Goal: Contribute content: Contribute content

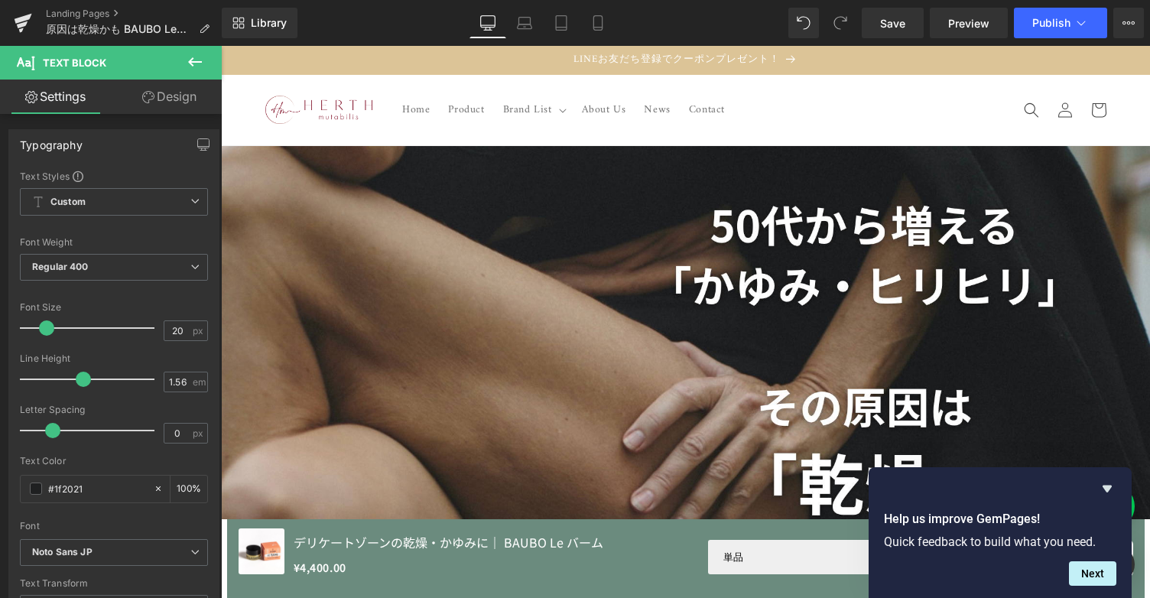
scroll to position [60, 0]
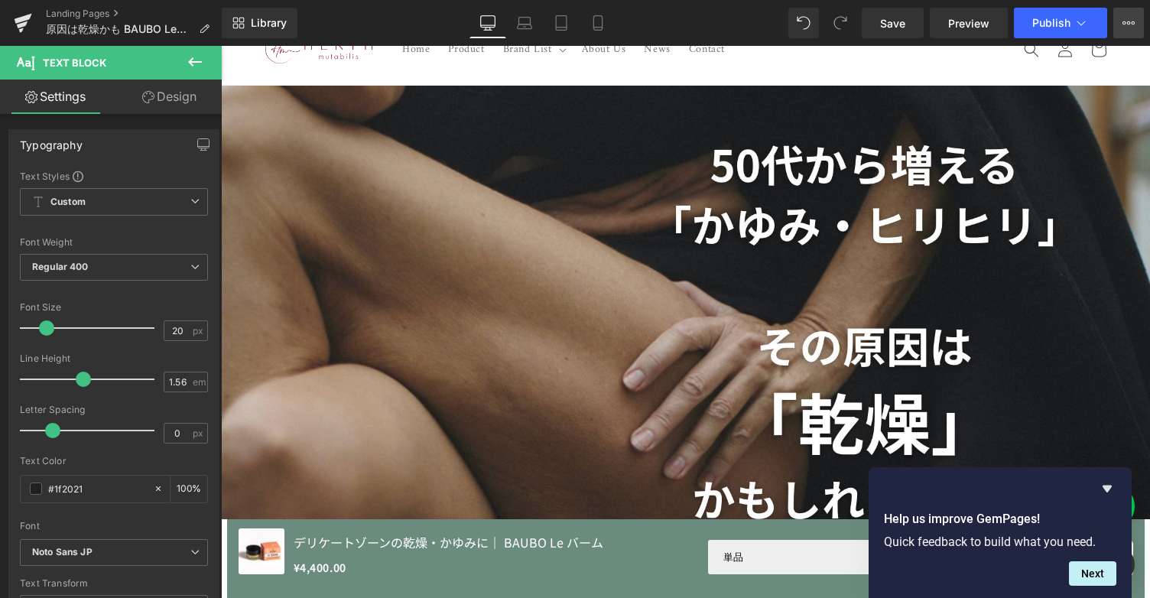
click at [1129, 22] on icon at bounding box center [1129, 23] width 12 height 12
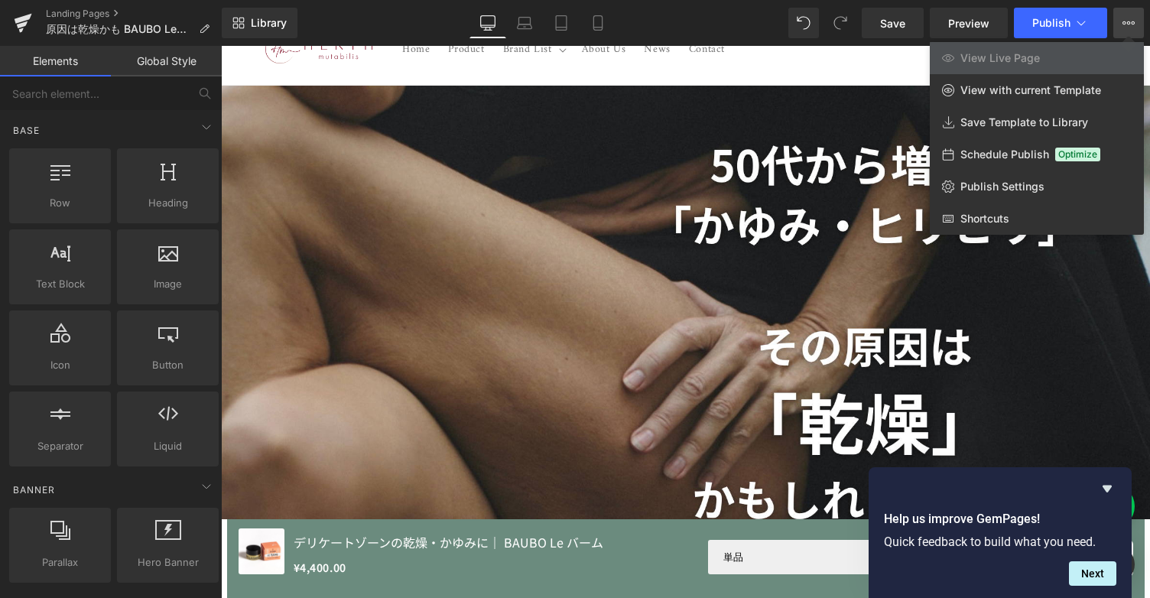
click at [918, 291] on div at bounding box center [685, 322] width 929 height 552
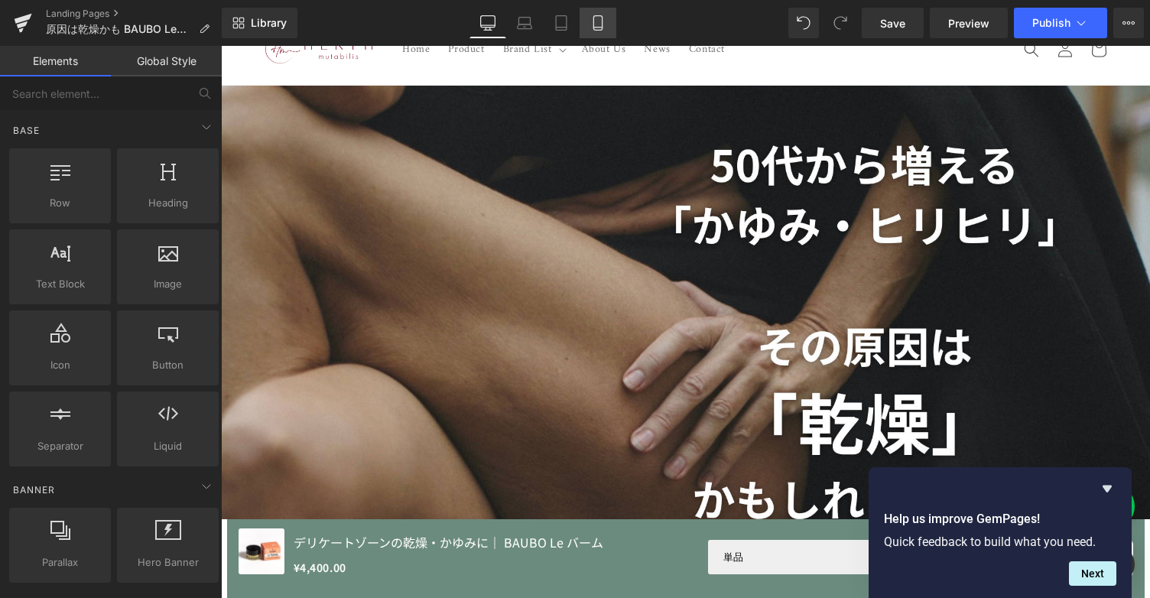
click at [587, 27] on link "Mobile" at bounding box center [598, 23] width 37 height 31
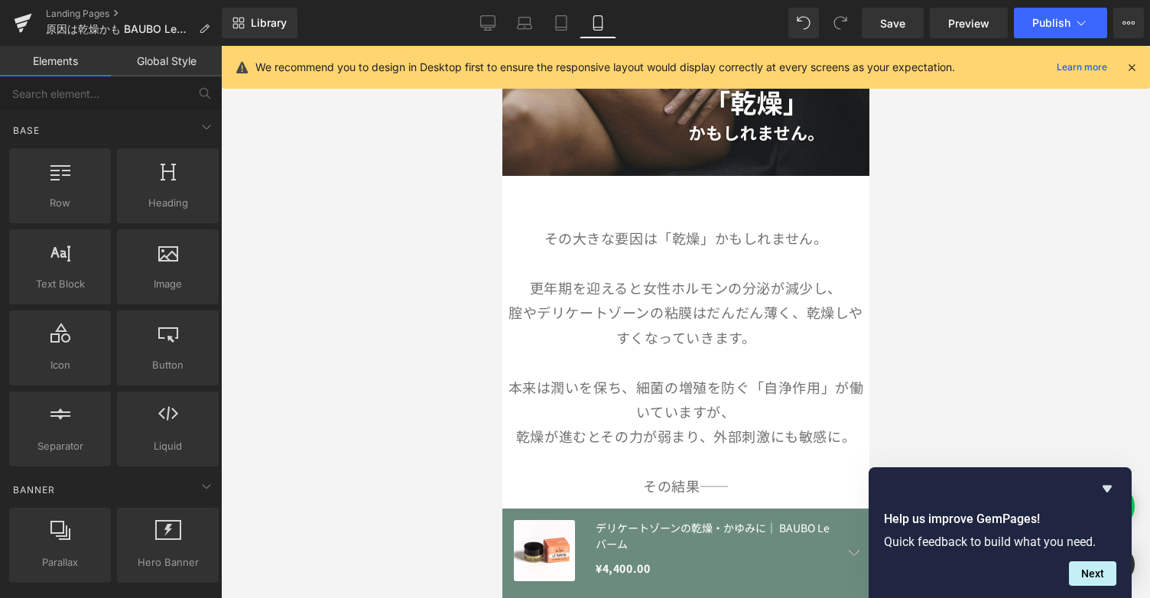
scroll to position [154, 0]
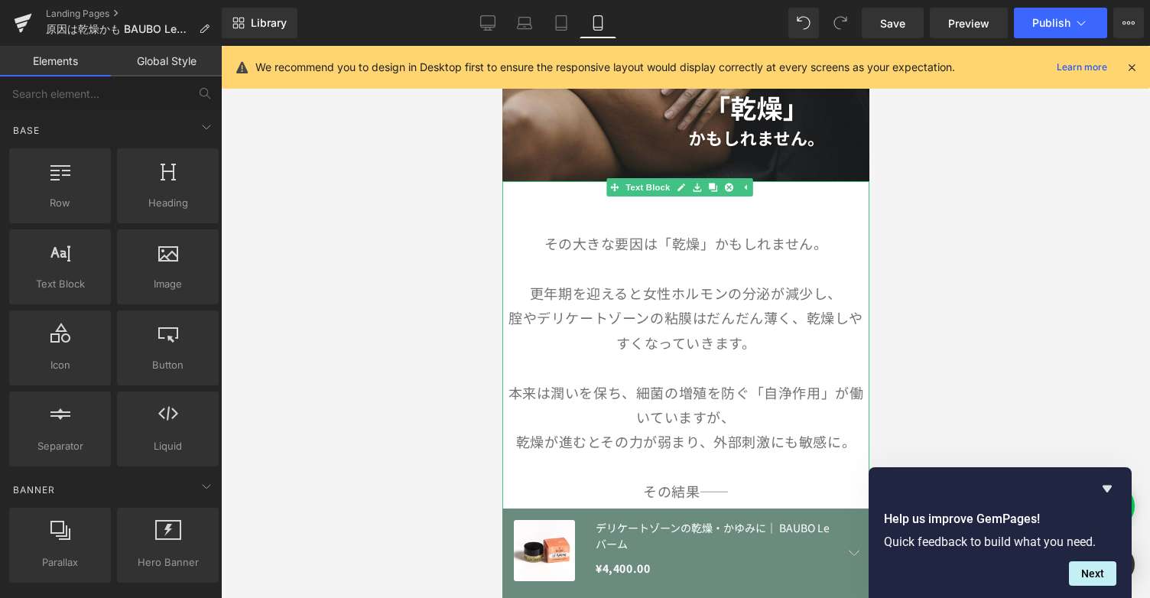
click at [601, 232] on p "その大きな要因は「乾燥」かもしれません。" at bounding box center [685, 243] width 367 height 24
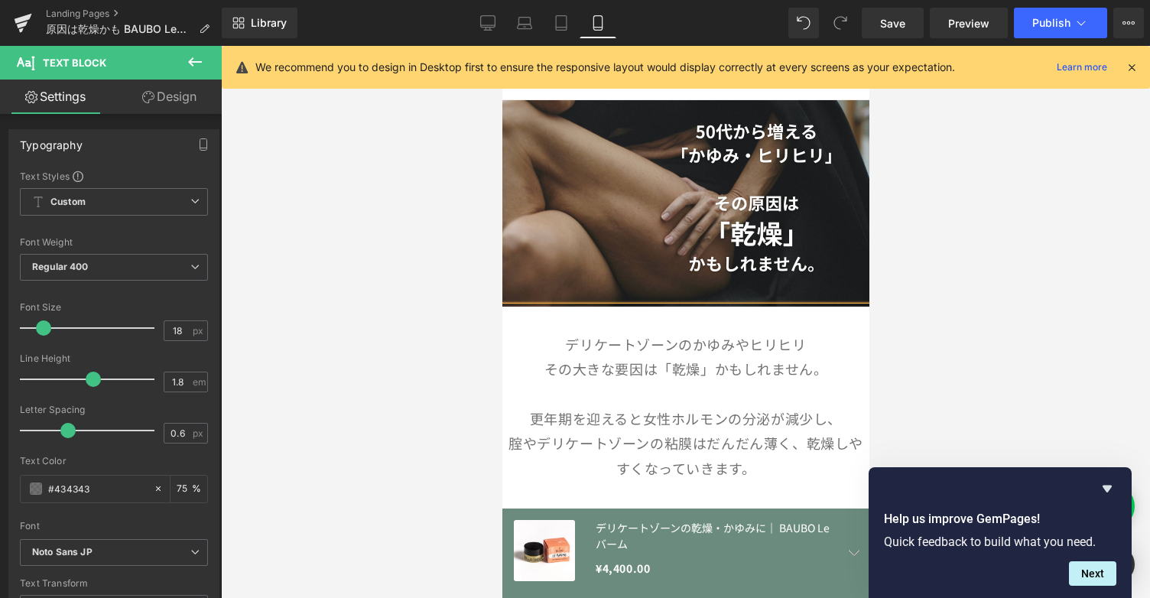
scroll to position [104, 0]
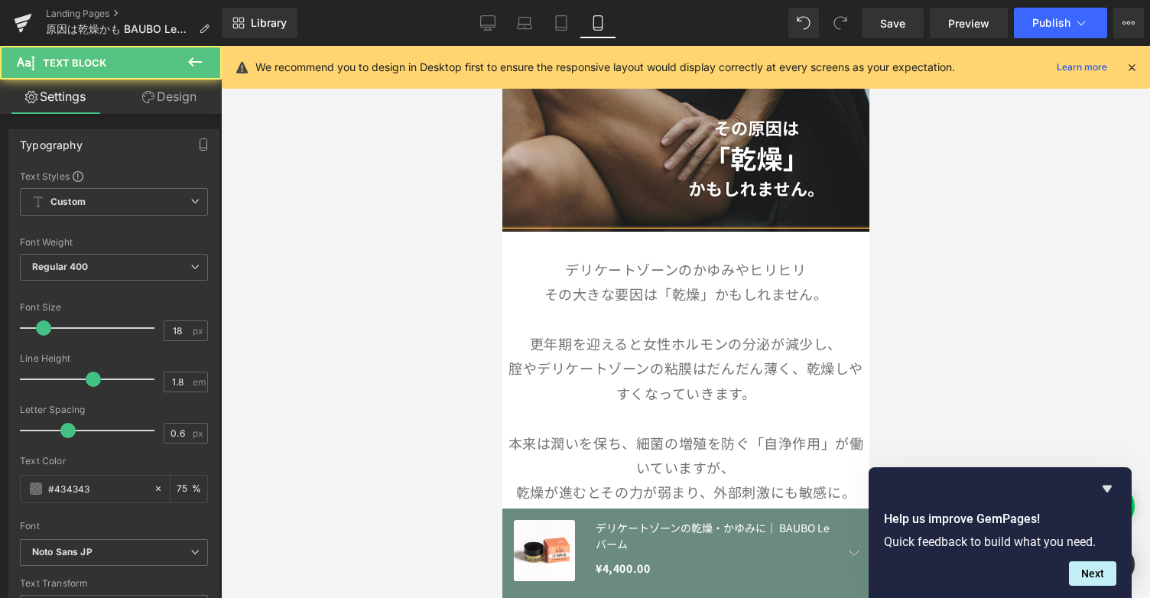
click at [783, 342] on p "更年期を迎えると女性ホルモンの分泌が減少し、" at bounding box center [685, 343] width 367 height 24
click at [665, 258] on p "デリケートゾーンのかゆみやヒリヒリ" at bounding box center [685, 269] width 367 height 24
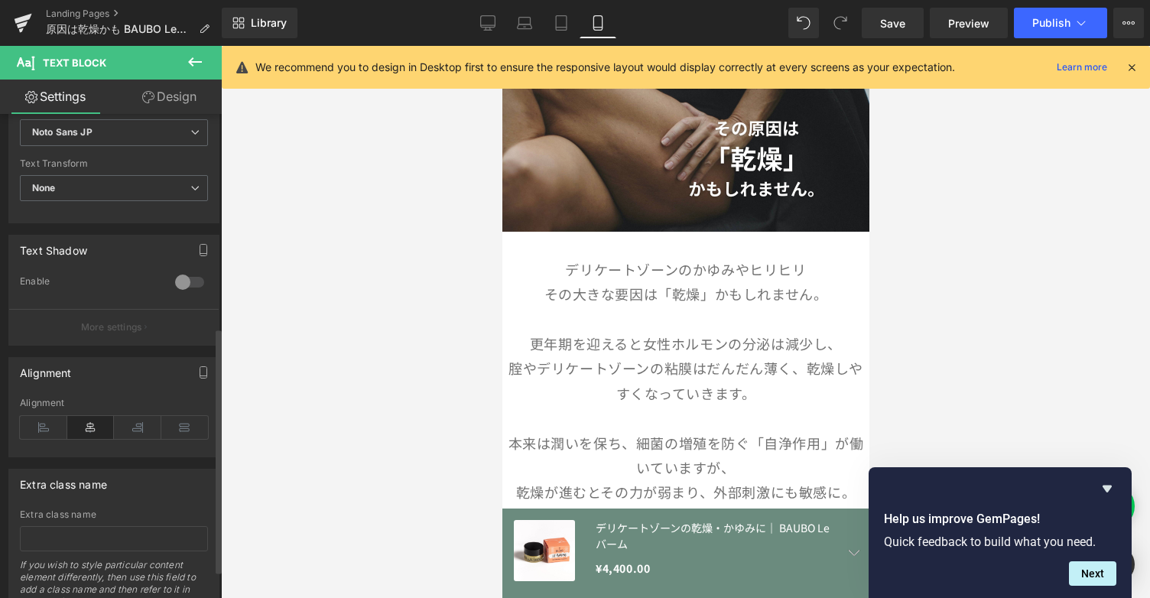
scroll to position [423, 0]
click at [43, 421] on icon at bounding box center [43, 424] width 47 height 23
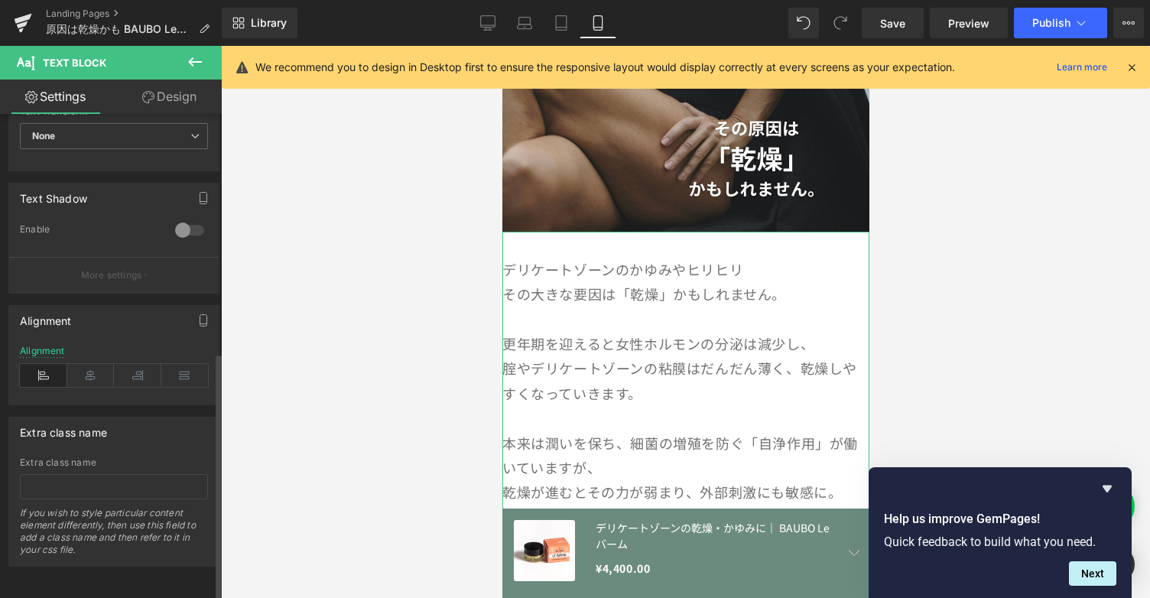
scroll to position [0, 0]
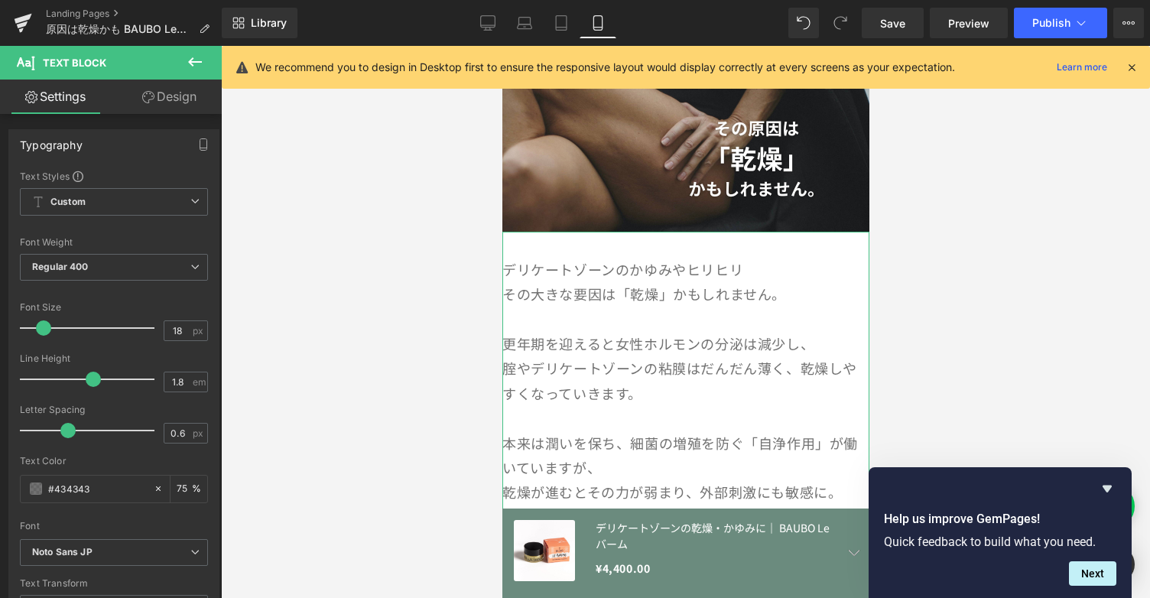
click at [174, 103] on link "Design" at bounding box center [169, 97] width 111 height 34
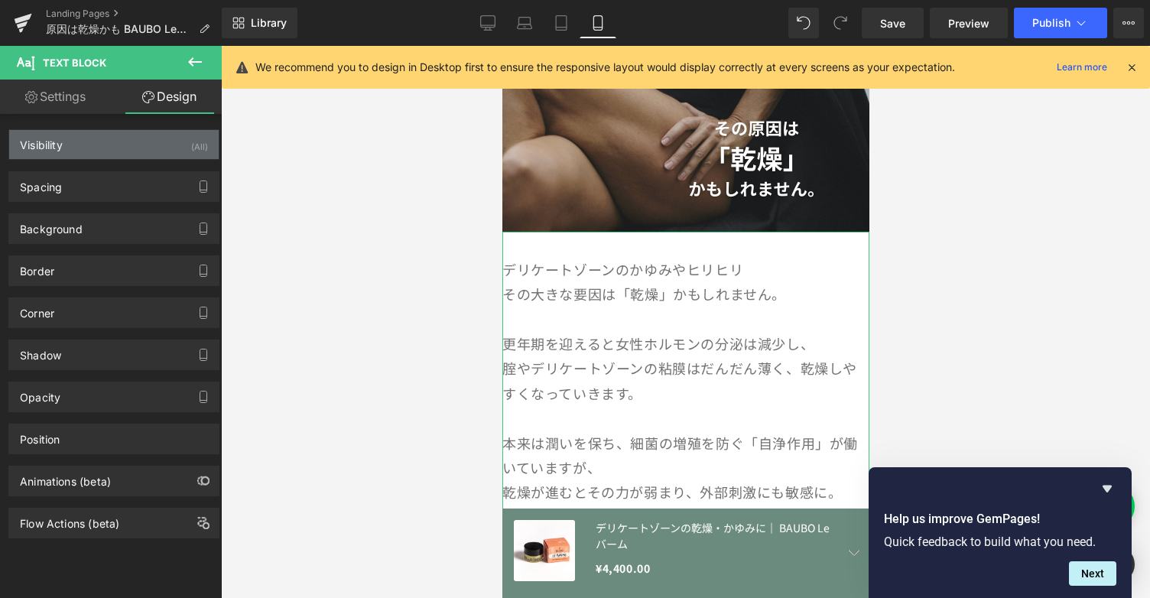
type input "0"
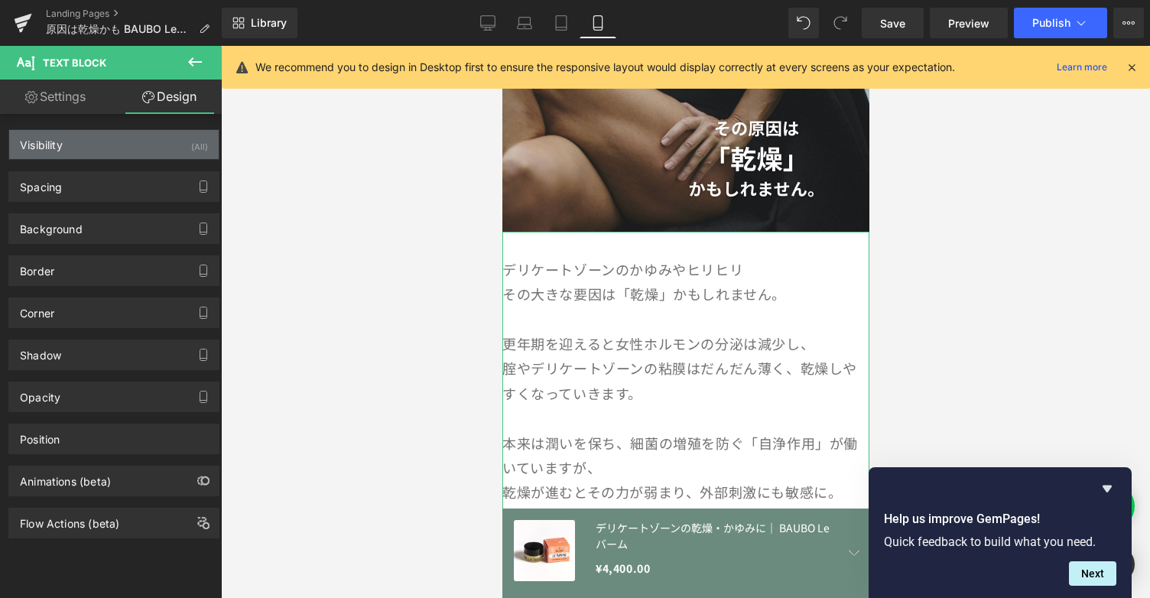
type input "0"
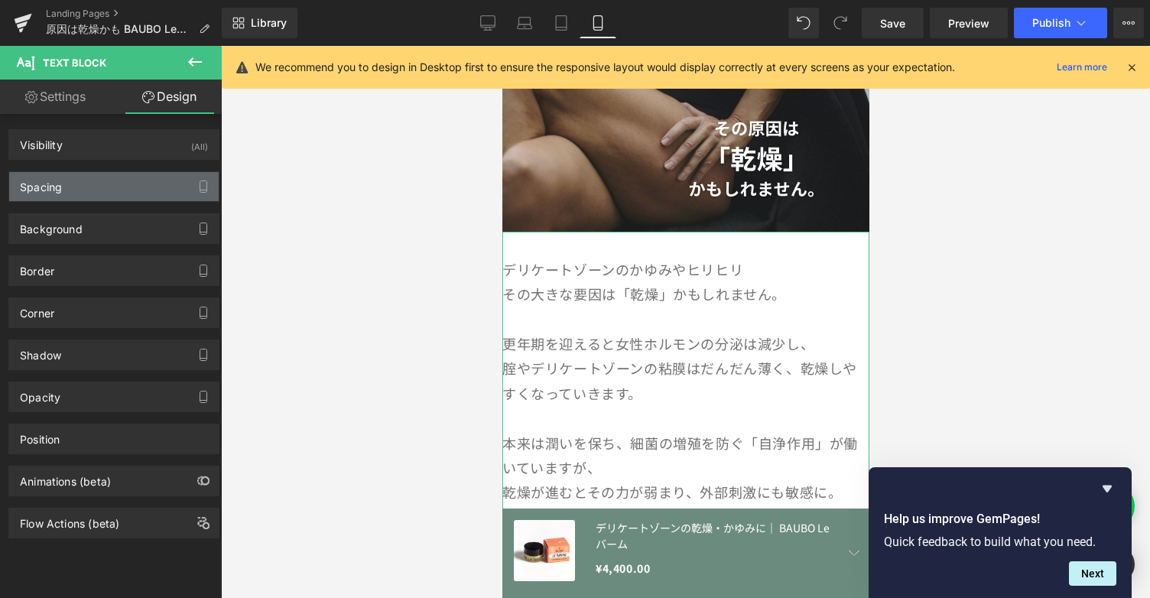
click at [136, 188] on div "Spacing" at bounding box center [114, 186] width 210 height 29
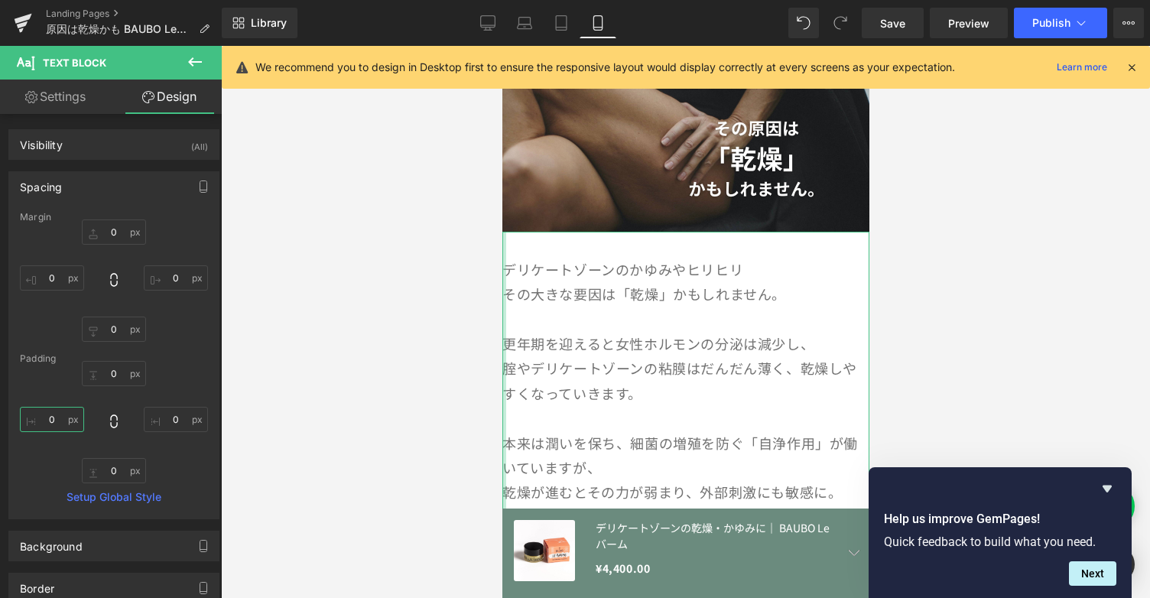
click at [46, 423] on input "0" at bounding box center [52, 419] width 64 height 25
type input "２－"
type input "２"
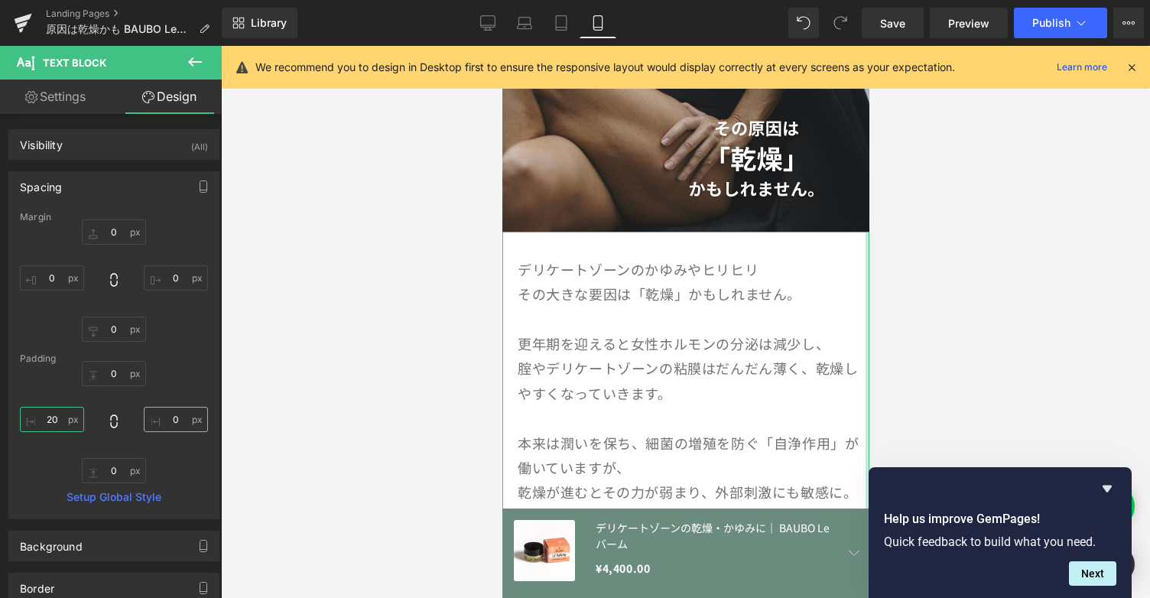
type input "20"
click at [168, 415] on input "0" at bounding box center [176, 419] width 64 height 25
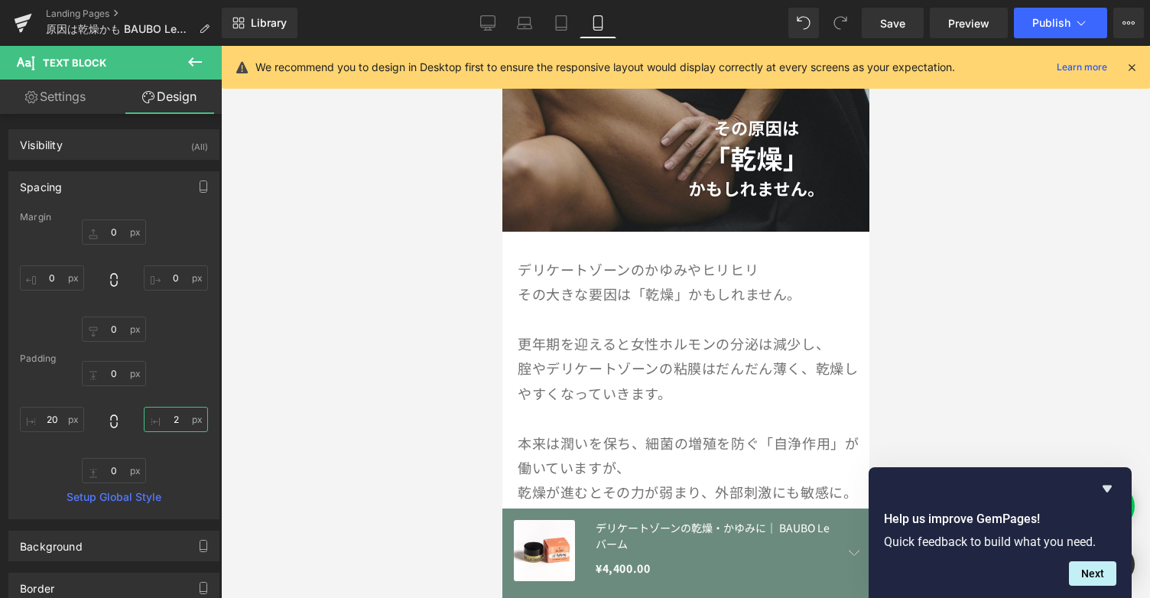
type input "20"
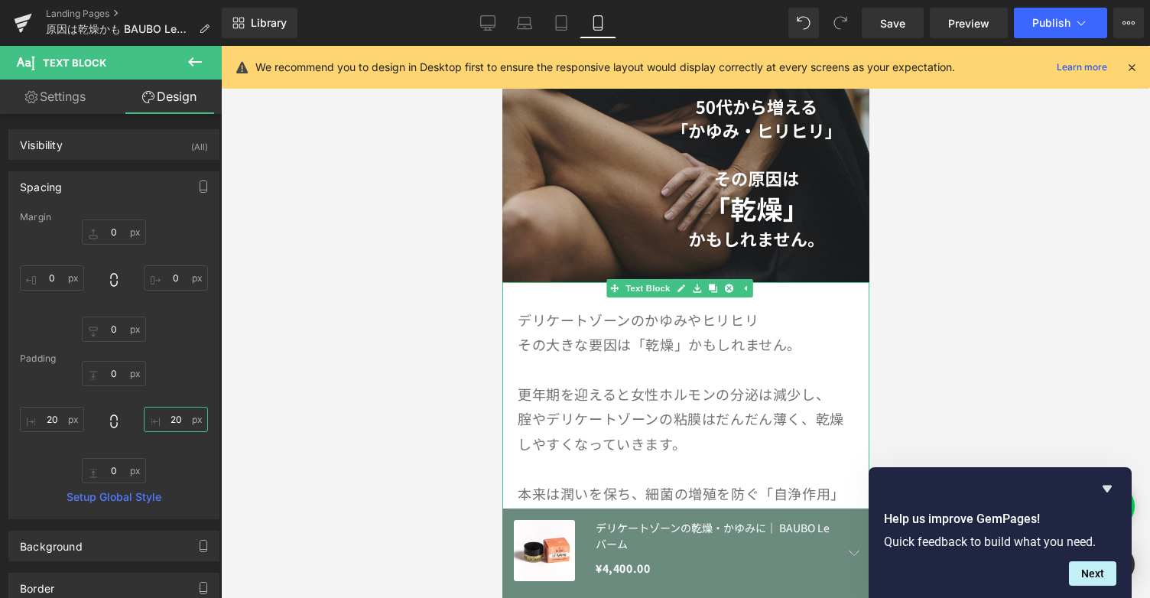
scroll to position [57, 0]
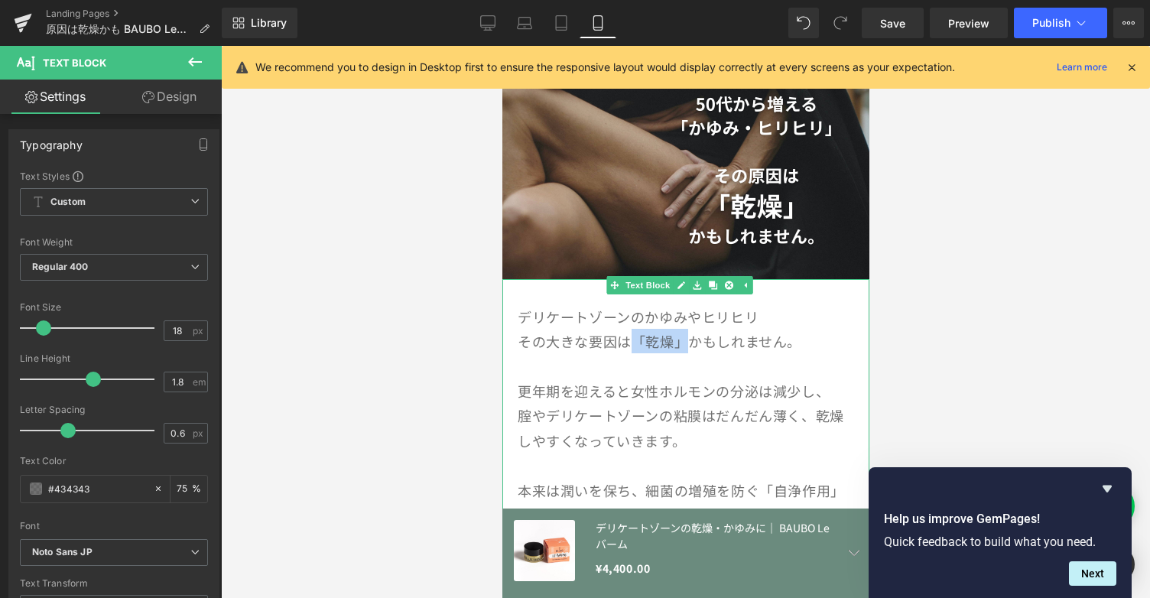
drag, startPoint x: 635, startPoint y: 331, endPoint x: 682, endPoint y: 337, distance: 47.8
click at [682, 337] on p "その大きな要因は「乾燥」かもしれません。" at bounding box center [685, 341] width 336 height 24
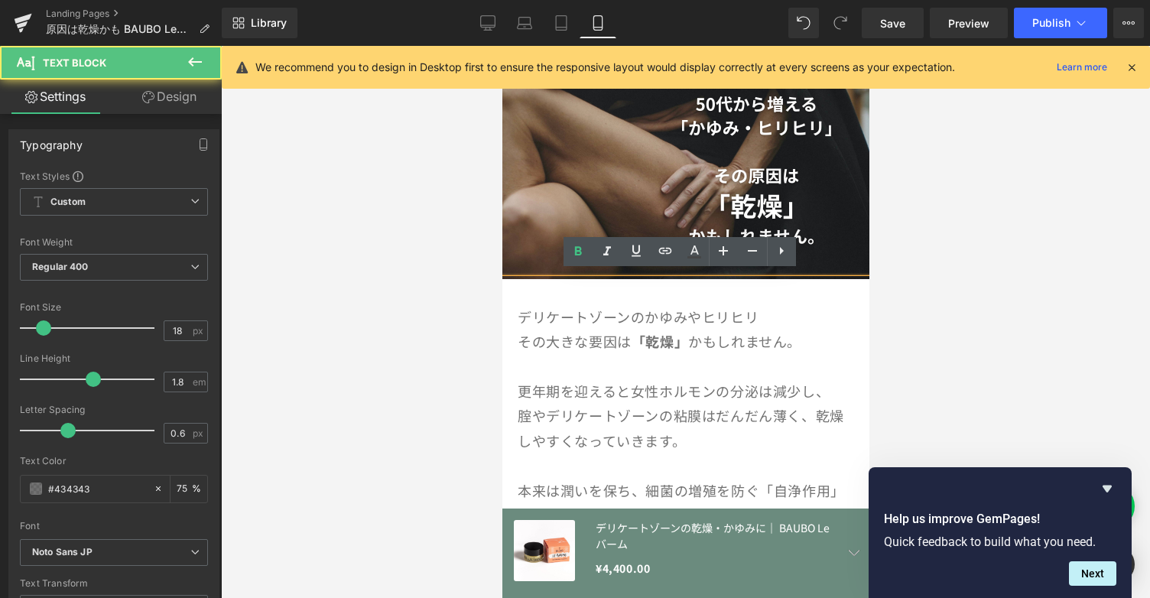
click at [779, 314] on p "デリケートゾーンのかゆみやヒリヒリ" at bounding box center [685, 316] width 336 height 24
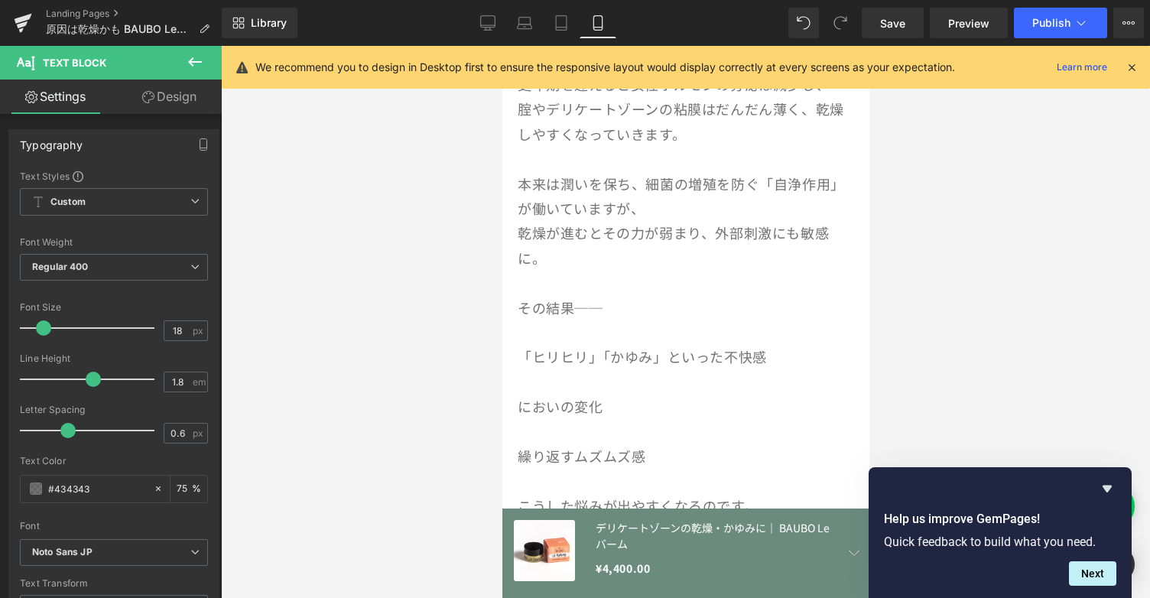
scroll to position [405, 0]
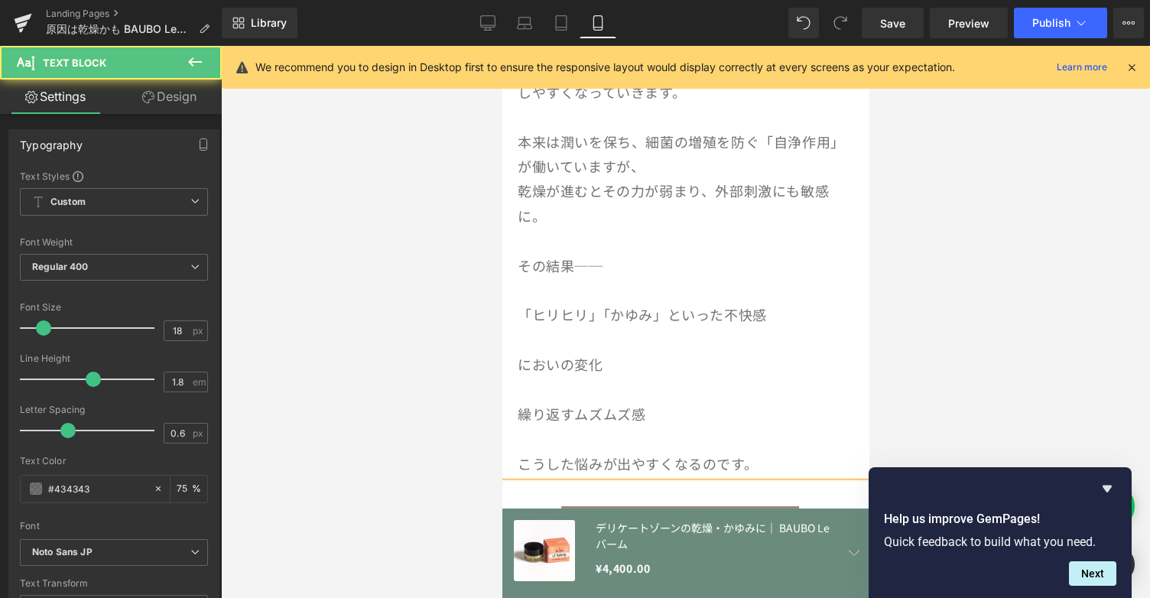
click at [525, 307] on p "「ヒリヒリ」「かゆみ」といった不快感" at bounding box center [685, 314] width 336 height 24
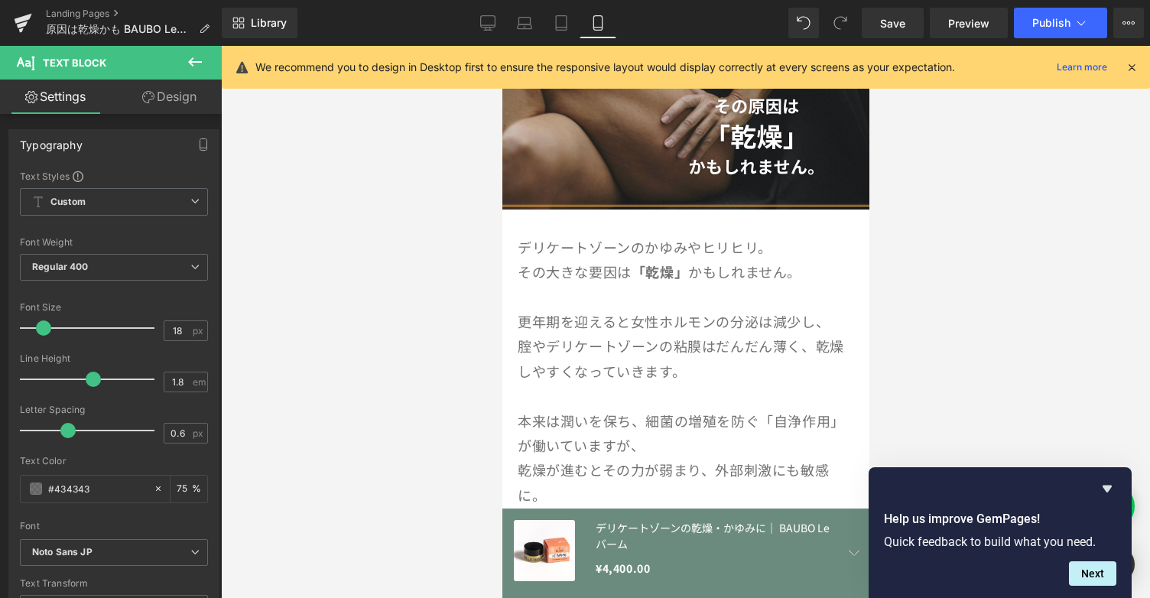
scroll to position [267, 0]
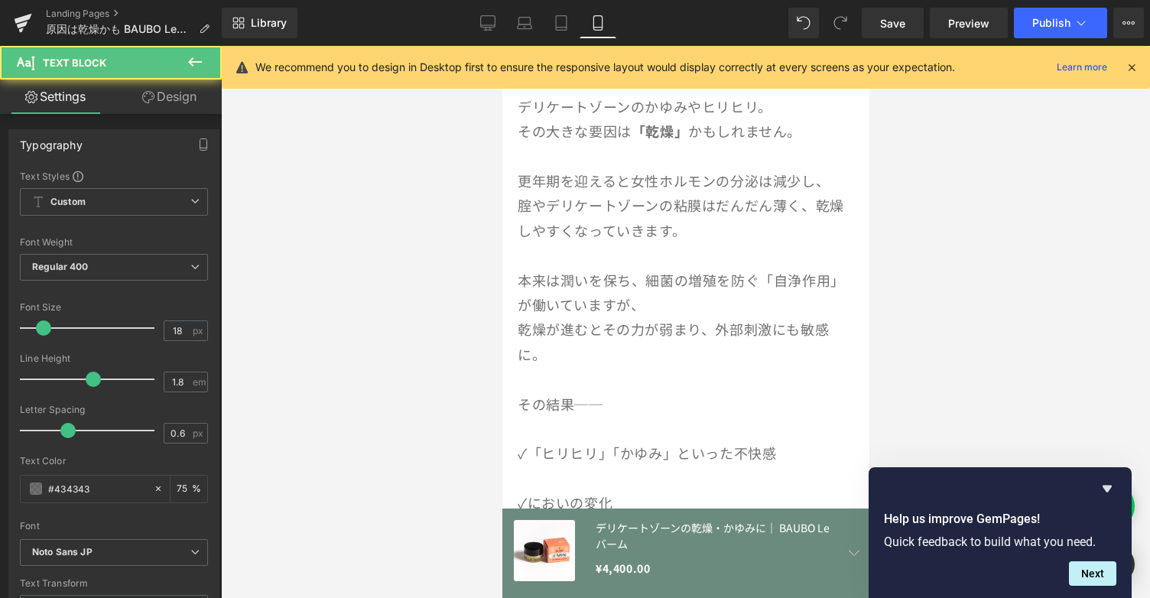
click at [557, 273] on p "本来は潤いを保ち、細菌の増殖を防ぐ「自浄作用」が働いていますが、" at bounding box center [685, 293] width 336 height 50
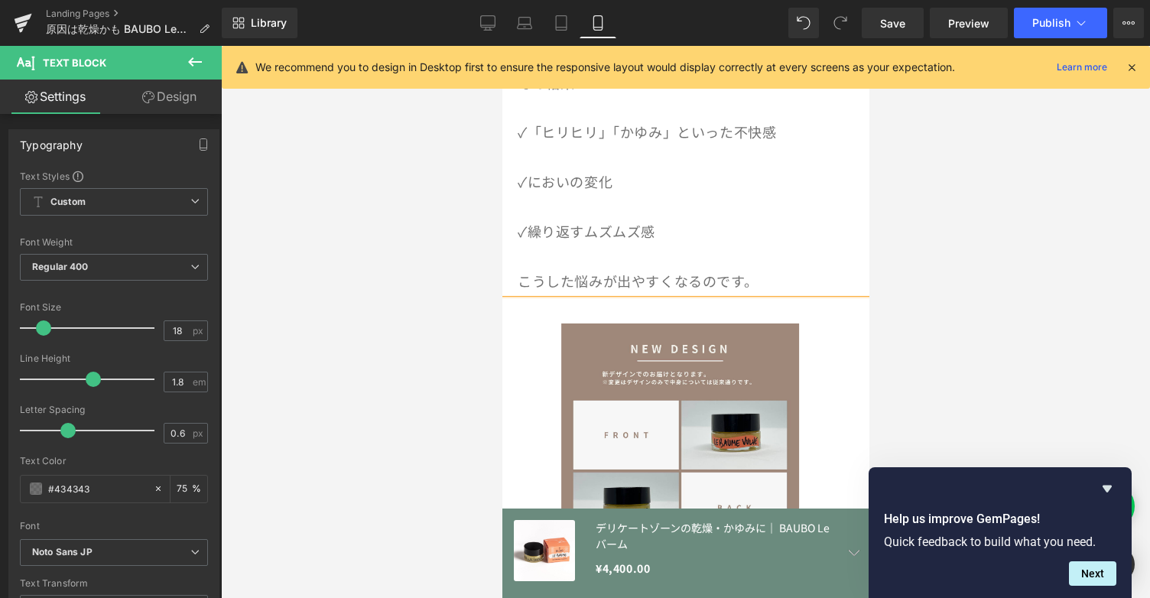
scroll to position [593, 0]
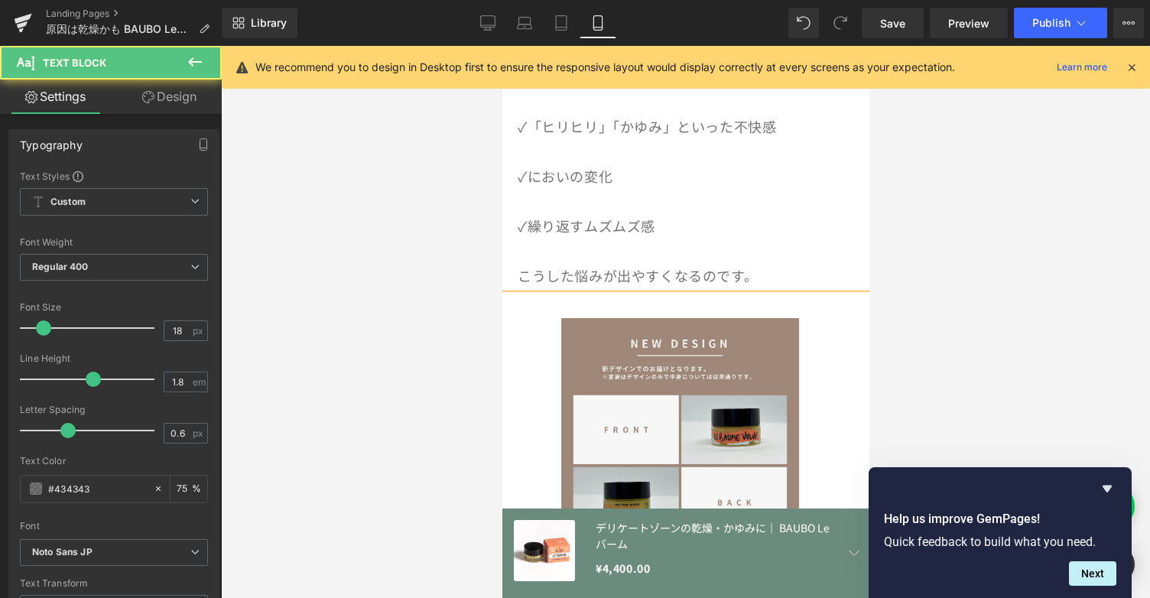
click at [823, 281] on div "デリケートゾーンのかゆみやヒリヒリ。 その大きな要因は 「乾燥」 かもしれません。 更年期を迎えると女性ホルモンの分泌は減少し、 腟やデリケートゾーンの粘膜は…" at bounding box center [685, 14] width 367 height 545
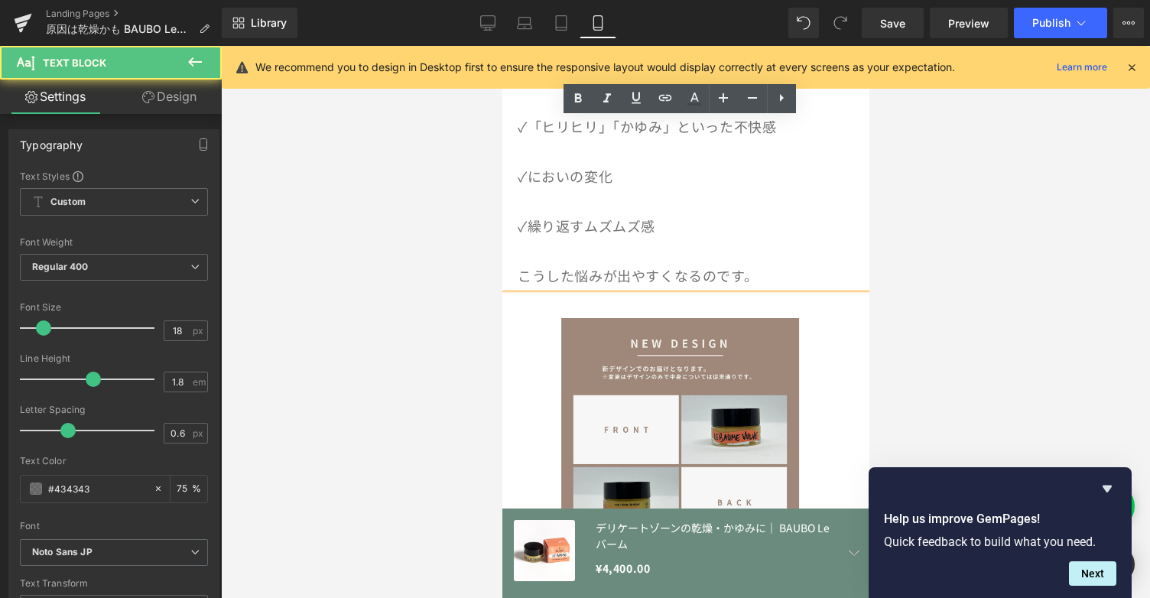
click at [707, 280] on p "こうした悩みが出やすくなるのです。" at bounding box center [685, 275] width 336 height 24
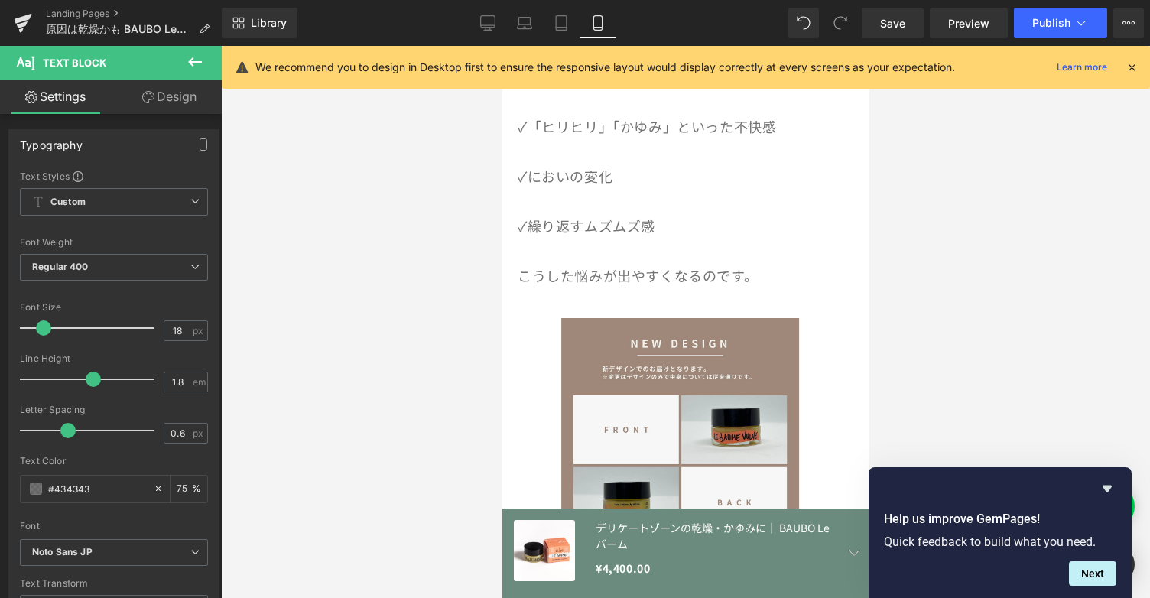
click at [191, 65] on icon at bounding box center [195, 61] width 14 height 9
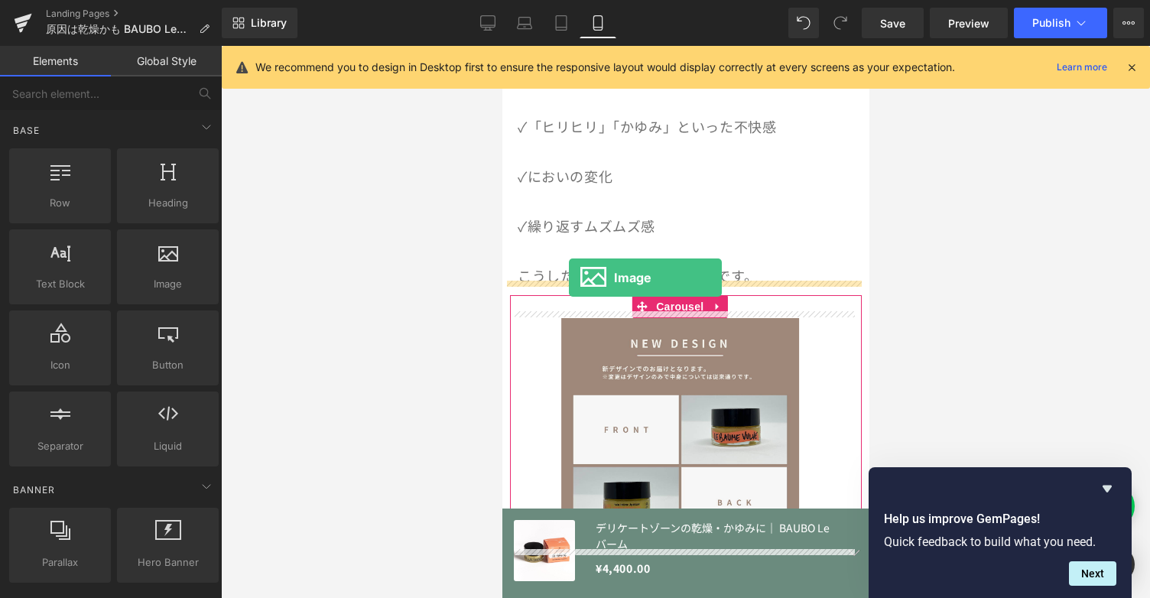
drag, startPoint x: 668, startPoint y: 317, endPoint x: 568, endPoint y: 278, distance: 107.1
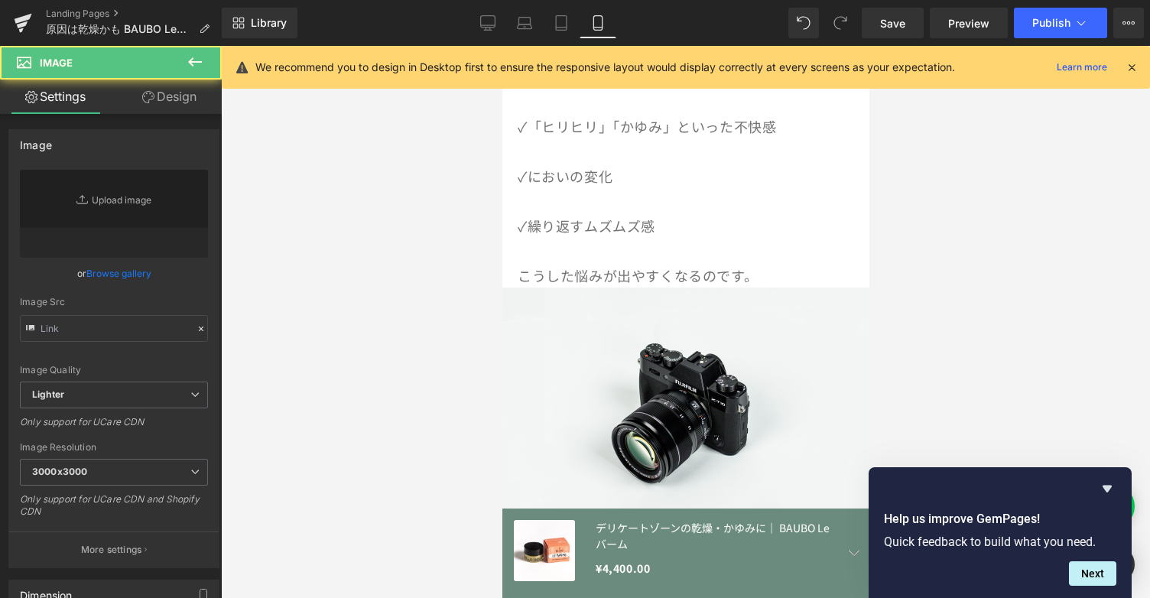
type input "//[DOMAIN_NAME][URL]"
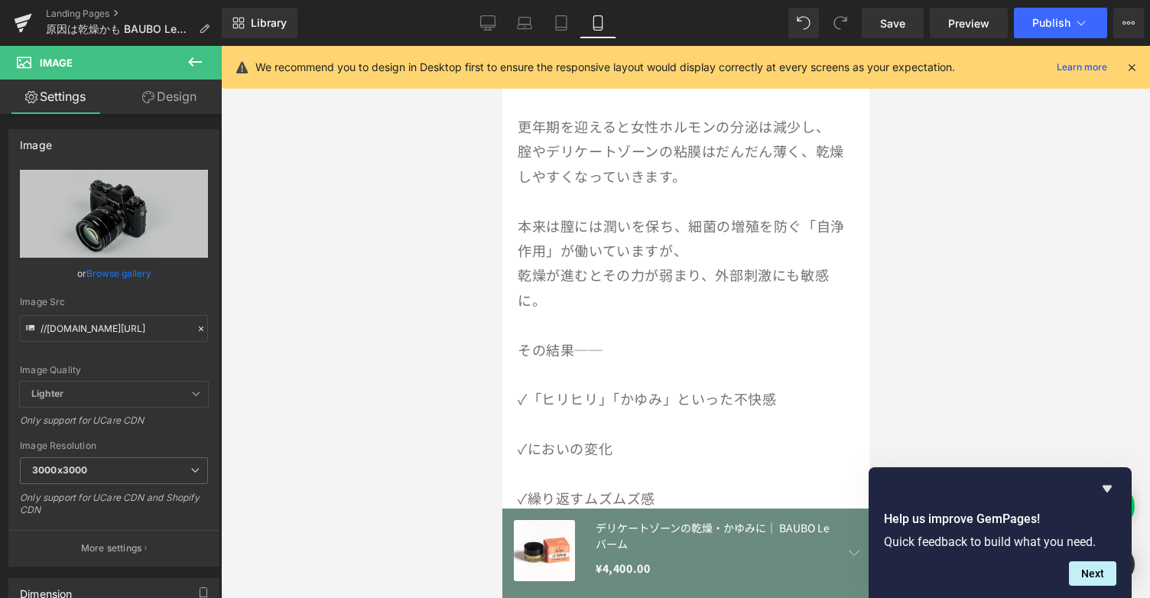
scroll to position [342, 0]
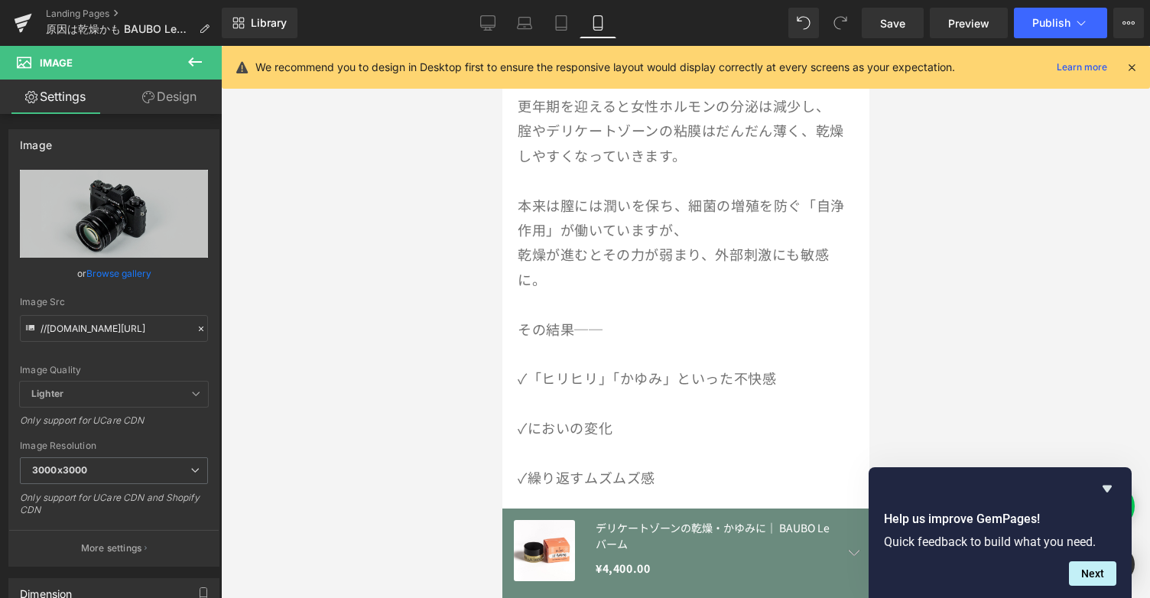
click at [563, 396] on p at bounding box center [685, 403] width 336 height 24
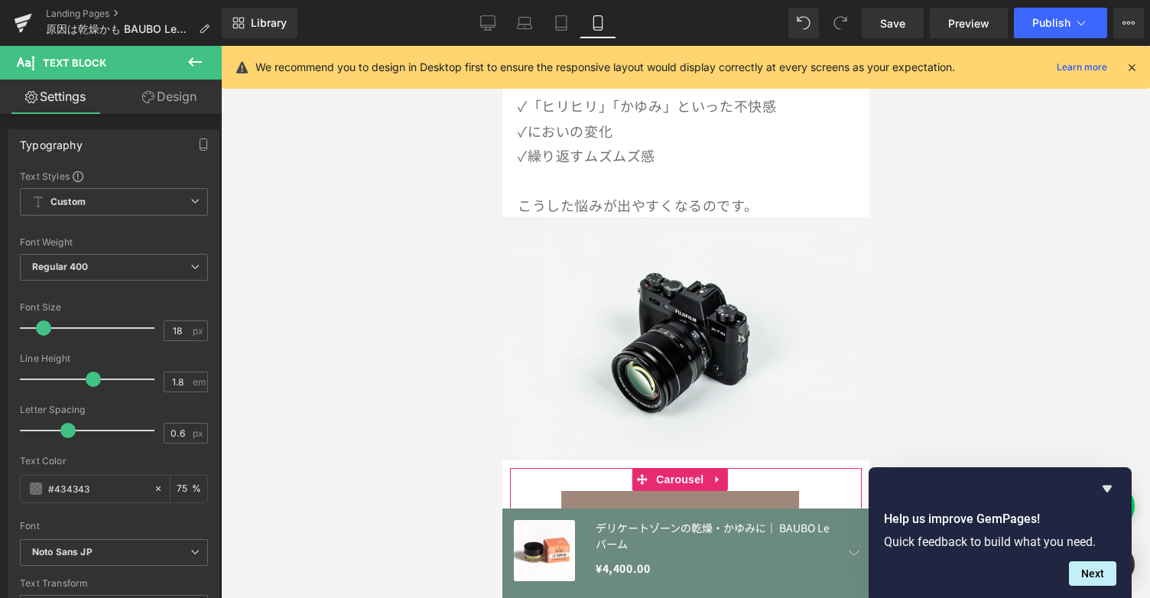
scroll to position [613, 0]
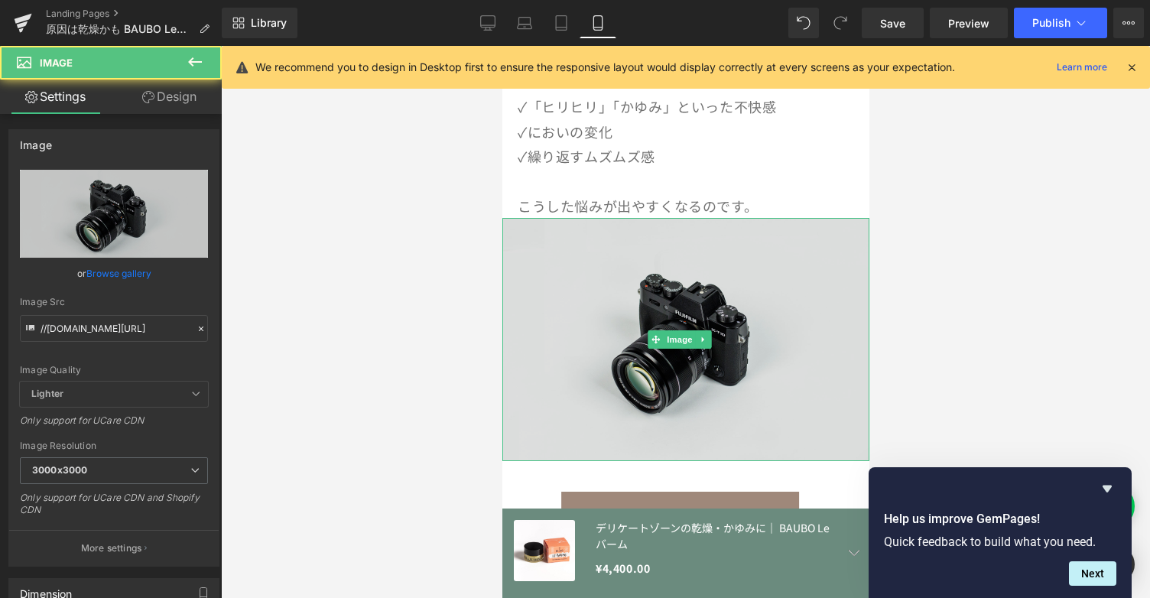
click at [642, 349] on img at bounding box center [685, 339] width 367 height 243
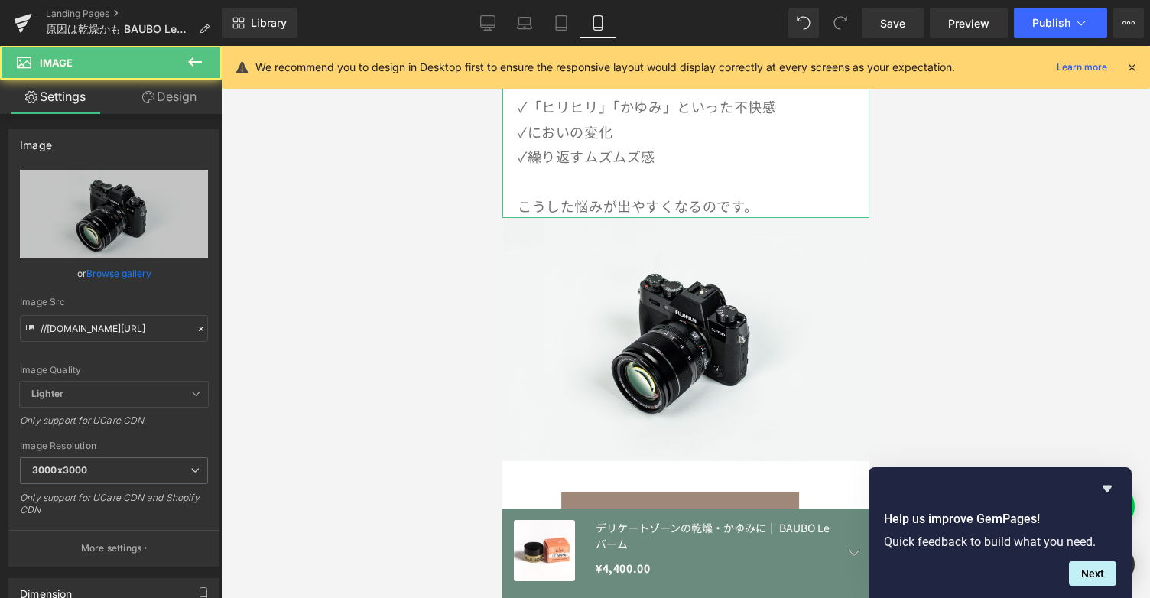
click at [676, 160] on p "✓繰り返すムズムズ感" at bounding box center [685, 156] width 336 height 24
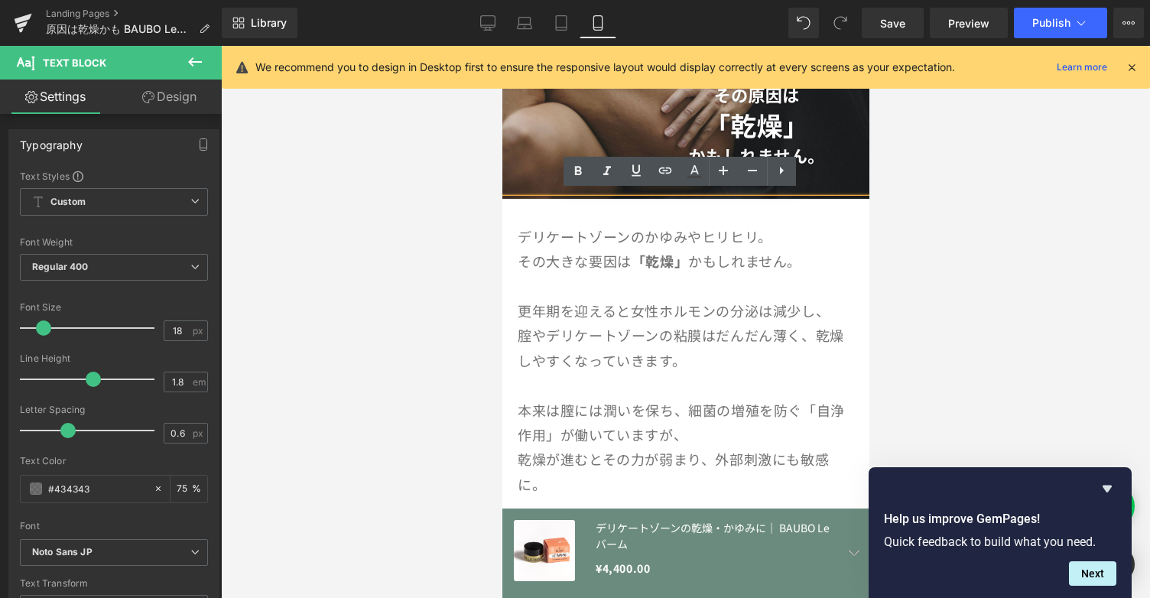
scroll to position [136, 0]
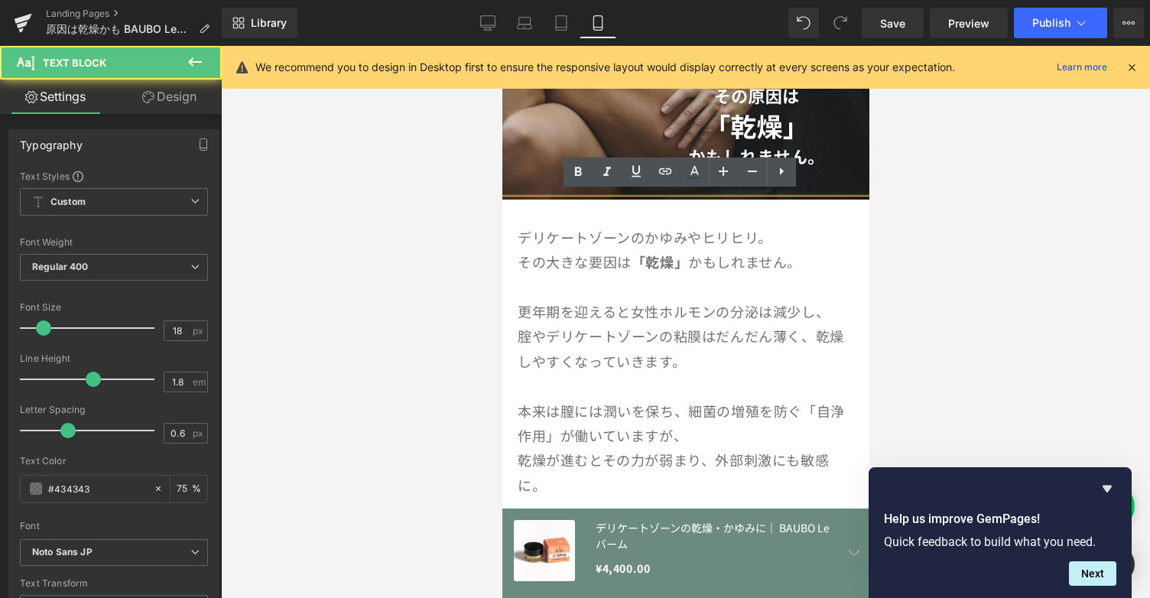
click at [748, 363] on p "腟やデリケートゾーンの粘膜はだんだん薄く、乾燥しやすくなっていきます。" at bounding box center [685, 348] width 336 height 50
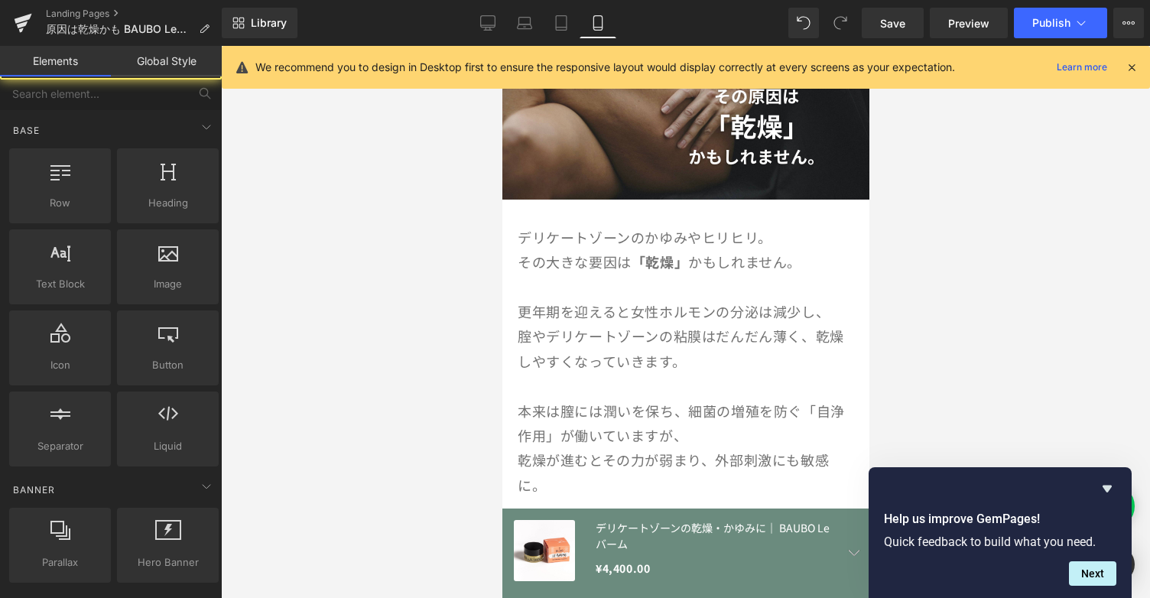
click at [938, 364] on div at bounding box center [685, 322] width 929 height 552
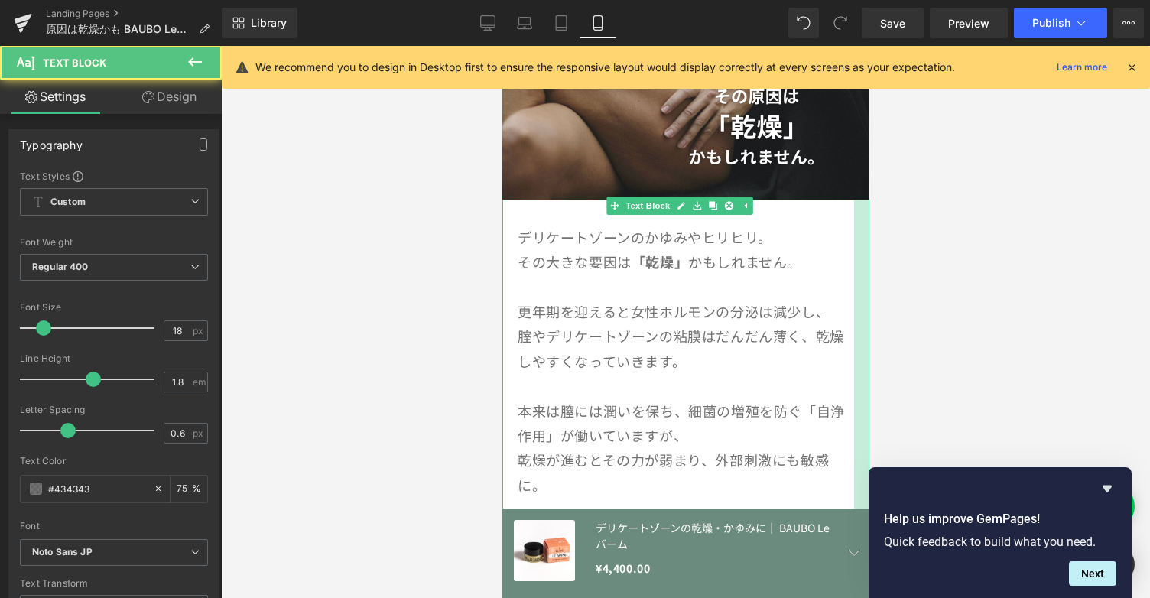
click at [856, 222] on div at bounding box center [860, 448] width 15 height 496
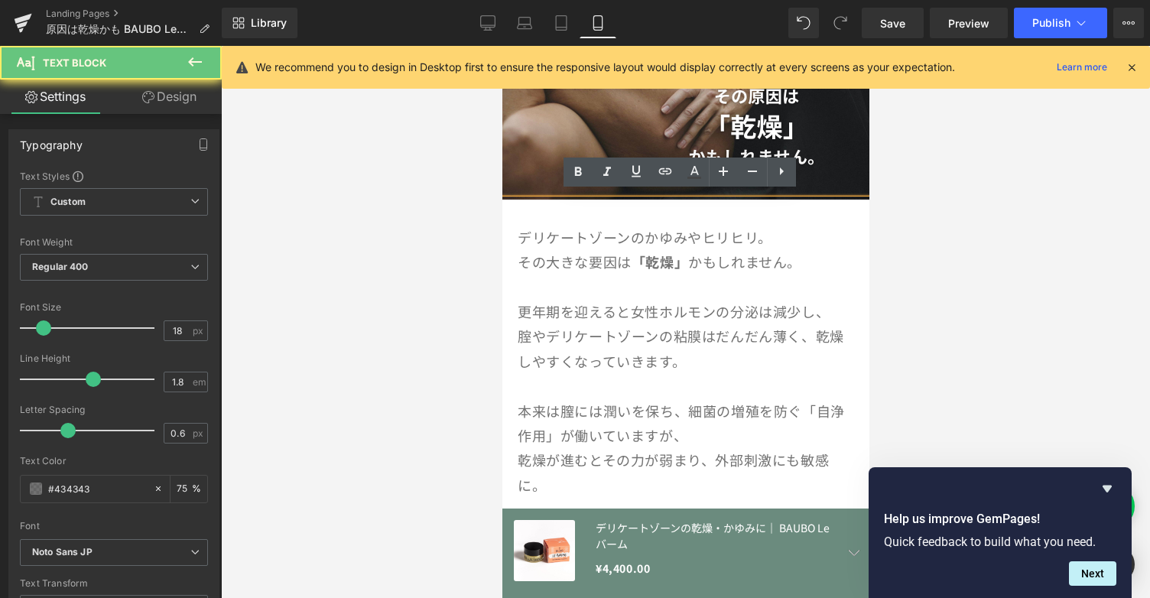
click at [856, 222] on div "デリケートゾーンのかゆみやヒリヒリ。 その大きな要因は 「乾燥」 かもしれません。 更年期を迎えると女性ホルモンの分泌は減少し、 腟やデリケートゾーンの粘膜は…" at bounding box center [685, 448] width 367 height 496
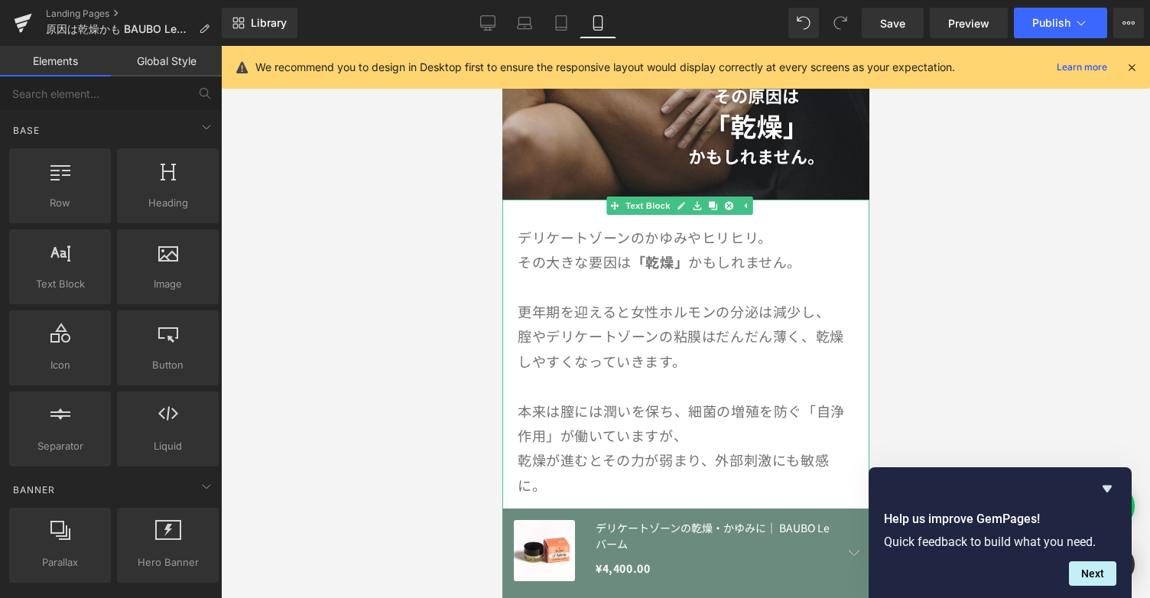
drag, startPoint x: 1464, startPoint y: 265, endPoint x: 832, endPoint y: 226, distance: 632.8
click at [710, 204] on link at bounding box center [712, 206] width 16 height 18
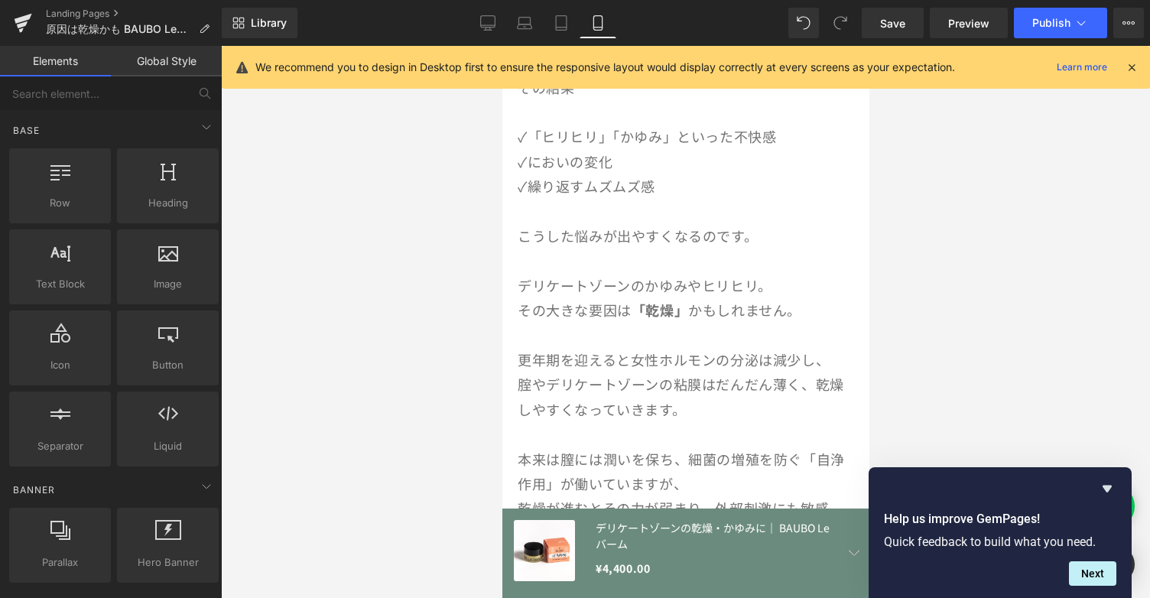
scroll to position [583, 0]
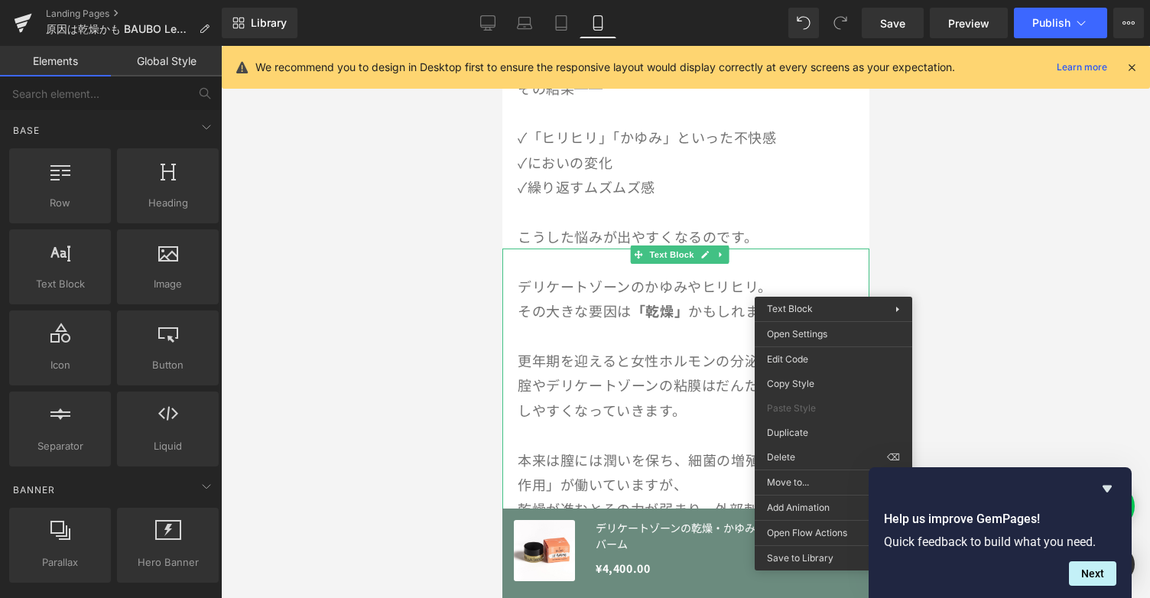
click at [935, 192] on div at bounding box center [685, 322] width 929 height 552
click at [434, 293] on div at bounding box center [685, 322] width 929 height 552
click at [983, 261] on div at bounding box center [685, 322] width 929 height 552
click at [999, 255] on div at bounding box center [685, 322] width 929 height 552
click at [1058, 379] on div at bounding box center [685, 322] width 929 height 552
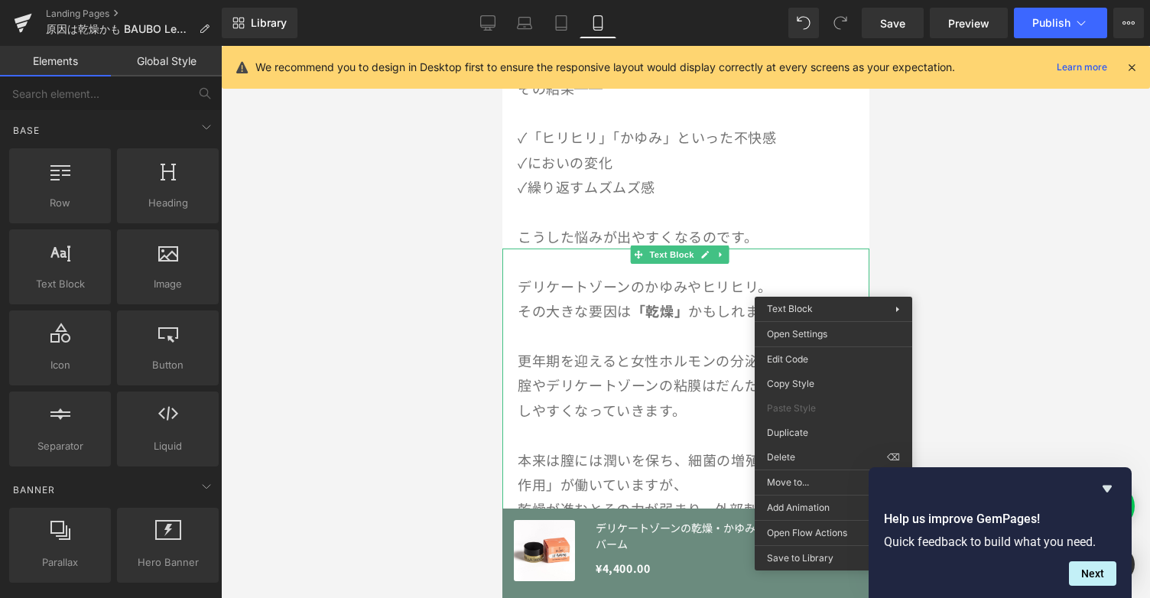
click at [453, 395] on div at bounding box center [685, 322] width 929 height 552
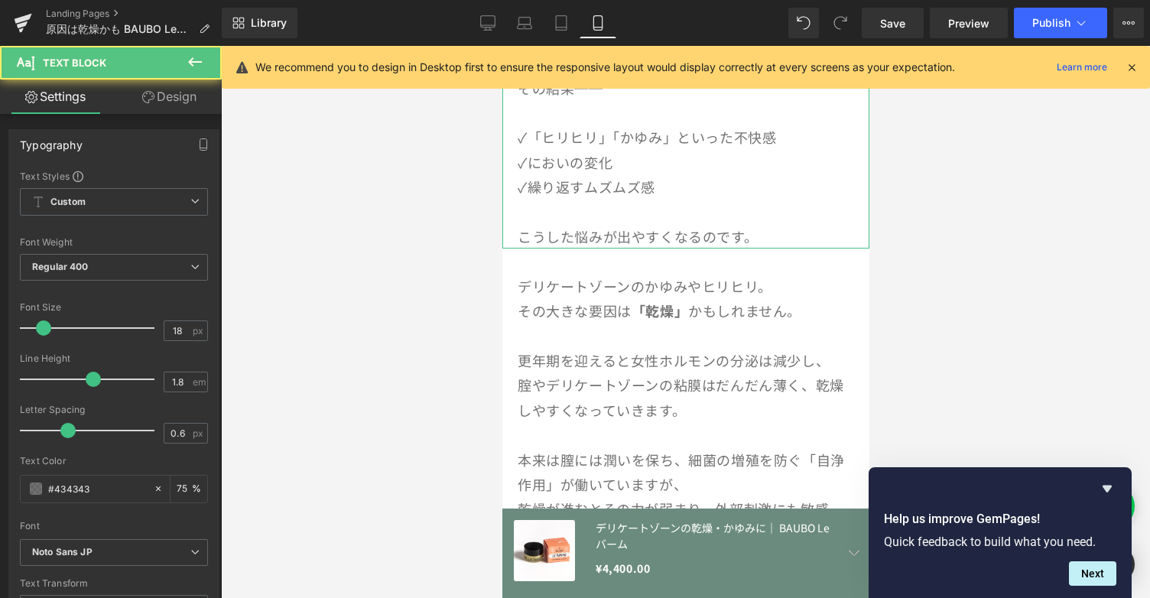
click at [603, 237] on p "こうした悩みが出やすくなるのです。" at bounding box center [685, 236] width 336 height 24
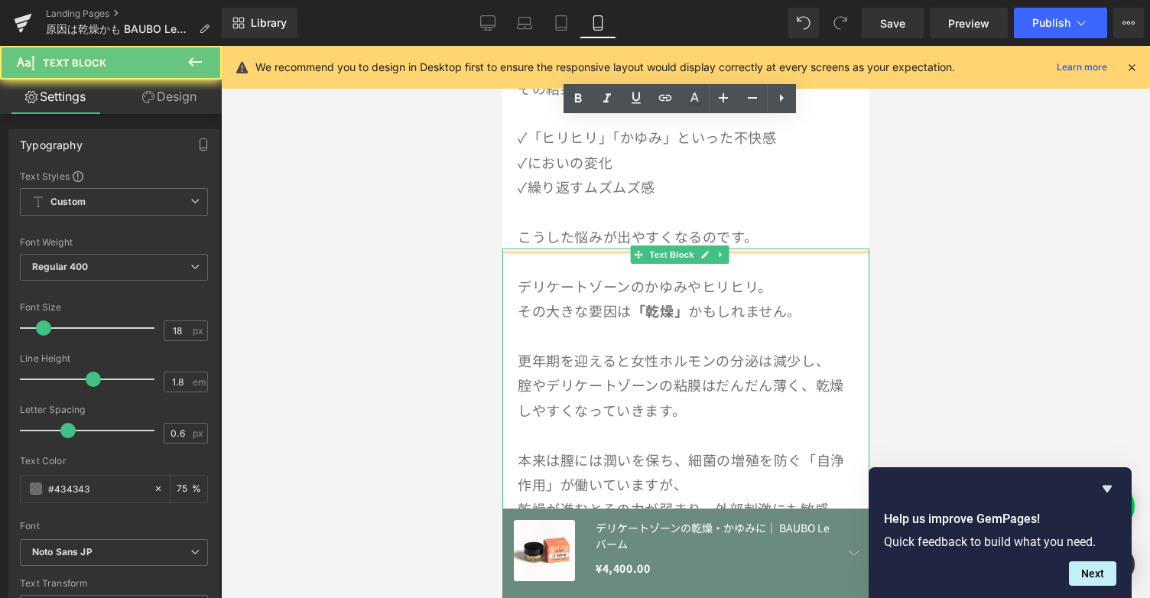
click at [612, 351] on p "更年期を迎えると女性ホルモンの分泌は減少し、" at bounding box center [685, 360] width 336 height 24
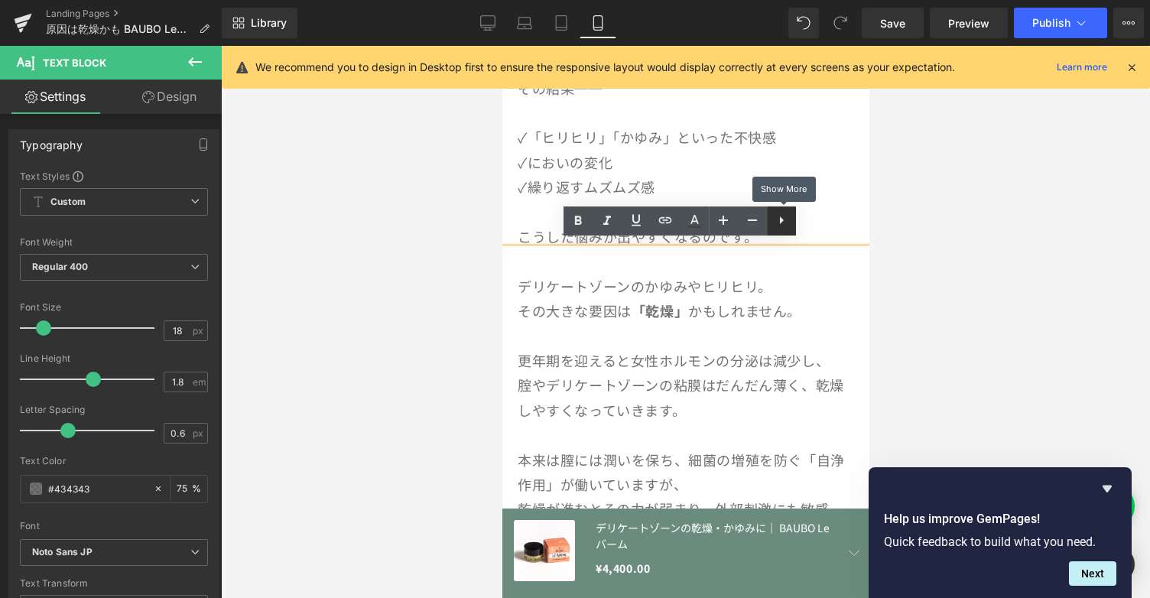
click at [789, 226] on icon at bounding box center [781, 220] width 18 height 18
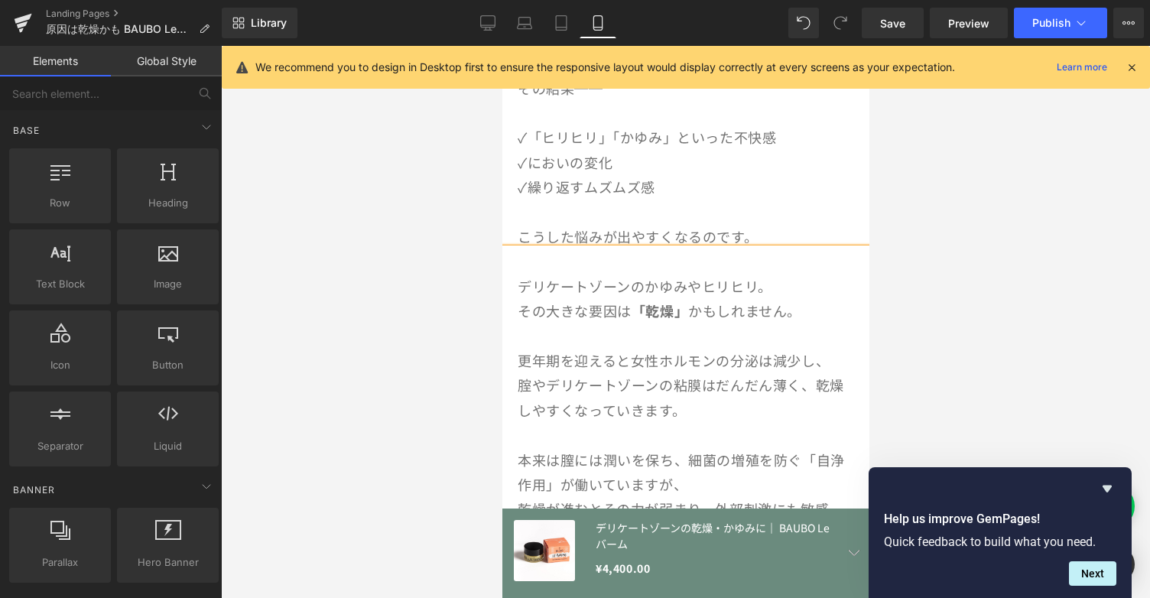
click at [916, 402] on div at bounding box center [685, 322] width 929 height 552
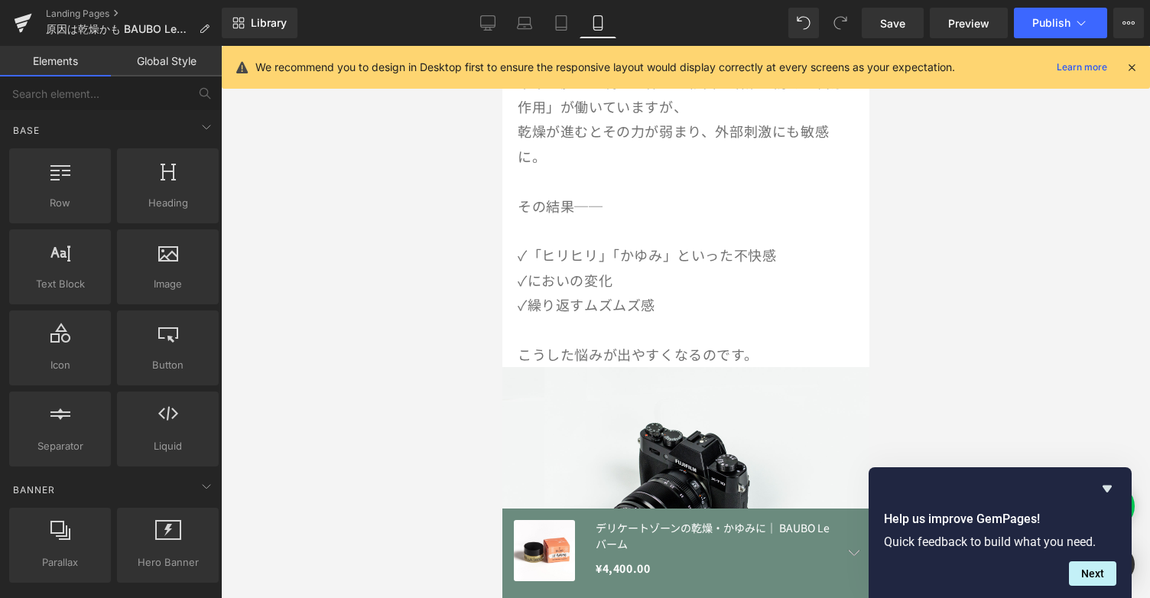
scroll to position [955, 0]
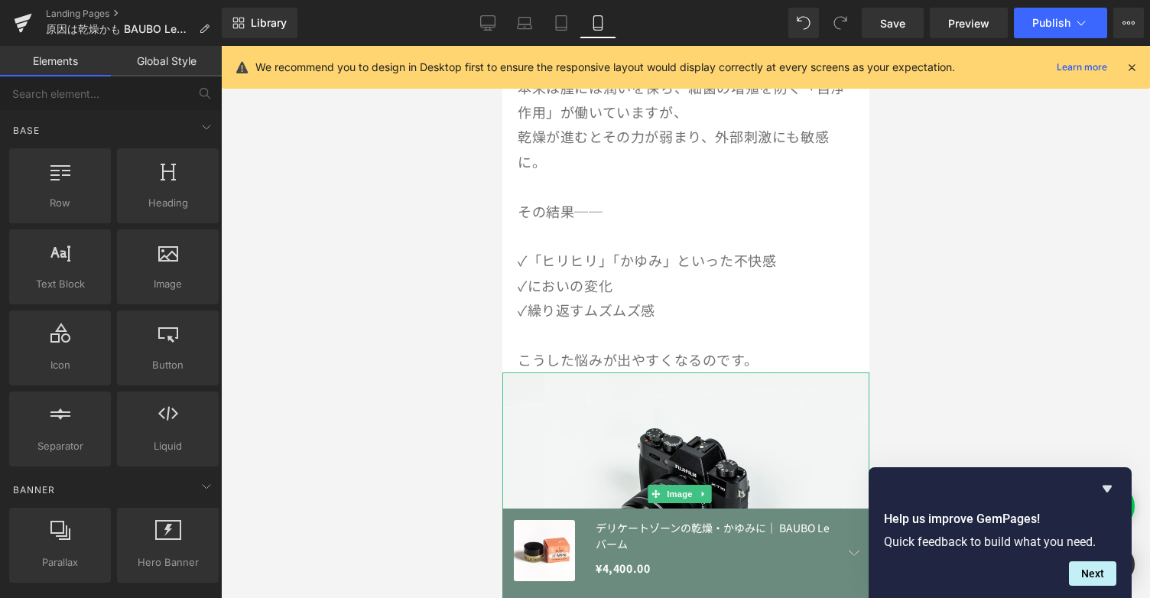
click at [706, 372] on img at bounding box center [685, 493] width 367 height 243
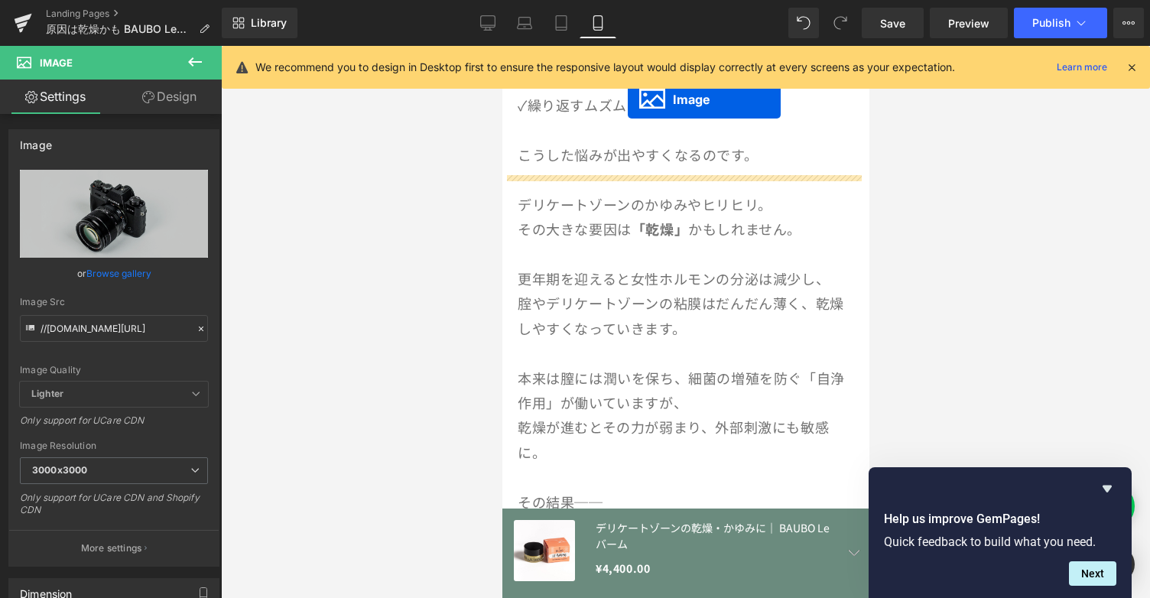
scroll to position [588, 0]
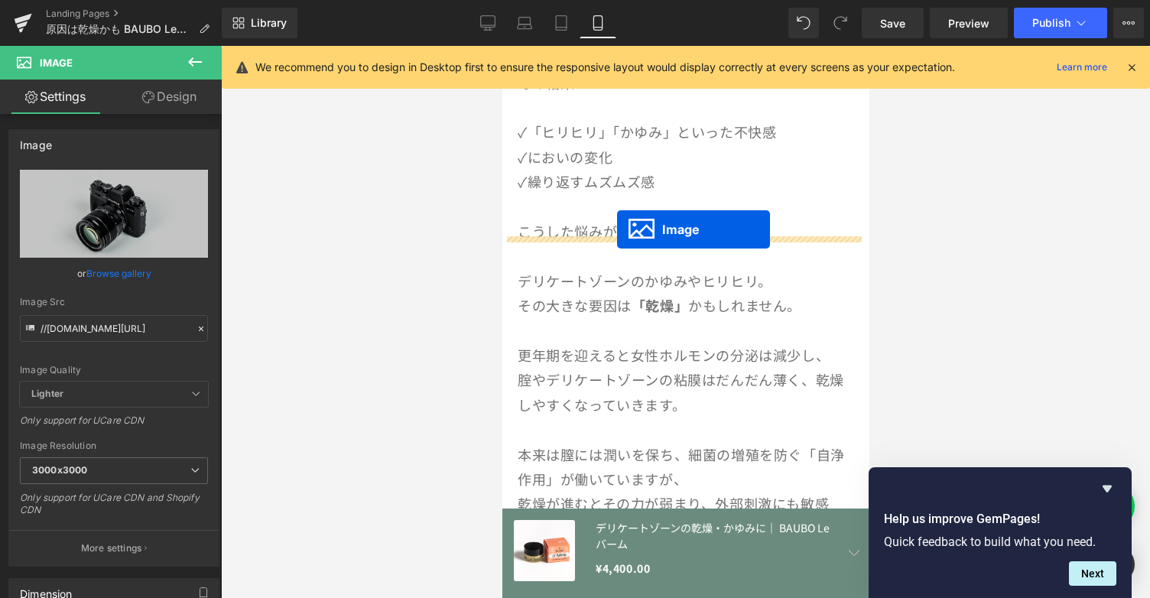
drag, startPoint x: 652, startPoint y: 483, endPoint x: 616, endPoint y: 229, distance: 255.7
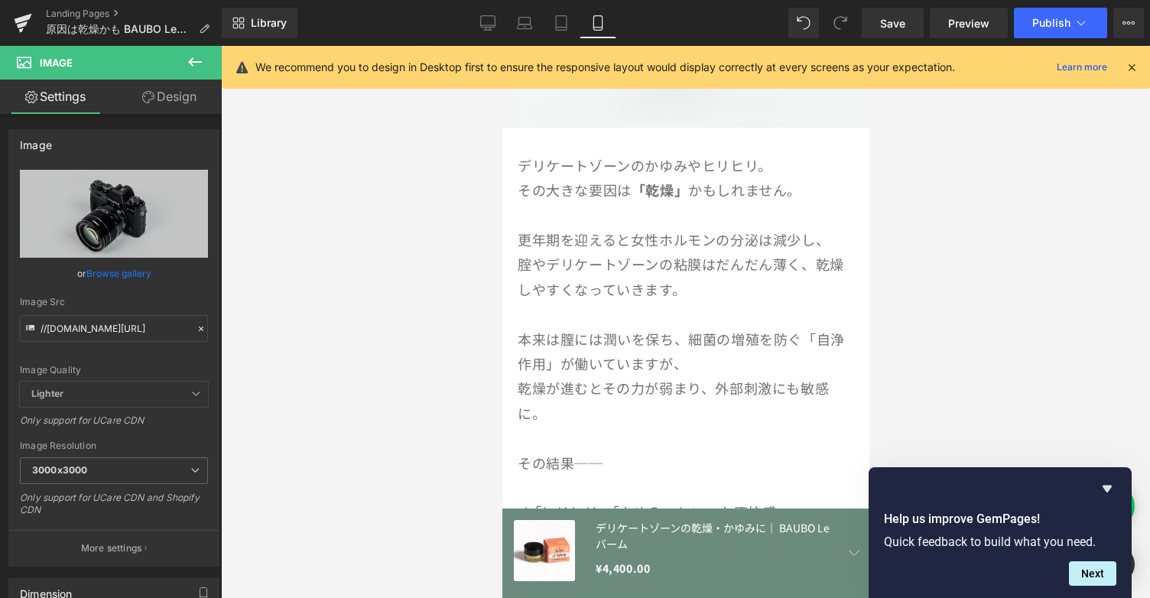
scroll to position [948, 0]
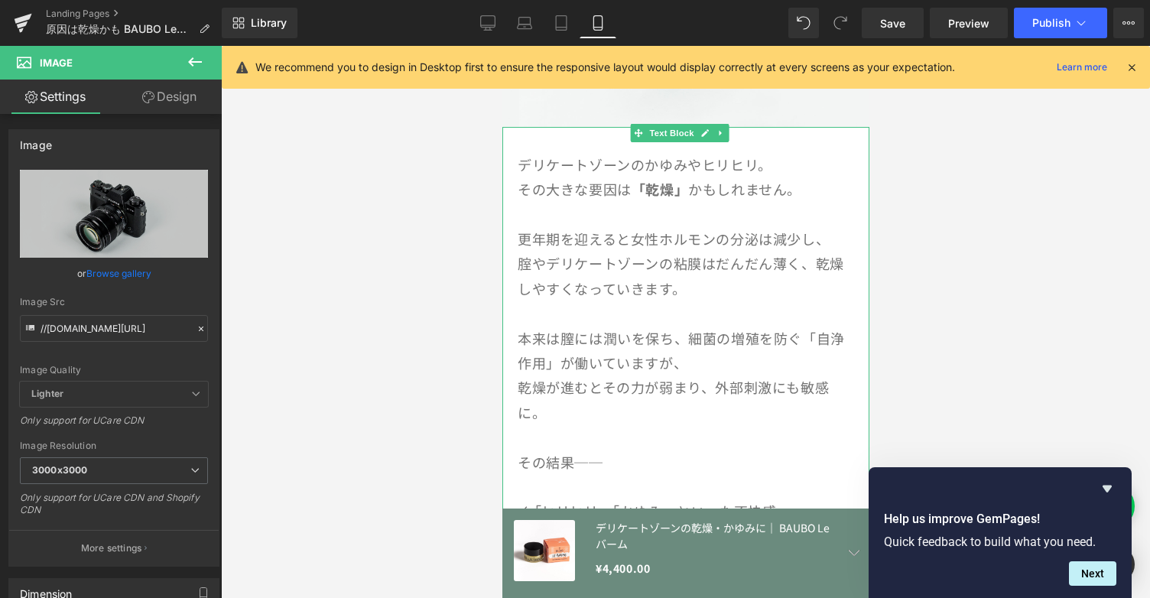
click at [655, 303] on p at bounding box center [685, 313] width 336 height 24
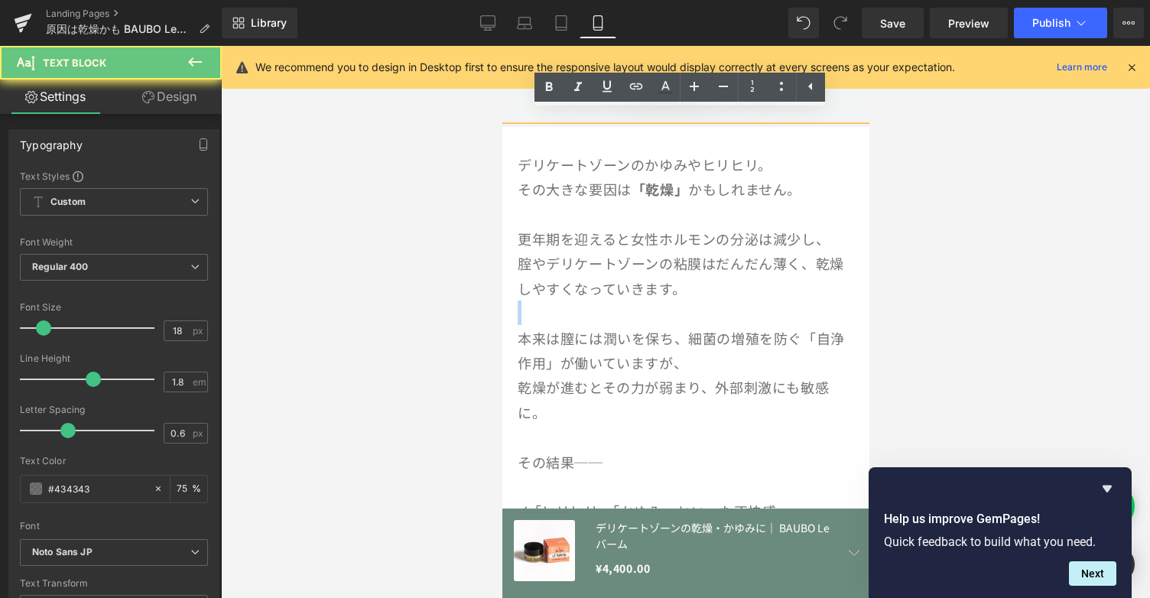
click at [655, 303] on p at bounding box center [685, 313] width 336 height 24
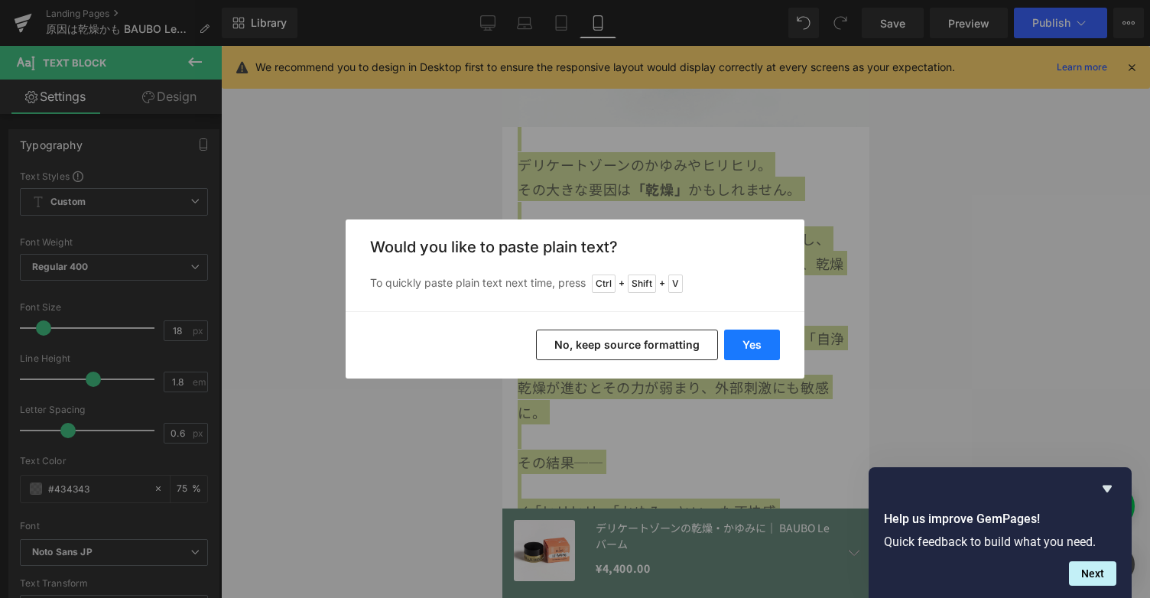
click at [756, 354] on button "Yes" at bounding box center [752, 345] width 56 height 31
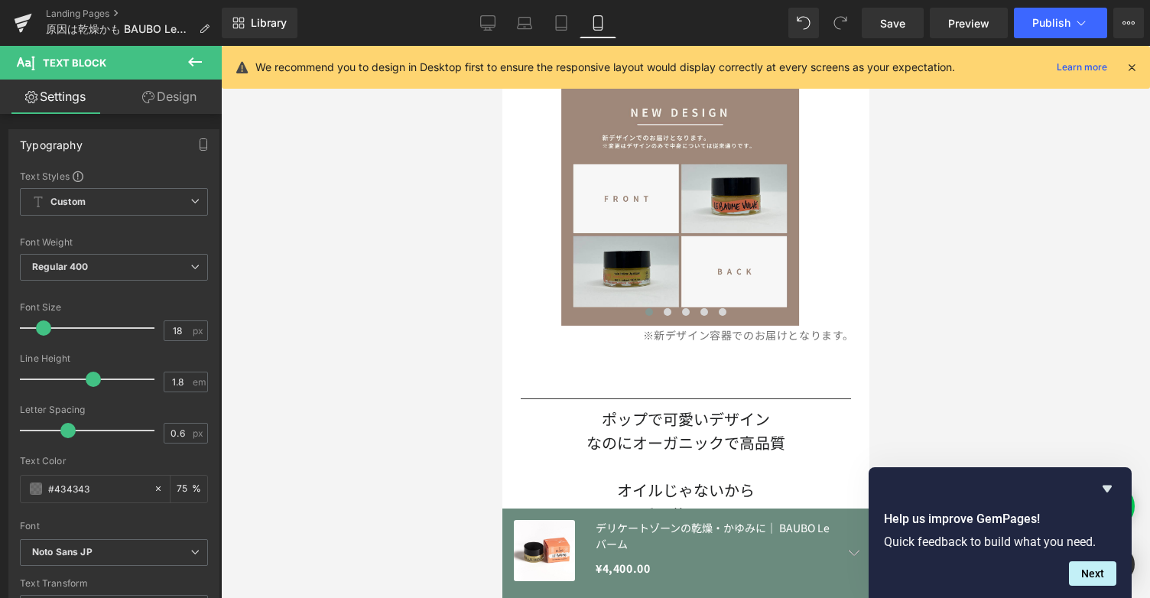
scroll to position [1497, 0]
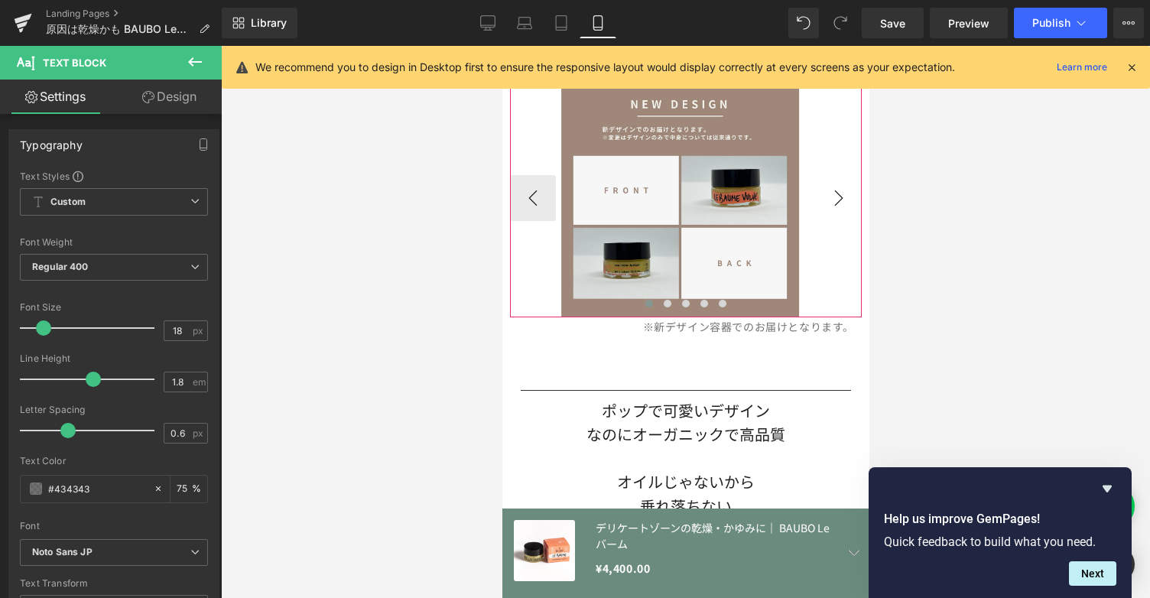
click at [815, 206] on button "›" at bounding box center [838, 198] width 46 height 46
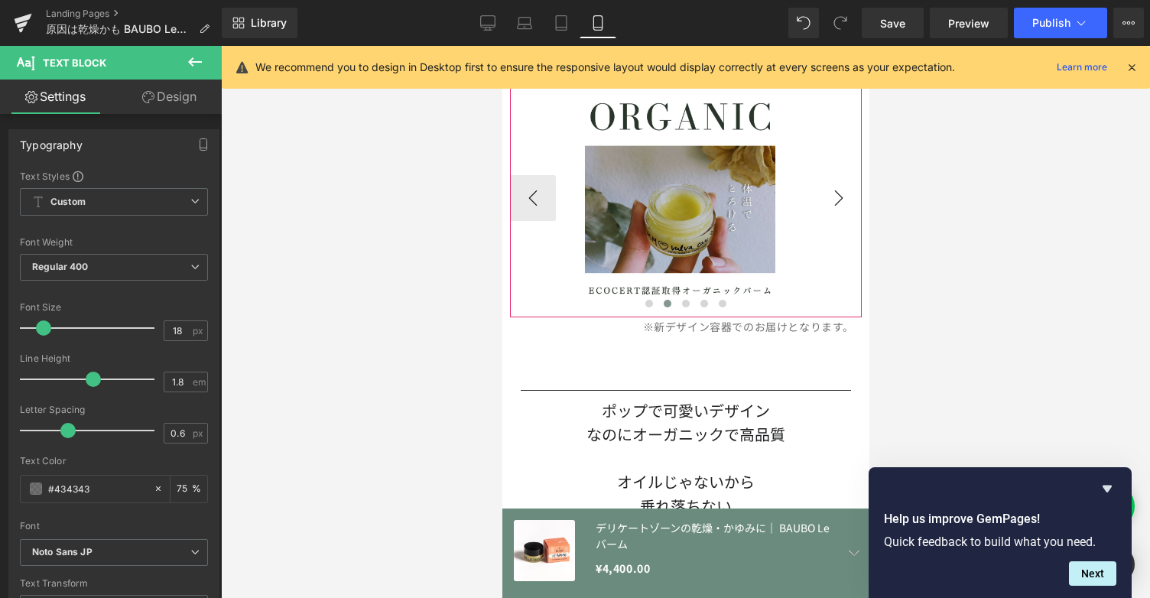
click at [815, 206] on button "›" at bounding box center [838, 198] width 46 height 46
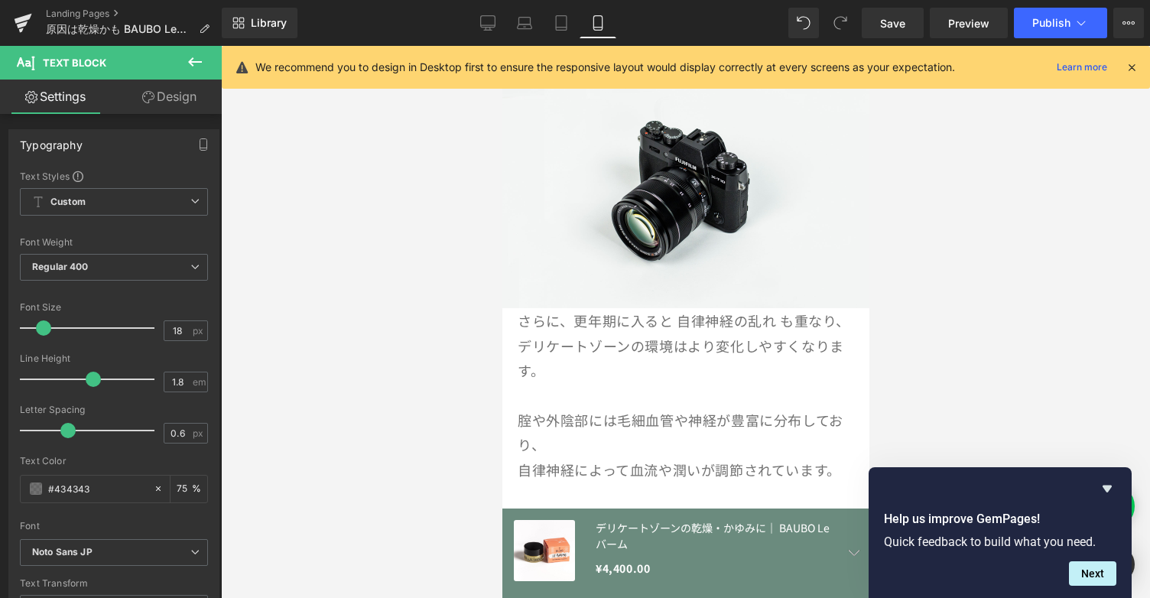
scroll to position [761, 0]
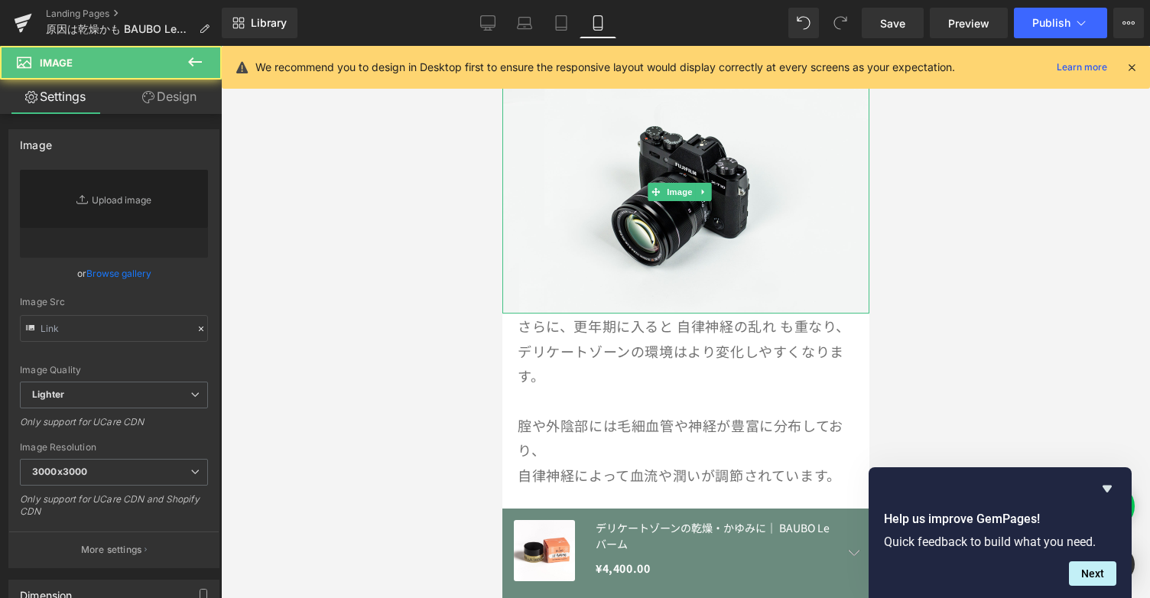
click at [808, 206] on img at bounding box center [685, 191] width 367 height 243
type input "//[DOMAIN_NAME][URL]"
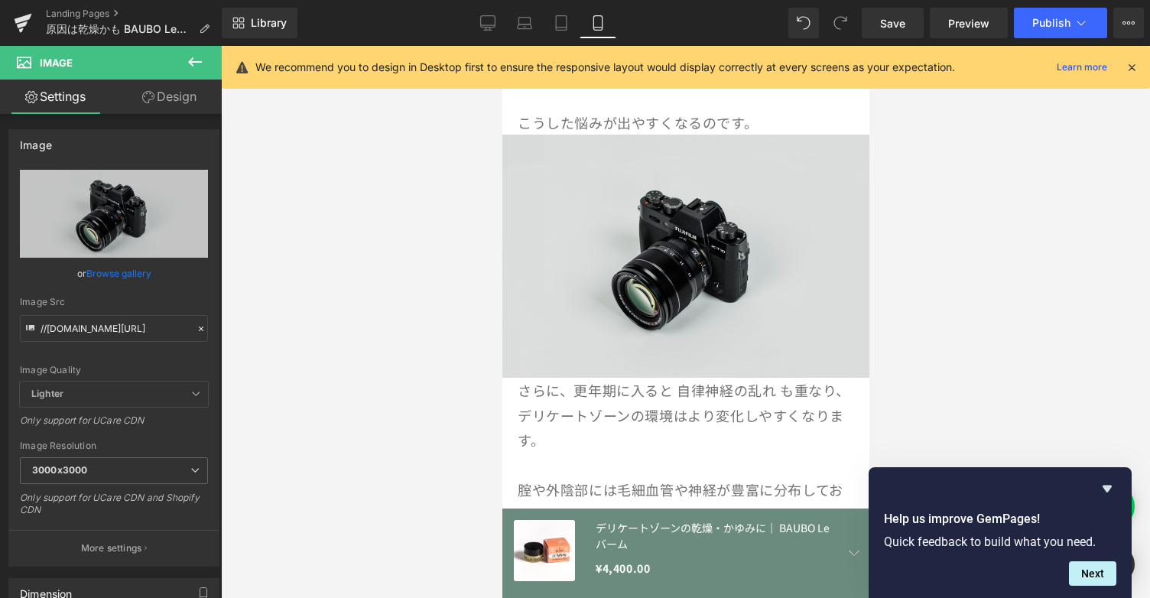
scroll to position [696, 0]
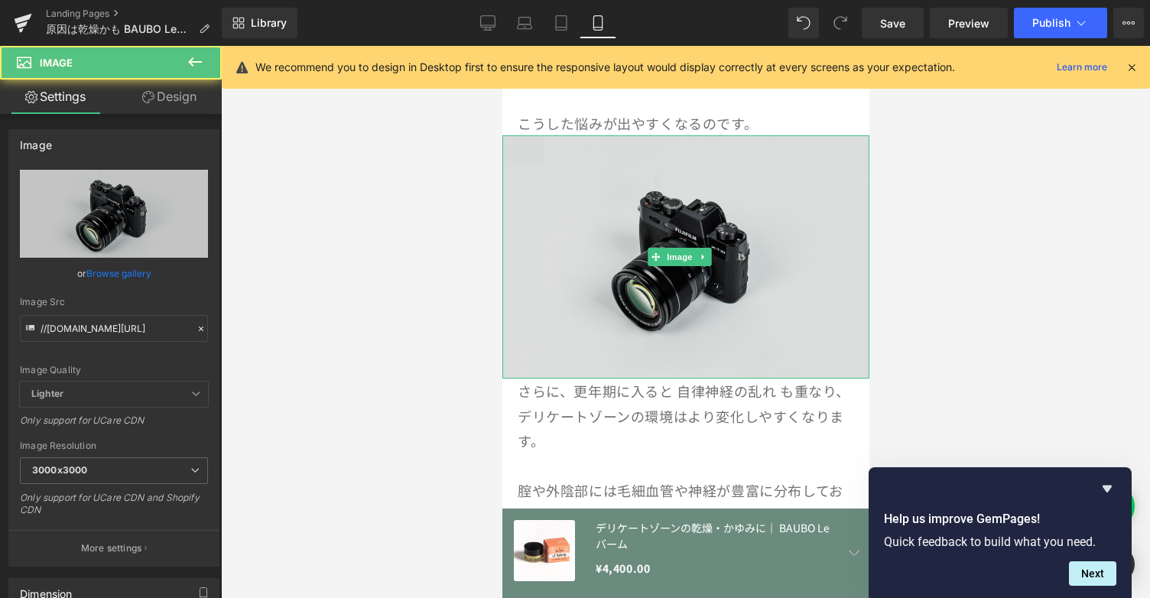
click at [775, 262] on img at bounding box center [685, 256] width 367 height 243
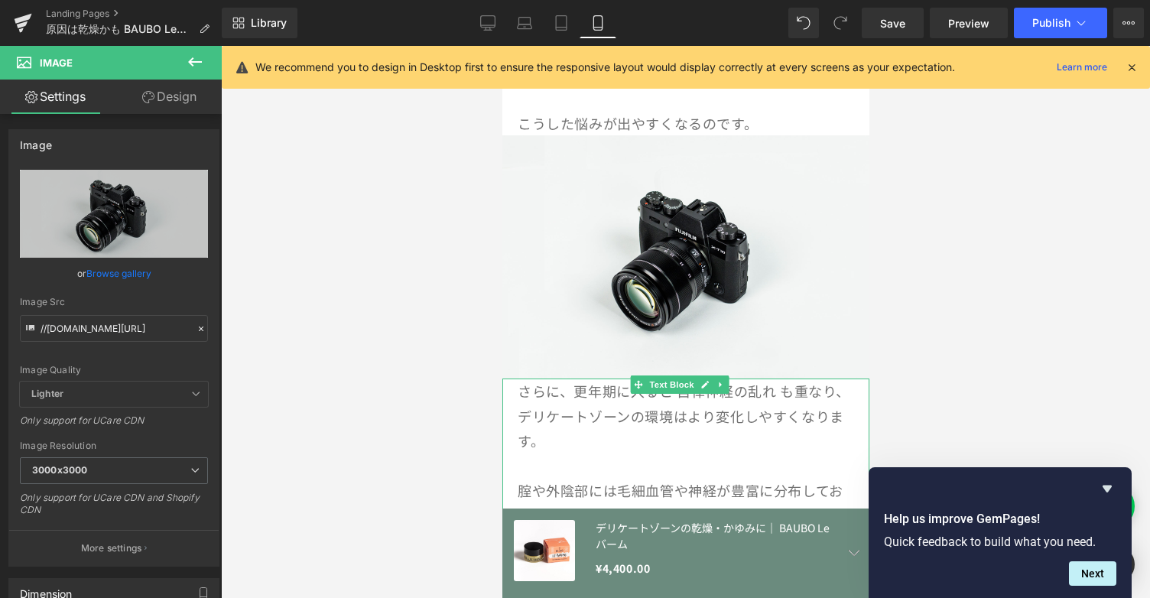
click at [629, 413] on p "デリケートゾーンの環境はより変化しやすくなります。" at bounding box center [685, 429] width 336 height 50
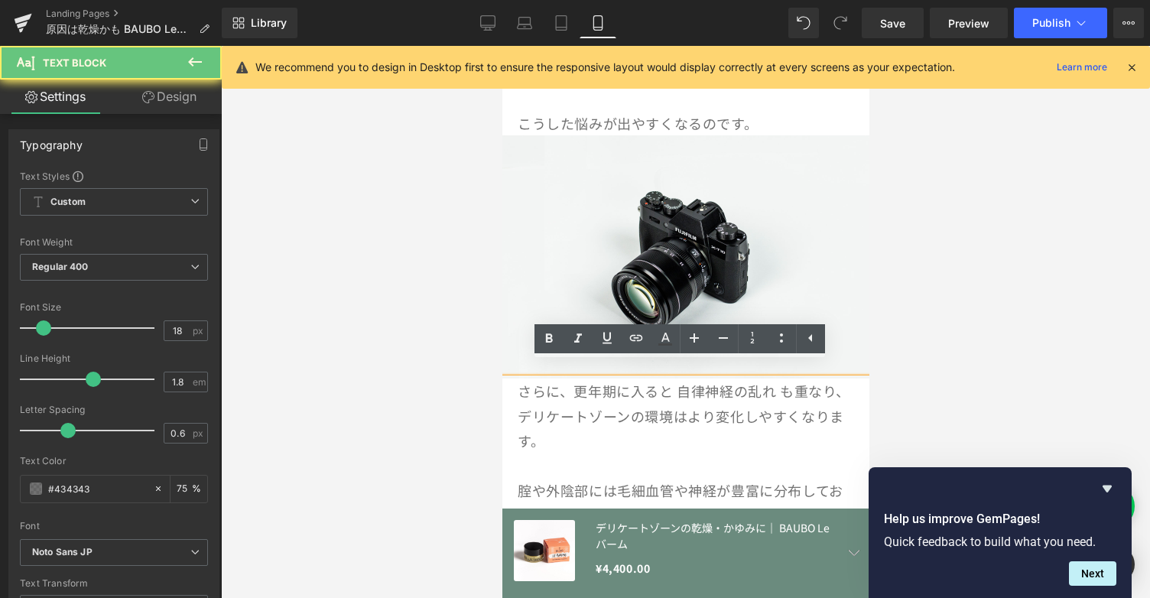
click at [629, 413] on p "デリケートゾーンの環境はより変化しやすくなります。" at bounding box center [685, 429] width 336 height 50
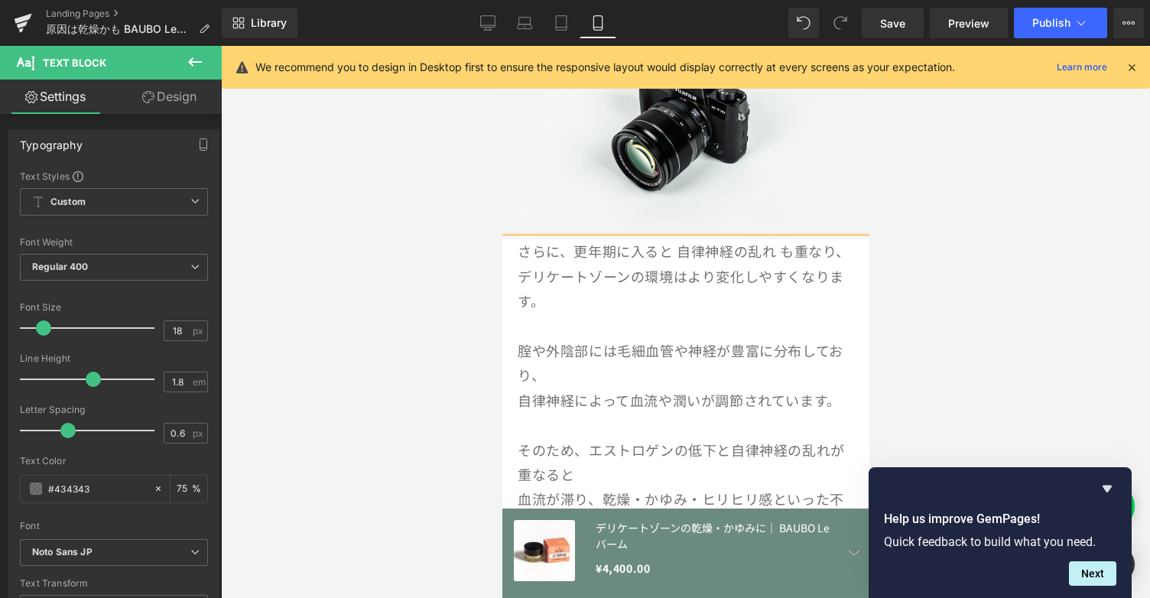
scroll to position [837, 0]
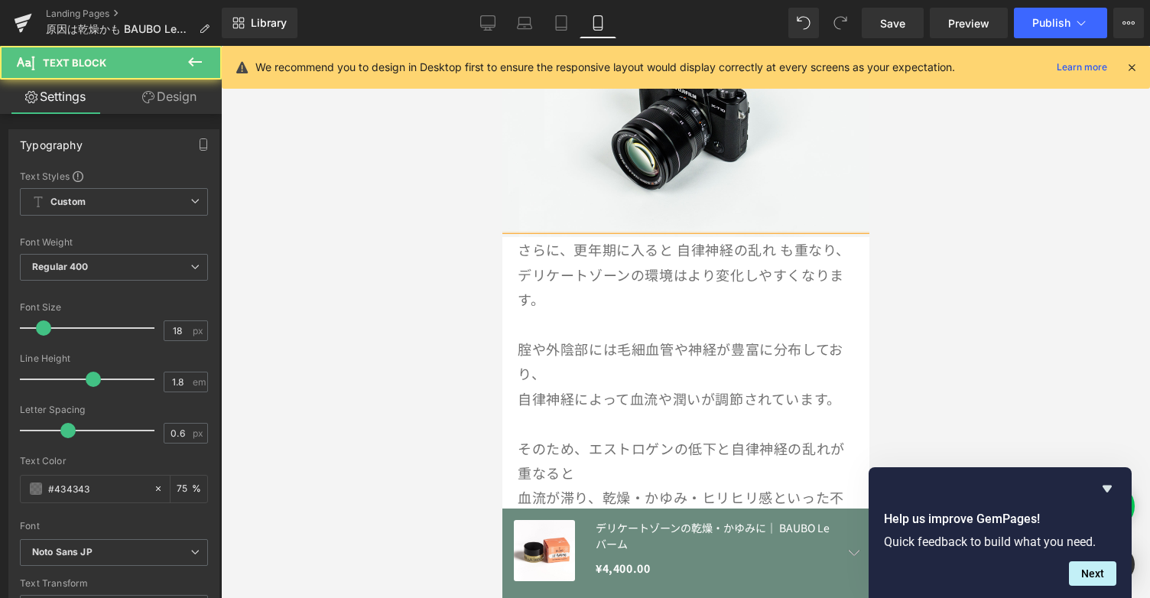
click at [612, 362] on p "腟や外陰部には毛細血管や神経が豊富に分布しており、" at bounding box center [685, 361] width 336 height 50
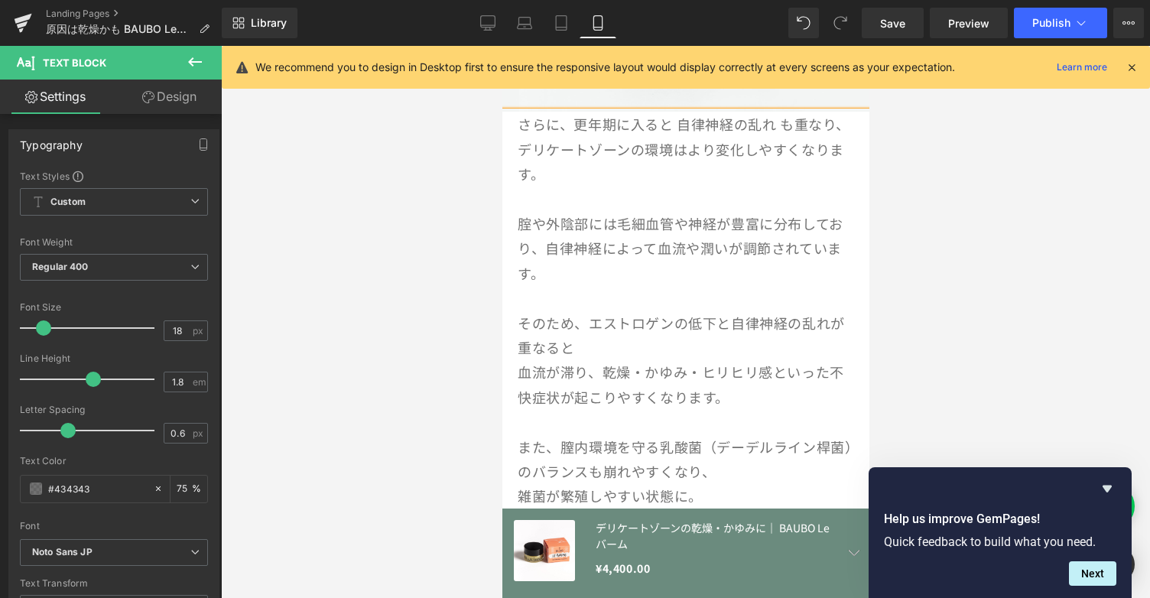
scroll to position [967, 0]
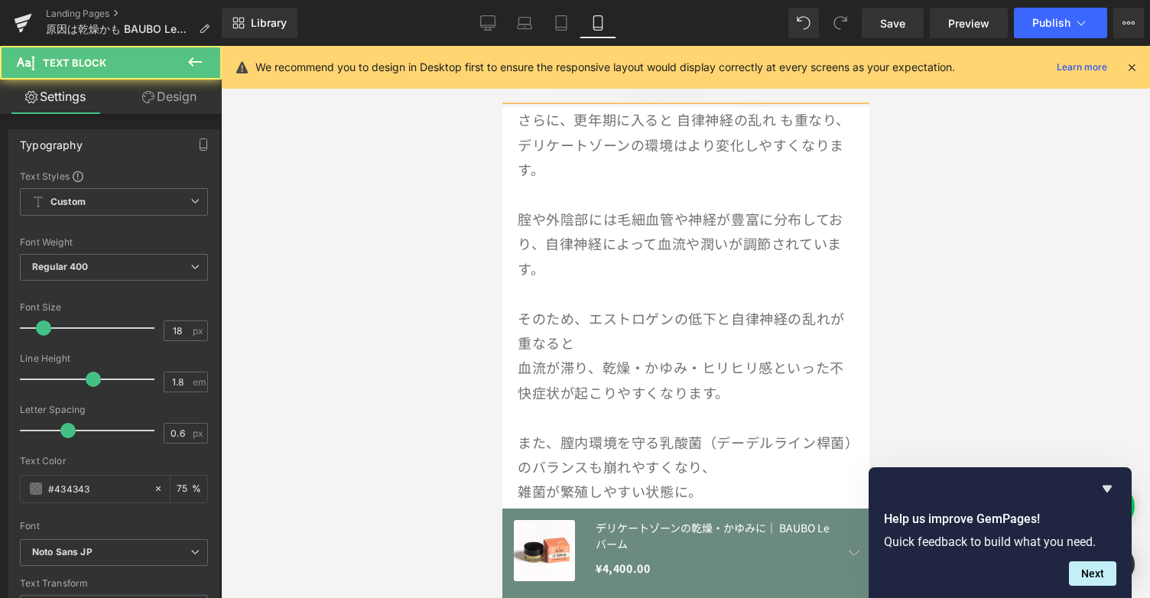
click at [613, 355] on p "血流が滞り、乾燥・かゆみ・ヒリヒリ感といった不快症状が起こりやすくなります。" at bounding box center [685, 380] width 336 height 50
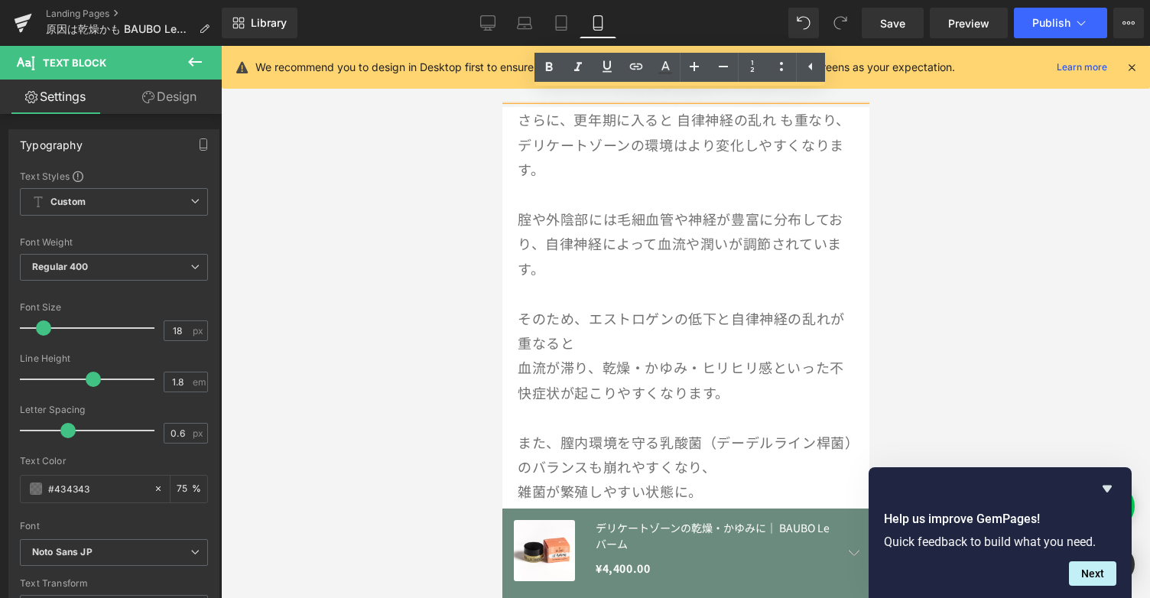
click at [615, 333] on p "そのため、エストロゲンの低下と自律神経の乱れが重なると" at bounding box center [685, 331] width 336 height 50
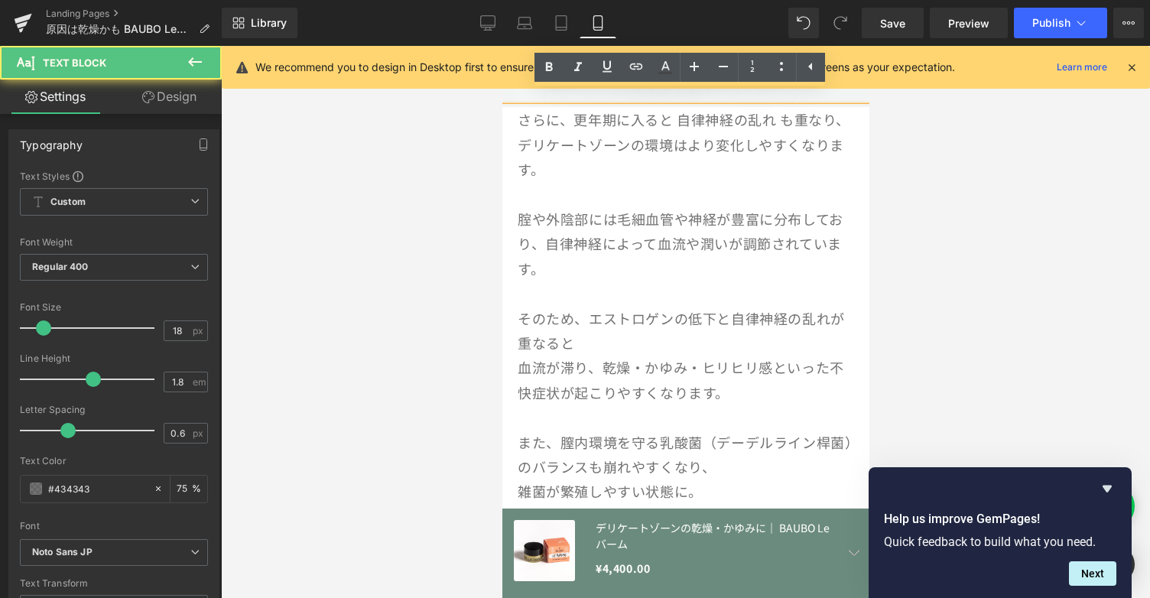
click at [785, 355] on p "血流が滞り、乾燥・かゆみ・ヒリヒリ感といった不快症状が起こりやすくなります。" at bounding box center [685, 380] width 336 height 50
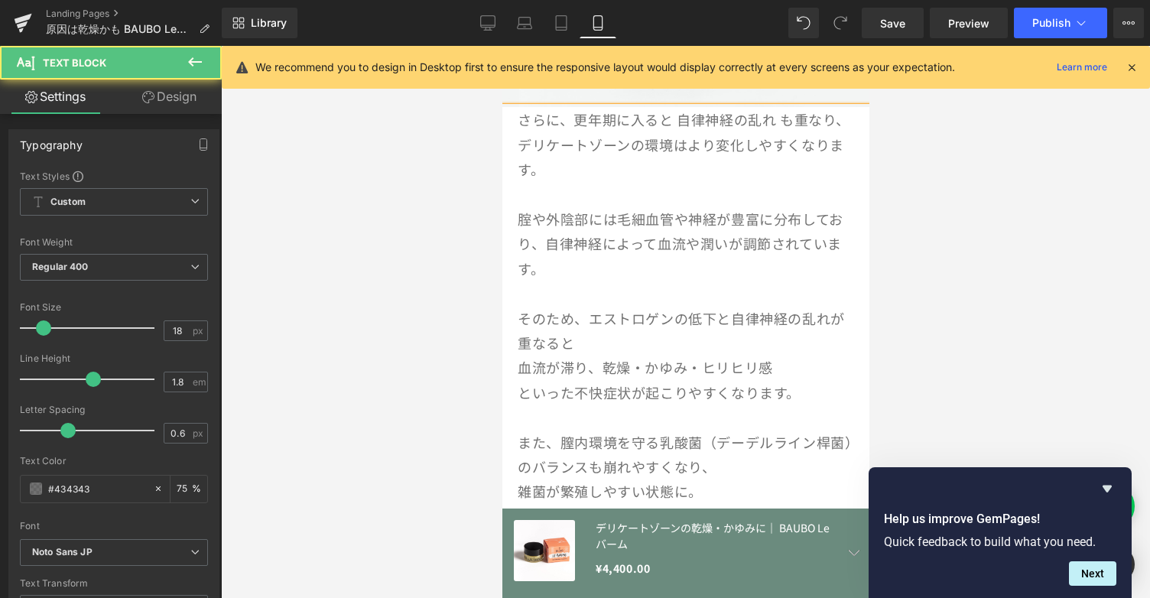
click at [695, 322] on p "そのため、エストロゲンの低下と自律神経の乱れが重なると" at bounding box center [685, 331] width 336 height 50
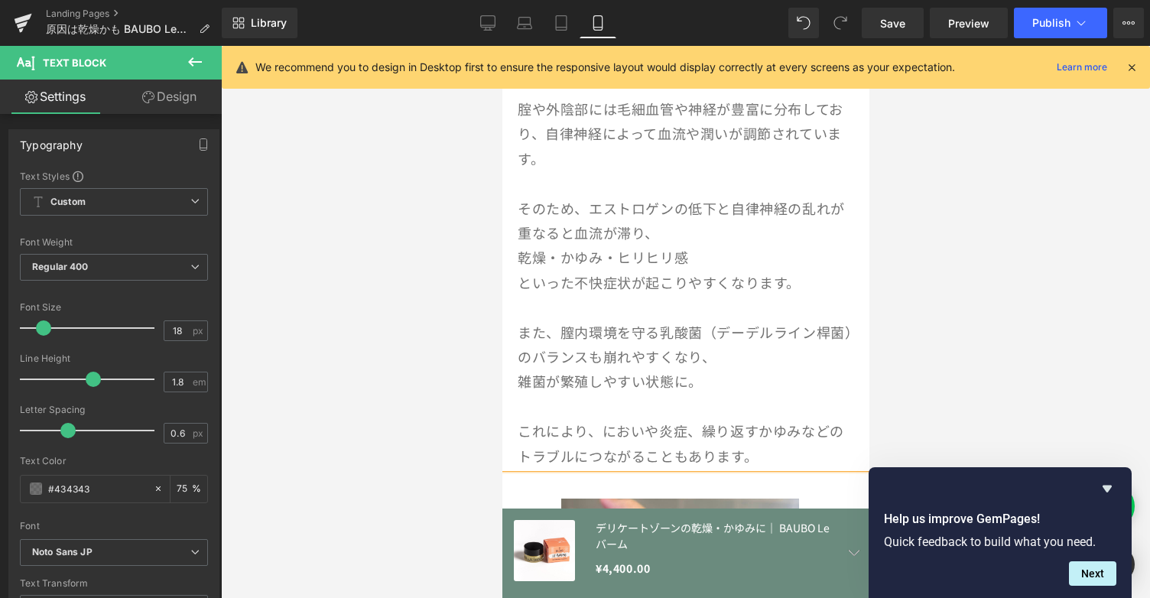
scroll to position [1102, 0]
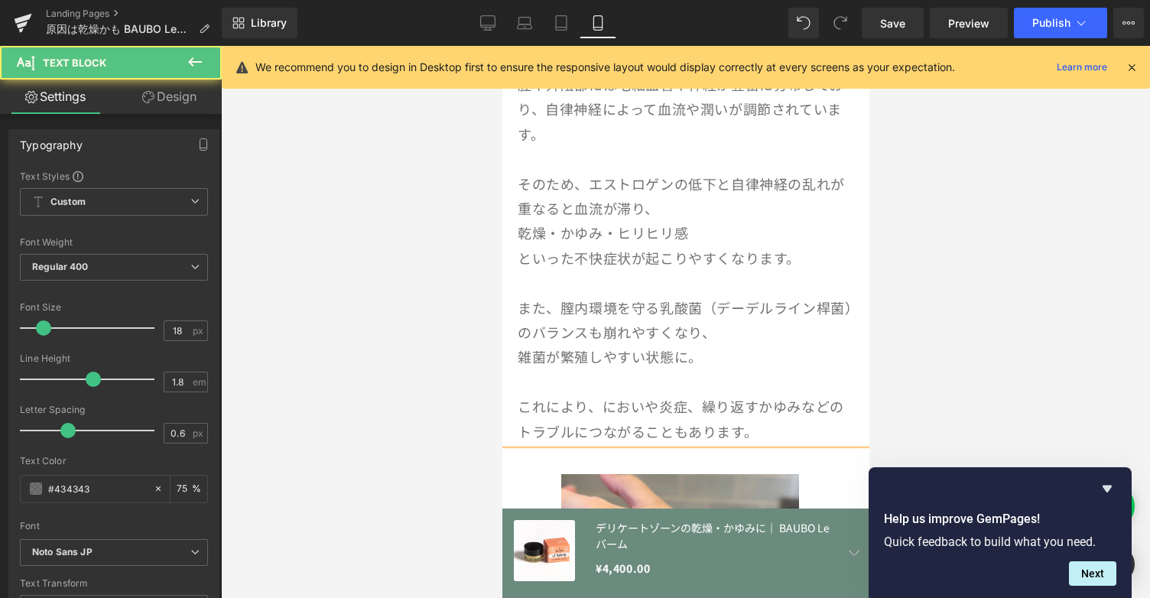
click at [785, 320] on p "また、膣内環境を守る乳酸菌（デーデルライン桿菌）のバランスも崩れやすくなり、" at bounding box center [685, 320] width 336 height 50
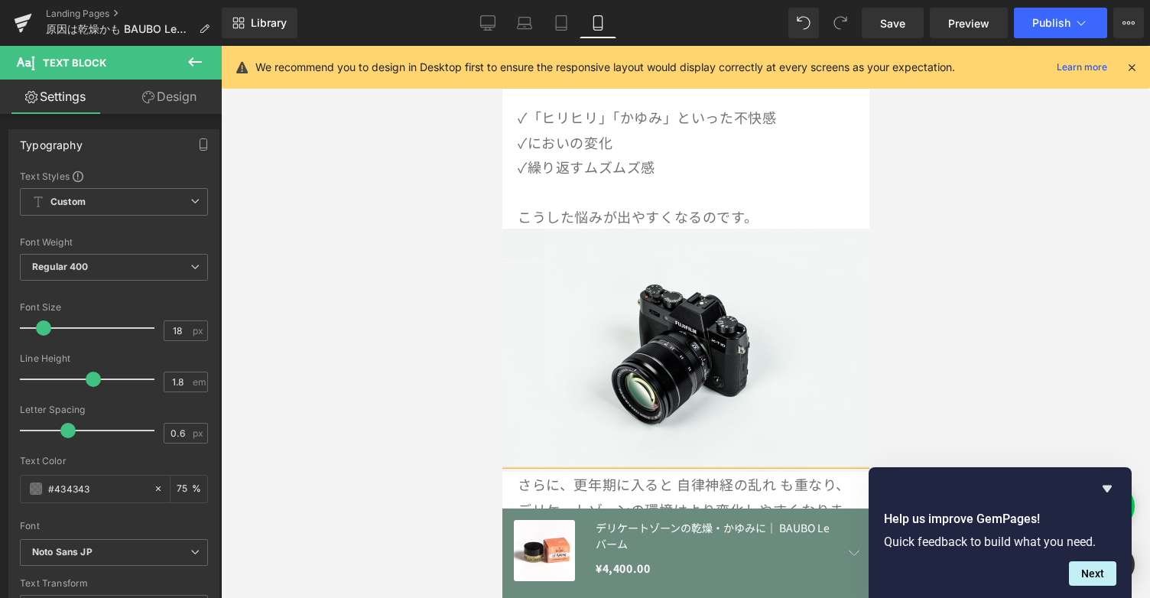
scroll to position [591, 0]
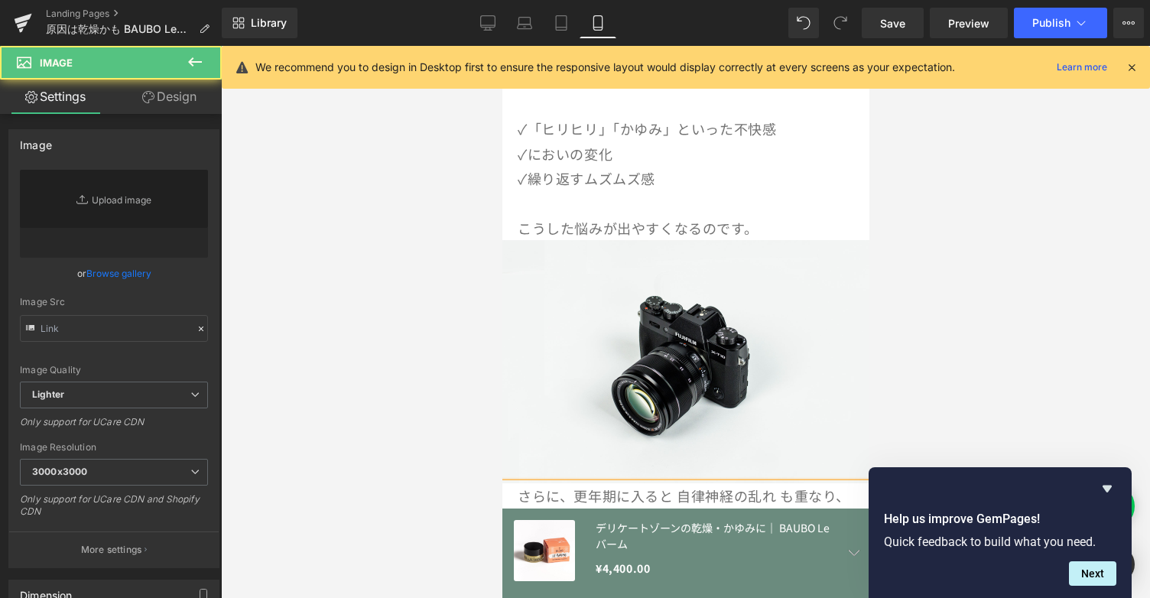
type input "//[DOMAIN_NAME][URL]"
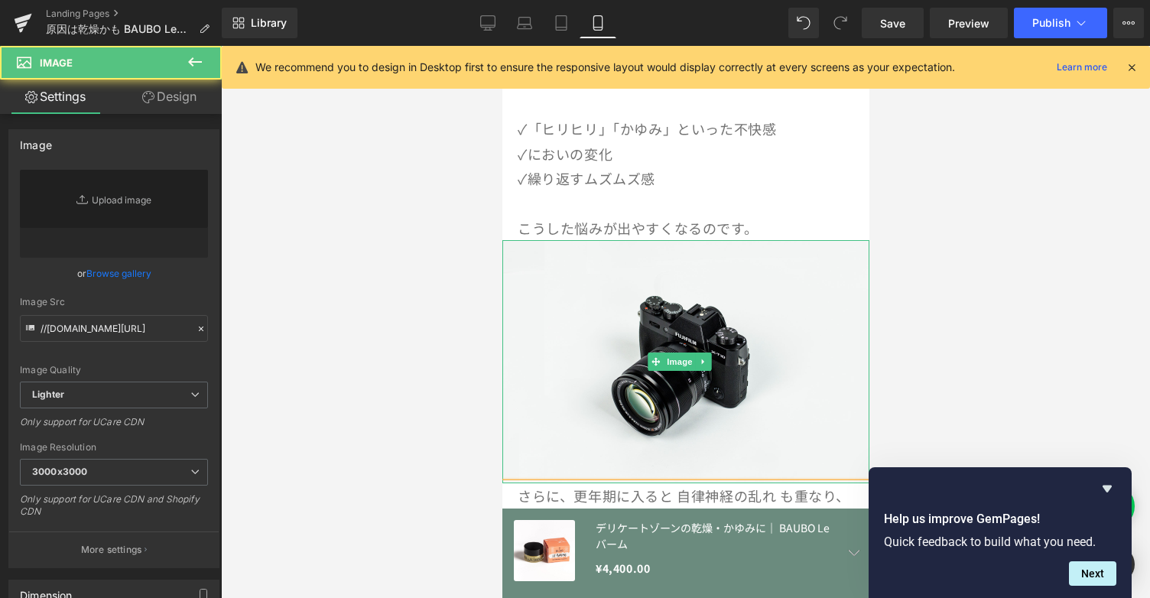
click at [752, 323] on img at bounding box center [685, 361] width 367 height 243
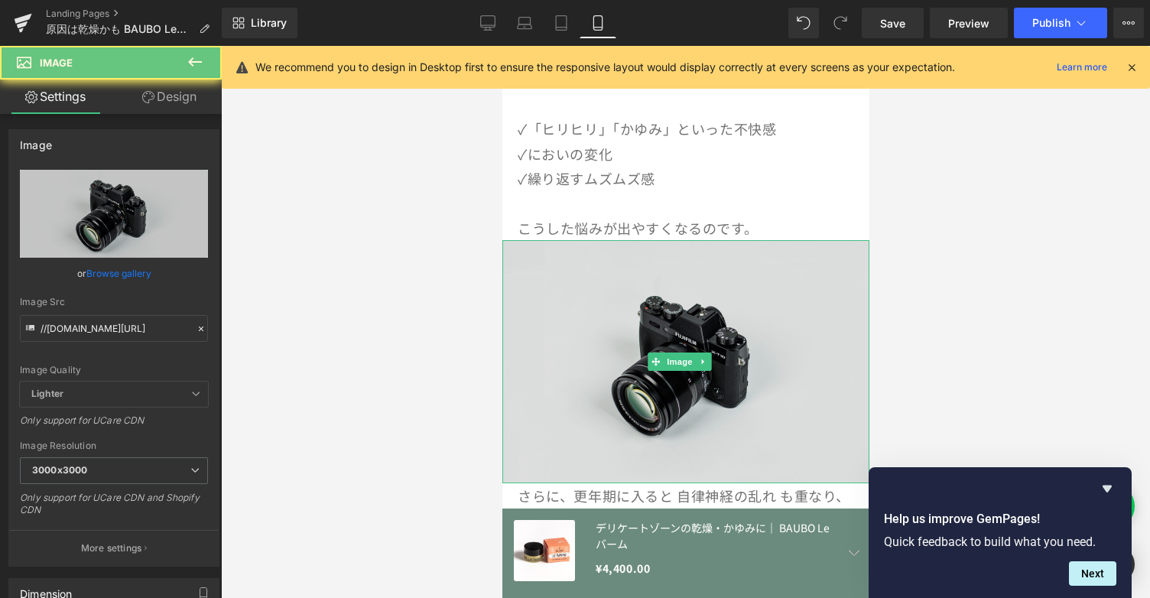
click at [741, 314] on img at bounding box center [685, 361] width 367 height 243
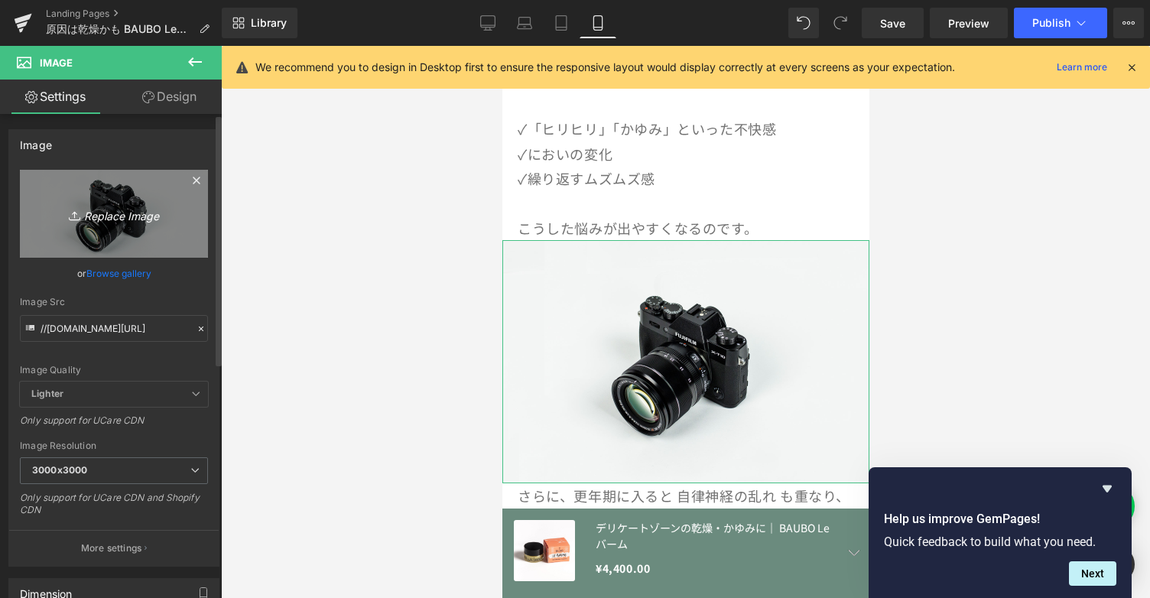
click at [109, 209] on icon "Replace Image" at bounding box center [114, 213] width 122 height 19
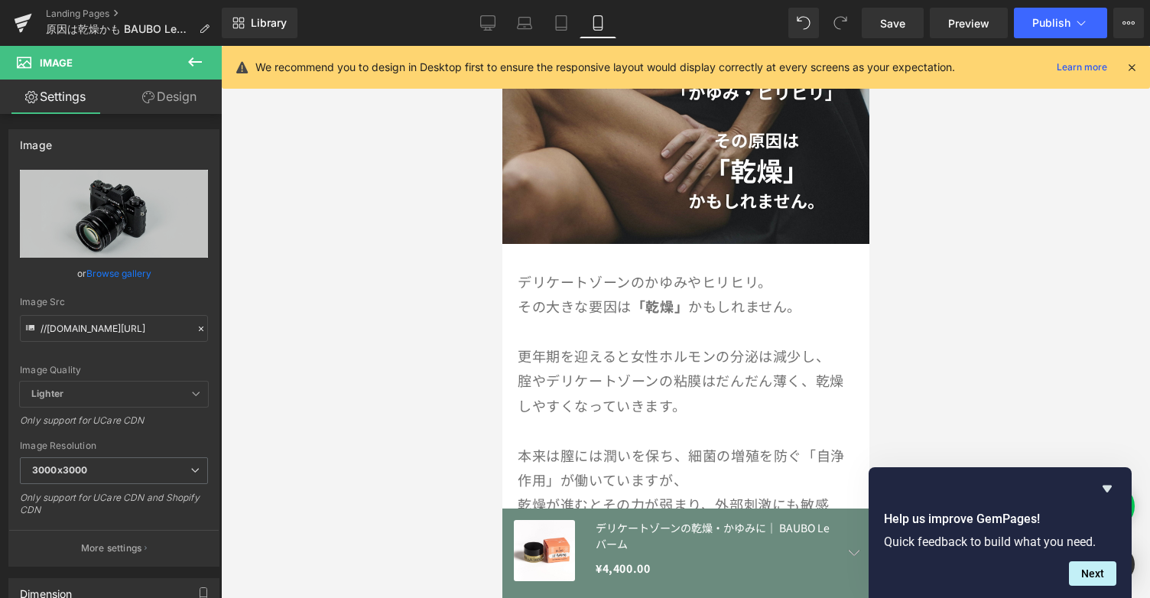
scroll to position [161, 0]
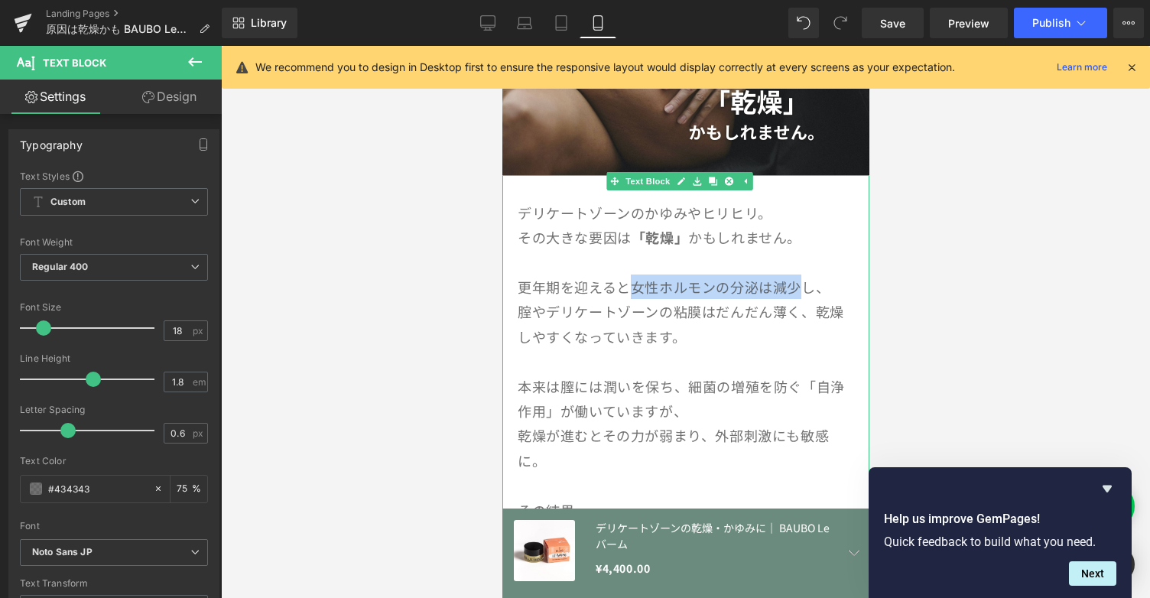
drag, startPoint x: 633, startPoint y: 278, endPoint x: 795, endPoint y: 278, distance: 162.1
click at [795, 278] on p "更年期を迎えると女性ホルモンの分泌は減少し、" at bounding box center [685, 287] width 336 height 24
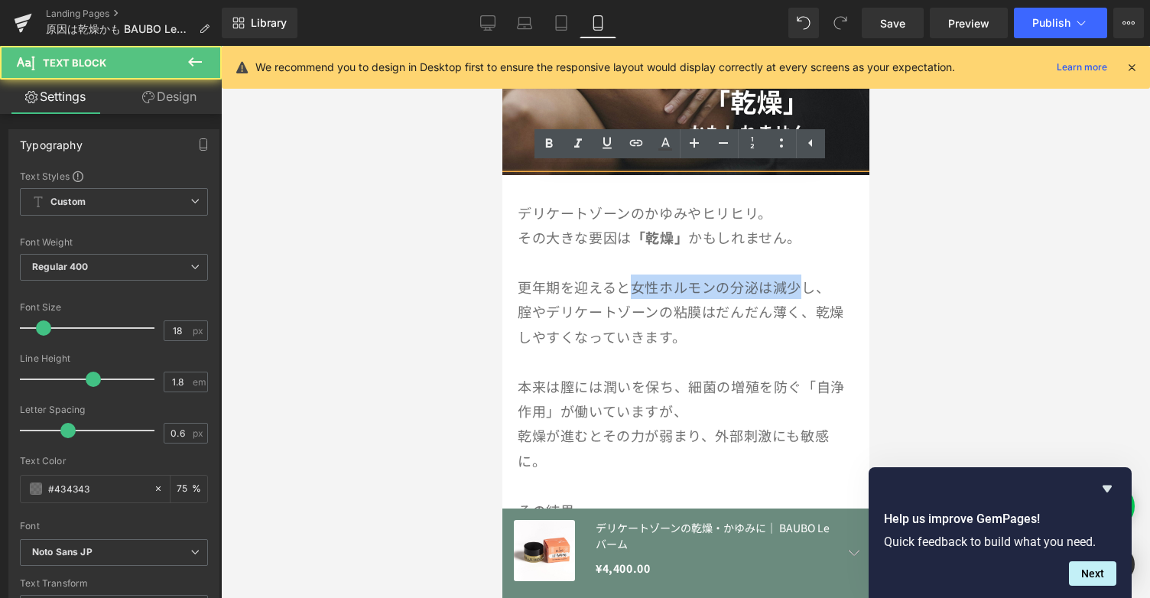
click at [795, 278] on p "更年期を迎えると女性ホルモンの分泌は減少し、" at bounding box center [685, 287] width 336 height 24
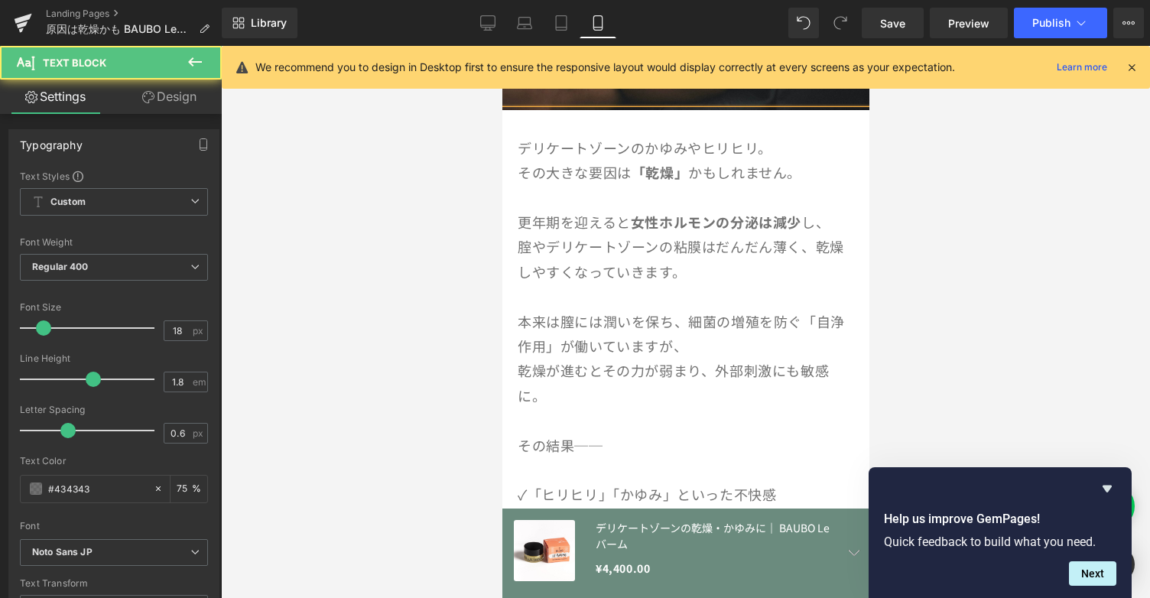
click at [802, 323] on p "本来は膣には潤いを保ち、細菌の増殖を防ぐ「自浄作用」が働いていますが、" at bounding box center [685, 334] width 336 height 50
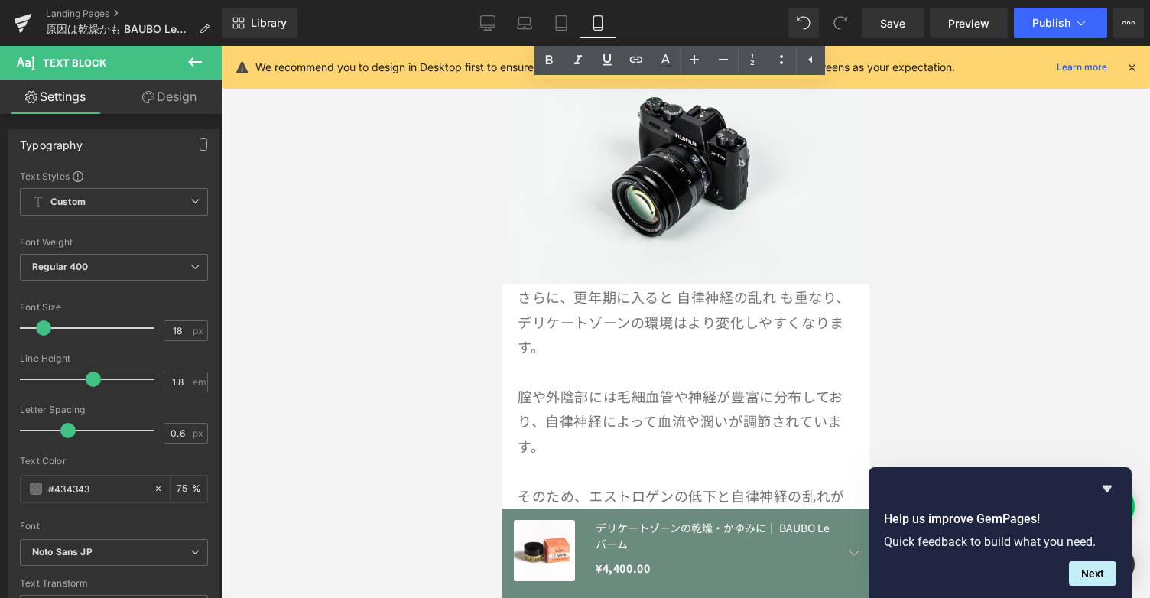
scroll to position [801, 0]
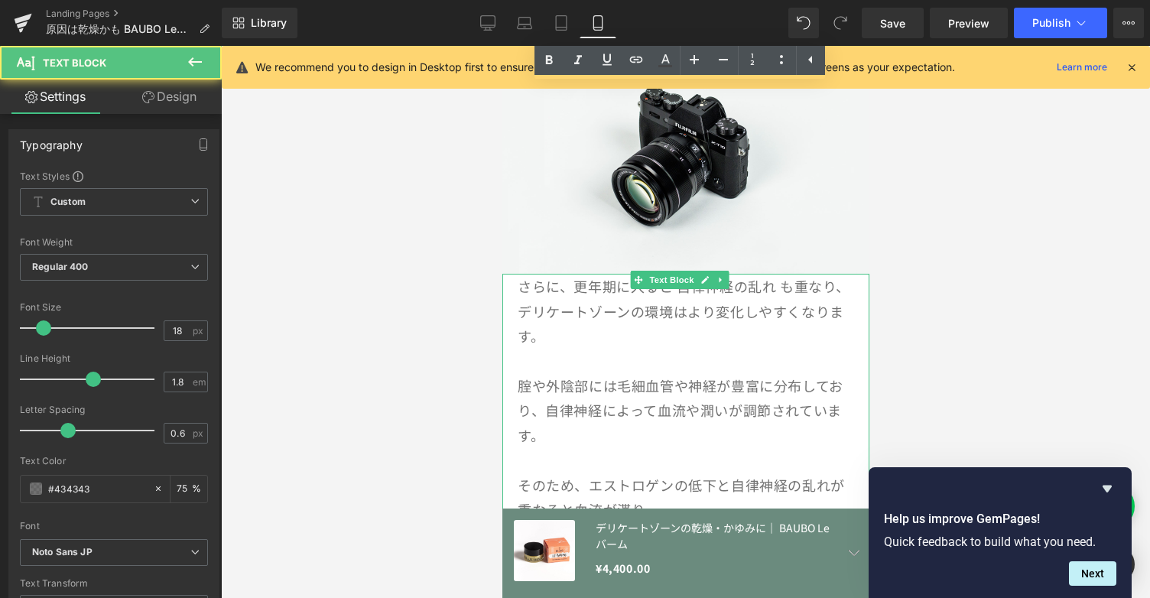
click at [678, 312] on p "さらに、更年期に入ると 自律神経の乱れ も重なり、 デリケートゾーンの環境はより変化しやすくなります。" at bounding box center [685, 311] width 336 height 74
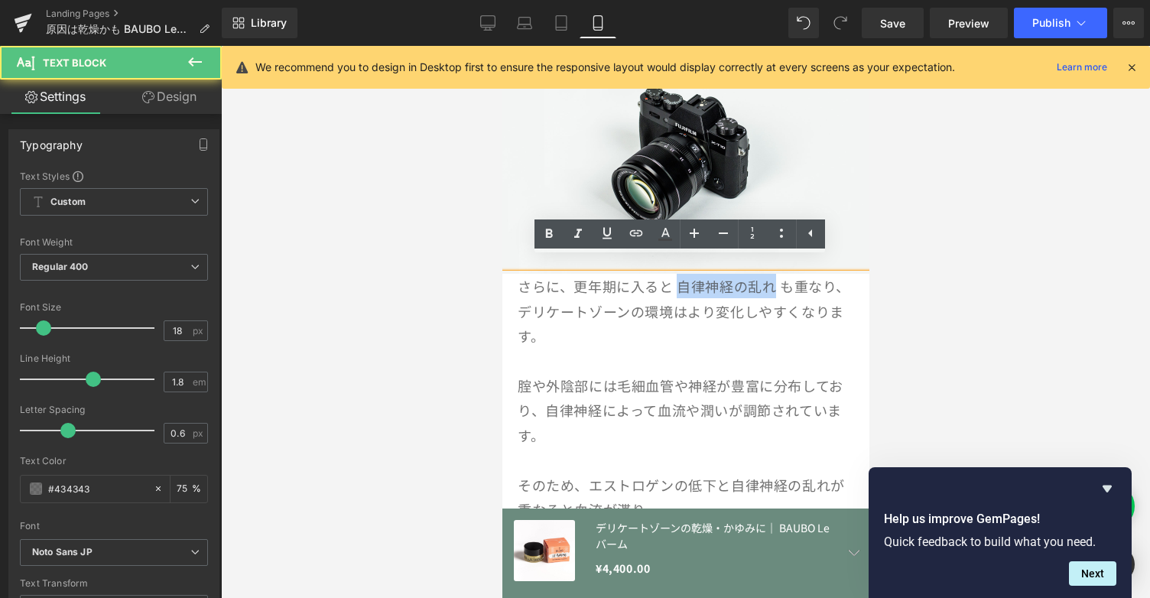
drag, startPoint x: 678, startPoint y: 270, endPoint x: 775, endPoint y: 275, distance: 97.2
click at [775, 275] on p "さらに、更年期に入ると 自律神経の乱れ も重なり、 デリケートゾーンの環境はより変化しやすくなります。" at bounding box center [685, 311] width 336 height 74
drag, startPoint x: 685, startPoint y: 267, endPoint x: 714, endPoint y: 278, distance: 31.2
click at [714, 278] on p "さらに、更年期に入ると 自律神経の乱れ も重なり、 デリケートゾーンの環境はより変化しやすくなります。" at bounding box center [685, 311] width 336 height 74
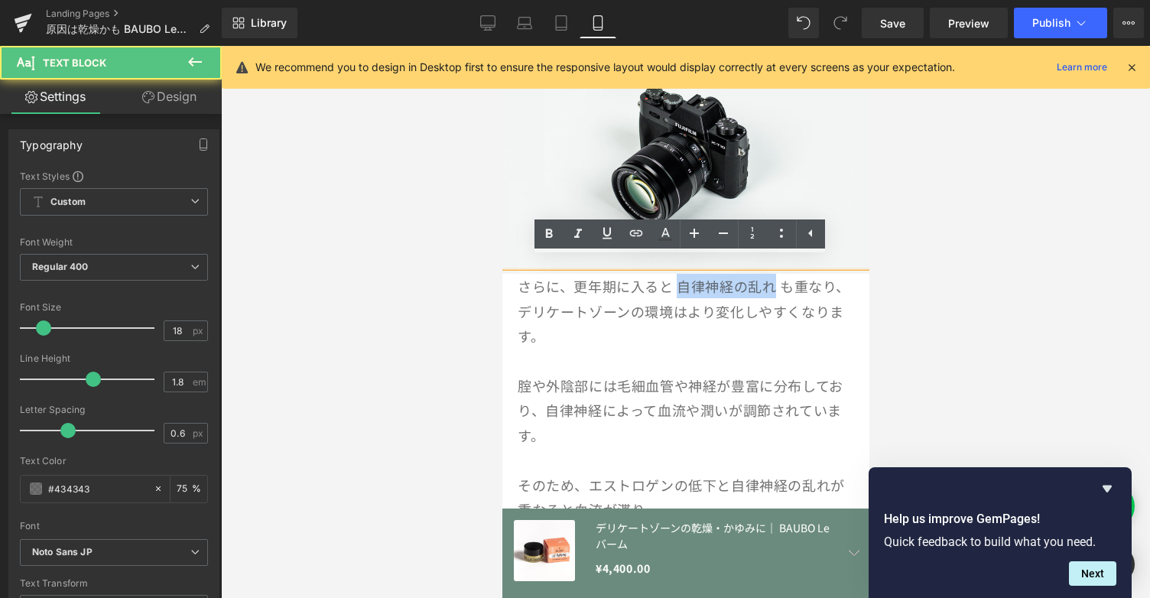
drag, startPoint x: 677, startPoint y: 271, endPoint x: 772, endPoint y: 272, distance: 95.6
click at [772, 274] on p "さらに、更年期に入ると 自律神経の乱れ も重なり、 デリケートゾーンの環境はより変化しやすくなります。" at bounding box center [685, 311] width 336 height 74
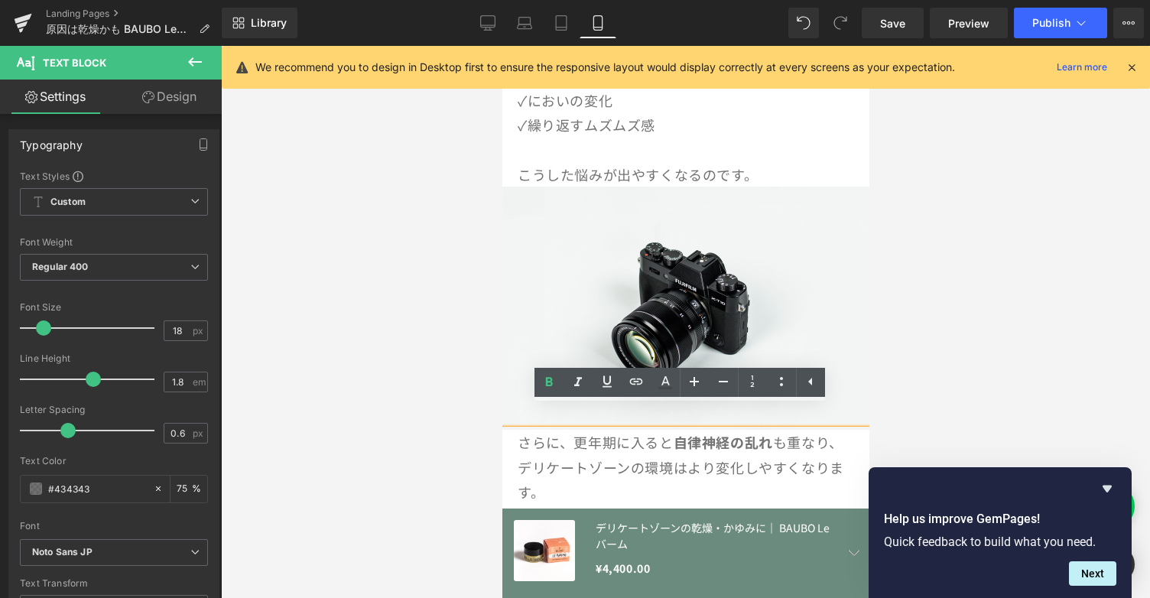
scroll to position [637, 0]
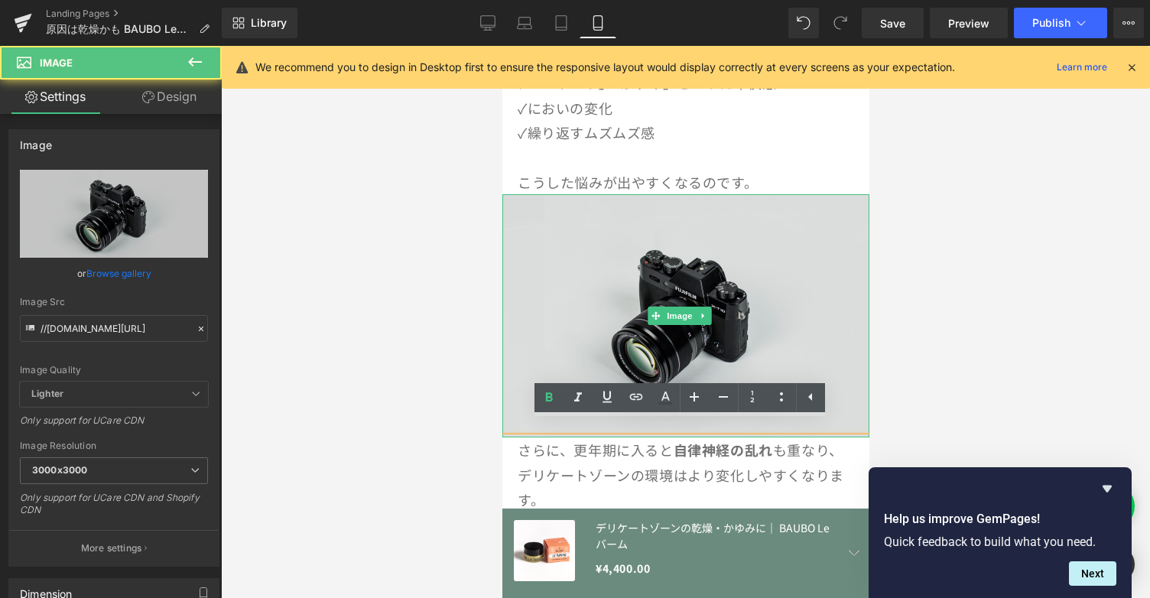
click at [699, 316] on img at bounding box center [685, 315] width 367 height 243
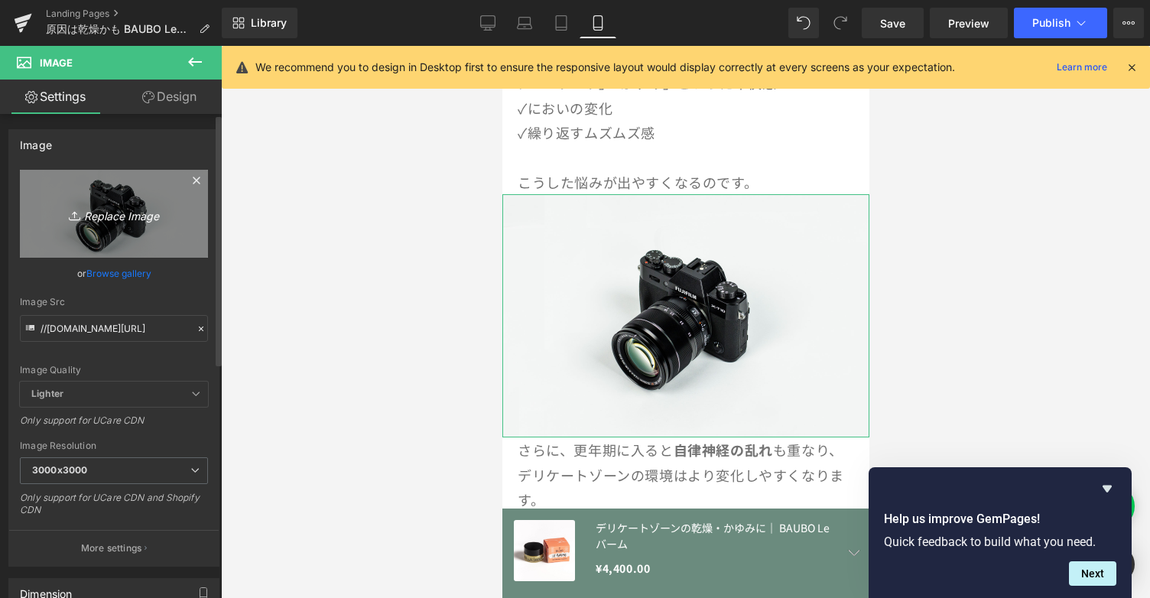
click at [113, 216] on icon "Replace Image" at bounding box center [114, 213] width 122 height 19
type input "C:\fakepath\Blog 自律神経の乱れ.png"
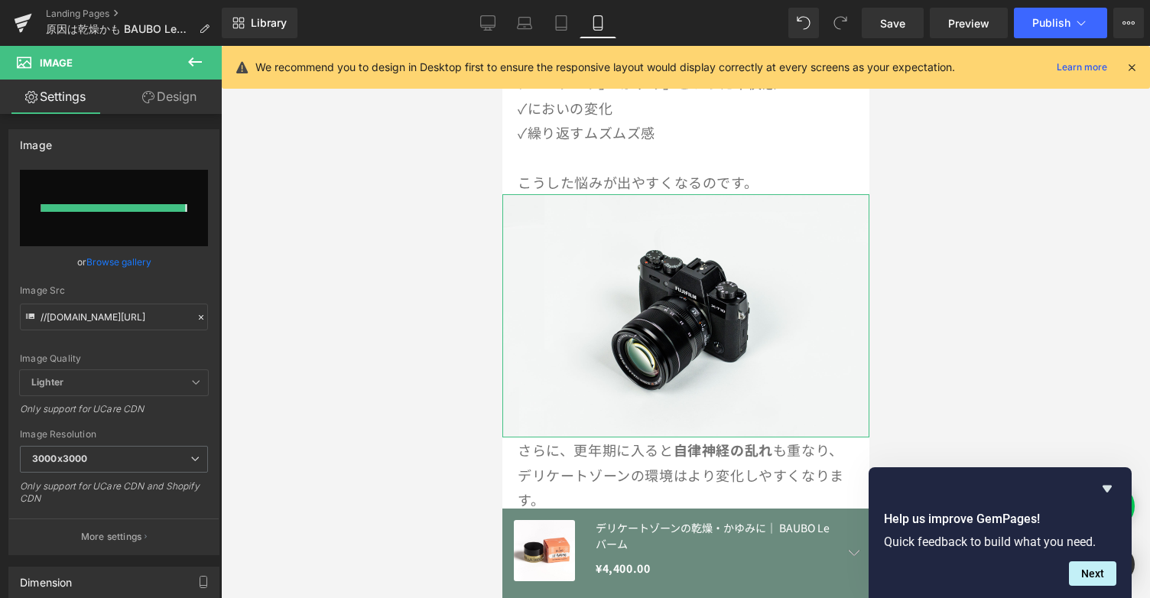
type input "[URL][DOMAIN_NAME]"
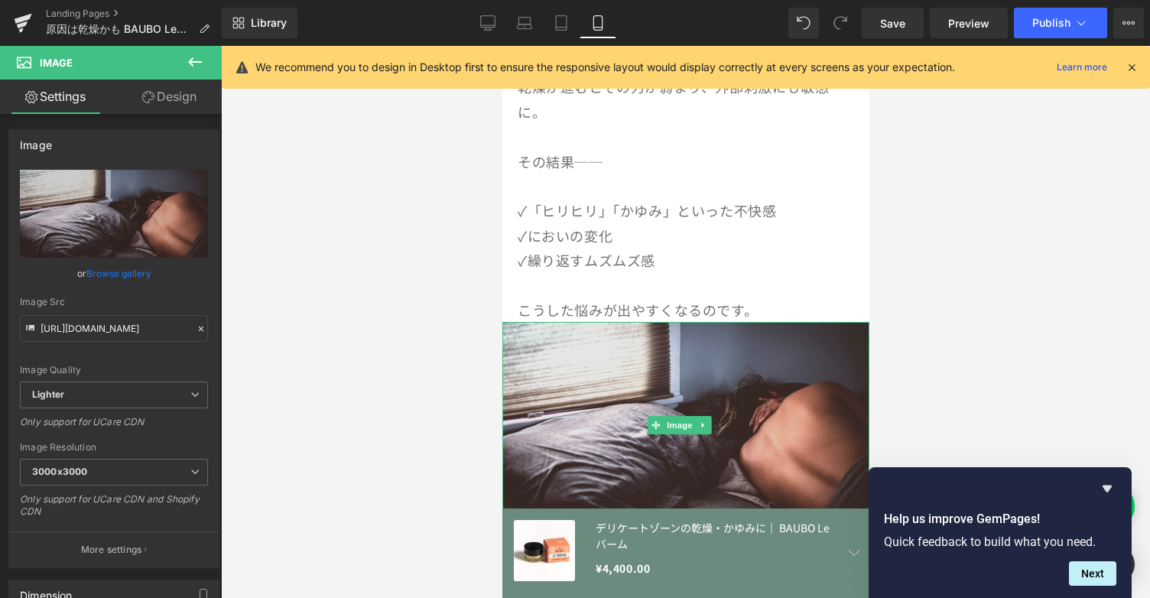
scroll to position [509, 0]
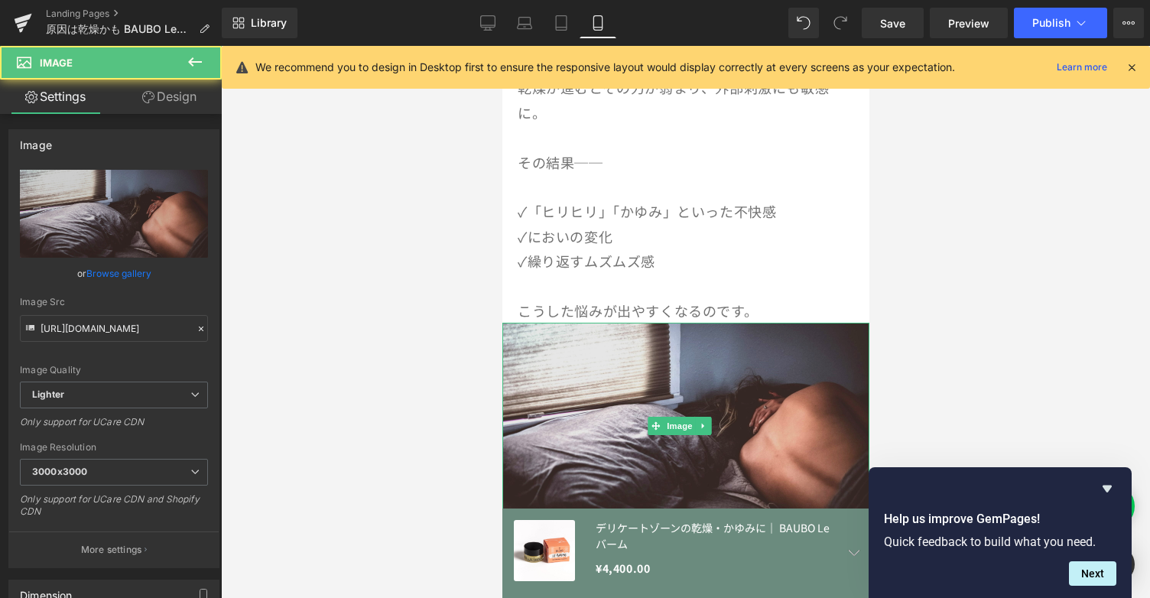
click at [655, 359] on img at bounding box center [685, 426] width 367 height 206
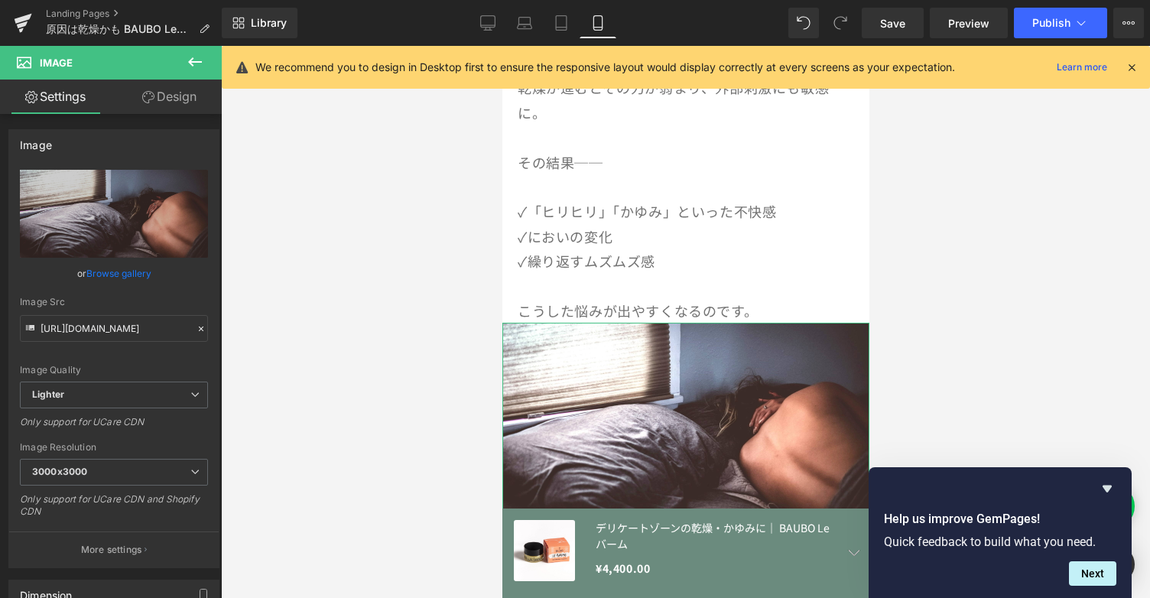
click at [174, 100] on link "Design" at bounding box center [169, 97] width 111 height 34
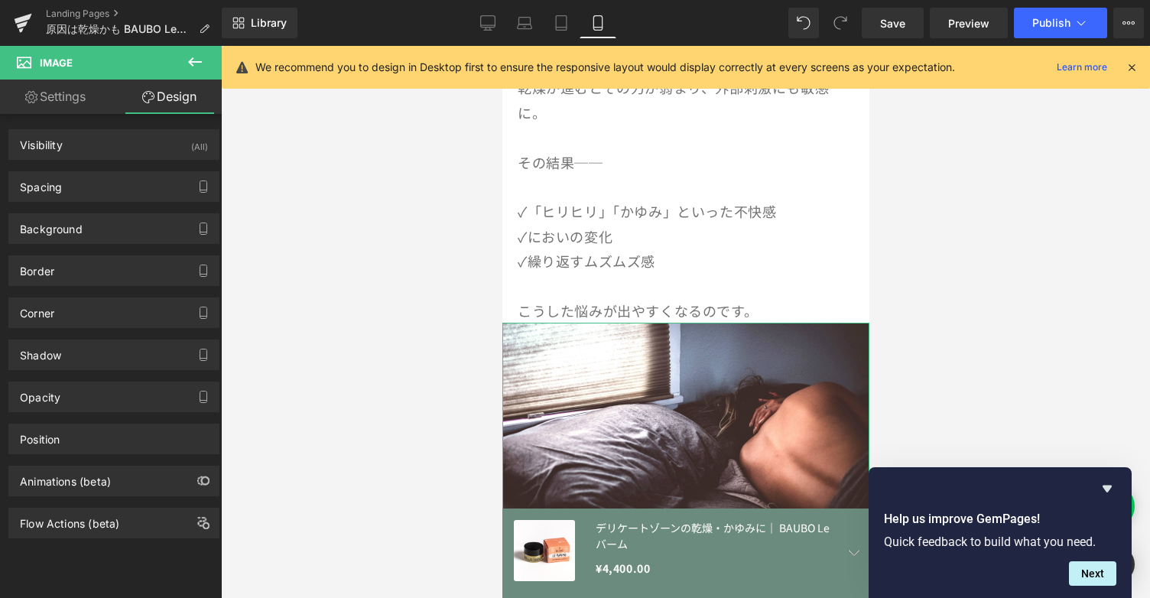
type input "0"
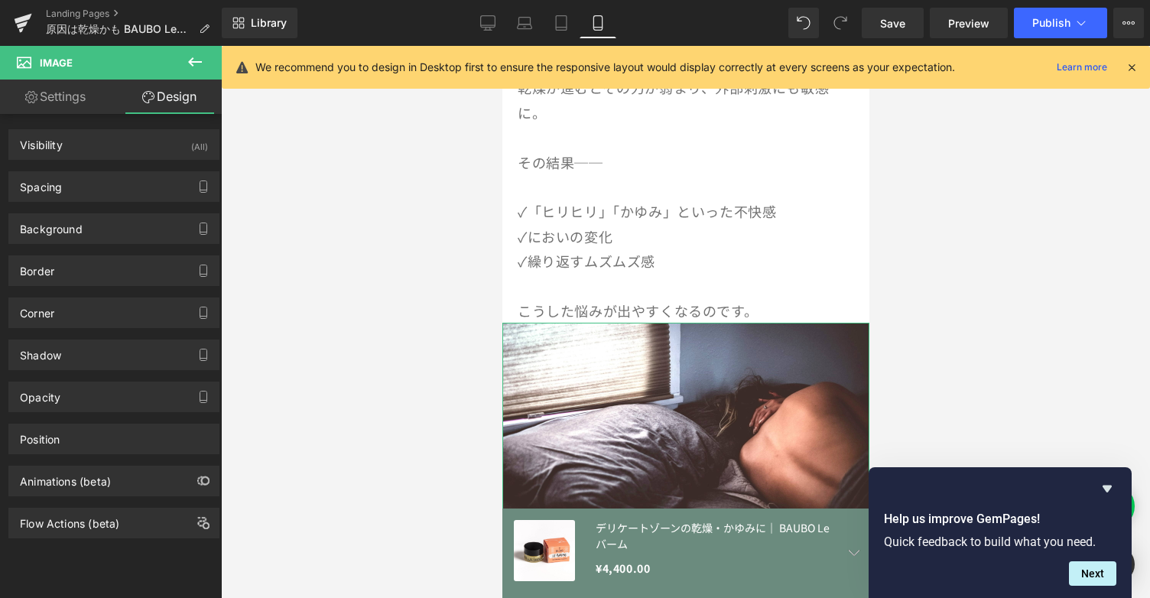
type input "0"
click at [104, 184] on div "Spacing" at bounding box center [114, 186] width 210 height 29
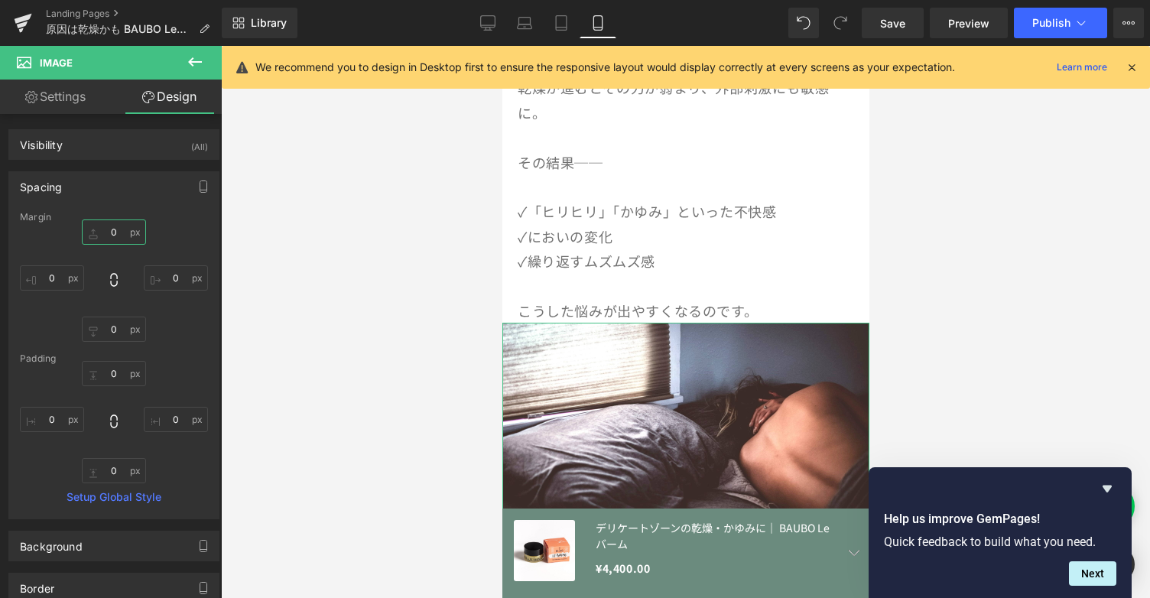
click at [102, 239] on input "0" at bounding box center [114, 231] width 64 height 25
type input "３０"
type input "３"
type input "30"
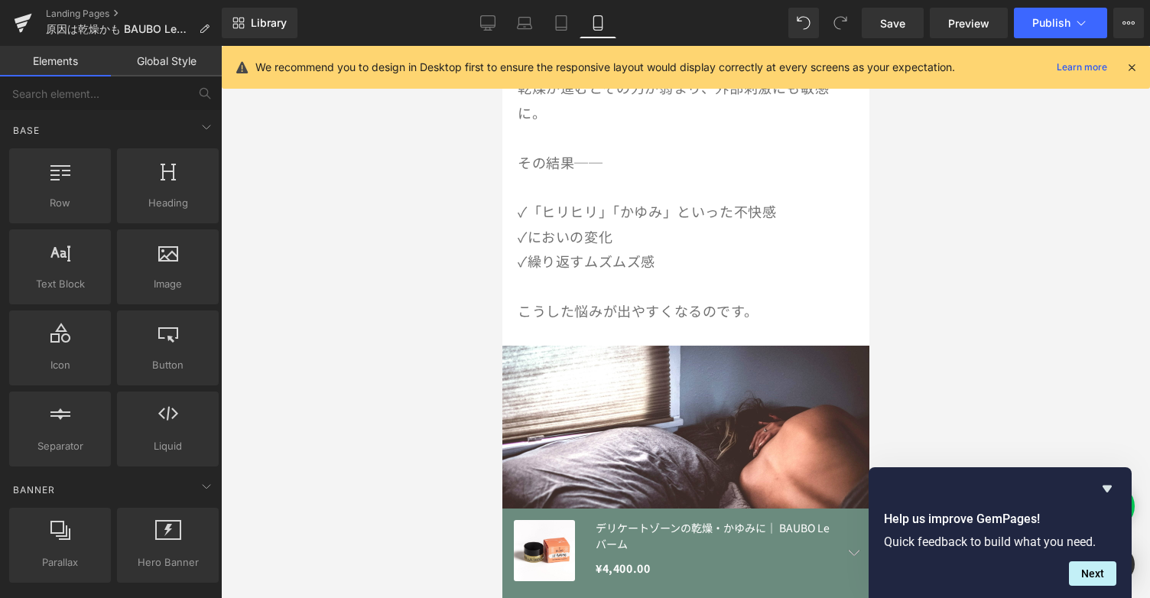
click at [448, 404] on div at bounding box center [685, 322] width 929 height 552
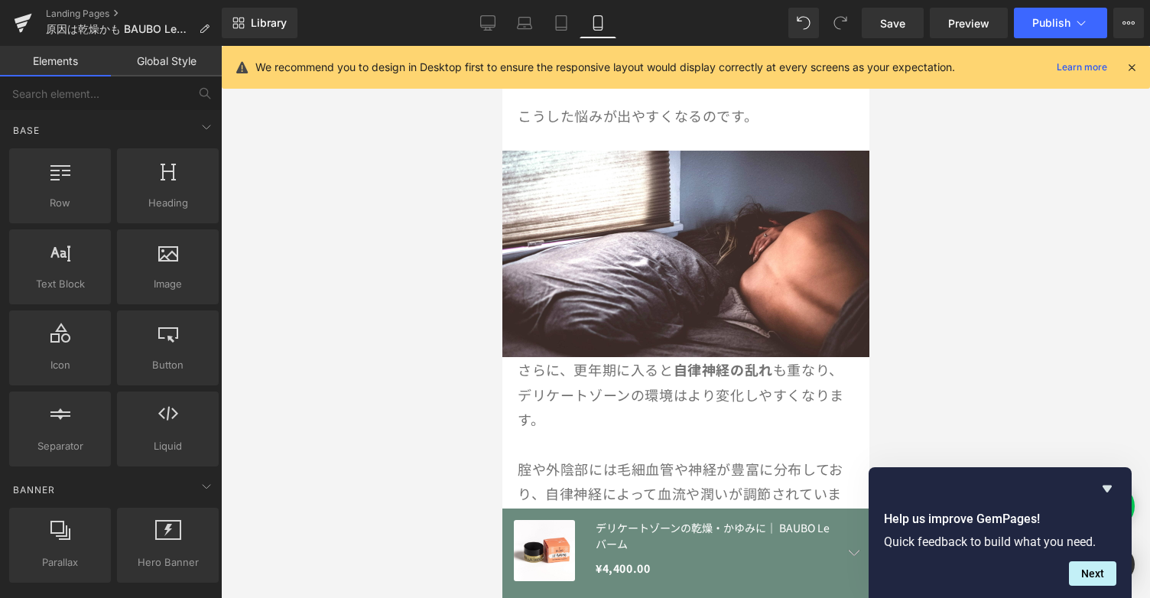
scroll to position [711, 0]
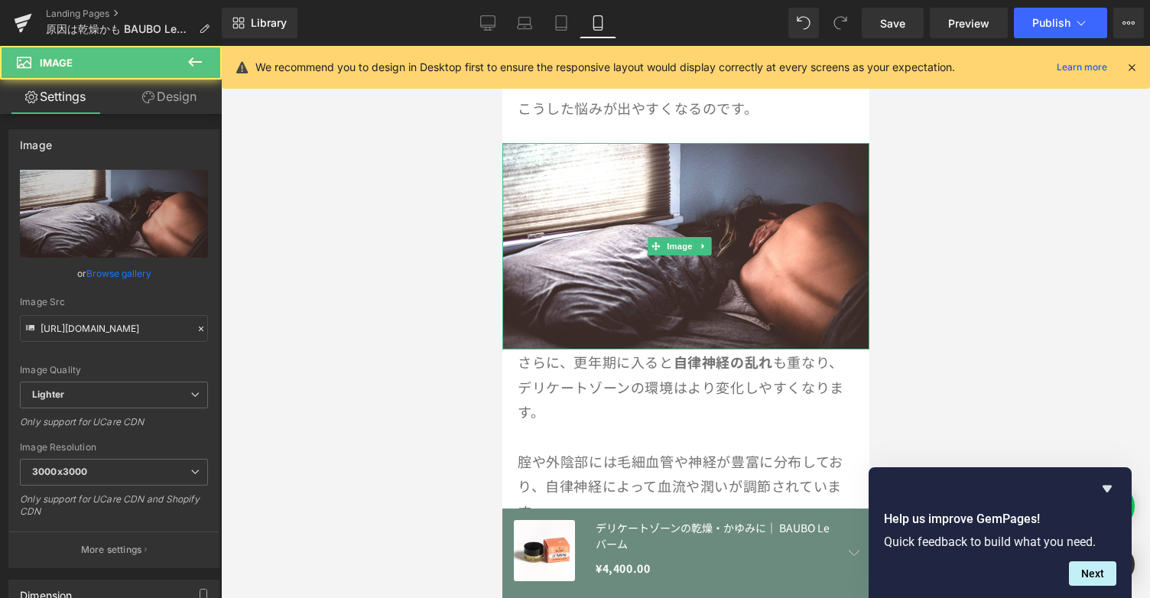
click at [627, 310] on img at bounding box center [685, 246] width 367 height 206
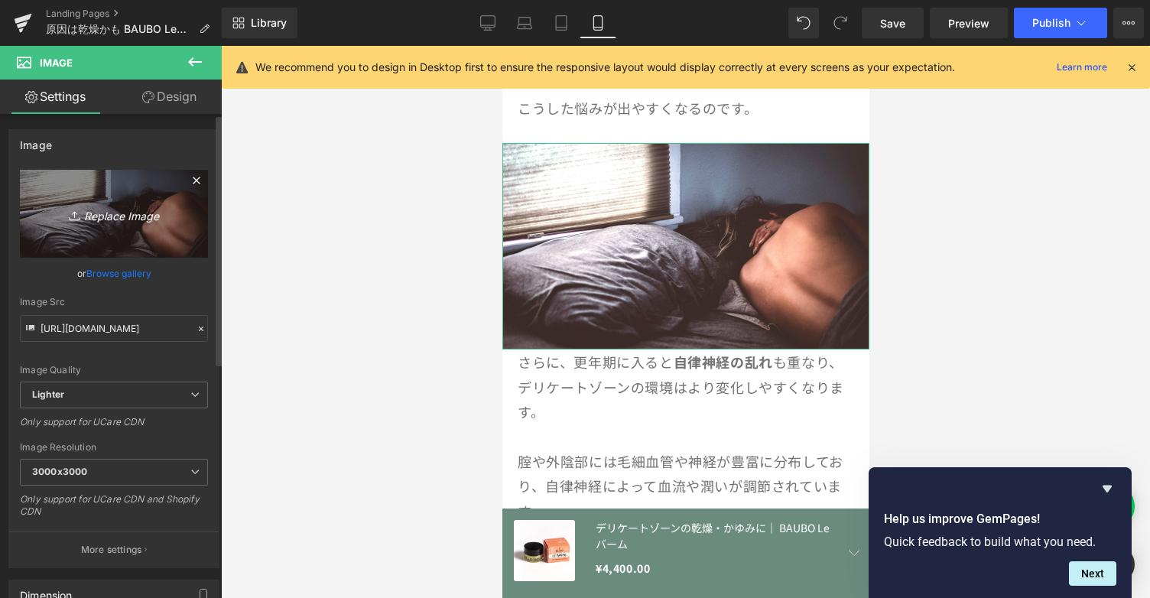
click at [134, 219] on icon "Replace Image" at bounding box center [114, 213] width 122 height 19
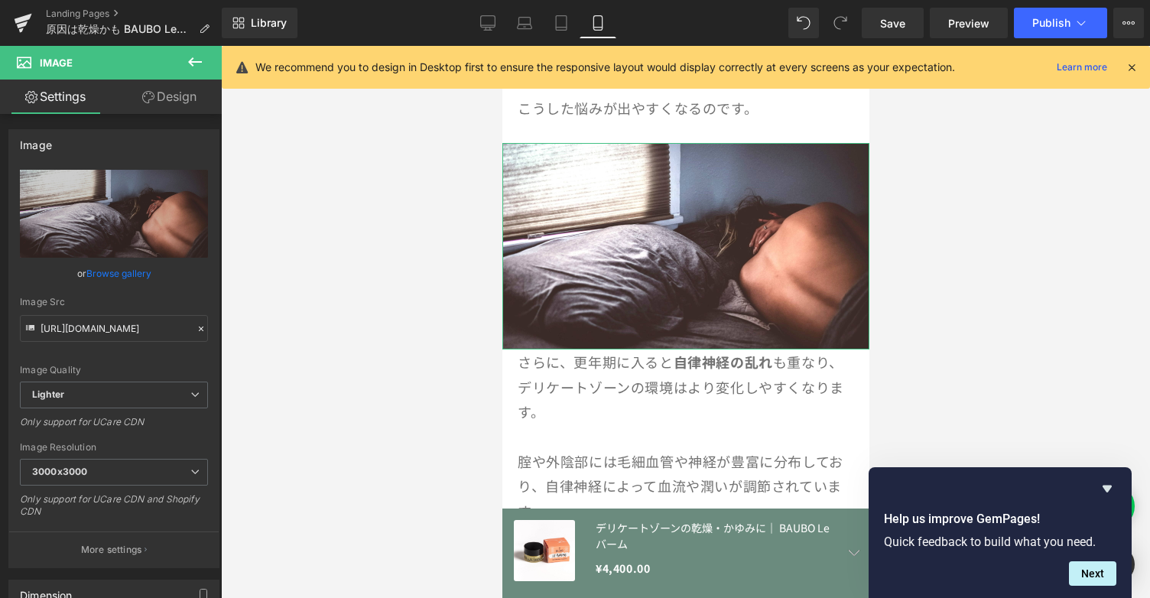
click at [180, 102] on link "Design" at bounding box center [169, 97] width 111 height 34
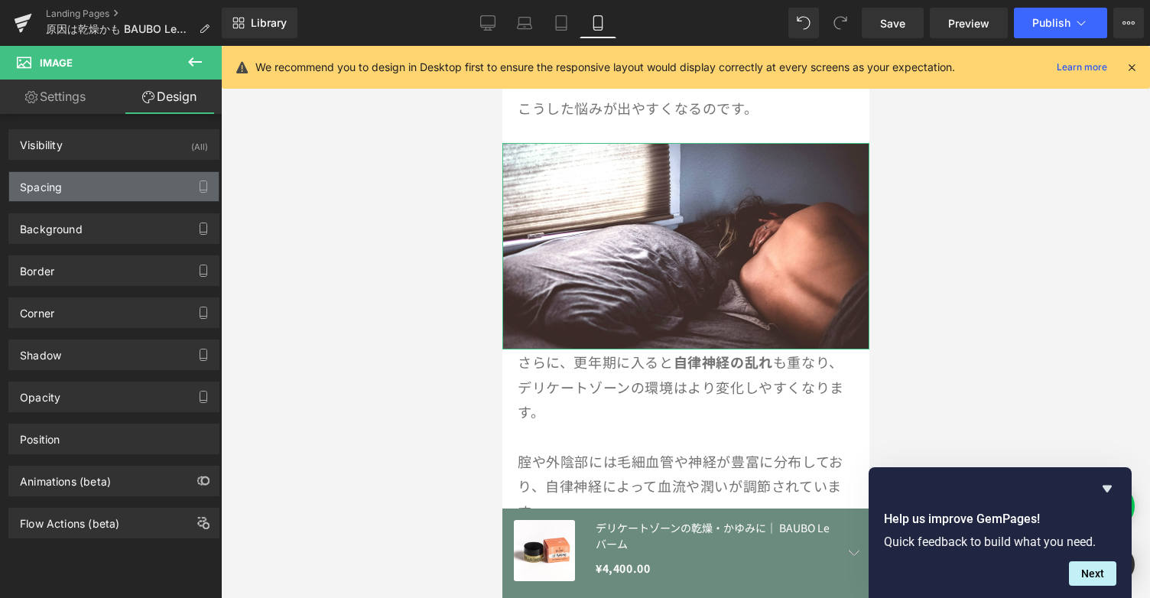
click at [110, 180] on div "Spacing" at bounding box center [114, 186] width 210 height 29
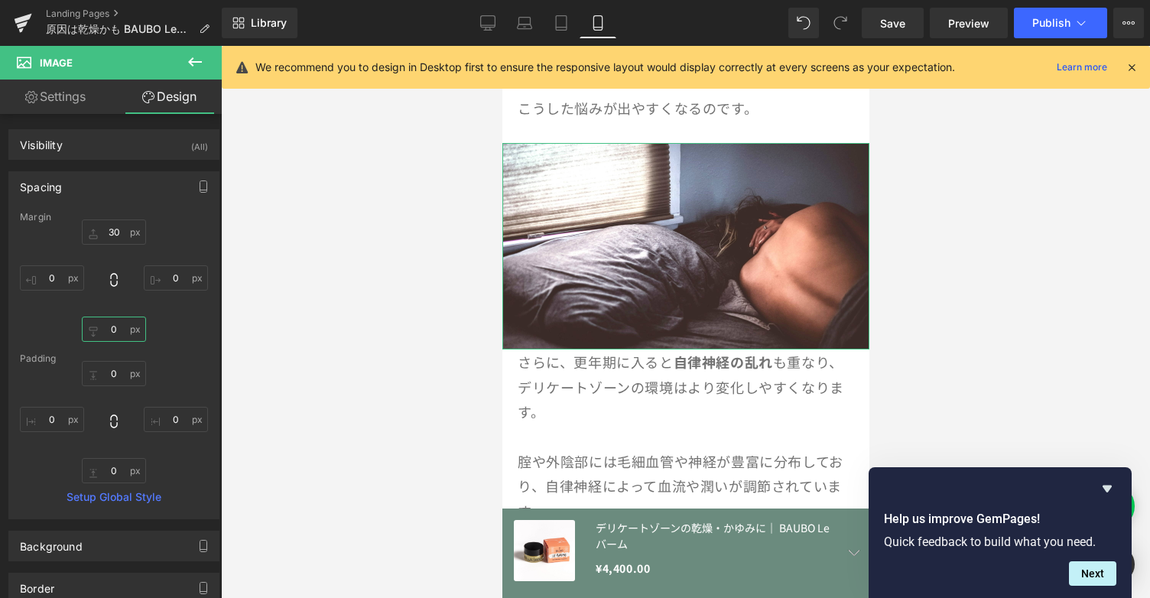
click at [104, 329] on input "0" at bounding box center [114, 329] width 64 height 25
type input "10"
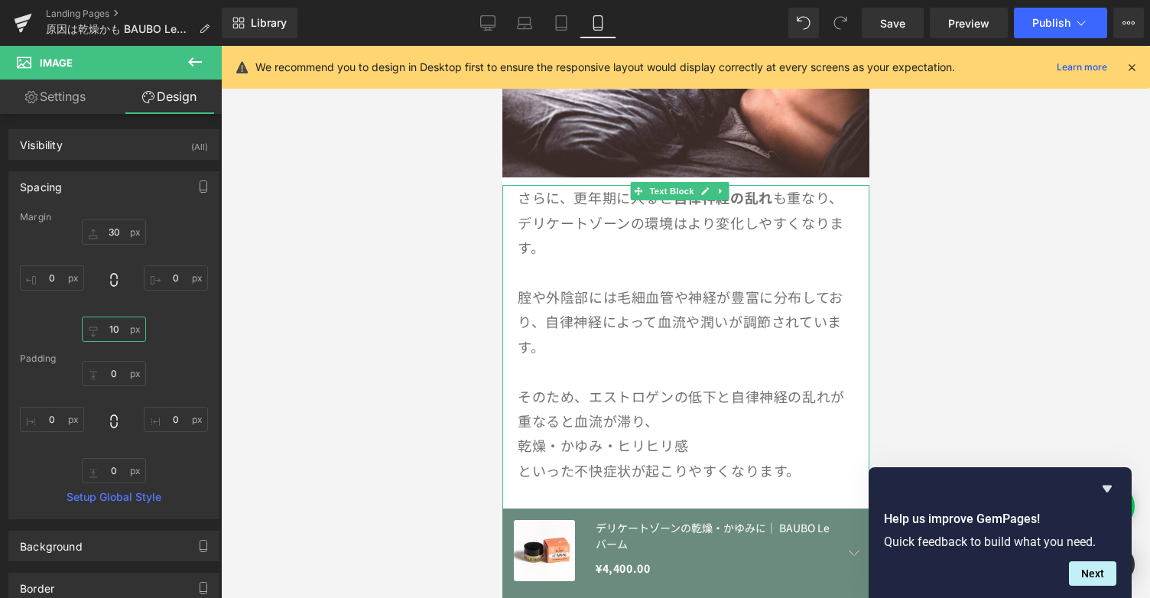
scroll to position [880, 0]
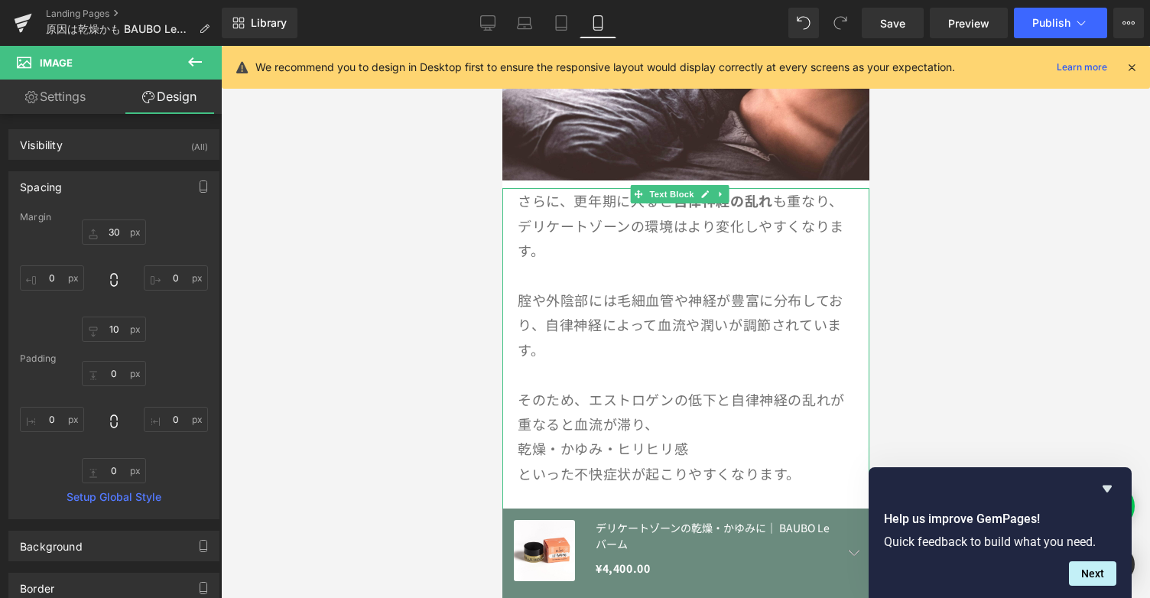
click at [736, 288] on p "腟や外陰部には毛細血管や神経が豊富に分布しており、 自律神経によって血流や潤いが調節されています。" at bounding box center [685, 325] width 336 height 74
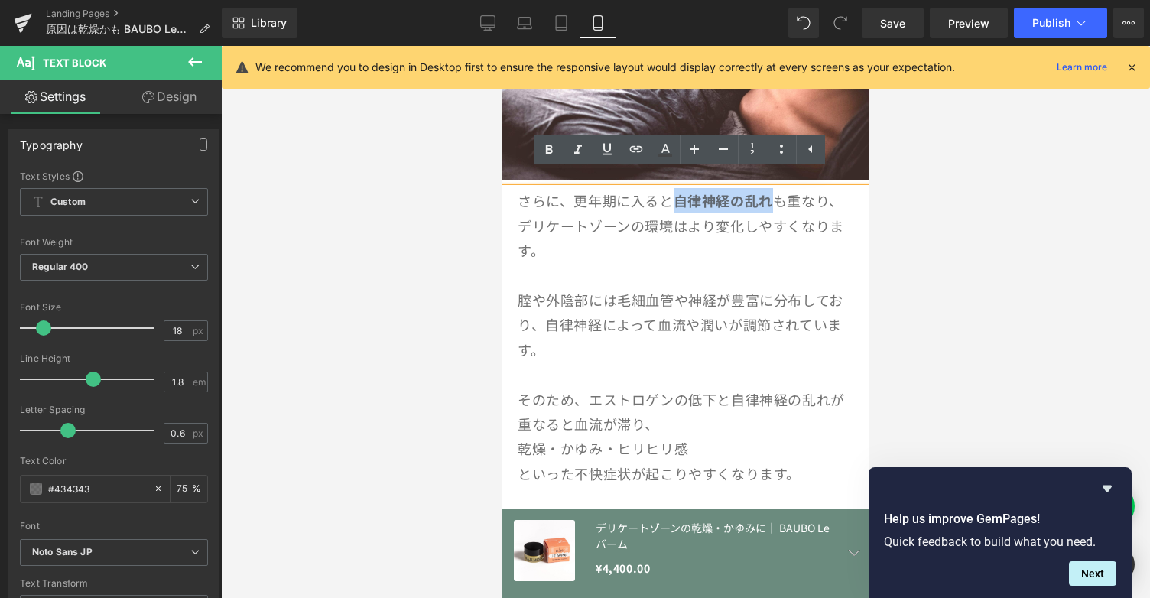
drag, startPoint x: 682, startPoint y: 181, endPoint x: 775, endPoint y: 183, distance: 93.3
click at [775, 188] on p "さらに、更年期に入ると 自律神経の乱れ も重なり、 デリケートゾーンの環境はより変化しやすくなります。" at bounding box center [685, 225] width 336 height 74
click at [603, 152] on icon at bounding box center [607, 149] width 18 height 18
click at [808, 155] on icon at bounding box center [810, 149] width 18 height 18
click at [630, 148] on icon at bounding box center [636, 149] width 18 height 18
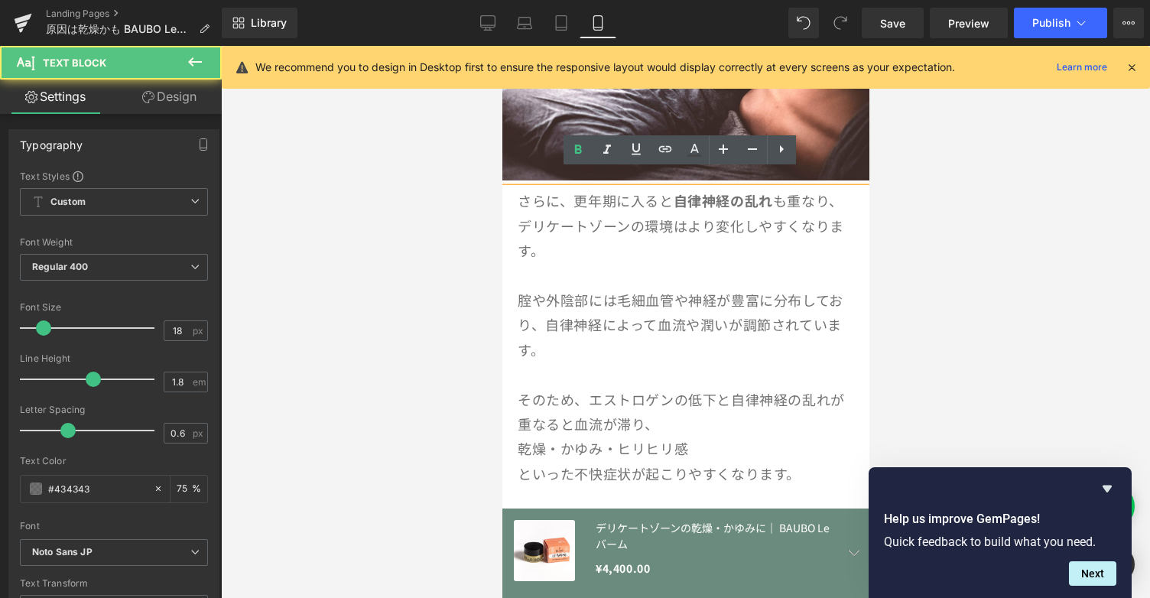
click at [557, 288] on p "腟や外陰部には毛細血管や神経が豊富に分布しており、 自律神経によって血流や潤いが調節されています。" at bounding box center [685, 325] width 336 height 74
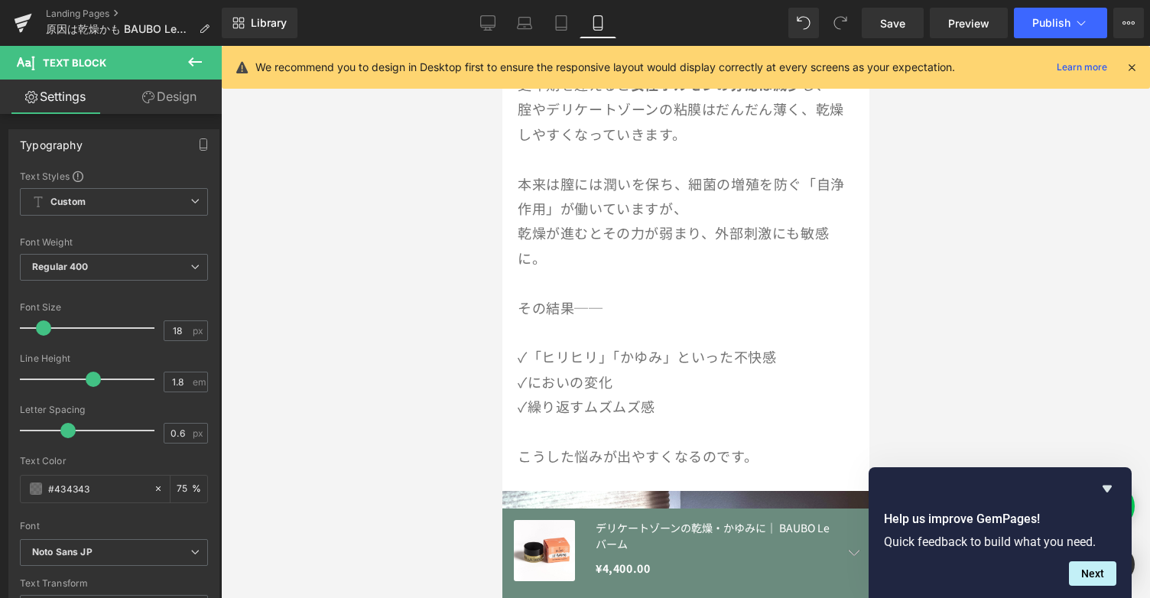
click at [727, 236] on p "乾燥が進むとその力が弱まり、外部刺激にも敏感に。" at bounding box center [685, 245] width 336 height 50
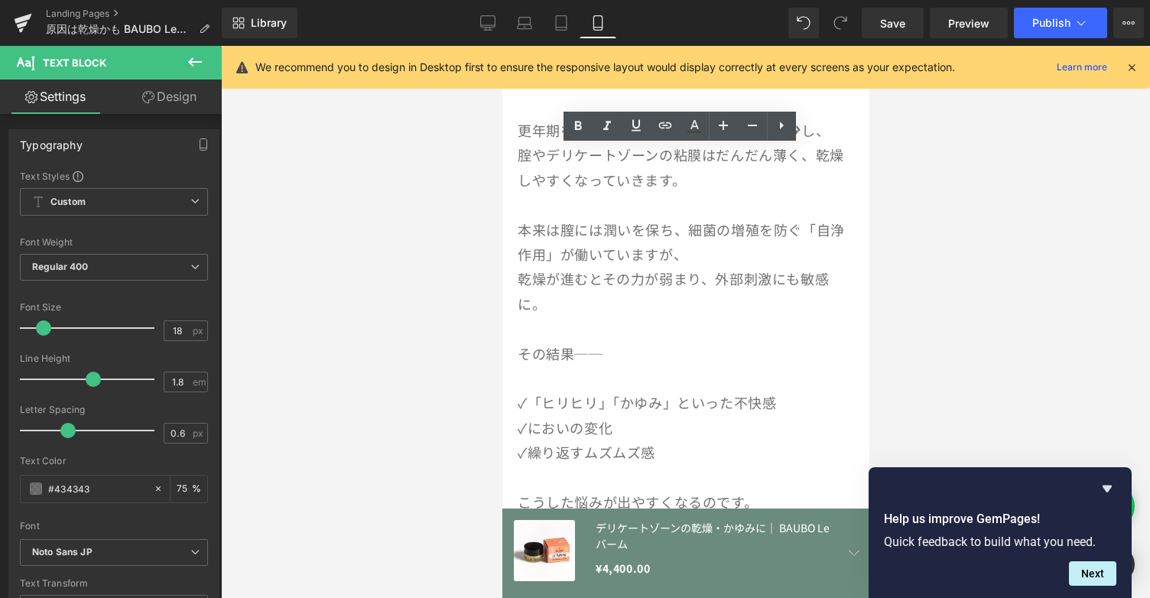
scroll to position [326, 0]
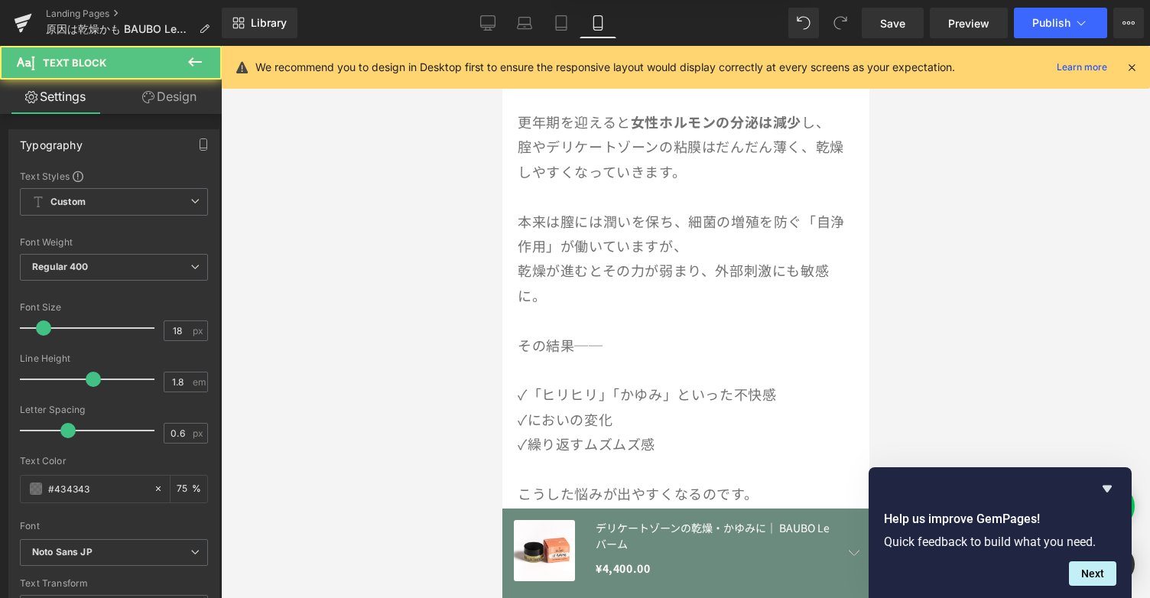
click at [727, 236] on p "本来は膣には潤いを保ち、細菌の増殖を防ぐ「自浄作用」が働いていますが、" at bounding box center [685, 234] width 336 height 50
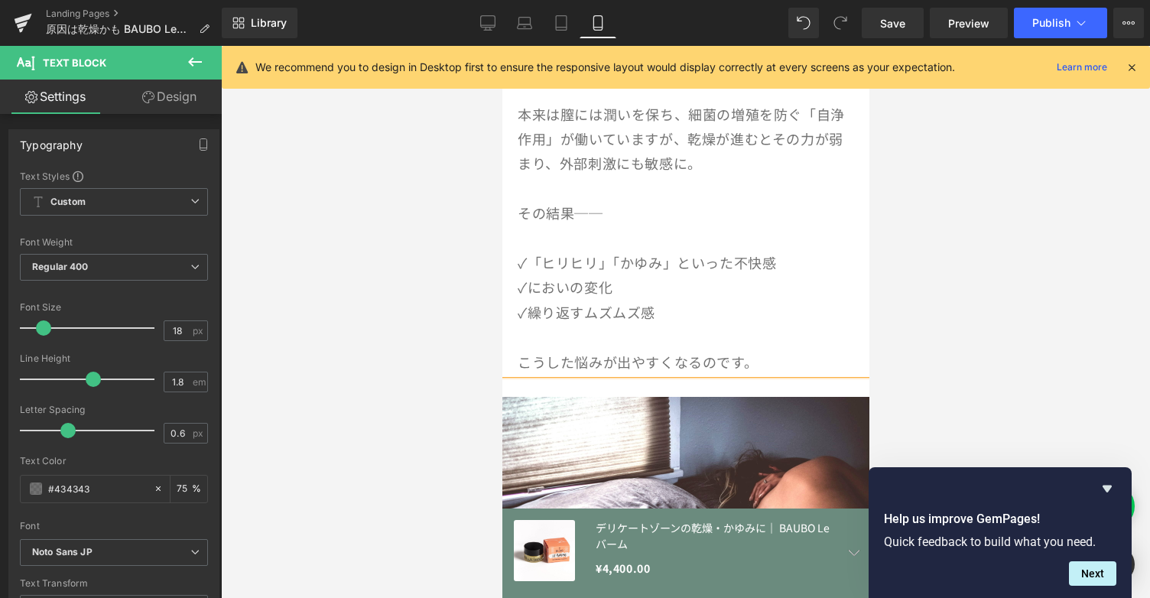
scroll to position [432, 0]
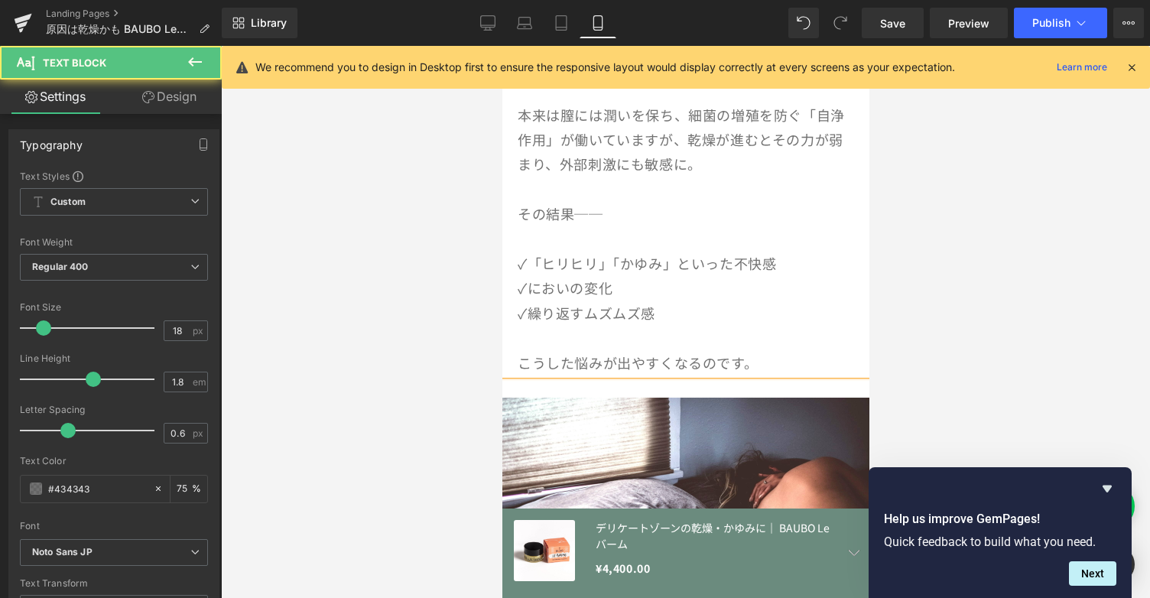
click at [753, 314] on p "✓繰り返すムズムズ感" at bounding box center [685, 313] width 336 height 24
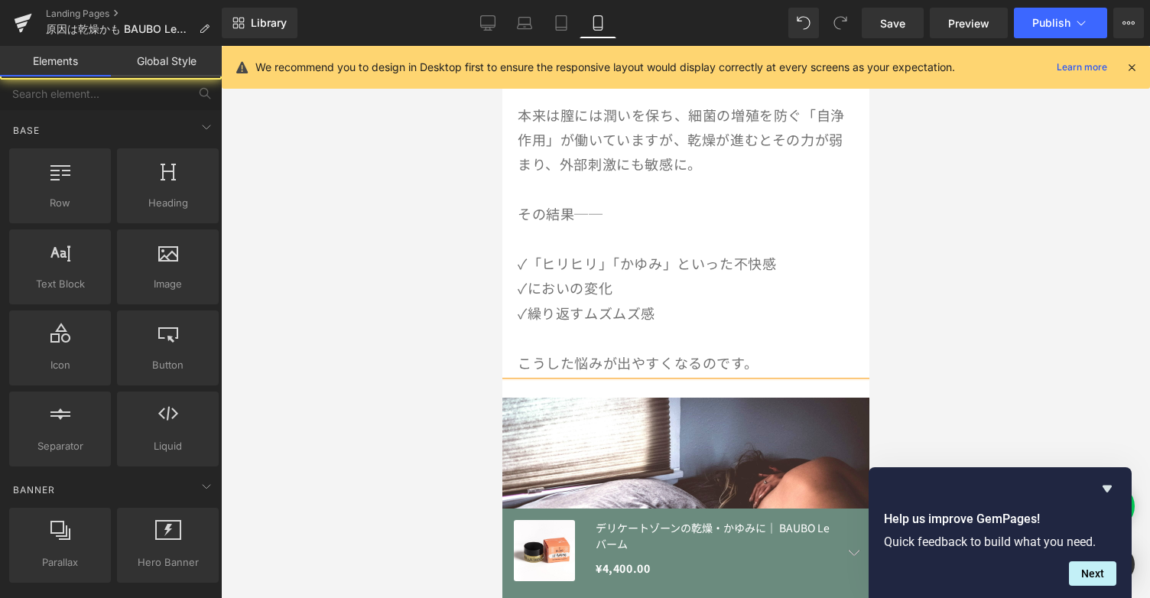
click at [938, 266] on div at bounding box center [685, 322] width 929 height 552
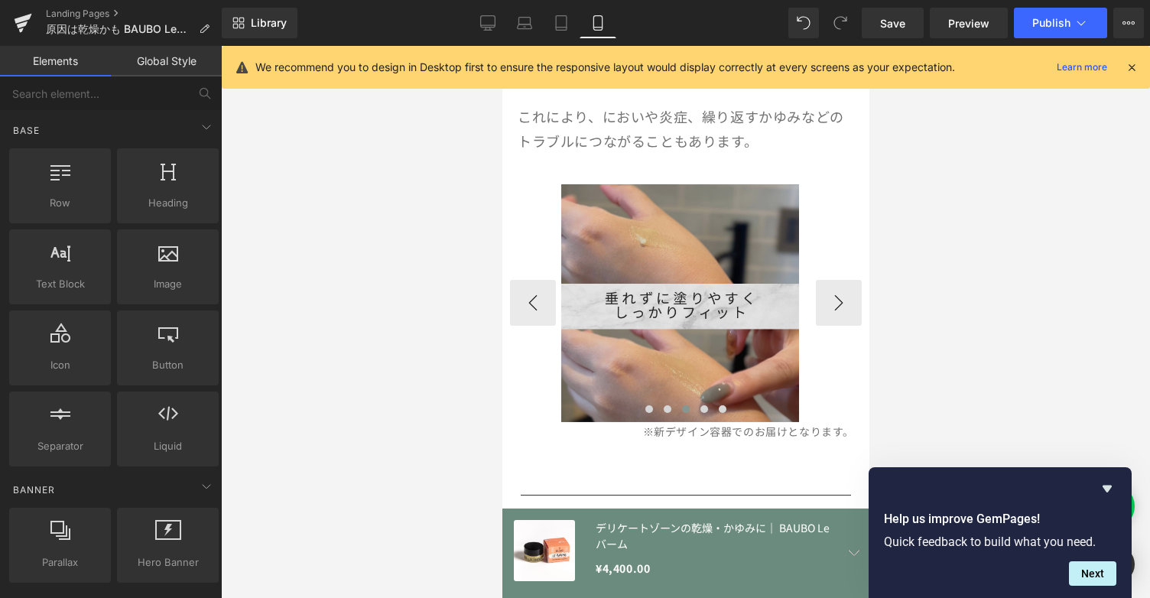
scroll to position [1315, 0]
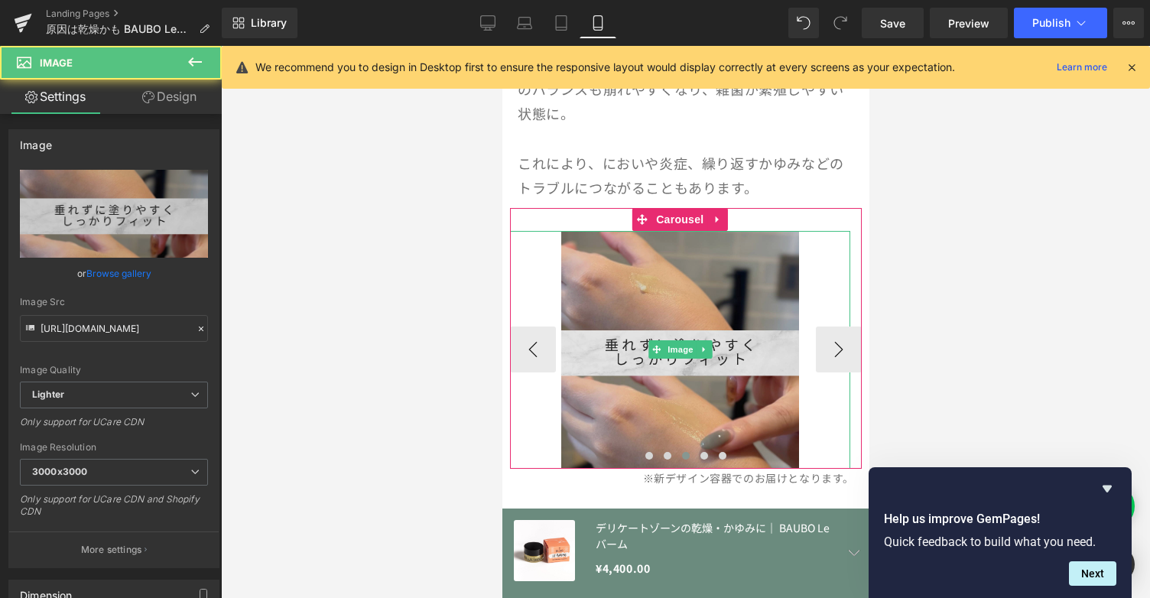
click at [772, 372] on img at bounding box center [680, 350] width 239 height 239
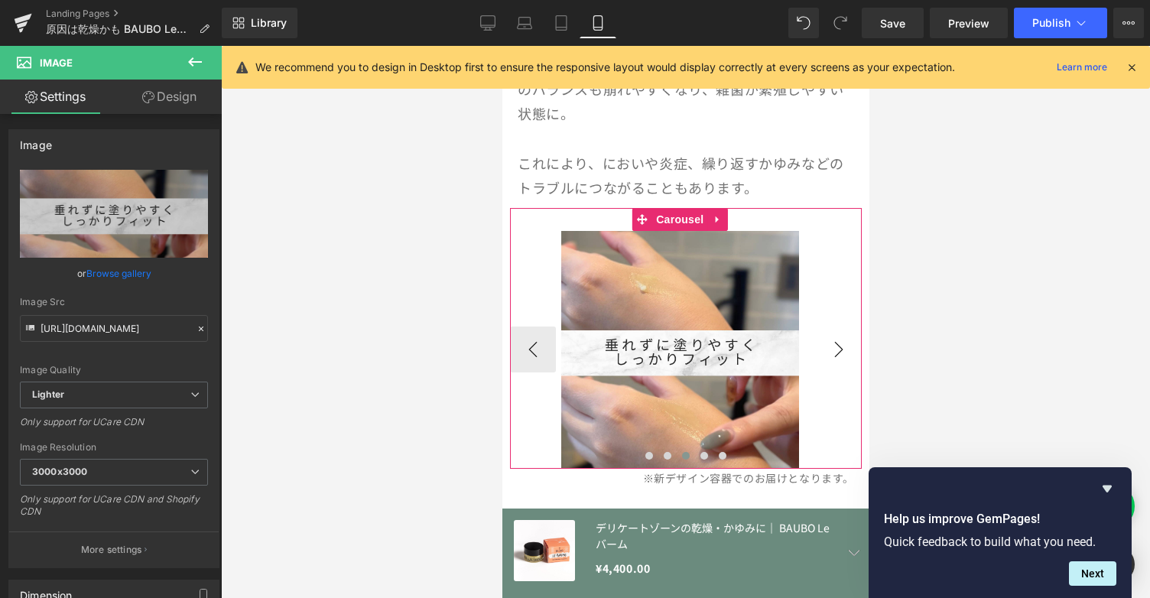
click at [834, 333] on button "›" at bounding box center [838, 350] width 46 height 46
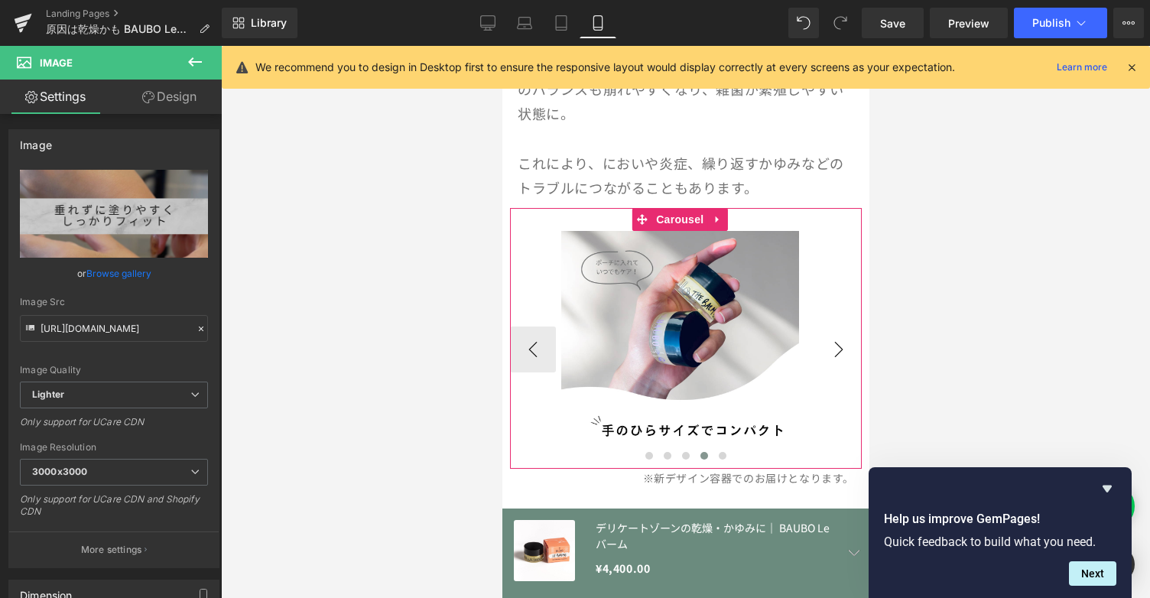
click at [834, 333] on button "›" at bounding box center [838, 350] width 46 height 46
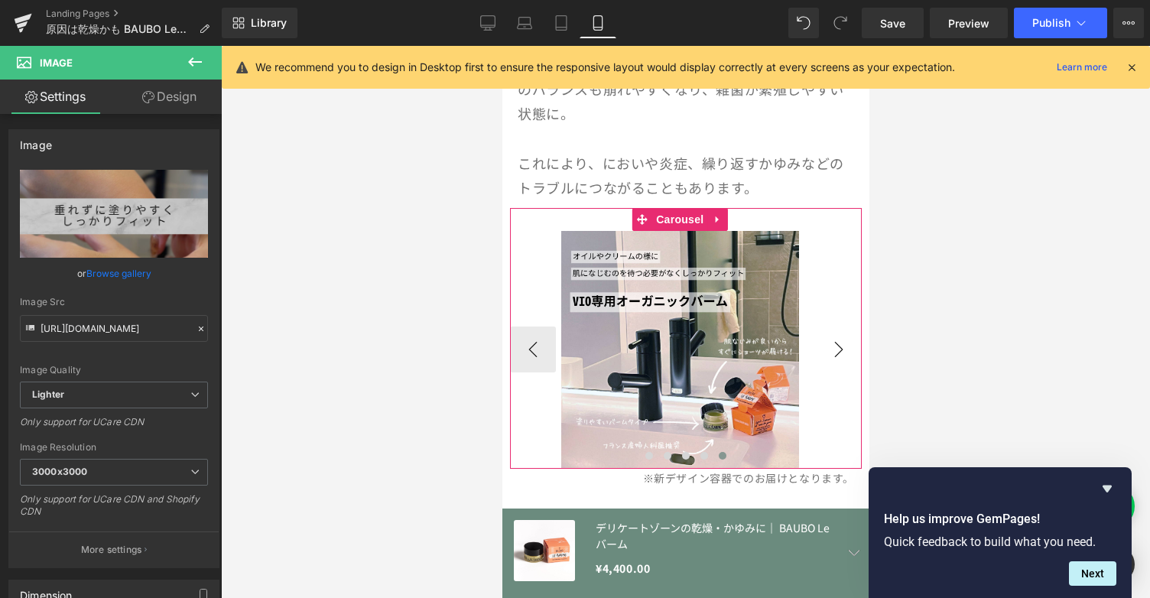
click at [834, 333] on button "›" at bounding box center [838, 350] width 46 height 46
click at [815, 336] on button "›" at bounding box center [838, 350] width 46 height 46
click at [824, 336] on button "›" at bounding box center [838, 350] width 46 height 46
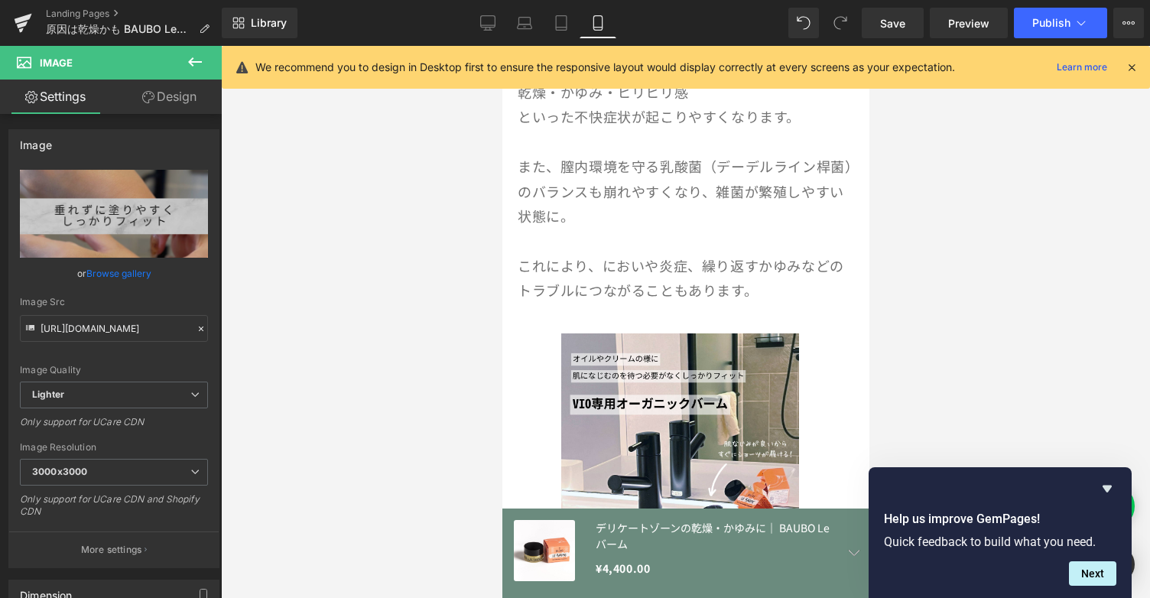
scroll to position [1187, 0]
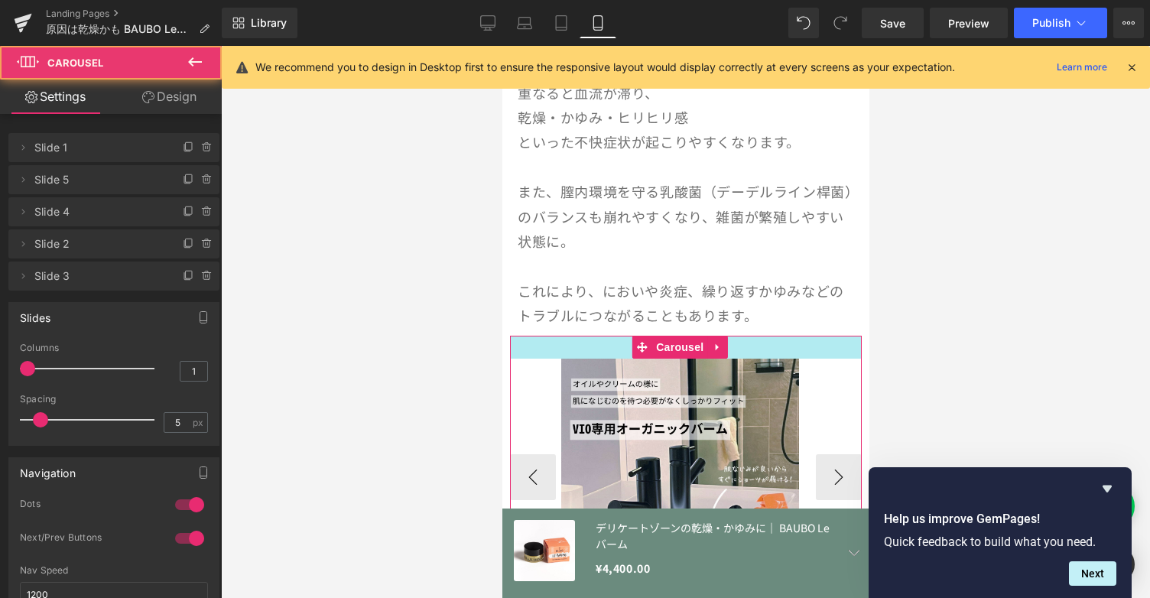
click at [791, 336] on div at bounding box center [685, 347] width 352 height 23
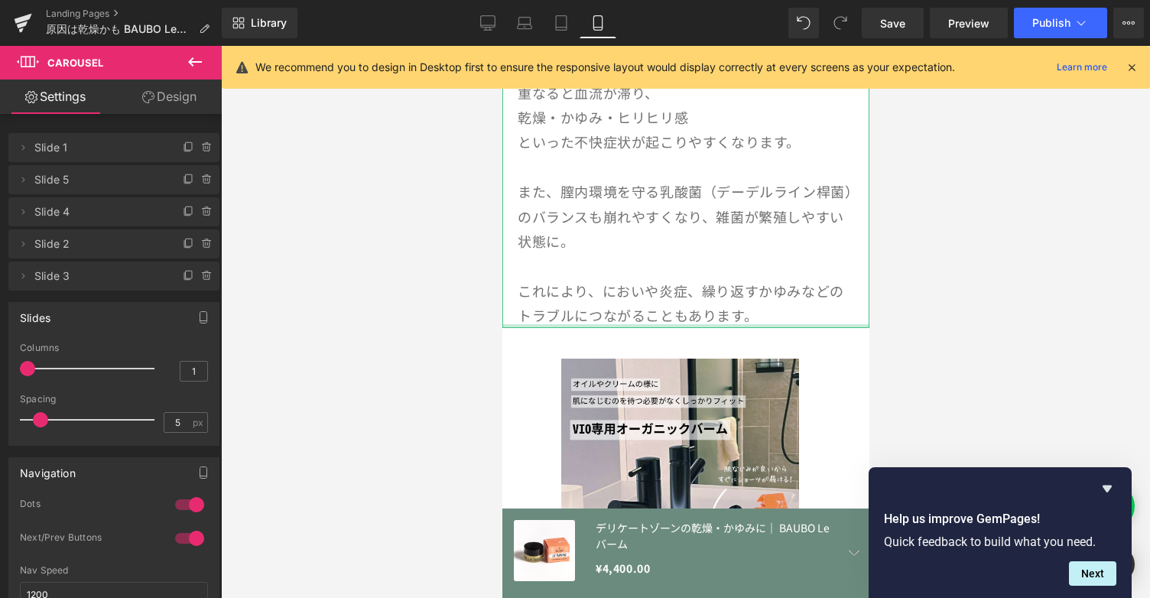
click at [789, 324] on div at bounding box center [685, 326] width 367 height 4
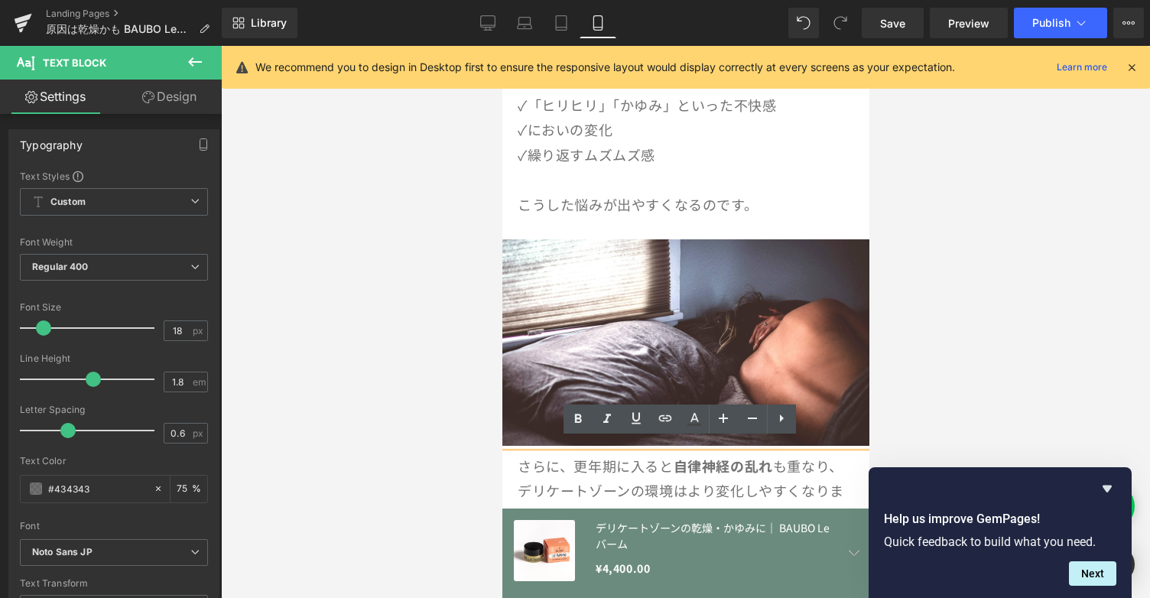
scroll to position [590, 0]
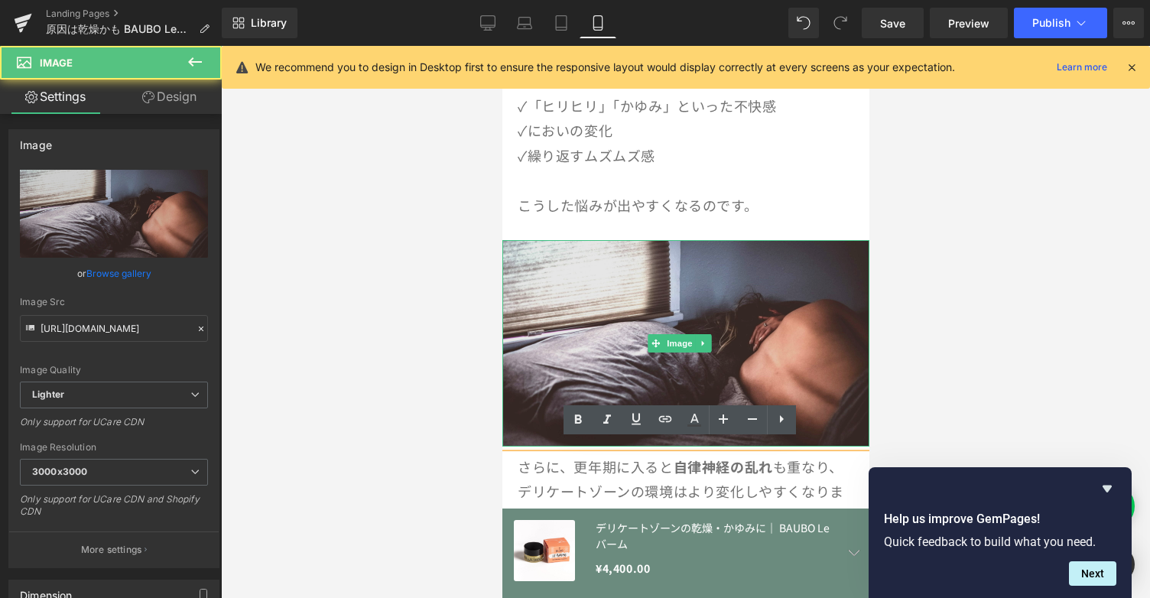
click at [789, 312] on img at bounding box center [685, 343] width 367 height 206
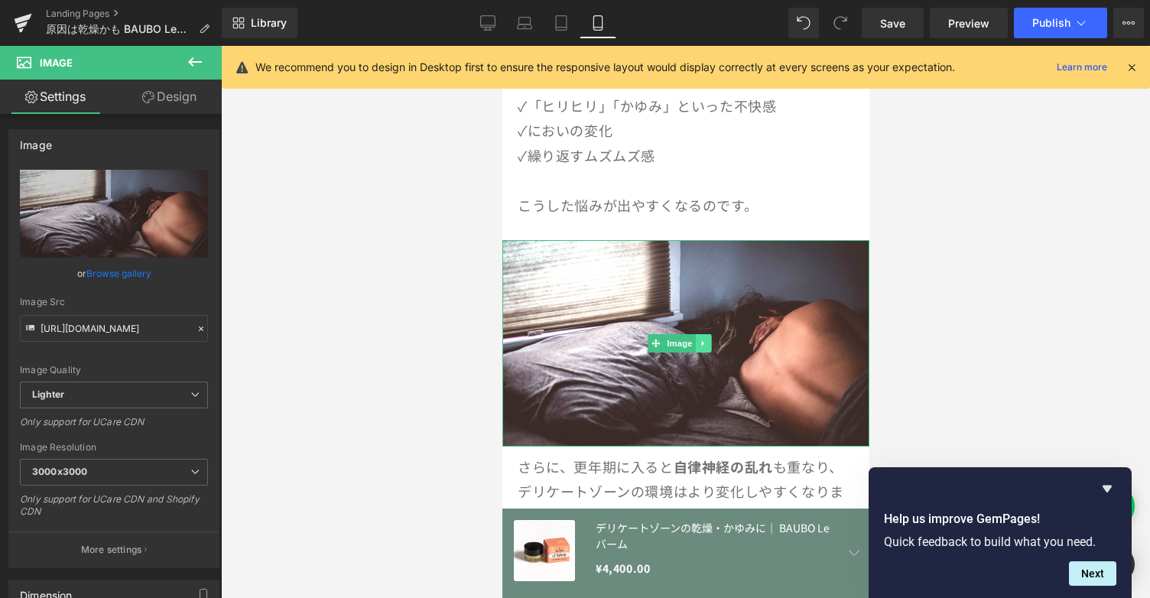
click at [708, 334] on link at bounding box center [703, 343] width 16 height 18
click at [698, 339] on icon at bounding box center [695, 343] width 8 height 9
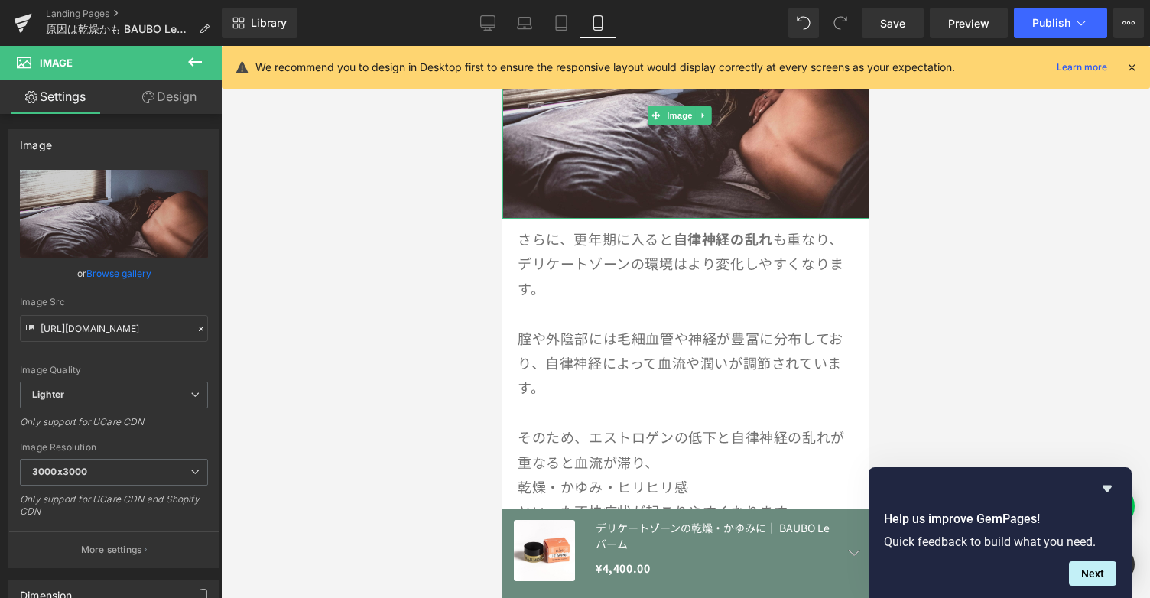
scroll to position [1054, 0]
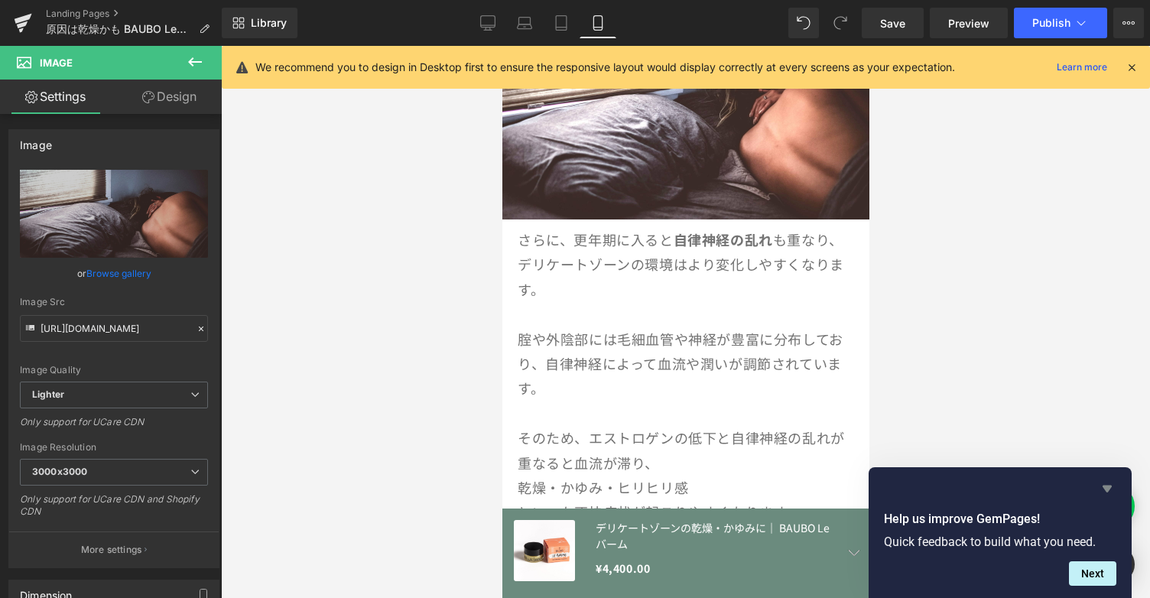
click at [1110, 484] on icon "Hide survey" at bounding box center [1107, 488] width 18 height 18
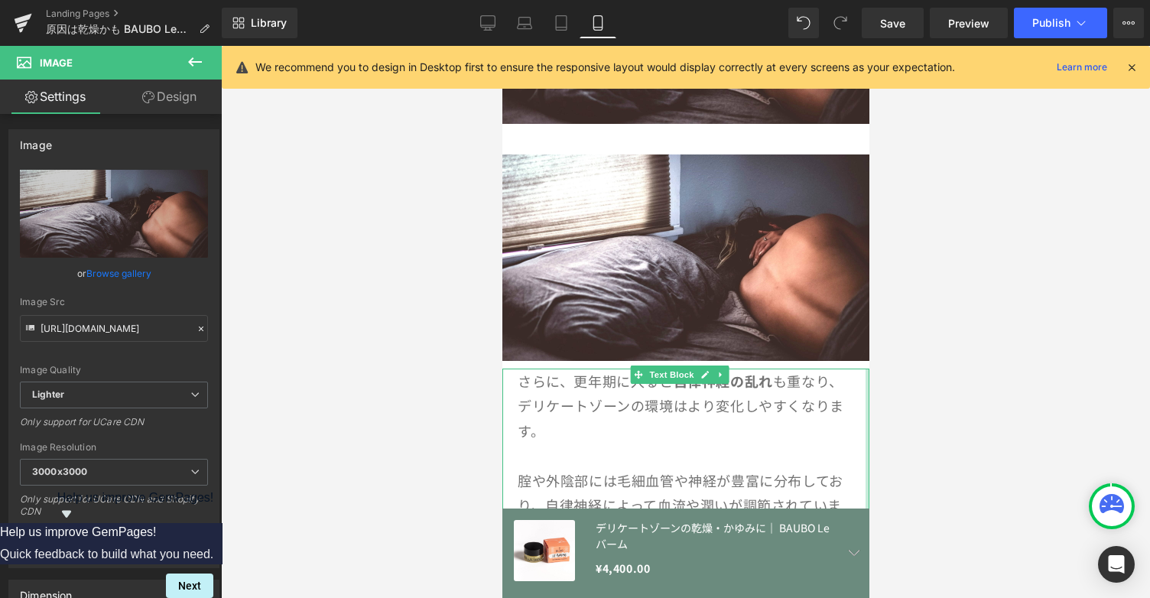
scroll to position [912, 0]
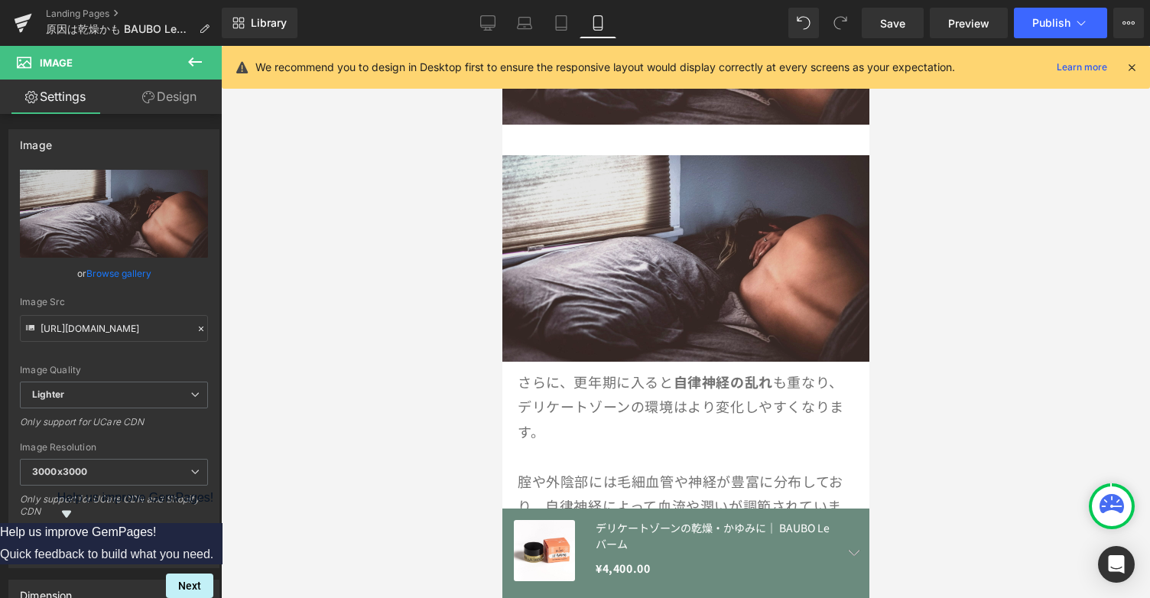
click at [682, 238] on div "Image" at bounding box center [685, 258] width 367 height 206
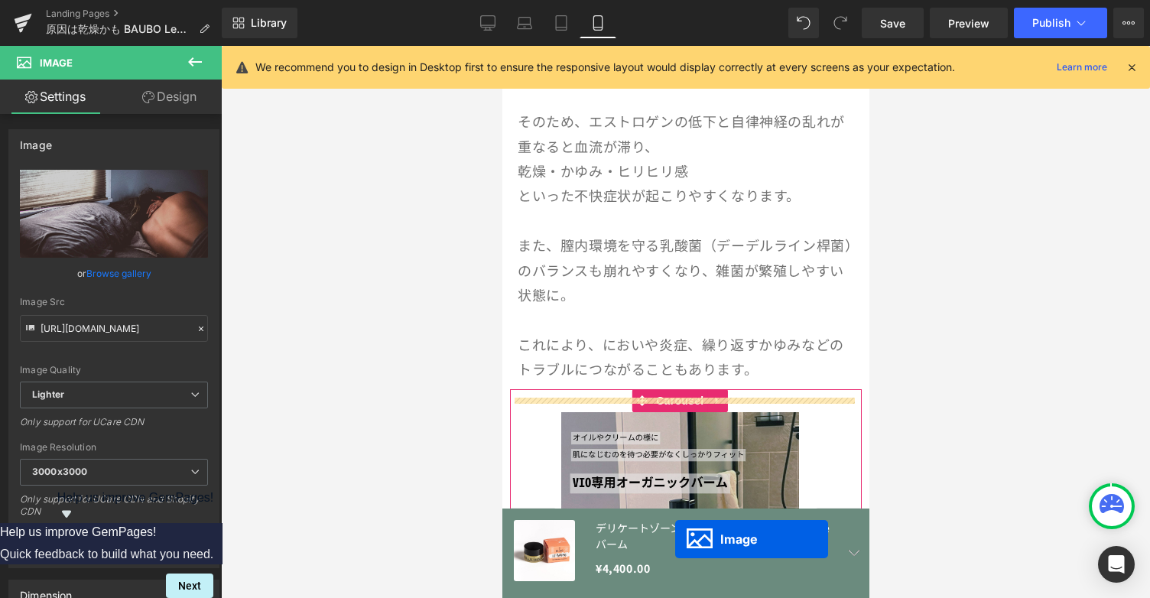
scroll to position [1217, 0]
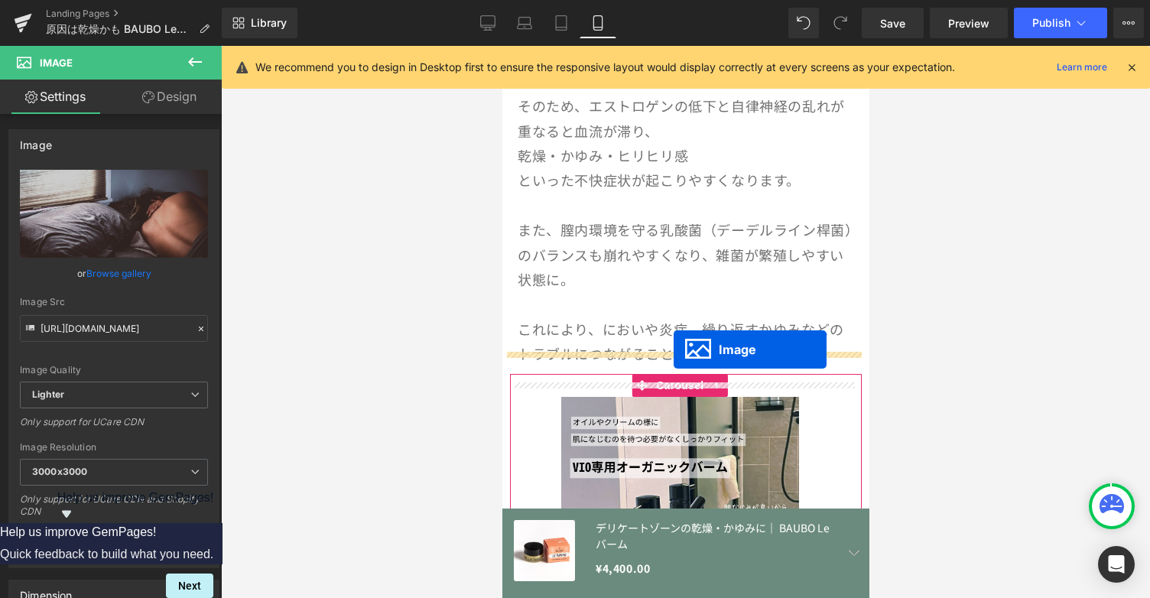
drag, startPoint x: 655, startPoint y: 241, endPoint x: 673, endPoint y: 349, distance: 110.1
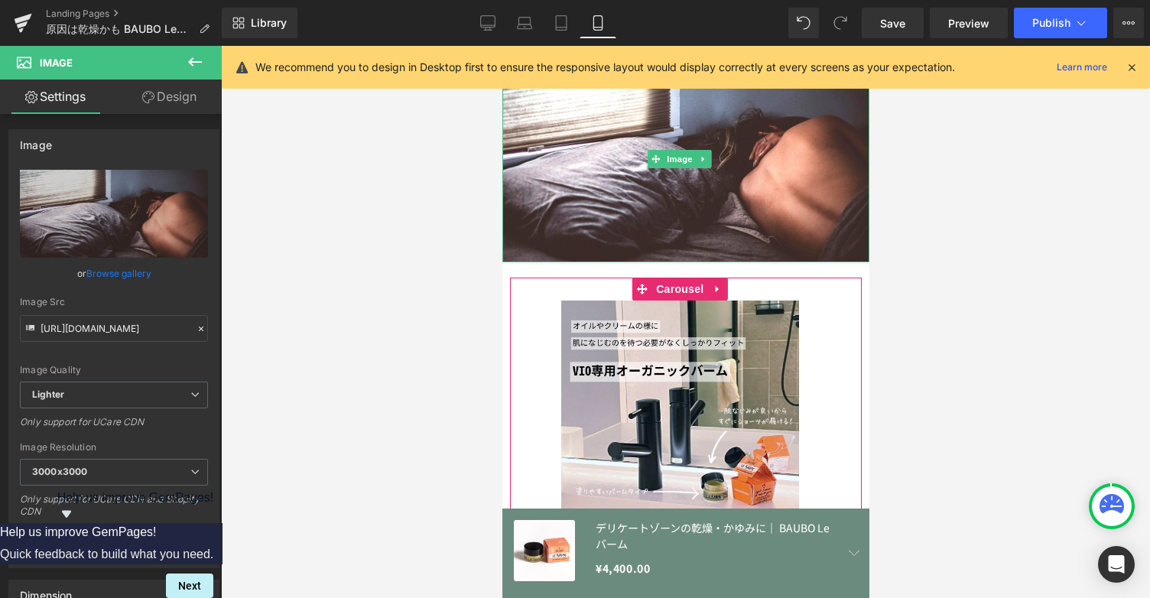
scroll to position [1483, 0]
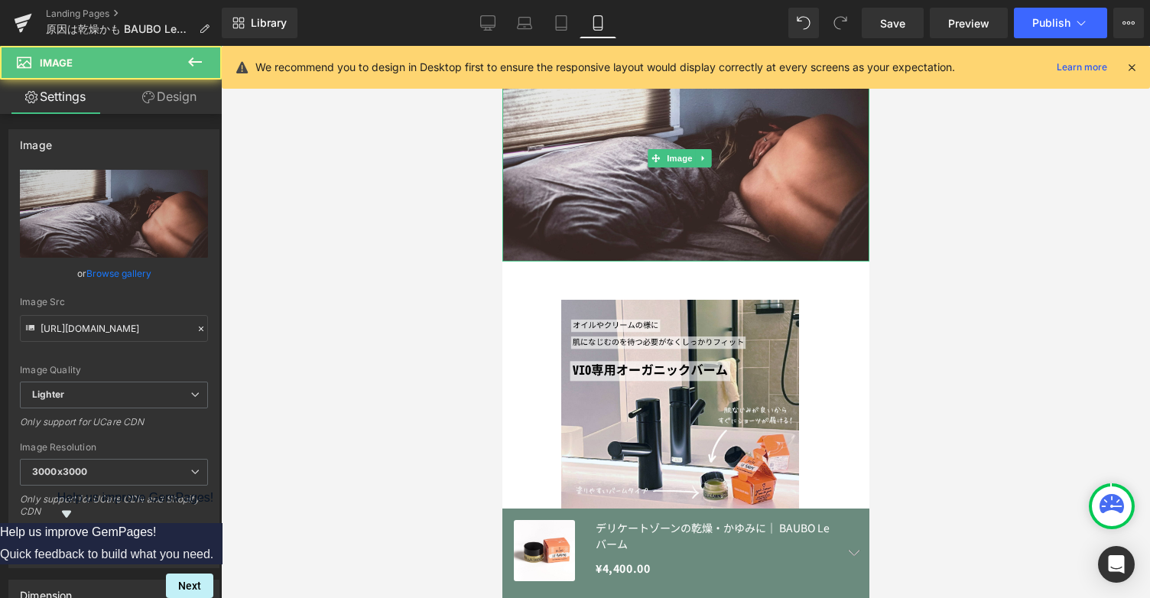
click at [769, 229] on img at bounding box center [685, 158] width 367 height 206
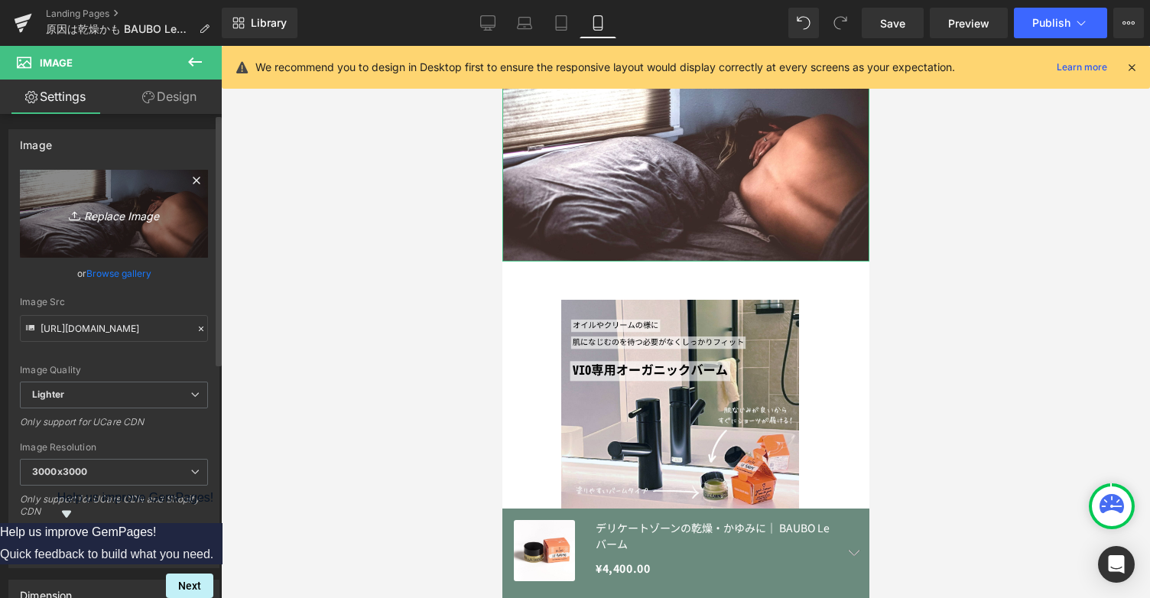
click at [125, 219] on icon "Replace Image" at bounding box center [114, 213] width 122 height 19
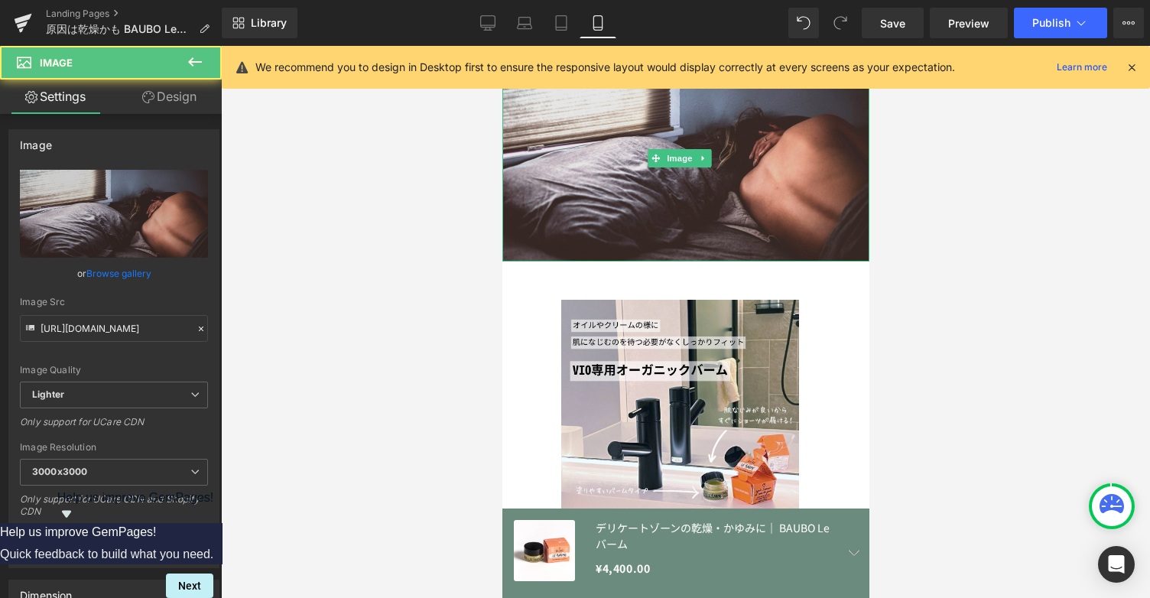
click at [743, 216] on img at bounding box center [685, 158] width 367 height 206
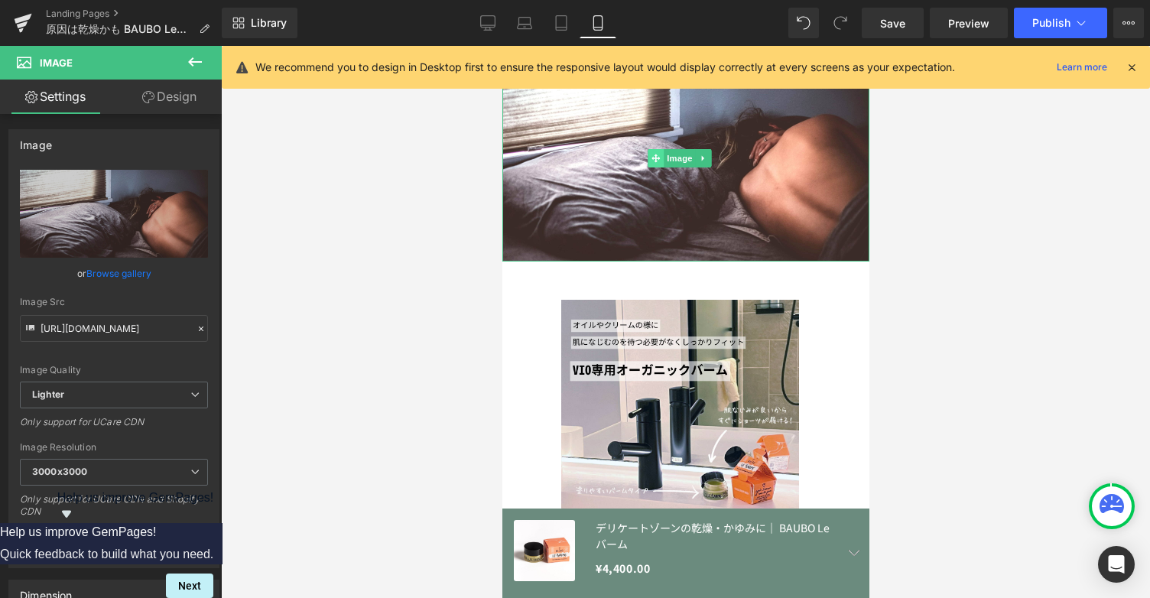
click at [653, 154] on icon at bounding box center [656, 158] width 8 height 9
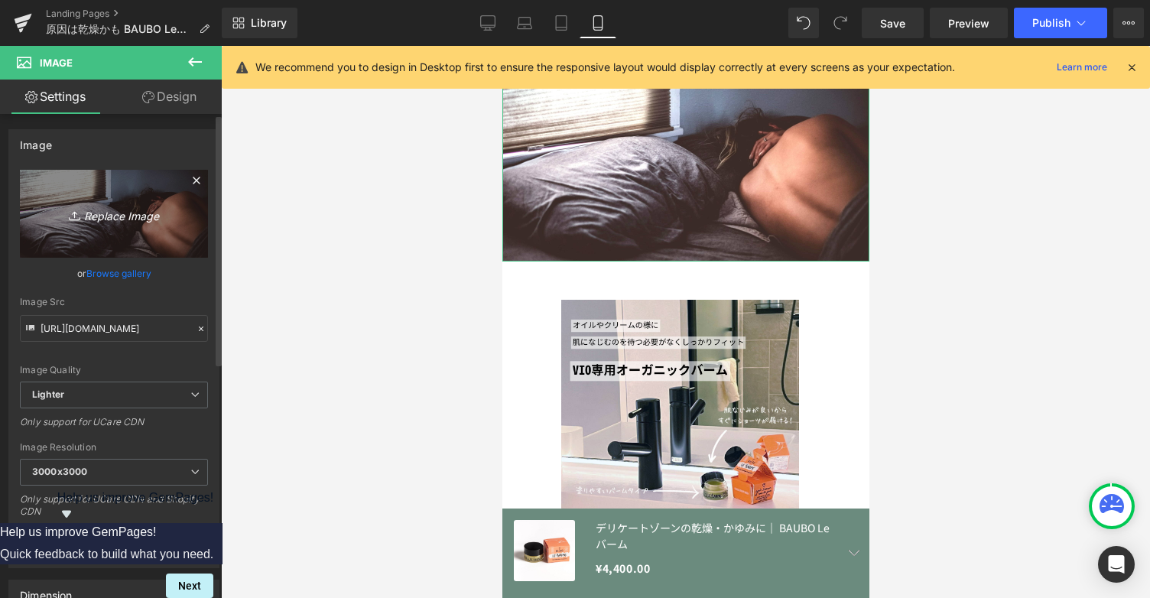
click at [119, 211] on icon "Replace Image" at bounding box center [114, 213] width 122 height 19
type input "C:\fakepath\BlogLP　潤いケアでどう変わる？ .png"
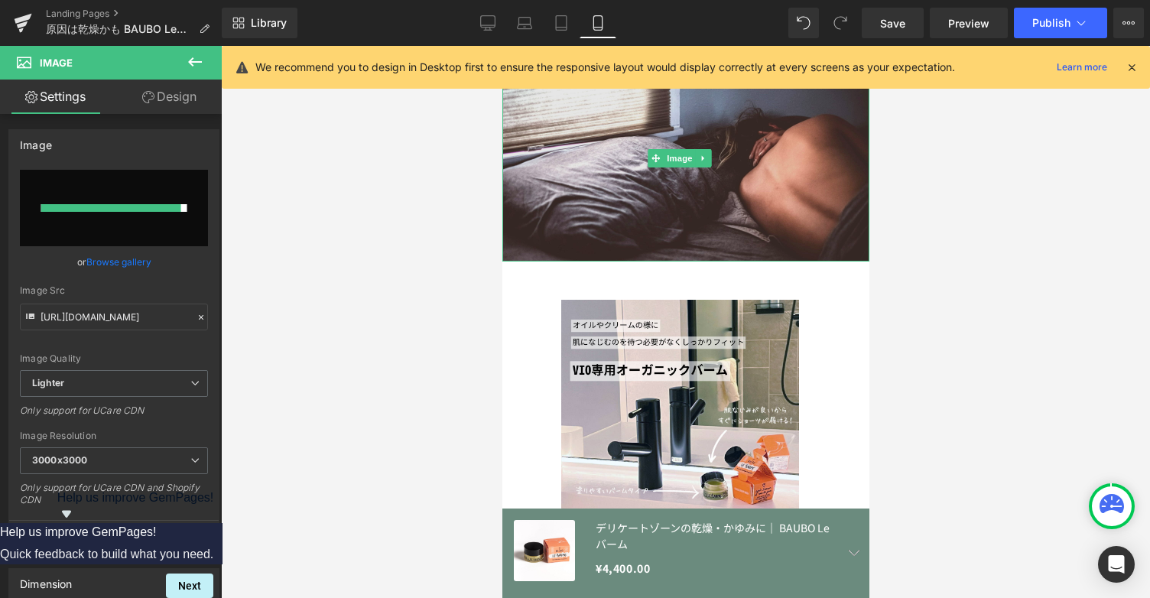
type input "[URL][DOMAIN_NAME]"
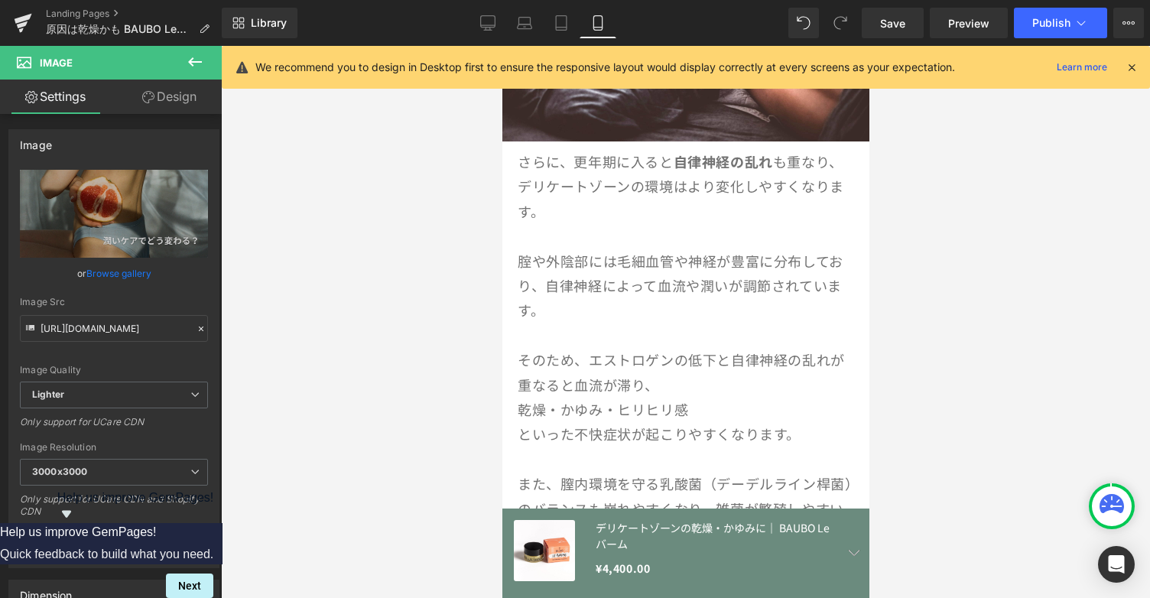
scroll to position [883, 0]
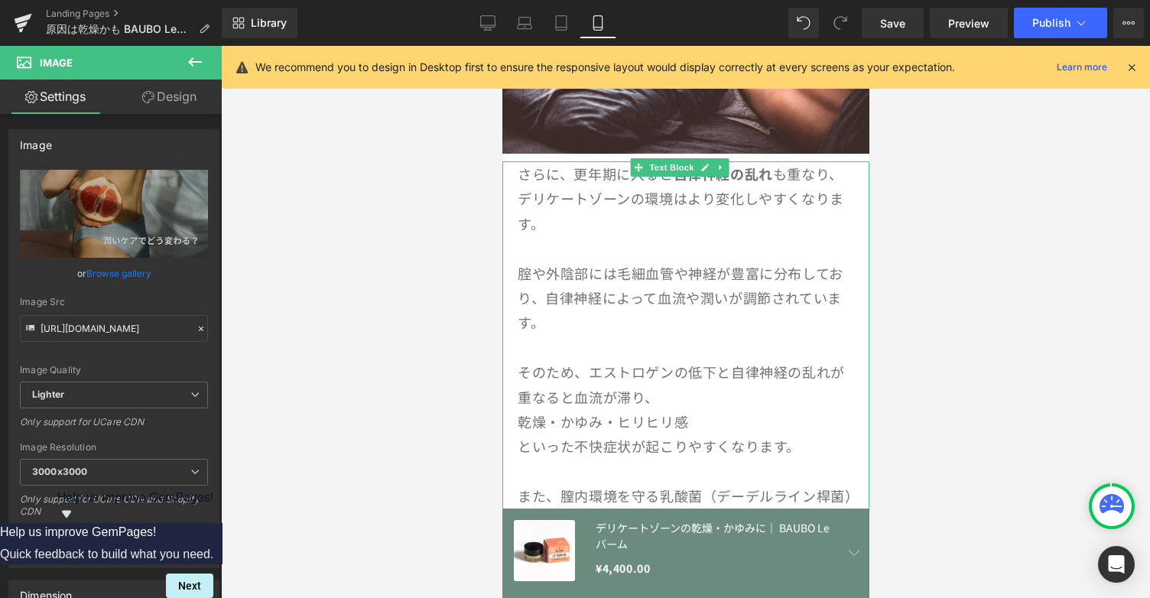
click at [704, 288] on span "自律神経によって血流や潤いが調節されています。" at bounding box center [679, 310] width 324 height 44
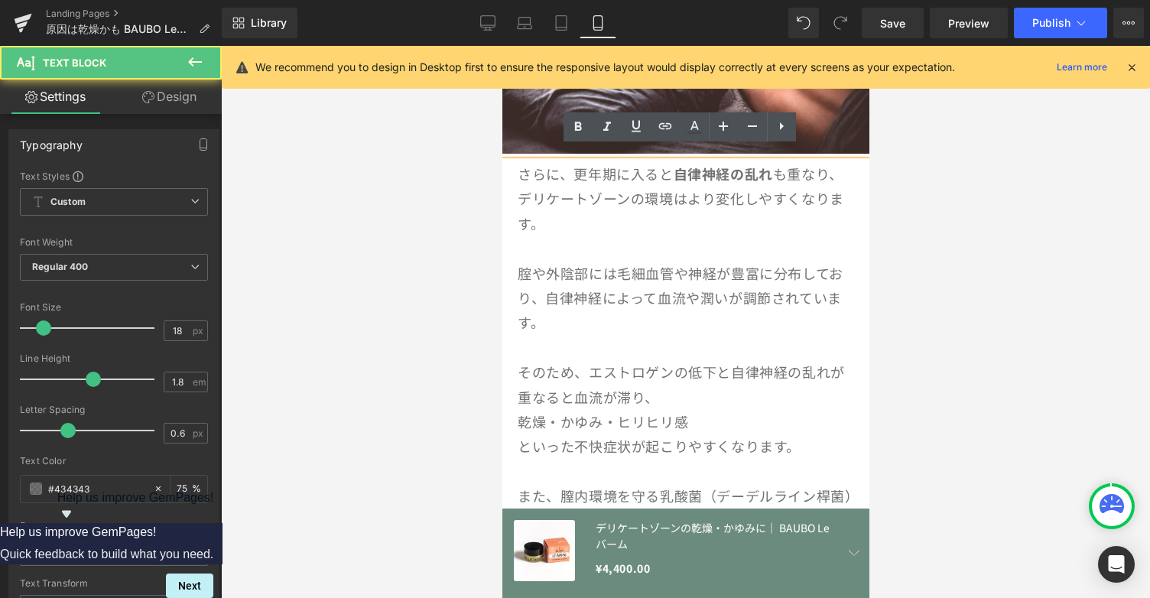
click at [760, 236] on p at bounding box center [685, 248] width 336 height 24
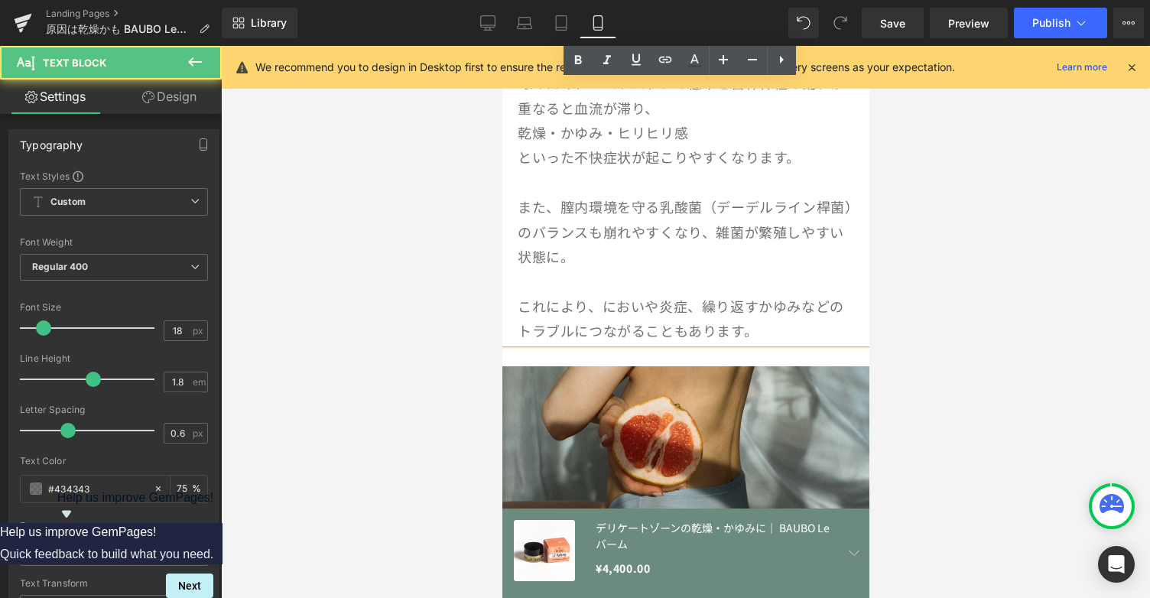
scroll to position [1176, 0]
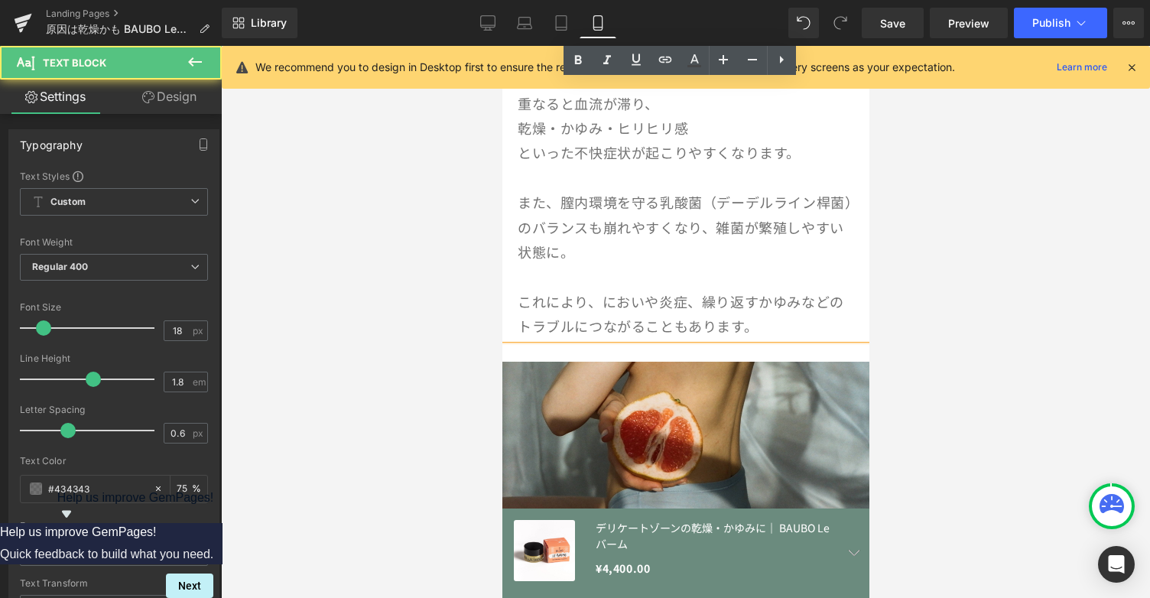
click at [730, 264] on p at bounding box center [685, 276] width 336 height 24
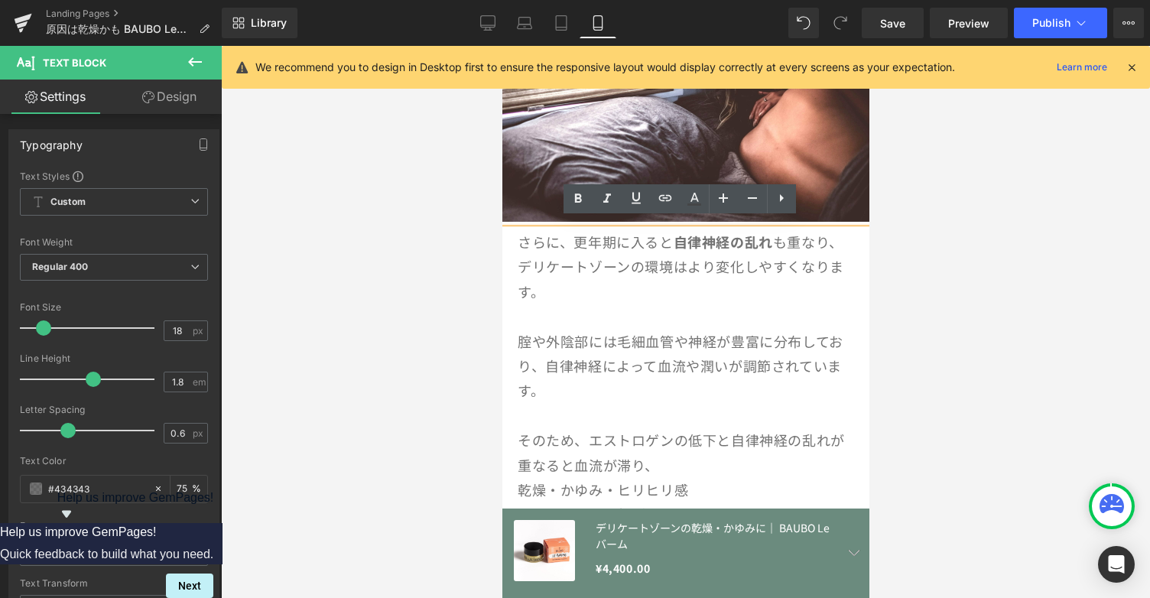
scroll to position [803, 0]
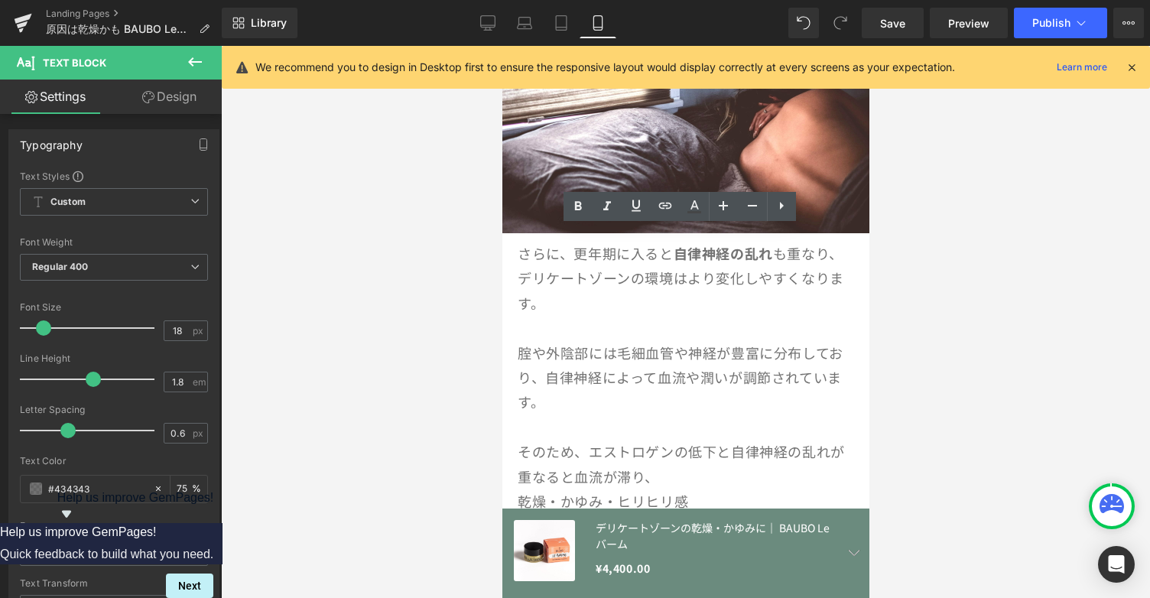
click at [996, 306] on div at bounding box center [685, 322] width 929 height 552
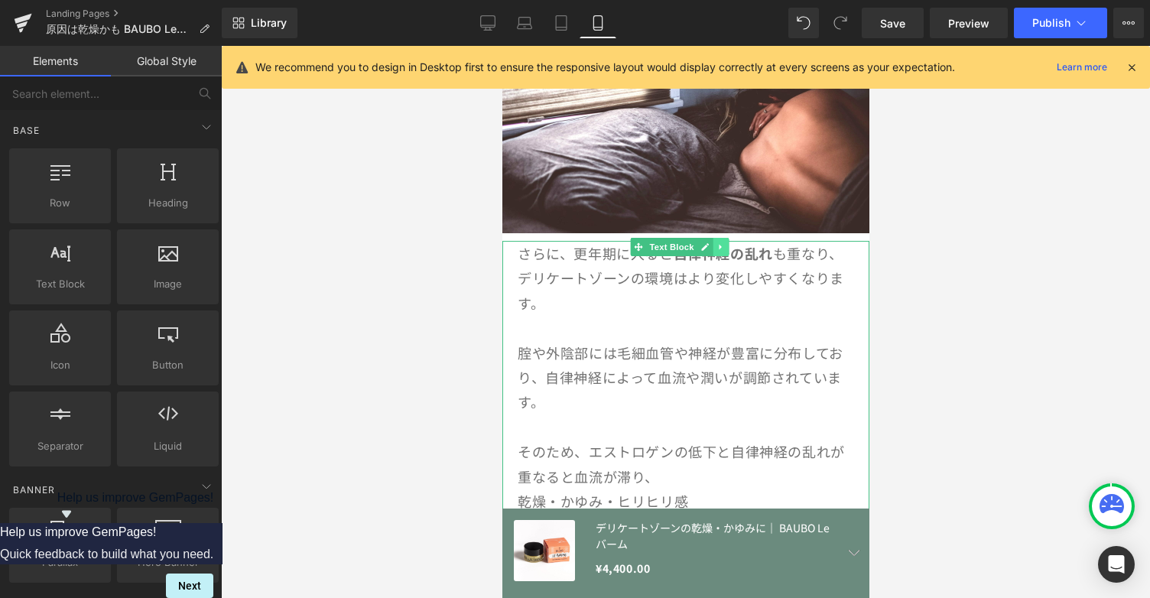
click at [720, 239] on link at bounding box center [721, 247] width 16 height 18
click at [710, 242] on icon at bounding box center [712, 246] width 8 height 9
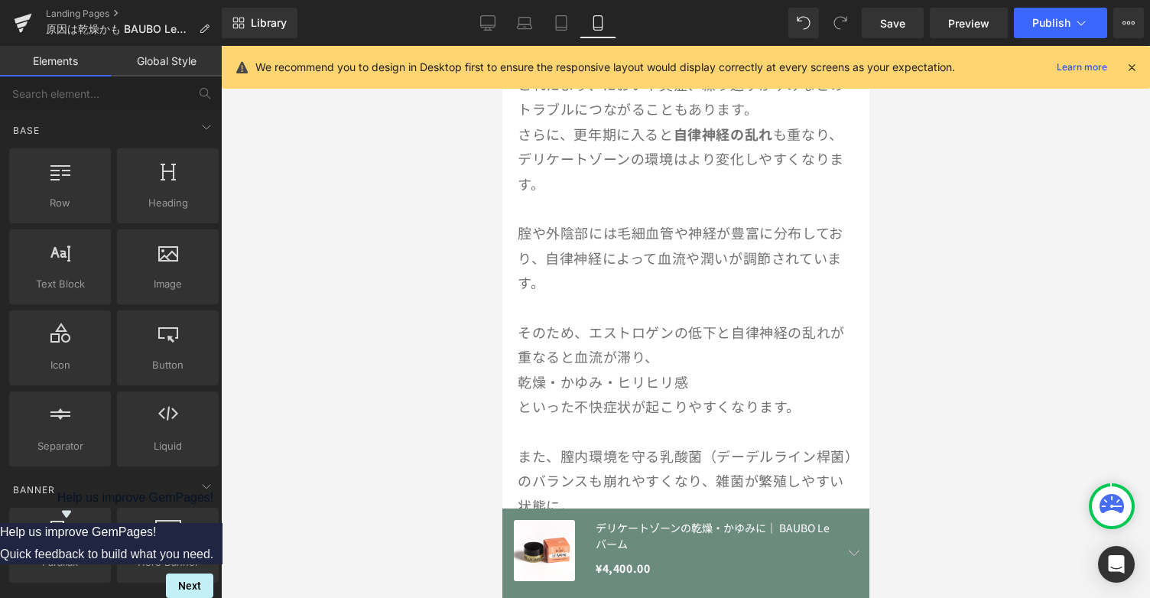
scroll to position [1393, 0]
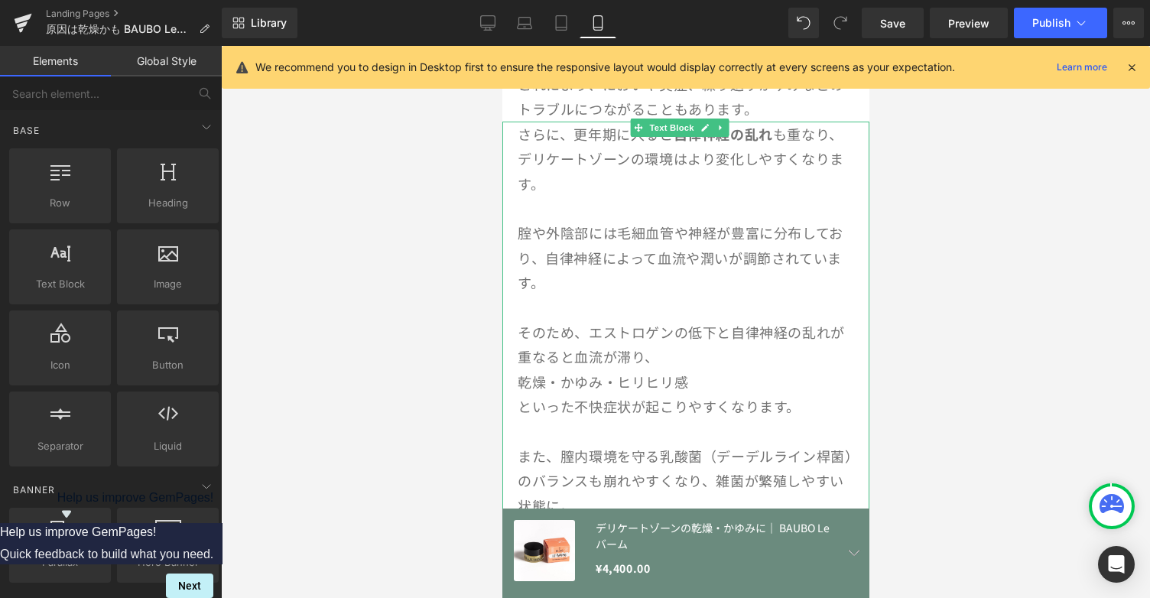
click at [716, 295] on p at bounding box center [685, 307] width 336 height 24
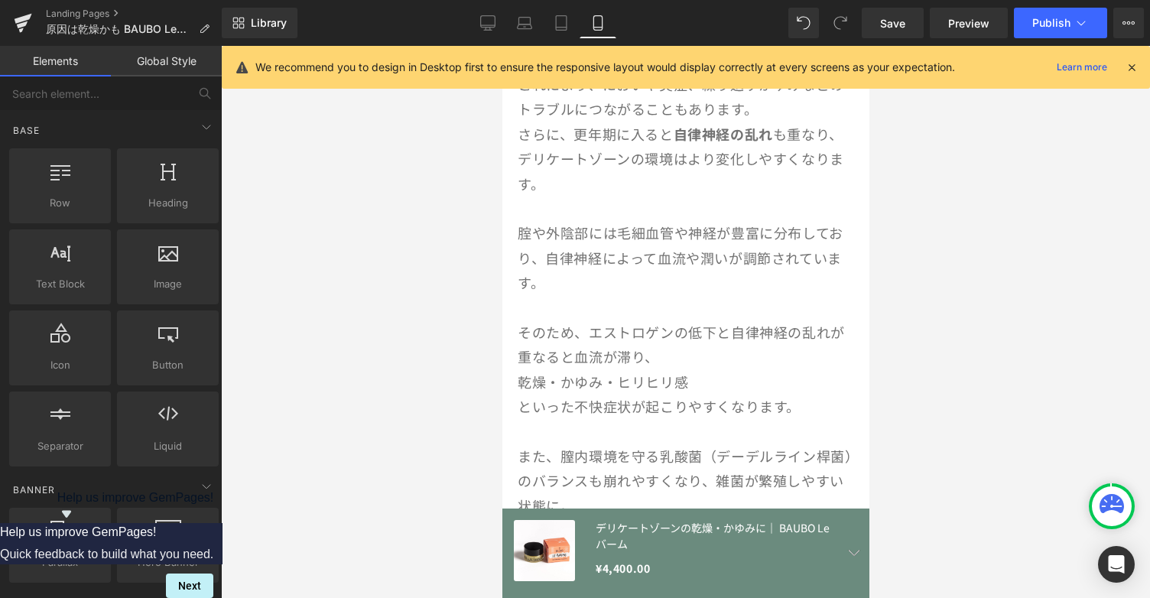
click at [1117, 281] on div at bounding box center [685, 322] width 929 height 552
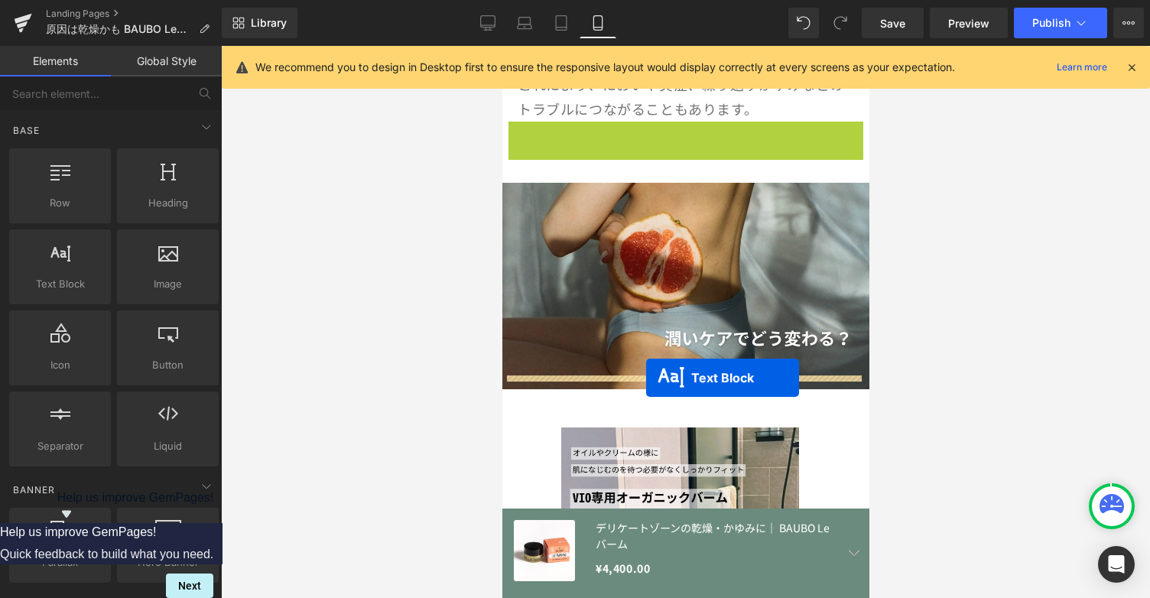
drag, startPoint x: 633, startPoint y: 111, endPoint x: 645, endPoint y: 378, distance: 267.2
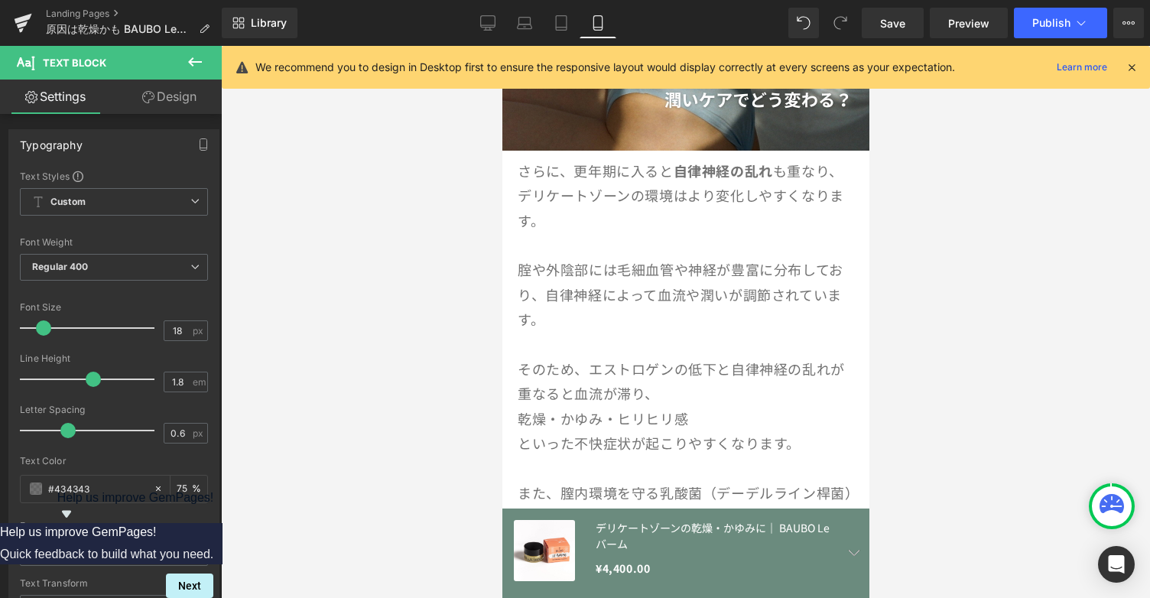
scroll to position [1598, 0]
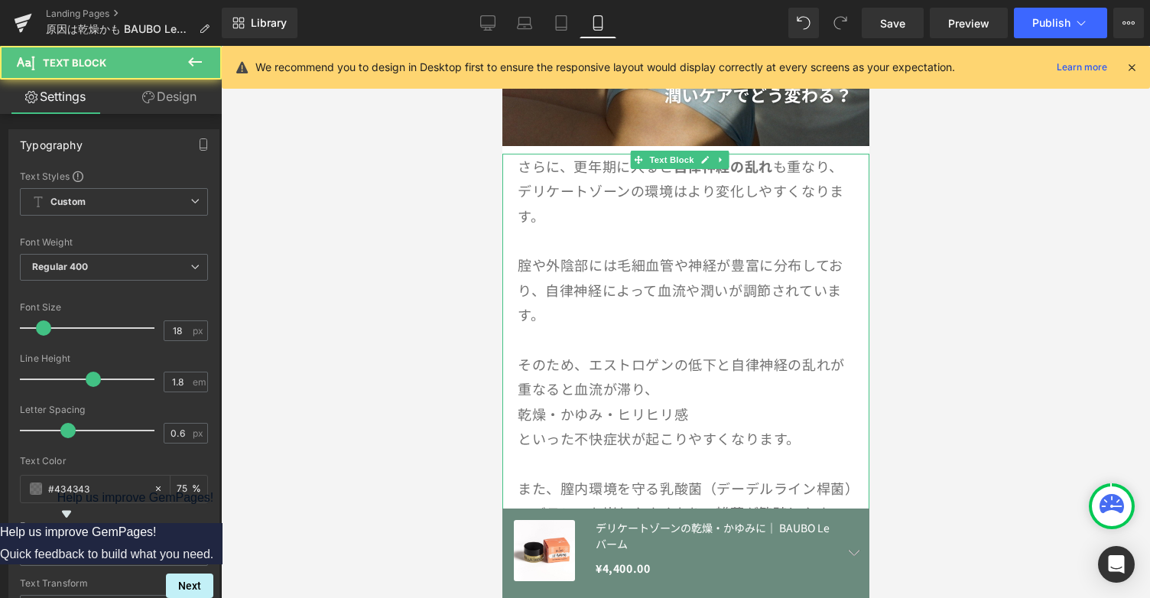
click at [696, 280] on span "自律神経によって血流や潤いが調節されています。" at bounding box center [679, 302] width 324 height 44
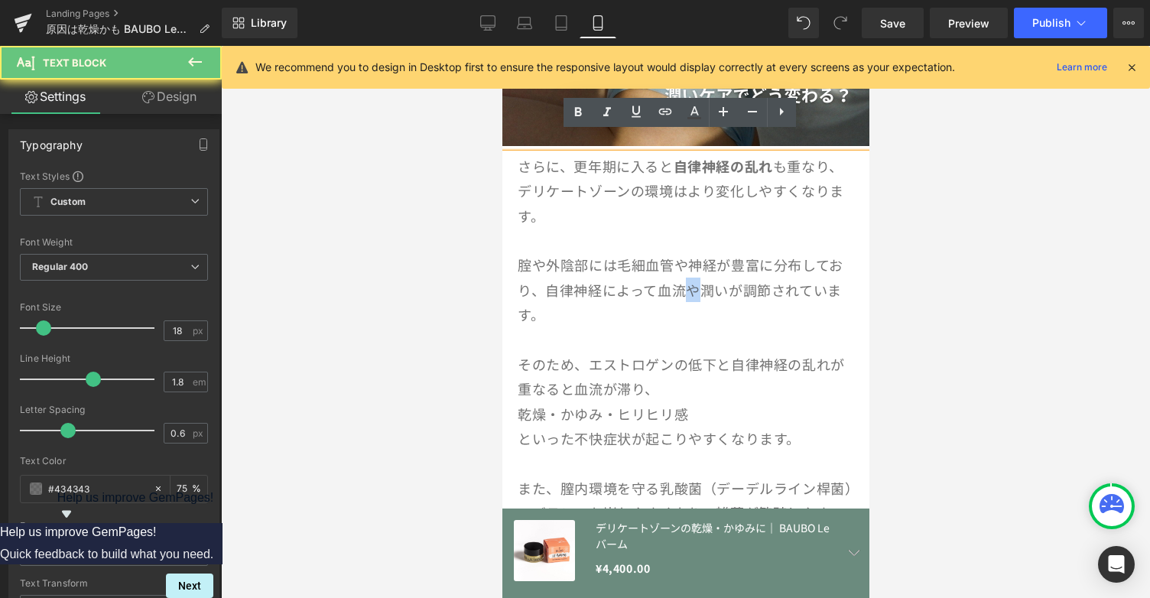
click at [696, 280] on span "自律神経によって血流や潤いが調節されています。" at bounding box center [679, 302] width 324 height 44
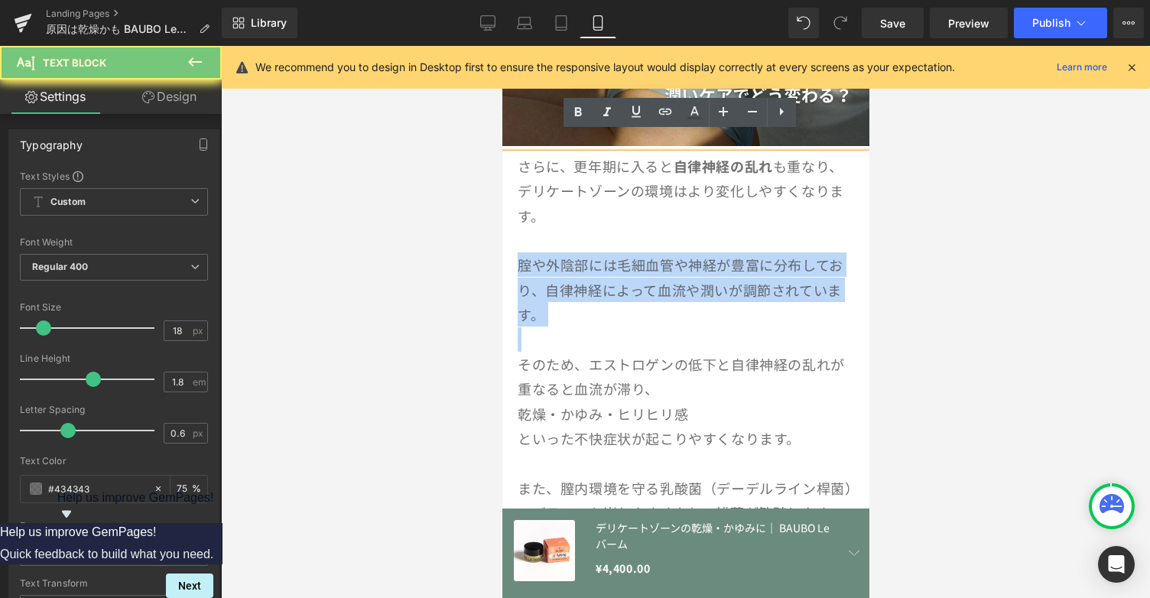
click at [696, 280] on span "自律神経によって血流や潤いが調節されています。" at bounding box center [679, 302] width 324 height 44
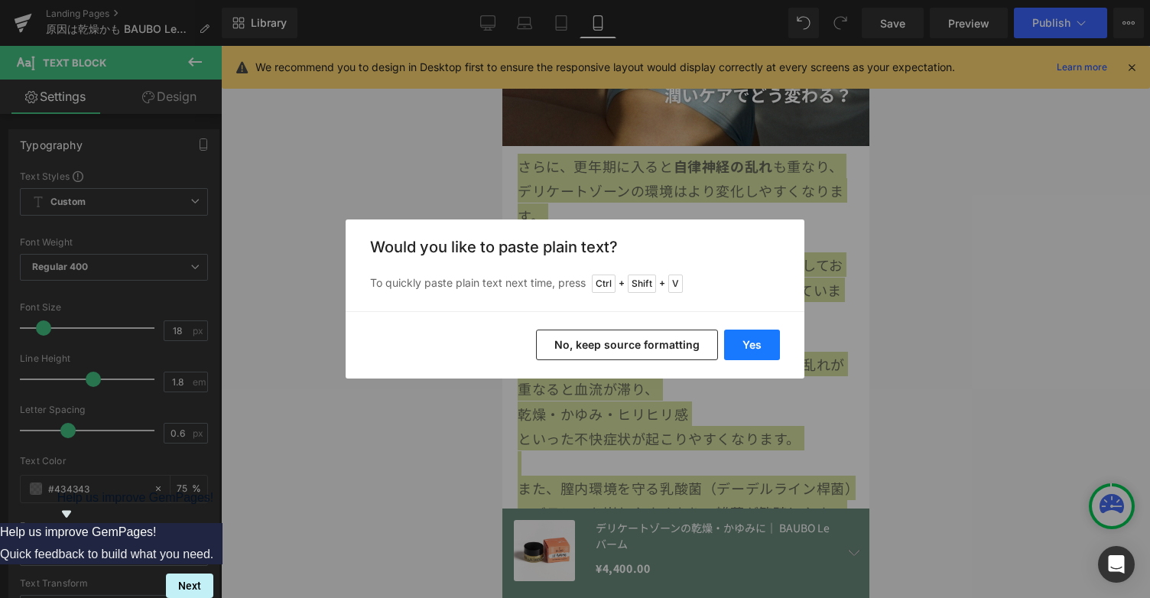
click at [752, 339] on button "Yes" at bounding box center [752, 345] width 56 height 31
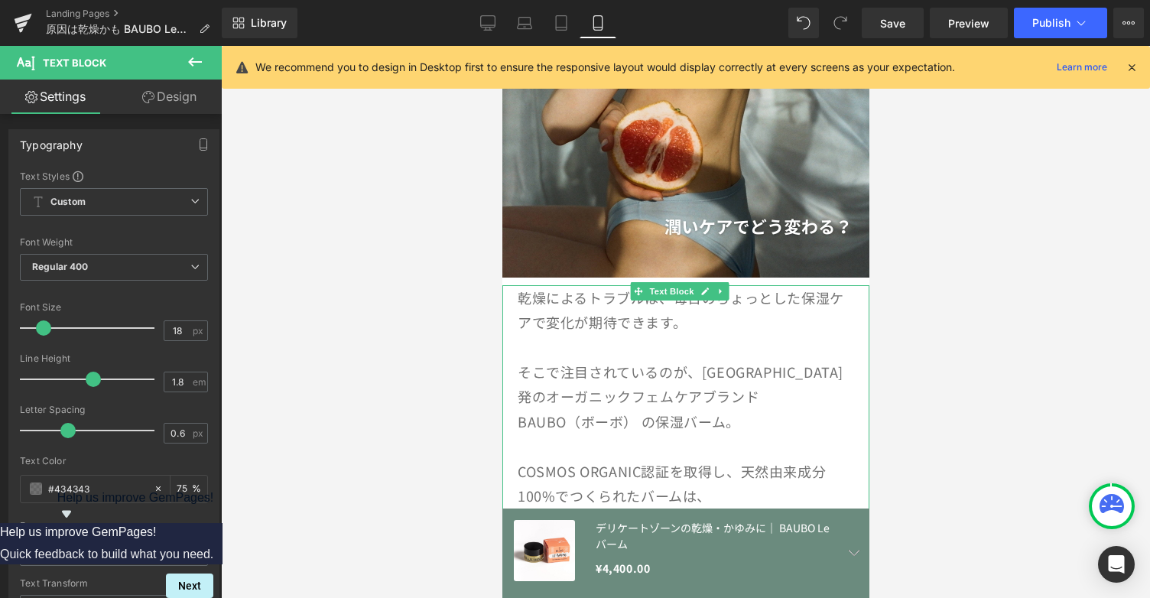
scroll to position [1461, 0]
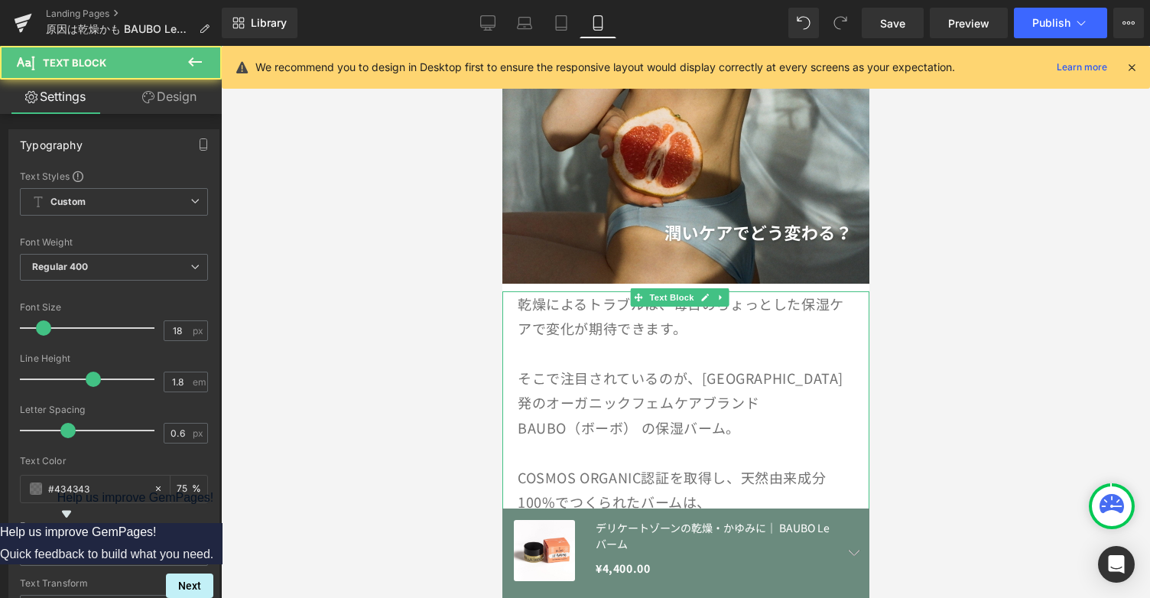
click at [658, 415] on p "BAUBO（ボーボ） の保湿バーム。" at bounding box center [685, 427] width 336 height 24
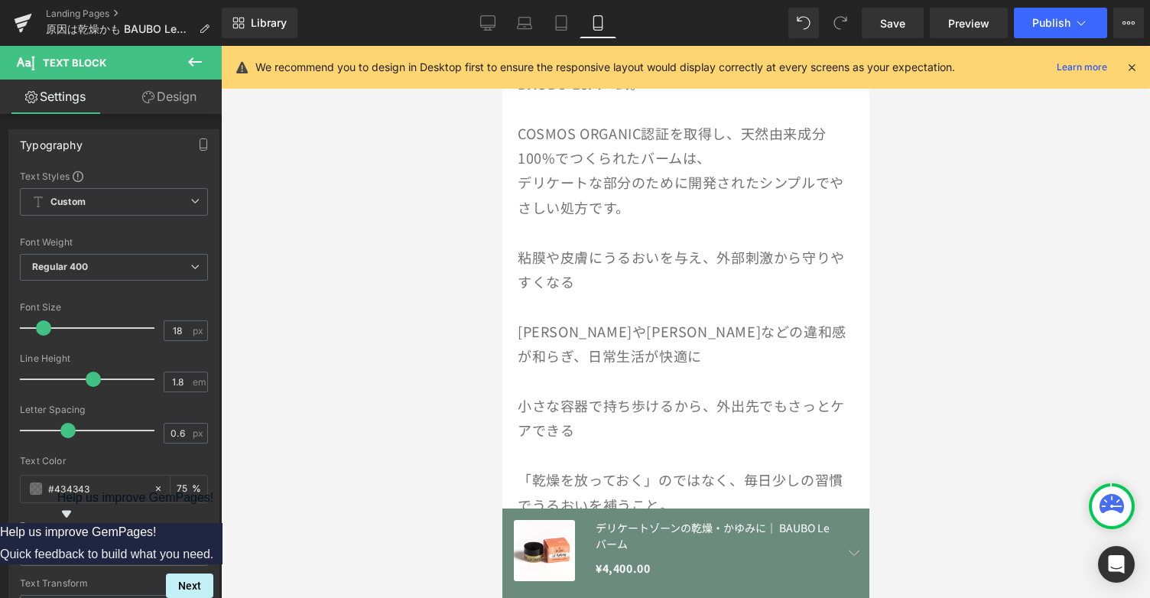
scroll to position [1780, 0]
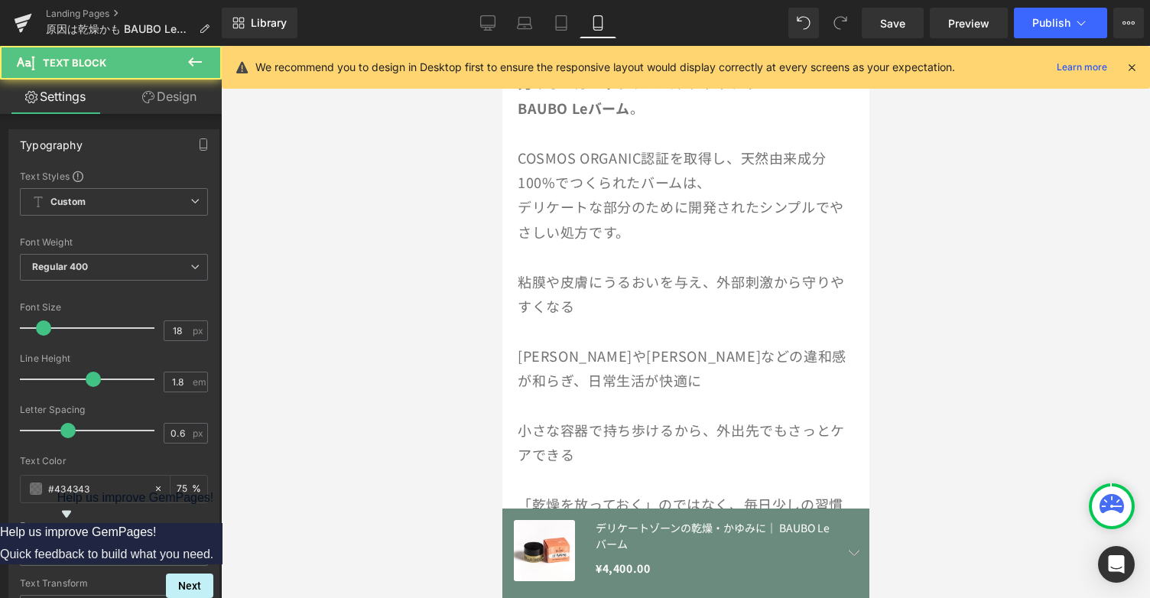
click at [543, 276] on p "粘膜や皮膚にうるおいを与え、外部刺激から守りやすくなる" at bounding box center [685, 294] width 336 height 50
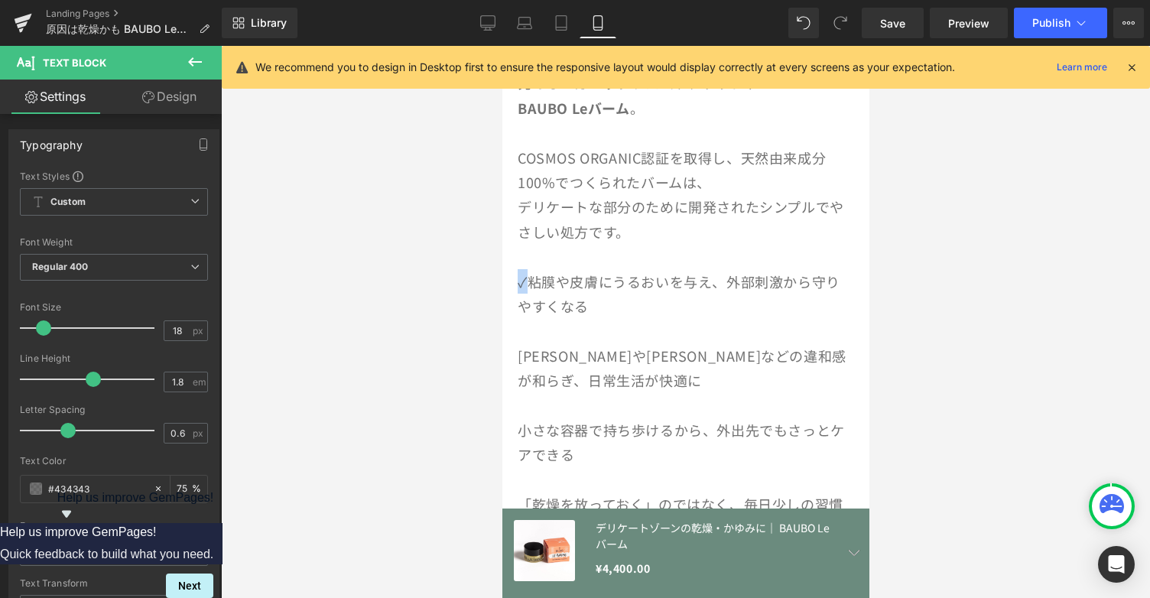
copy p "✓"
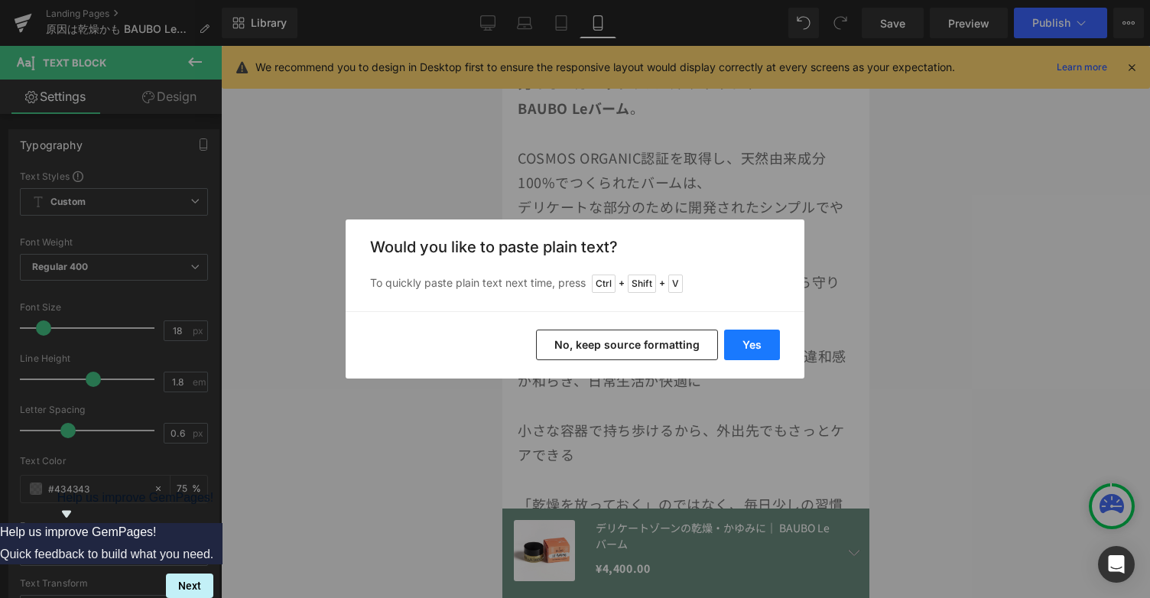
click at [763, 339] on button "Yes" at bounding box center [752, 345] width 56 height 31
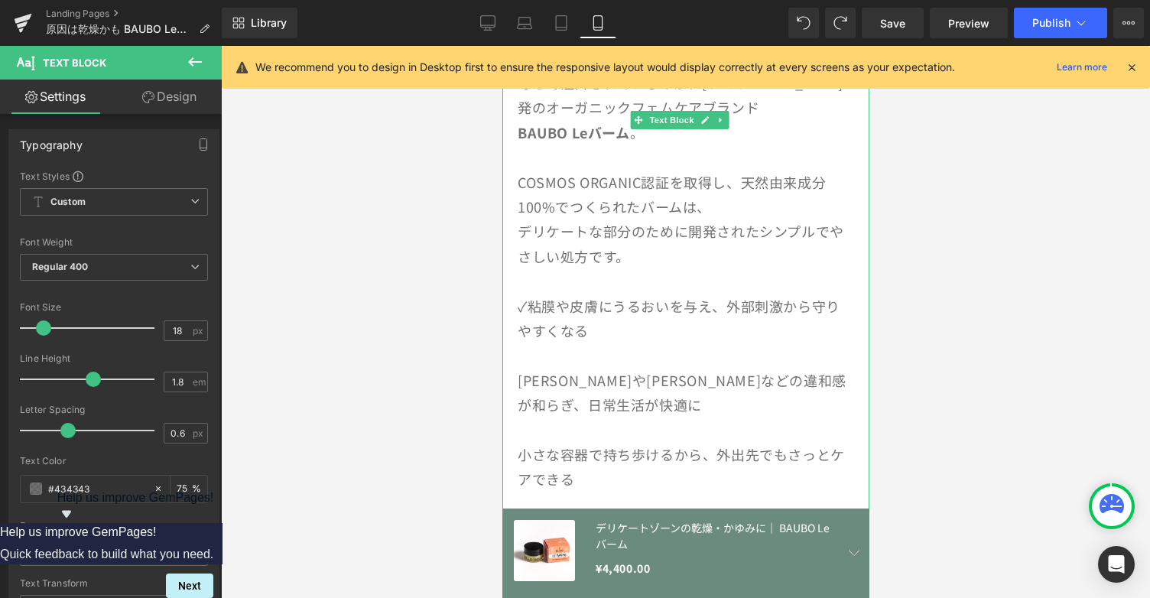
scroll to position [1799, 0]
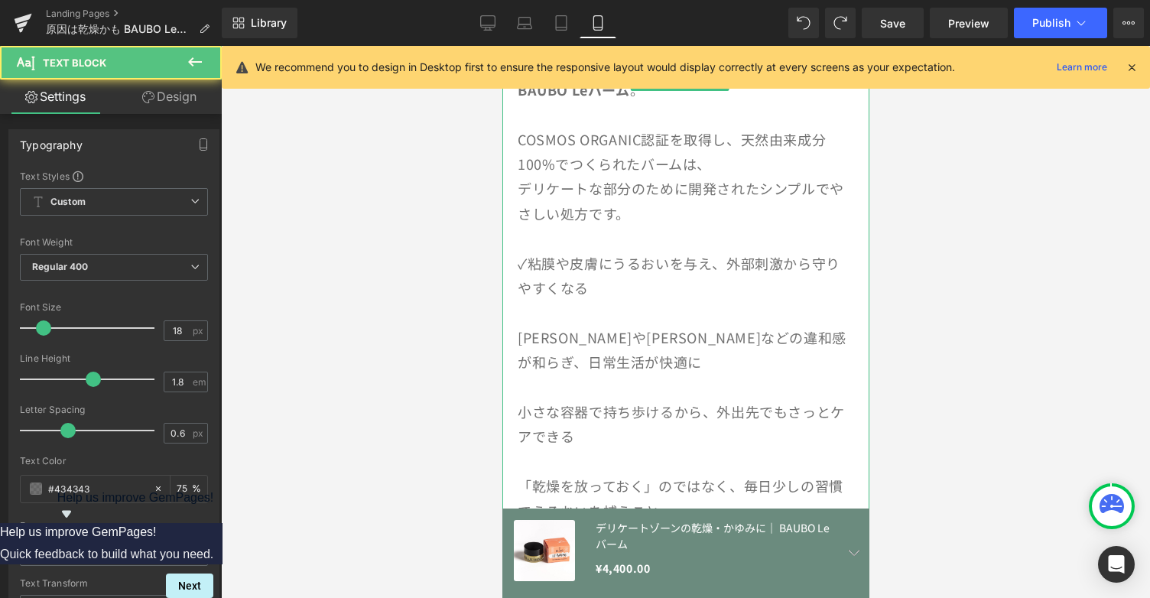
click at [515, 313] on div "乾燥によるトラブルは、毎日のちょっとした保湿ケアで変化が期待できます。 そこで注目されているのが、[GEOGRAPHIC_DATA]発のオーガニックフェムケア…" at bounding box center [685, 262] width 367 height 619
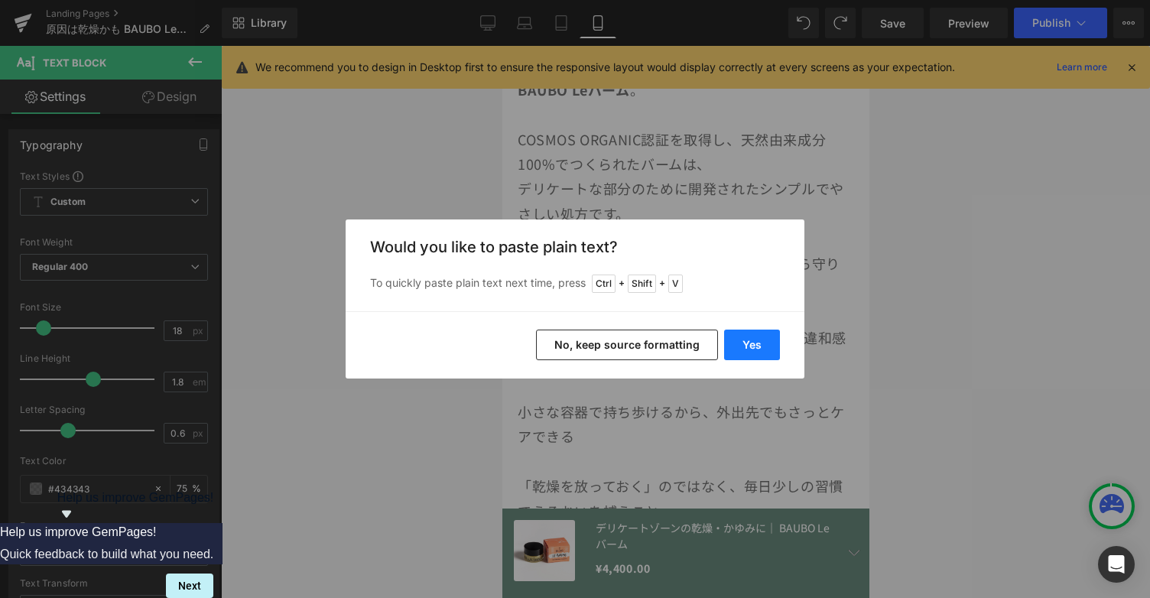
click at [758, 354] on button "Yes" at bounding box center [752, 345] width 56 height 31
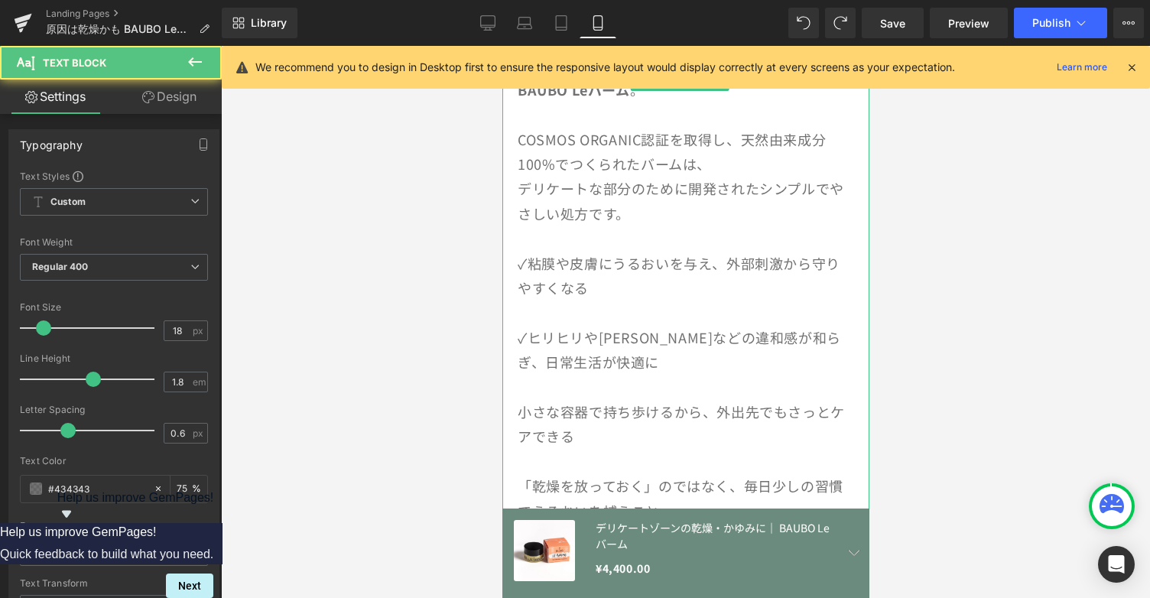
click at [517, 399] on p "小さな容器で持ち歩けるから、外出先でもさっとケアできる" at bounding box center [685, 424] width 336 height 50
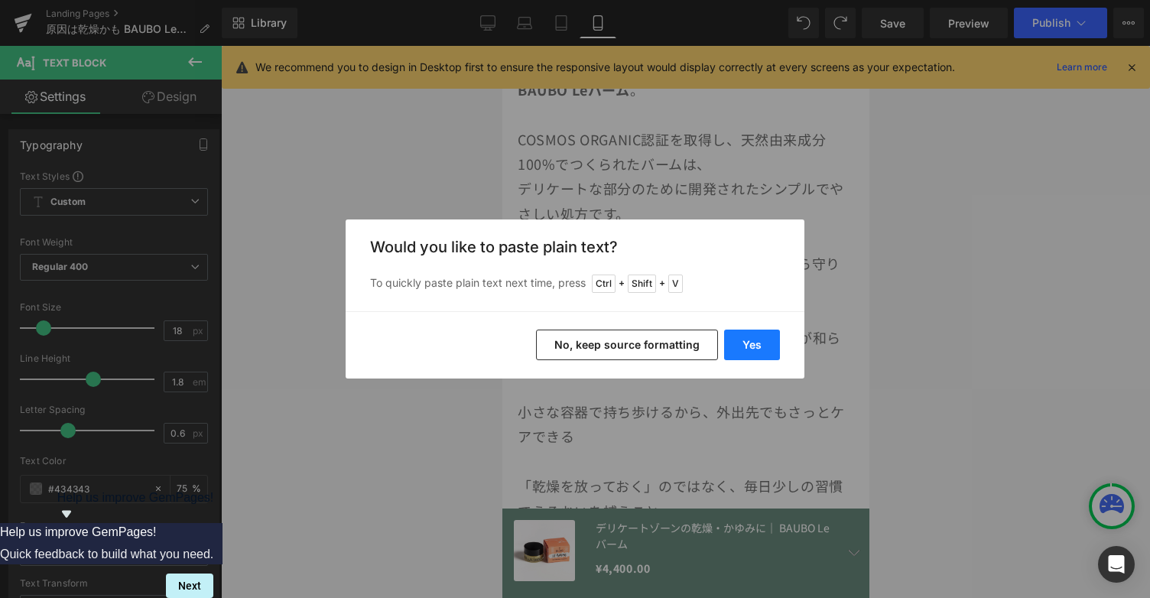
click at [749, 343] on button "Yes" at bounding box center [752, 345] width 56 height 31
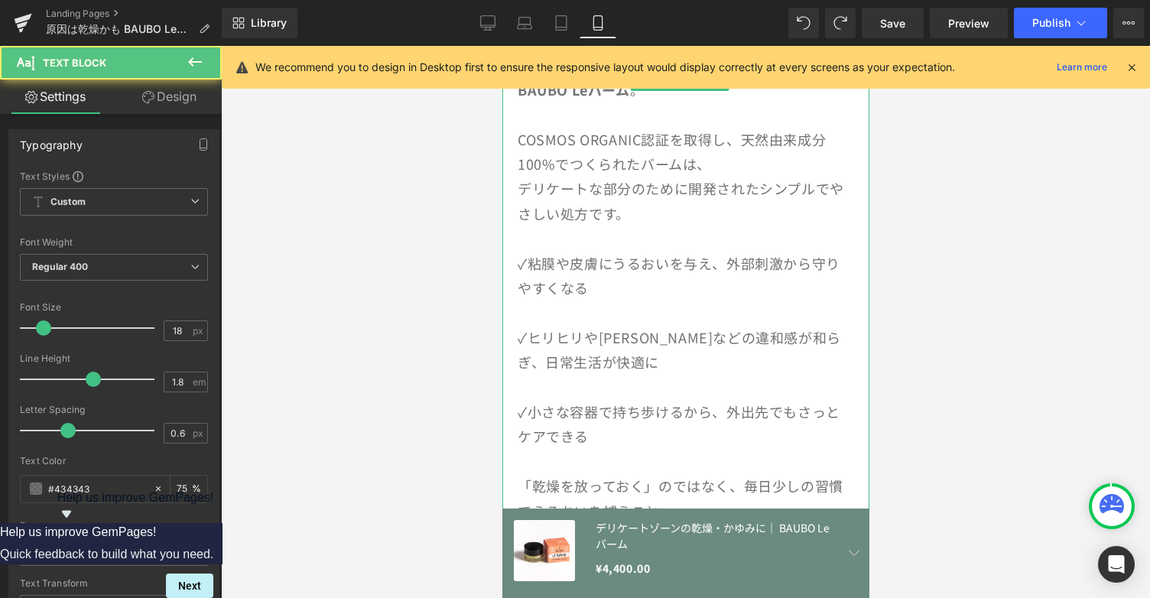
click at [603, 375] on p at bounding box center [685, 387] width 336 height 24
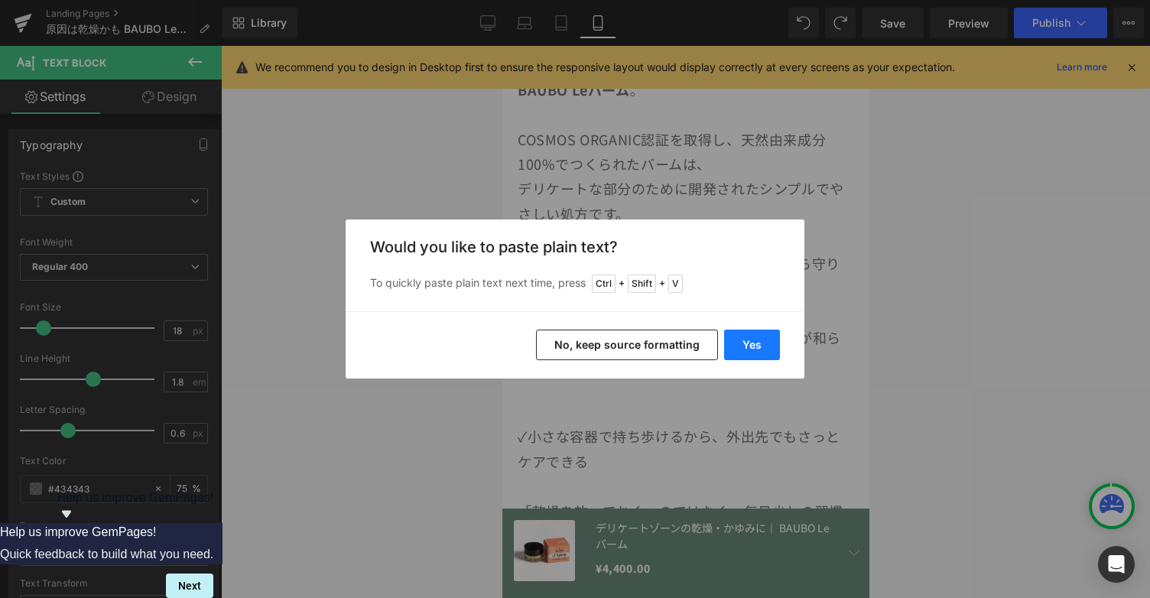
click at [756, 333] on button "Yes" at bounding box center [752, 345] width 56 height 31
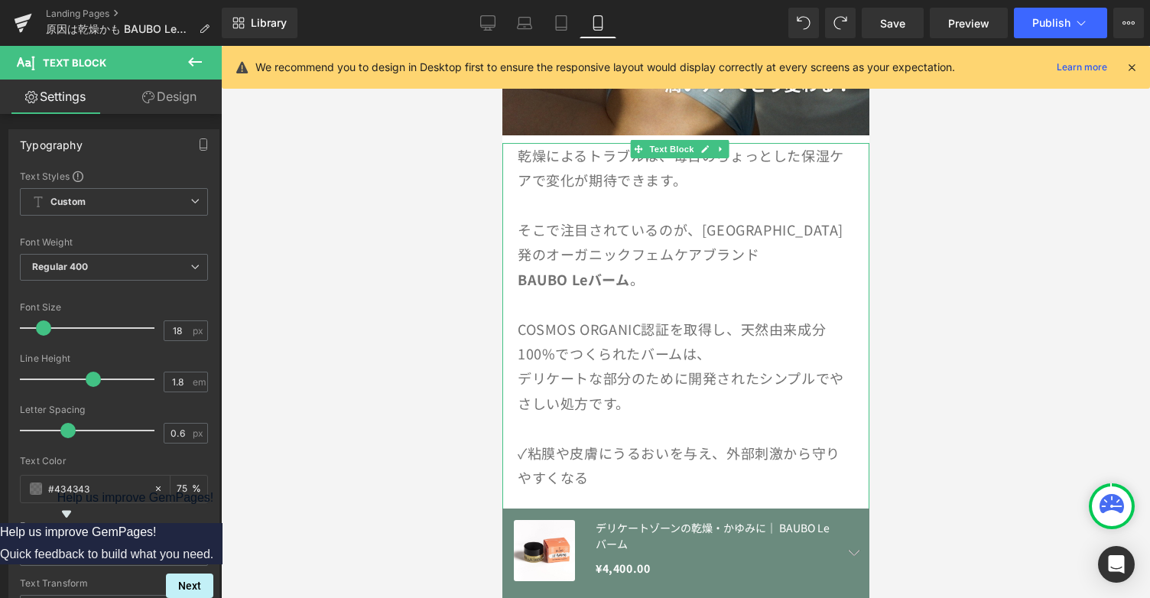
scroll to position [1608, 0]
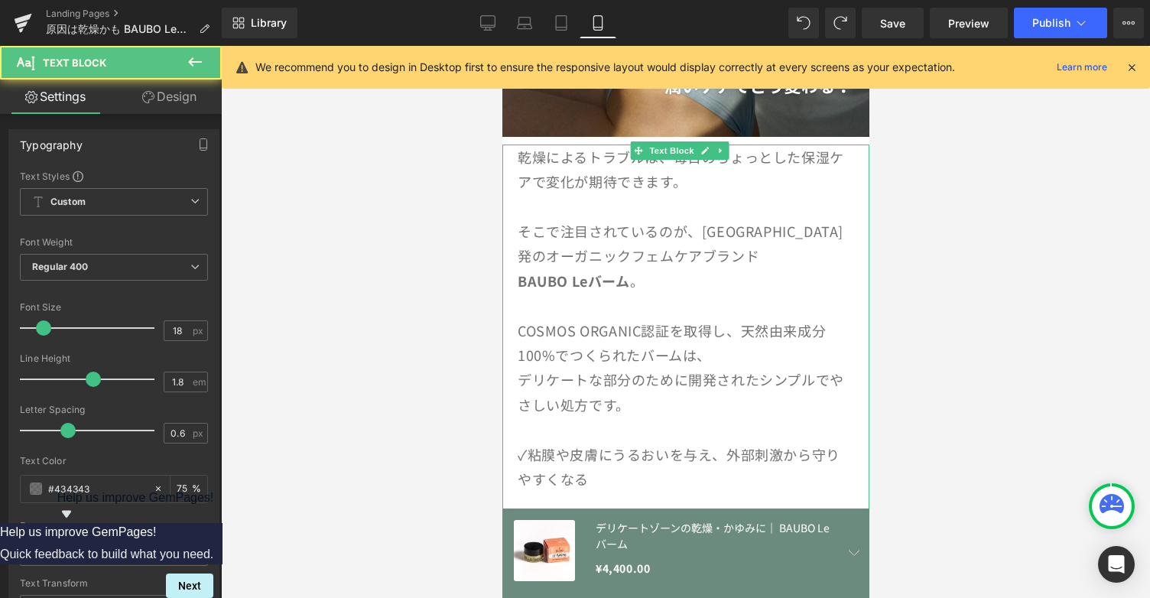
click at [638, 367] on p "デリケートな部分のために開発されたシンプルでやさしい処方です。" at bounding box center [685, 392] width 336 height 50
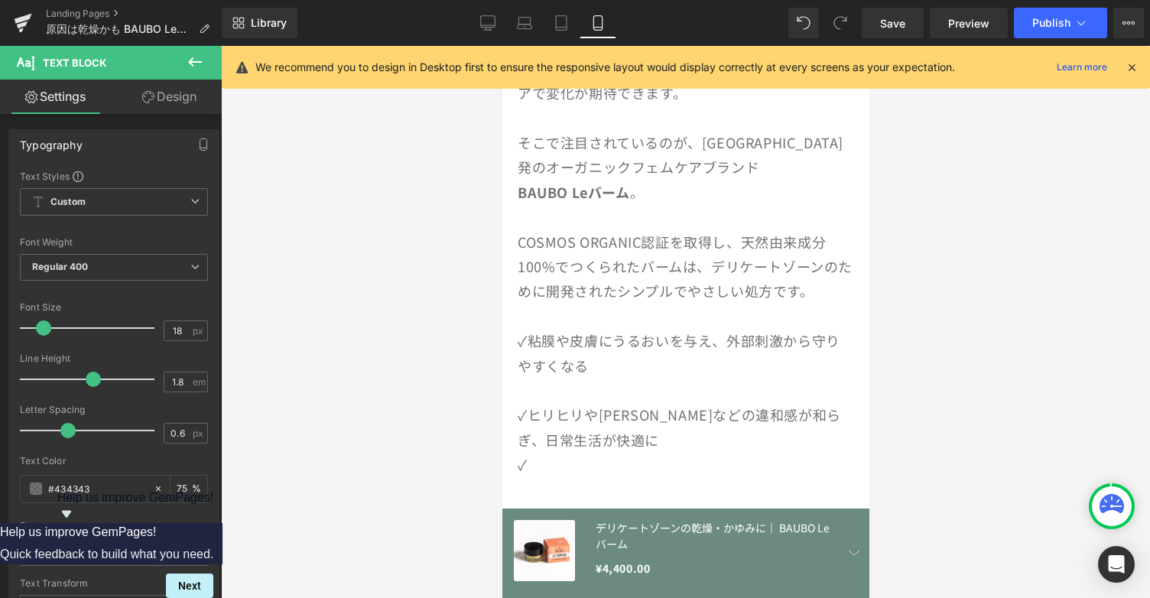
scroll to position [1698, 0]
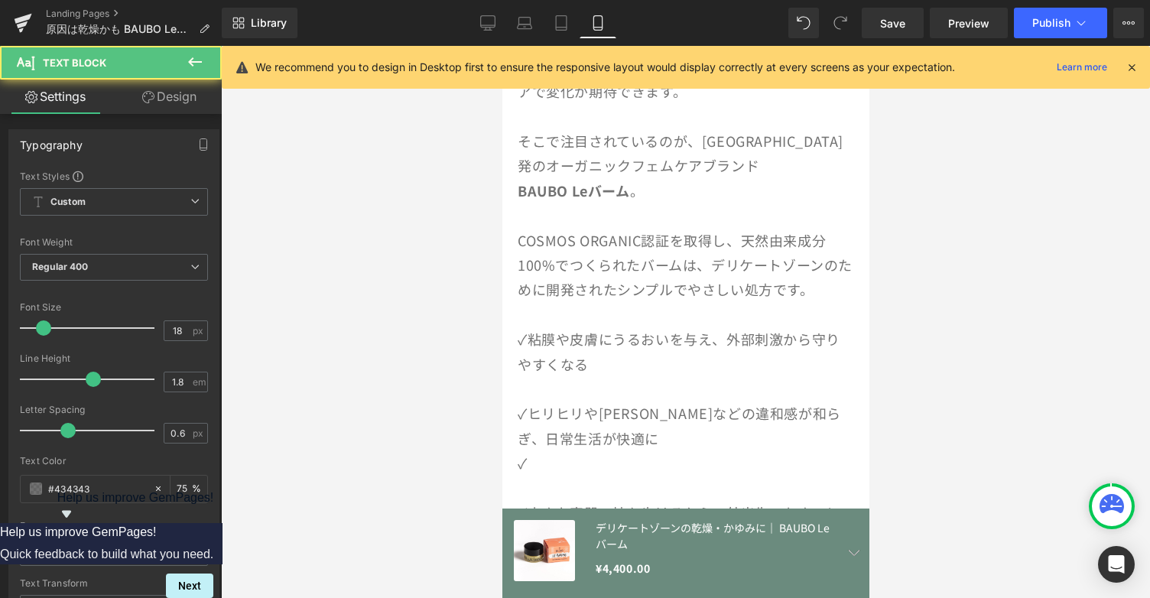
click at [613, 376] on p at bounding box center [685, 388] width 336 height 24
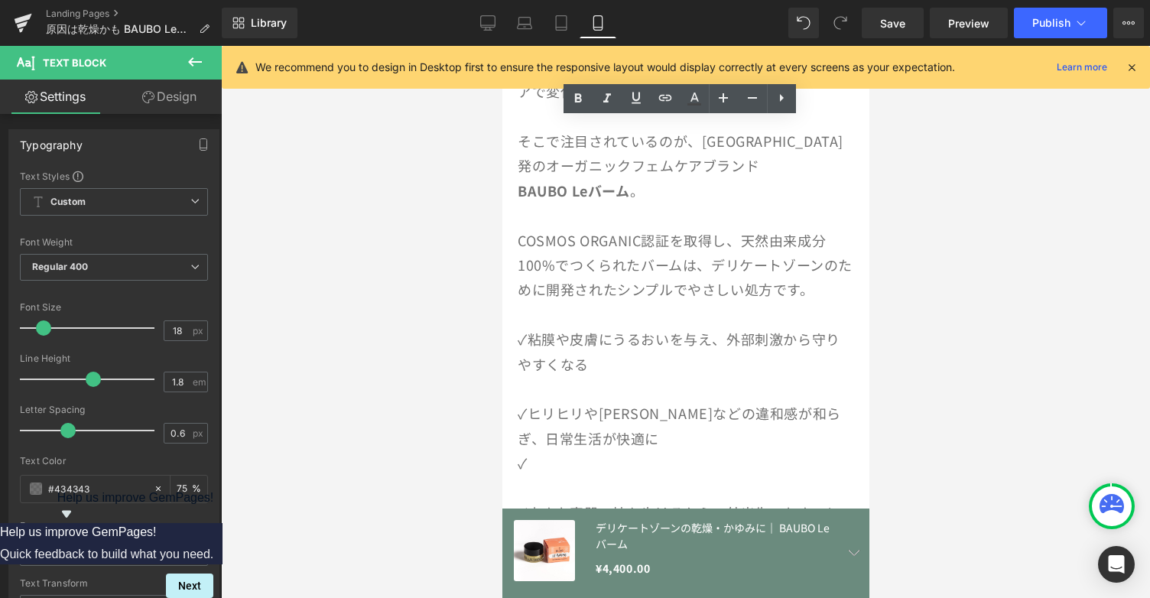
click at [623, 338] on p "✓粘膜や皮膚にうるおいを与え、外部刺激から守りやすくなる" at bounding box center [685, 352] width 336 height 50
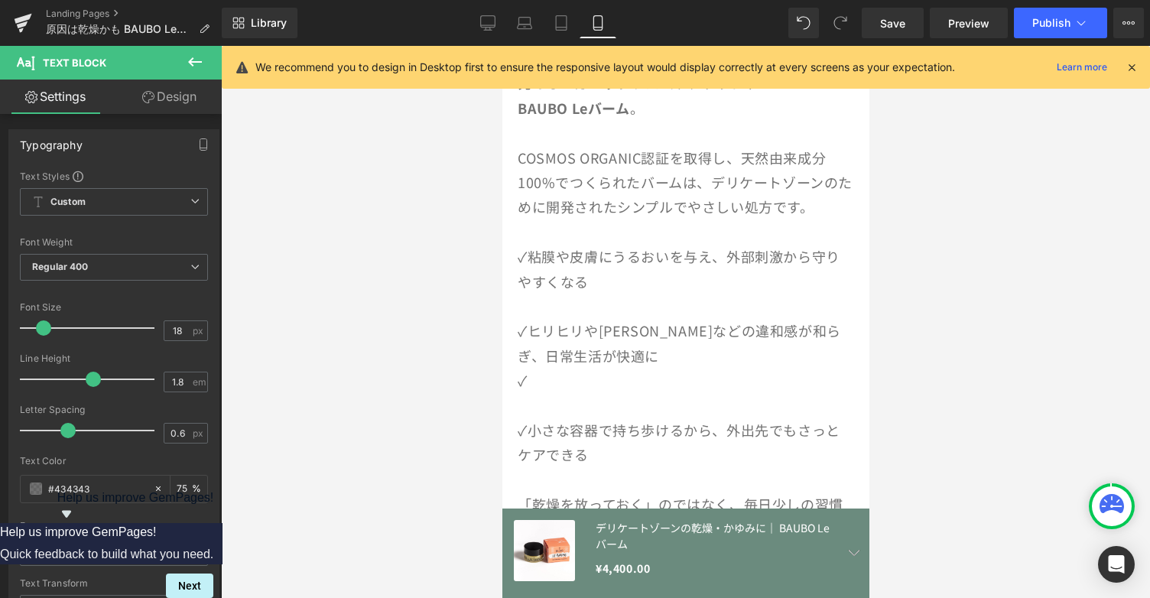
scroll to position [1780, 0]
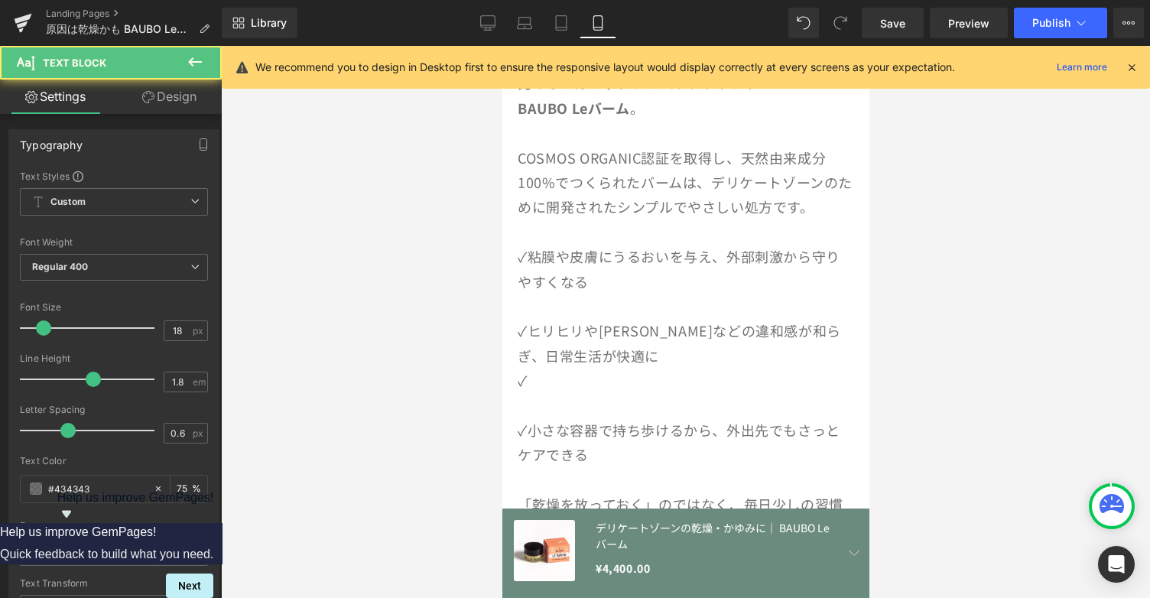
click at [578, 368] on p "✓" at bounding box center [685, 380] width 336 height 24
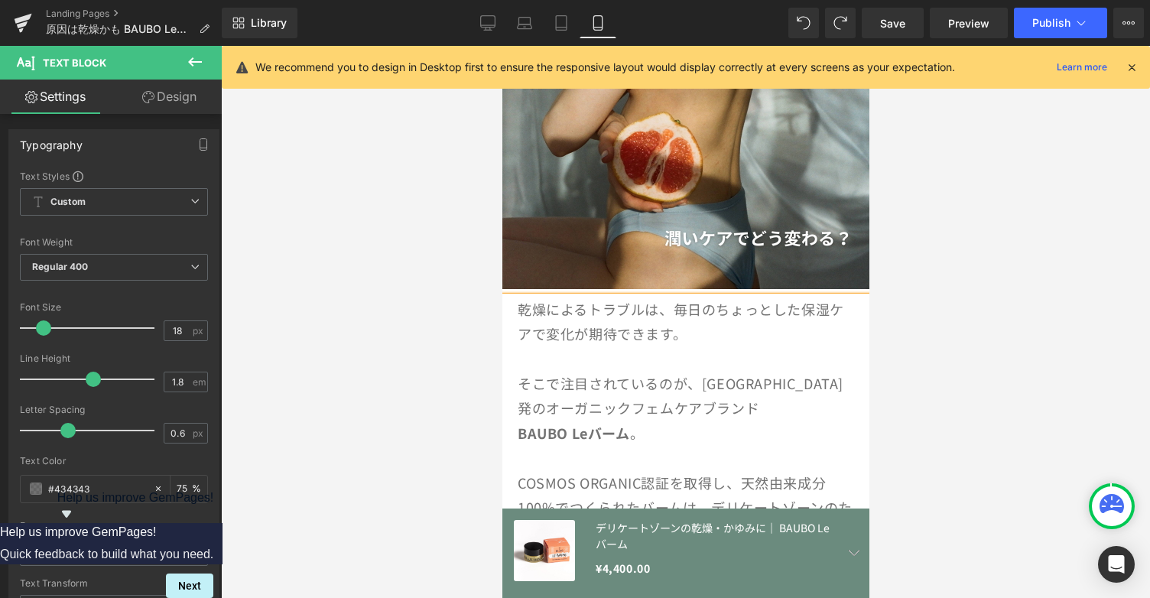
scroll to position [1454, 0]
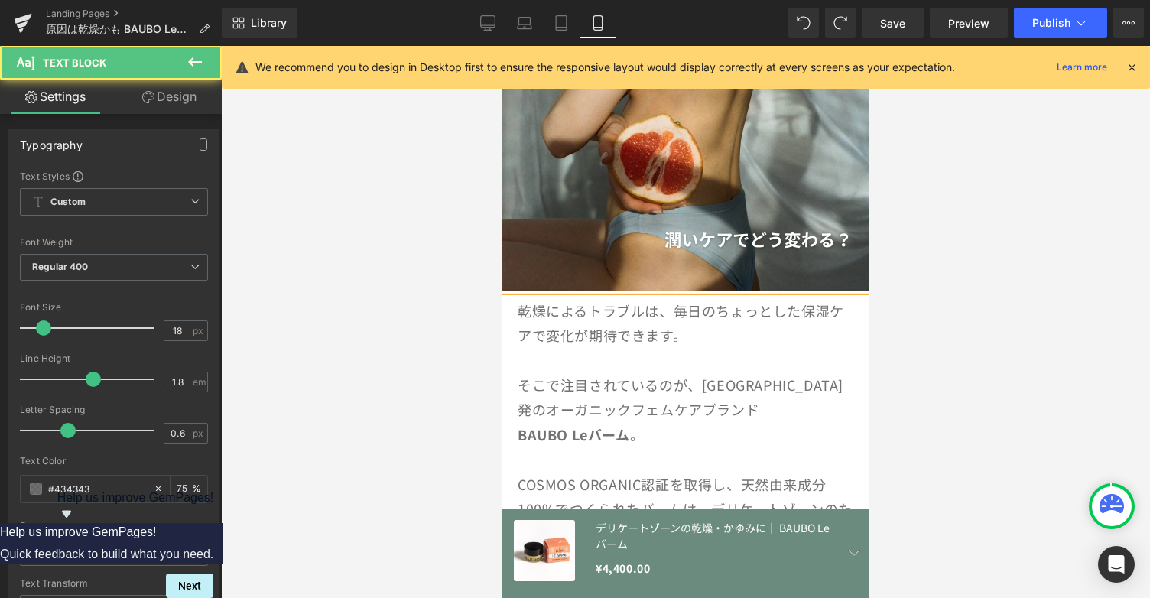
click at [684, 372] on p "そこで注目されているのが、[GEOGRAPHIC_DATA]発のオーガニックフェムケアブランド" at bounding box center [685, 397] width 336 height 50
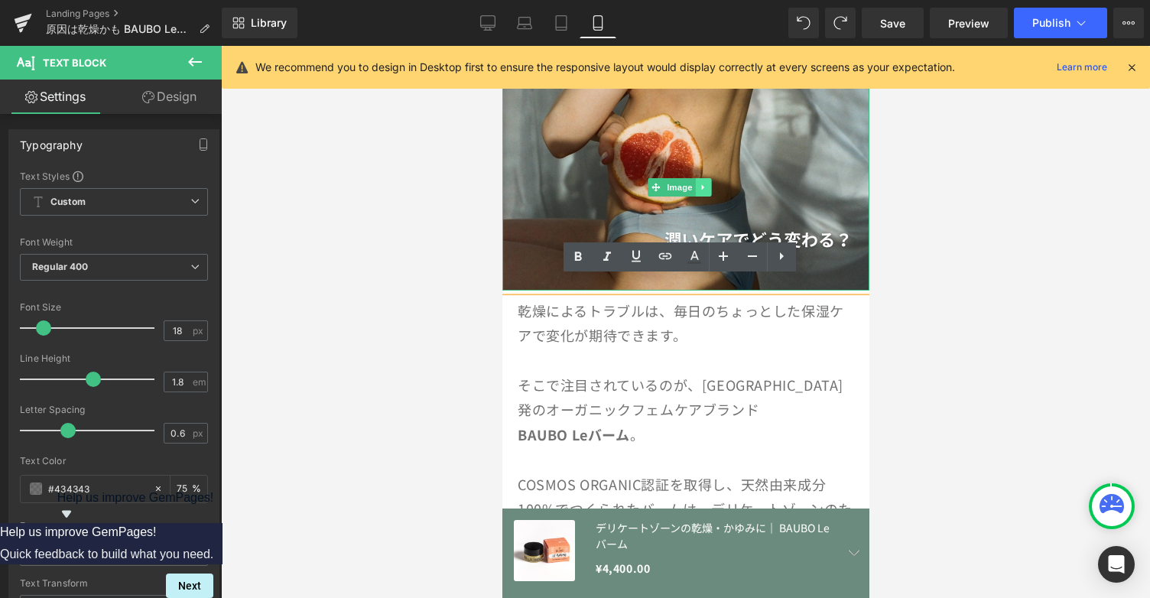
click at [707, 183] on icon at bounding box center [703, 187] width 8 height 9
click at [696, 183] on icon at bounding box center [695, 187] width 8 height 8
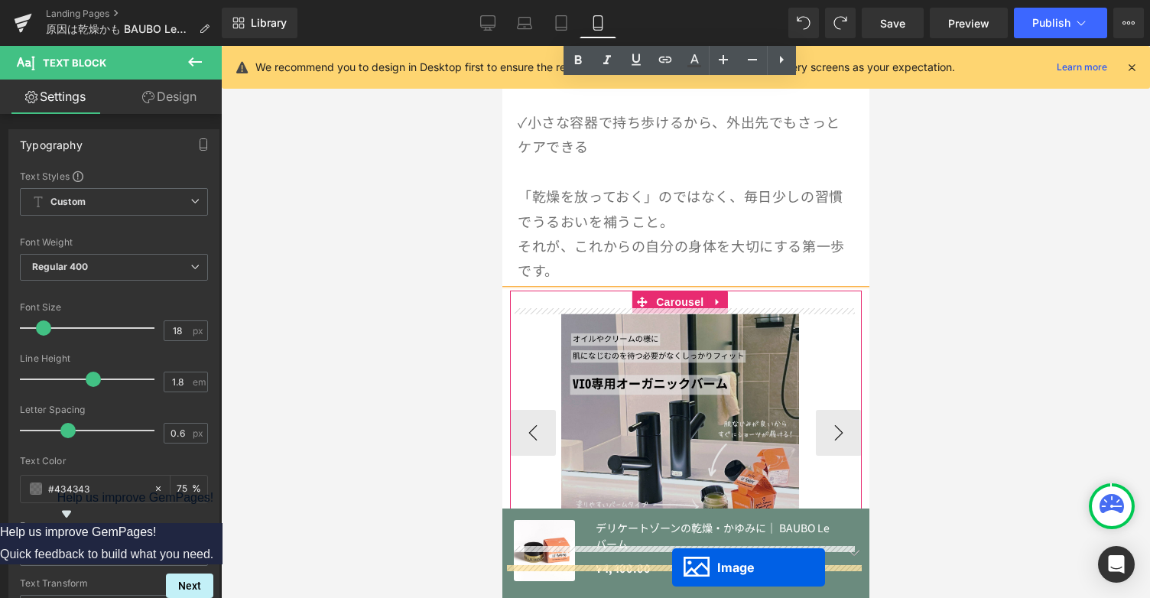
scroll to position [2188, 0]
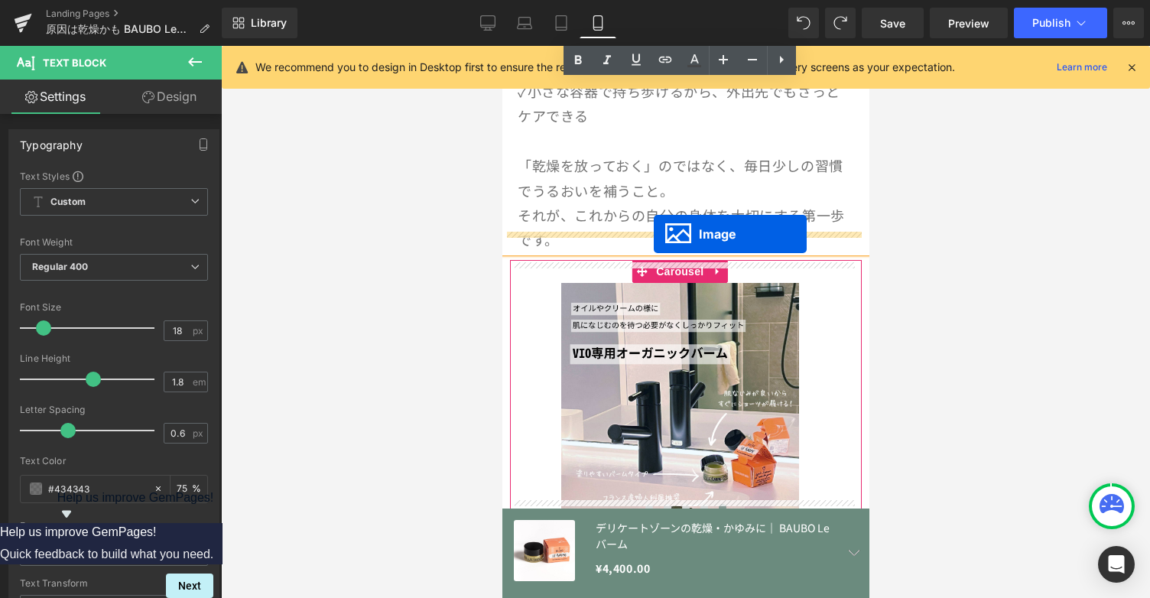
drag, startPoint x: 653, startPoint y: 396, endPoint x: 653, endPoint y: 234, distance: 162.1
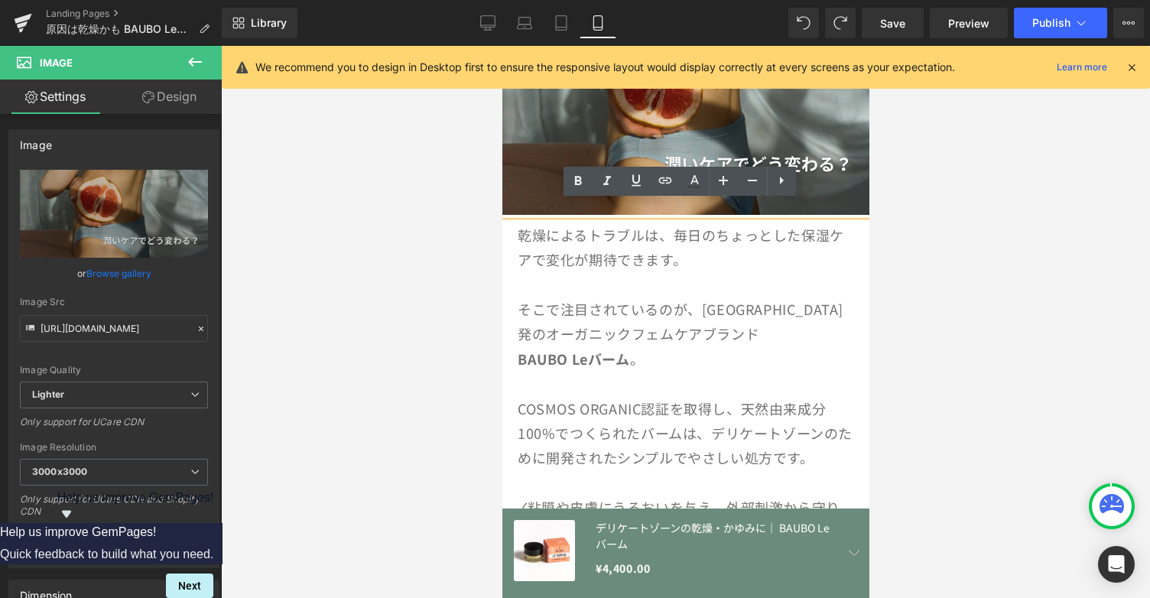
scroll to position [1529, 0]
click at [694, 108] on icon at bounding box center [695, 112] width 8 height 8
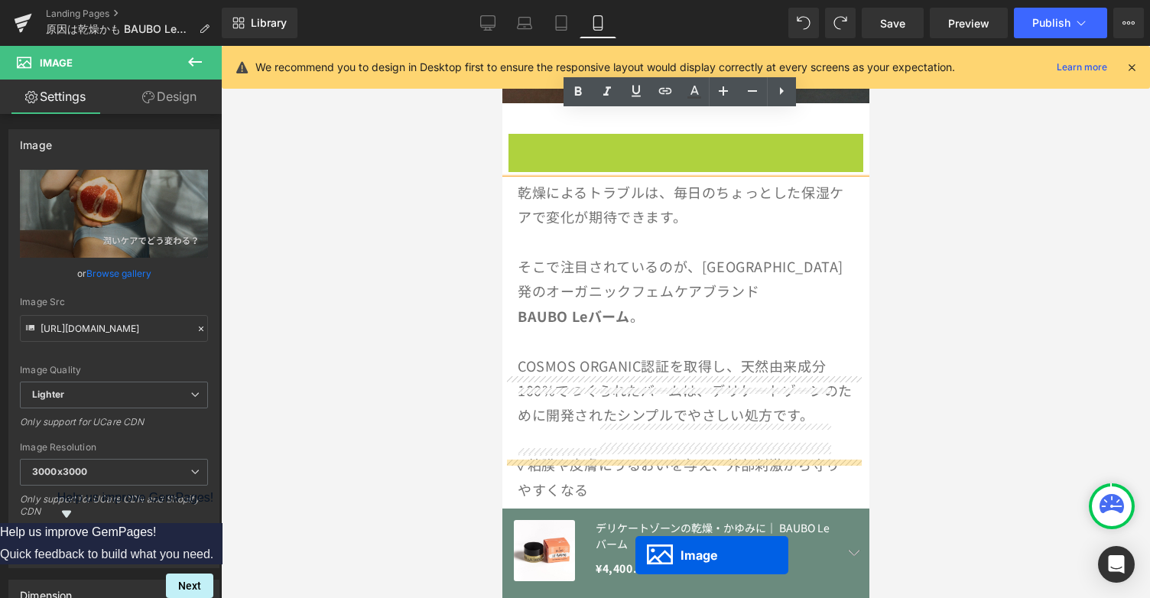
scroll to position [1718, 0]
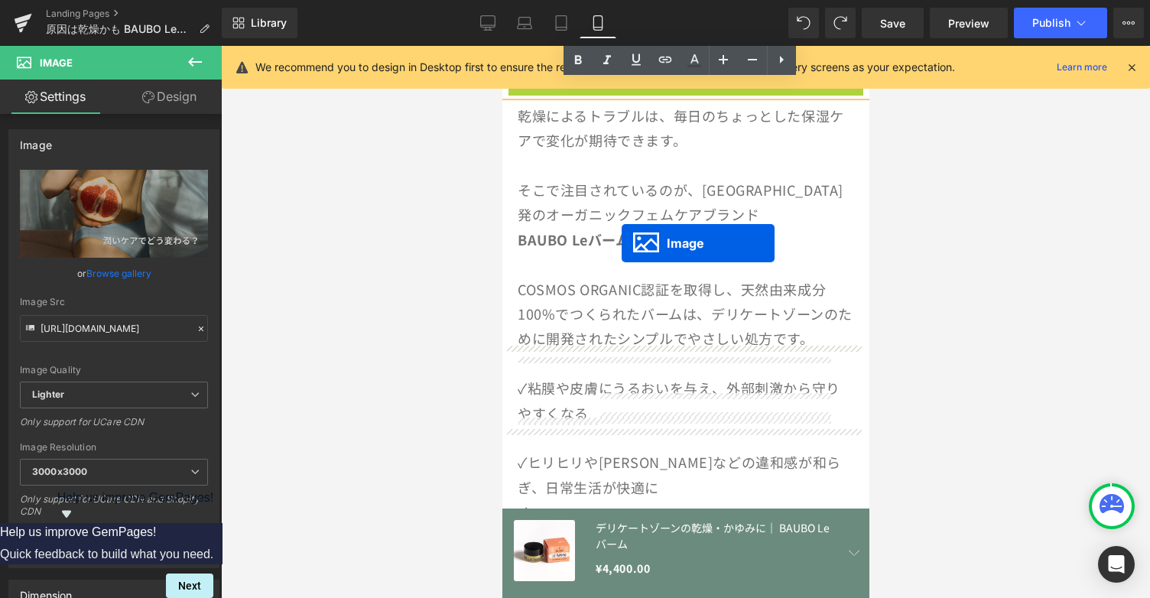
drag, startPoint x: 652, startPoint y: 140, endPoint x: 621, endPoint y: 243, distance: 107.7
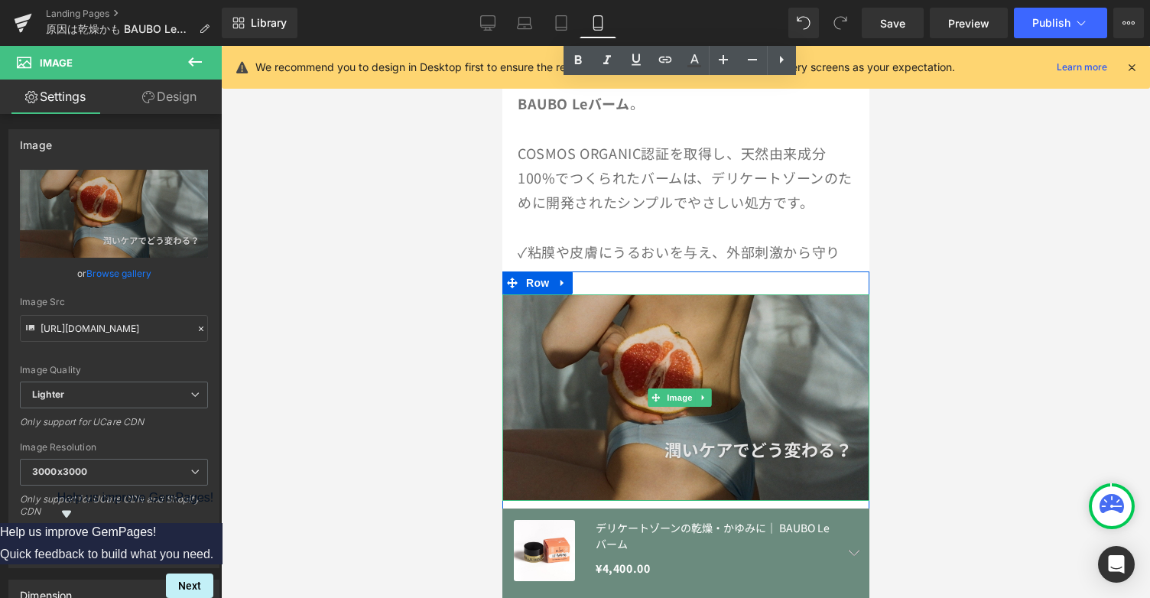
scroll to position [2027, 0]
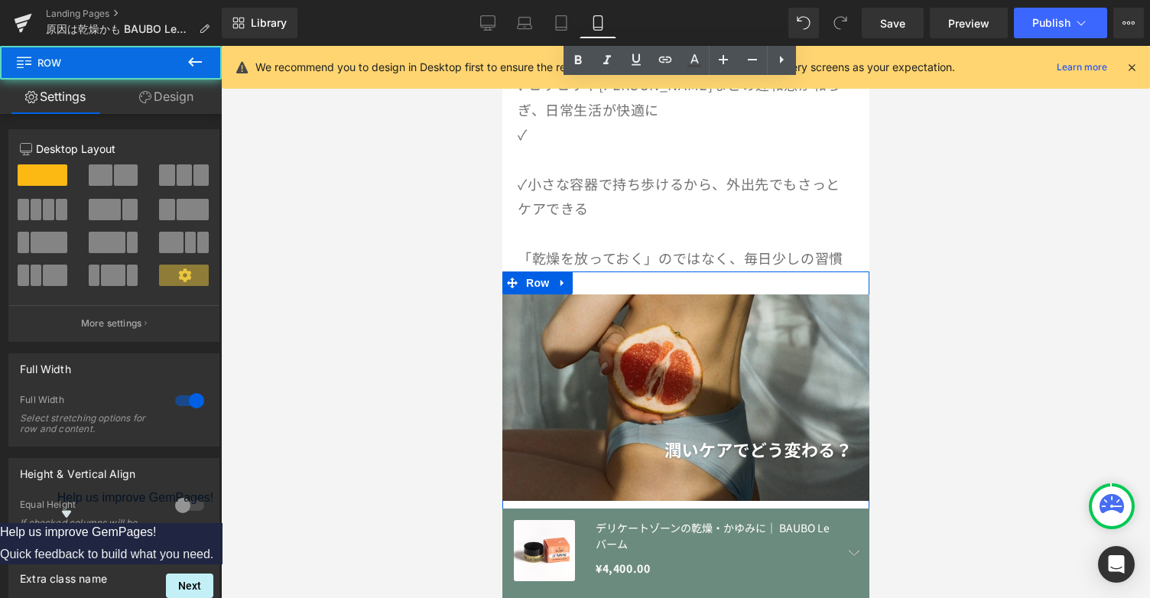
click at [567, 293] on div "Image Sale Off (P) Image デリケートゾーンの乾燥・かゆみに｜ BAUBO Le バーム (P) Title ¥4,400.00 ¥0 …" at bounding box center [685, 434] width 367 height 327
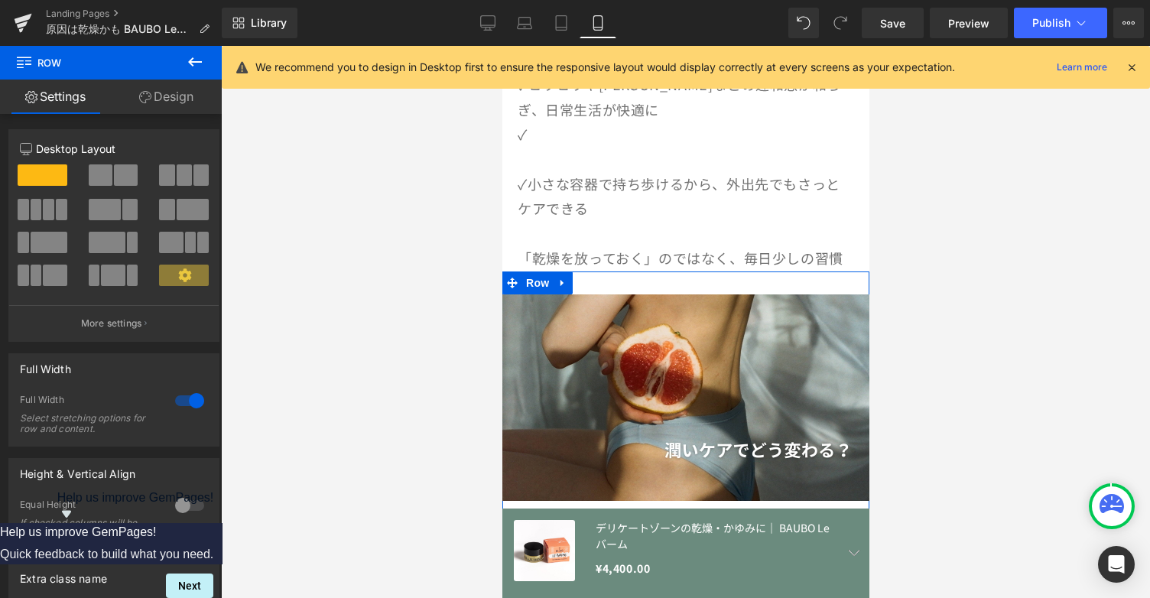
click at [564, 294] on div "Image Sale Off (P) Image デリケートゾーンの乾燥・かゆみに｜ BAUBO Le バーム (P) Title ¥4,400.00 ¥0 …" at bounding box center [685, 434] width 367 height 327
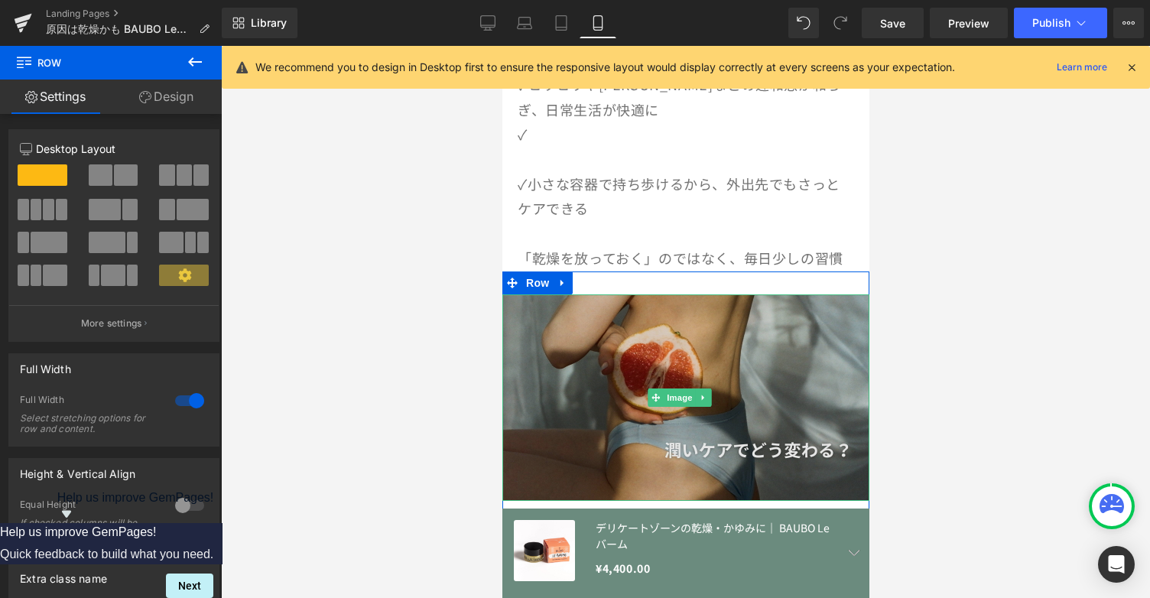
click at [659, 430] on img at bounding box center [685, 397] width 367 height 206
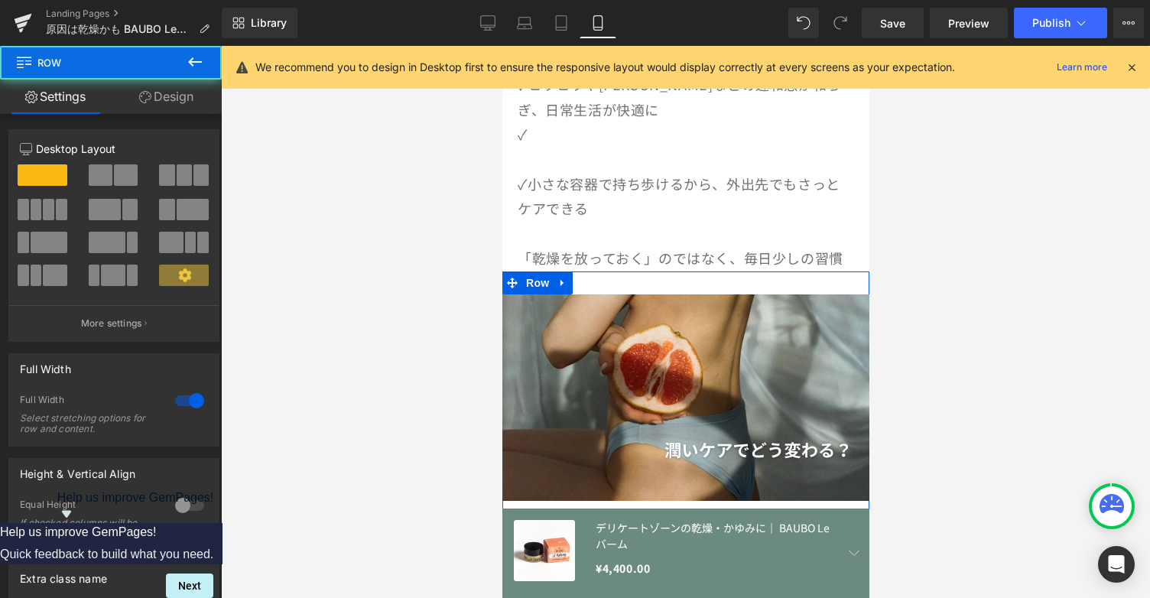
click at [559, 297] on div "Image Sale Off (P) Image デリケートゾーンの乾燥・かゆみに｜ BAUBO Le バーム (P) Title ¥4,400.00 ¥0 …" at bounding box center [685, 434] width 367 height 327
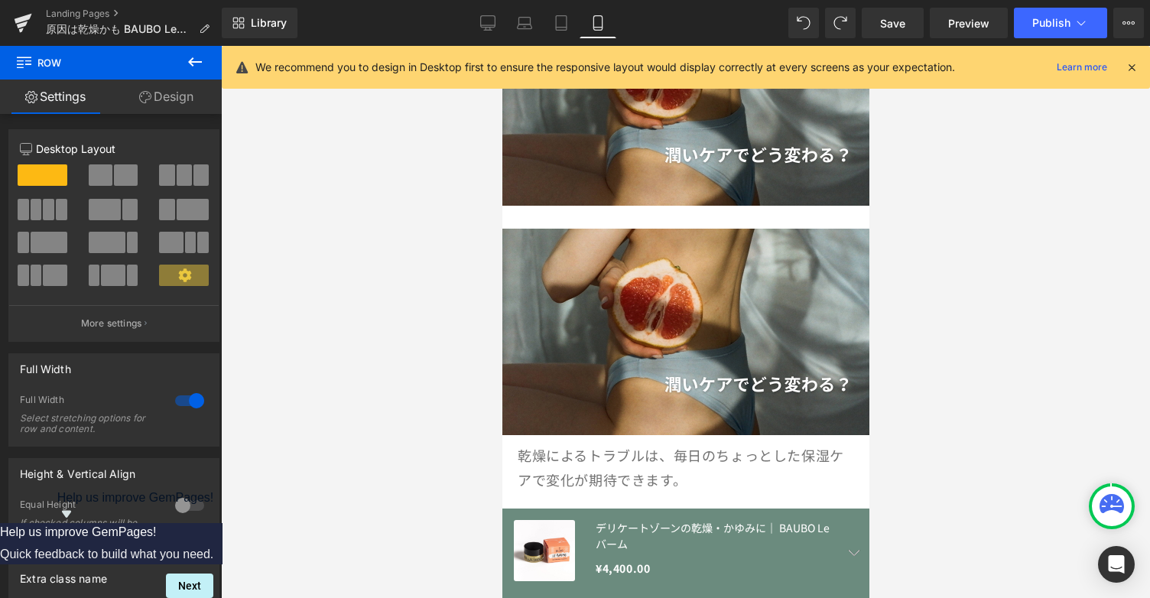
scroll to position [1514, 0]
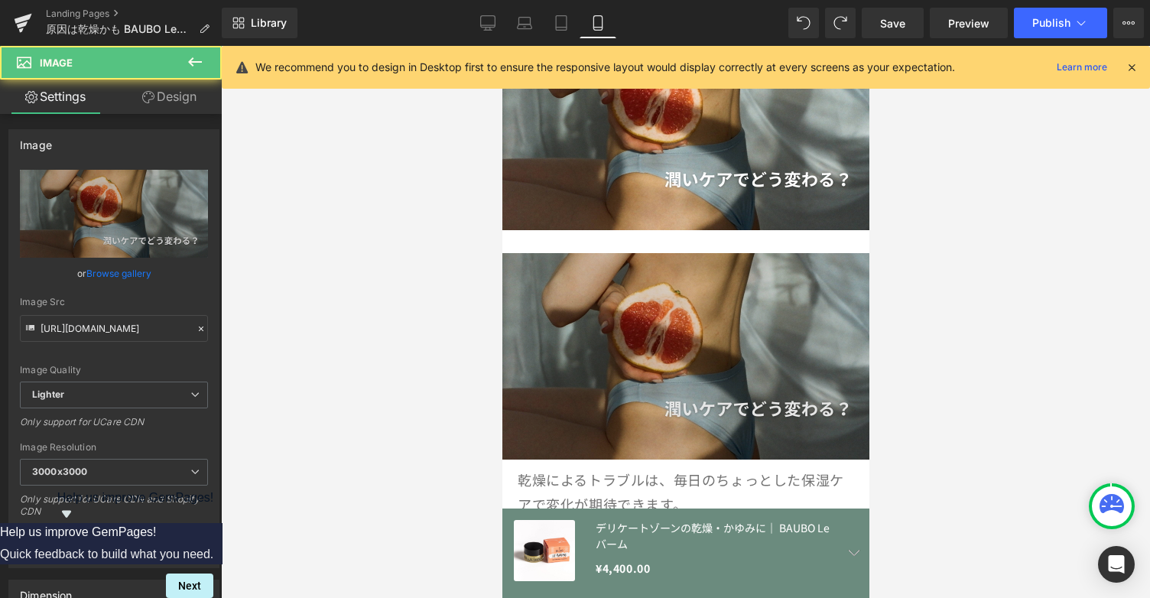
click at [820, 253] on img at bounding box center [685, 356] width 367 height 206
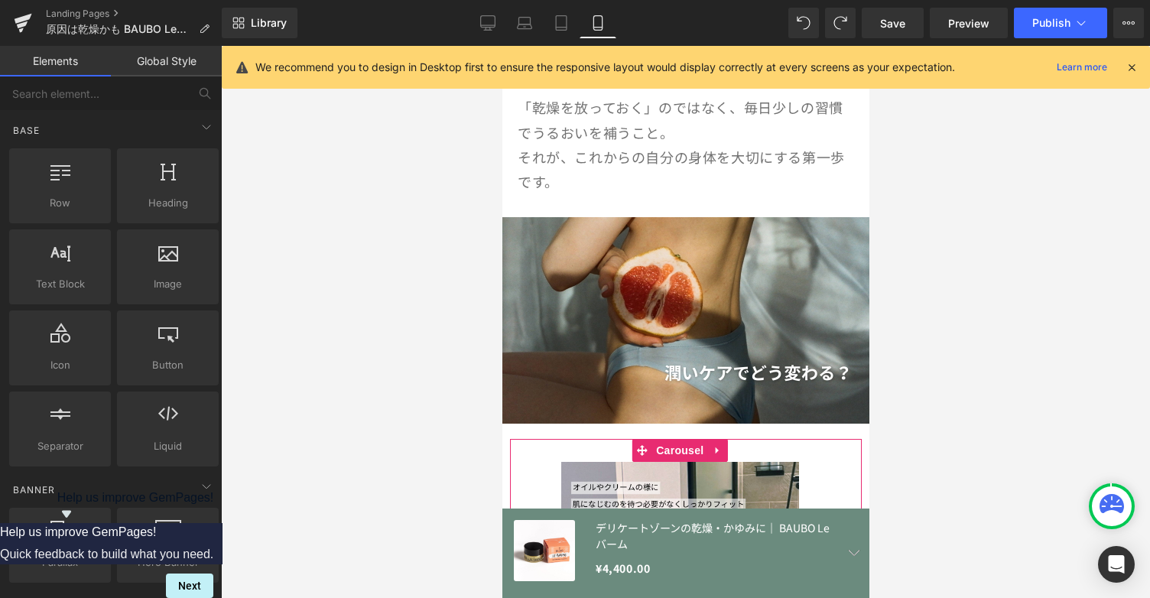
scroll to position [2178, 0]
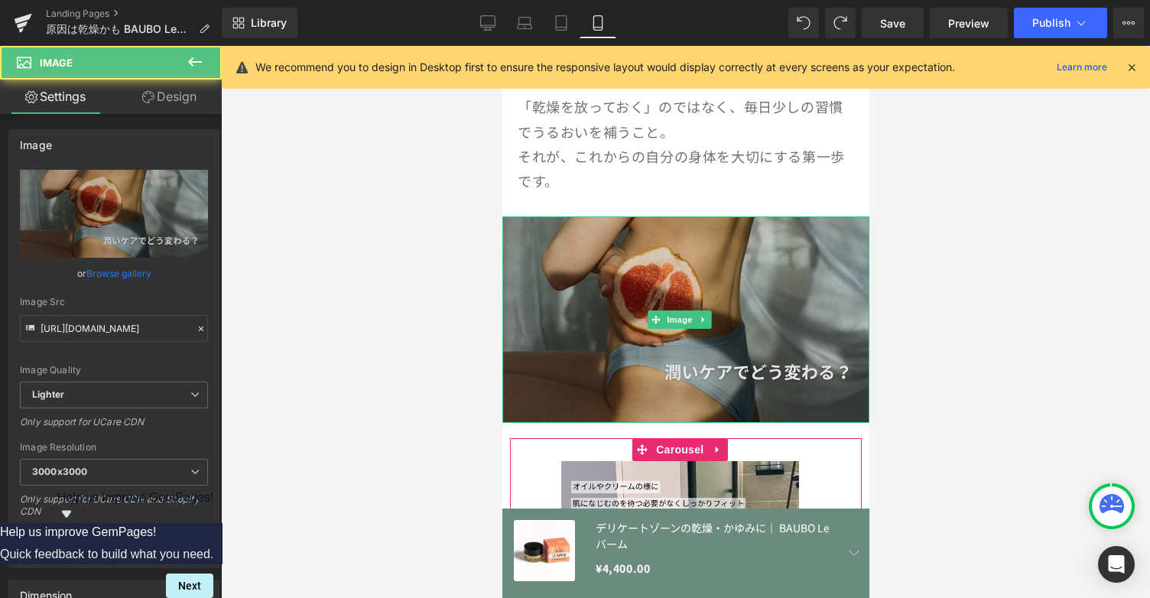
click at [795, 278] on img at bounding box center [685, 319] width 367 height 206
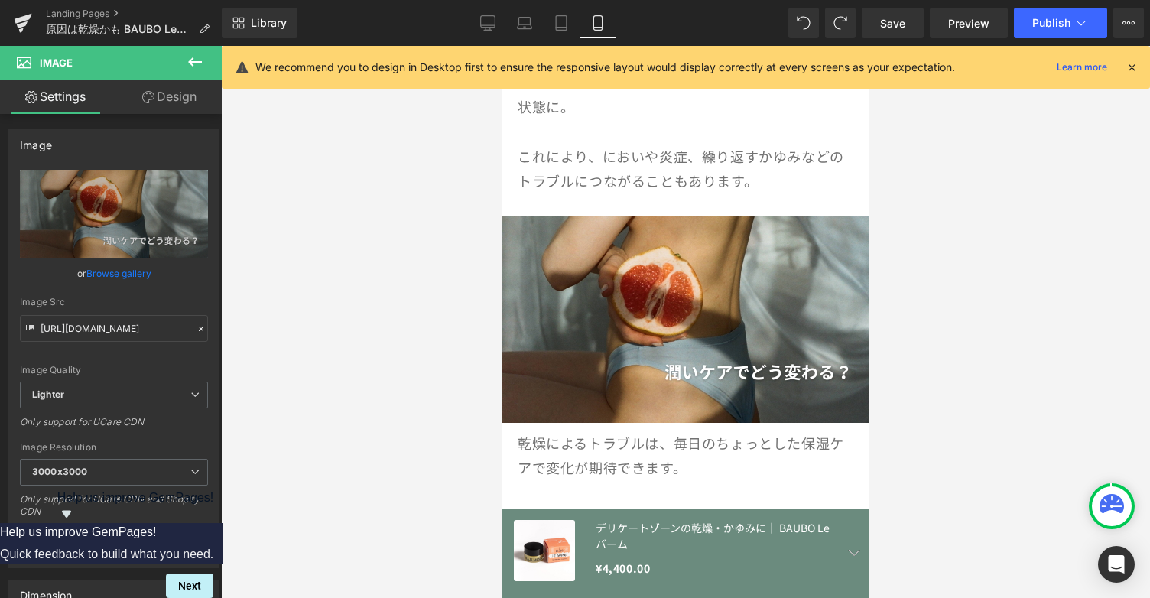
scroll to position [1401, 0]
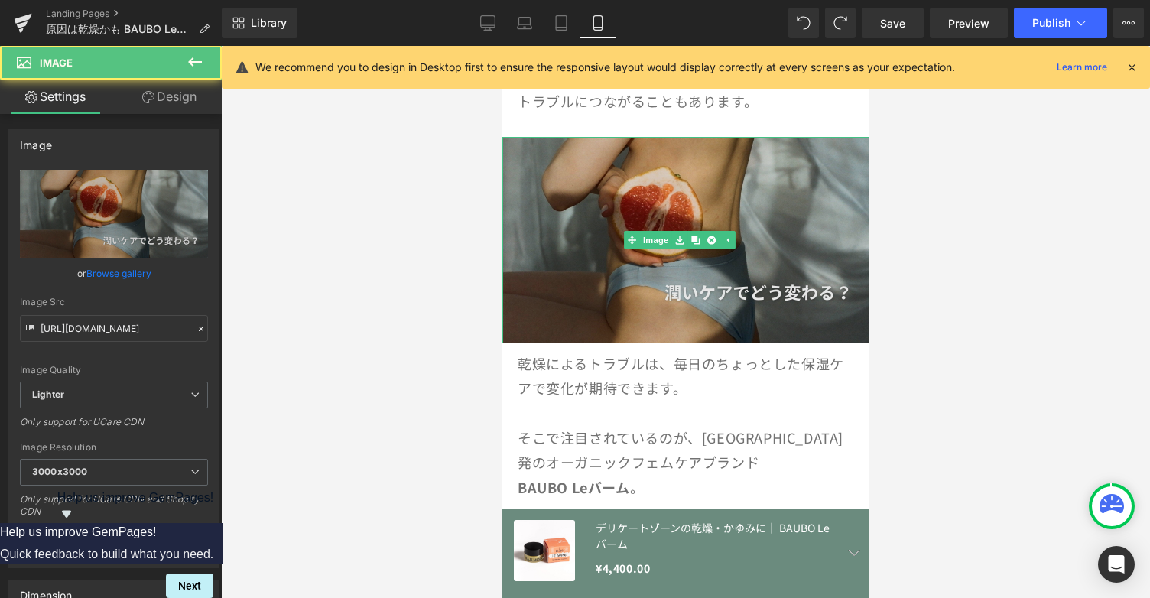
click at [701, 293] on img at bounding box center [685, 240] width 367 height 206
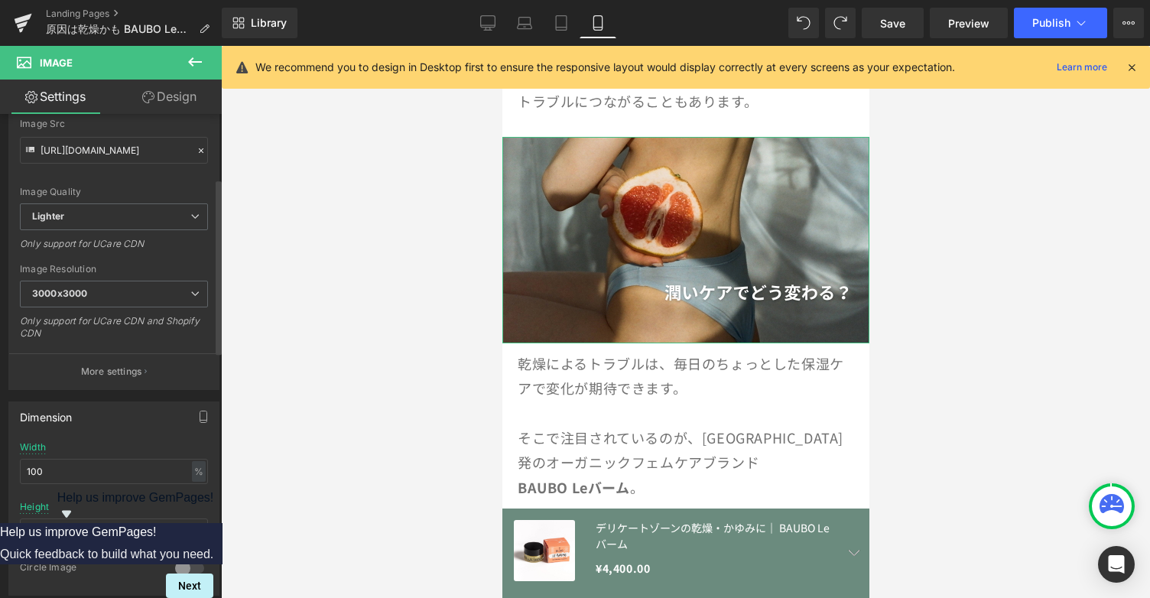
scroll to position [0, 0]
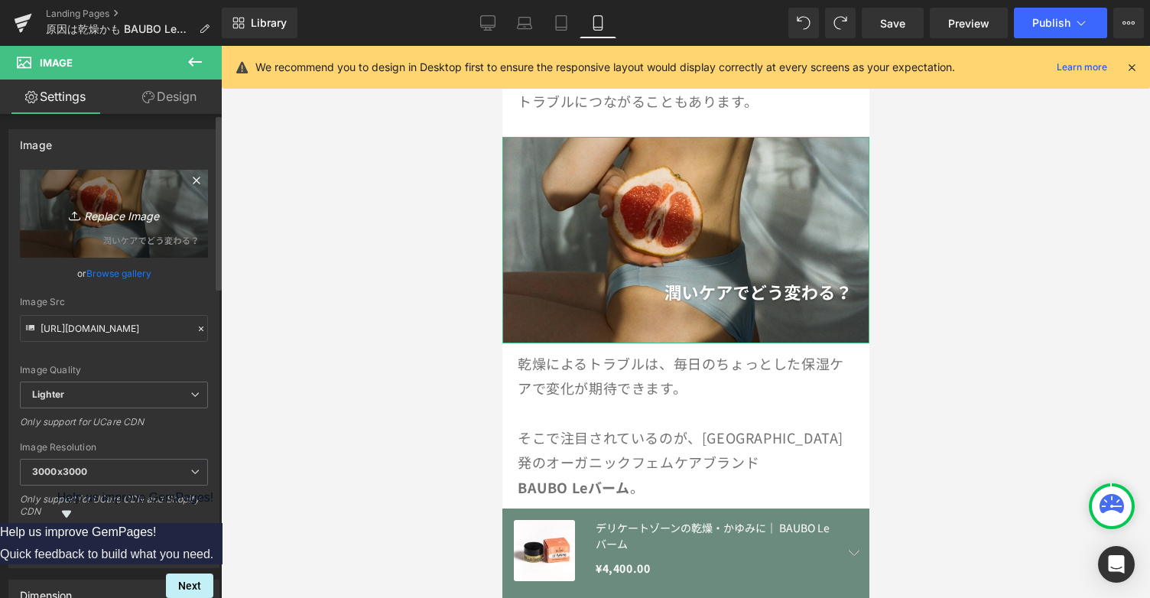
click at [102, 210] on icon "Replace Image" at bounding box center [114, 213] width 122 height 19
type input "C:\fakepath\Leバーム.png"
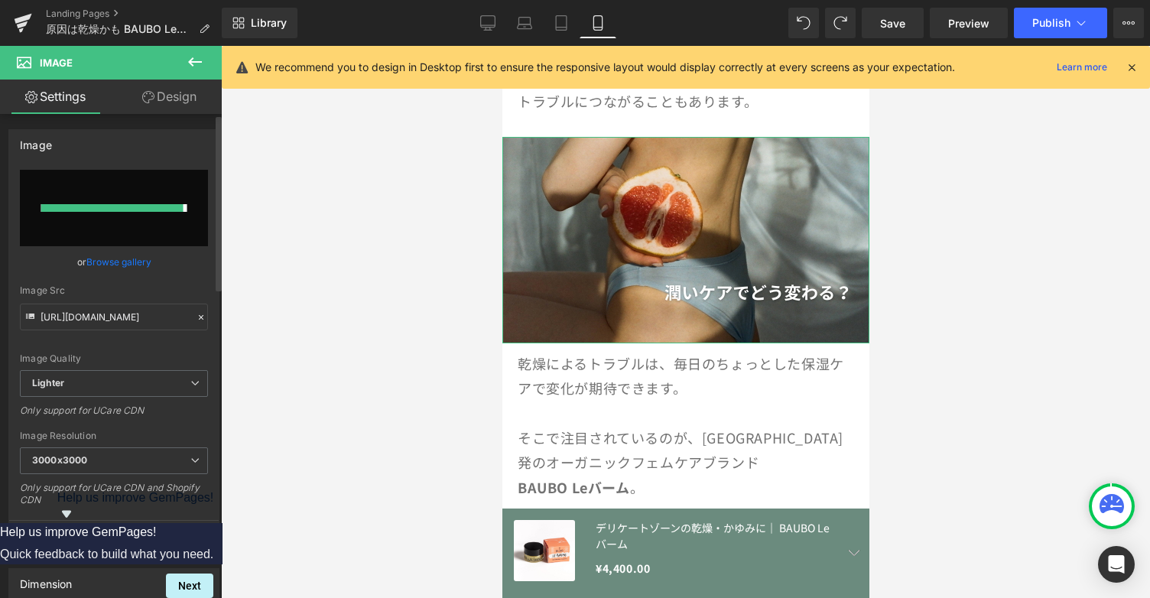
type input "[URL][DOMAIN_NAME]"
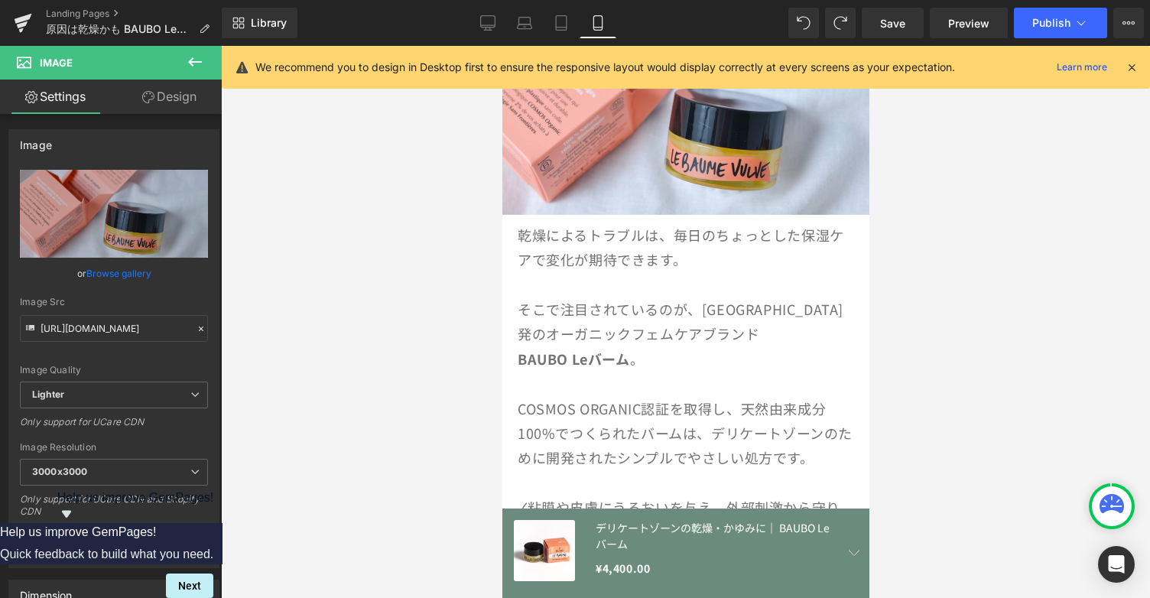
scroll to position [1530, 0]
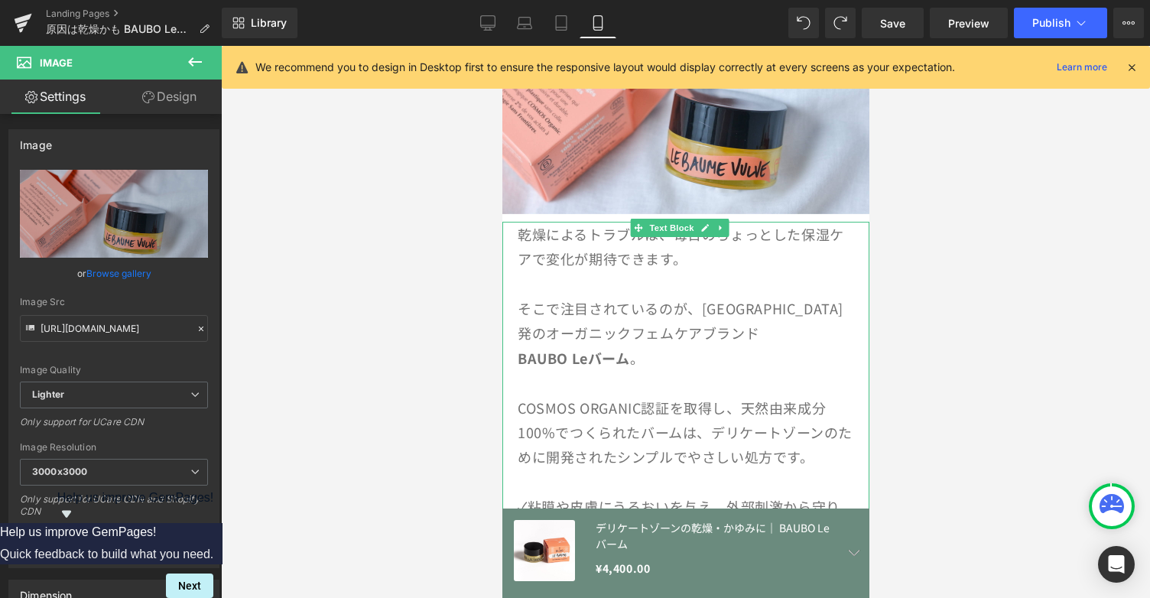
click at [697, 314] on p "そこで注目されているのが、[GEOGRAPHIC_DATA]発のオーガニックフェムケアブランド" at bounding box center [685, 321] width 336 height 50
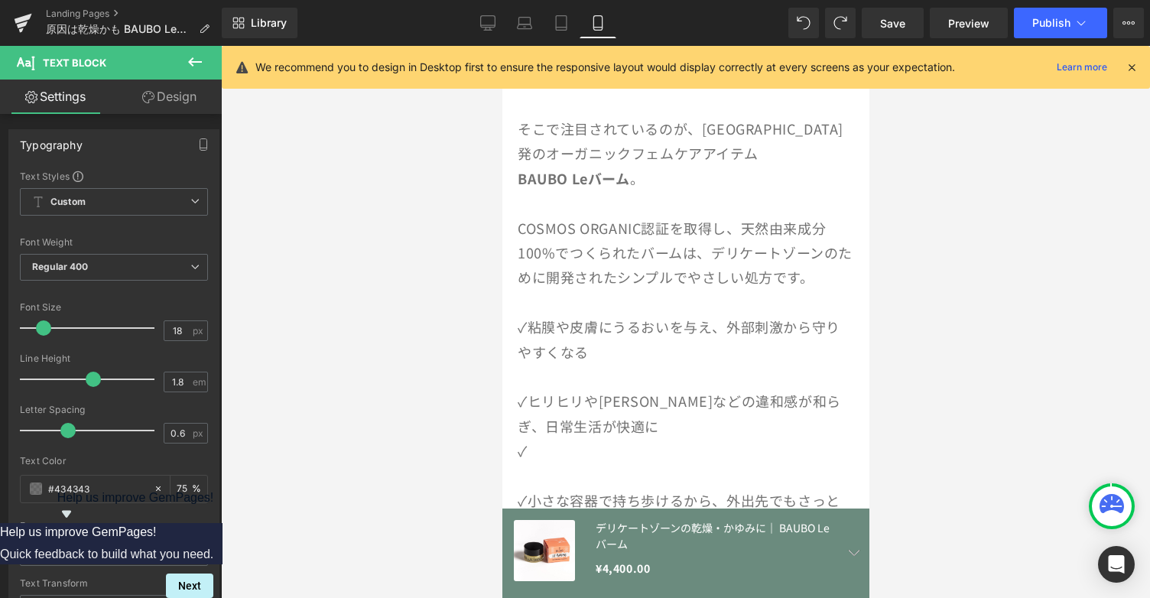
scroll to position [1724, 0]
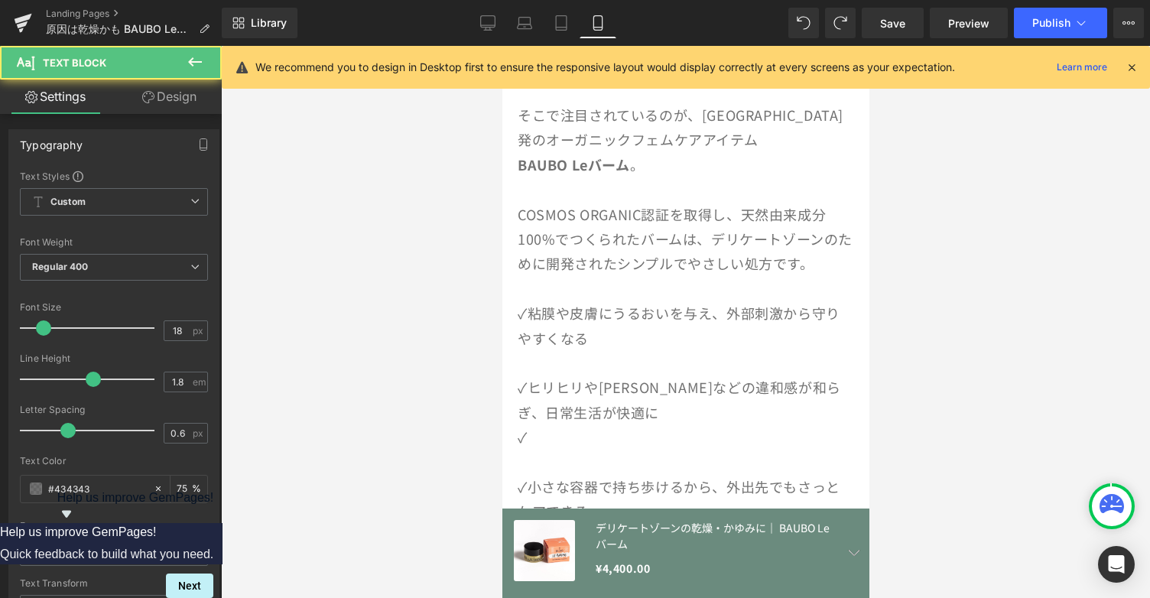
click at [567, 424] on p "✓" at bounding box center [685, 436] width 336 height 24
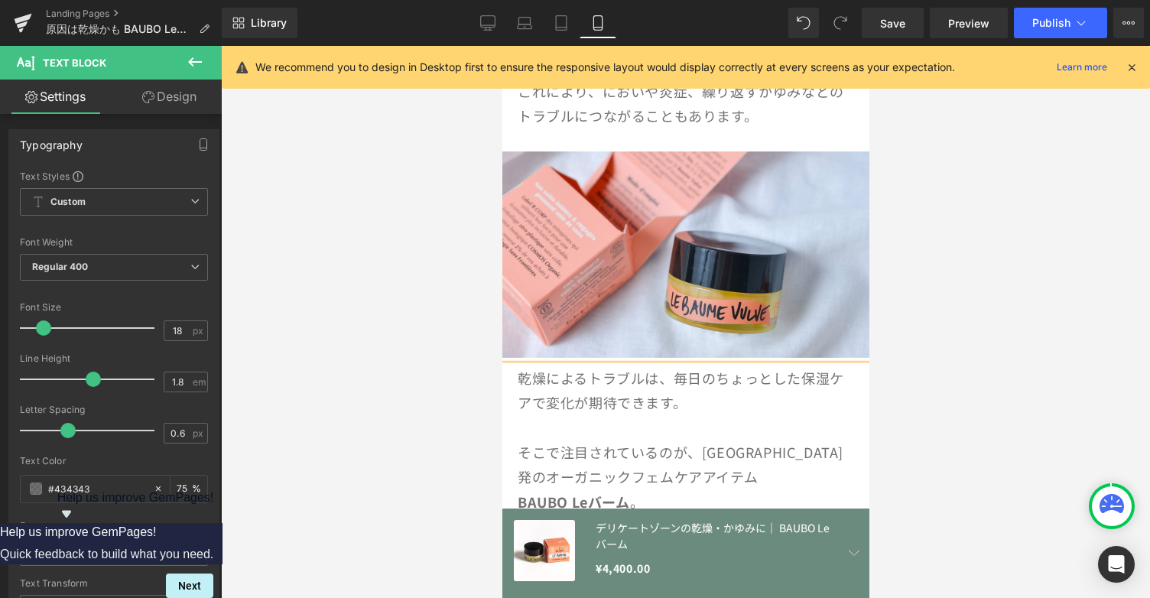
scroll to position [1380, 0]
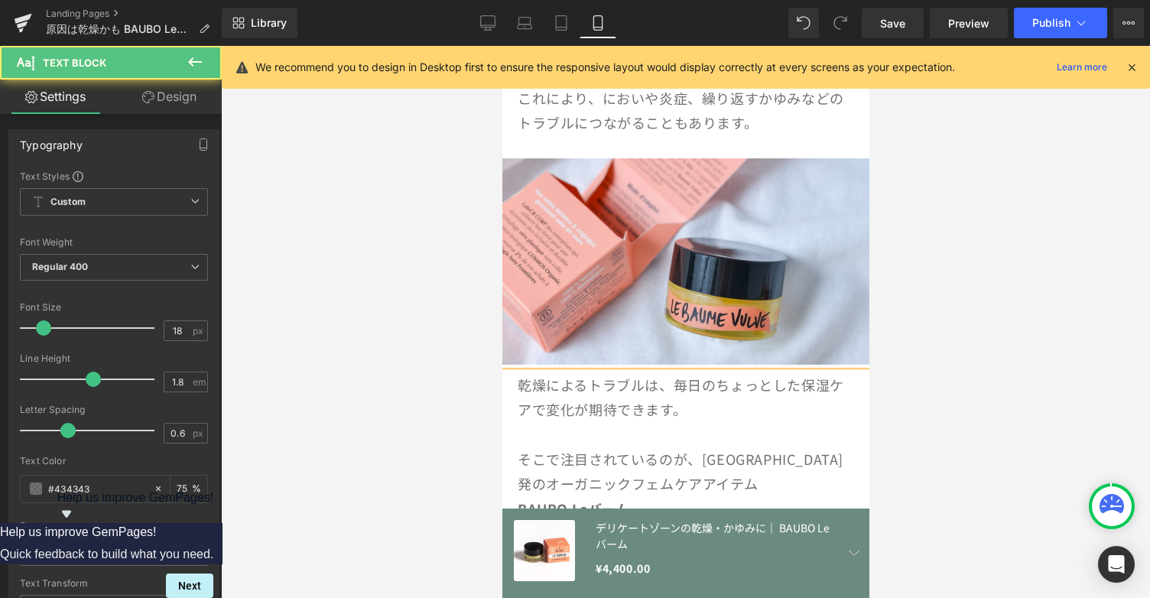
click at [828, 374] on p "乾燥によるトラブルは、毎日のちょっとした保湿ケアで変化が期待できます。" at bounding box center [685, 397] width 336 height 50
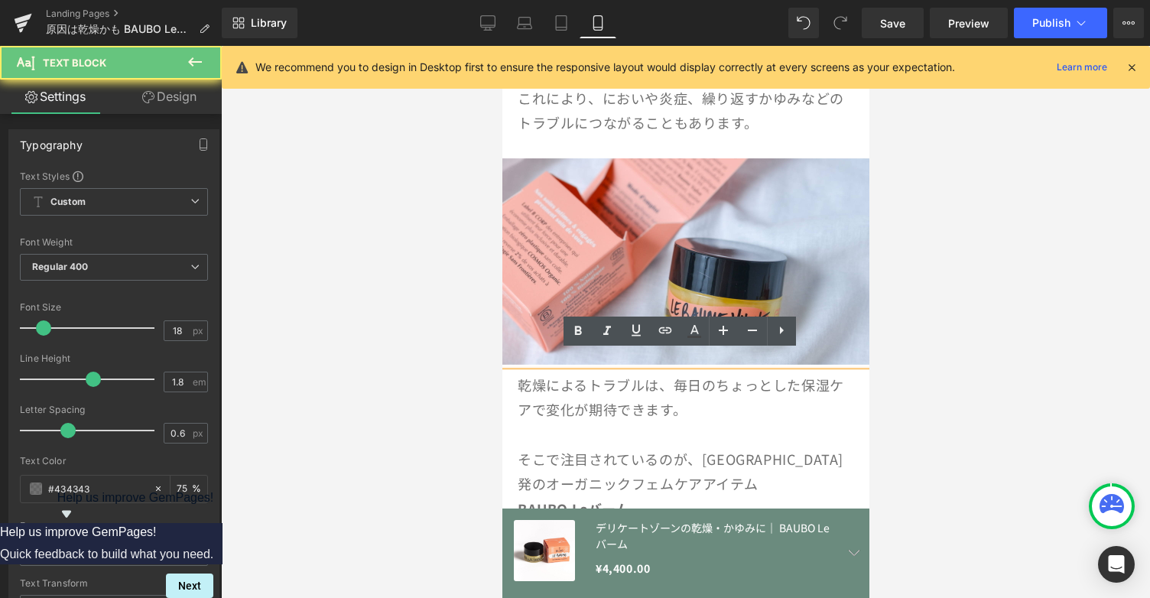
click at [807, 496] on p "BAUBO Leバーム 。" at bounding box center [685, 508] width 336 height 24
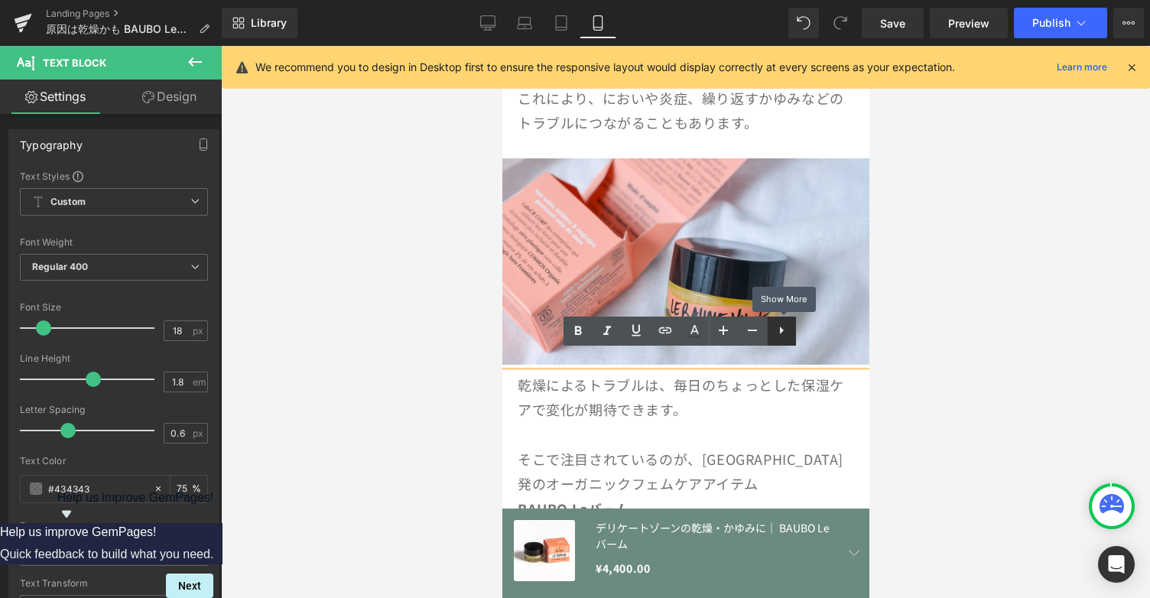
click at [779, 338] on icon at bounding box center [781, 330] width 18 height 18
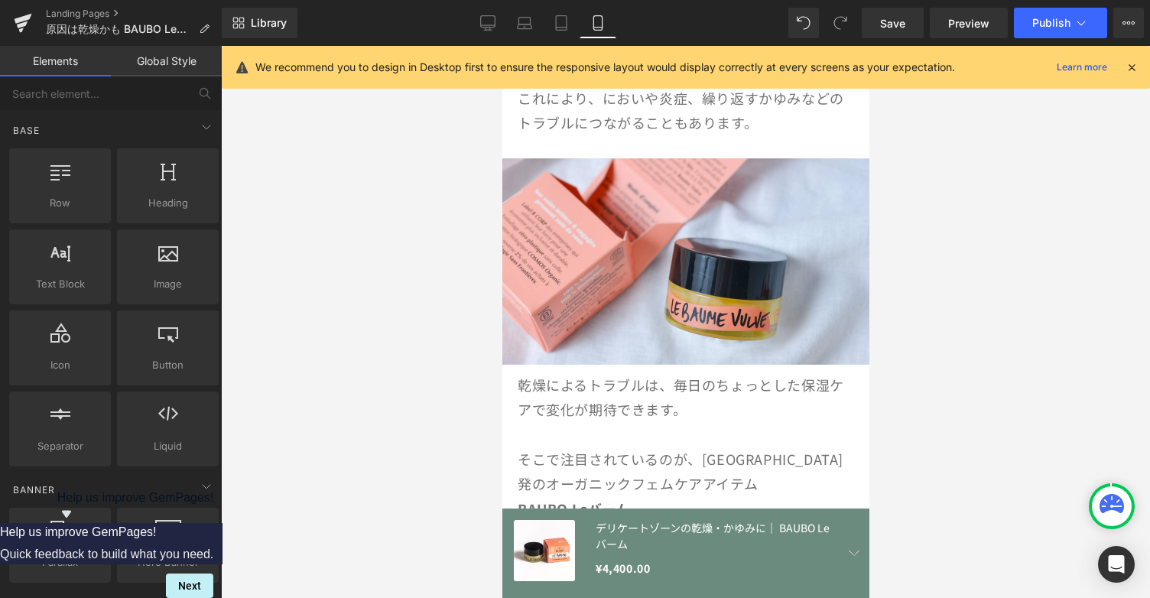
drag, startPoint x: 901, startPoint y: 398, endPoint x: 312, endPoint y: 385, distance: 589.0
click at [901, 398] on div at bounding box center [685, 322] width 929 height 552
click at [795, 447] on p "そこで注目されているのが、[GEOGRAPHIC_DATA]発のオーガニックフェムケアアイテム" at bounding box center [685, 472] width 336 height 50
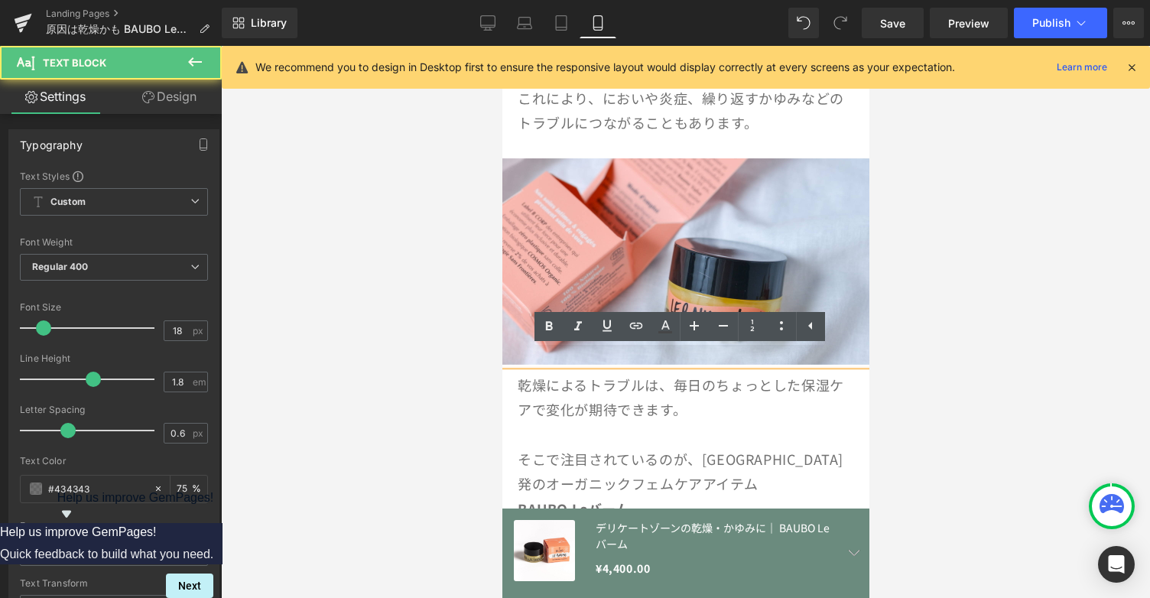
click at [788, 447] on p "そこで注目されているのが、[GEOGRAPHIC_DATA]発のオーガニックフェムケアアイテム" at bounding box center [685, 472] width 336 height 50
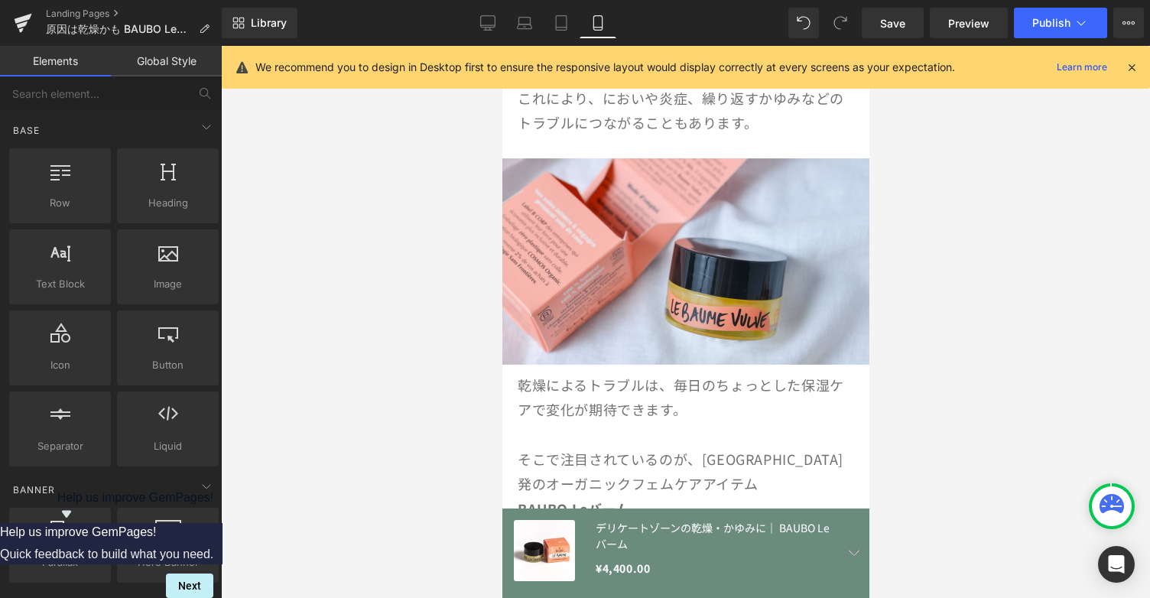
click at [944, 382] on div at bounding box center [685, 322] width 929 height 552
click at [723, 374] on icon at bounding box center [721, 378] width 8 height 9
click at [716, 374] on icon at bounding box center [712, 378] width 8 height 8
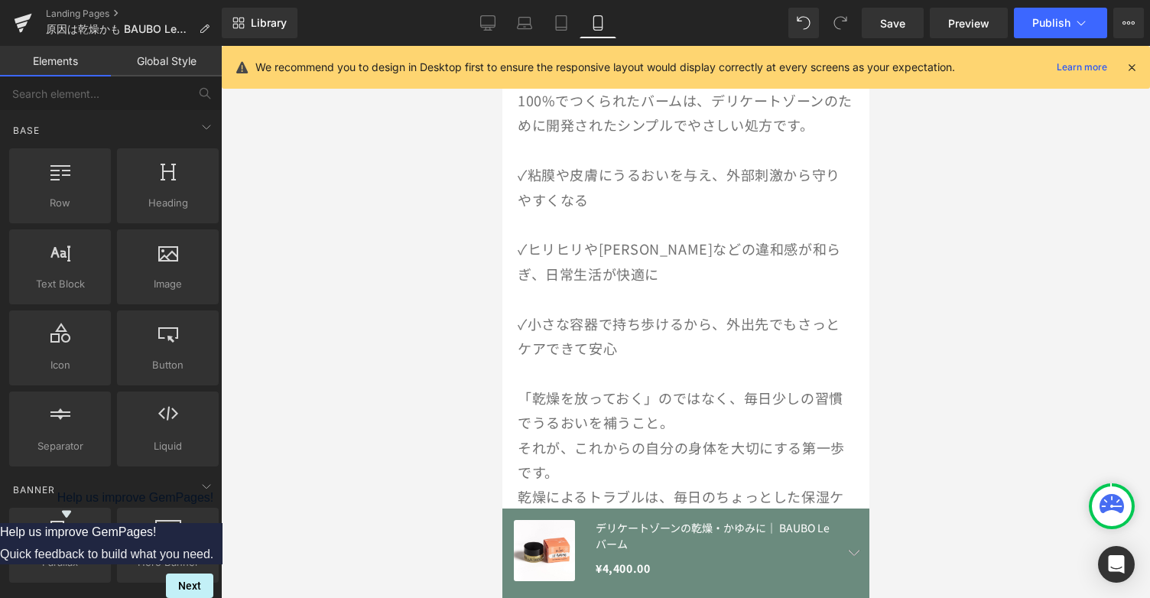
scroll to position [1861, 0]
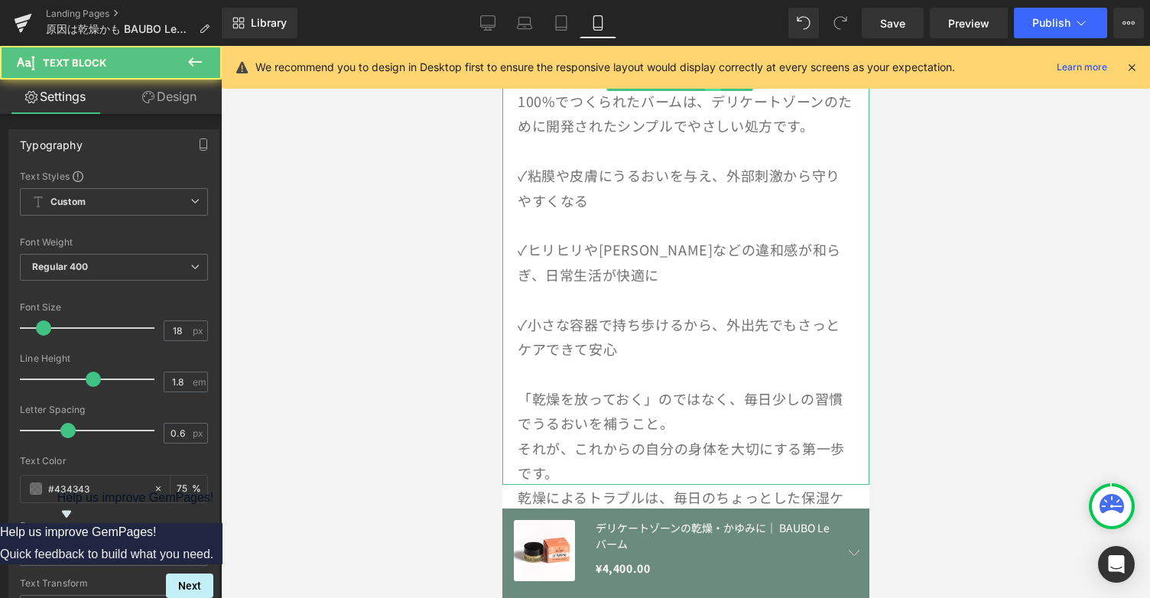
click at [716, 361] on p at bounding box center [685, 373] width 336 height 24
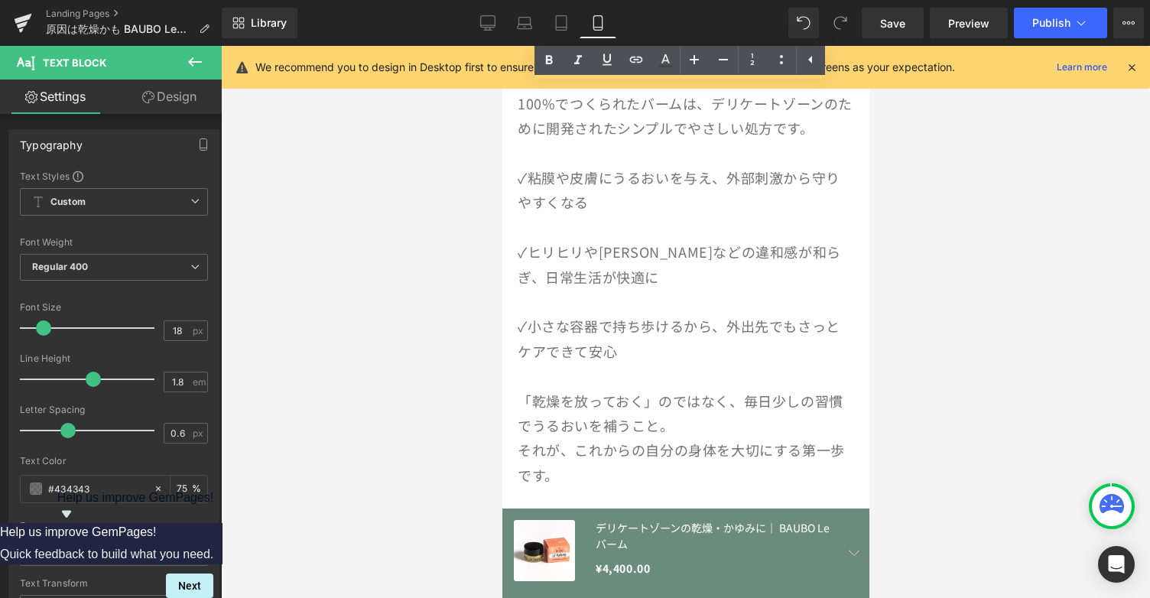
scroll to position [2455, 0]
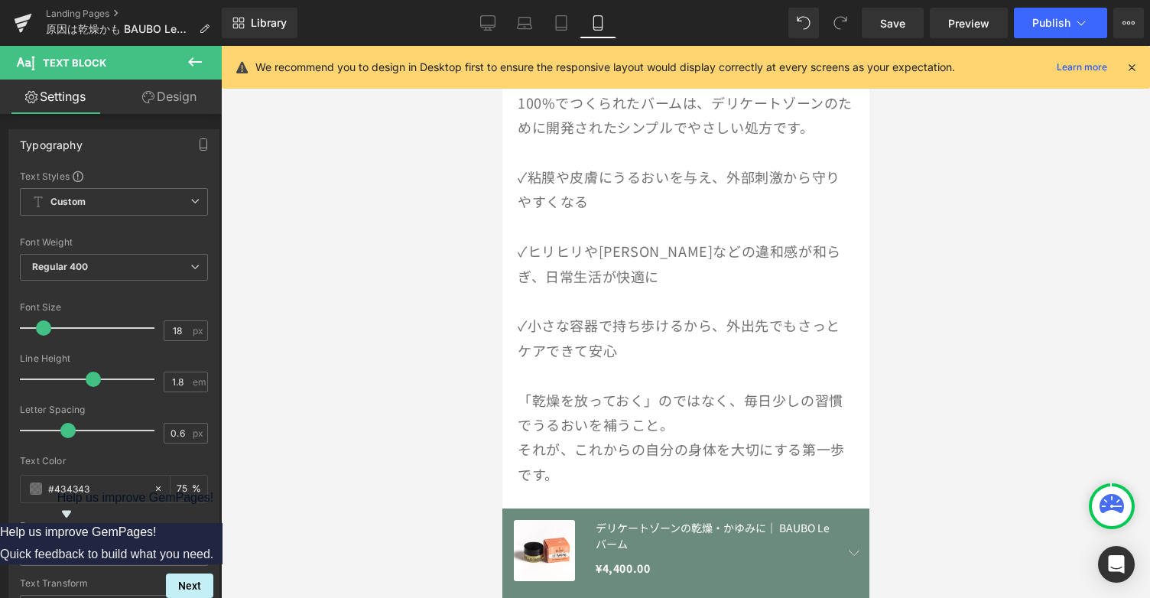
click at [935, 301] on div at bounding box center [685, 322] width 929 height 552
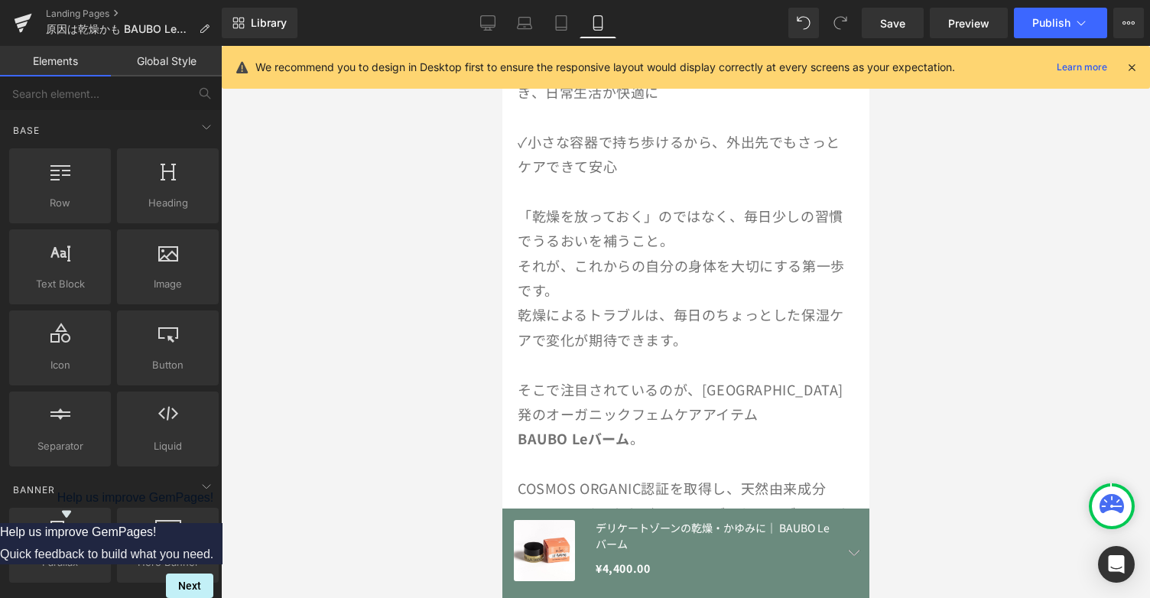
scroll to position [2086, 0]
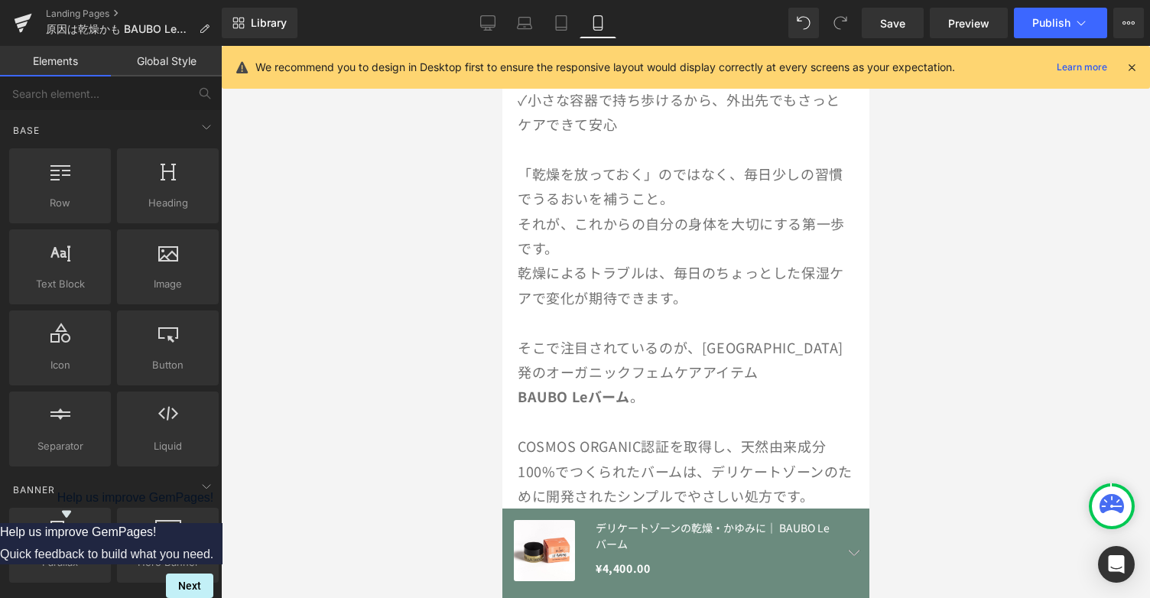
click at [723, 384] on p "BAUBO Leバーム 。" at bounding box center [685, 396] width 336 height 24
click at [1040, 318] on div at bounding box center [685, 322] width 929 height 552
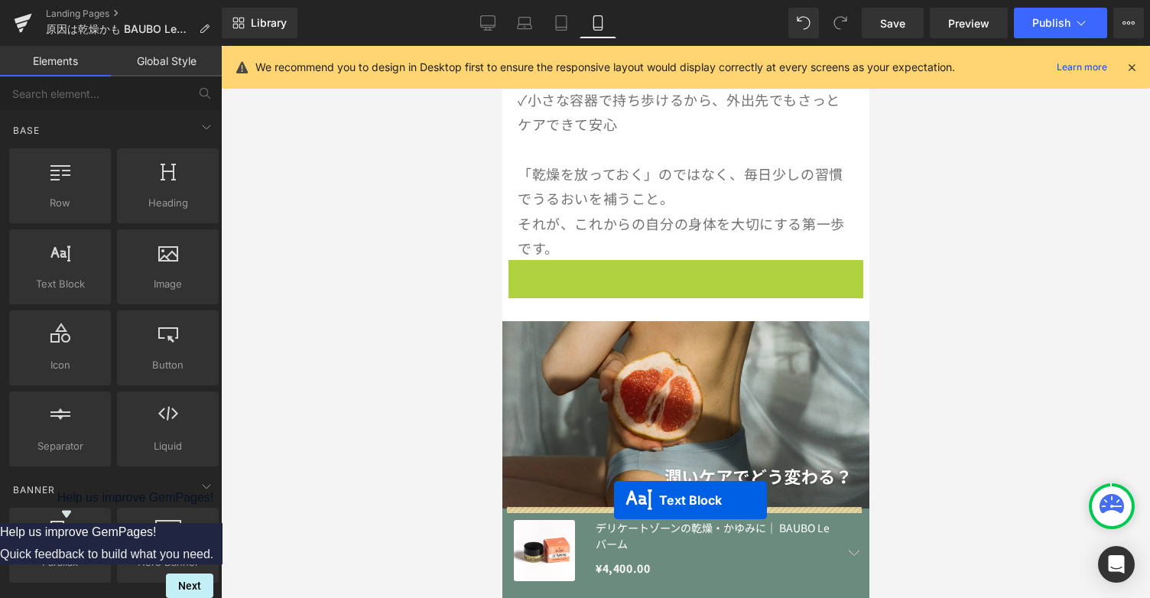
drag, startPoint x: 632, startPoint y: 244, endPoint x: 613, endPoint y: 501, distance: 257.6
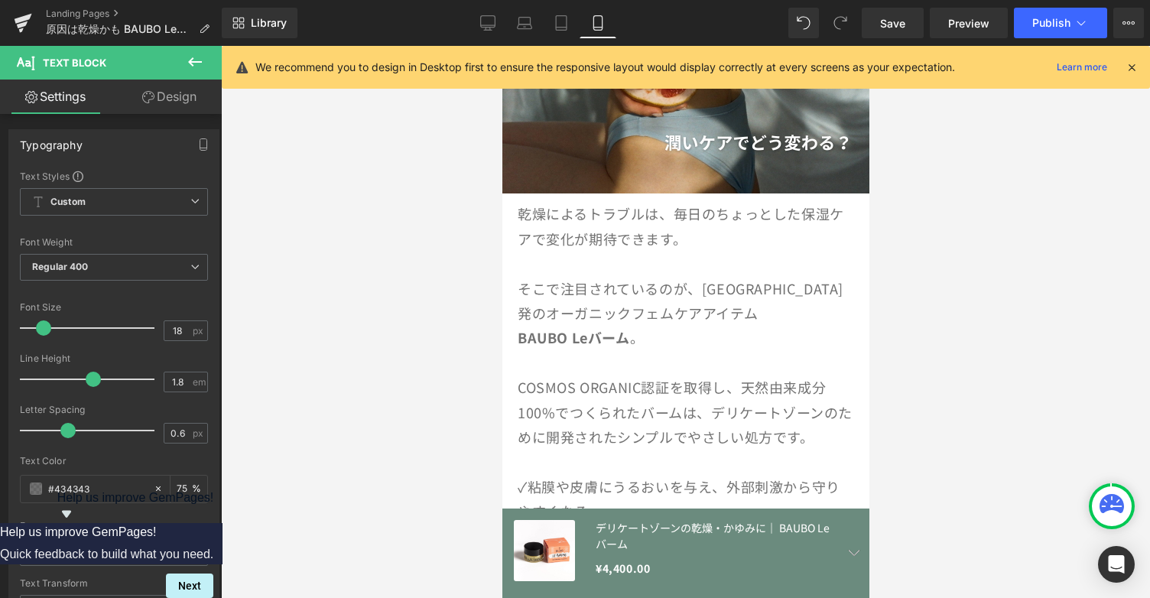
scroll to position [2383, 0]
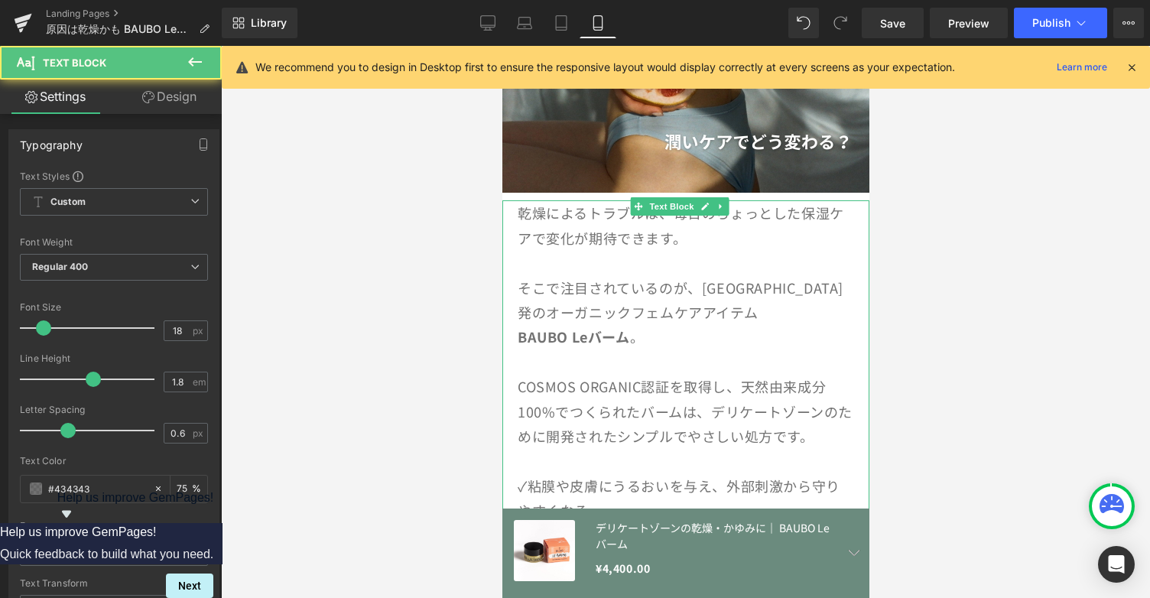
click at [636, 407] on span "デリケートゾーンのために開発されたシンプルでやさしい処方です。" at bounding box center [684, 423] width 335 height 44
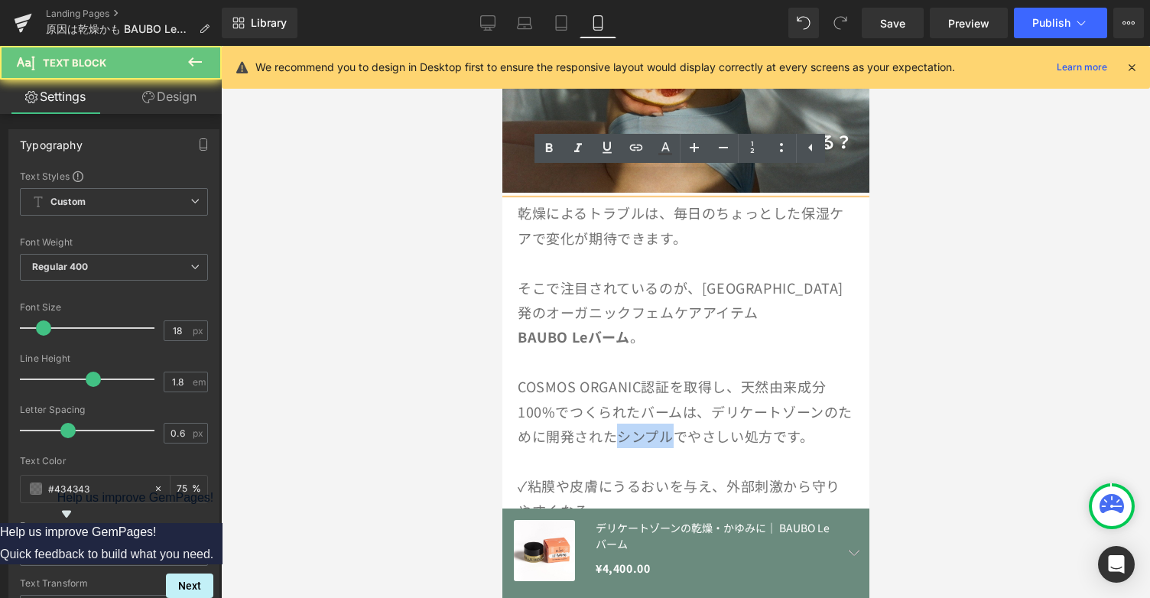
click at [636, 407] on span "デリケートゾーンのために開発されたシンプルでやさしい処方です。" at bounding box center [684, 423] width 335 height 44
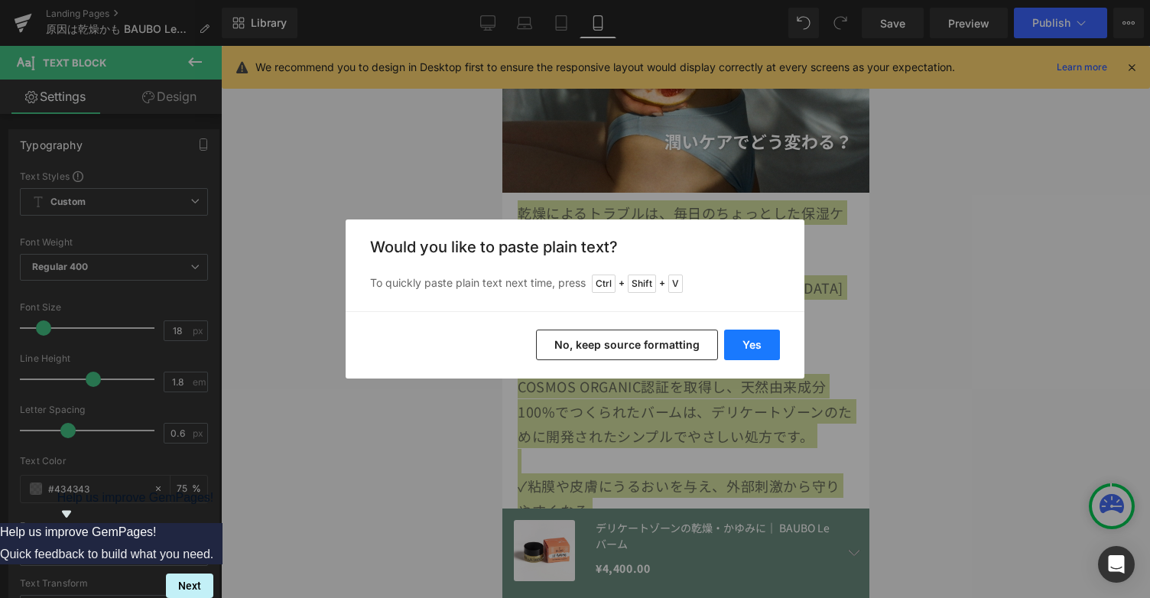
click at [753, 349] on button "Yes" at bounding box center [752, 345] width 56 height 31
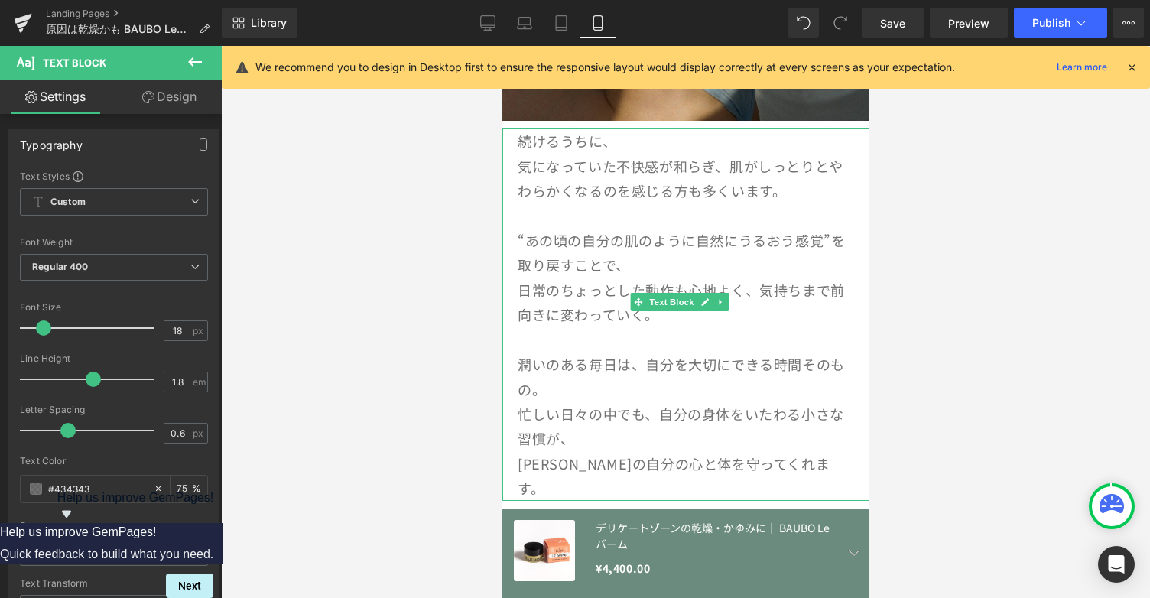
scroll to position [2458, 0]
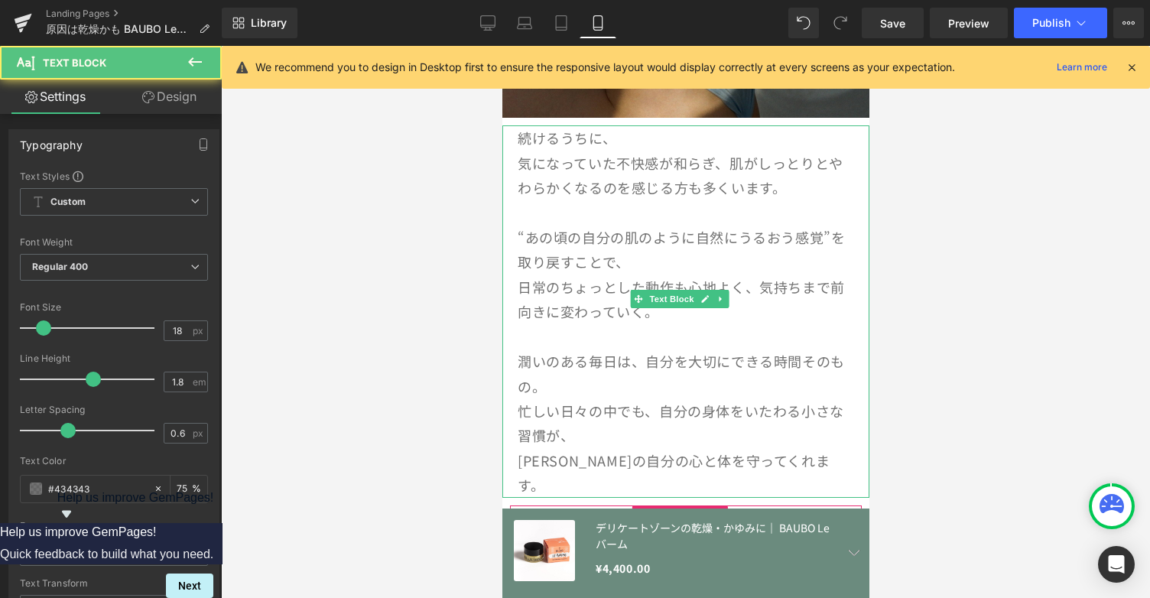
click at [770, 275] on p "日常のちょっとした動作も心地よく、気持ちまで前向きに変わっていく。" at bounding box center [685, 300] width 336 height 50
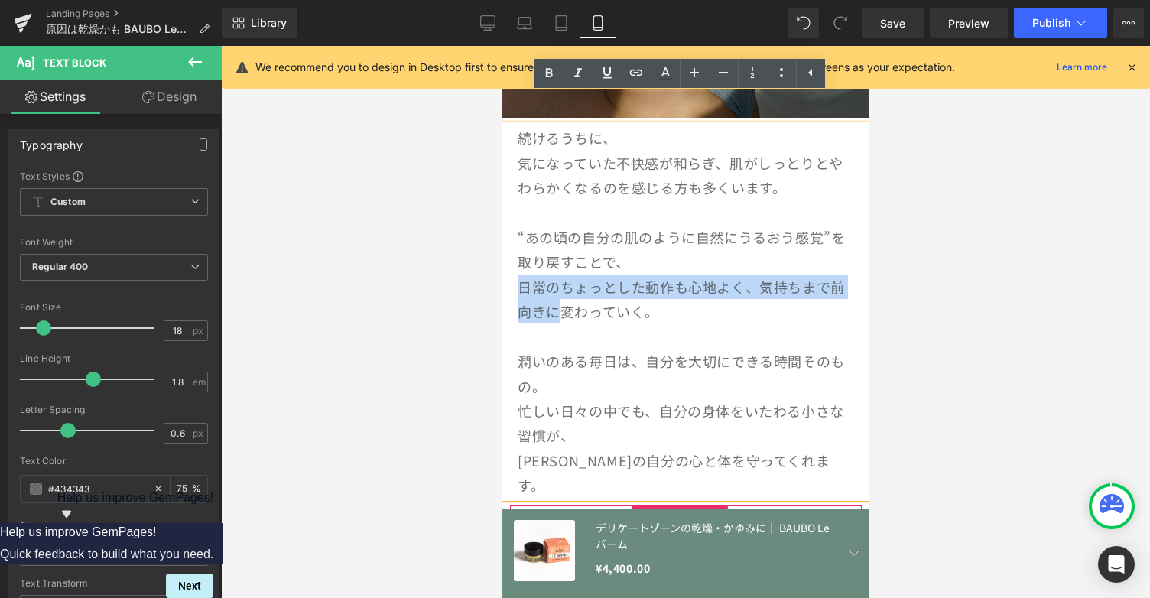
drag, startPoint x: 520, startPoint y: 255, endPoint x: 574, endPoint y: 285, distance: 62.3
click at [574, 285] on p "日常のちょっとした動作も心地よく、気持ちまで前向きに変わっていく。" at bounding box center [685, 300] width 336 height 50
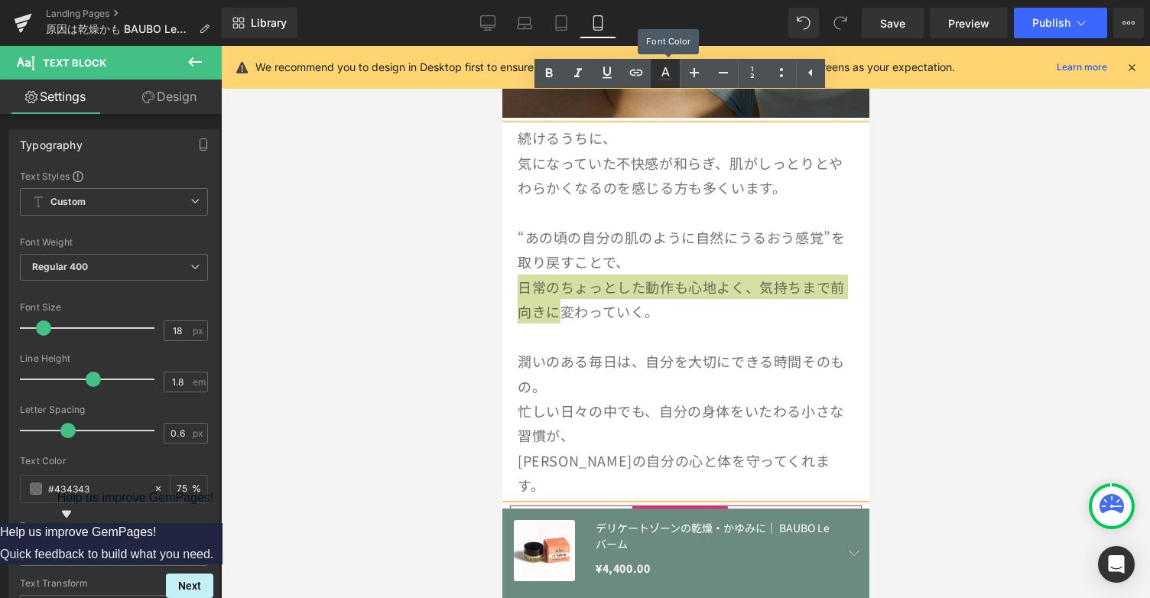
click at [664, 80] on icon at bounding box center [665, 79] width 14 height 2
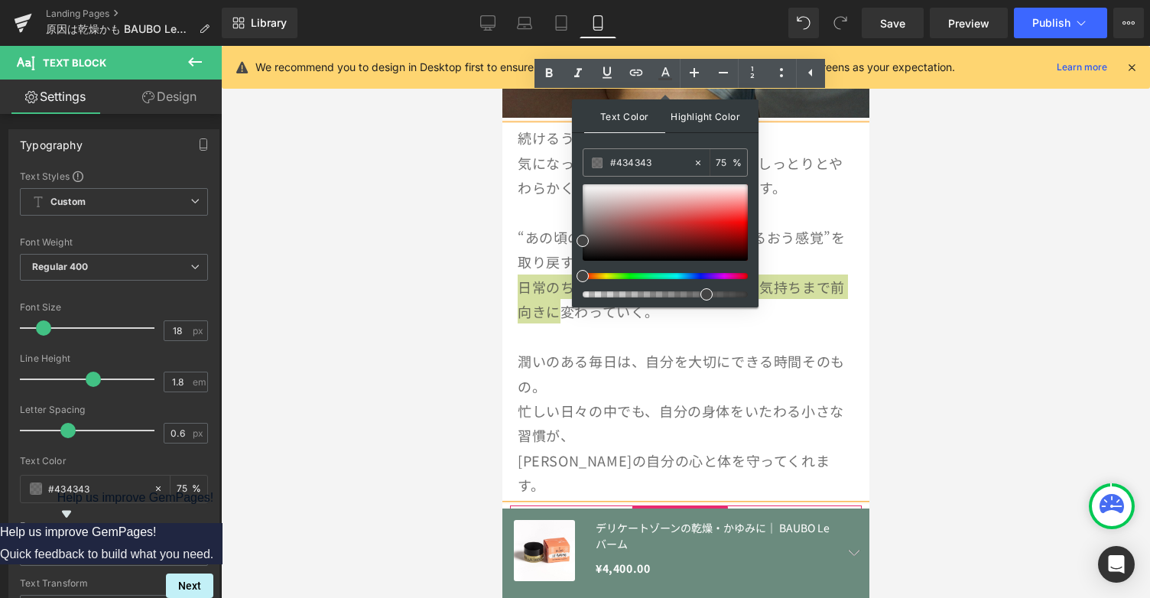
click at [705, 121] on span "Highlight Color" at bounding box center [705, 115] width 81 height 33
type input "#000000"
type input "100"
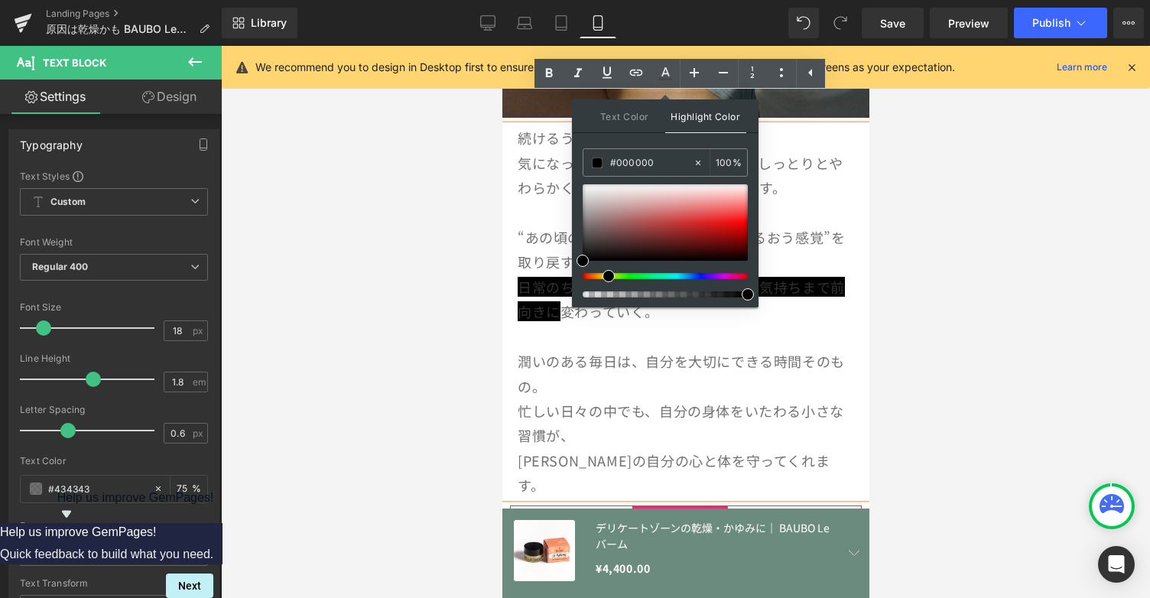
click at [603, 276] on div at bounding box center [659, 276] width 165 height 6
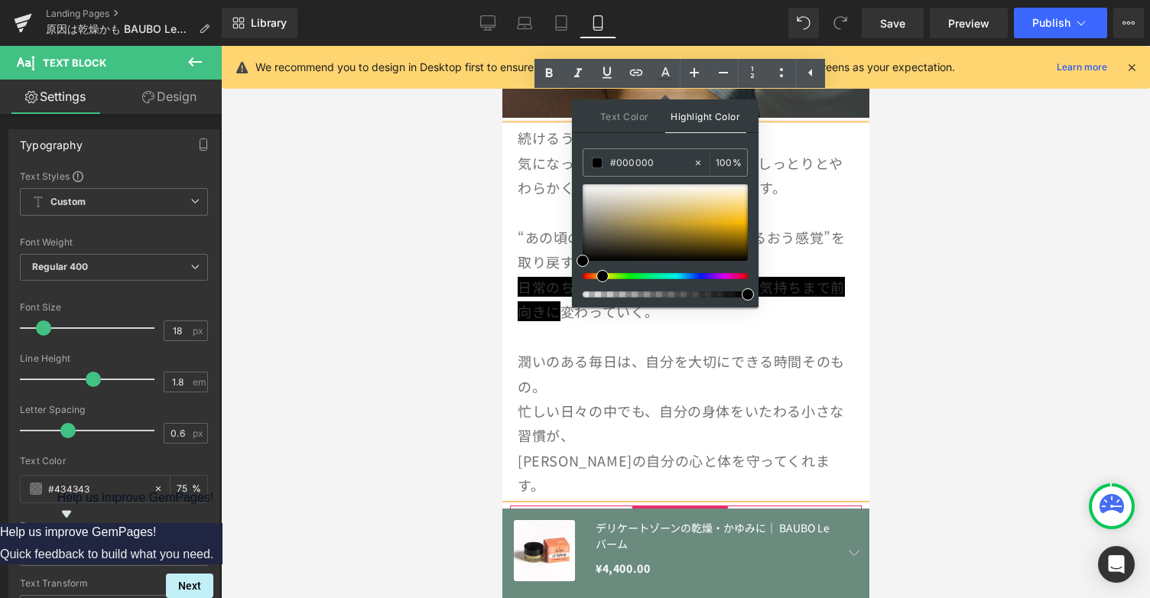
click at [597, 276] on div at bounding box center [659, 276] width 165 height 6
type input "#caa94e"
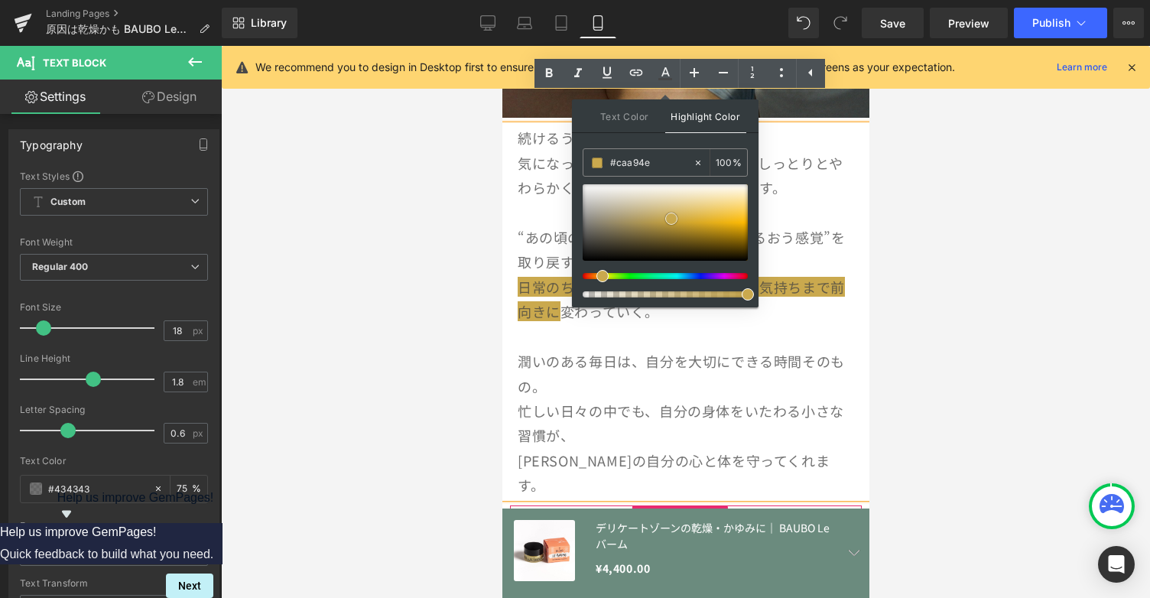
click at [671, 218] on div at bounding box center [665, 222] width 165 height 76
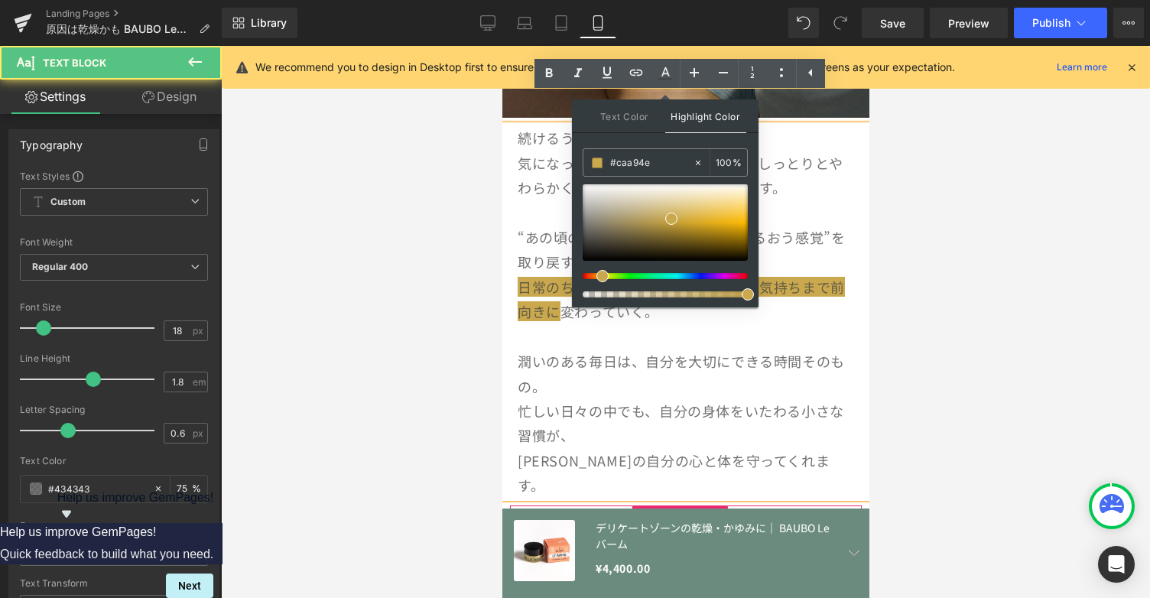
click at [835, 237] on p "“あの頃の自分の肌のように自然にうるおう感覚”を取り戻すことで、" at bounding box center [685, 250] width 336 height 50
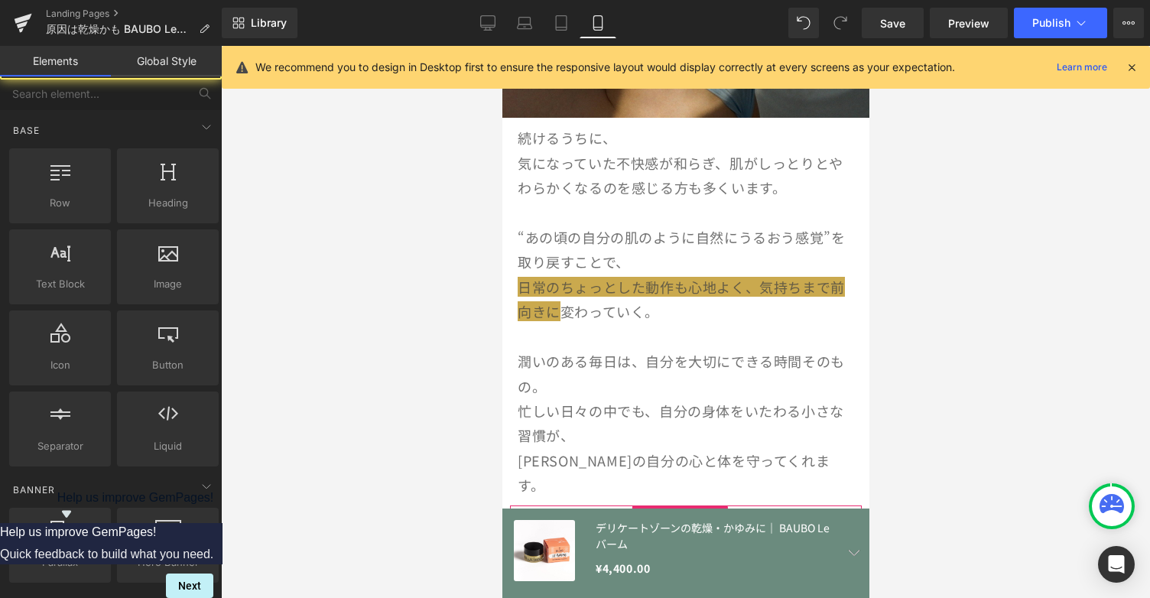
click at [954, 236] on div at bounding box center [685, 322] width 929 height 552
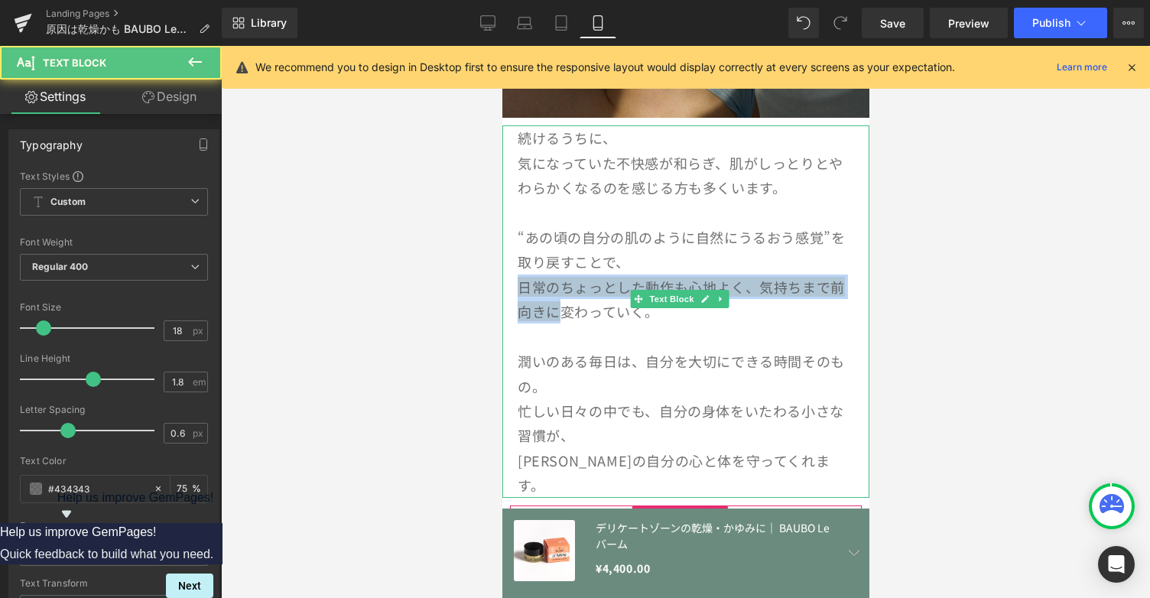
drag, startPoint x: 574, startPoint y: 285, endPoint x: 516, endPoint y: 261, distance: 63.1
click at [517, 275] on p "日常のちょっとした動作も心地よく、気持ちまで前向きに 変わっていく。" at bounding box center [685, 300] width 336 height 50
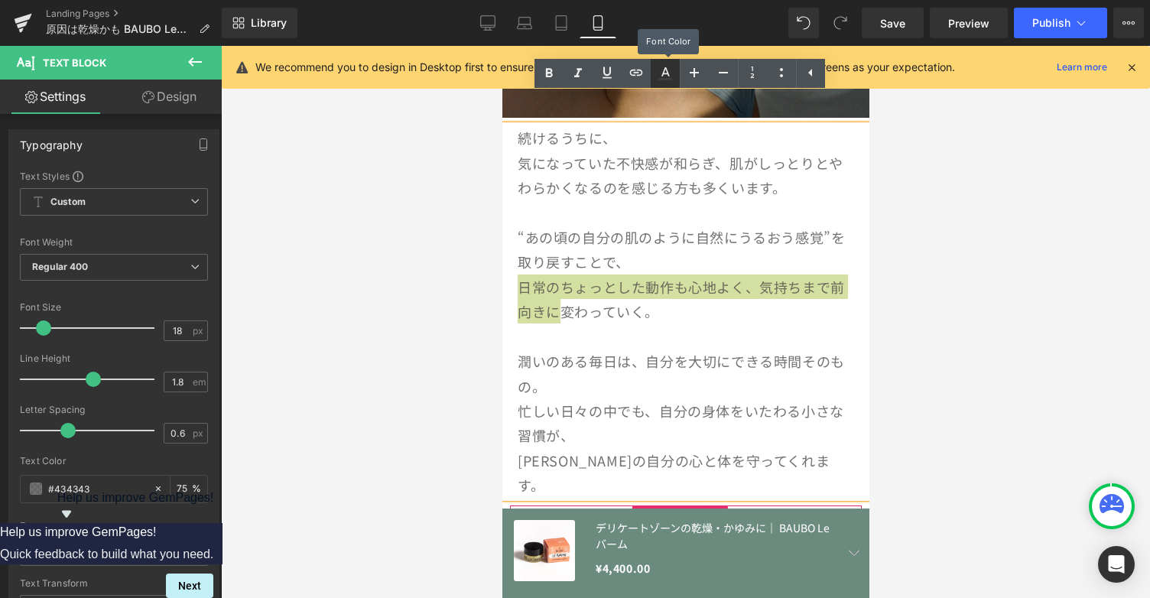
click at [665, 73] on icon at bounding box center [666, 71] width 8 height 9
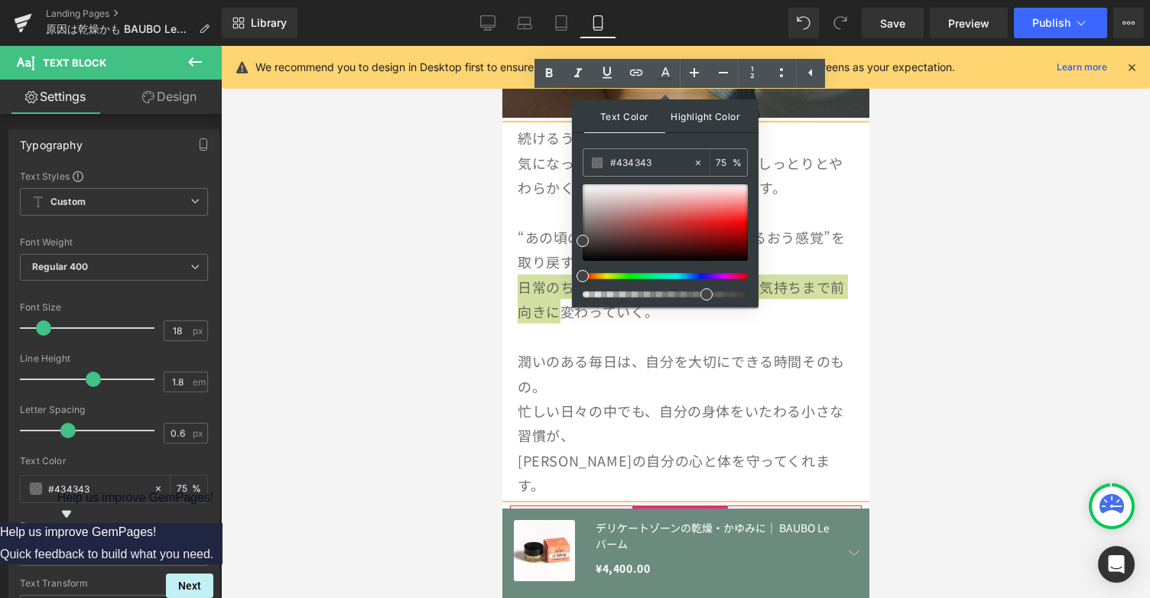
click at [720, 114] on span "Highlight Color" at bounding box center [705, 115] width 81 height 33
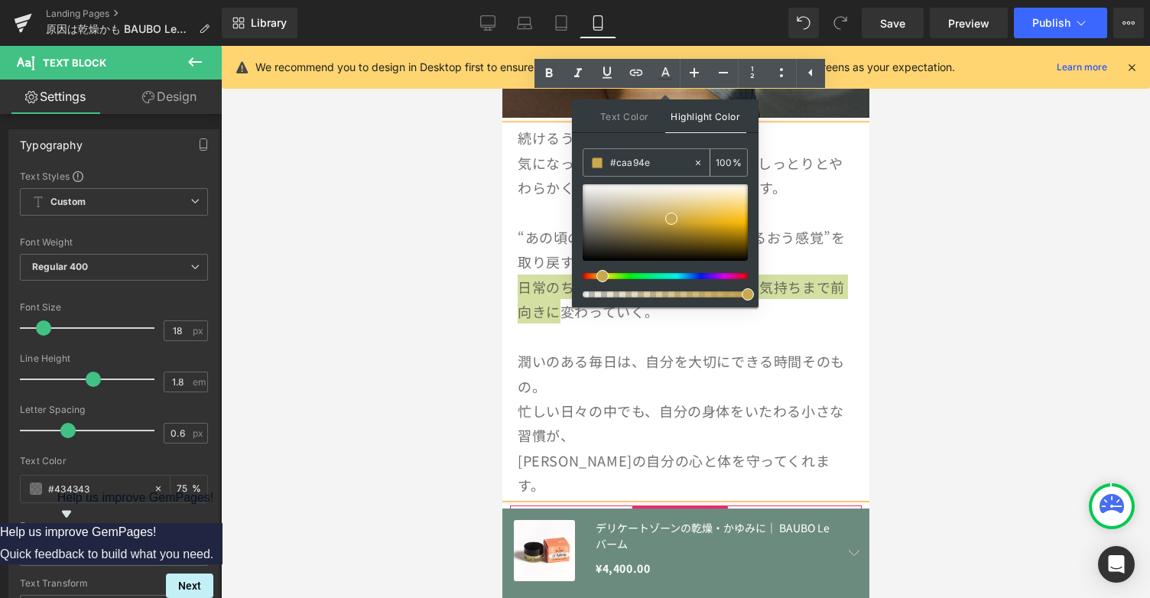
click at [721, 164] on input "100" at bounding box center [724, 162] width 17 height 17
type input "47"
drag, startPoint x: 750, startPoint y: 297, endPoint x: 658, endPoint y: 284, distance: 93.4
click at [658, 284] on div at bounding box center [665, 240] width 165 height 113
type input "#e8ca77"
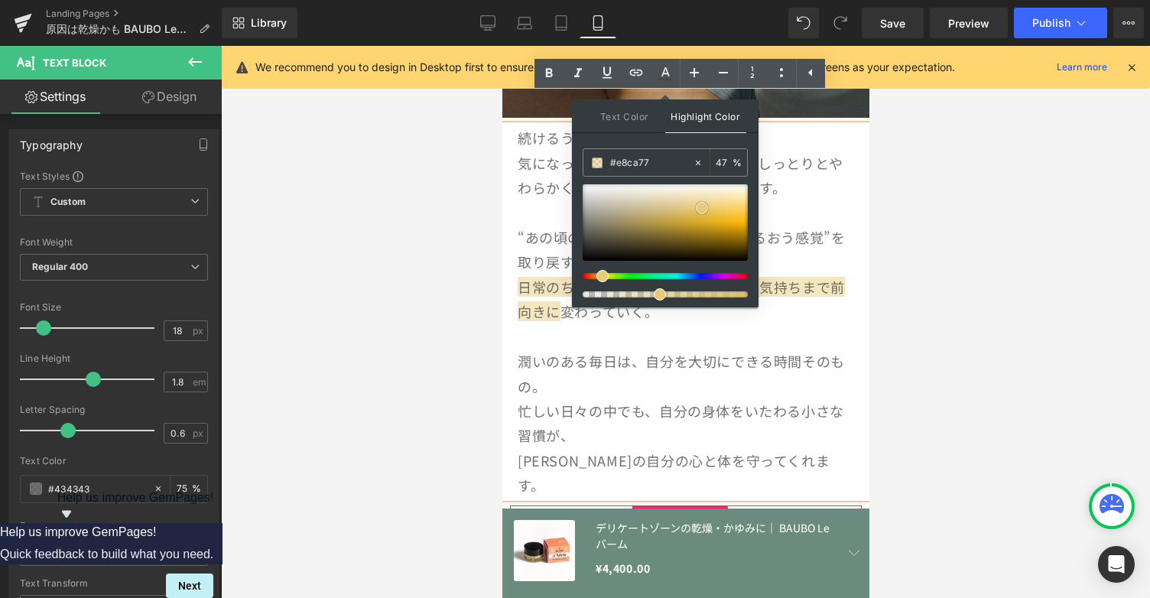
drag, startPoint x: 669, startPoint y: 218, endPoint x: 700, endPoint y: 207, distance: 32.4
click at [700, 207] on span at bounding box center [702, 208] width 12 height 12
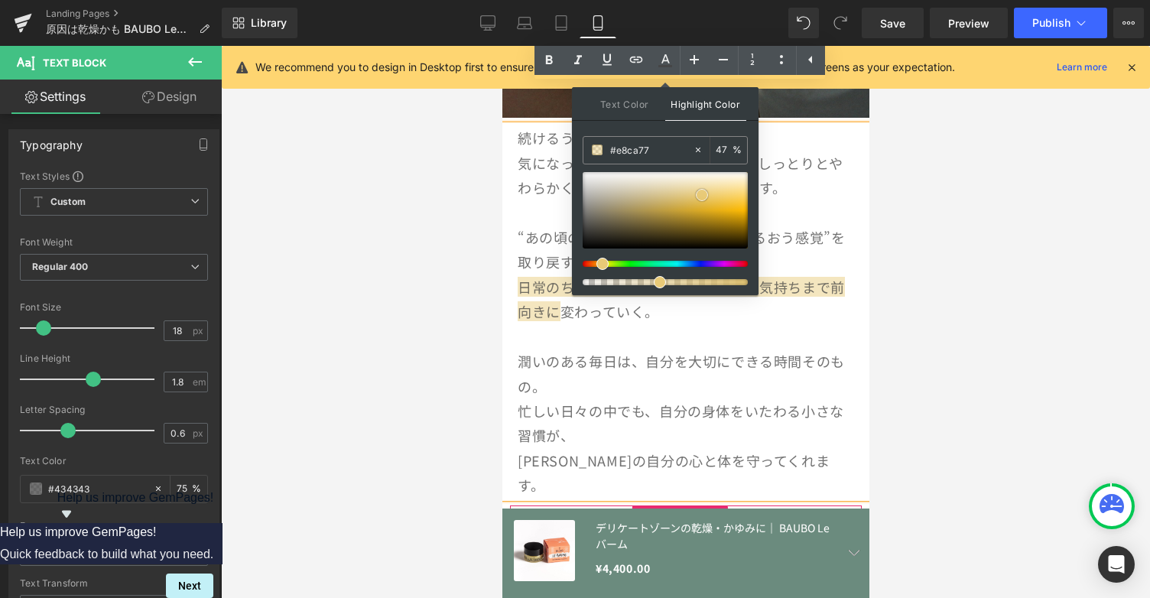
scroll to position [2941, 0]
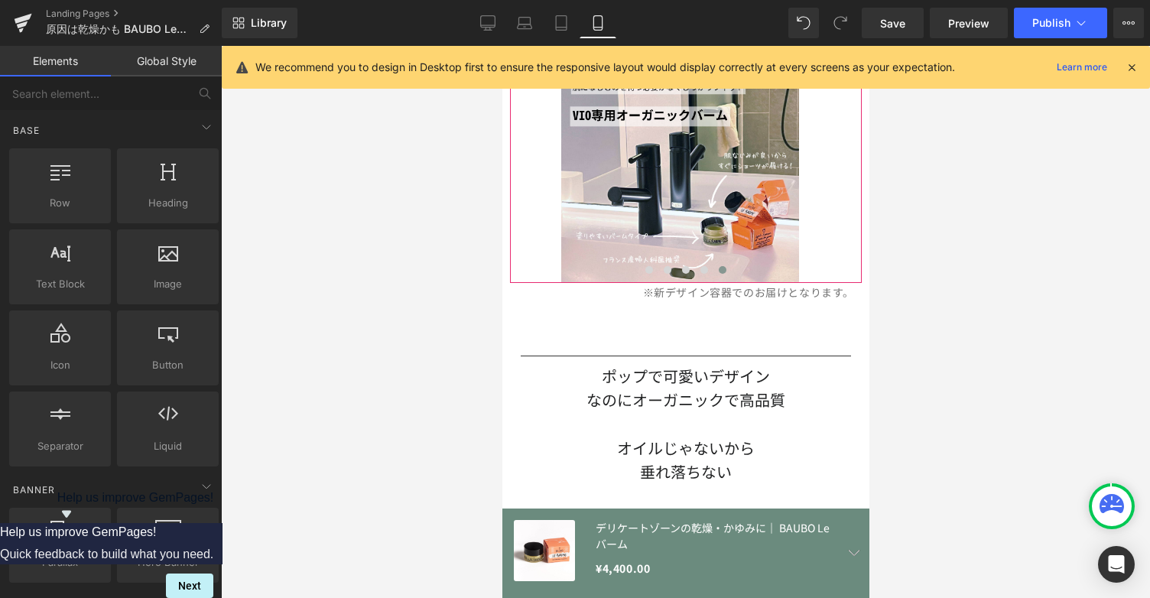
click at [880, 244] on div at bounding box center [685, 322] width 929 height 552
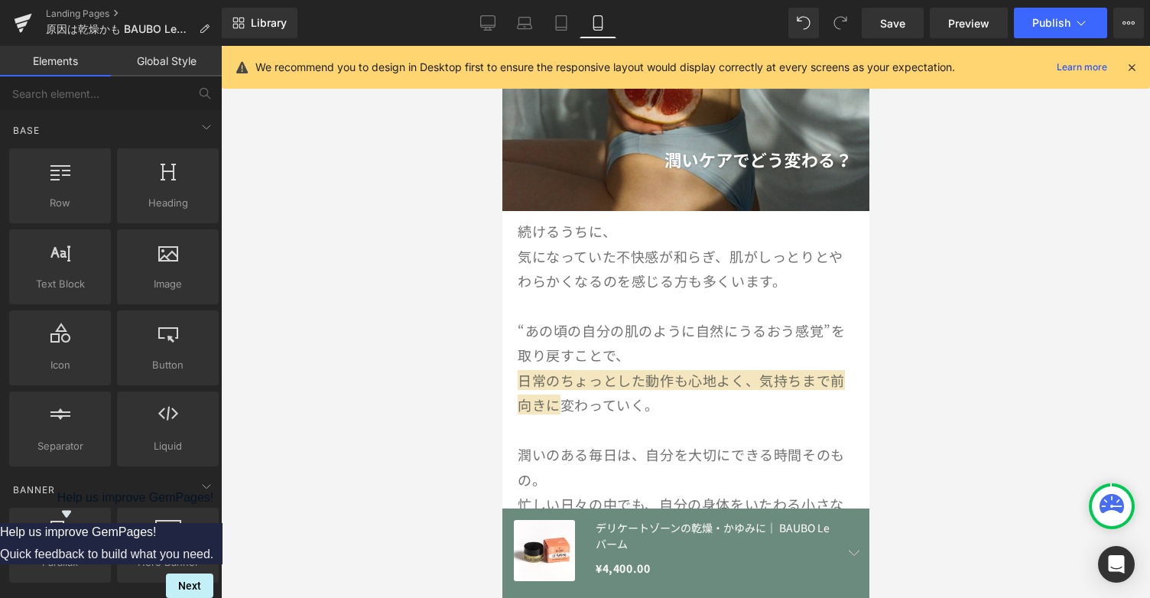
scroll to position [2365, 0]
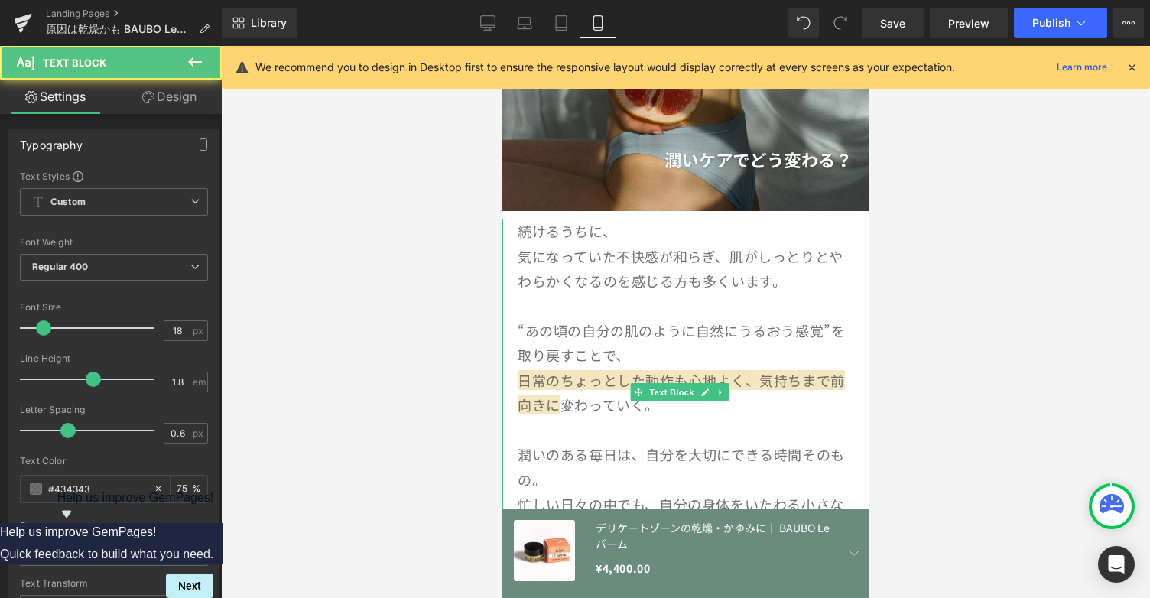
click at [823, 294] on p at bounding box center [685, 306] width 336 height 24
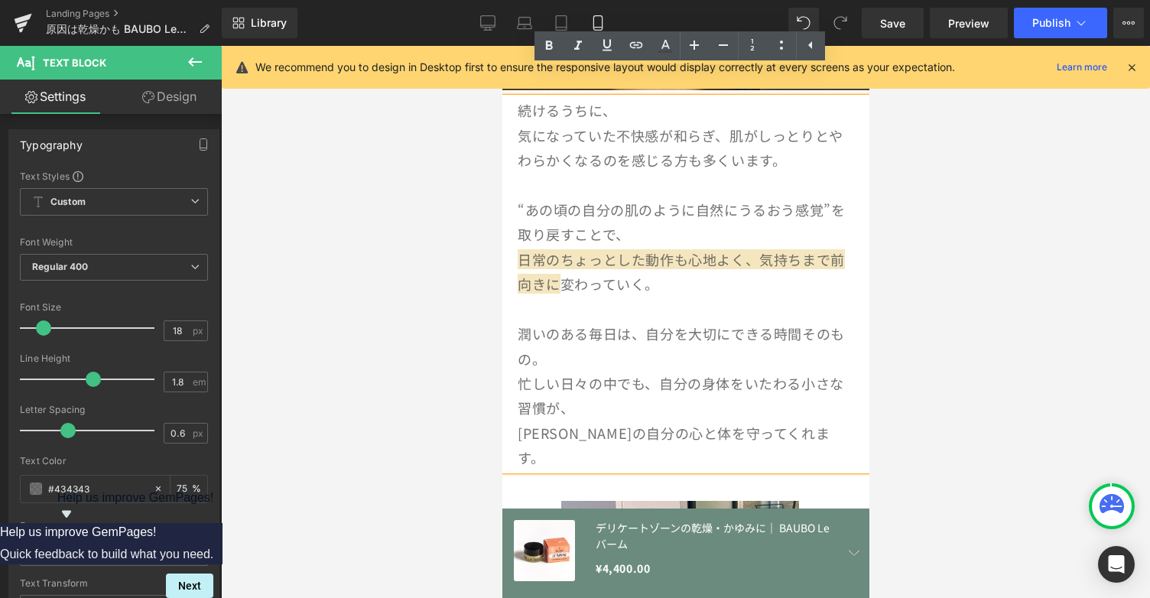
scroll to position [2487, 0]
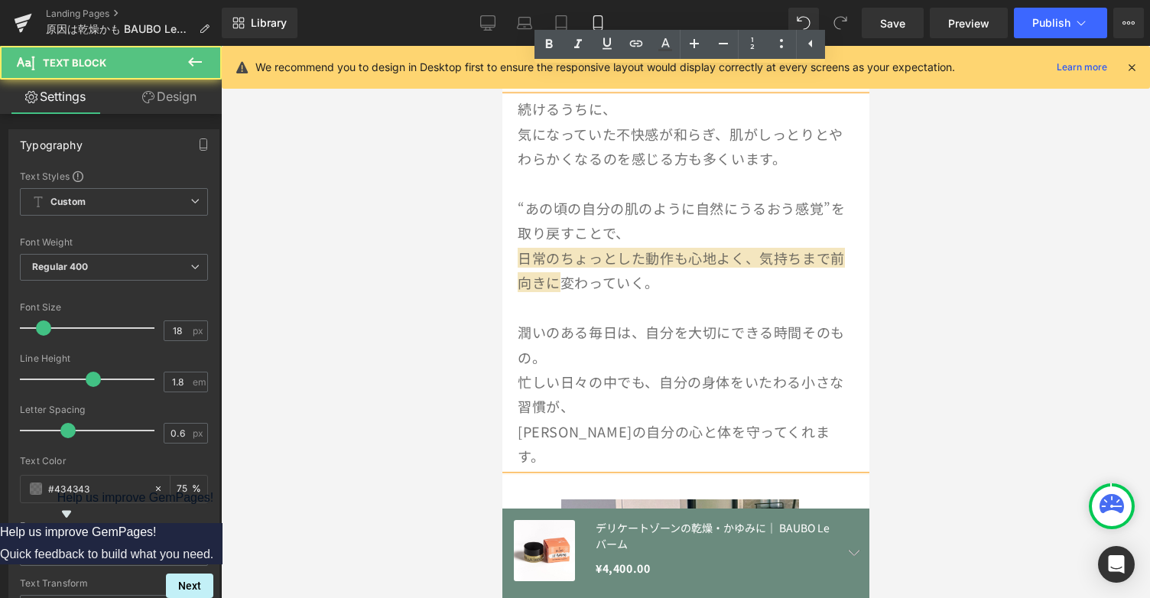
click at [702, 381] on p "忙しい日々の中でも、自分の身体をいたわる小さな習慣が、" at bounding box center [685, 394] width 336 height 50
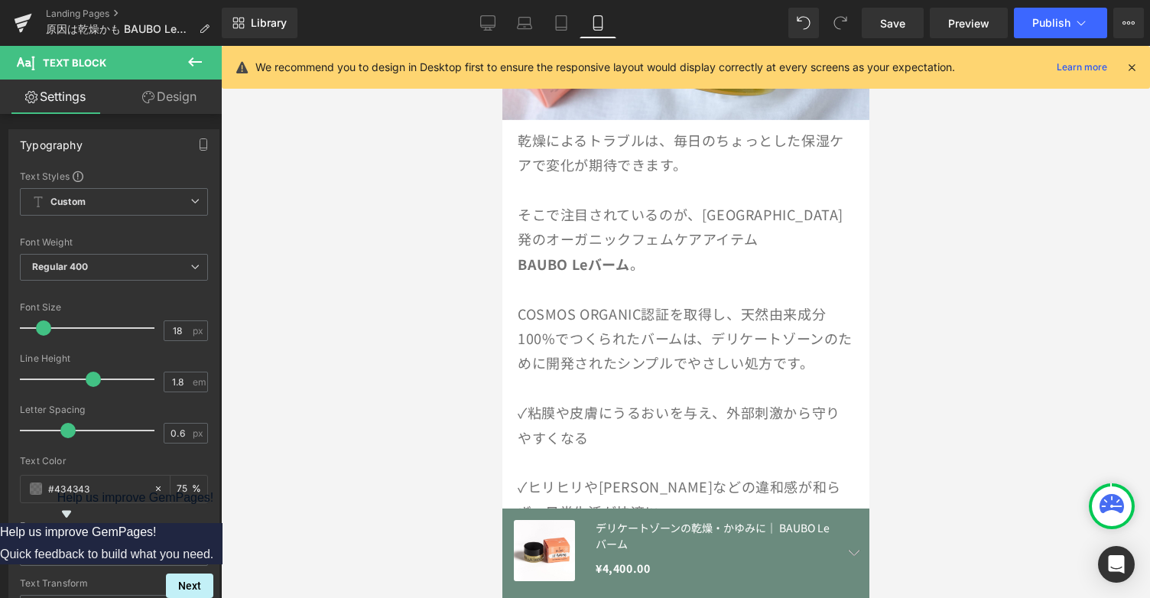
scroll to position [1620, 0]
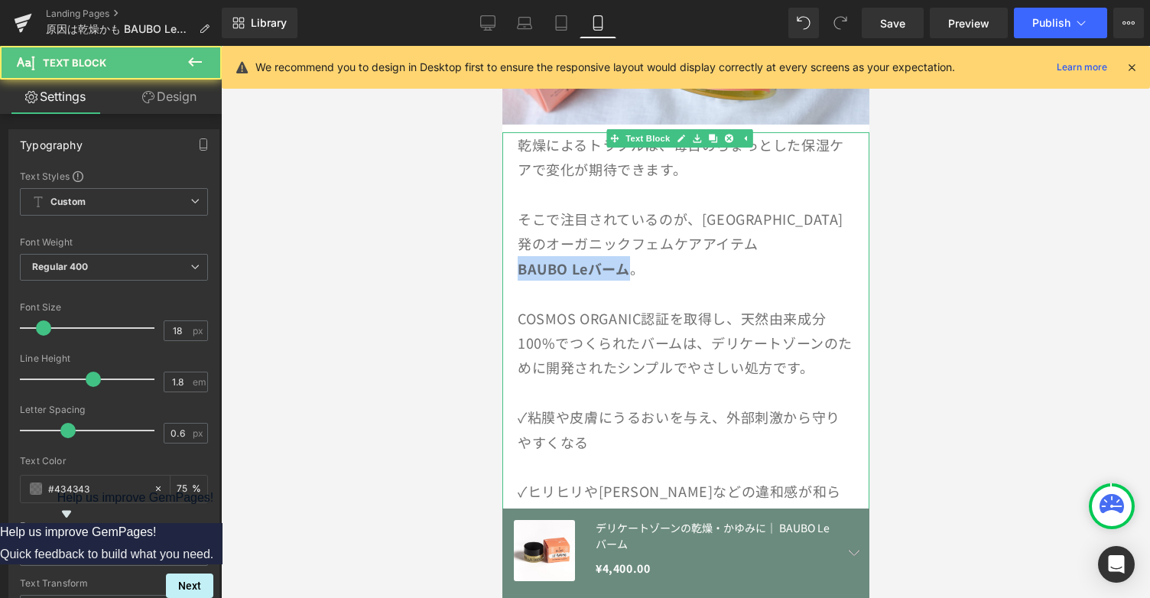
drag, startPoint x: 519, startPoint y: 250, endPoint x: 633, endPoint y: 254, distance: 114.0
click at [633, 256] on p "BAUBO Leバーム 。" at bounding box center [685, 268] width 336 height 24
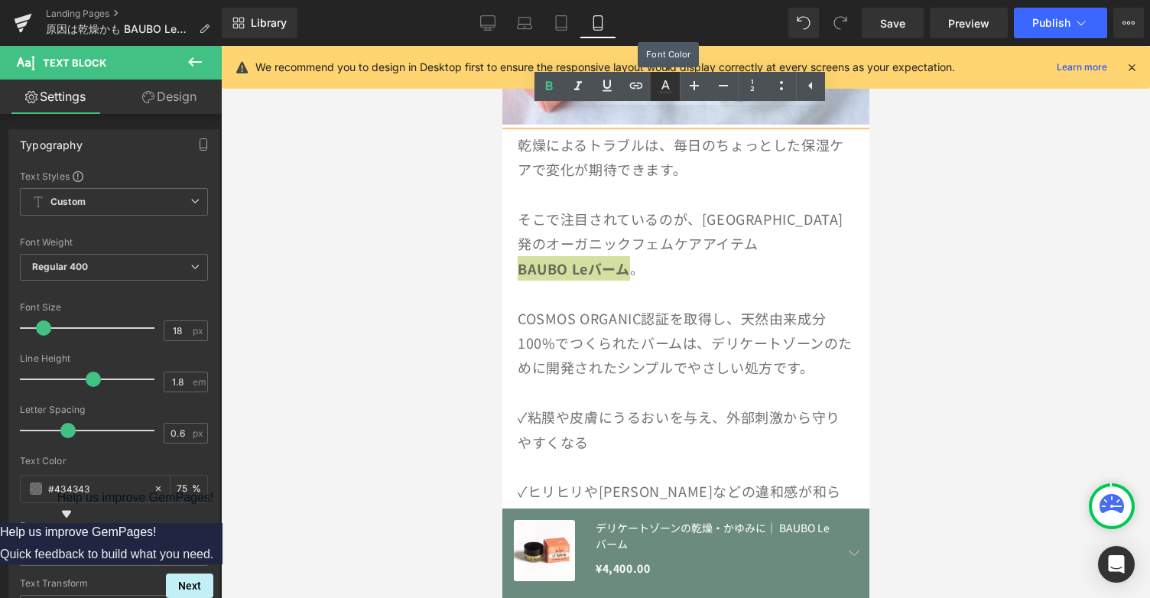
click at [668, 93] on icon at bounding box center [665, 92] width 14 height 2
type input "75"
type input "transparent"
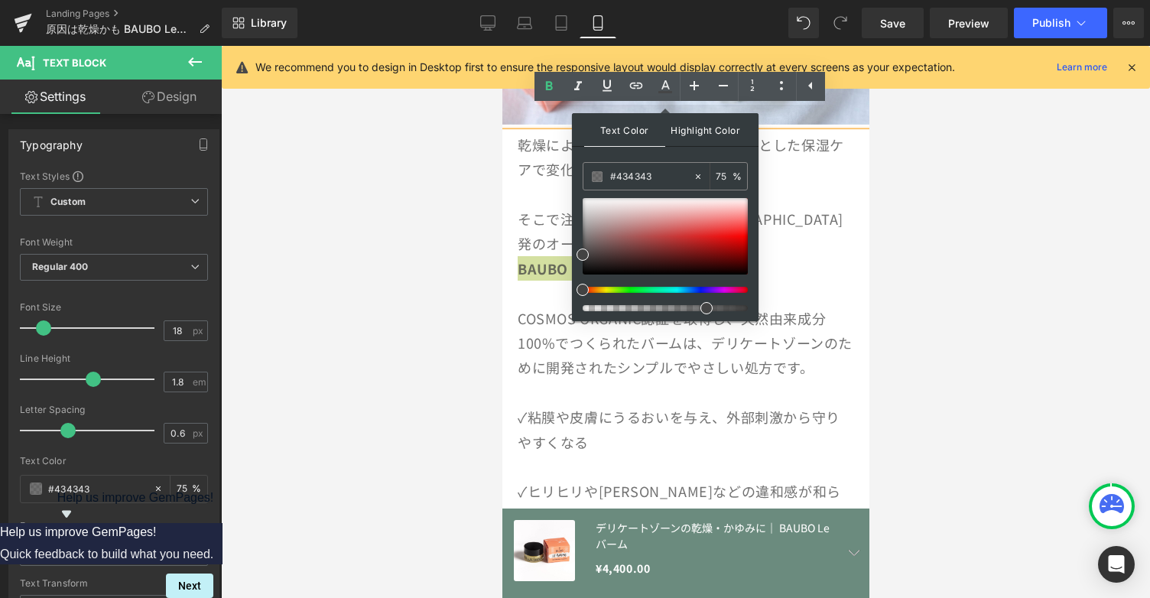
click at [707, 126] on span "Highlight Color" at bounding box center [705, 129] width 81 height 33
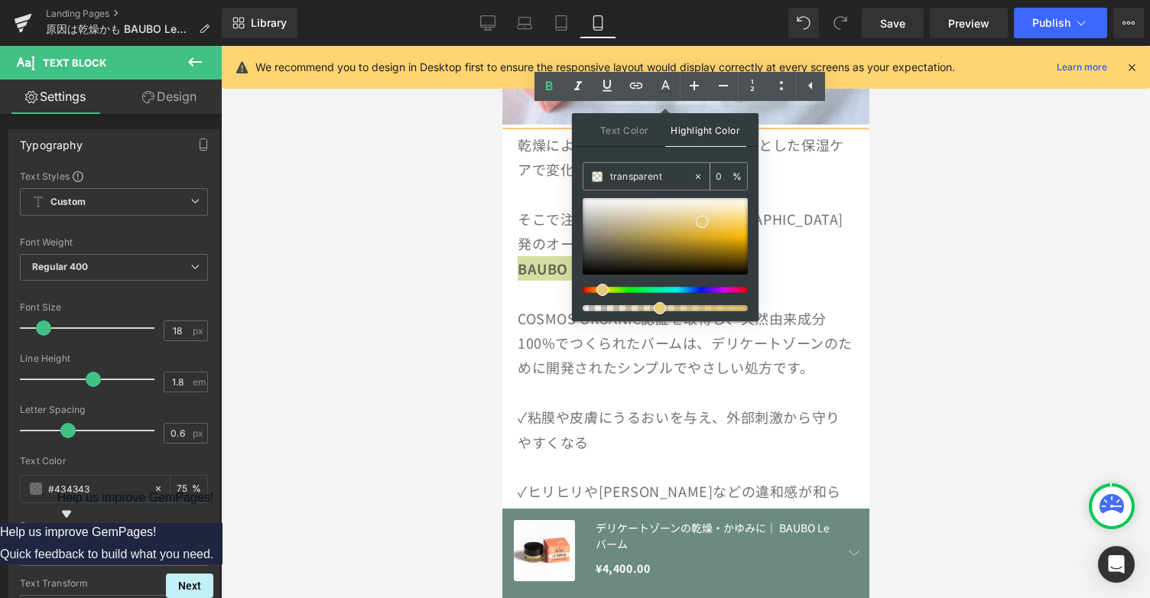
click at [722, 178] on input "0" at bounding box center [724, 175] width 17 height 17
type input "25"
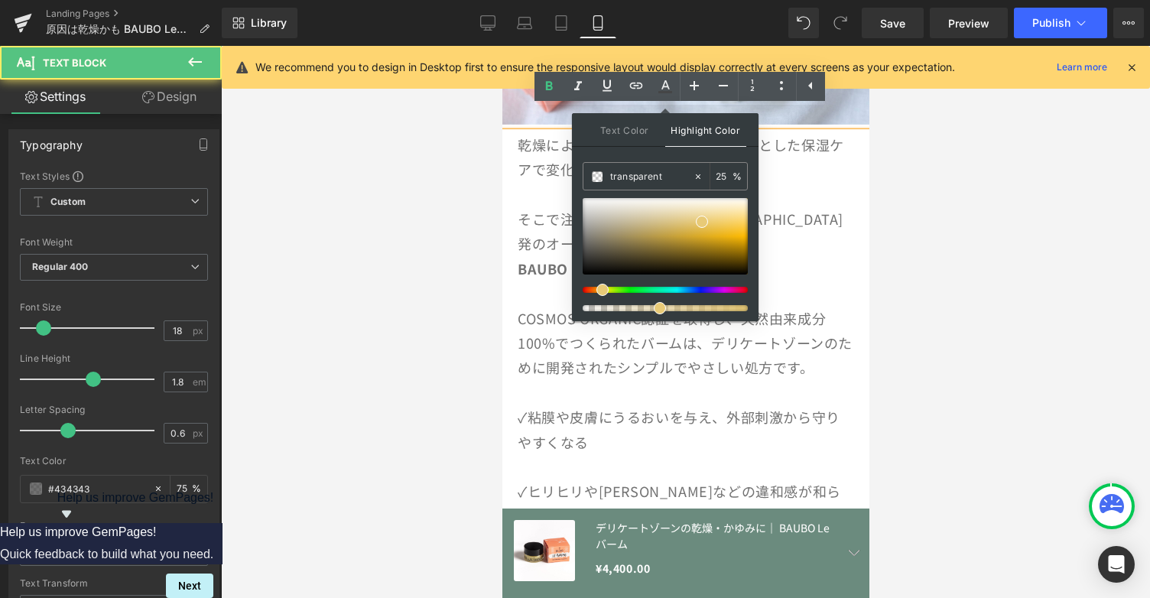
click at [828, 256] on p "BAUBO Leバーム 。" at bounding box center [685, 268] width 336 height 24
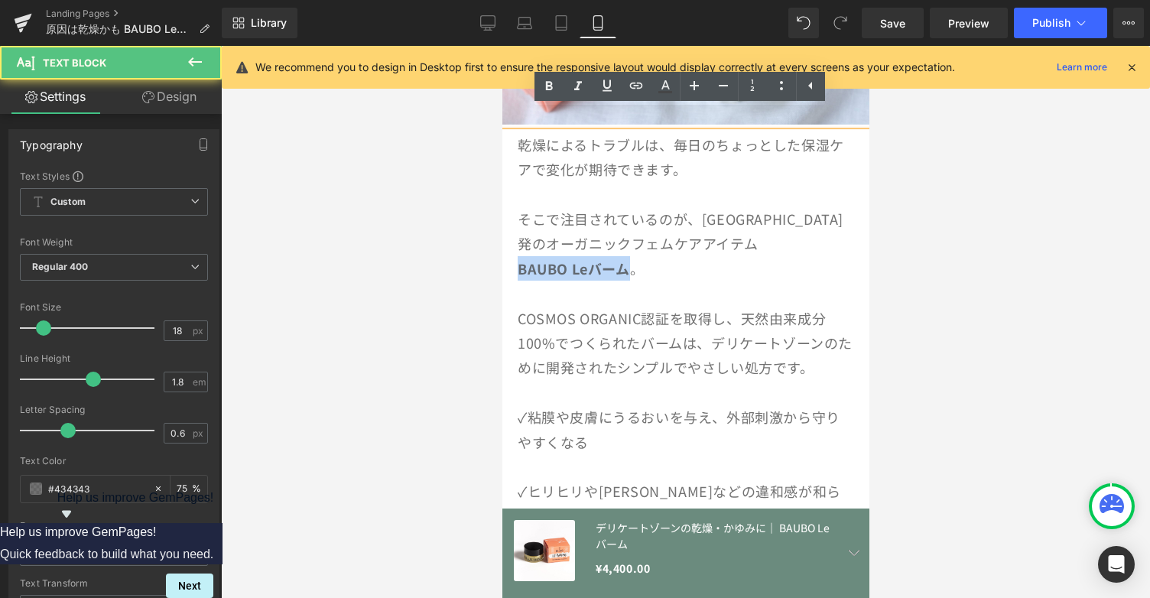
drag, startPoint x: 519, startPoint y: 249, endPoint x: 632, endPoint y: 248, distance: 113.2
click at [632, 256] on p "BAUBO Leバーム 。" at bounding box center [685, 268] width 336 height 24
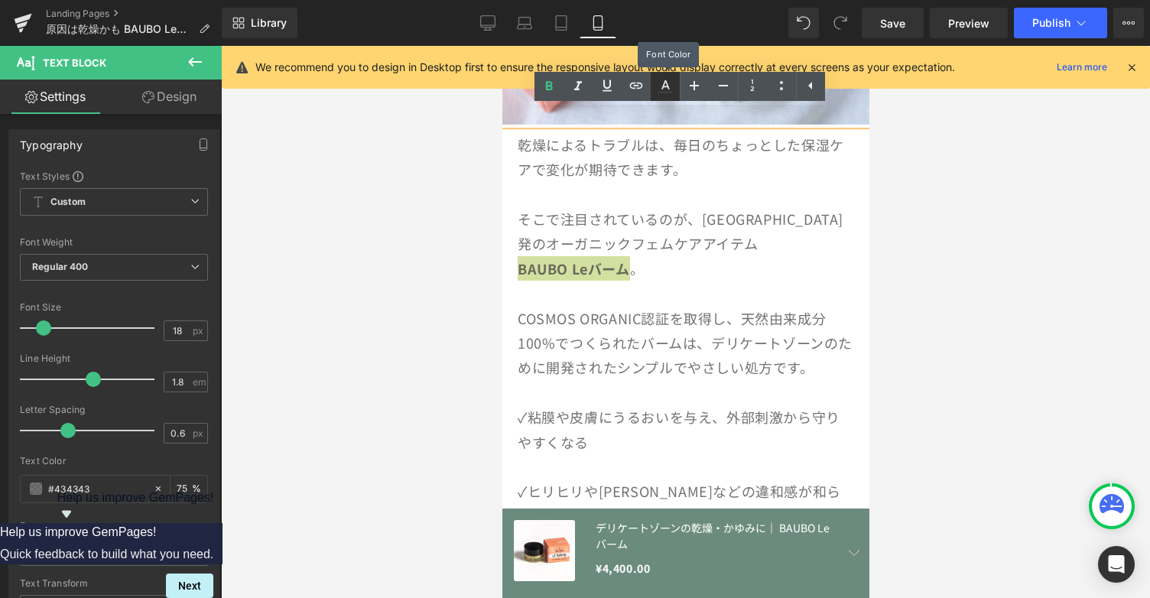
click at [664, 89] on icon at bounding box center [665, 86] width 18 height 18
type input "75"
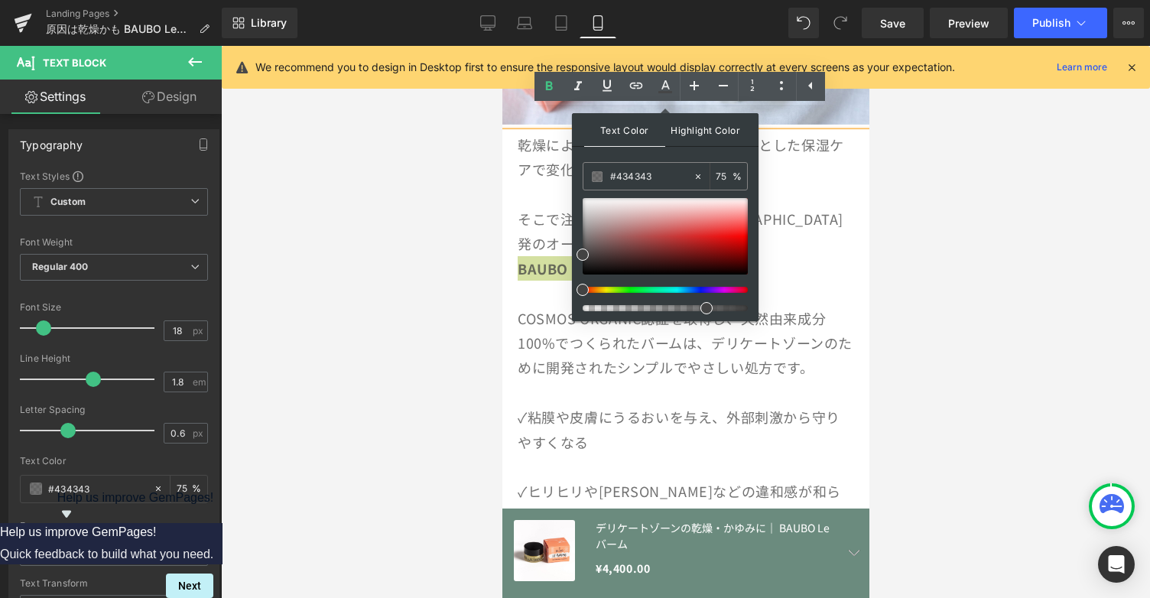
click at [701, 133] on span "Highlight Color" at bounding box center [705, 129] width 81 height 33
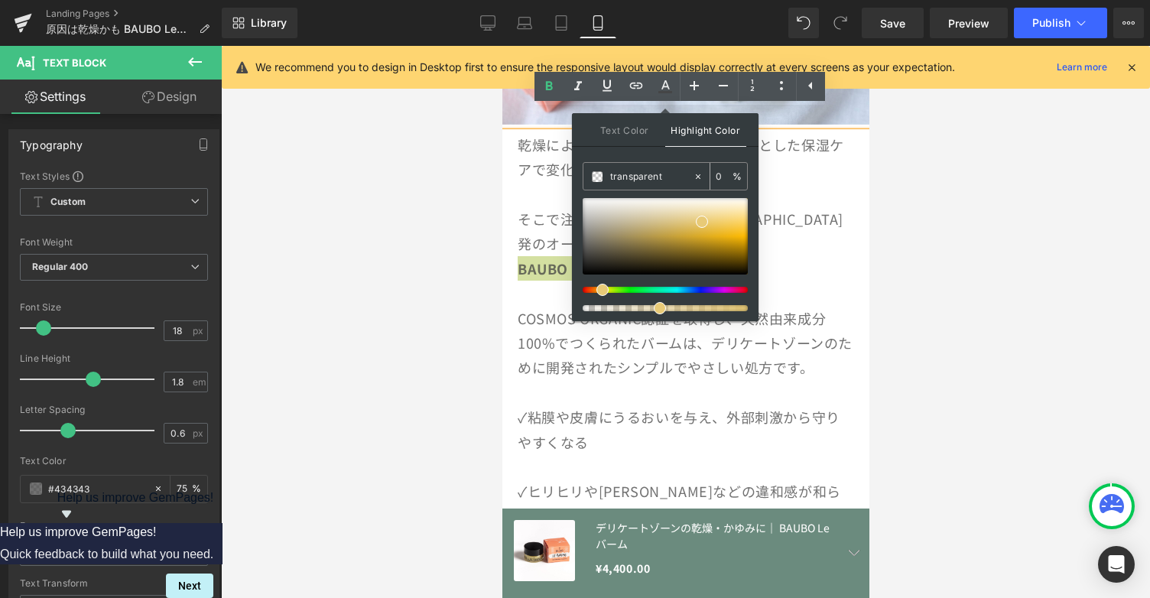
click at [714, 175] on div "0 %" at bounding box center [728, 176] width 37 height 27
click at [722, 177] on input "0" at bounding box center [724, 175] width 17 height 17
type input "1"
type input "25"
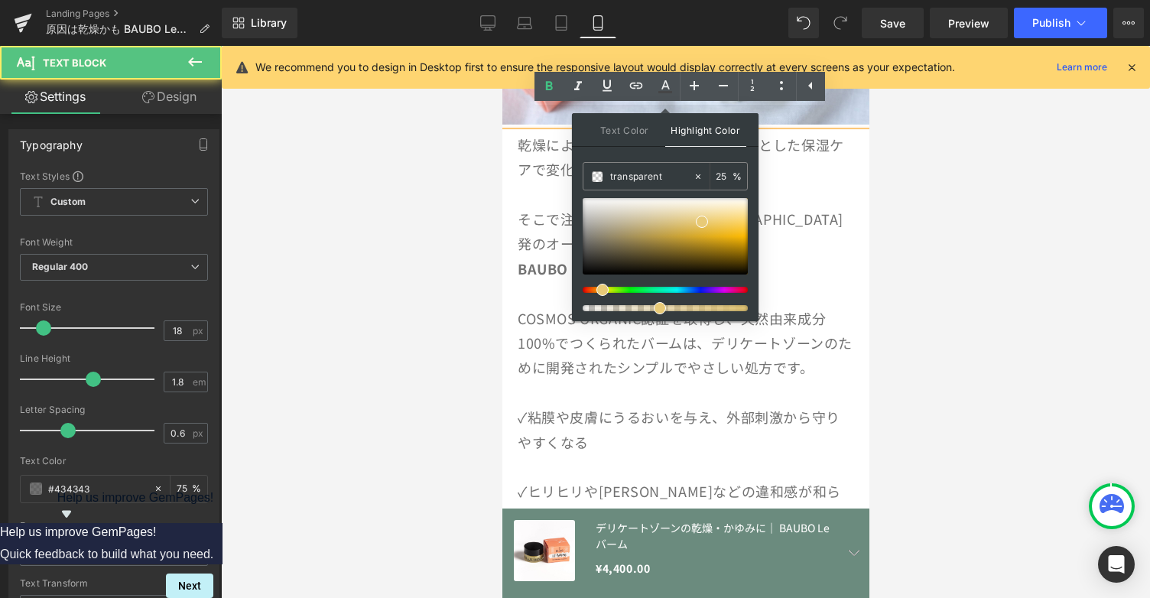
click at [817, 284] on p at bounding box center [685, 293] width 336 height 24
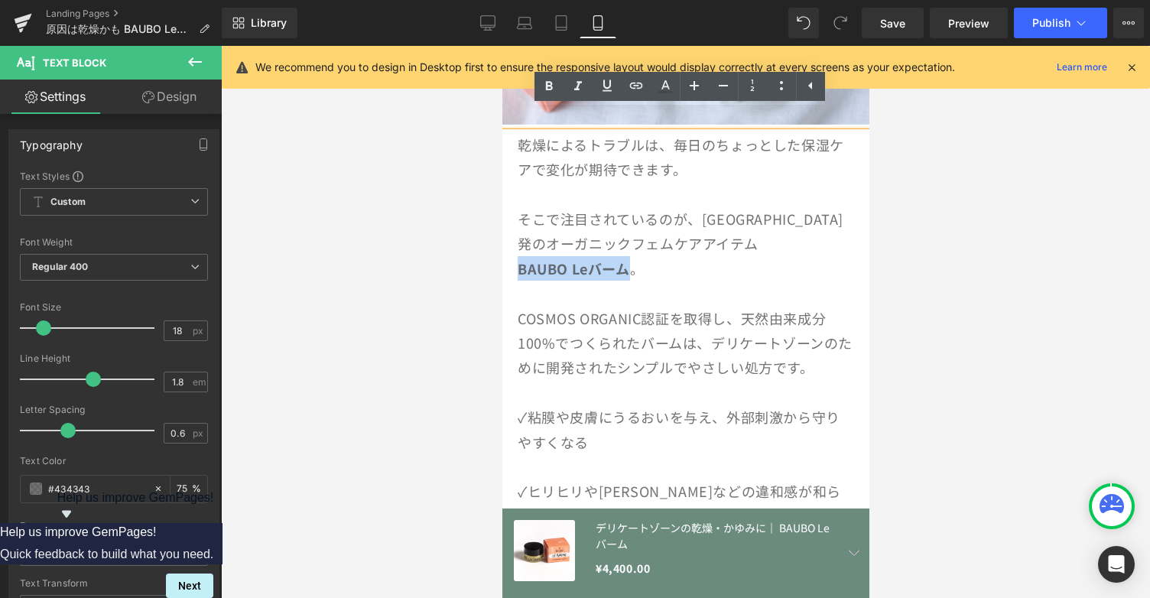
drag, startPoint x: 630, startPoint y: 248, endPoint x: 515, endPoint y: 253, distance: 114.8
click at [515, 253] on div "乾燥によるトラブルは、毎日のちょっとした保湿ケアで変化が期待できます。 そこで注目されているのが、[GEOGRAPHIC_DATA]発のオーガニックフェムケア…" at bounding box center [685, 429] width 367 height 595
click at [668, 84] on icon at bounding box center [665, 86] width 18 height 18
type input "75"
type input "0"
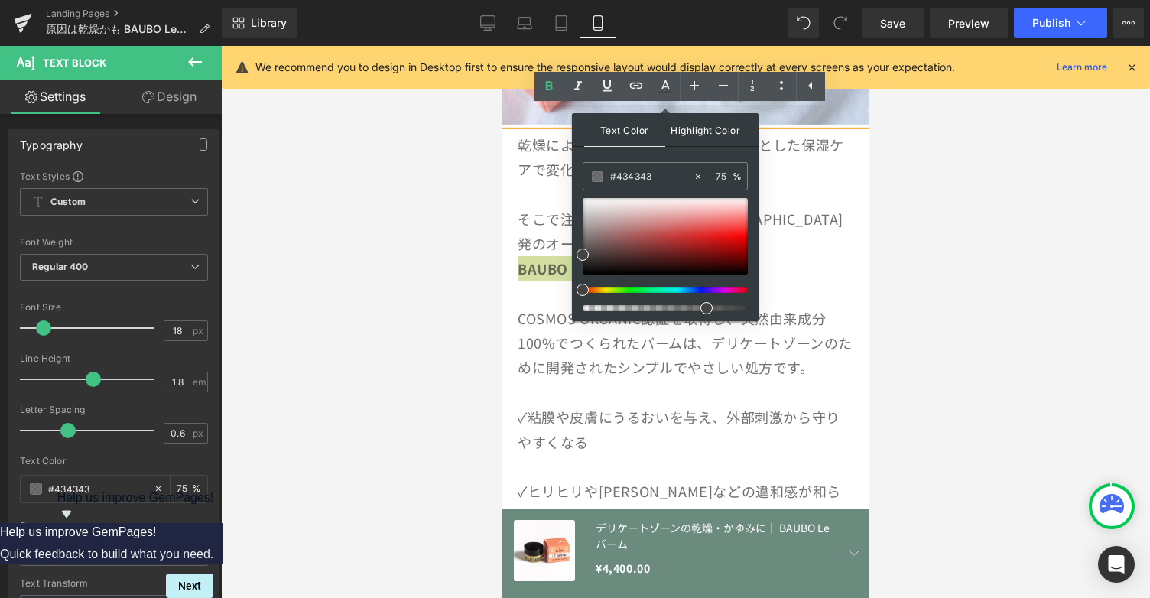
click at [705, 128] on span "Highlight Color" at bounding box center [705, 129] width 81 height 33
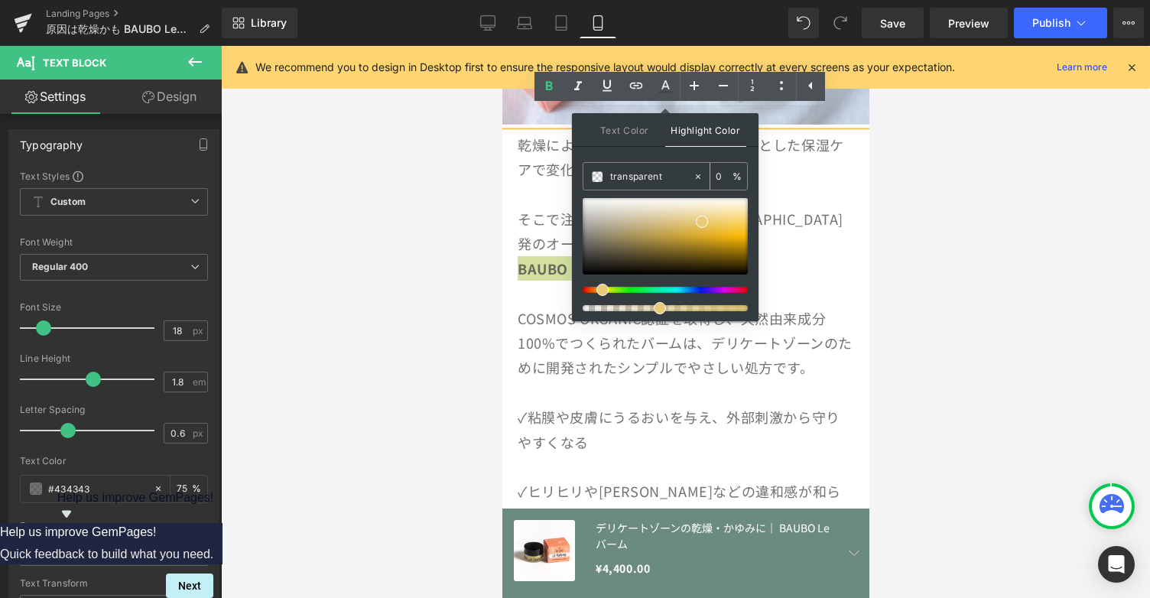
click at [719, 174] on input "0" at bounding box center [724, 175] width 17 height 17
click at [661, 310] on span at bounding box center [660, 308] width 12 height 12
type input "#e8ca77"
drag, startPoint x: 659, startPoint y: 307, endPoint x: 626, endPoint y: 305, distance: 33.7
click at [626, 305] on span at bounding box center [632, 308] width 12 height 12
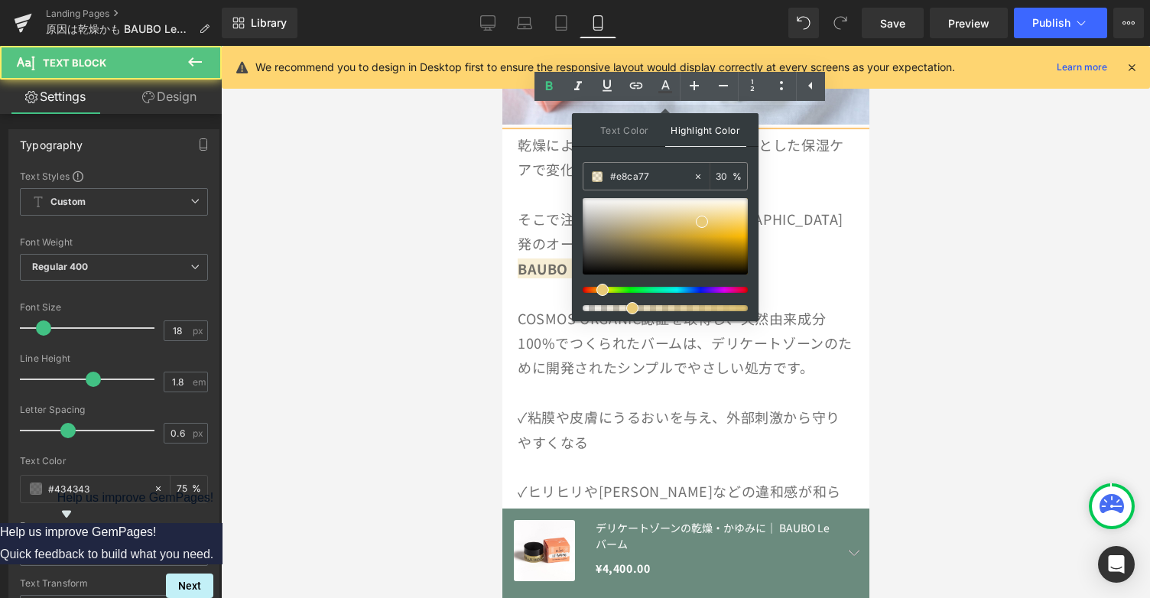
click at [715, 380] on p at bounding box center [685, 392] width 336 height 24
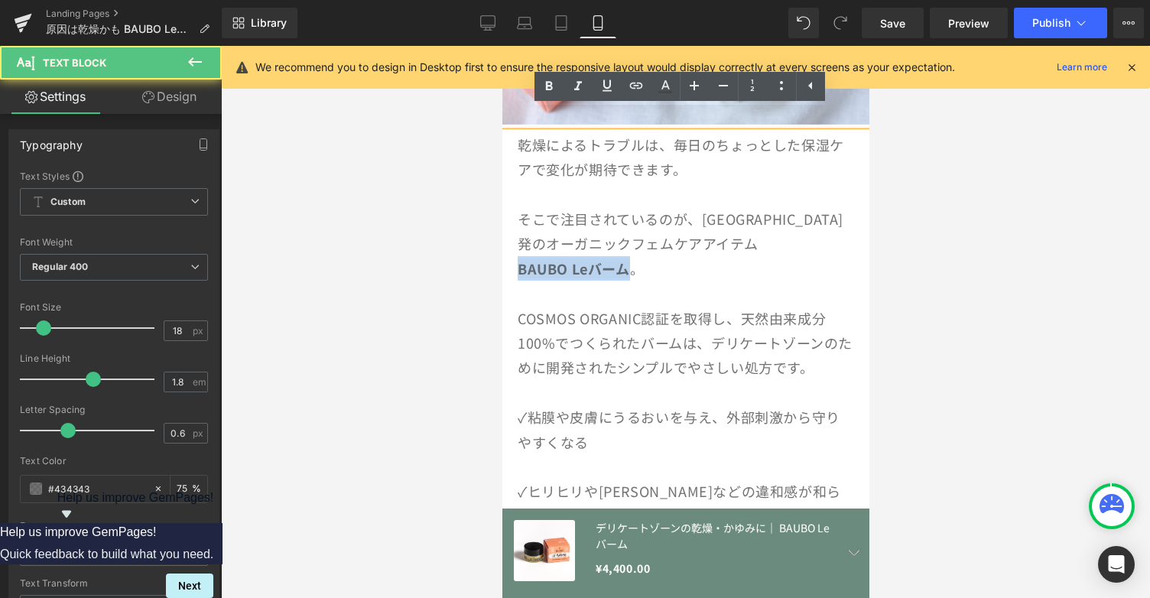
drag, startPoint x: 515, startPoint y: 247, endPoint x: 628, endPoint y: 247, distance: 112.4
click at [628, 247] on div "乾燥によるトラブルは、毎日のちょっとした保湿ケアで変化が期待できます。 そこで注目されているのが、[GEOGRAPHIC_DATA]発のオーガニックフェムケア…" at bounding box center [685, 429] width 367 height 595
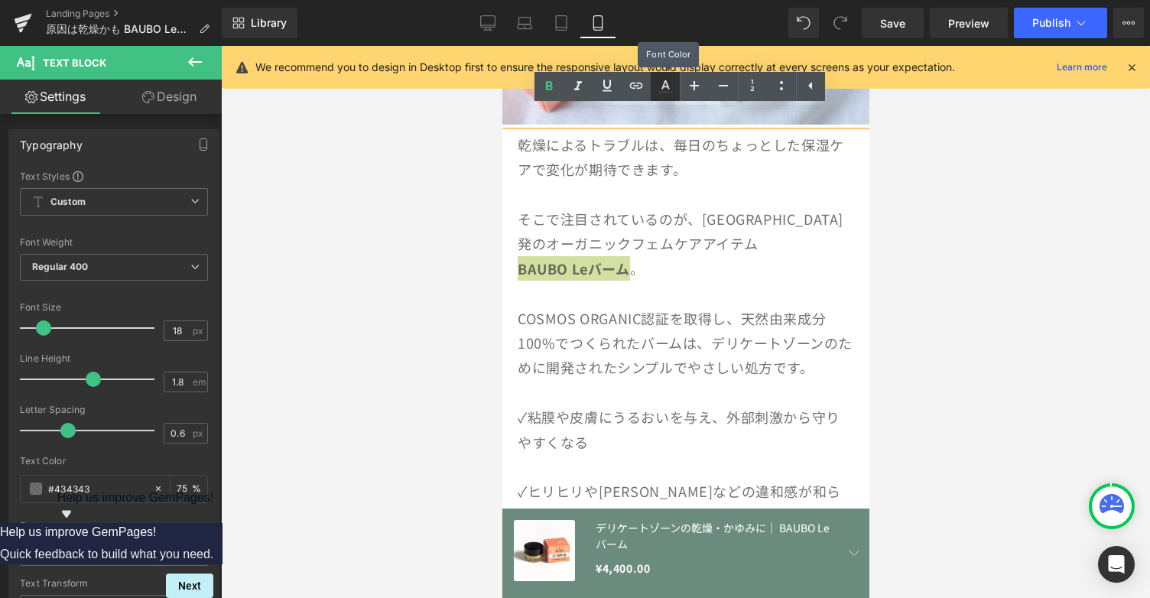
click at [670, 91] on icon at bounding box center [665, 86] width 18 height 18
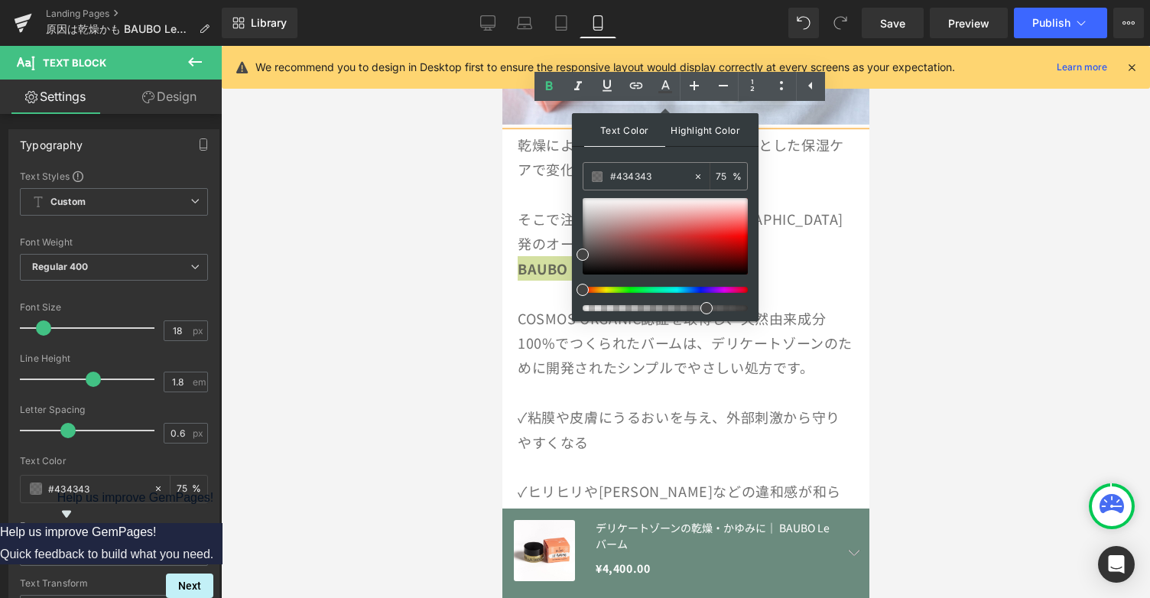
click at [713, 127] on span "Highlight Color" at bounding box center [705, 129] width 81 height 33
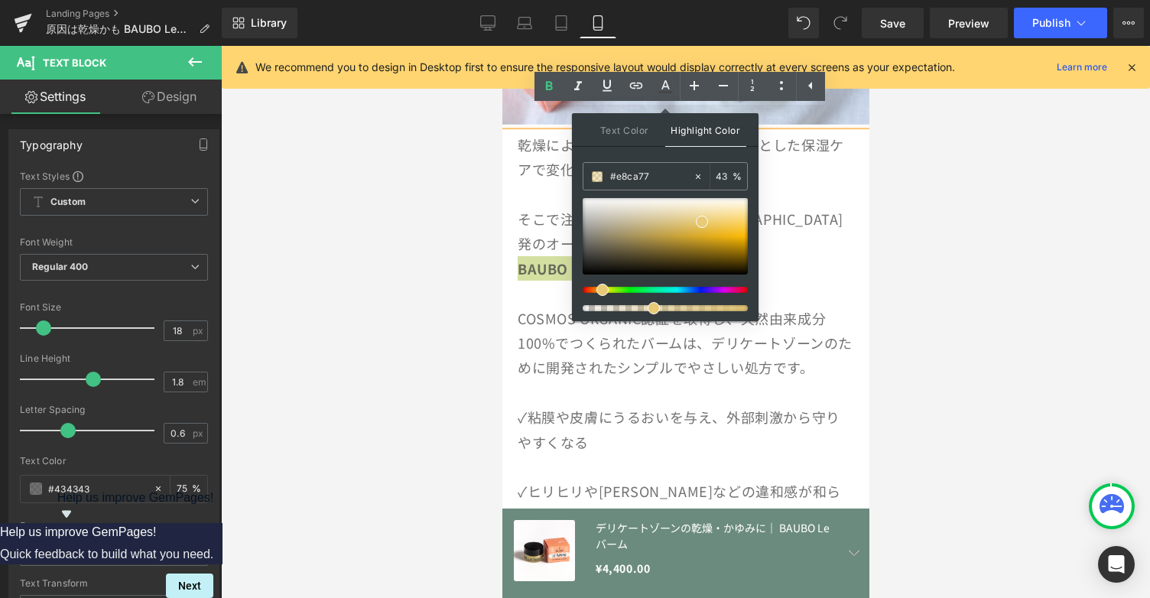
type input "42"
drag, startPoint x: 635, startPoint y: 305, endPoint x: 649, endPoint y: 310, distance: 15.2
click at [649, 310] on span at bounding box center [652, 308] width 12 height 12
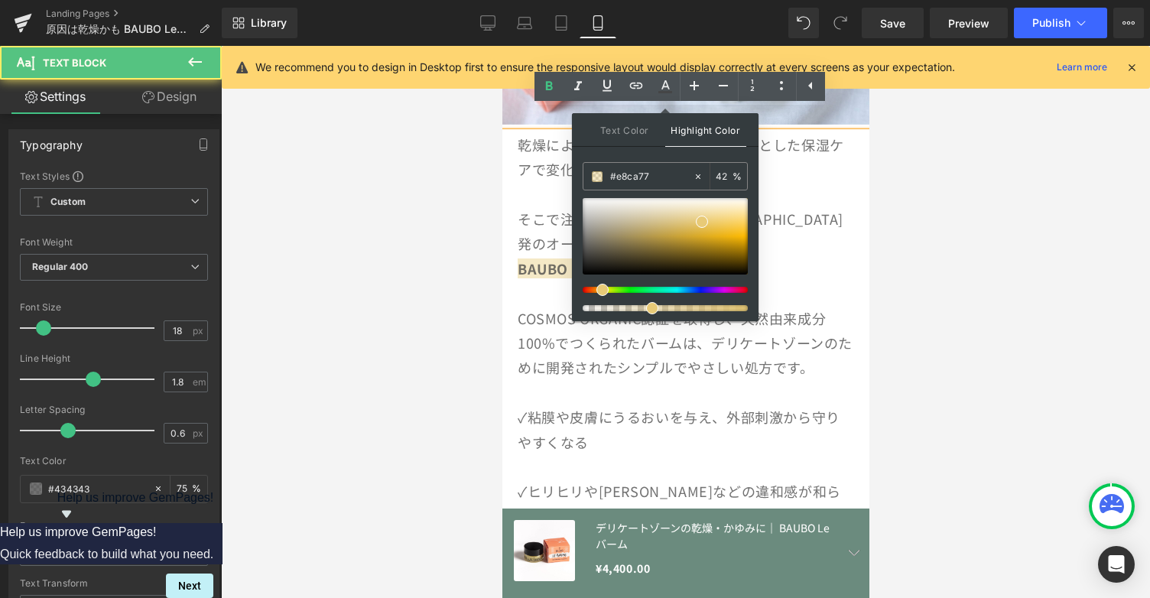
click at [809, 281] on p at bounding box center [685, 293] width 336 height 24
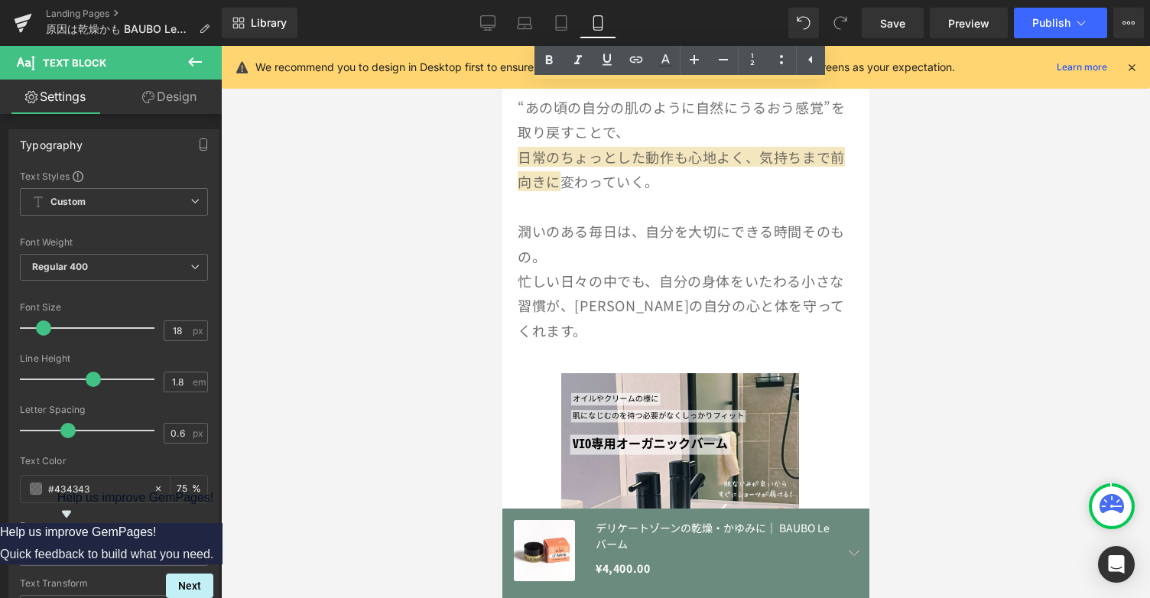
scroll to position [2580, 0]
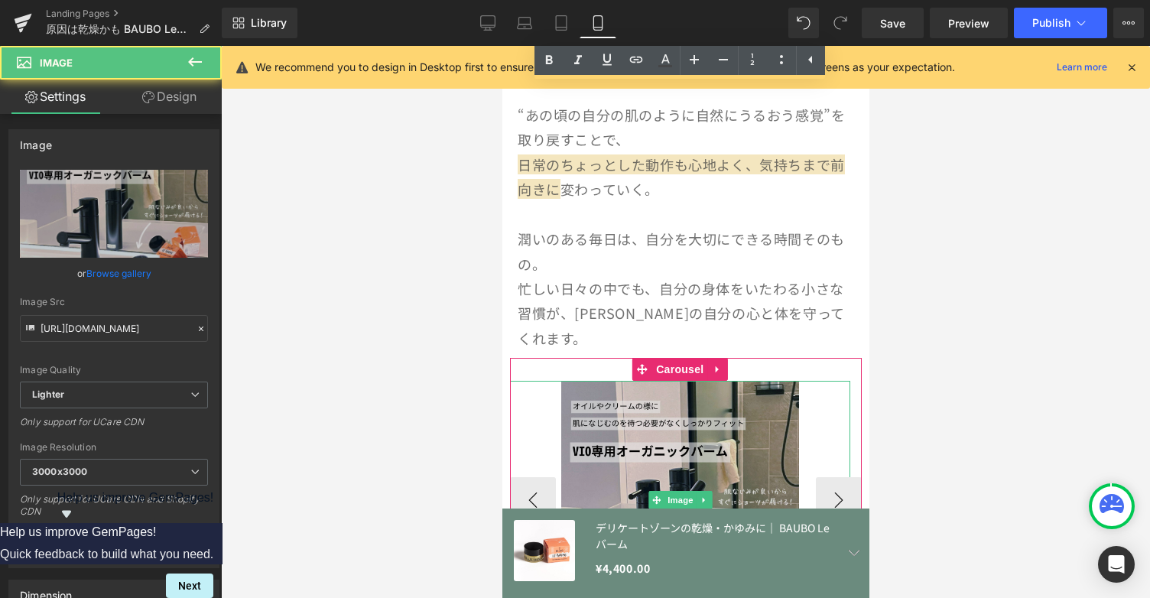
click at [795, 381] on img at bounding box center [680, 500] width 239 height 239
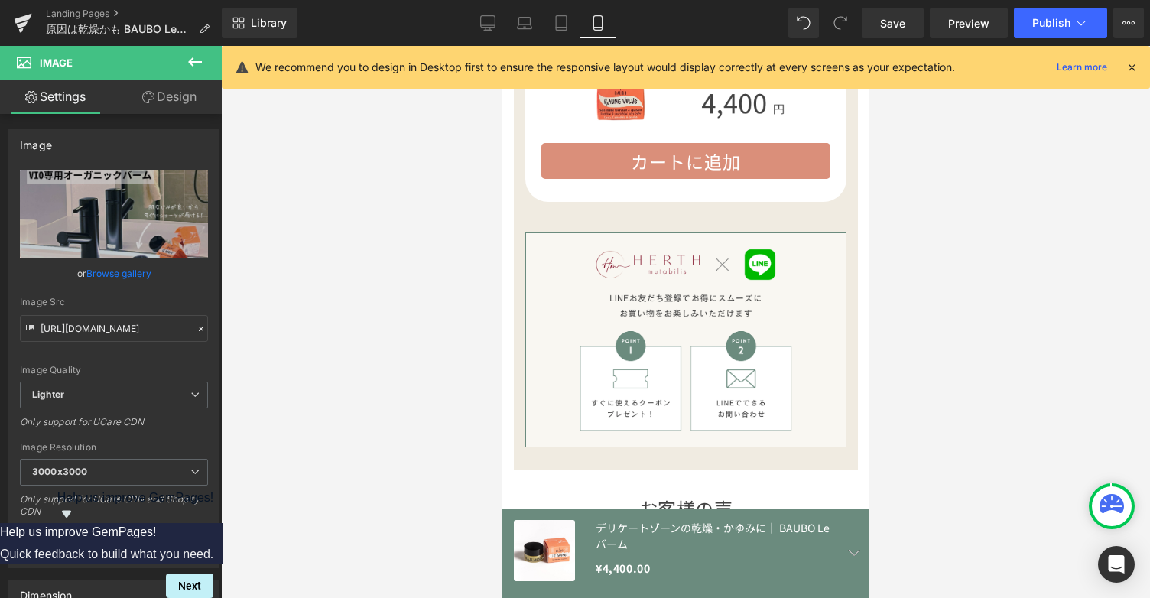
scroll to position [6996, 0]
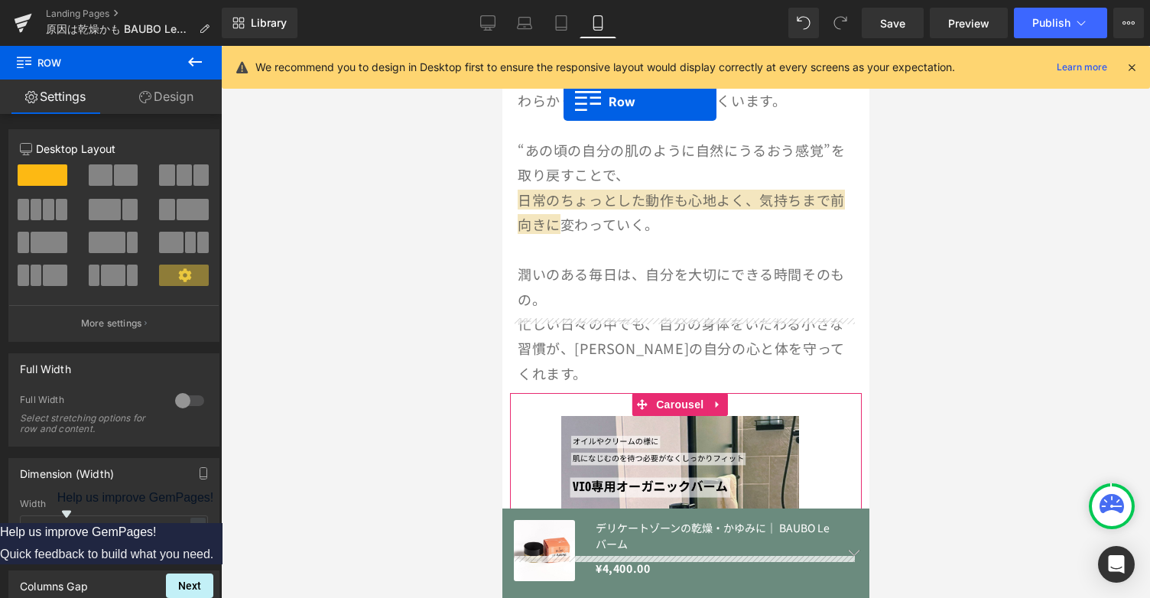
scroll to position [2514, 0]
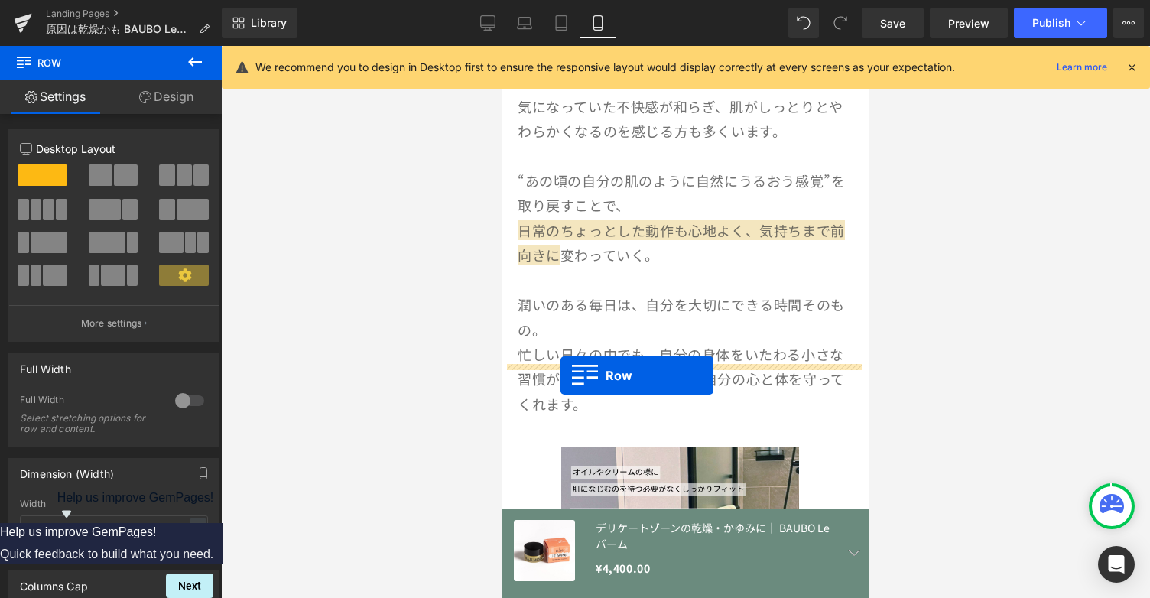
drag, startPoint x: 512, startPoint y: 359, endPoint x: 560, endPoint y: 375, distance: 51.0
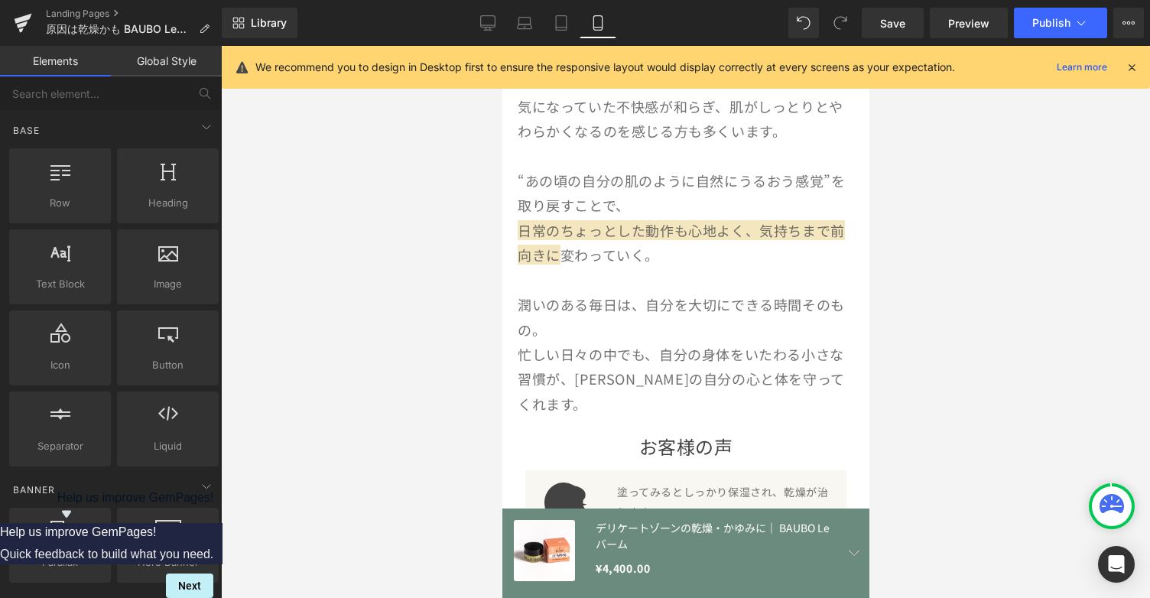
click at [918, 354] on div at bounding box center [685, 322] width 929 height 552
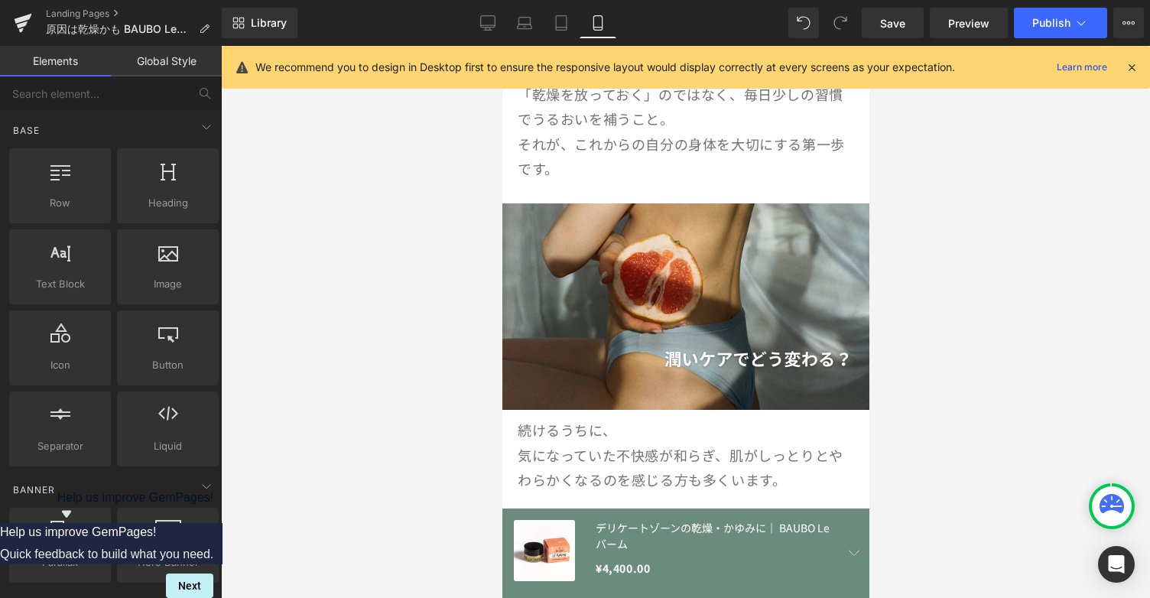
scroll to position [2163, 0]
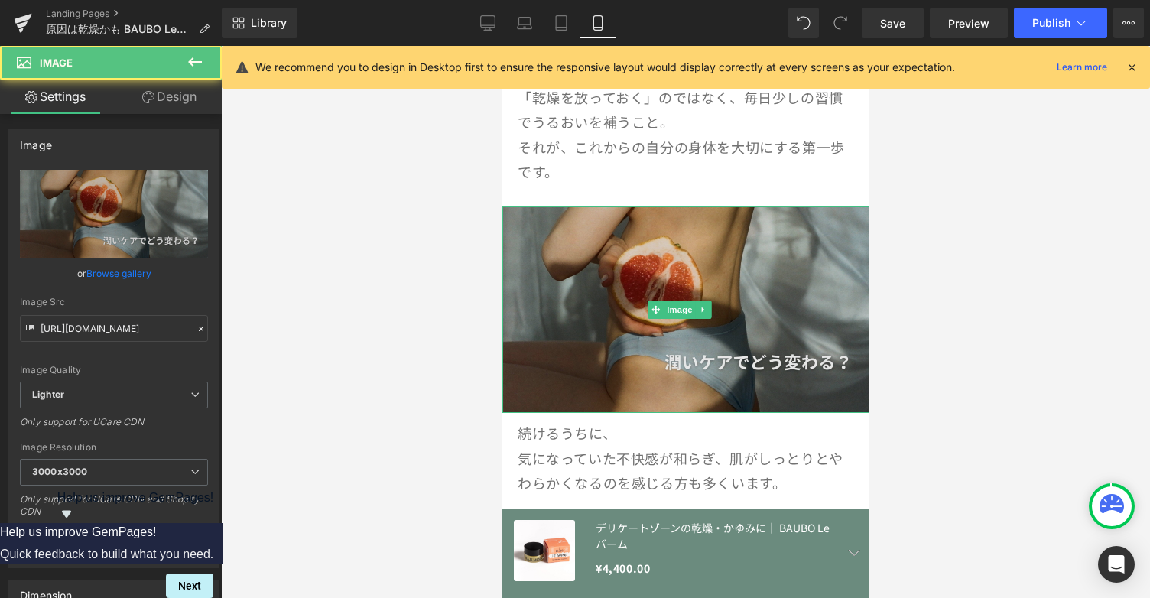
click at [821, 251] on img at bounding box center [685, 309] width 367 height 206
click at [846, 244] on img at bounding box center [685, 309] width 367 height 206
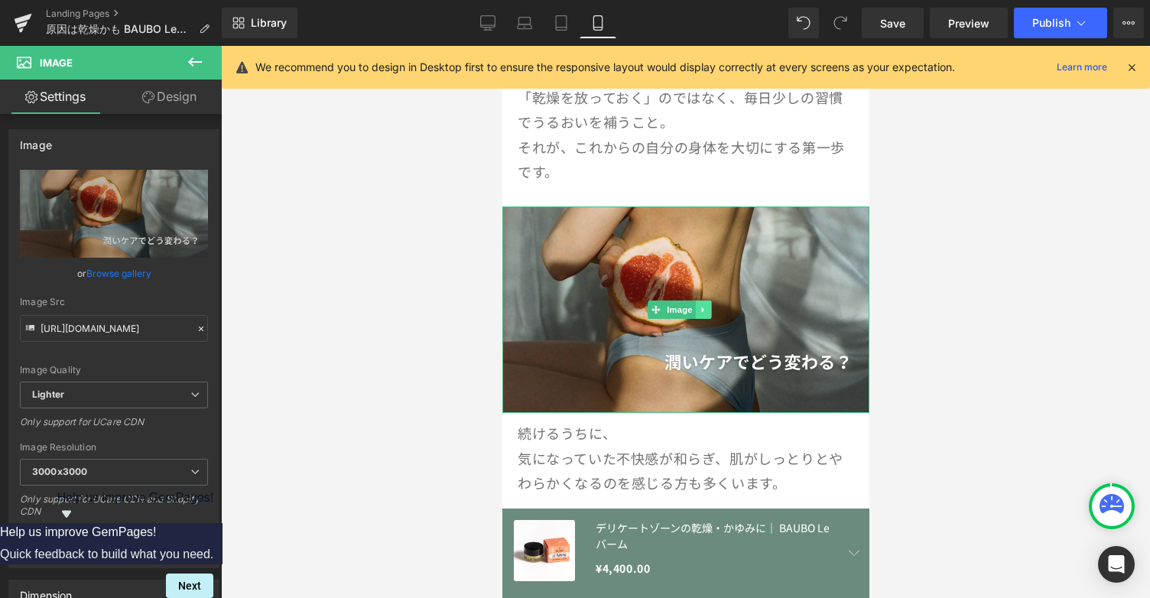
click at [702, 305] on icon at bounding box center [703, 309] width 8 height 9
click at [697, 306] on icon at bounding box center [695, 310] width 8 height 8
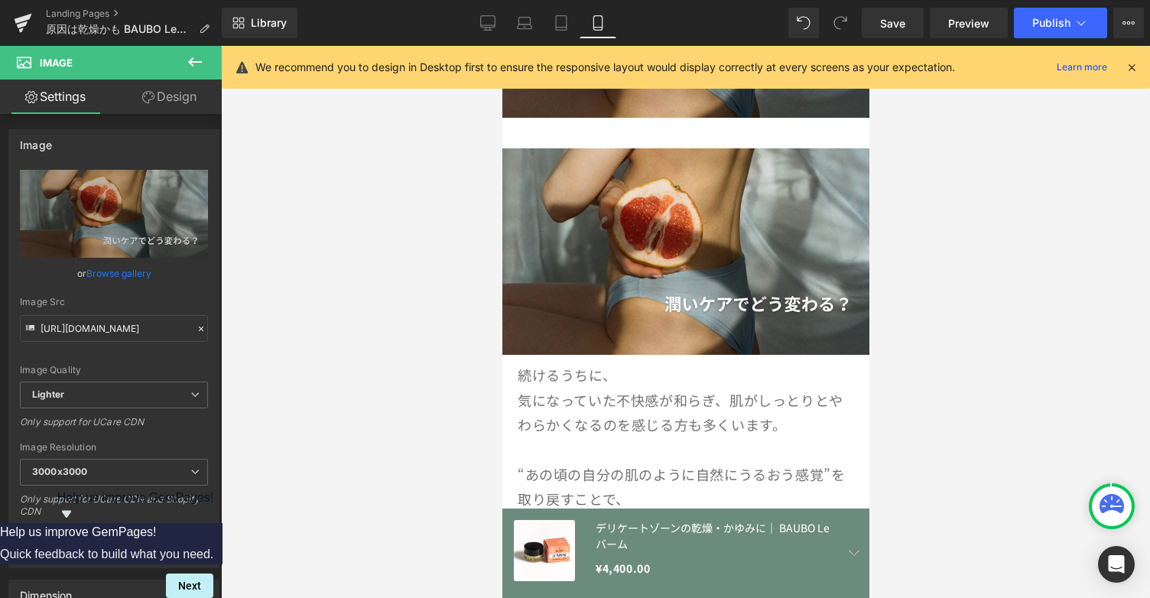
scroll to position [2472, 0]
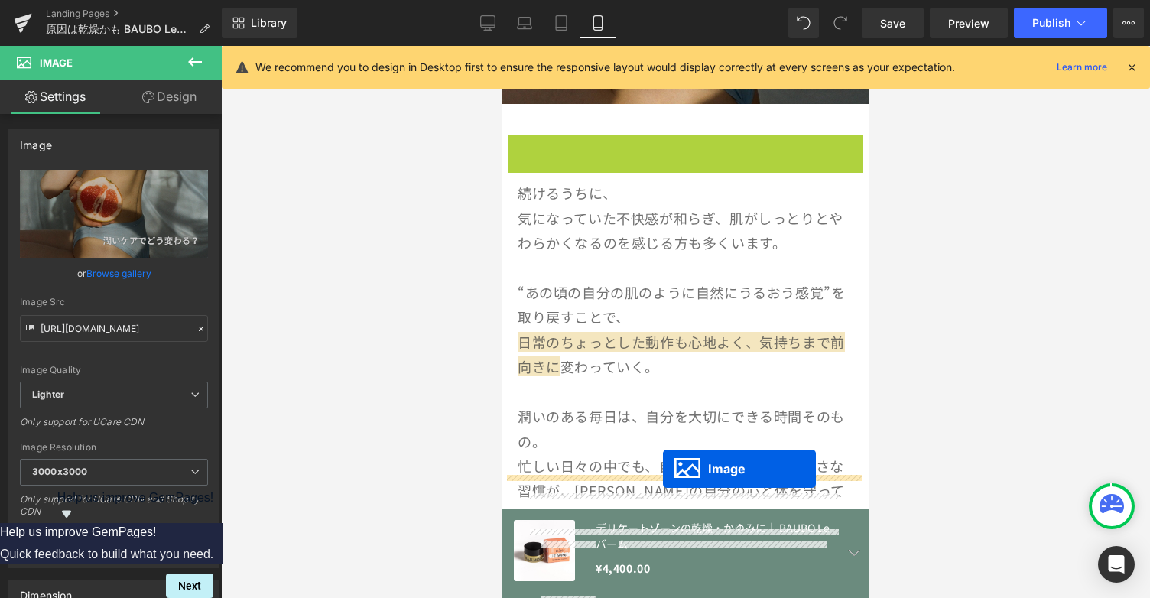
drag, startPoint x: 656, startPoint y: 205, endPoint x: 662, endPoint y: 469, distance: 263.9
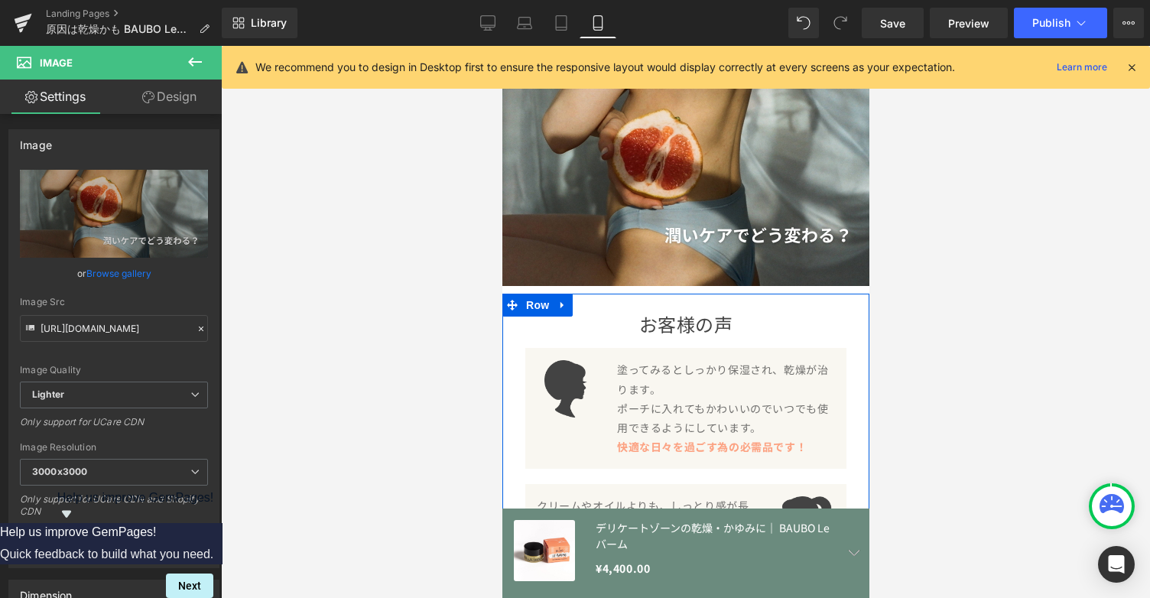
scroll to position [2836, 0]
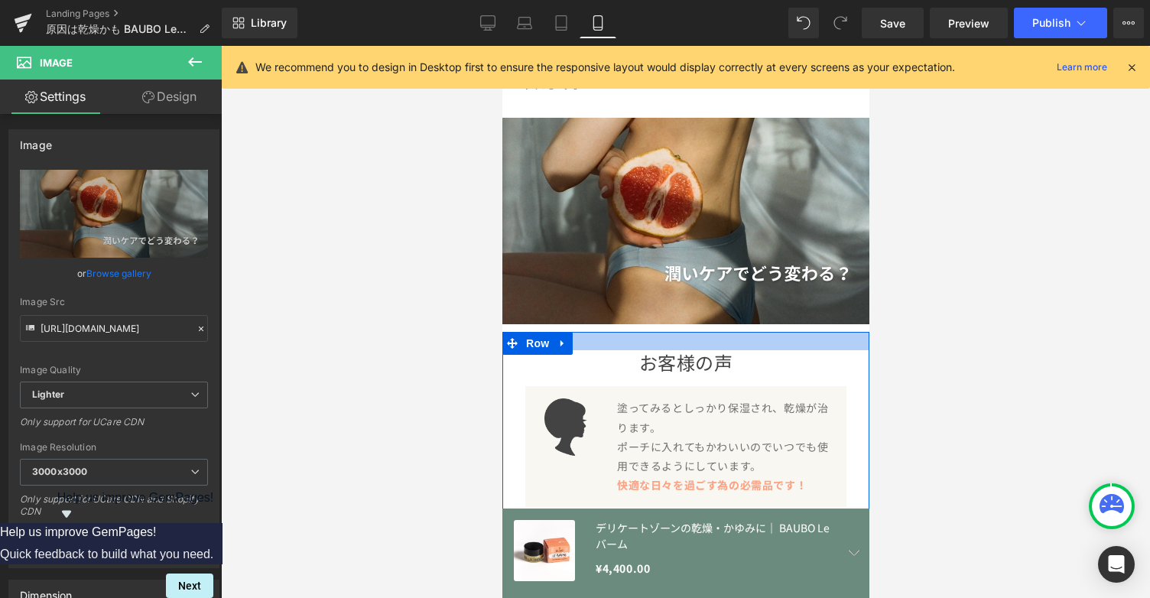
click at [658, 332] on div at bounding box center [685, 341] width 367 height 18
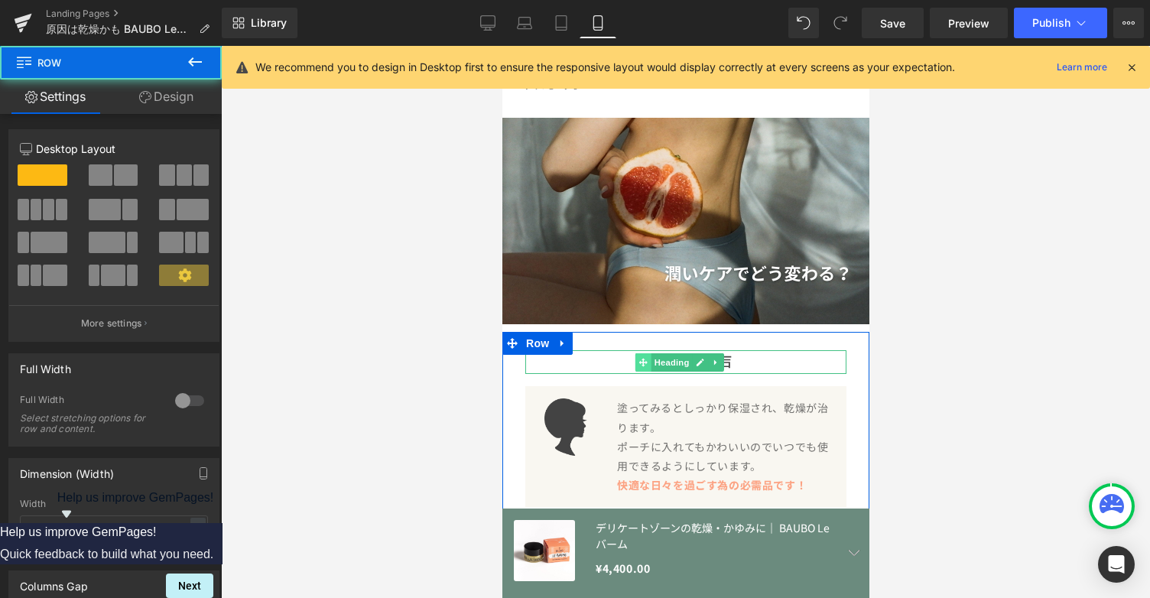
click at [636, 353] on span at bounding box center [643, 362] width 16 height 18
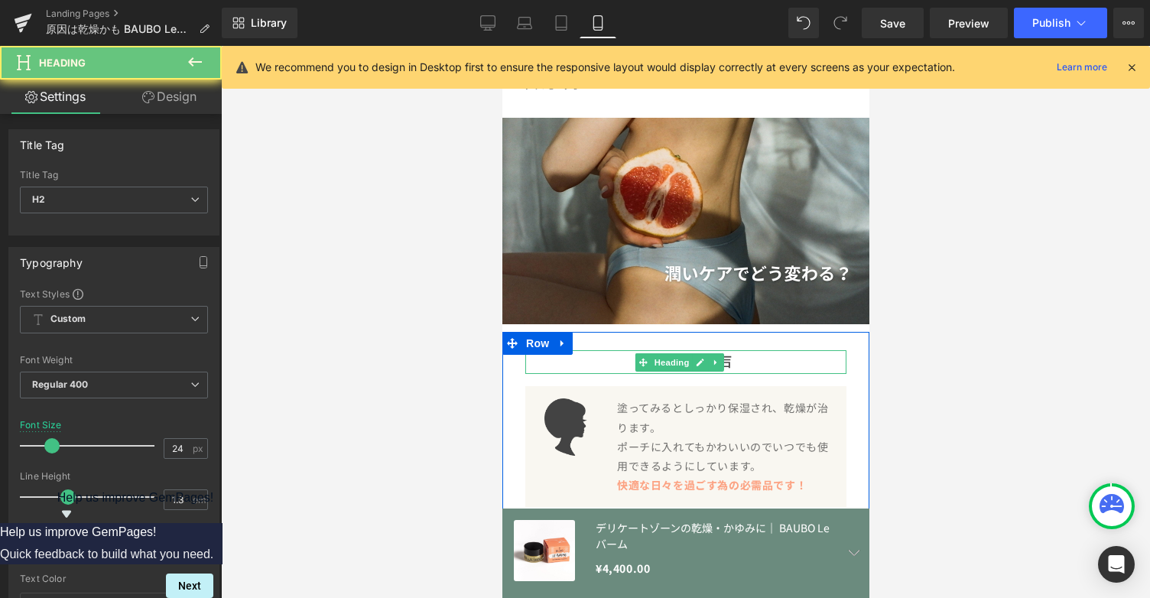
click at [629, 350] on h2 "お客様の声" at bounding box center [685, 362] width 321 height 24
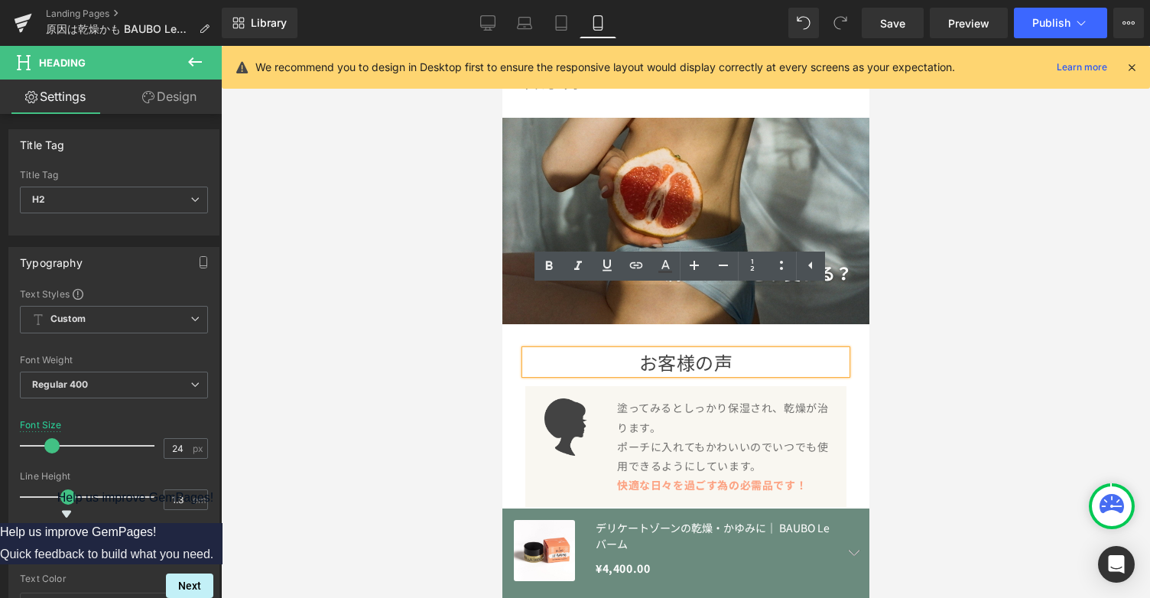
click at [639, 350] on h2 "お客様の声" at bounding box center [685, 362] width 321 height 24
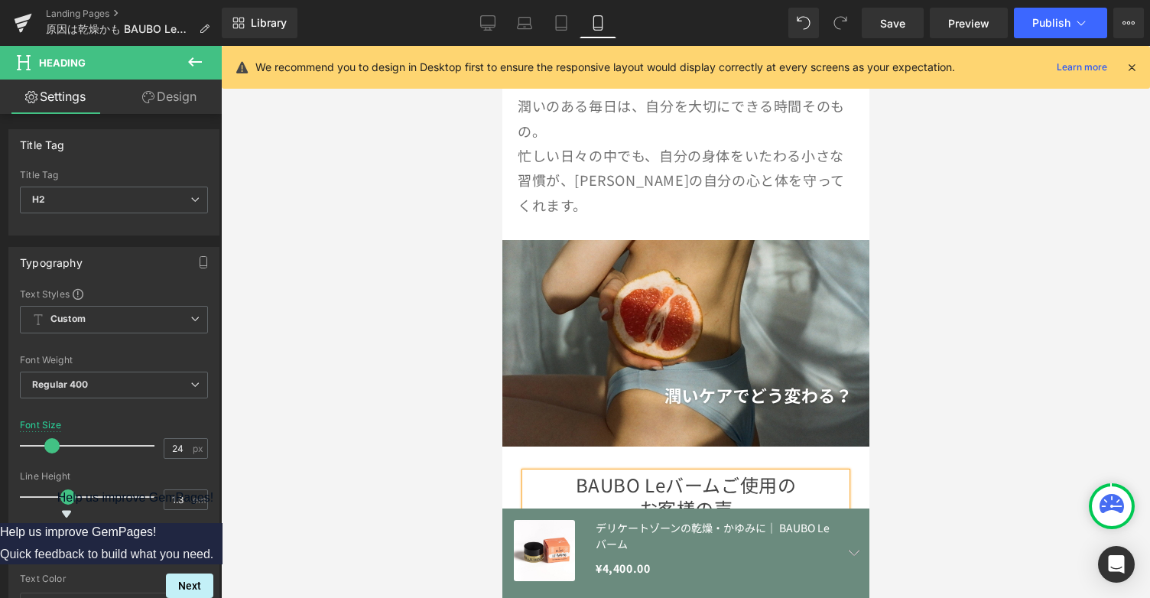
scroll to position [2761, 0]
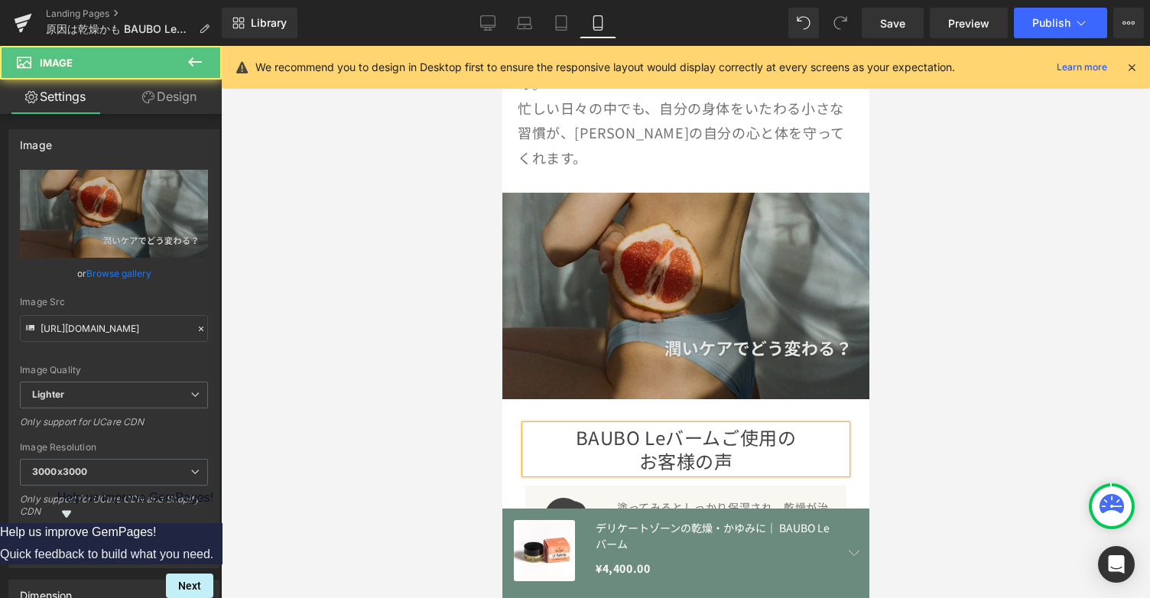
click at [668, 281] on img at bounding box center [685, 296] width 367 height 206
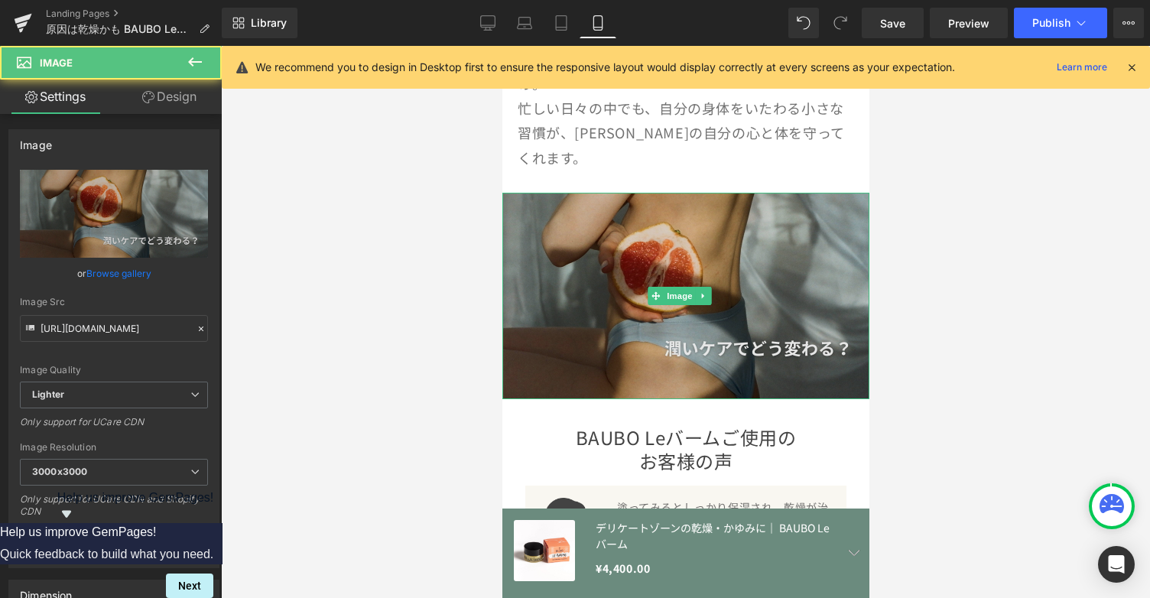
click at [676, 275] on img at bounding box center [685, 296] width 367 height 206
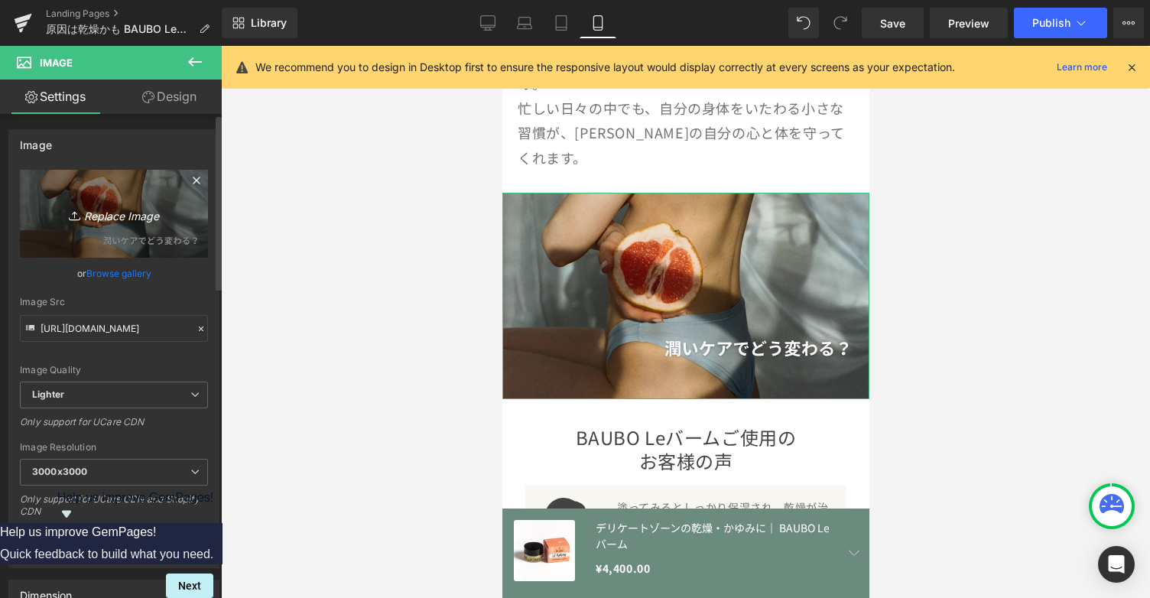
click at [110, 210] on icon "Replace Image" at bounding box center [114, 213] width 122 height 19
type input "C:\fakepath\BlogLP明るい[PERSON_NAME]へ.png"
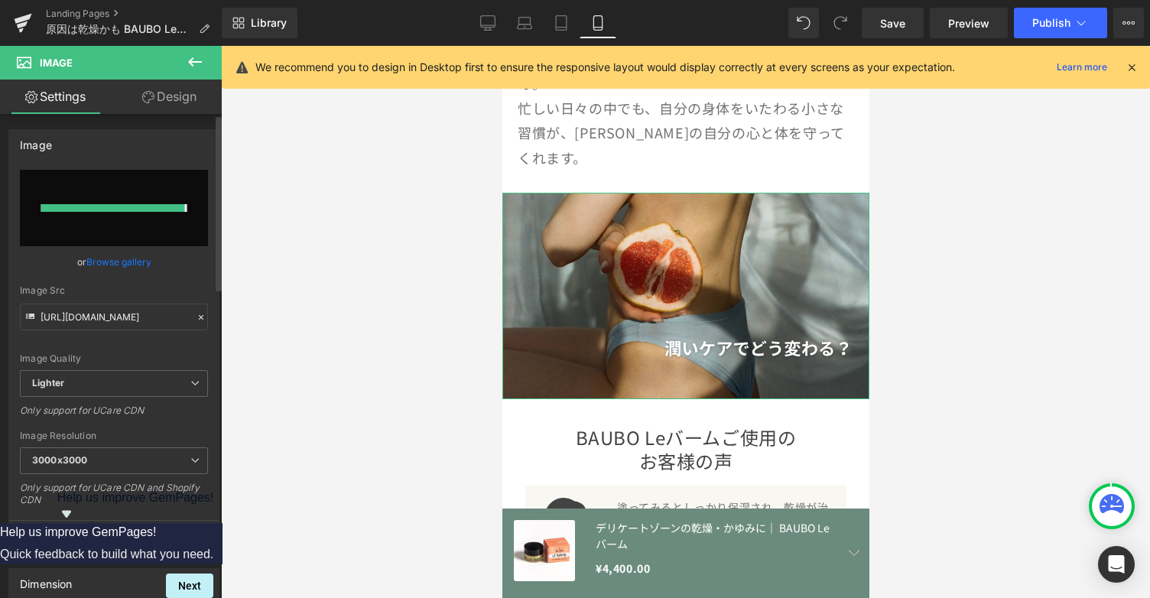
type input "[URL][DOMAIN_NAME]"
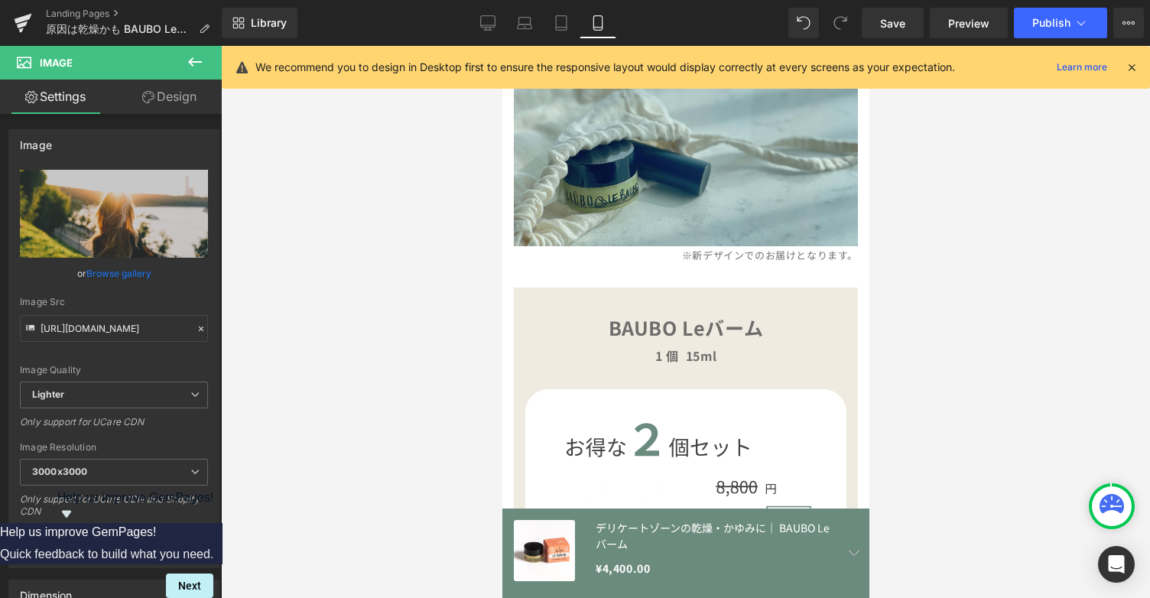
scroll to position [7372, 0]
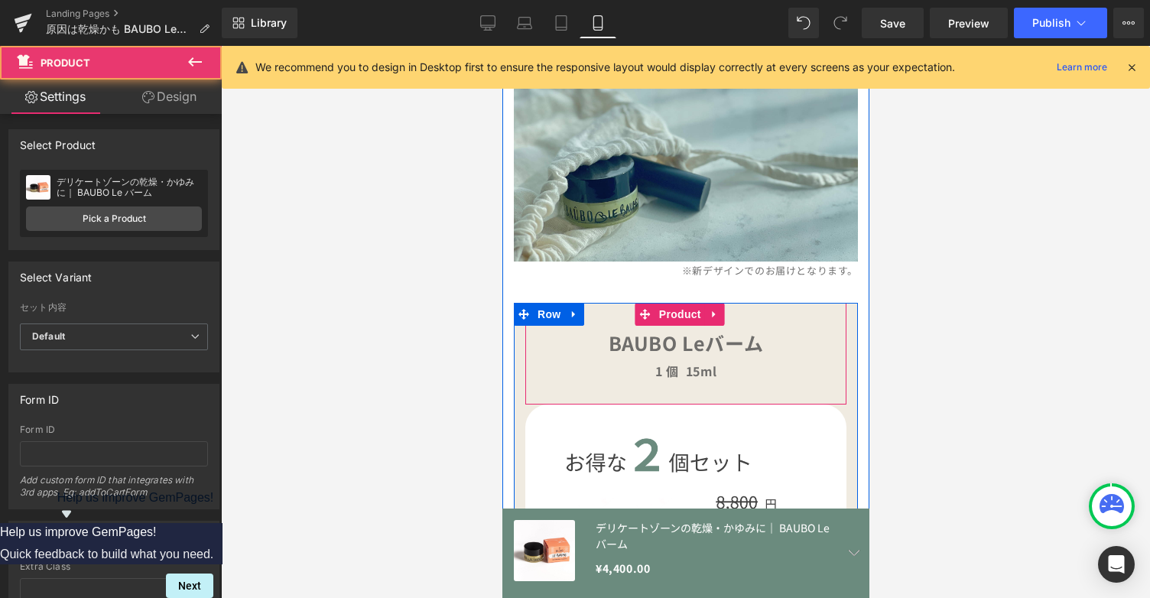
click at [821, 303] on div "BAUBO Leバーム Text Block 1 個 15ml Text Block Product" at bounding box center [685, 354] width 321 height 102
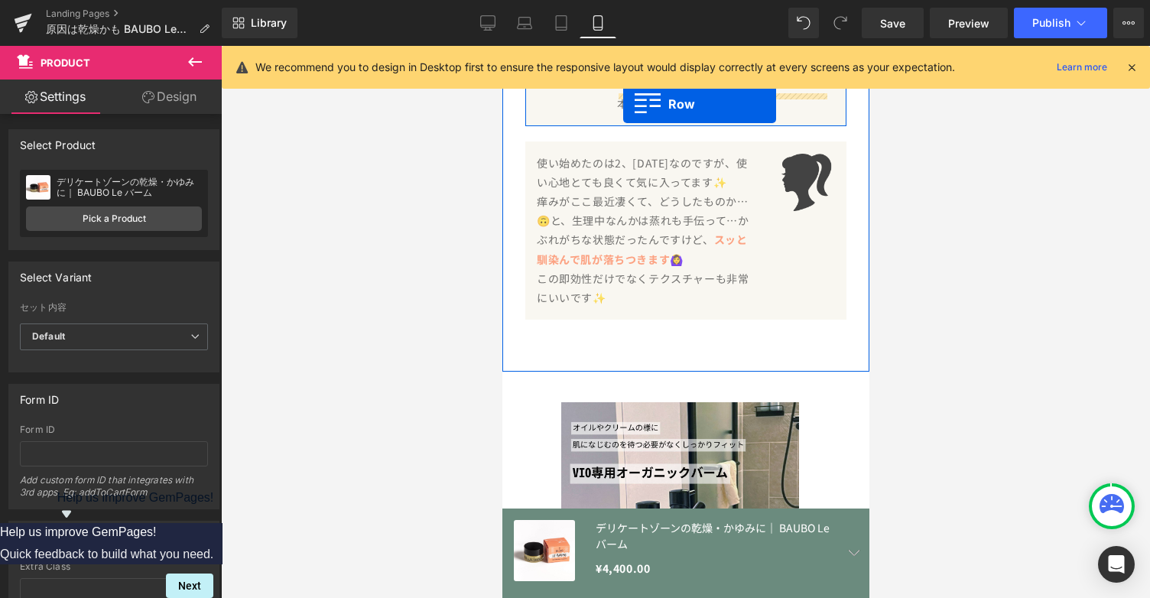
scroll to position [3518, 0]
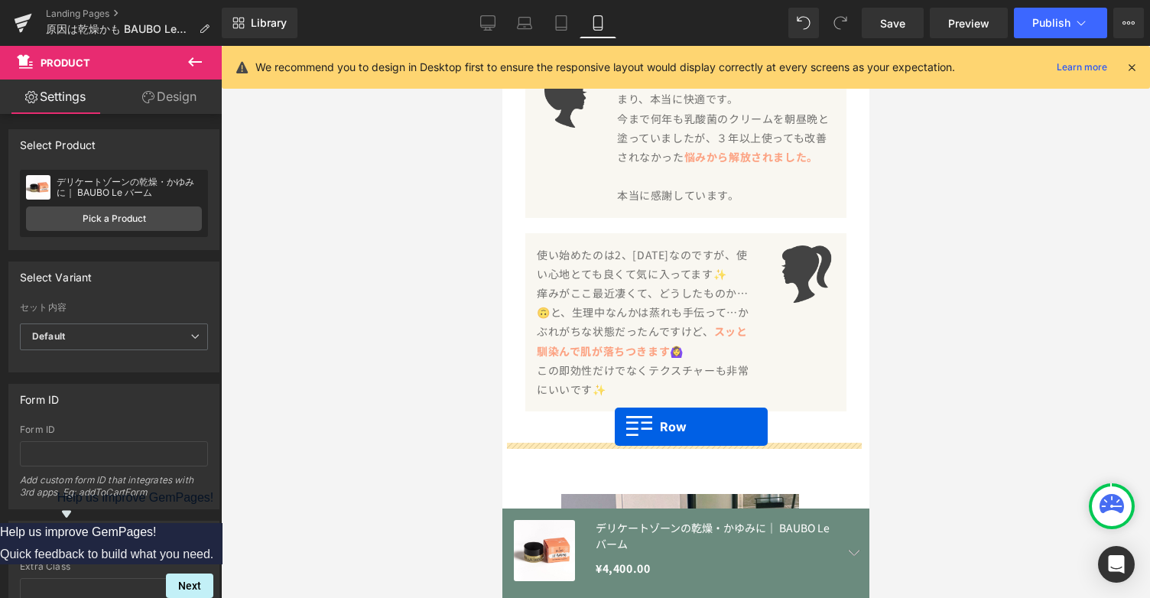
drag, startPoint x: 521, startPoint y: 239, endPoint x: 614, endPoint y: 427, distance: 209.3
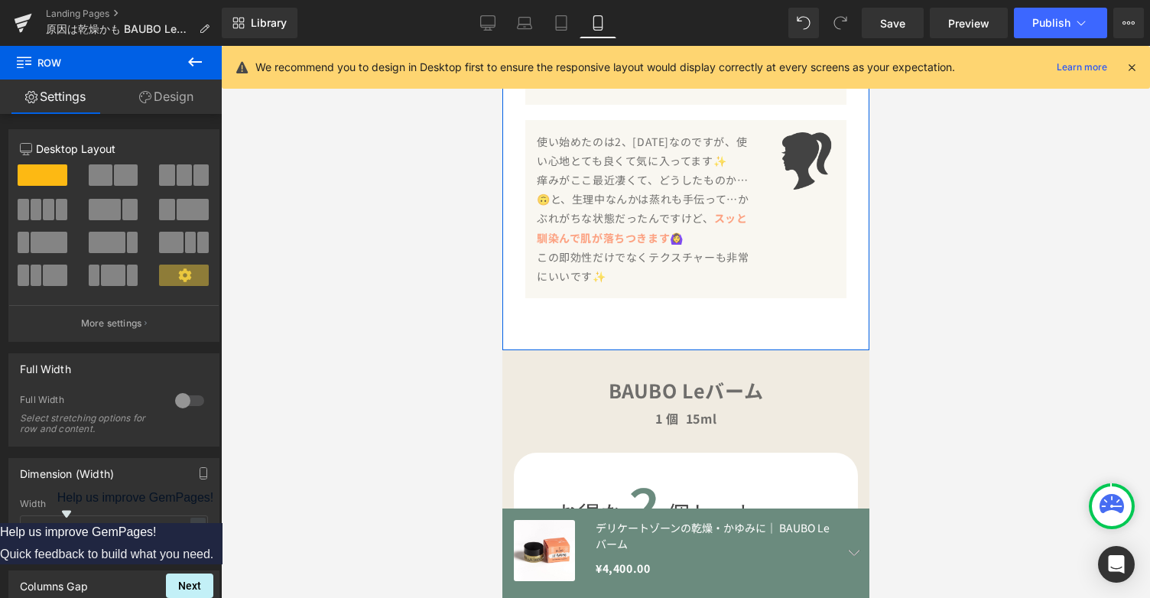
scroll to position [3652, 0]
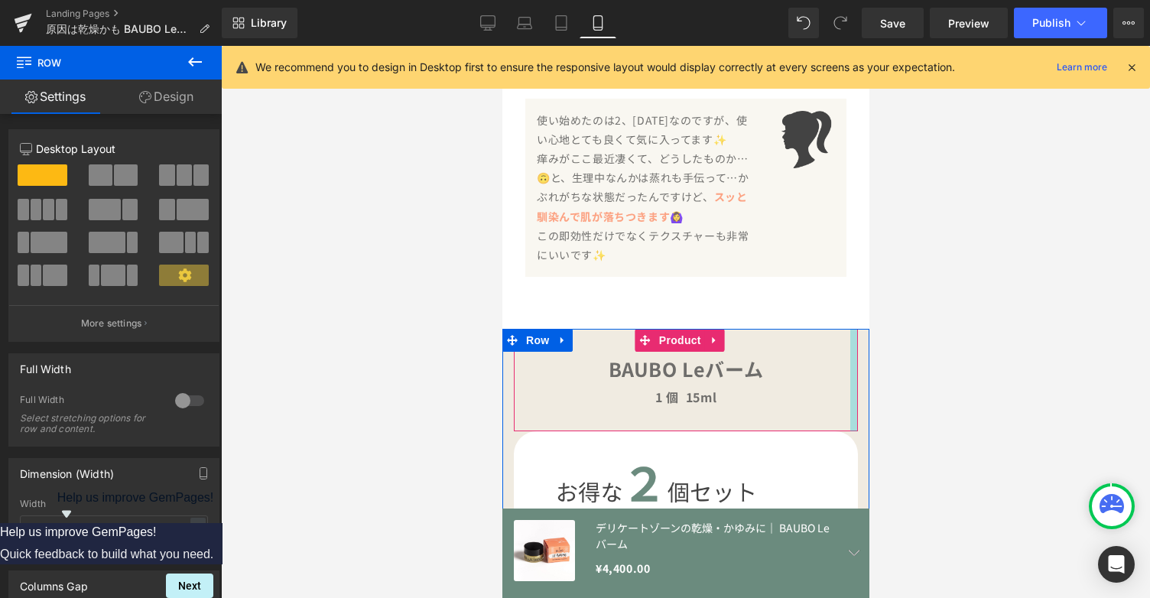
click at [843, 387] on div "BAUBO Leバーム Text Block 1 個 15ml Text Block Product" at bounding box center [685, 380] width 344 height 102
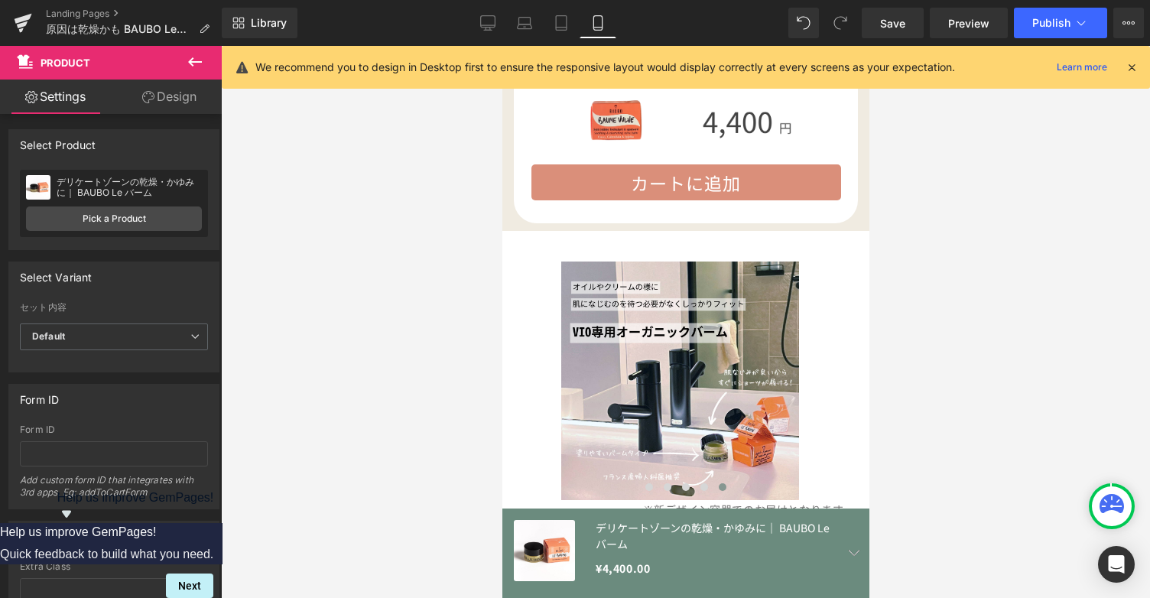
scroll to position [4348, 0]
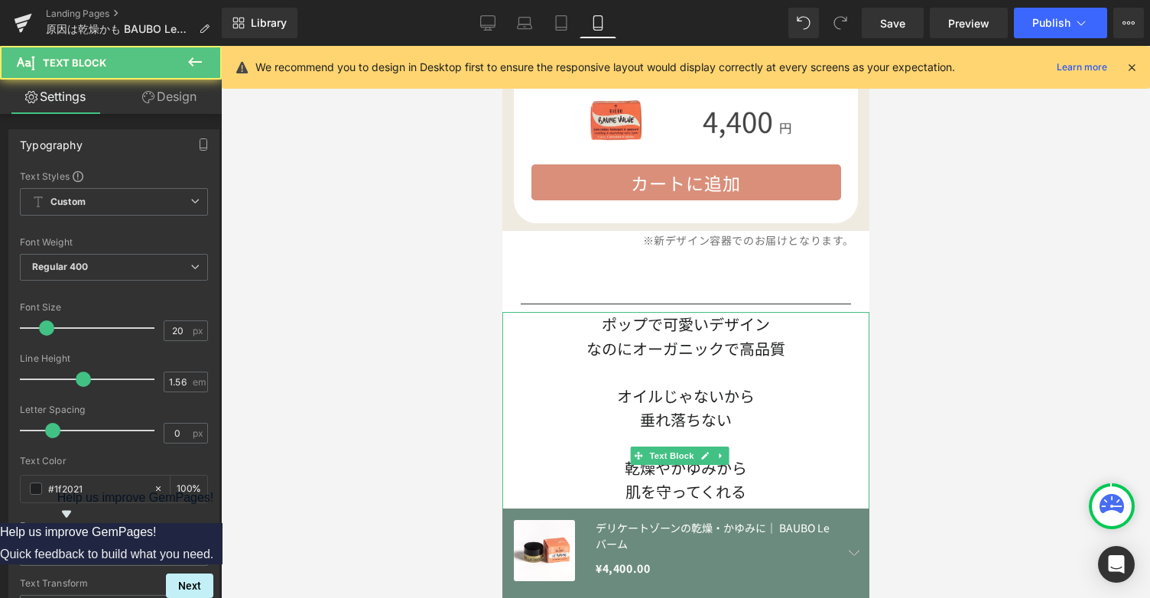
click at [742, 336] on div "なのにオーガニックで高品質 オイルじゃないから 垂れ落ちない 乾燥やかゆみから 肌を守ってくれる VIO専用バーム" at bounding box center [685, 431] width 367 height 191
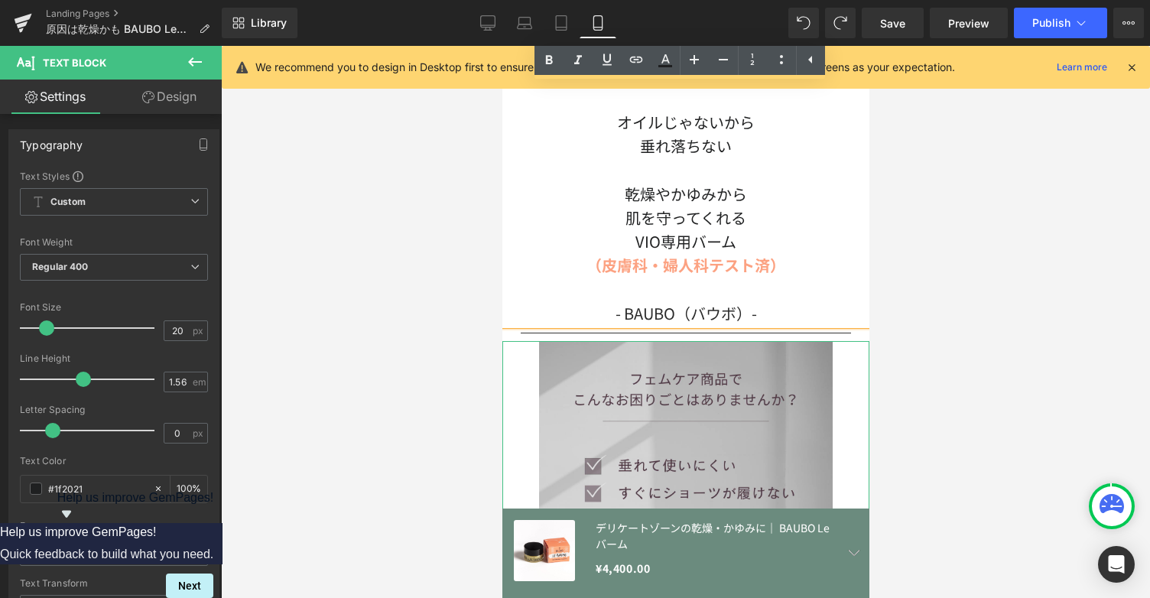
scroll to position [4622, 0]
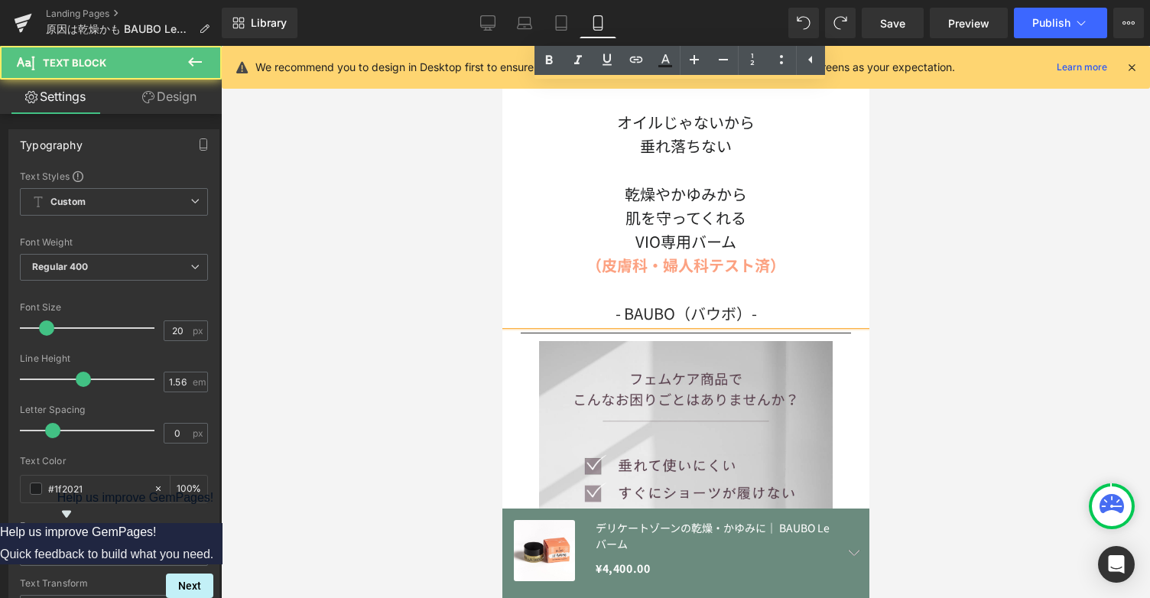
click at [829, 253] on div "（皮膚科・婦人科テスト済）" at bounding box center [685, 265] width 367 height 24
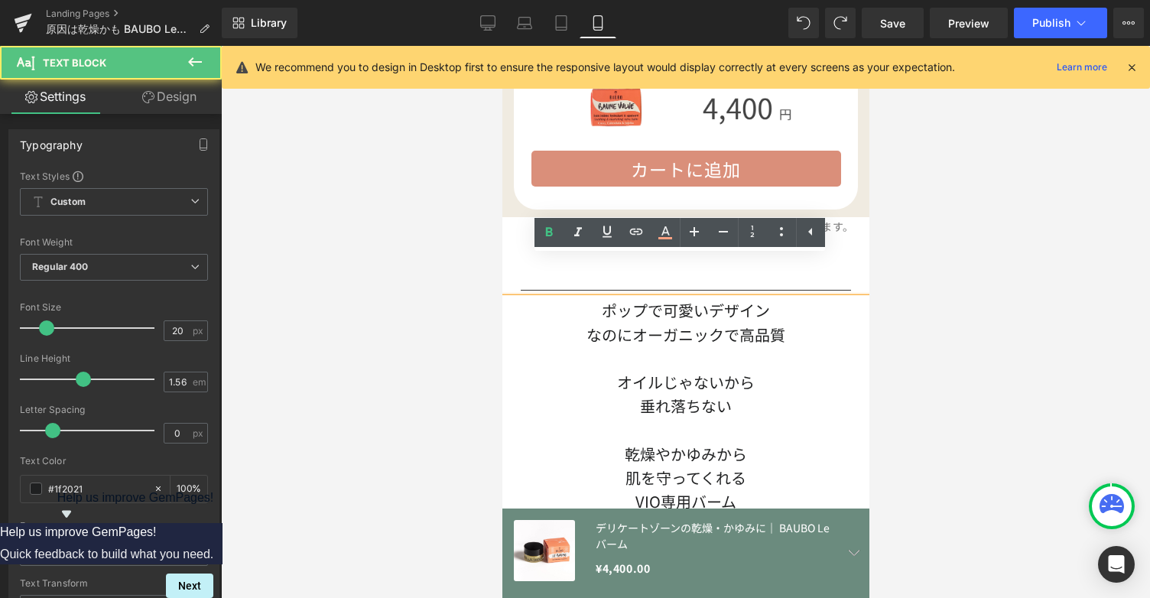
scroll to position [4356, 0]
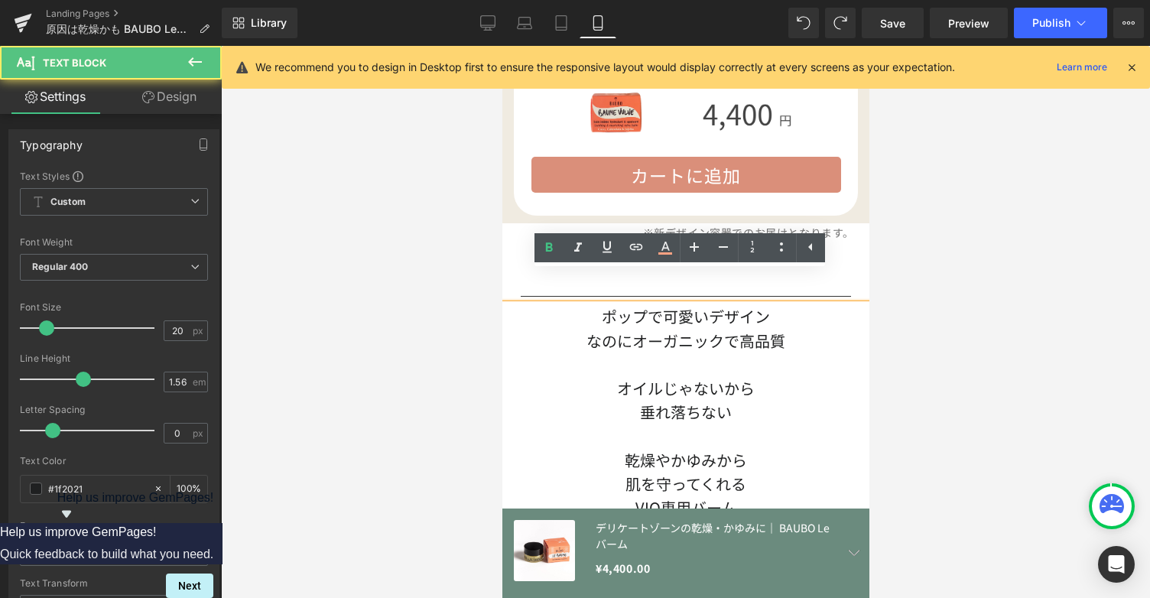
click at [671, 304] on div "ポップで可愛いデザイン なのにオーガニックで高品質 オイルじゃないから 垂れ落ちない 乾燥やかゆみから 肌を守ってくれる VIO専用バーム （皮膚科・婦人科テ…" at bounding box center [685, 447] width 367 height 286
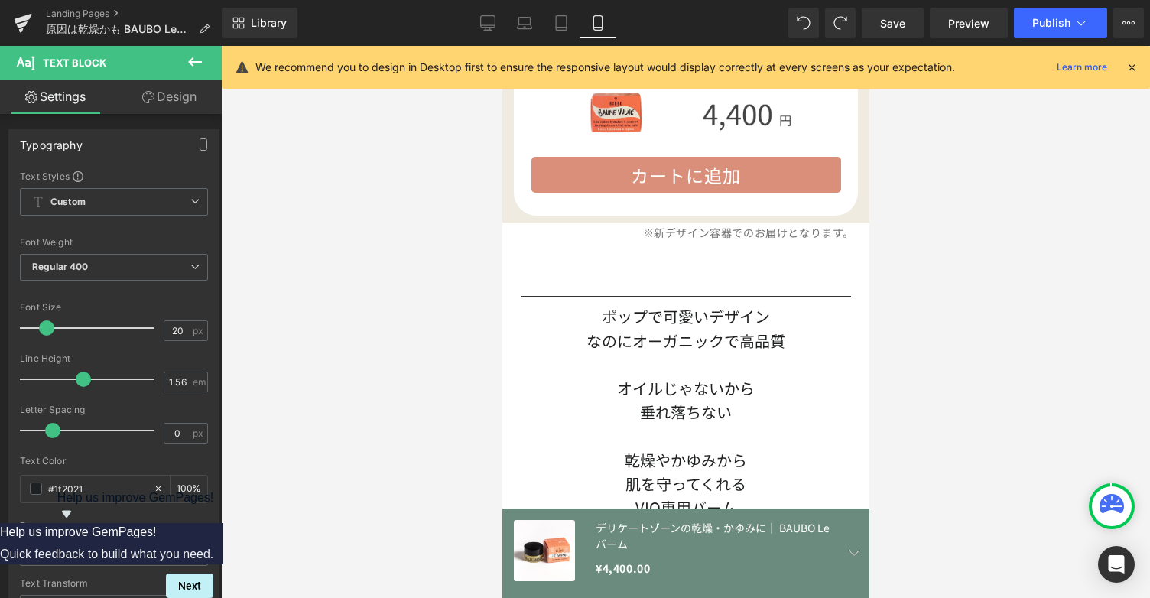
click at [496, 338] on div at bounding box center [685, 322] width 929 height 552
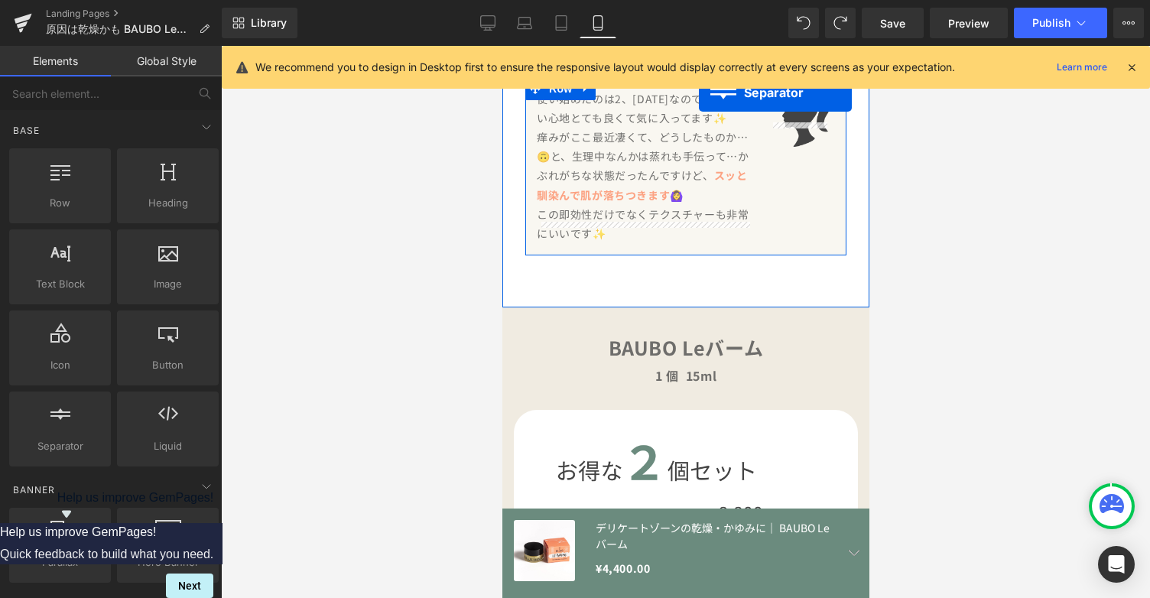
scroll to position [3613, 0]
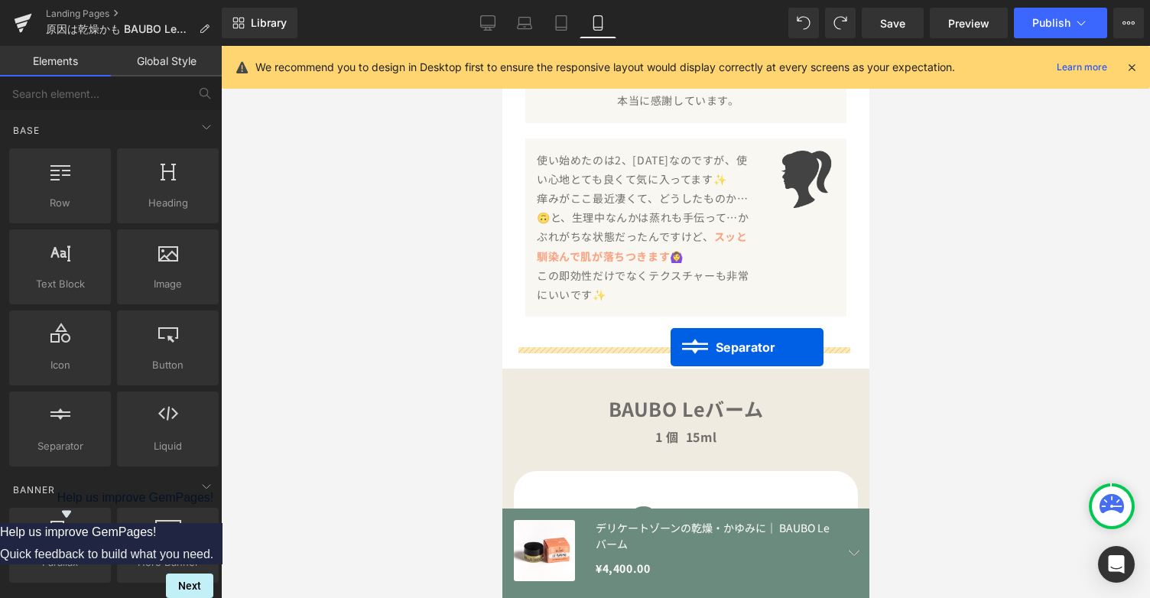
drag, startPoint x: 653, startPoint y: 276, endPoint x: 670, endPoint y: 348, distance: 73.8
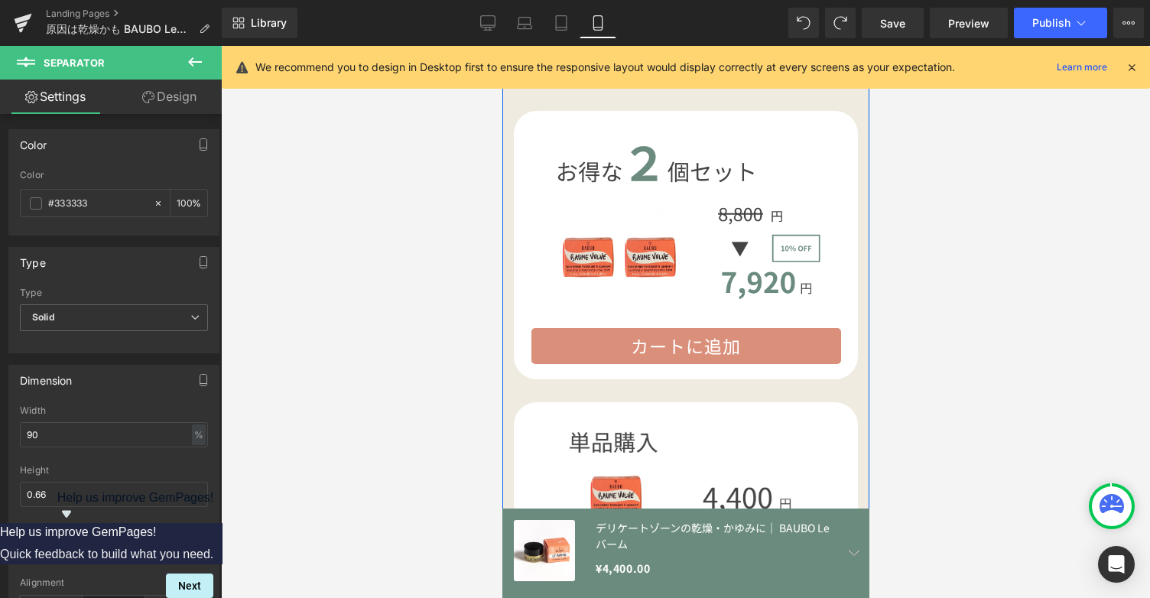
scroll to position [4380, 0]
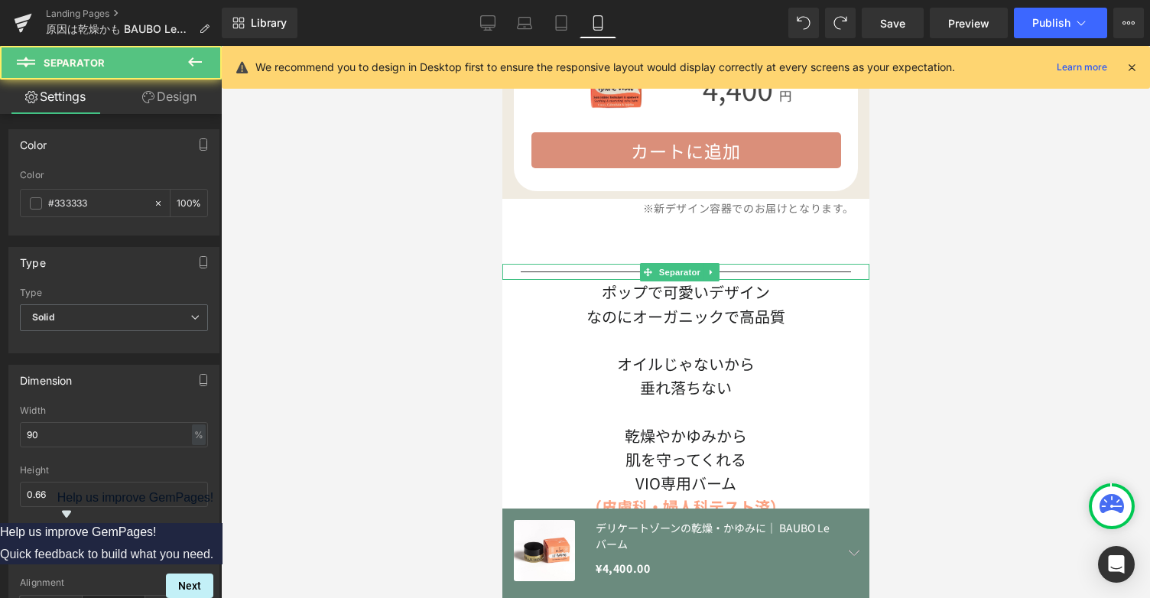
click at [802, 264] on div at bounding box center [685, 272] width 367 height 16
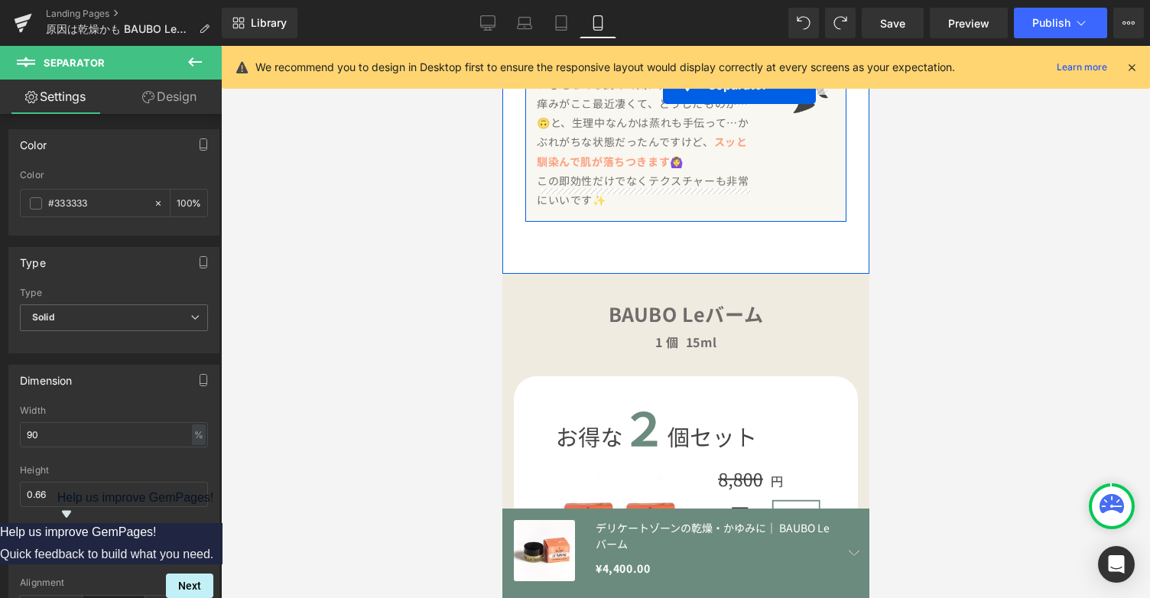
scroll to position [3662, 0]
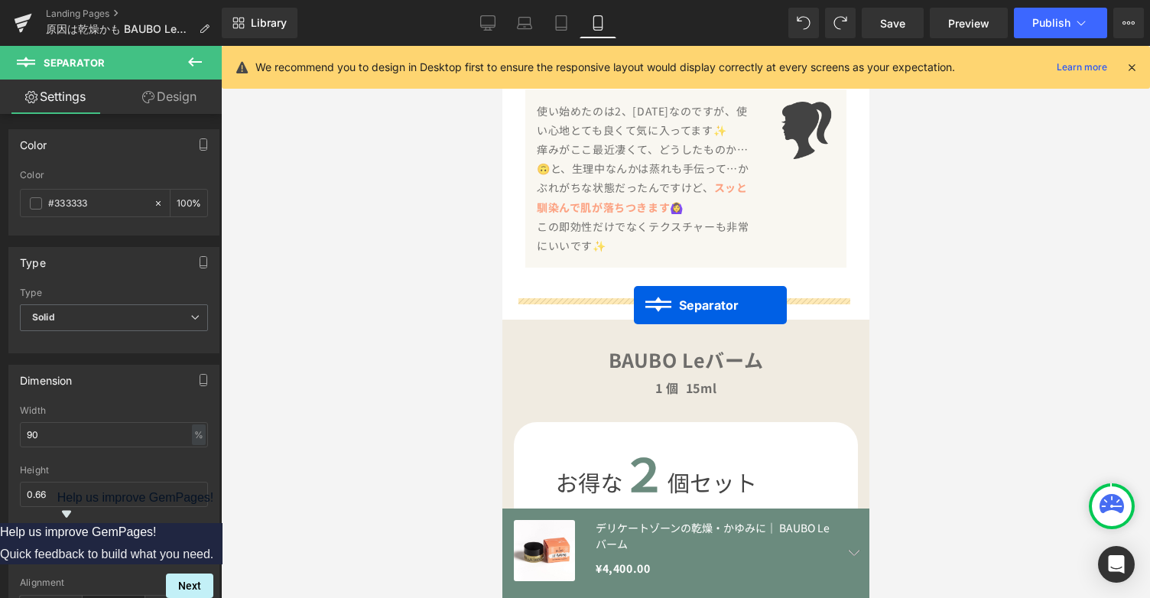
drag, startPoint x: 649, startPoint y: 238, endPoint x: 633, endPoint y: 306, distance: 69.8
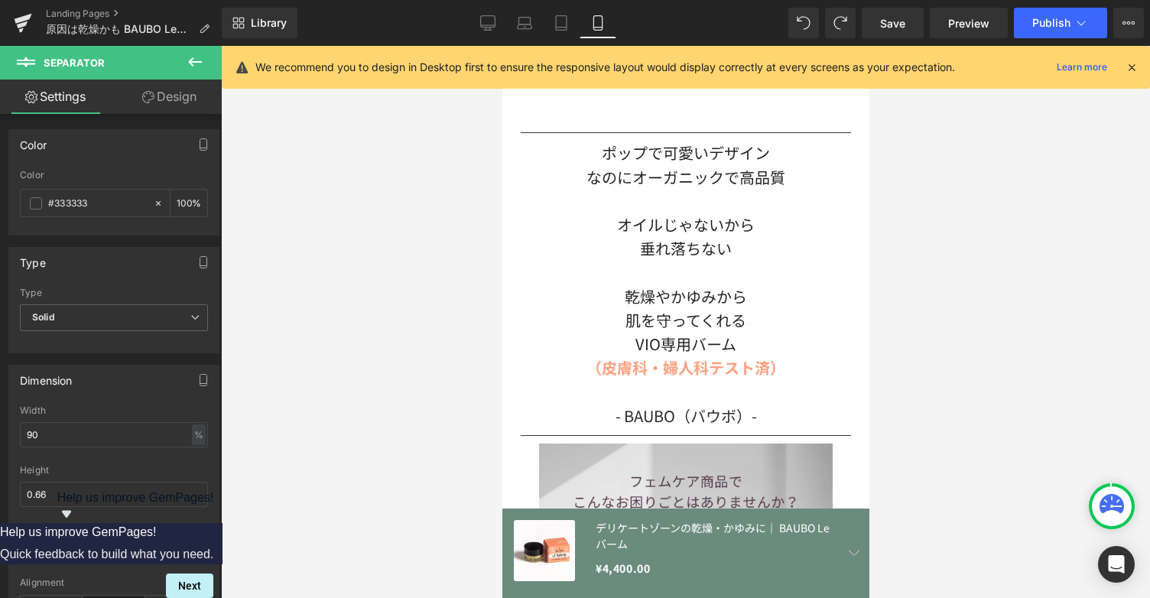
scroll to position [4510, 0]
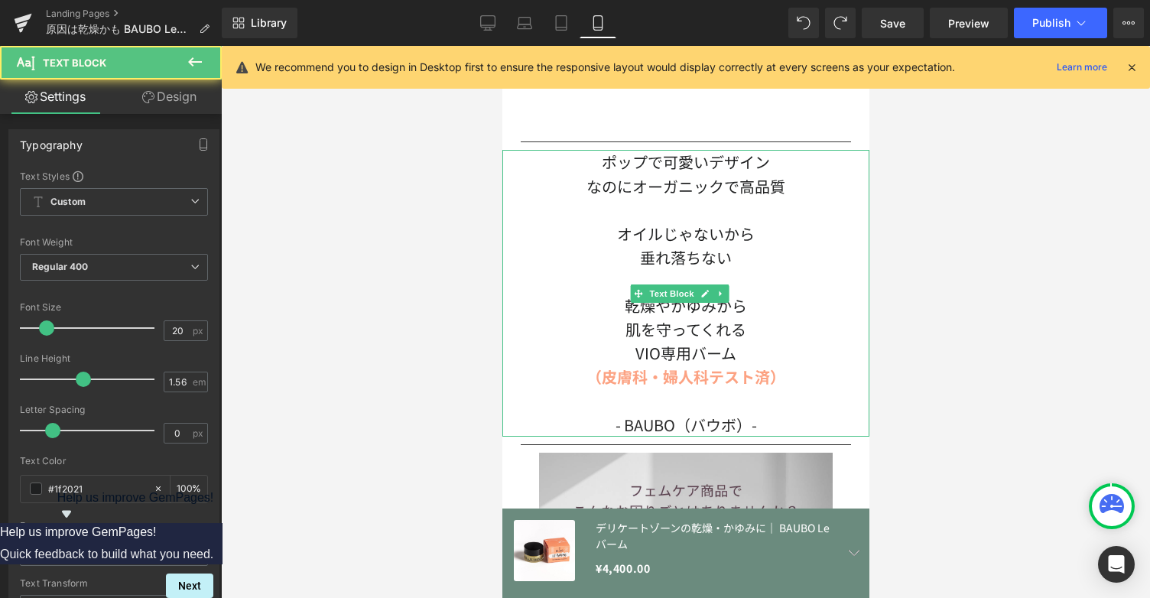
click at [805, 365] on div "（皮膚科・婦人科テスト済）" at bounding box center [685, 377] width 367 height 24
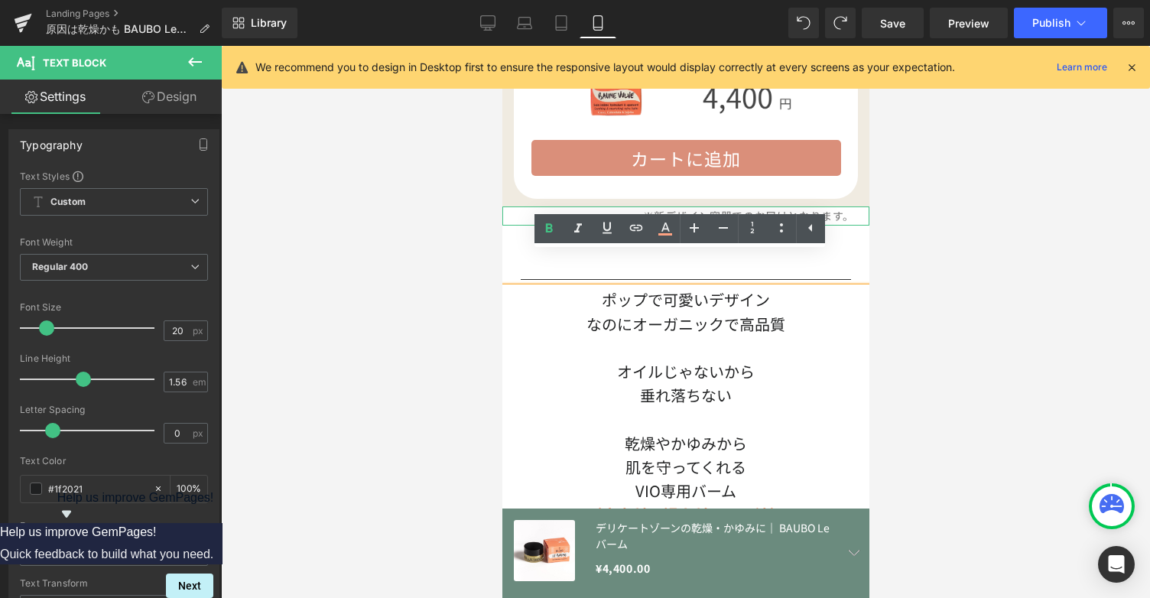
scroll to position [4372, 0]
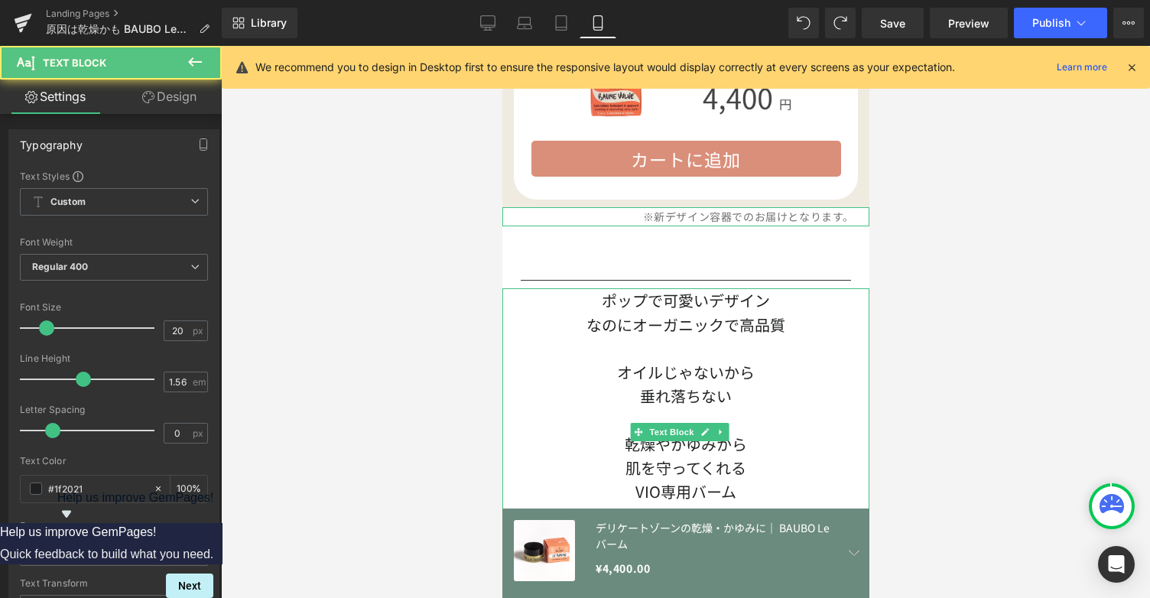
click at [559, 313] on div "なのにオーガニックで高品質 オイルじゃないから 垂れ落ちない 乾燥やかゆみから 肌を守ってくれる VIO専用バーム" at bounding box center [685, 408] width 367 height 191
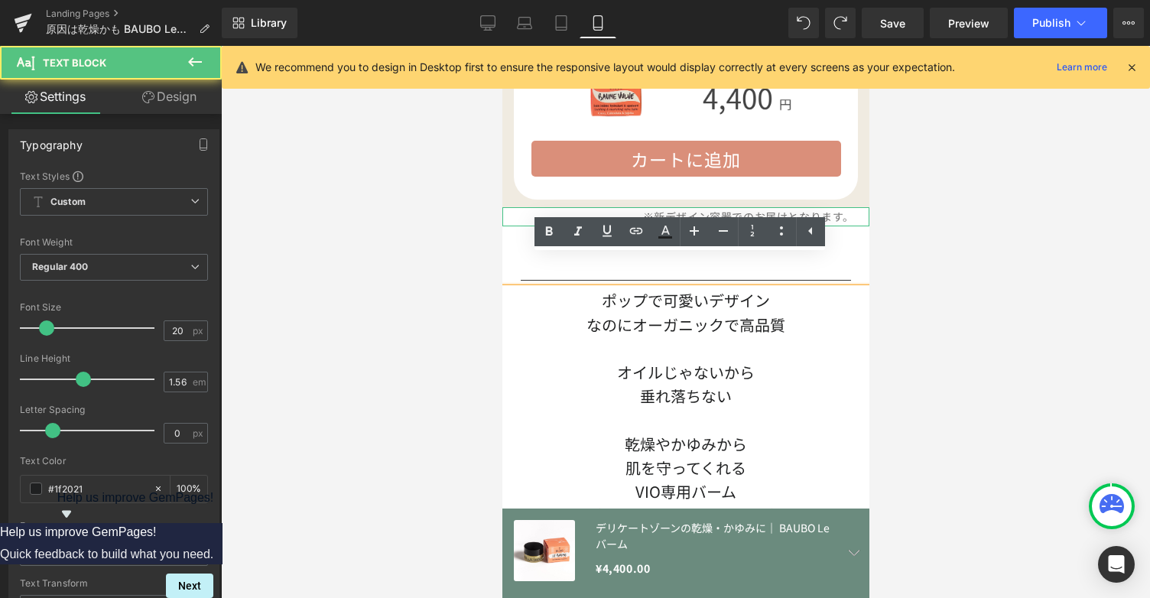
click at [659, 384] on div "垂れ落ちない" at bounding box center [685, 396] width 367 height 24
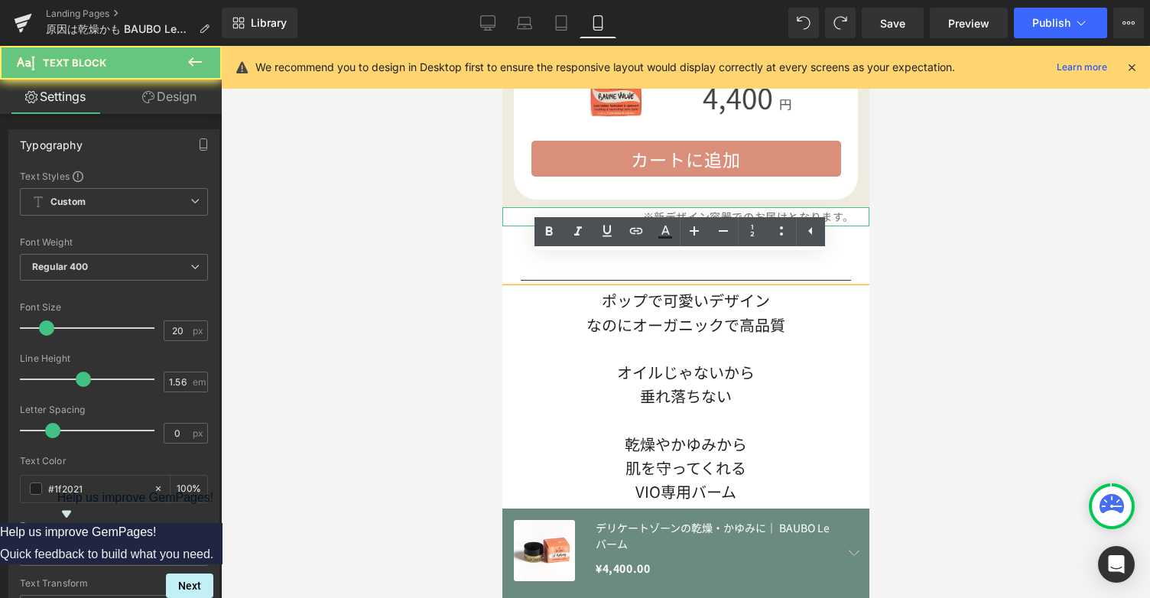
click at [819, 384] on div "垂れ落ちない" at bounding box center [685, 396] width 367 height 24
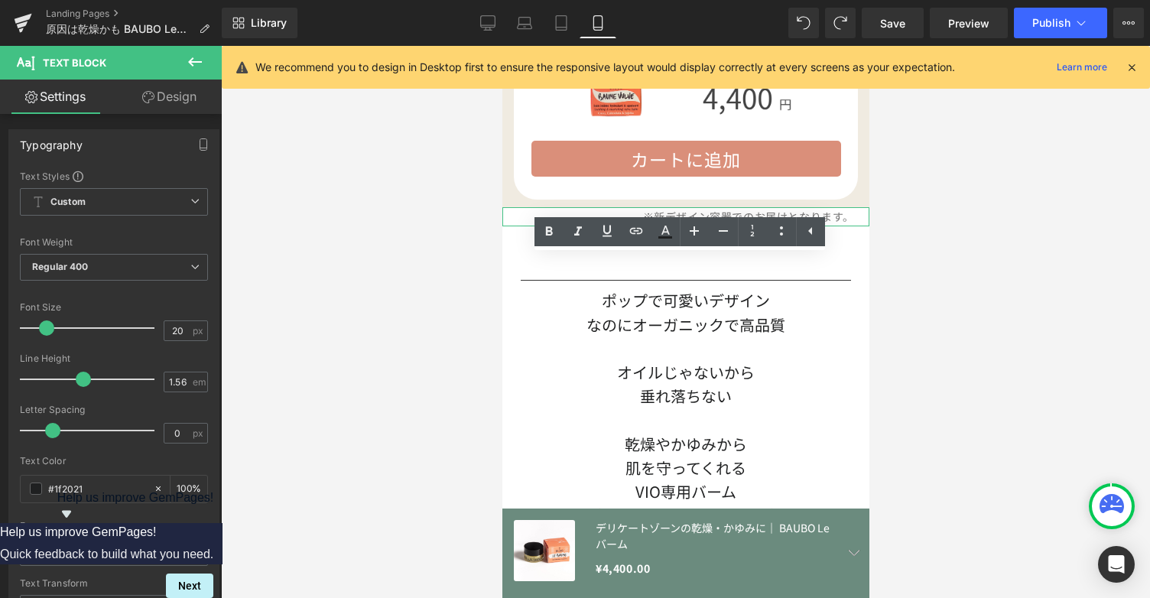
click at [488, 291] on div at bounding box center [685, 322] width 929 height 552
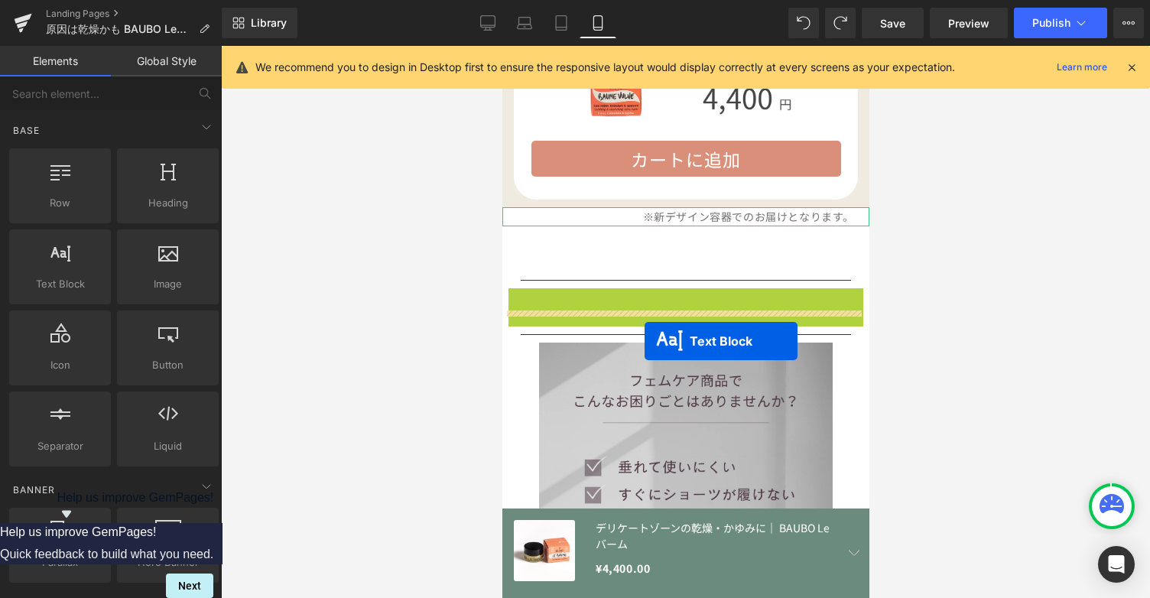
drag, startPoint x: 635, startPoint y: 406, endPoint x: 644, endPoint y: 340, distance: 66.4
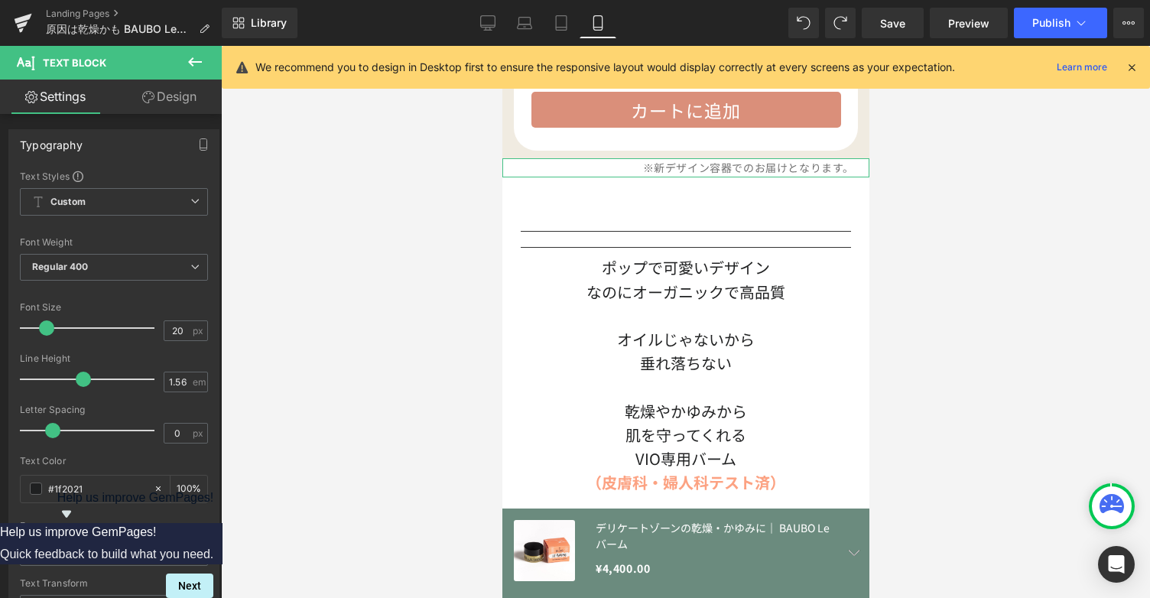
scroll to position [4427, 0]
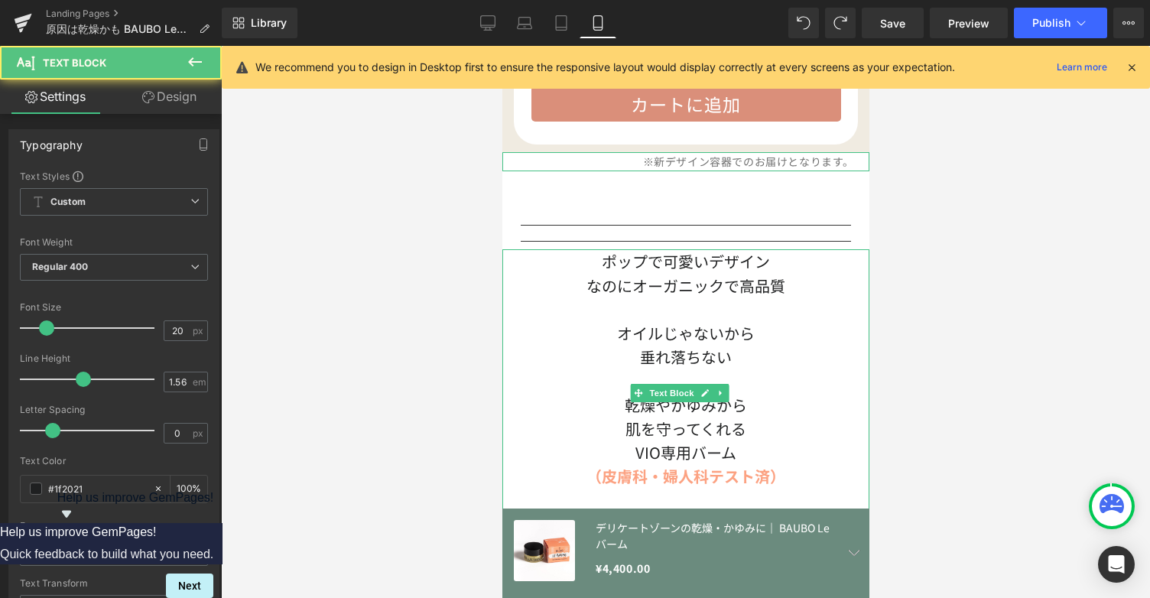
click at [691, 274] on div "なのにオーガニックで高品質 オイルじゃないから 垂れ落ちない 乾燥やかゆみから 肌を守ってくれる VIO専用バーム" at bounding box center [685, 369] width 367 height 191
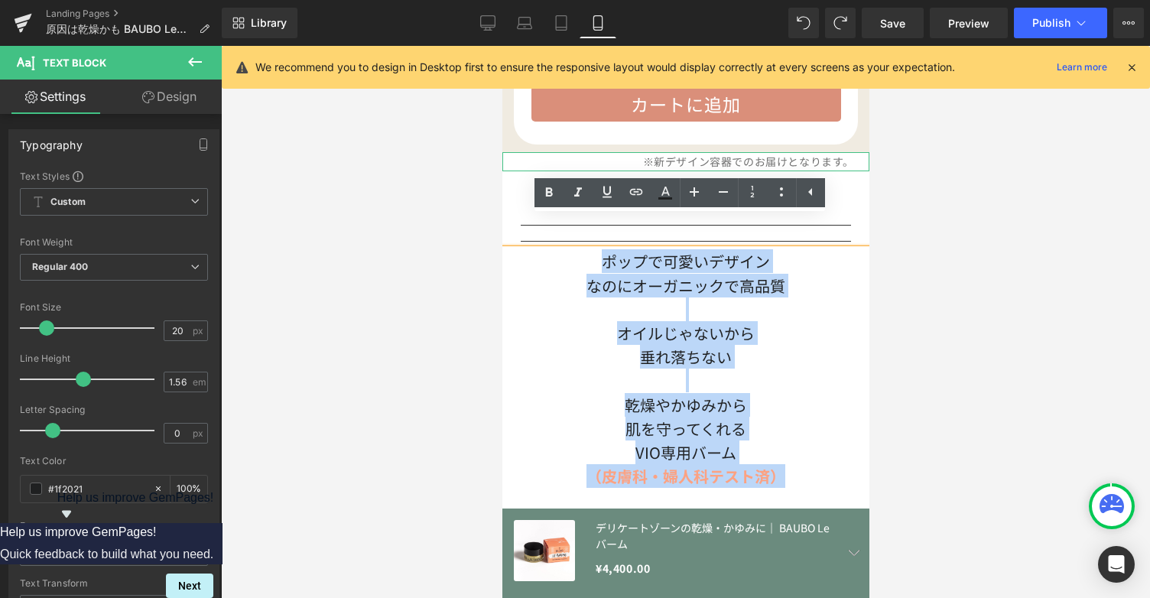
drag, startPoint x: 597, startPoint y: 228, endPoint x: 797, endPoint y: 455, distance: 302.4
click at [797, 455] on div "ポップで可愛いデザイン なのにオーガニックで高品質 オイルじゃないから 垂れ落ちない 乾燥やかゆみから 肌を守ってくれる VIO専用バーム （皮膚科・婦人科テ…" at bounding box center [685, 392] width 367 height 286
copy div "ポップで可愛いデザイン なのにオーガニックで高品質 オイルじゃないから 垂れ落ちない 乾燥やかゆみから 肌を守ってくれる VIO専用バーム （皮膚科・婦人科テ…"
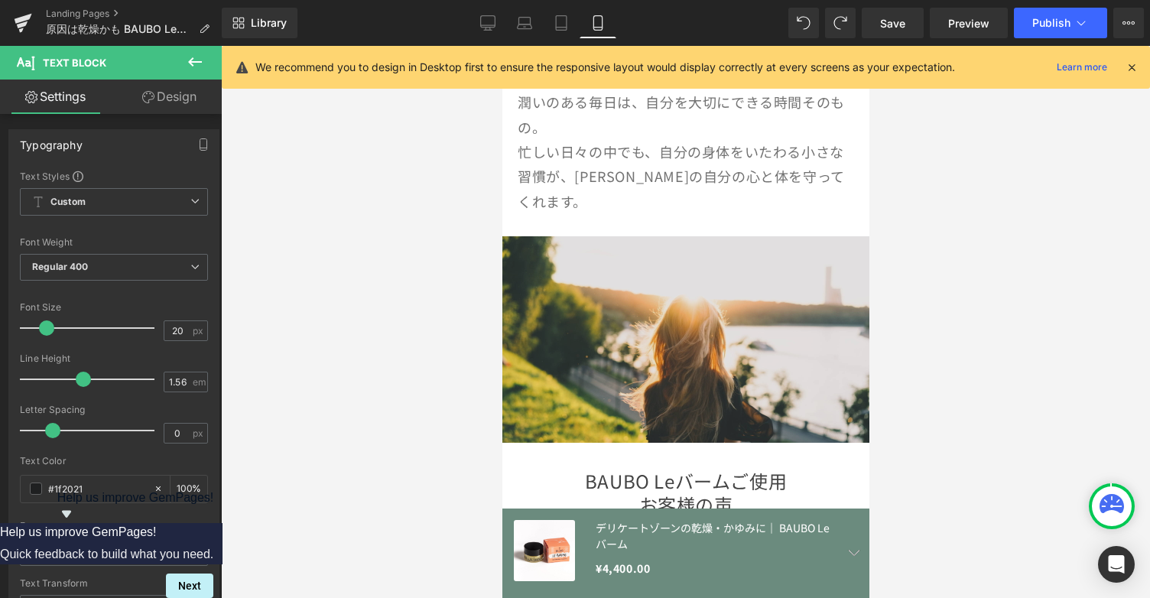
scroll to position [2716, 0]
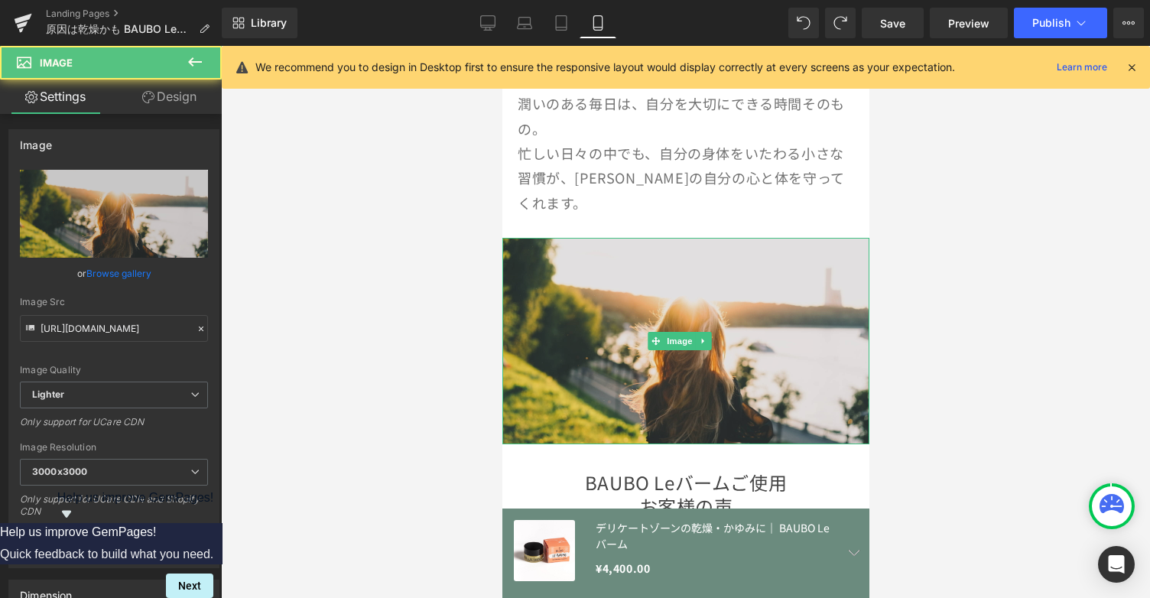
click at [733, 238] on img at bounding box center [685, 341] width 367 height 206
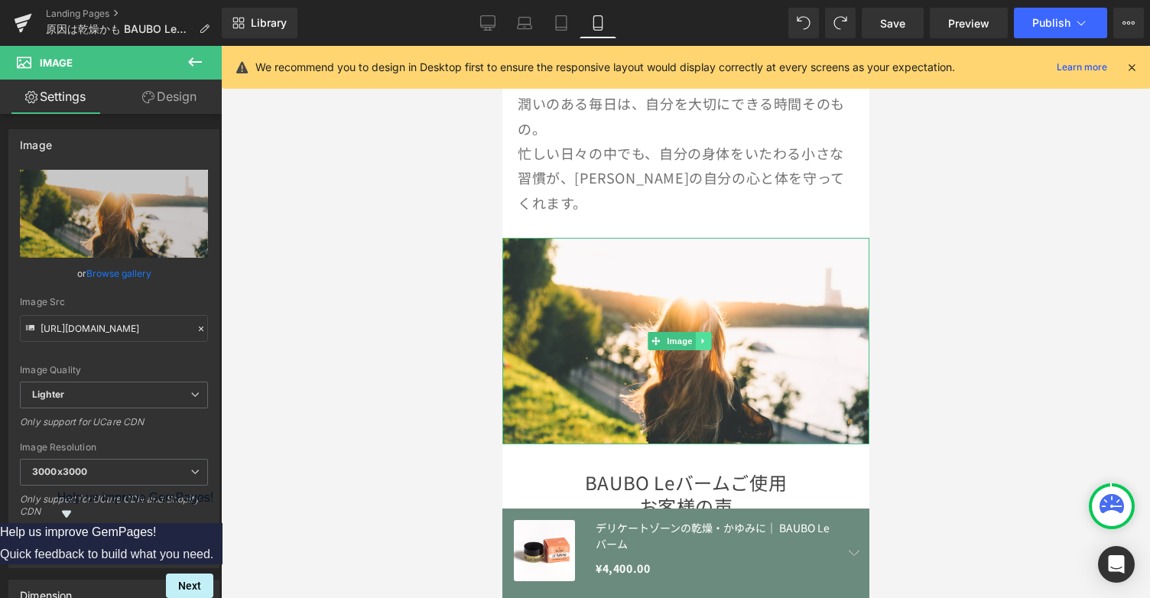
click at [710, 332] on link at bounding box center [703, 341] width 16 height 18
click at [694, 337] on icon at bounding box center [695, 341] width 8 height 8
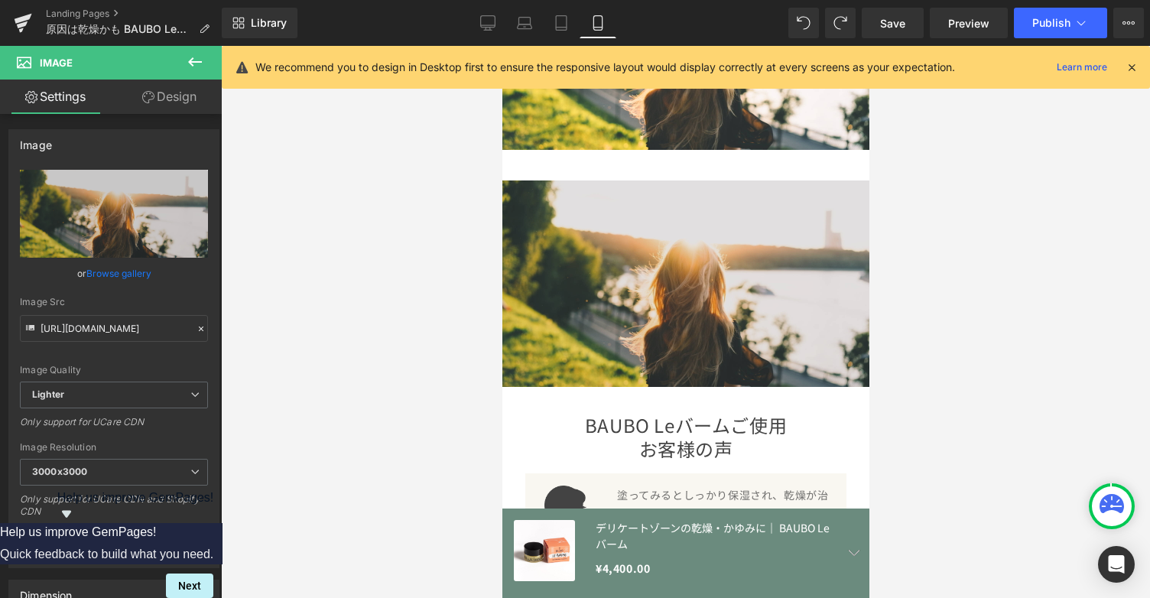
scroll to position [3025, 0]
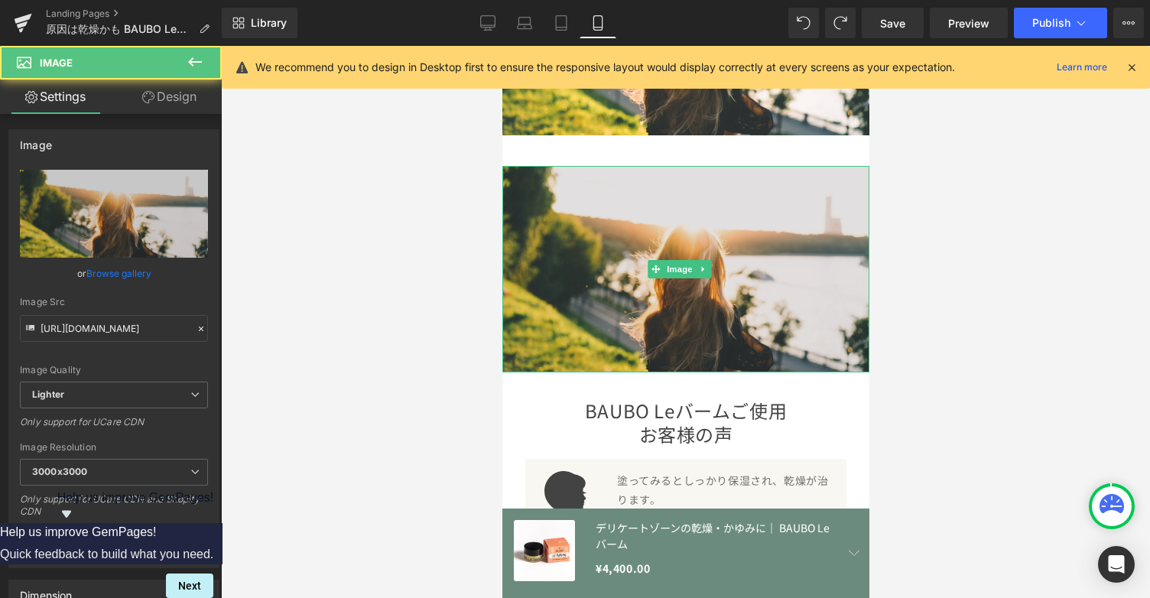
click at [720, 175] on img at bounding box center [685, 269] width 367 height 206
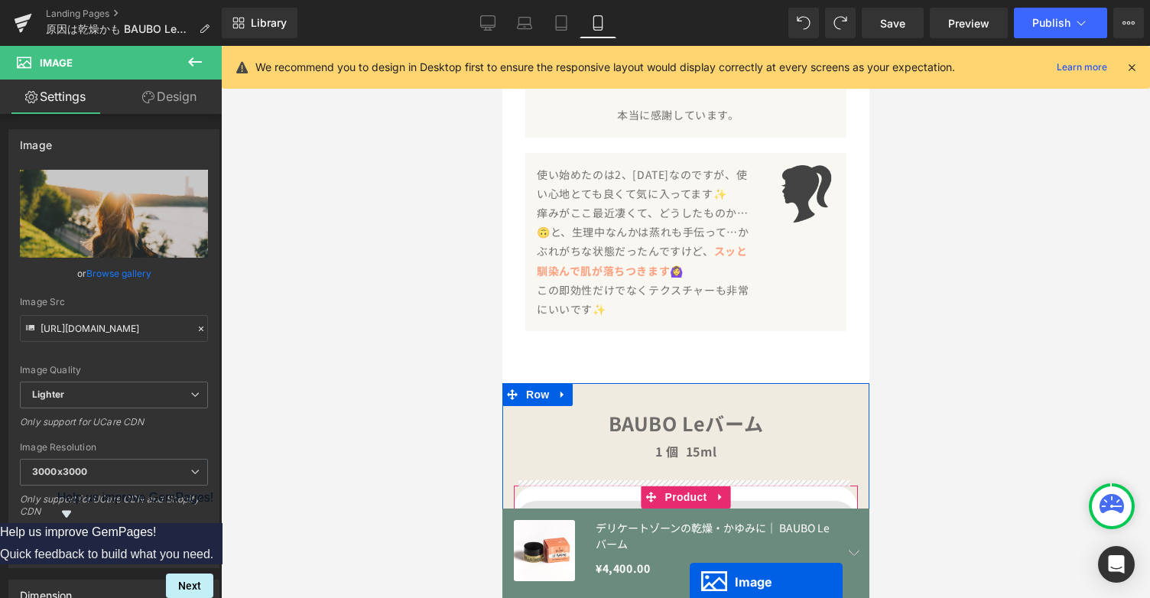
scroll to position [3713, 0]
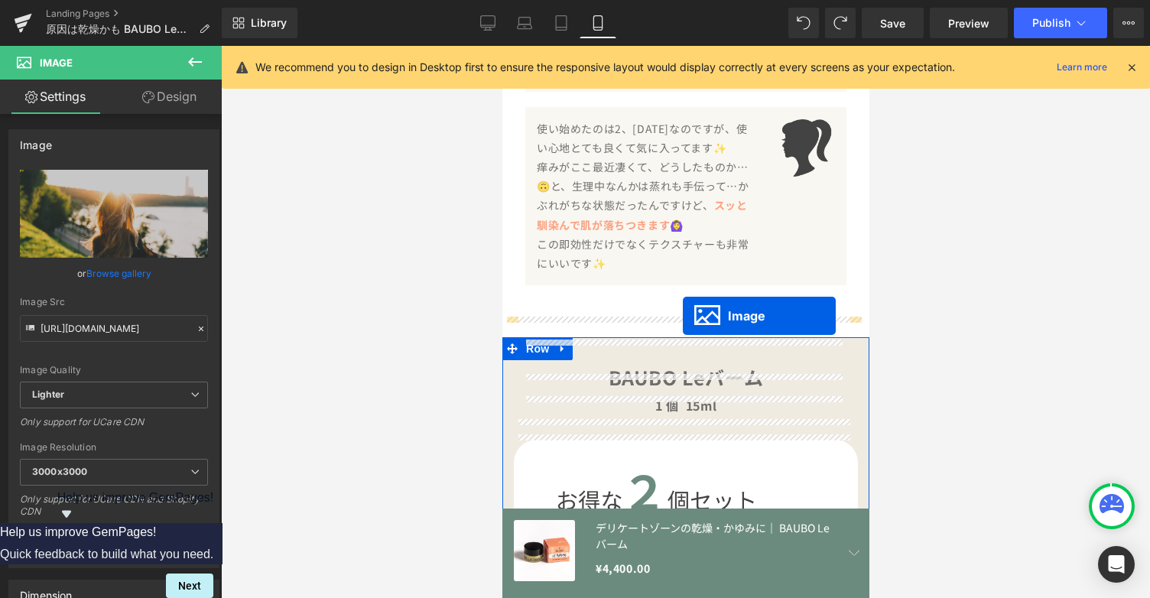
drag, startPoint x: 655, startPoint y: 206, endPoint x: 682, endPoint y: 316, distance: 113.3
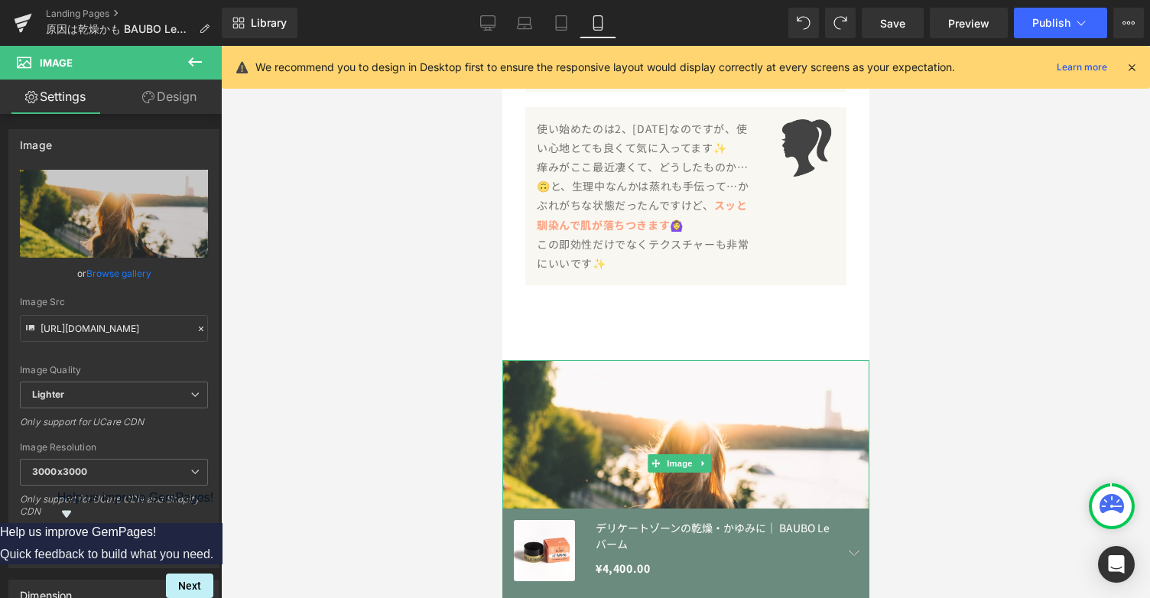
scroll to position [3939, 0]
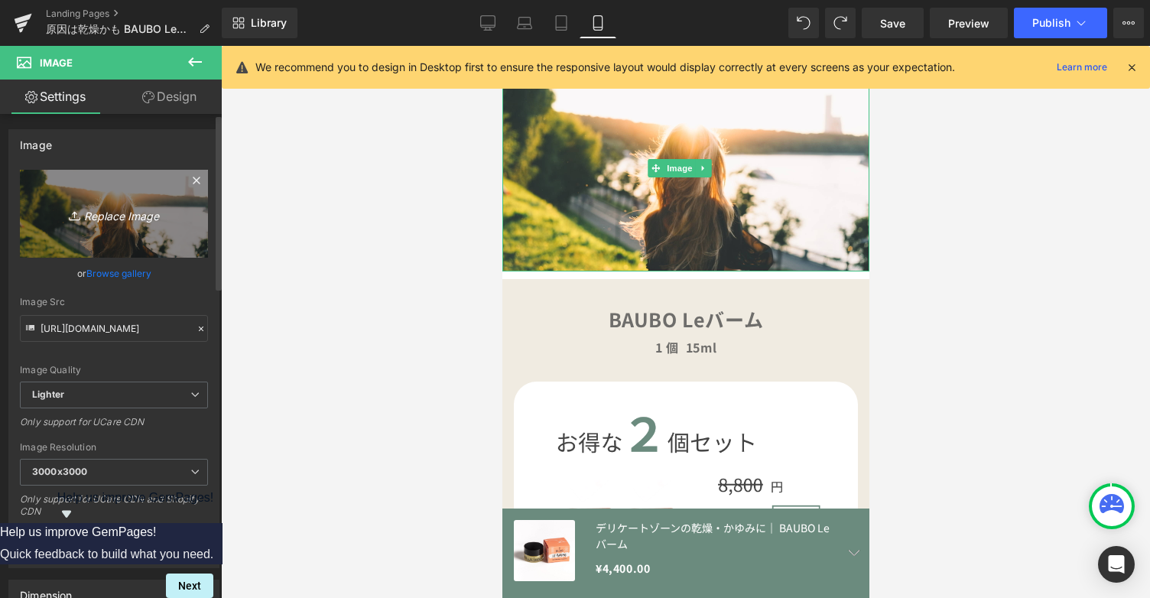
click at [113, 219] on icon "Replace Image" at bounding box center [114, 213] width 122 height 19
type input "C:\fakepath\ポップで可愛い.png"
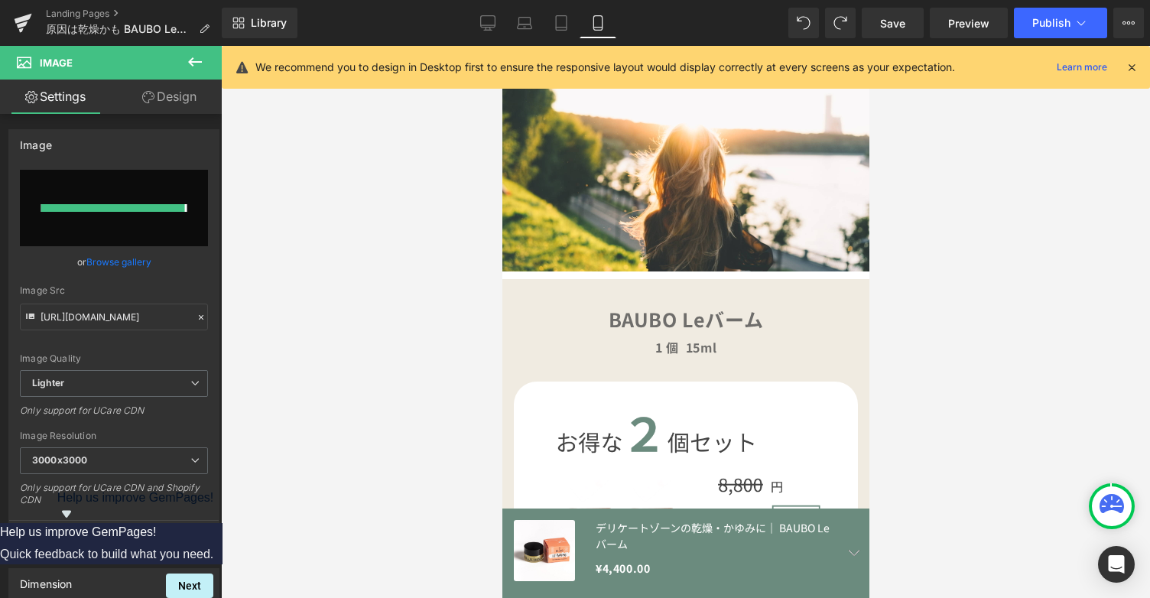
type input "[URL][DOMAIN_NAME]"
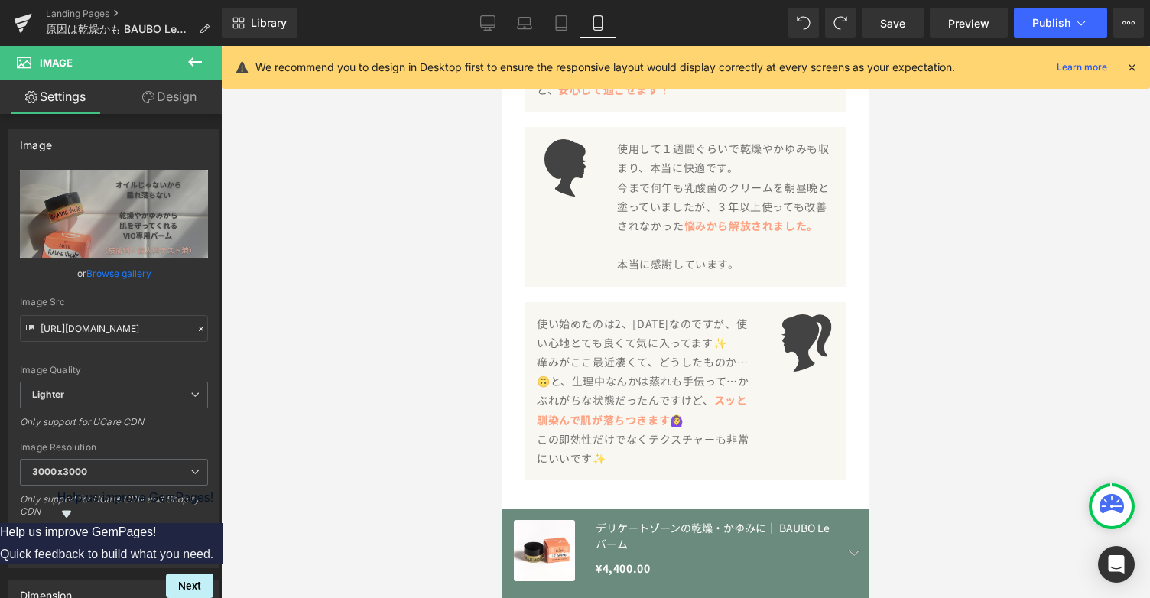
scroll to position [3448, 0]
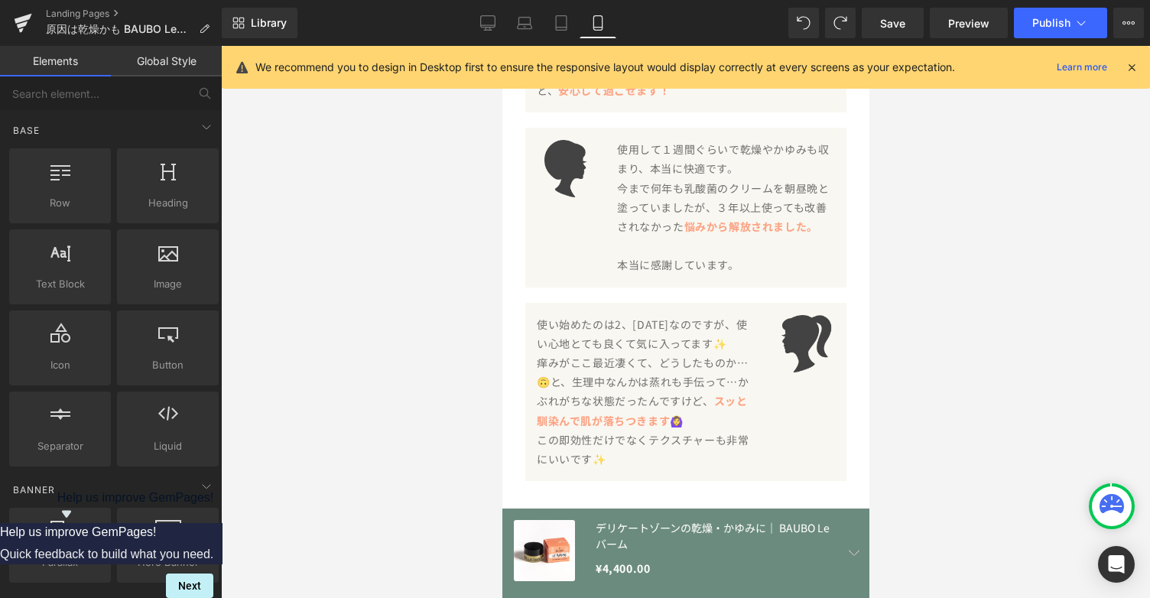
click at [1023, 154] on div at bounding box center [685, 322] width 929 height 552
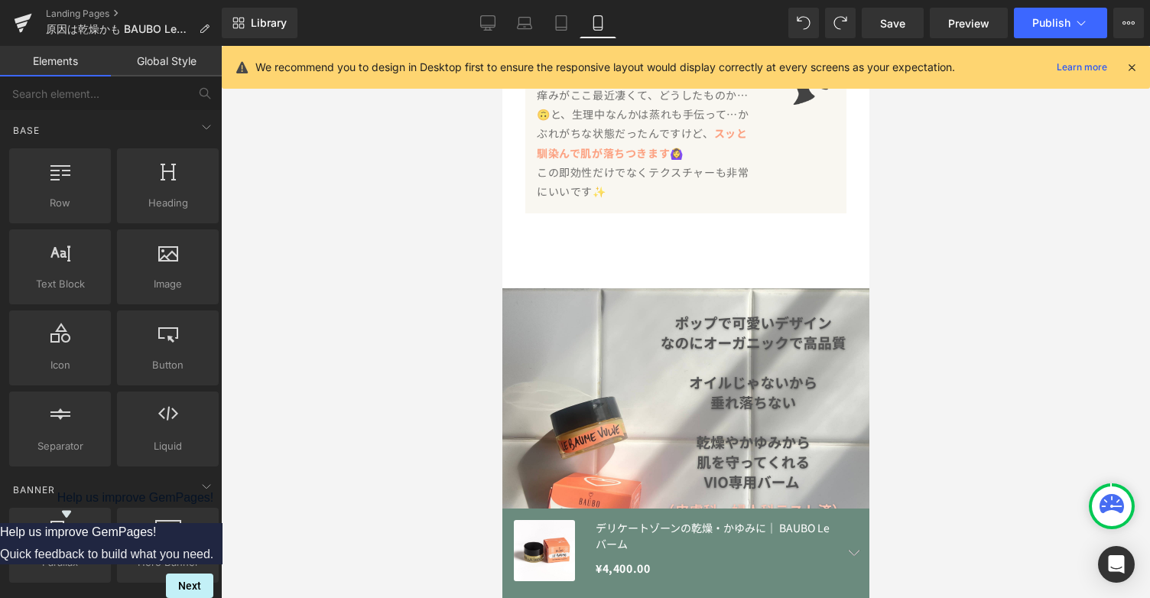
scroll to position [3711, 0]
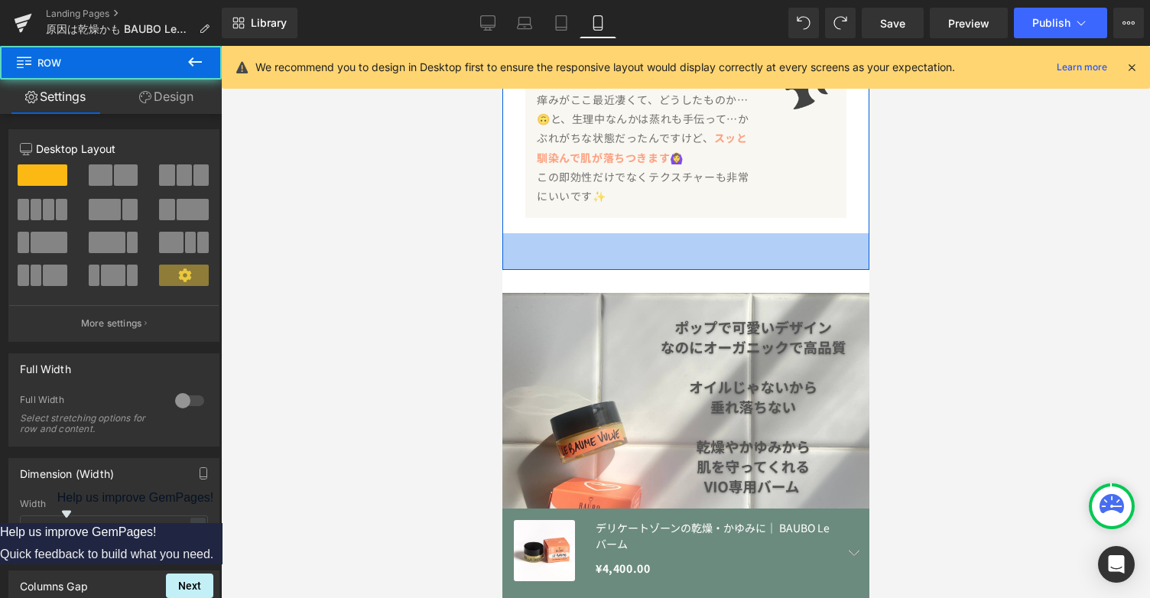
click at [731, 233] on div "48px" at bounding box center [685, 251] width 367 height 37
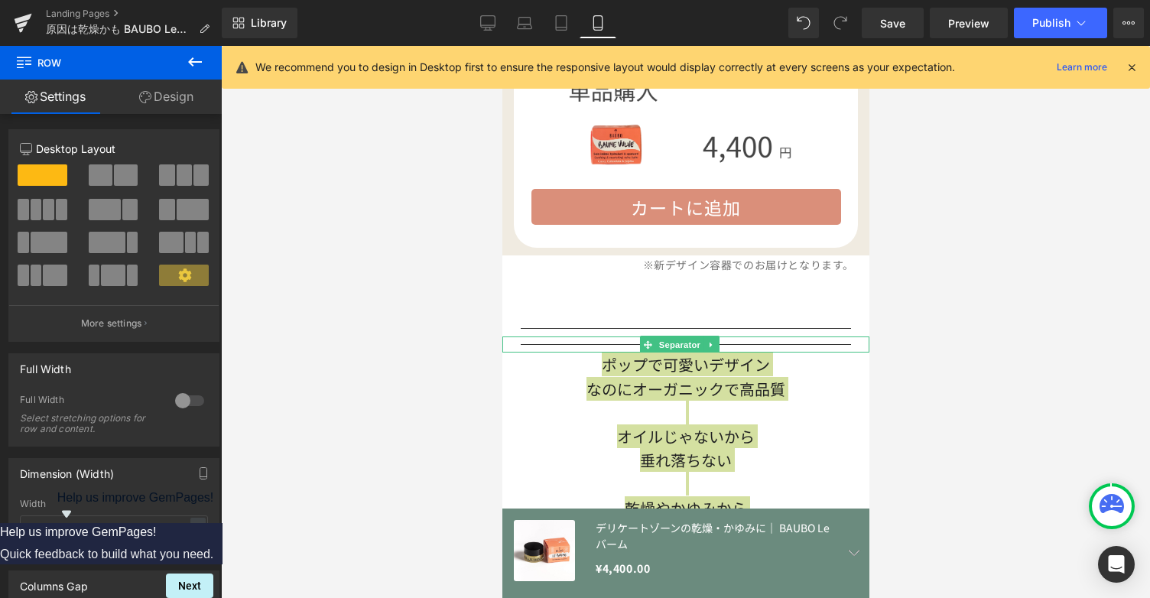
scroll to position [4676, 0]
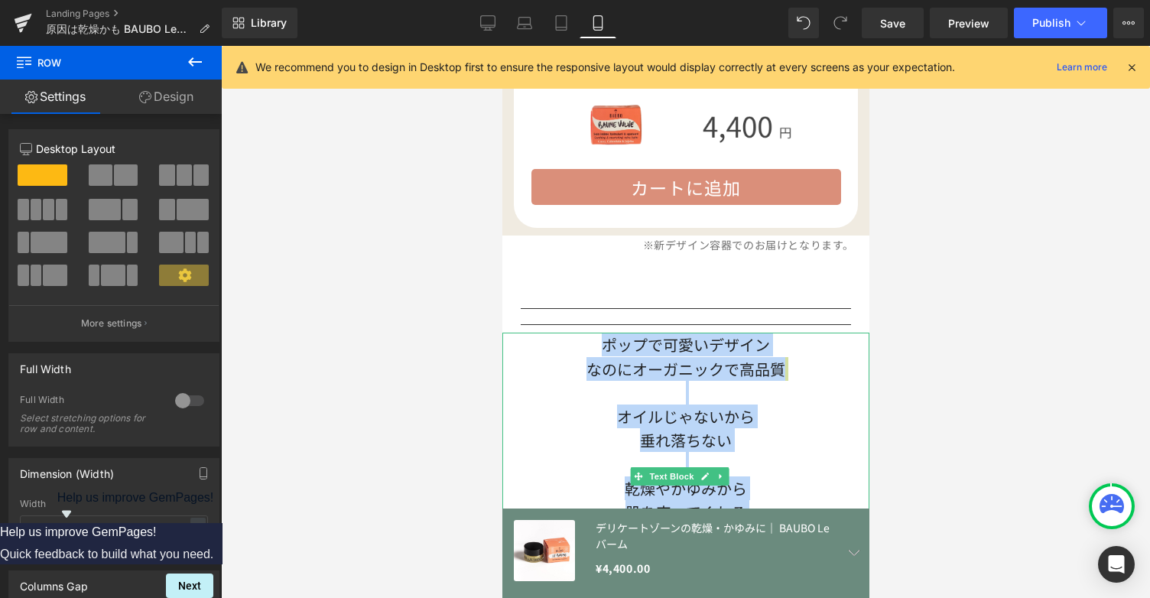
click at [727, 333] on div "ポップで可愛いデザイン なのにオーガニックで高品質 オイルじゃないから 垂れ落ちない 乾燥やかゆみから 肌を守ってくれる VIO専用バーム （皮膚科・婦人科テ…" at bounding box center [685, 476] width 367 height 286
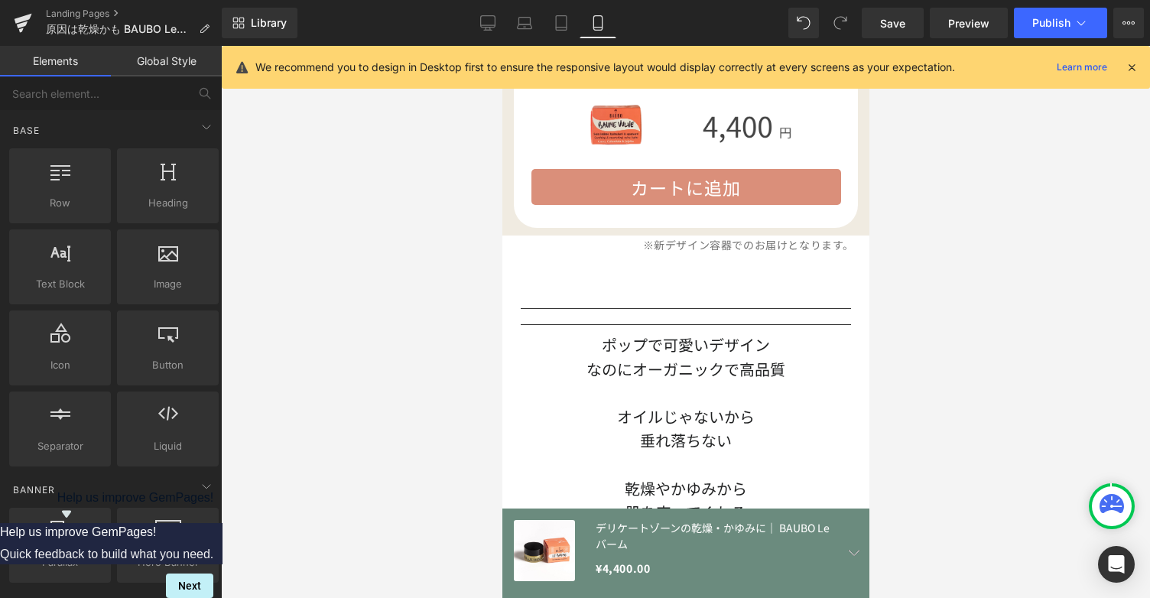
click at [1020, 310] on div at bounding box center [685, 322] width 929 height 552
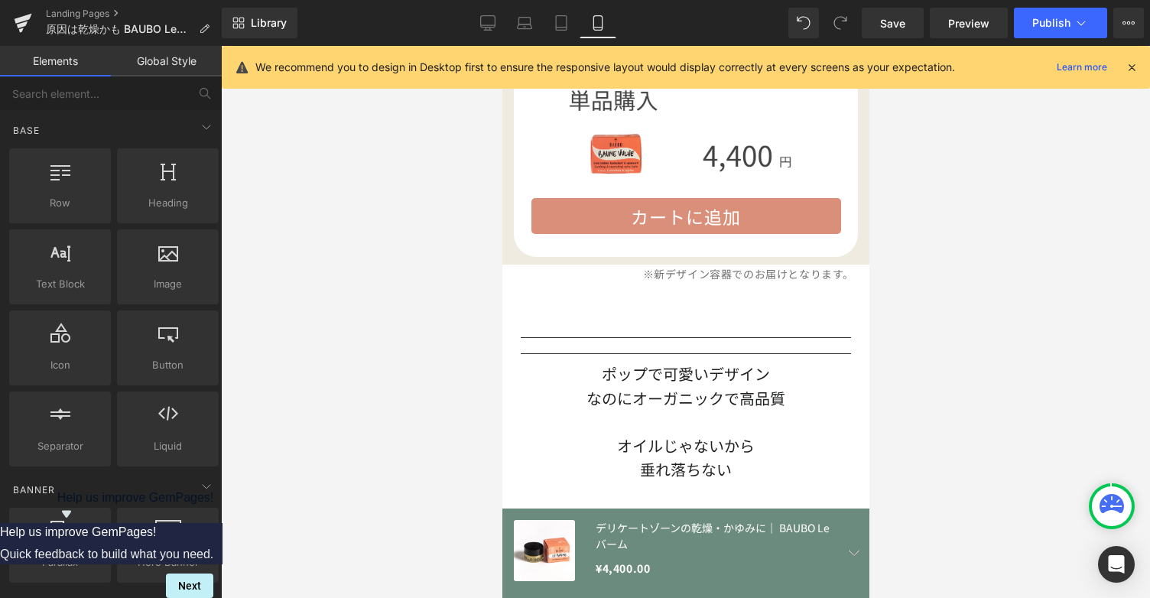
scroll to position [4667, 0]
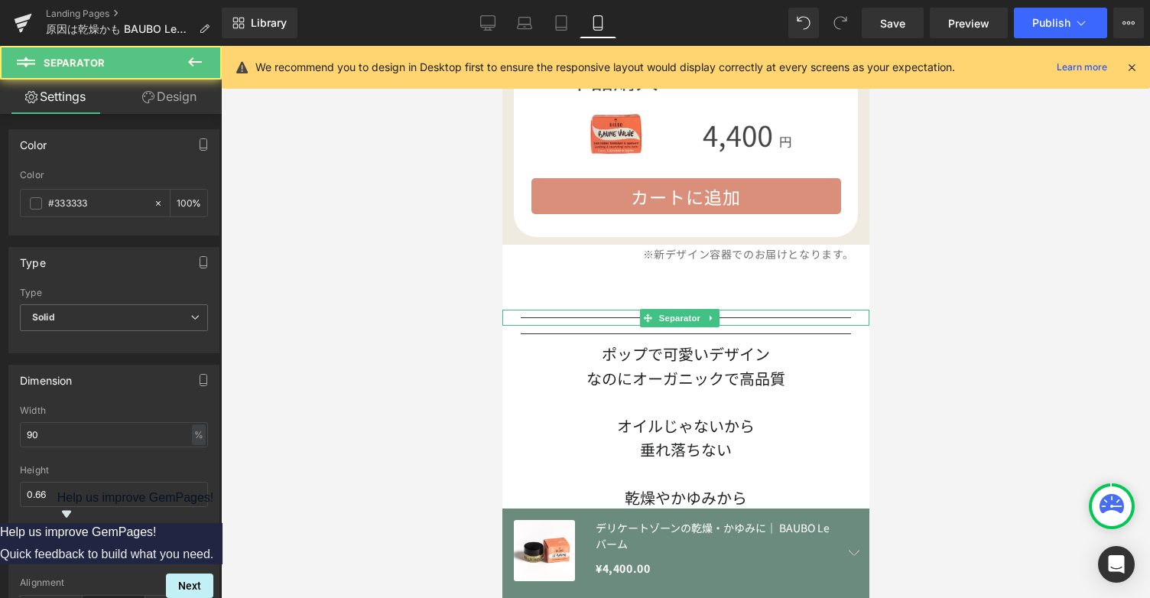
click at [795, 317] on hr at bounding box center [685, 321] width 330 height 8
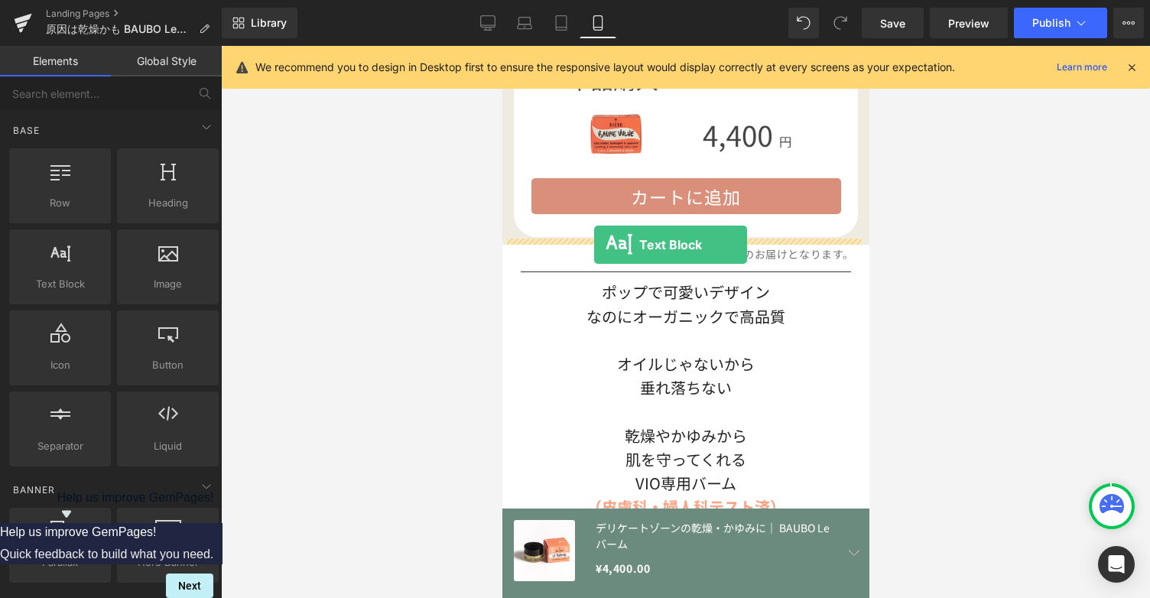
drag, startPoint x: 561, startPoint y: 336, endPoint x: 593, endPoint y: 244, distance: 97.2
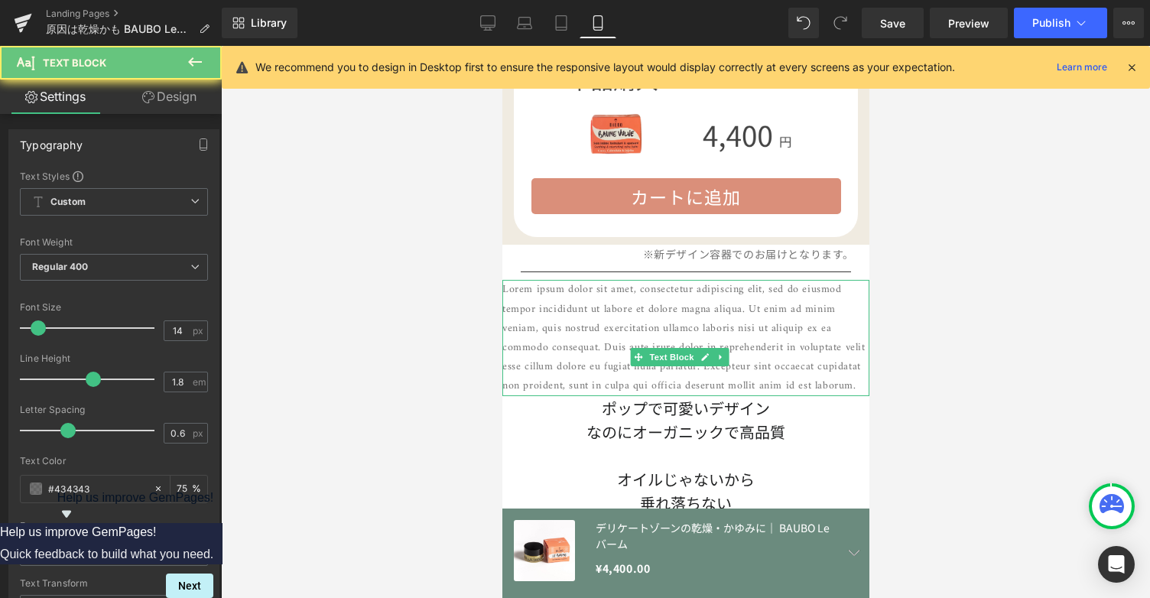
click at [792, 280] on p "Lorem ipsum dolor sit amet, consectetur adipiscing elit, sed do eiusmod tempor …" at bounding box center [685, 337] width 367 height 115
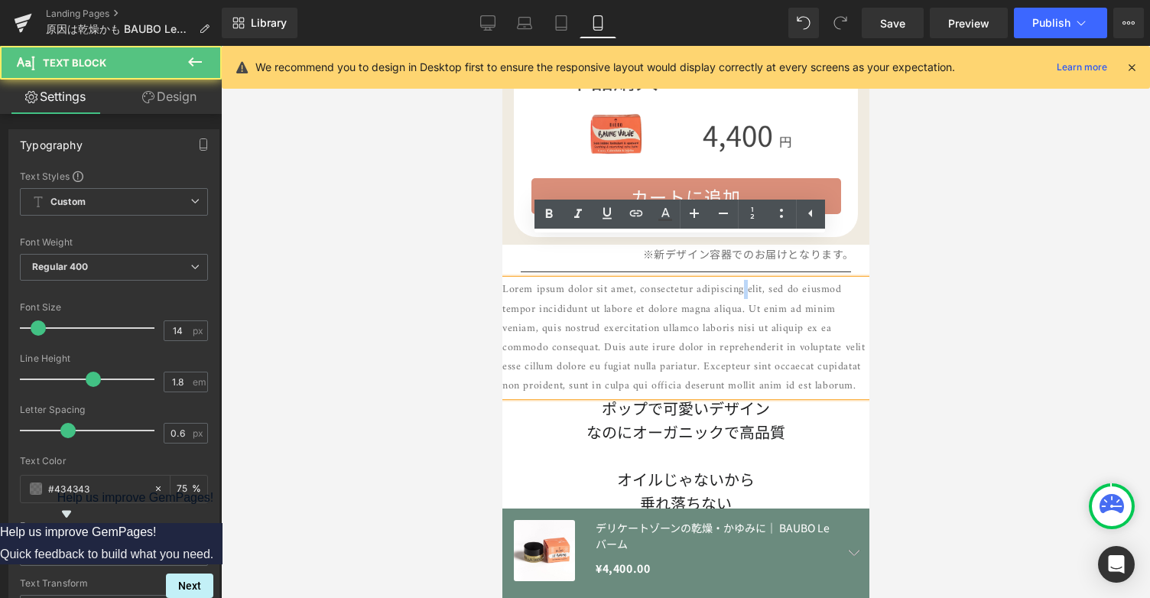
click at [792, 280] on p "Lorem ipsum dolor sit amet, consectetur adipiscing elit, sed do eiusmod tempor …" at bounding box center [685, 337] width 367 height 115
click at [780, 304] on p "Lorem ipsum dolor sit amet, consectetur adipiscing elit, sed do eiusmod tempor …" at bounding box center [685, 337] width 367 height 115
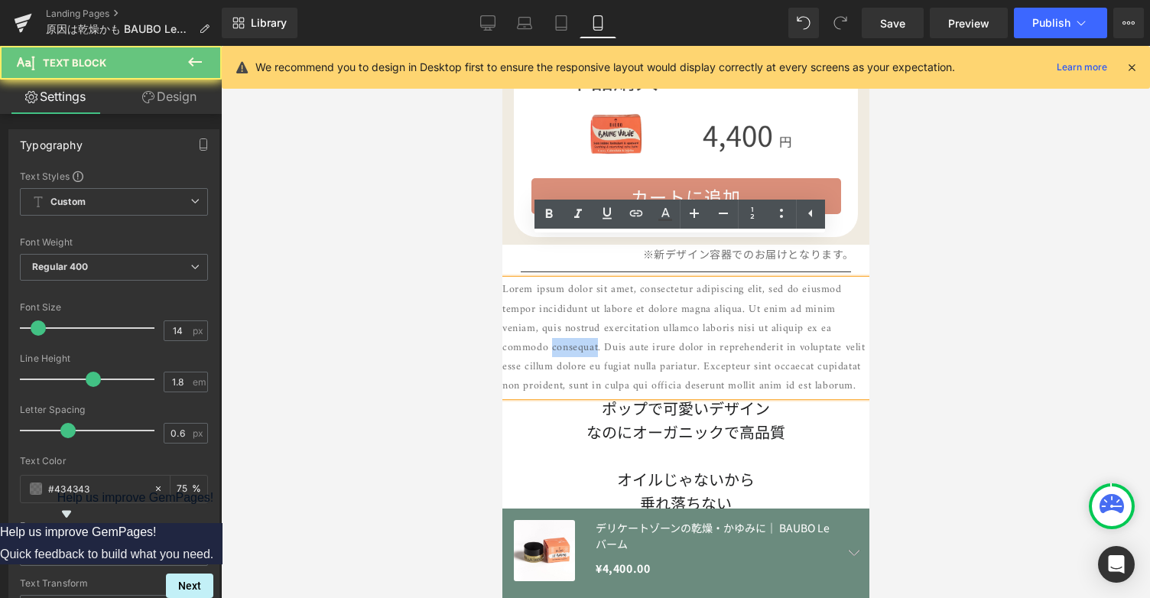
click at [780, 304] on p "Lorem ipsum dolor sit amet, consectetur adipiscing elit, sed do eiusmod tempor …" at bounding box center [685, 337] width 367 height 115
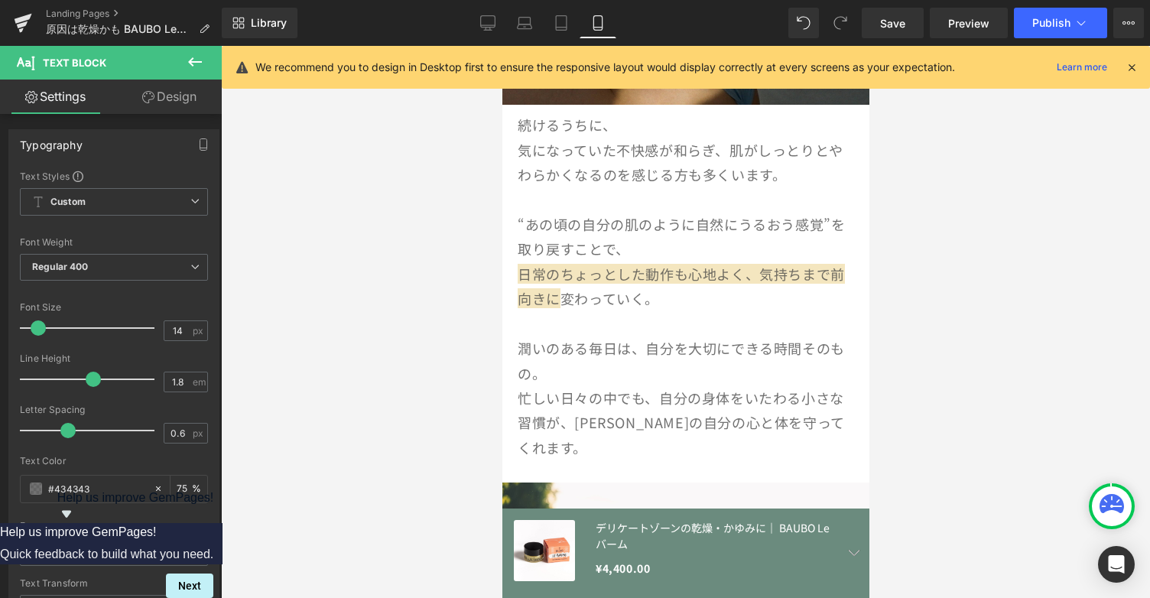
scroll to position [2472, 0]
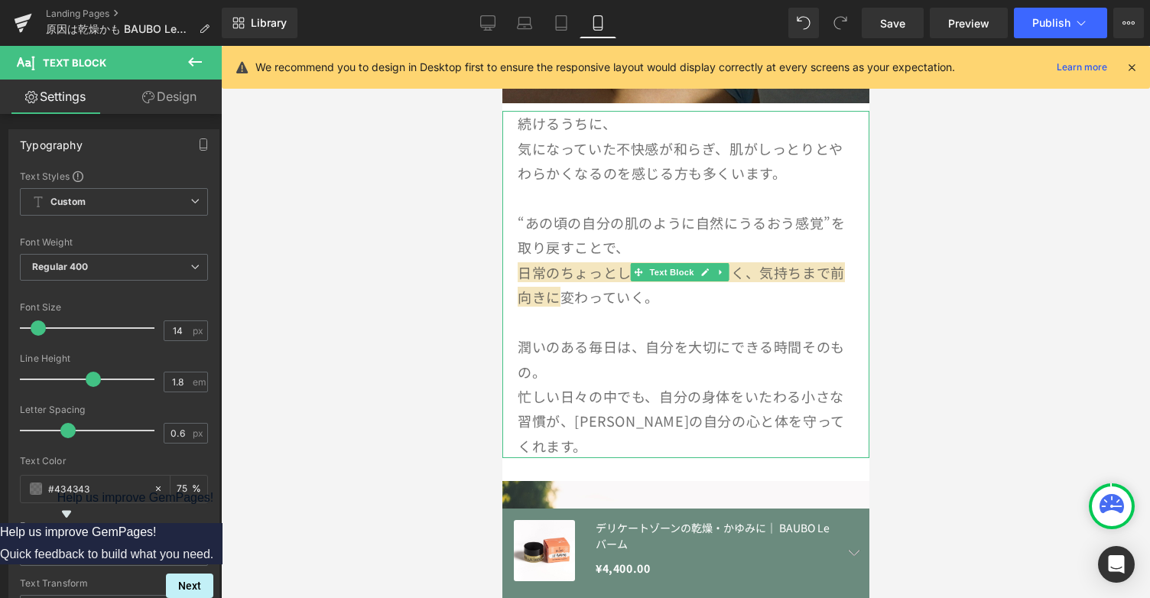
click at [783, 334] on p "潤いのある毎日は、自分を大切にできる時間そのもの。" at bounding box center [685, 359] width 336 height 50
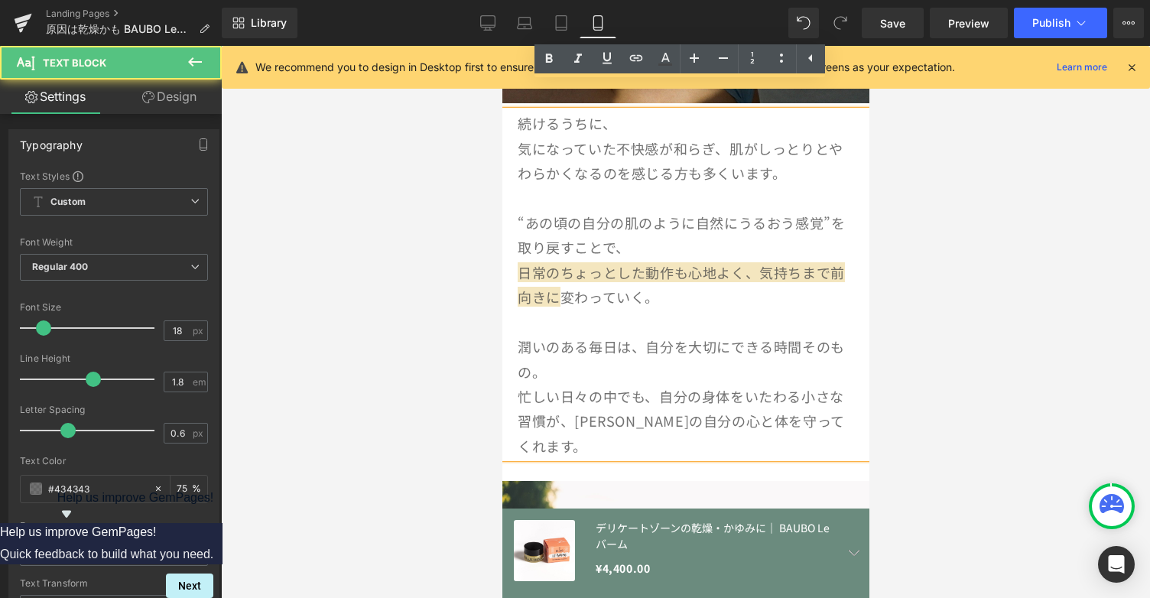
click at [742, 262] on span "日常のちょっとした動作も心地よく、気持ちまで前向きに" at bounding box center [680, 284] width 327 height 44
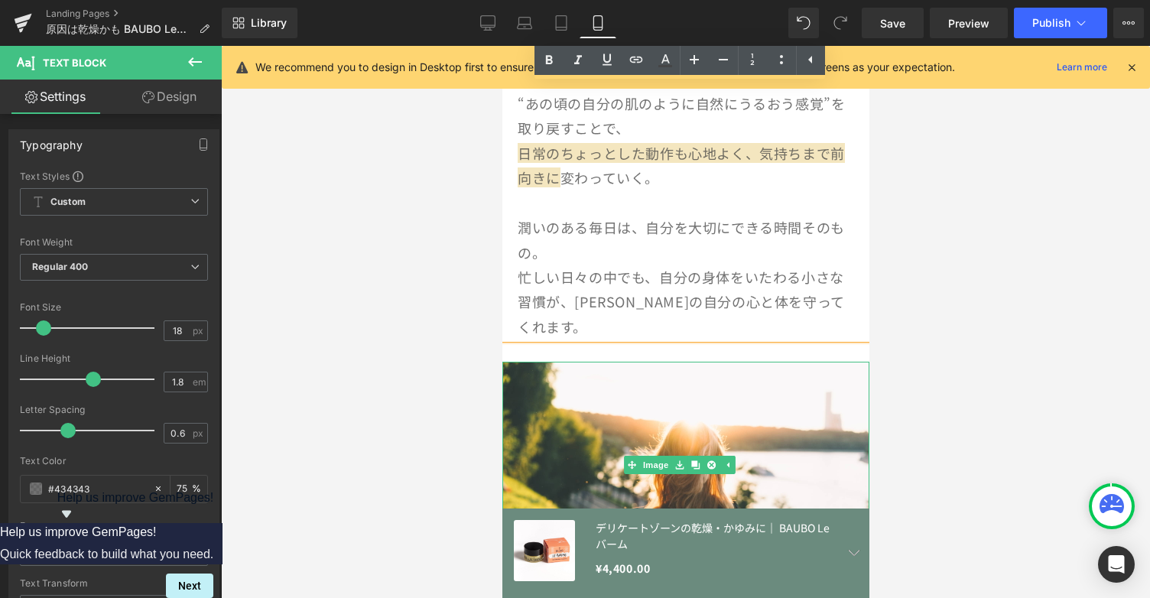
scroll to position [2591, 0]
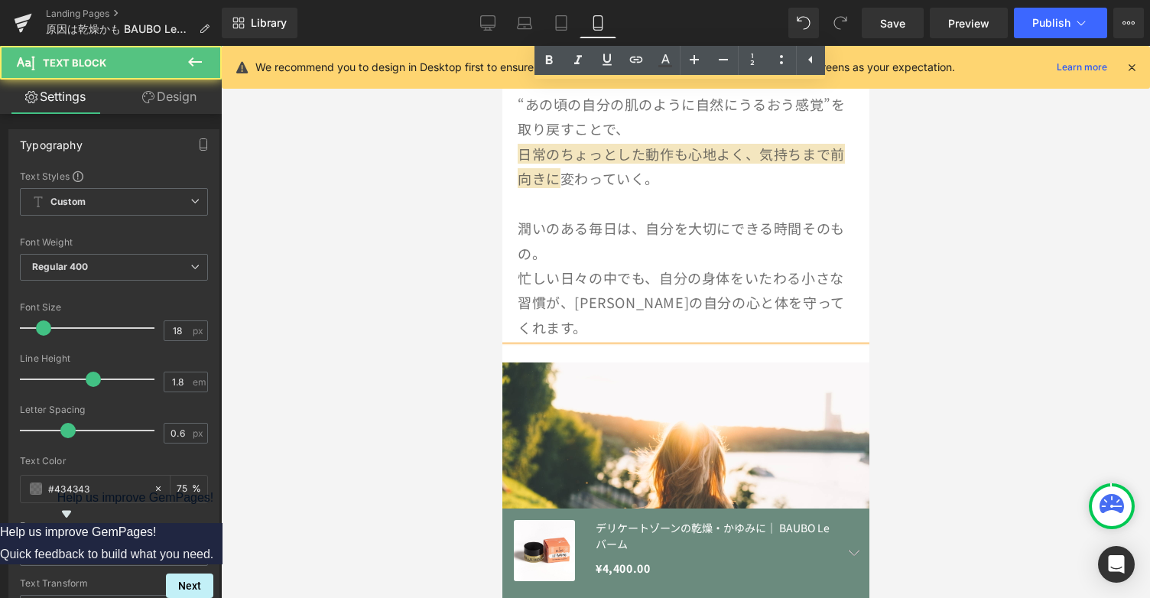
click at [652, 236] on p "潤いのある毎日は、自分を大切にできる時間そのもの。" at bounding box center [685, 241] width 336 height 50
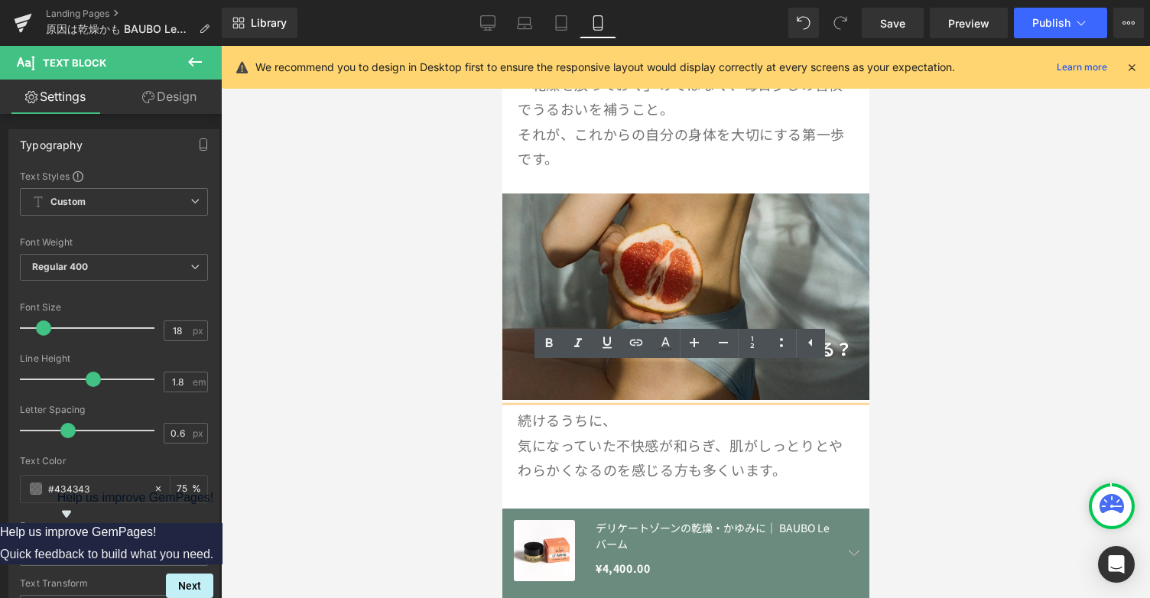
scroll to position [2174, 0]
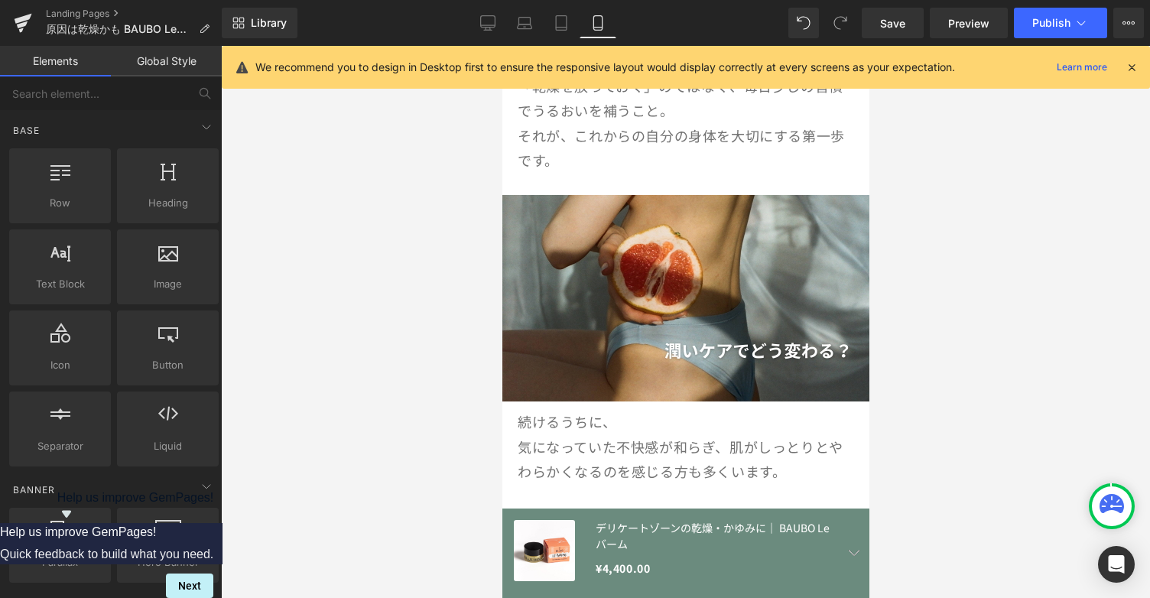
click at [912, 336] on div at bounding box center [685, 322] width 929 height 552
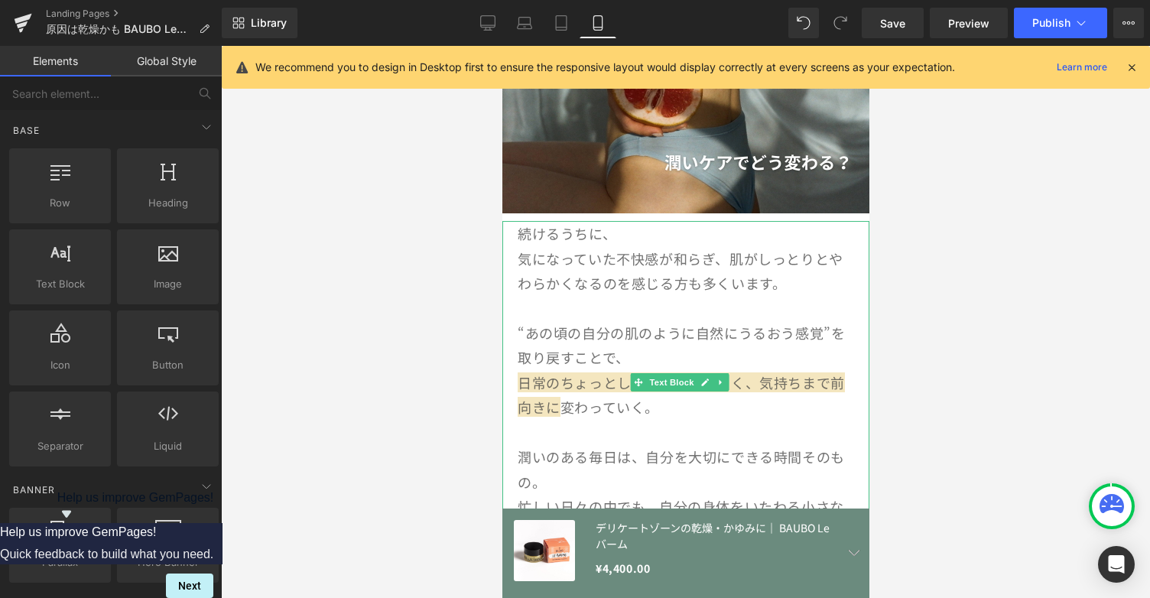
scroll to position [2365, 0]
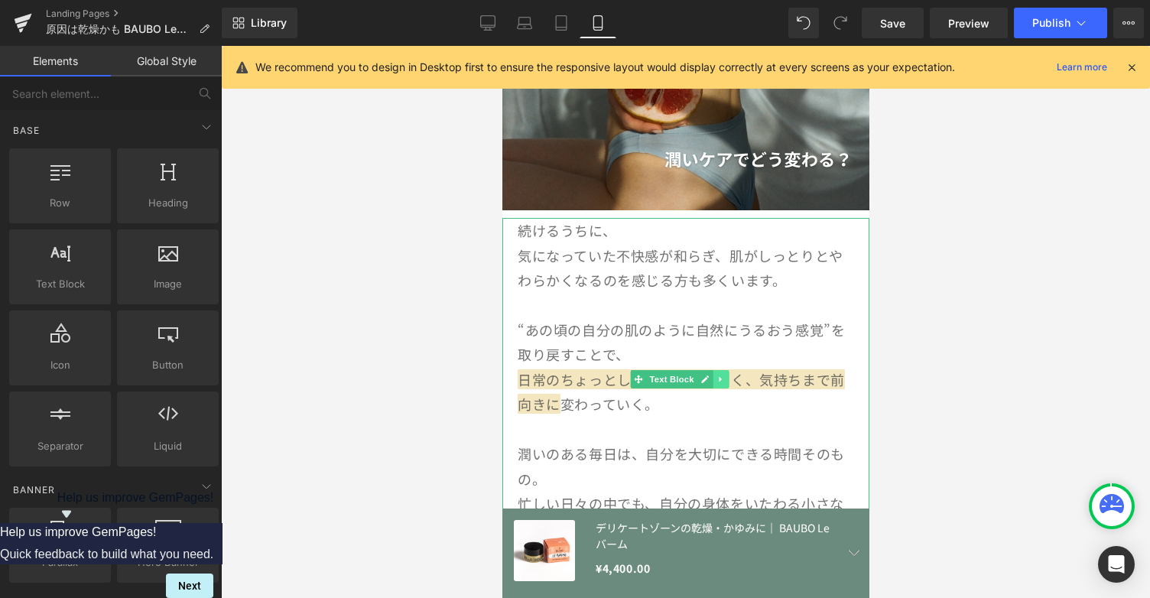
click at [720, 375] on icon at bounding box center [721, 379] width 8 height 9
click at [714, 375] on icon at bounding box center [712, 379] width 8 height 8
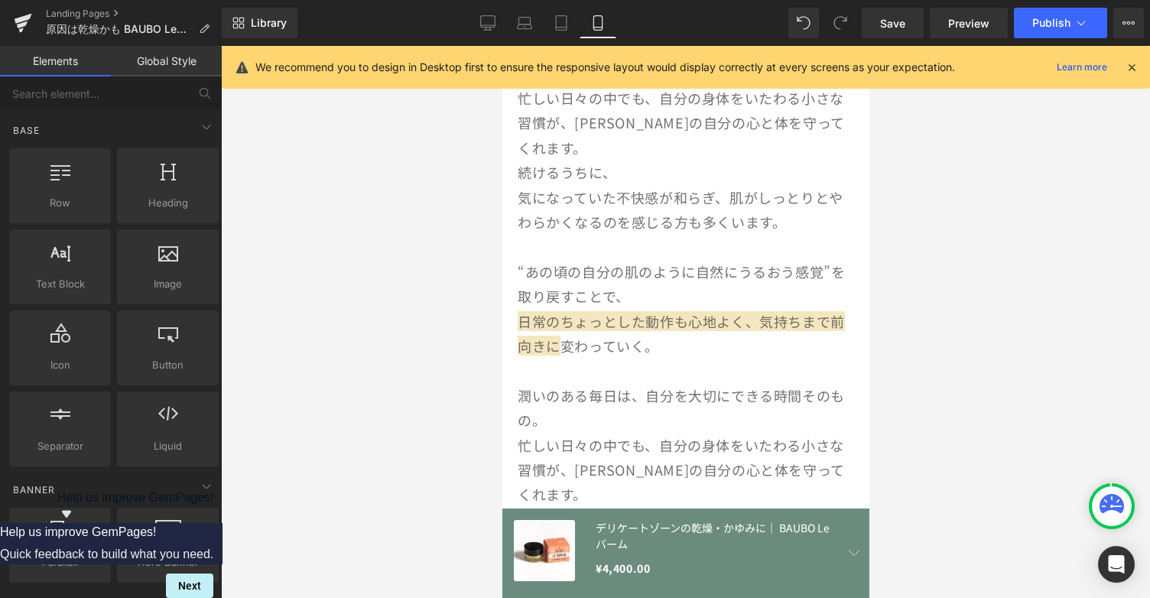
scroll to position [2771, 0]
click at [700, 276] on div "続けるうちに、 気になっていた不快感が和らぎ、肌がしっとりとやわらかくなるのを感じる方も多くいます。 “あの頃の自分の肌のように自然にうるおう感覚”を取り戻す…" at bounding box center [685, 332] width 367 height 347
click at [1098, 280] on div at bounding box center [685, 322] width 929 height 552
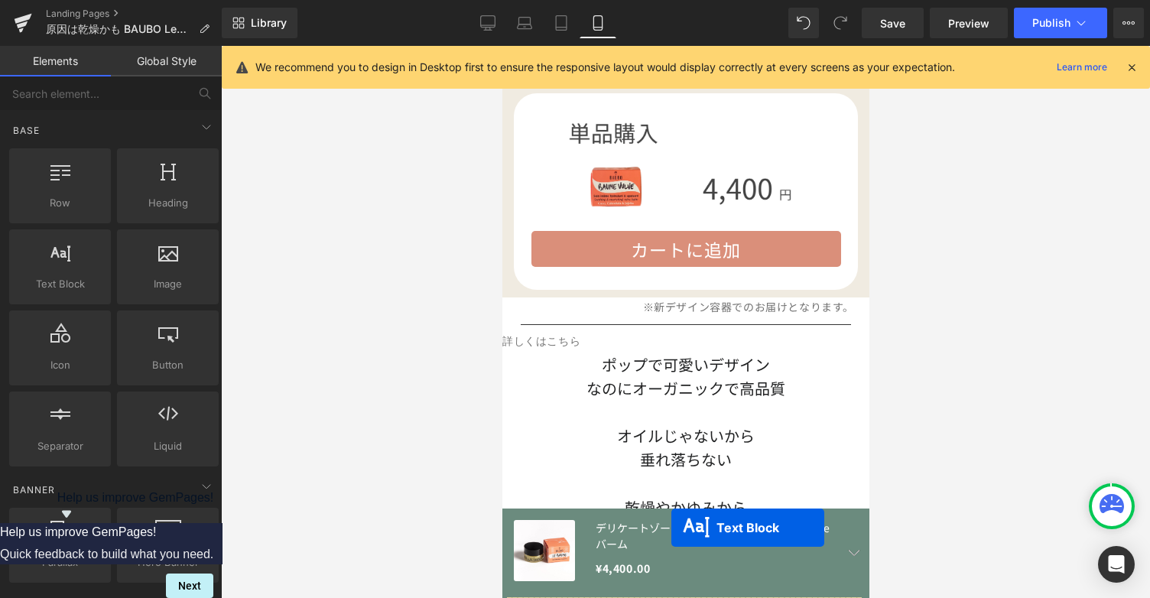
scroll to position [4668, 0]
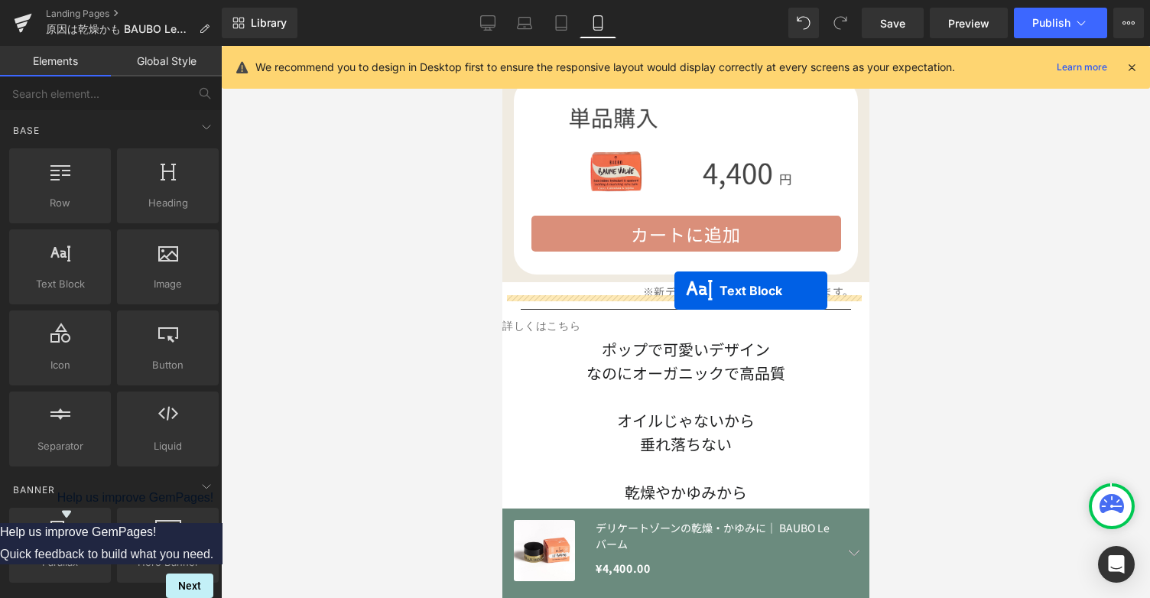
drag, startPoint x: 633, startPoint y: 272, endPoint x: 673, endPoint y: 291, distance: 43.8
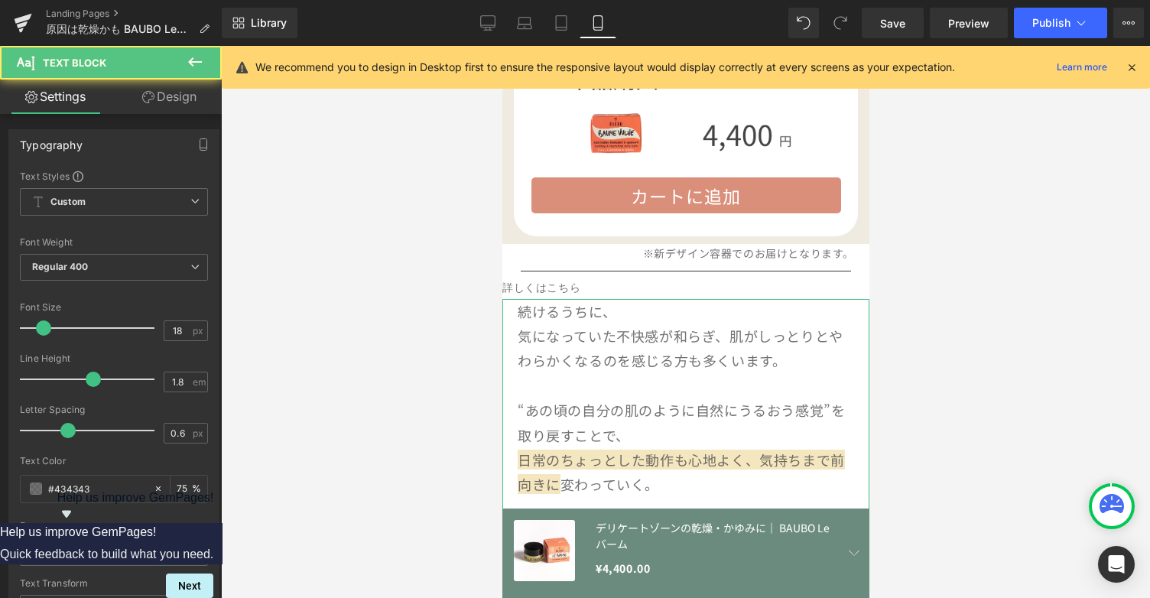
scroll to position [4630, 0]
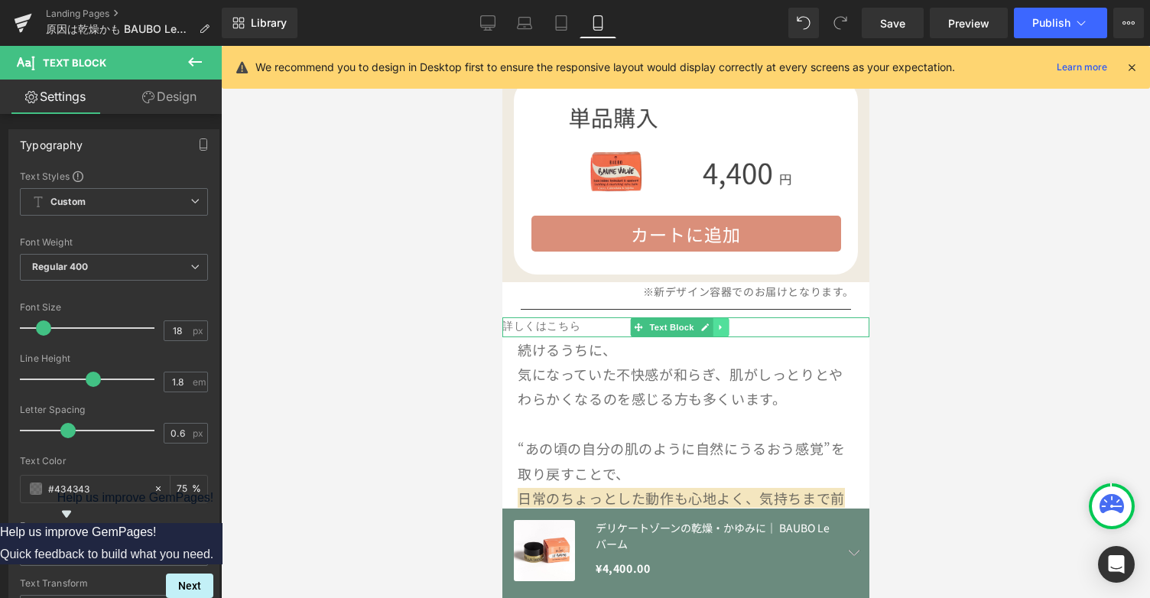
click at [721, 323] on icon at bounding box center [721, 327] width 8 height 9
click at [727, 323] on icon at bounding box center [728, 327] width 8 height 9
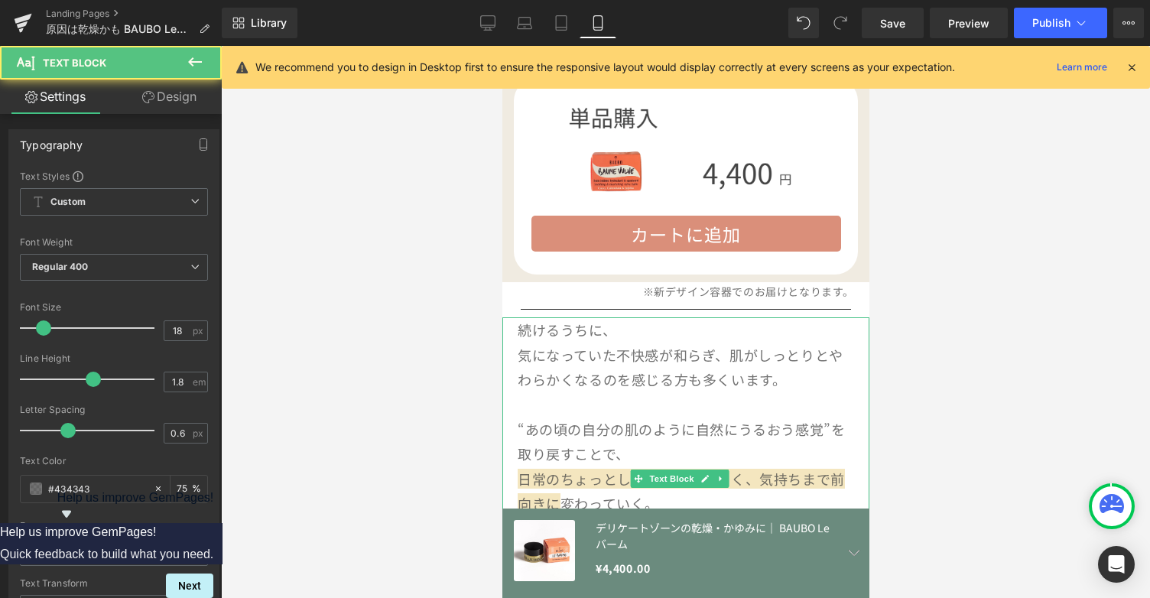
click at [563, 317] on p "続けるうちに、" at bounding box center [685, 329] width 336 height 24
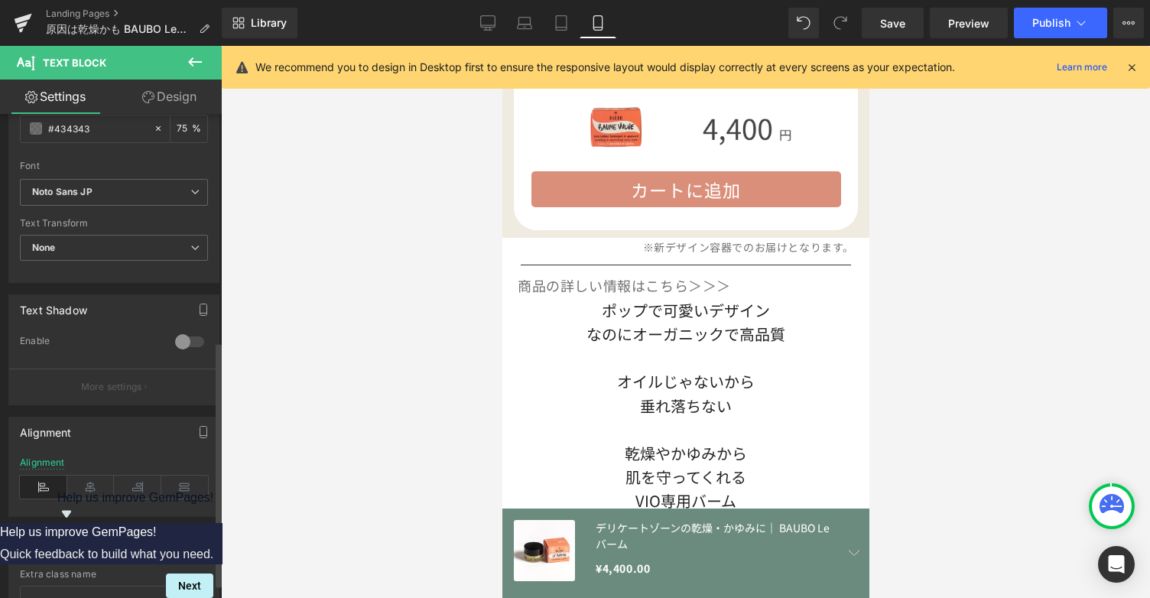
scroll to position [457, 0]
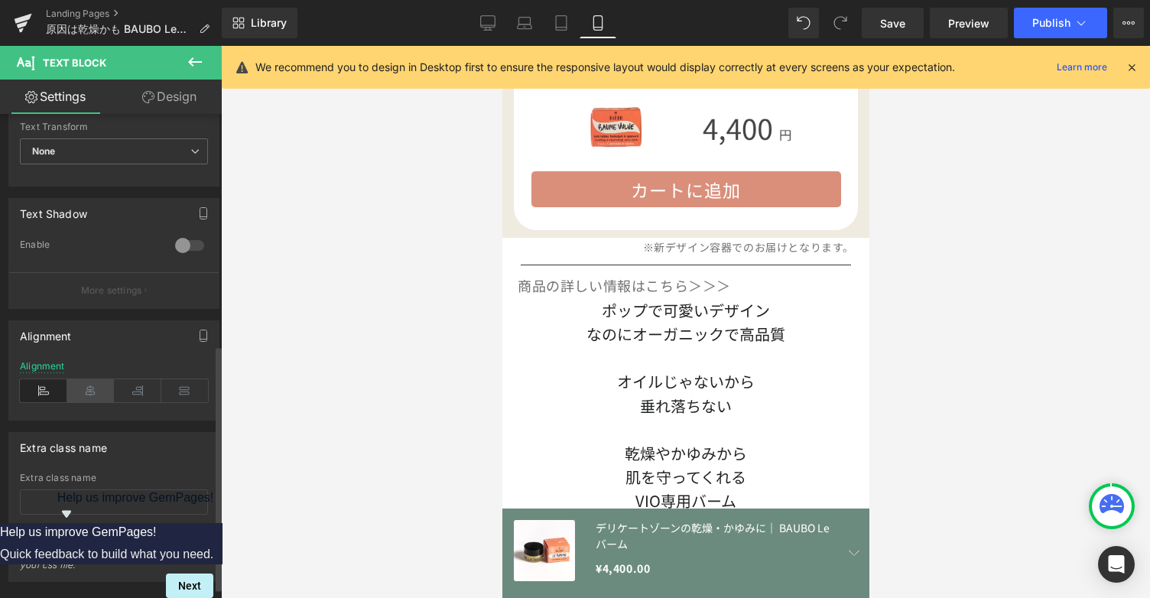
click at [87, 385] on icon at bounding box center [90, 390] width 47 height 23
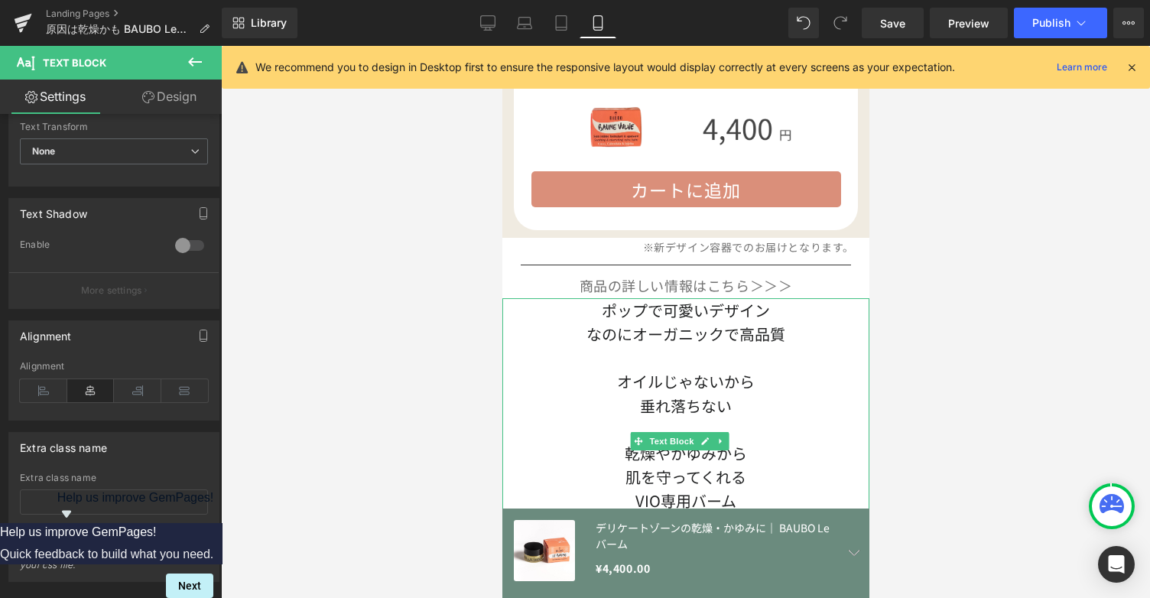
click at [821, 394] on div "垂れ落ちない" at bounding box center [685, 406] width 367 height 24
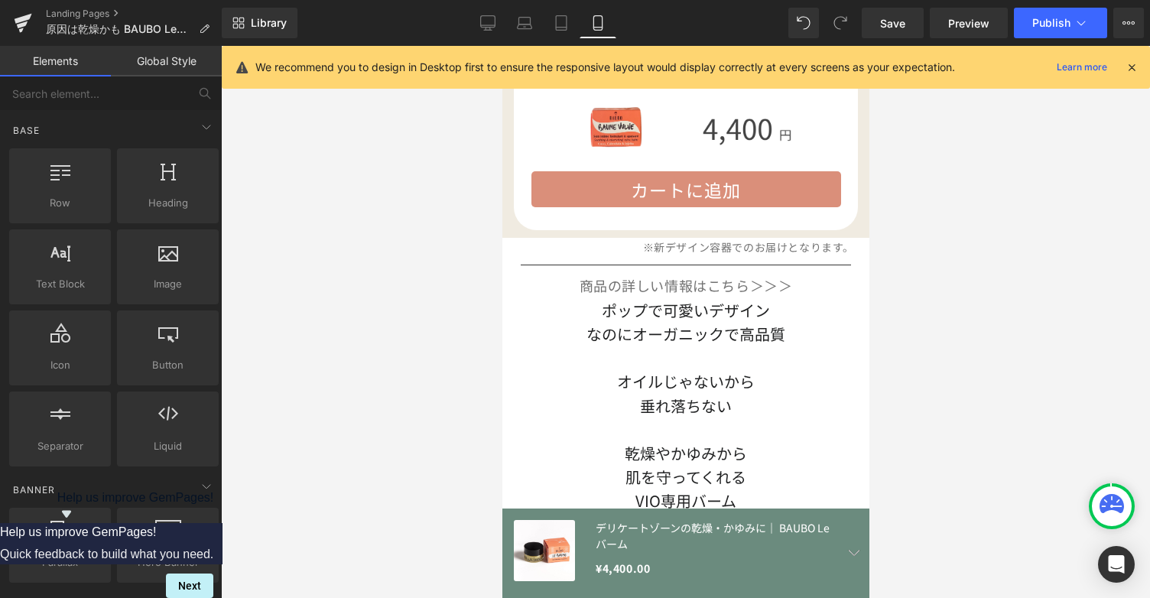
click at [884, 304] on div at bounding box center [685, 322] width 929 height 552
click at [798, 273] on p "商品の詳しい情報はこちら＞＞＞" at bounding box center [685, 285] width 336 height 24
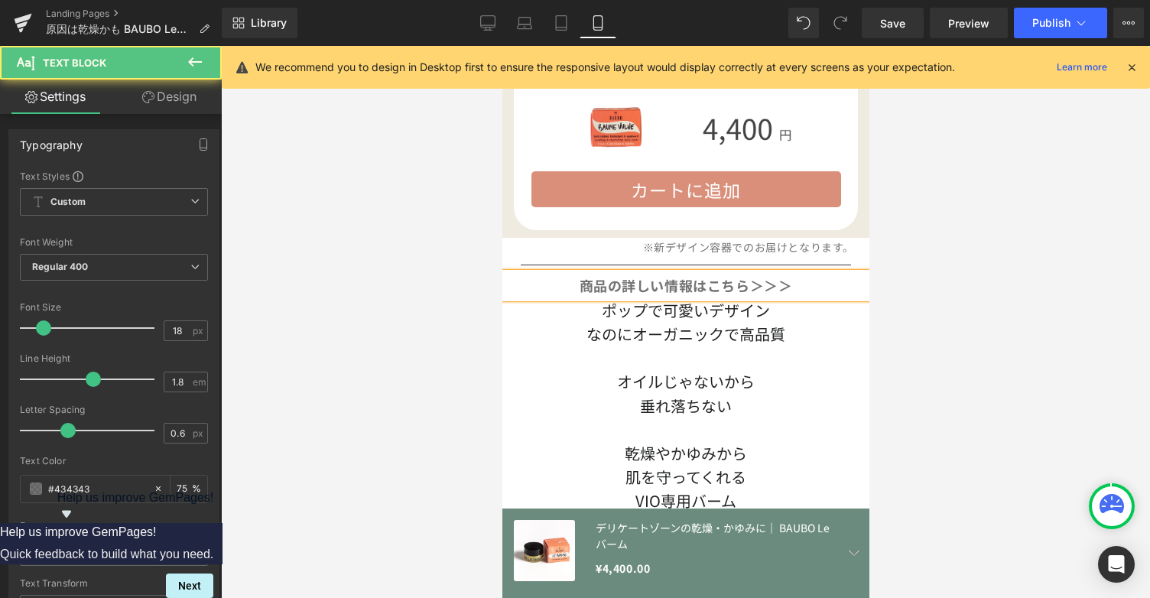
click at [798, 273] on p "商品の詳しい情報はこちら＞＞＞" at bounding box center [685, 285] width 336 height 24
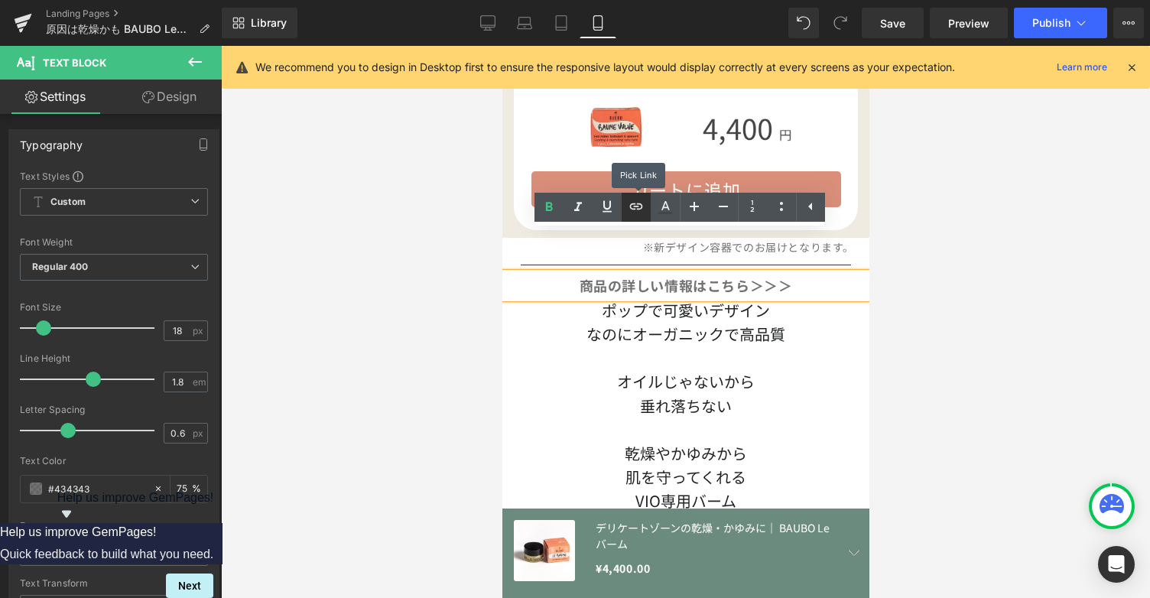
click at [639, 201] on icon at bounding box center [636, 206] width 18 height 18
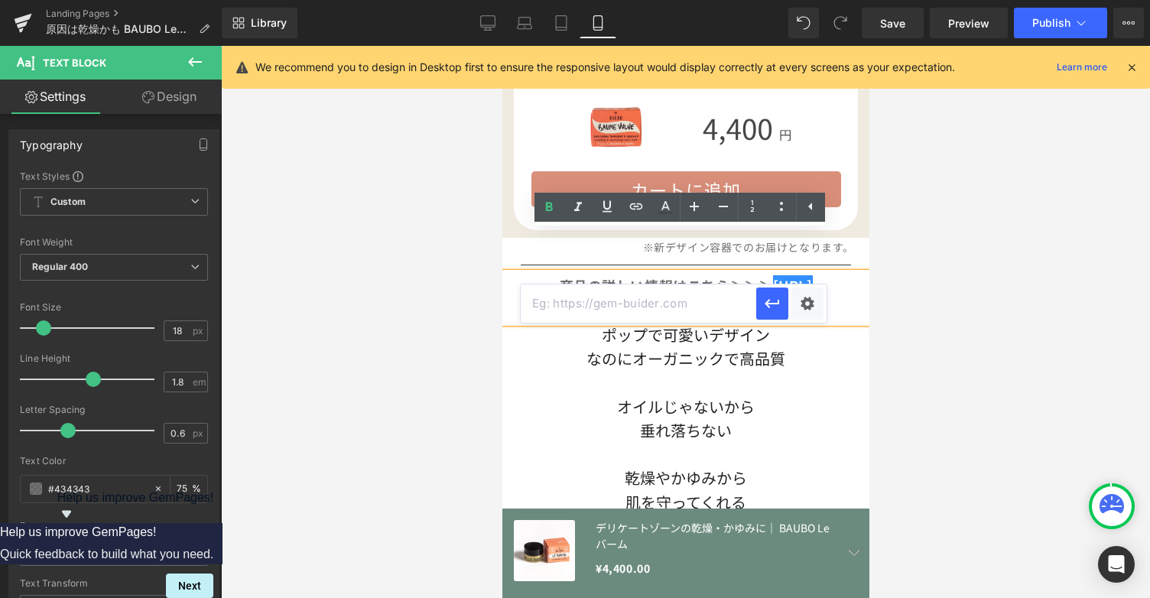
click at [717, 317] on input "text" at bounding box center [639, 303] width 236 height 38
paste input "[URL][PERSON_NAME][DOMAIN_NAME]"
type input "[URL][PERSON_NAME][DOMAIN_NAME]"
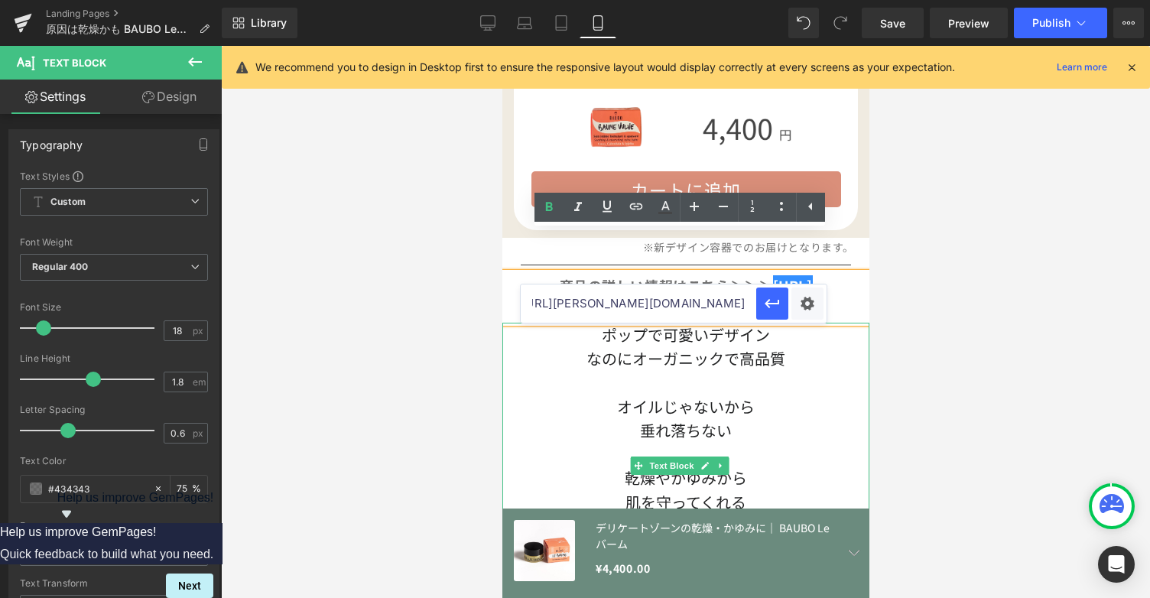
click at [832, 418] on div "垂れ落ちない" at bounding box center [685, 430] width 367 height 24
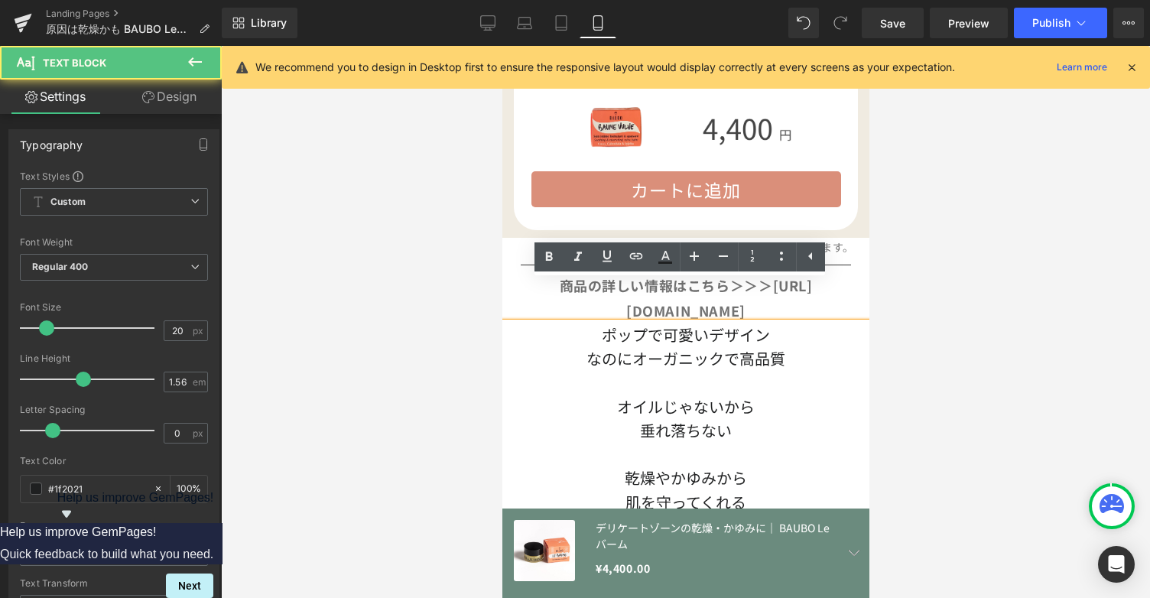
scroll to position [0, 0]
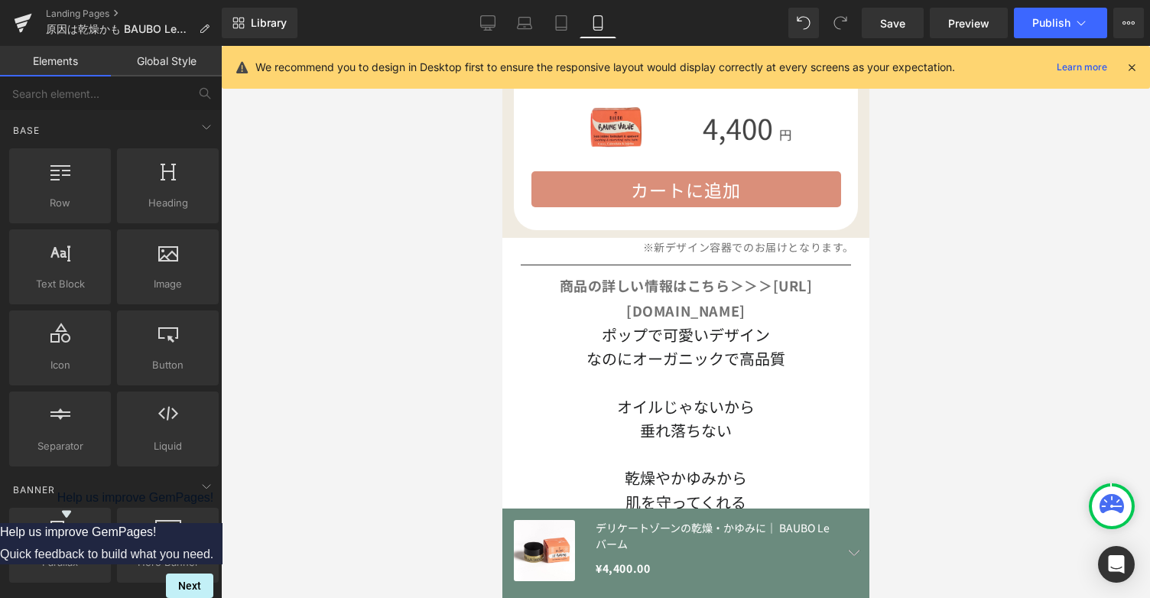
click at [912, 304] on div at bounding box center [685, 322] width 929 height 552
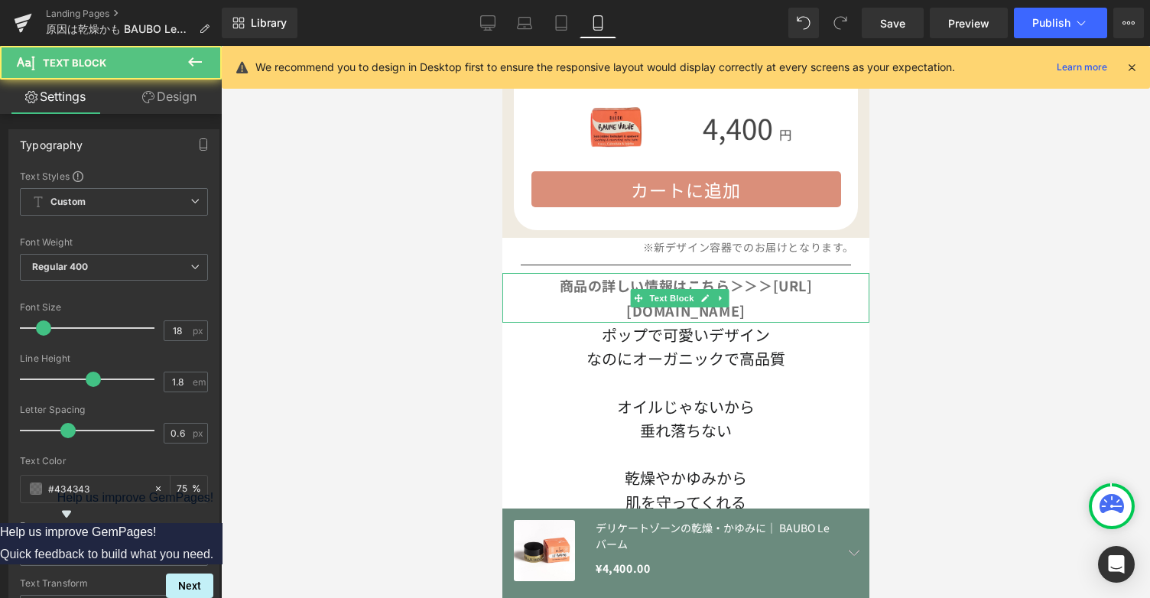
click at [791, 275] on strong "商品の詳しい情報はこちら＞＞＞ [URL][DOMAIN_NAME]" at bounding box center [685, 297] width 253 height 44
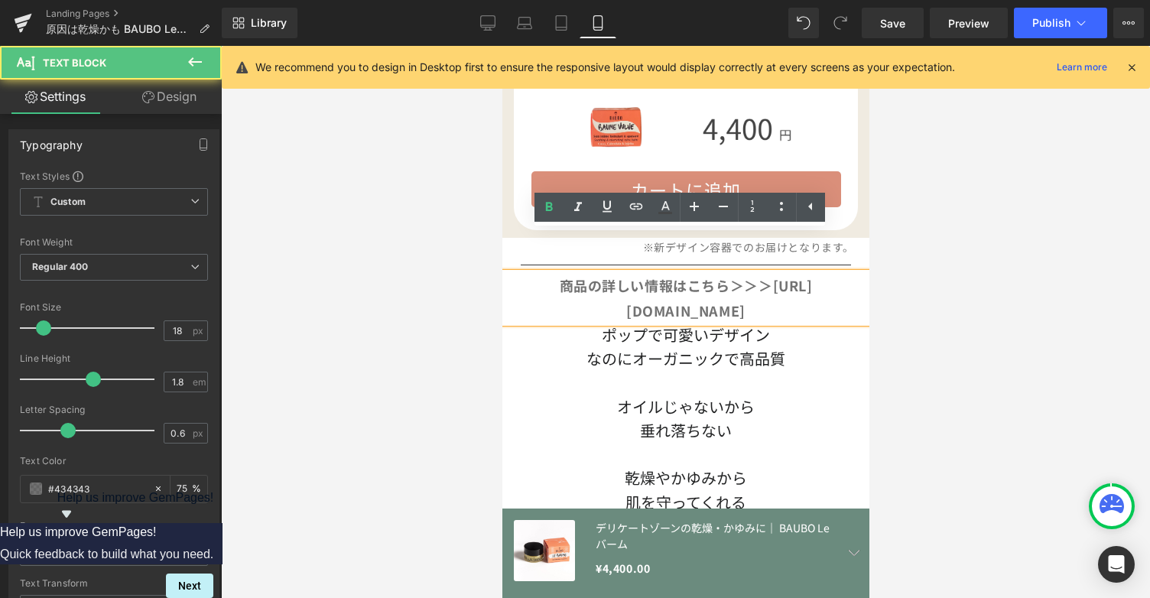
click at [733, 273] on p "商品の詳しい情報はこちら＞＞＞ [URL][DOMAIN_NAME]" at bounding box center [685, 298] width 336 height 50
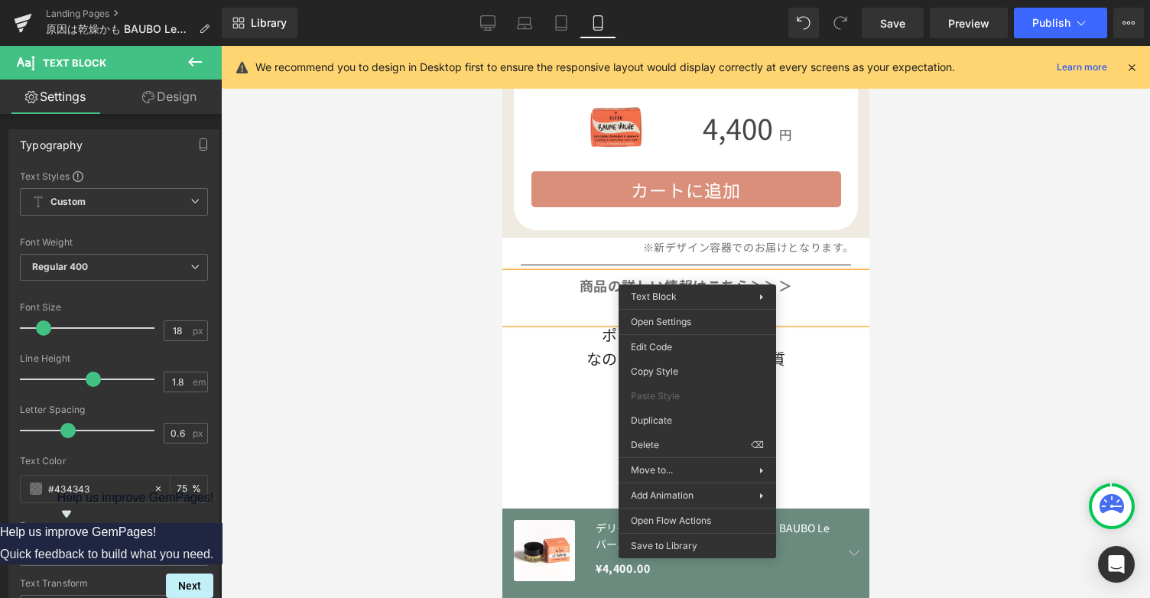
click at [826, 298] on p "BAUBO Leバーム" at bounding box center [685, 310] width 336 height 24
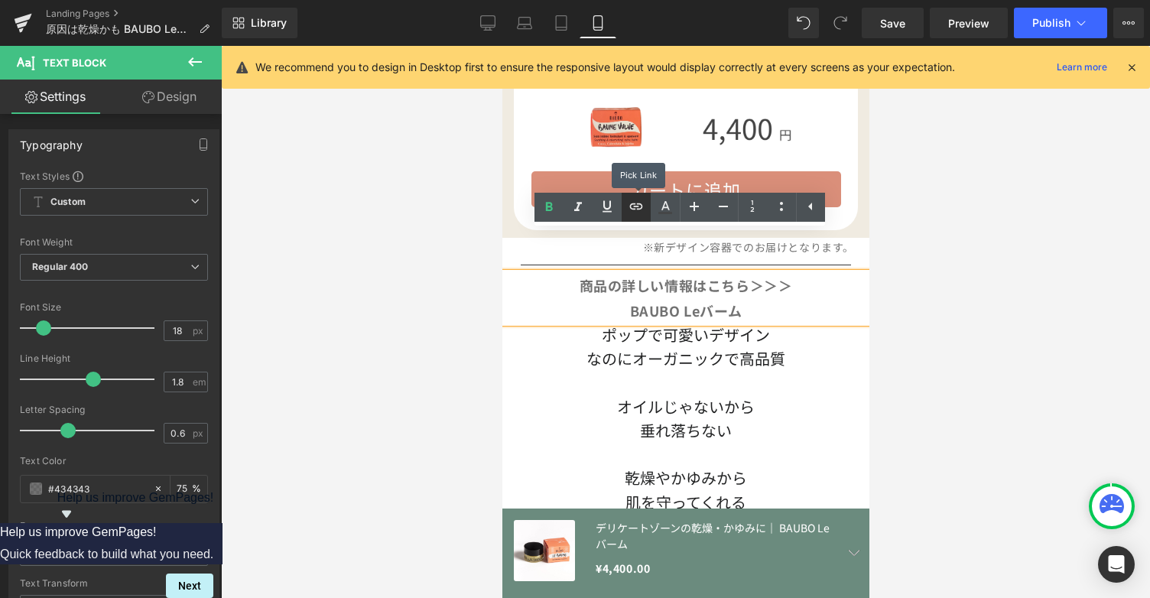
click at [639, 214] on icon at bounding box center [636, 206] width 18 height 18
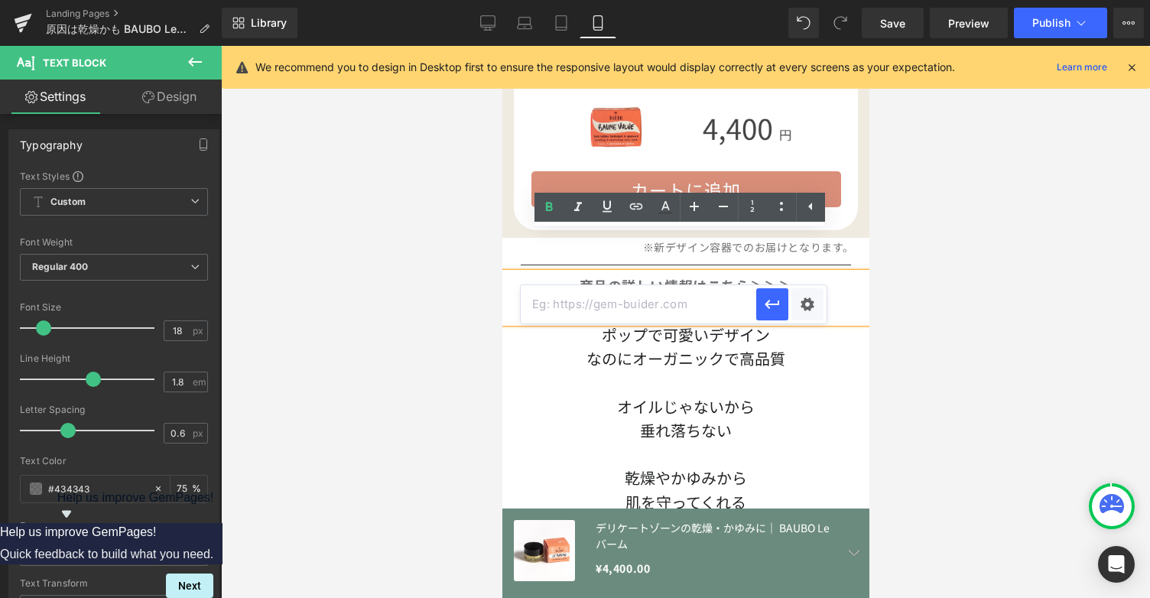
click at [730, 316] on input "text" at bounding box center [639, 304] width 236 height 38
paste input "[URL][PERSON_NAME][DOMAIN_NAME]"
type input "[URL][PERSON_NAME][DOMAIN_NAME]"
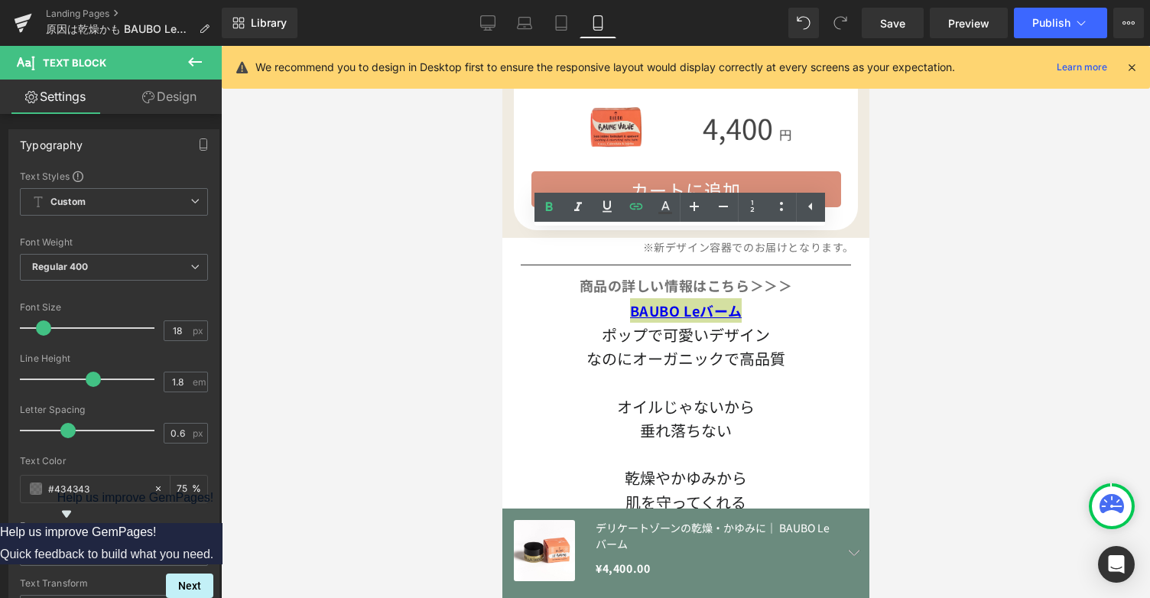
click at [1022, 291] on div at bounding box center [685, 322] width 929 height 552
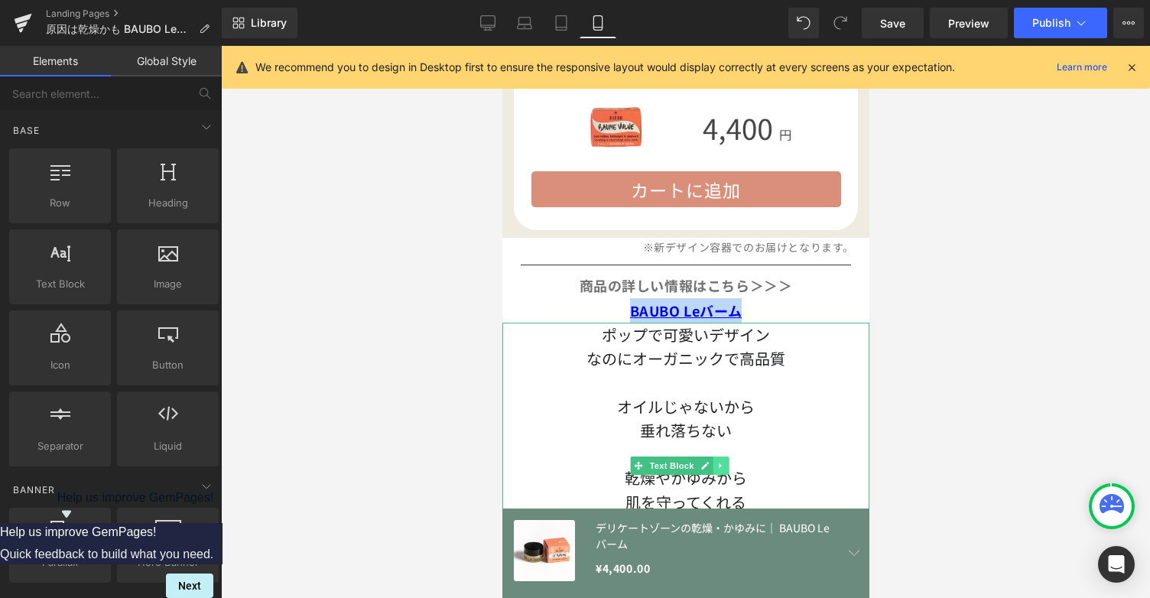
click at [728, 457] on link at bounding box center [721, 466] width 16 height 18
click at [728, 461] on icon at bounding box center [728, 465] width 8 height 9
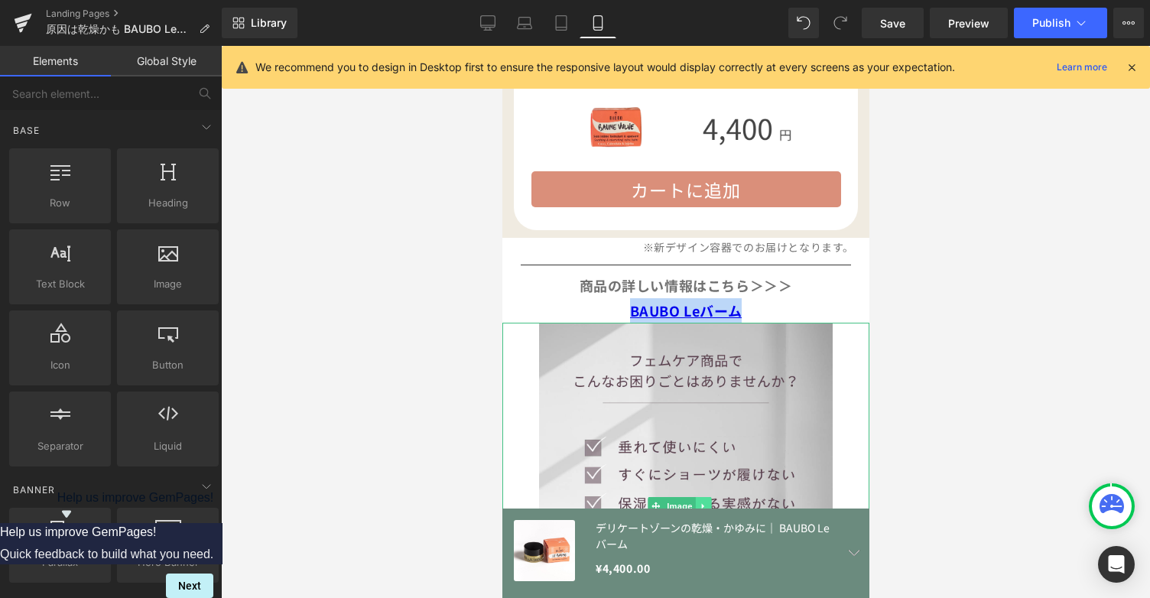
click at [707, 502] on icon at bounding box center [703, 506] width 8 height 9
click at [707, 502] on icon at bounding box center [711, 506] width 8 height 9
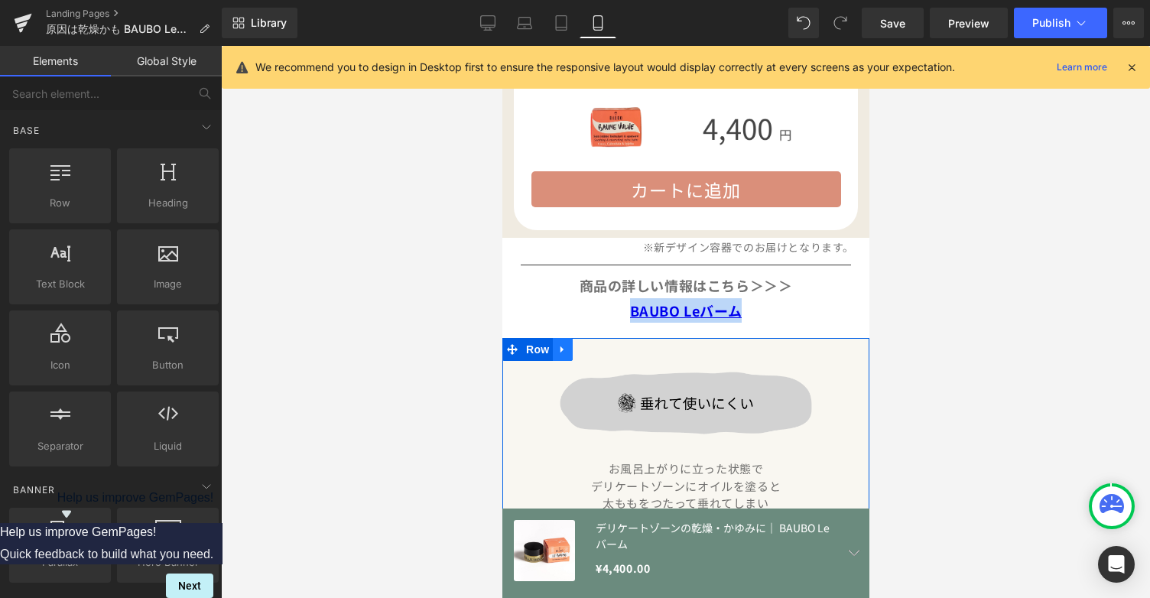
click at [564, 344] on icon at bounding box center [562, 349] width 11 height 11
click at [603, 344] on icon at bounding box center [602, 349] width 11 height 11
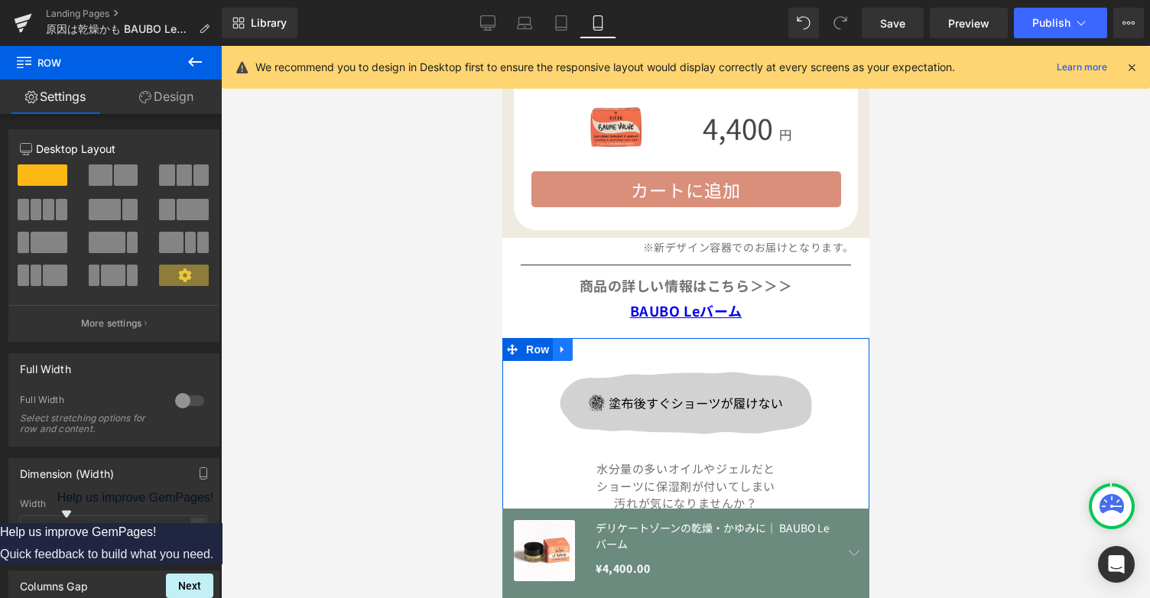
click at [563, 346] on icon at bounding box center [561, 349] width 3 height 7
click at [601, 344] on icon at bounding box center [602, 349] width 11 height 11
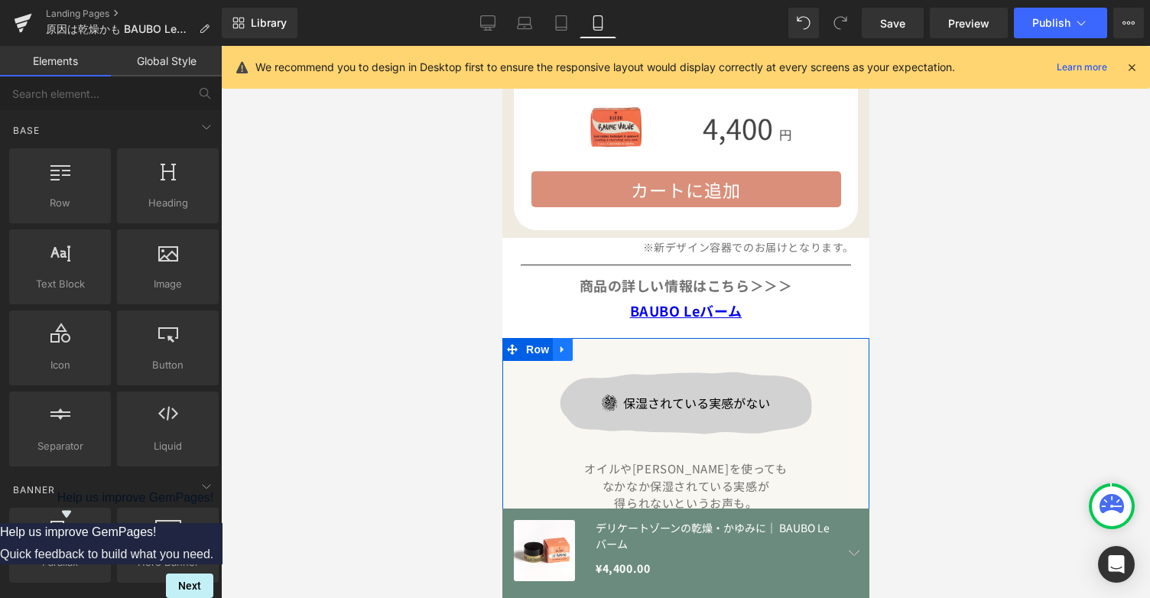
click at [567, 344] on icon at bounding box center [562, 349] width 11 height 11
click at [598, 344] on icon at bounding box center [602, 349] width 11 height 11
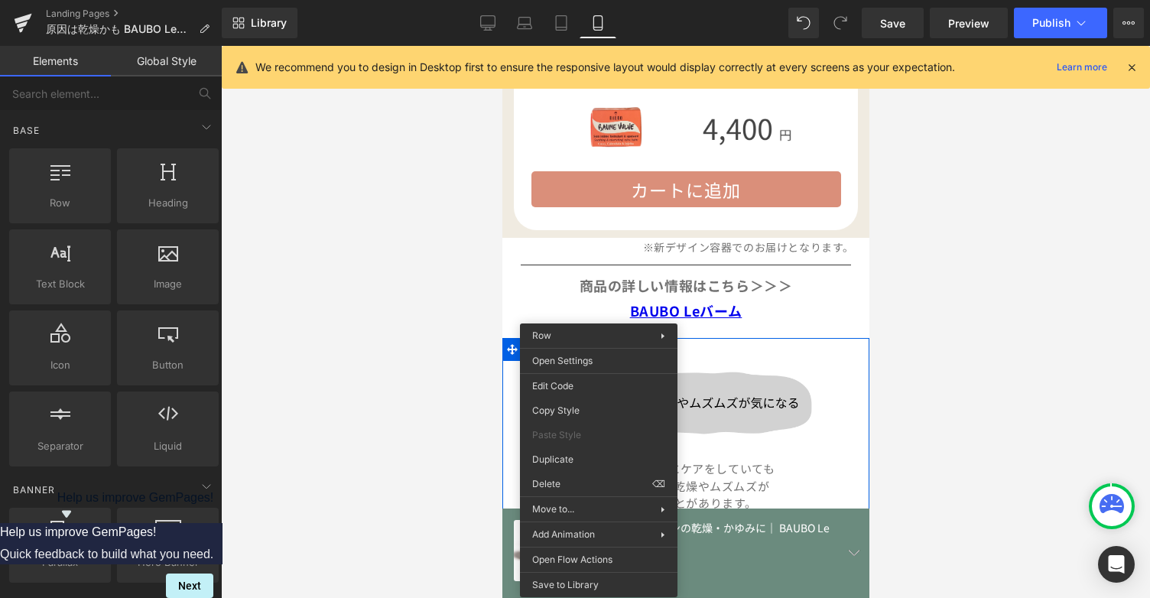
click at [473, 363] on div at bounding box center [685, 322] width 929 height 552
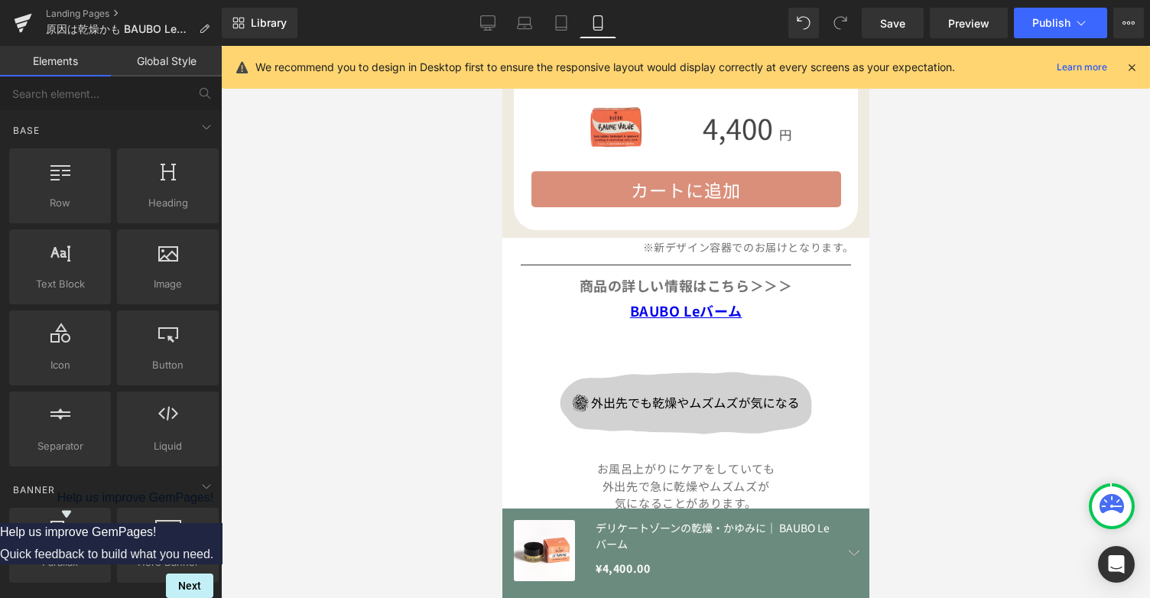
click at [561, 345] on icon at bounding box center [557, 349] width 8 height 9
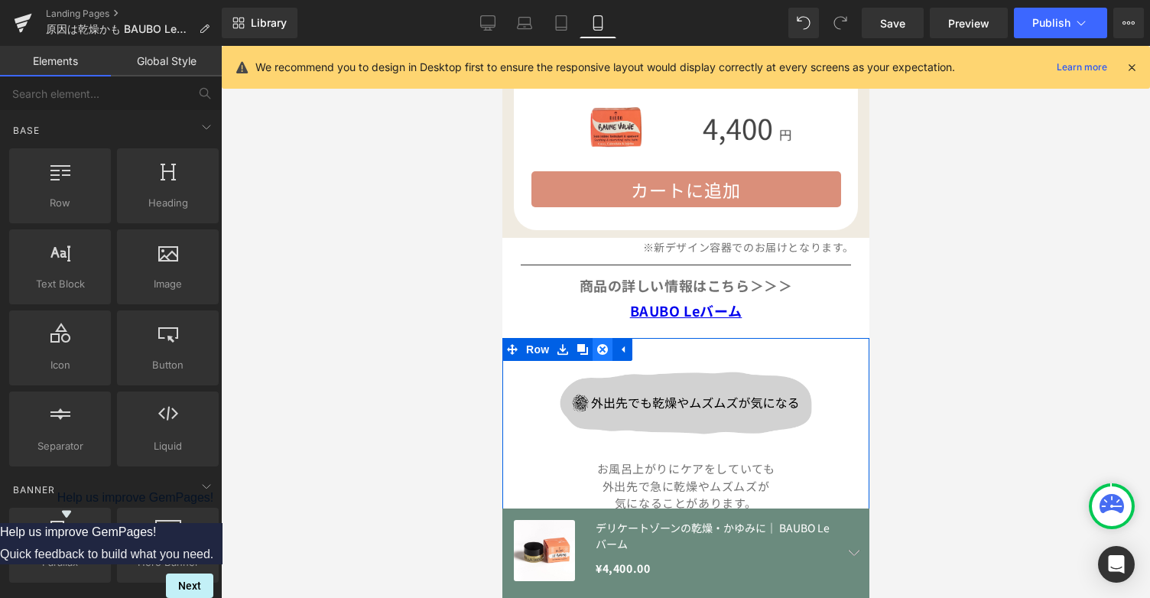
click at [600, 344] on icon at bounding box center [602, 349] width 11 height 11
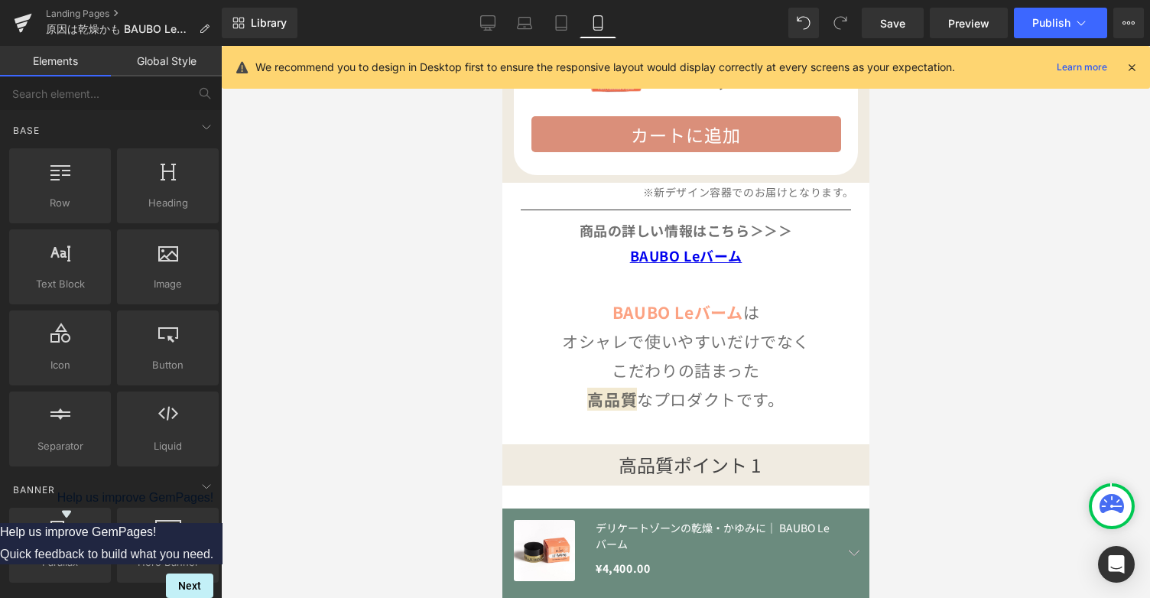
scroll to position [4729, 0]
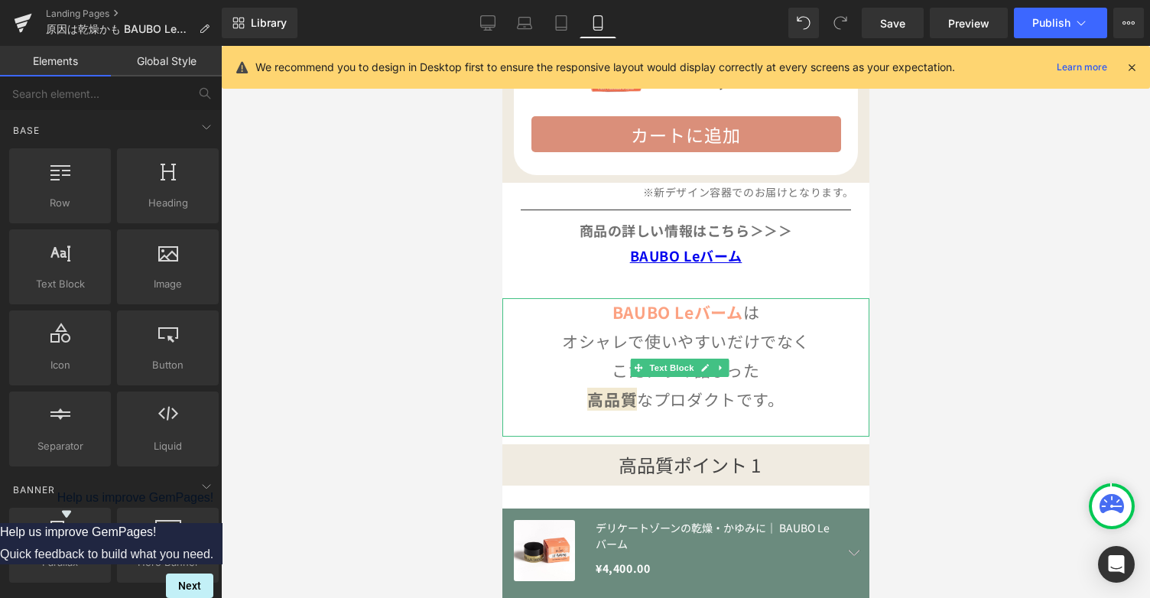
click at [555, 298] on p "BAUBO Leバーム は" at bounding box center [685, 312] width 367 height 29
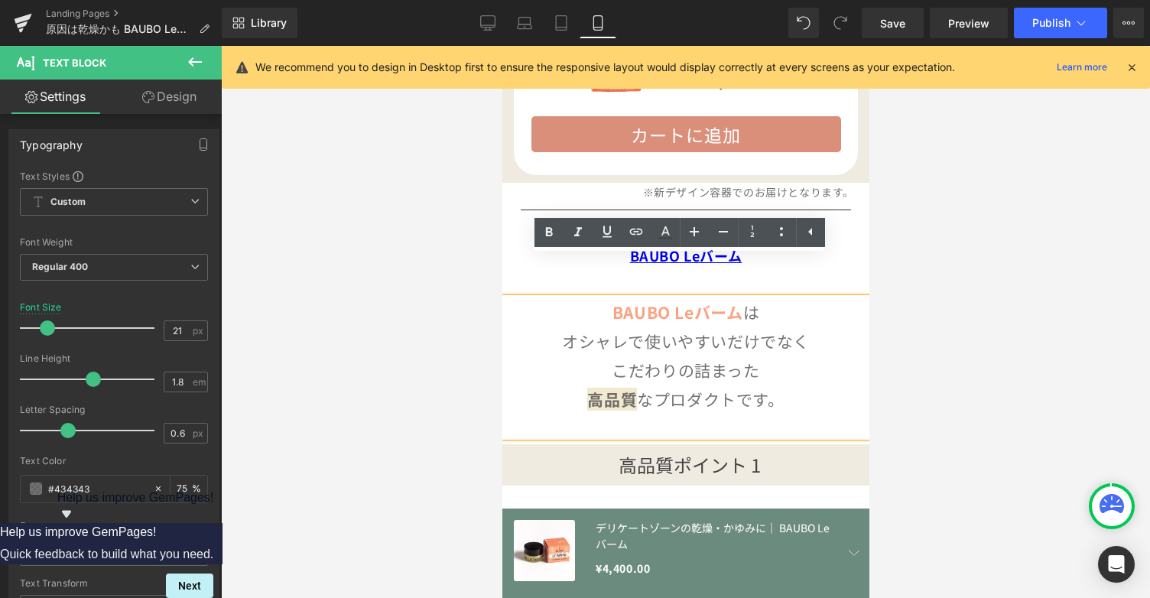
click at [697, 388] on div "BAUBO Leバーム は オシャレで使いやすいだけでなく こだわりの詰まった 高品質 なプロダクトです。" at bounding box center [685, 367] width 367 height 138
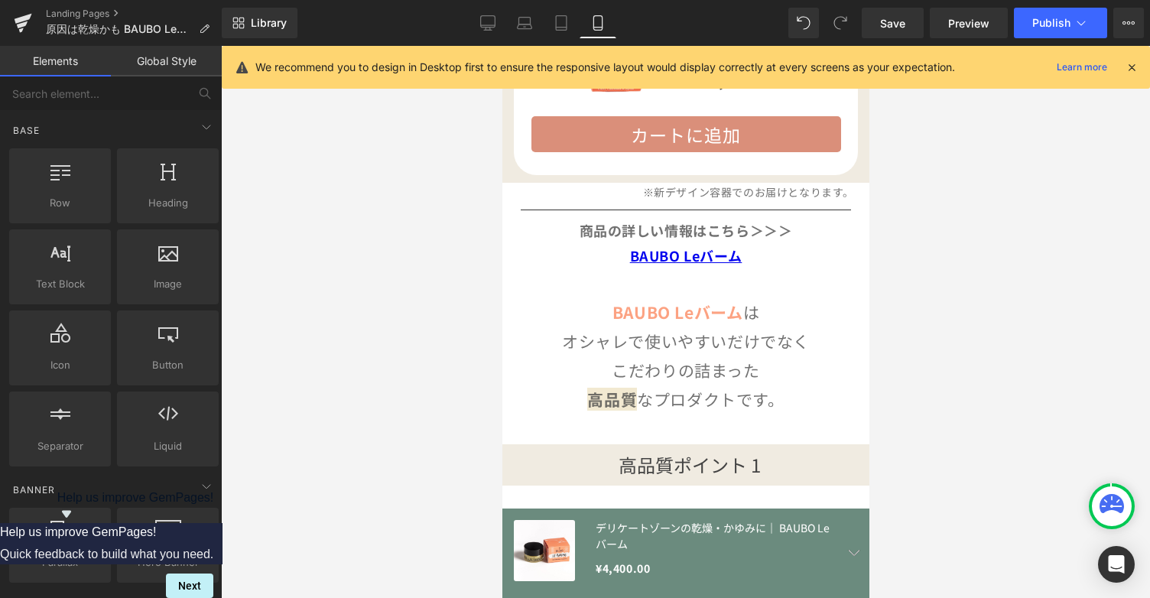
click at [951, 450] on div at bounding box center [685, 322] width 929 height 552
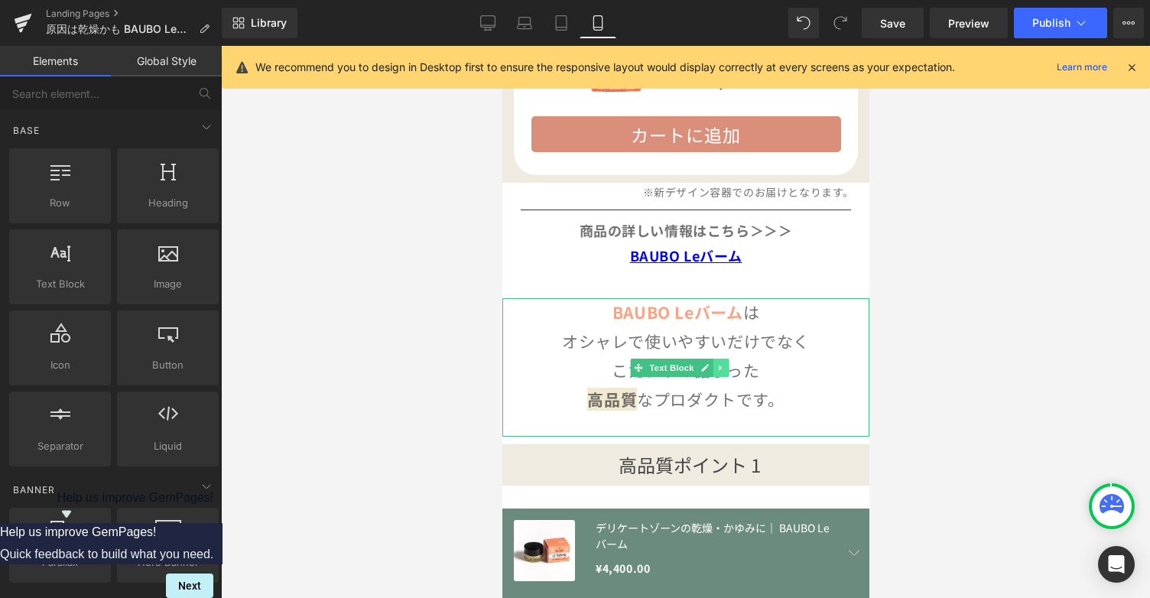
click at [717, 363] on icon at bounding box center [721, 367] width 8 height 9
click at [727, 363] on icon at bounding box center [728, 367] width 8 height 8
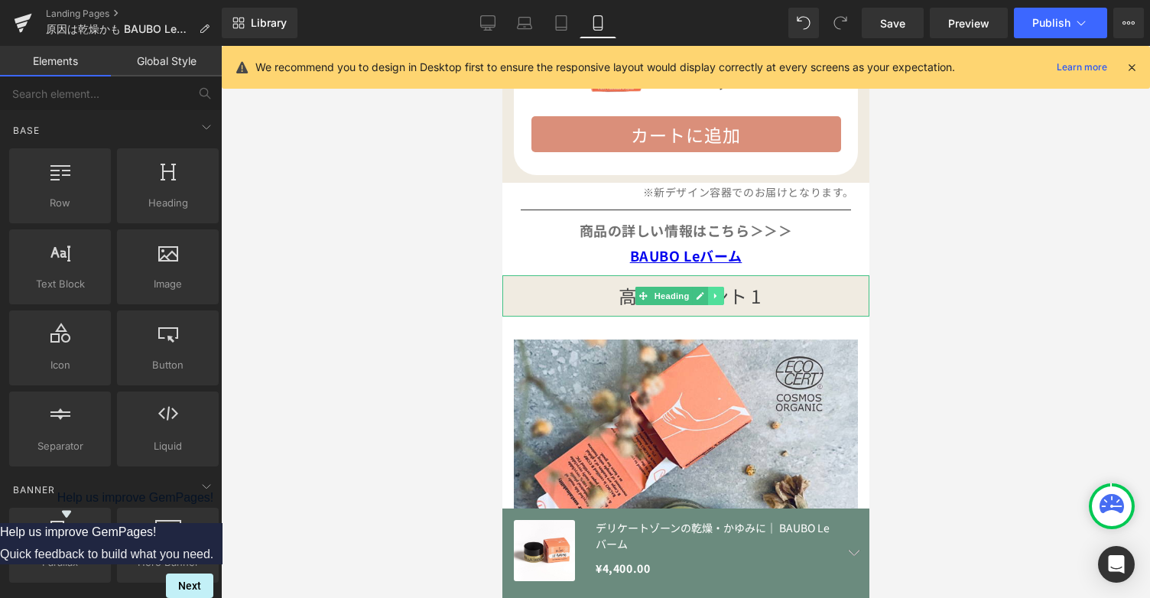
click at [715, 294] on icon at bounding box center [715, 296] width 2 height 5
click at [725, 291] on icon at bounding box center [724, 295] width 8 height 8
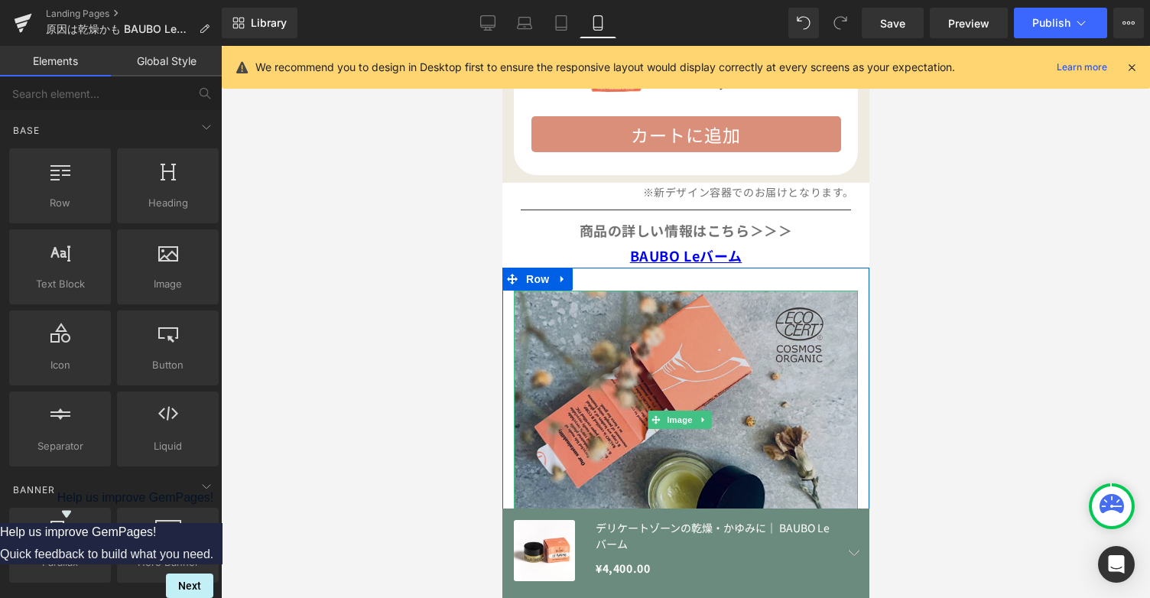
click at [724, 306] on img at bounding box center [685, 420] width 344 height 258
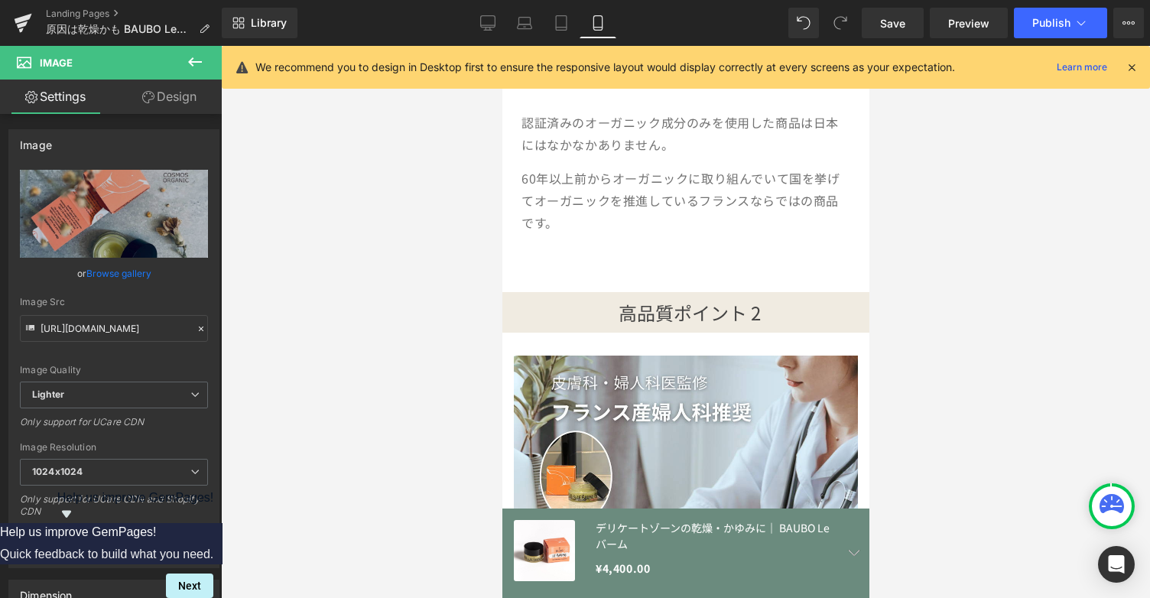
scroll to position [5289, 0]
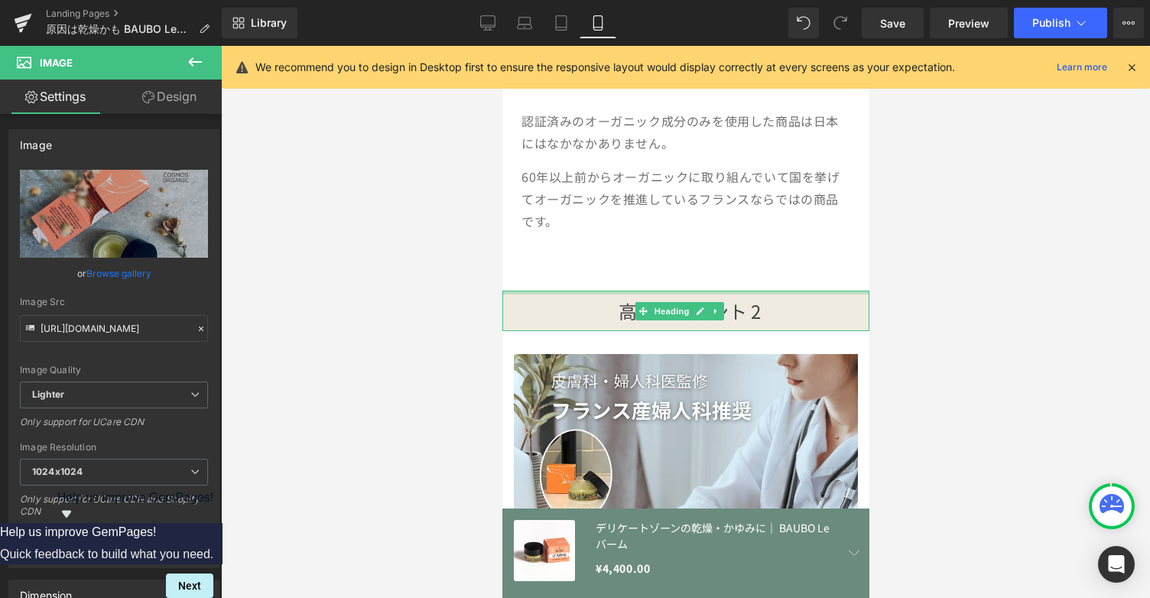
click at [751, 291] on div "高品質ポイント 2" at bounding box center [685, 311] width 367 height 41
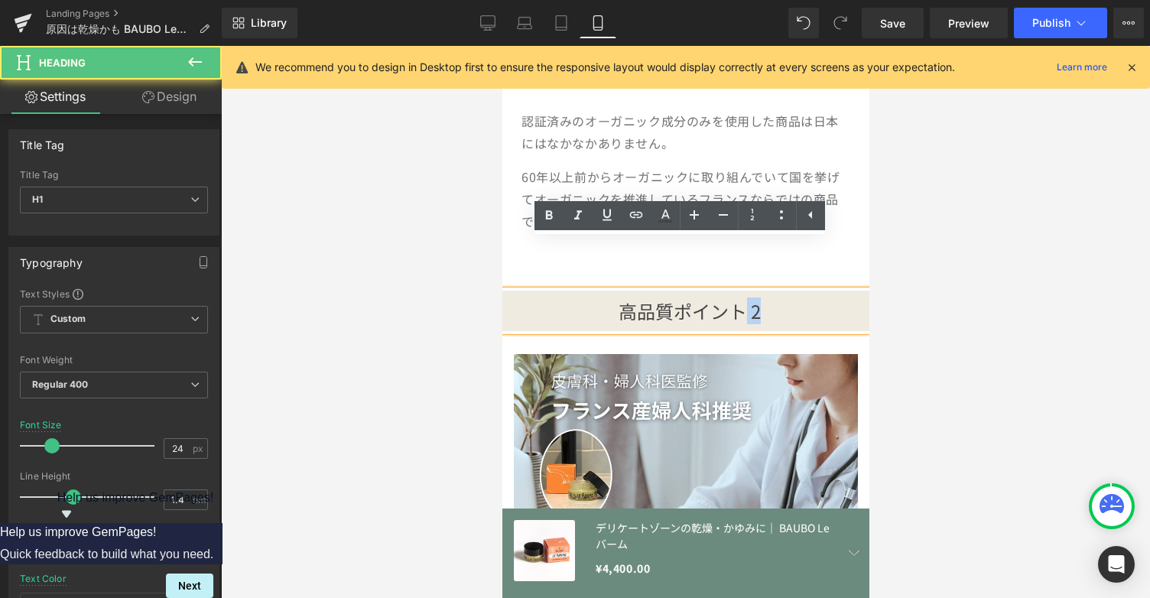
click at [741, 297] on span "高品質ポイント 2" at bounding box center [689, 310] width 142 height 27
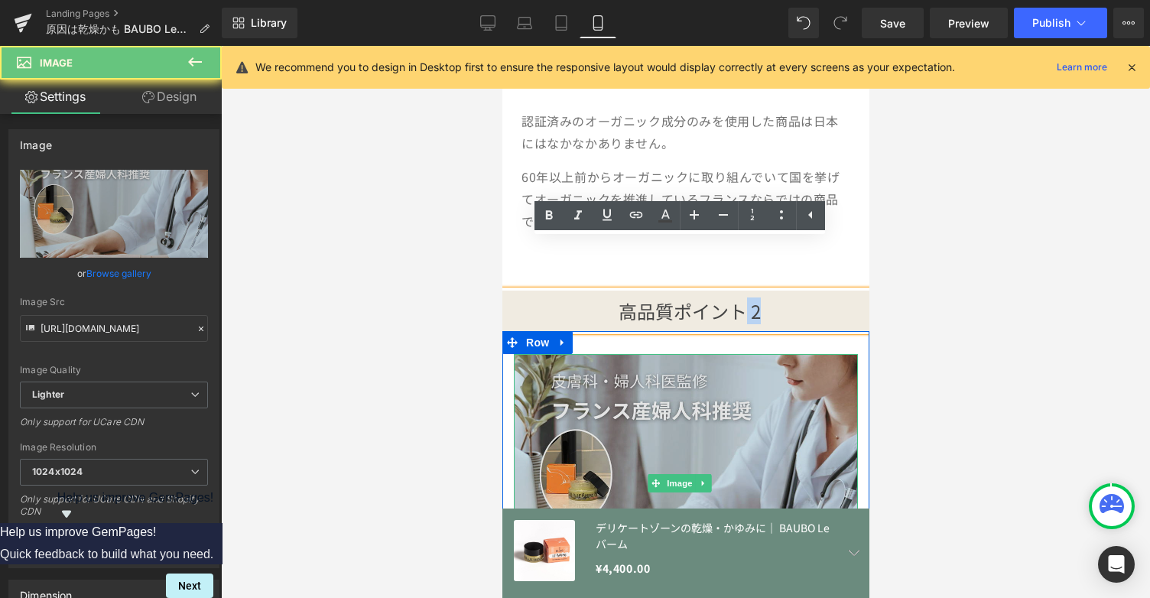
click at [747, 375] on img at bounding box center [685, 483] width 344 height 258
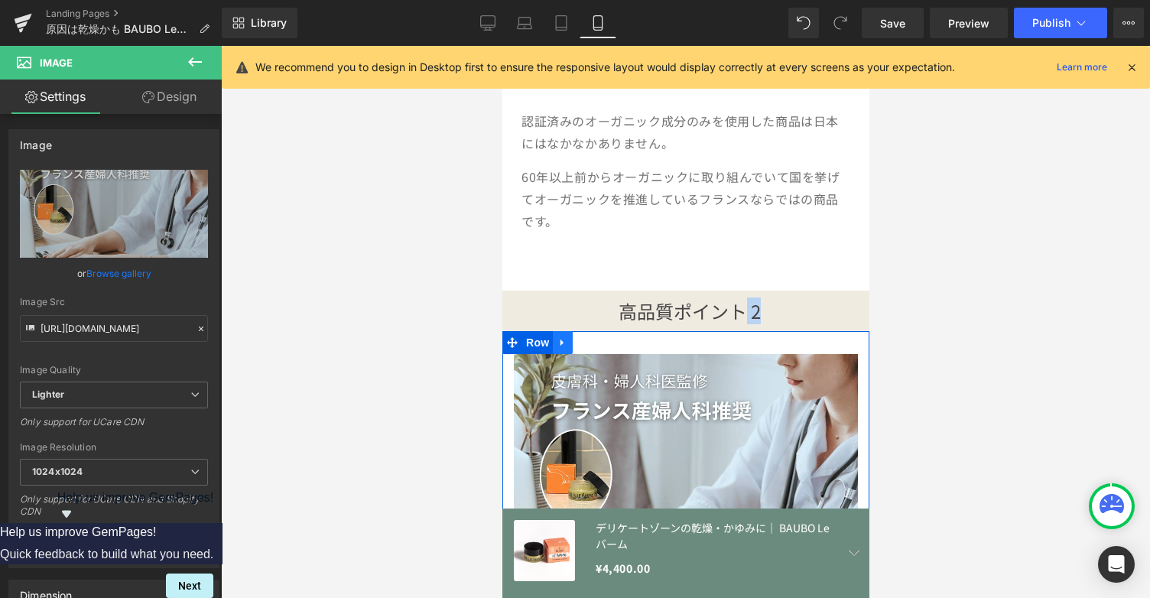
click at [563, 337] on icon at bounding box center [562, 342] width 11 height 11
click at [600, 337] on icon at bounding box center [602, 342] width 11 height 11
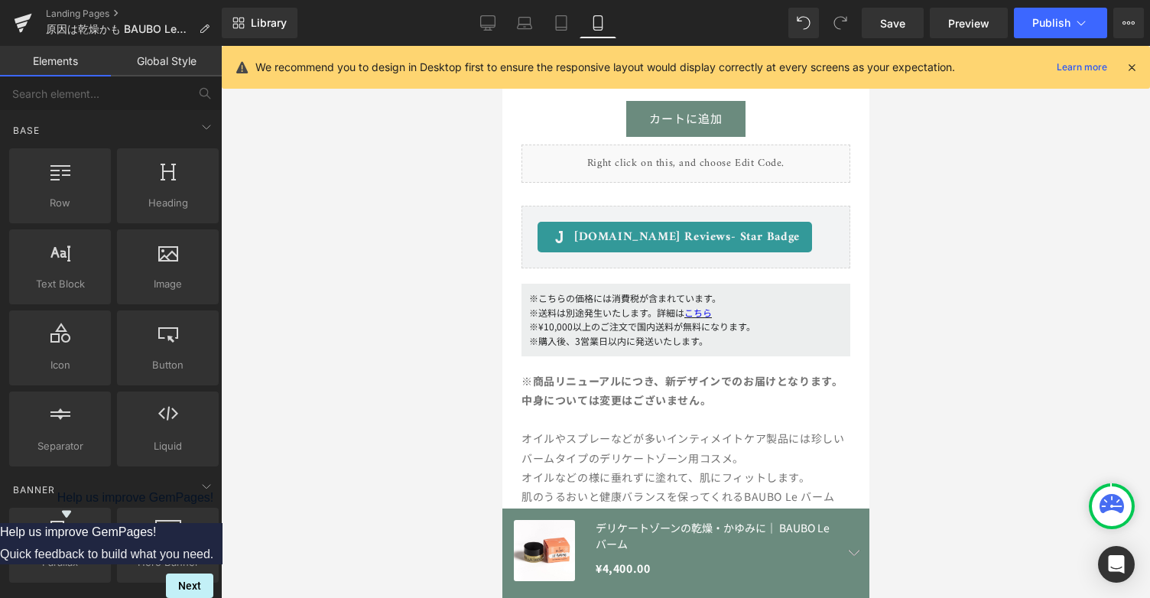
scroll to position [15290, 0]
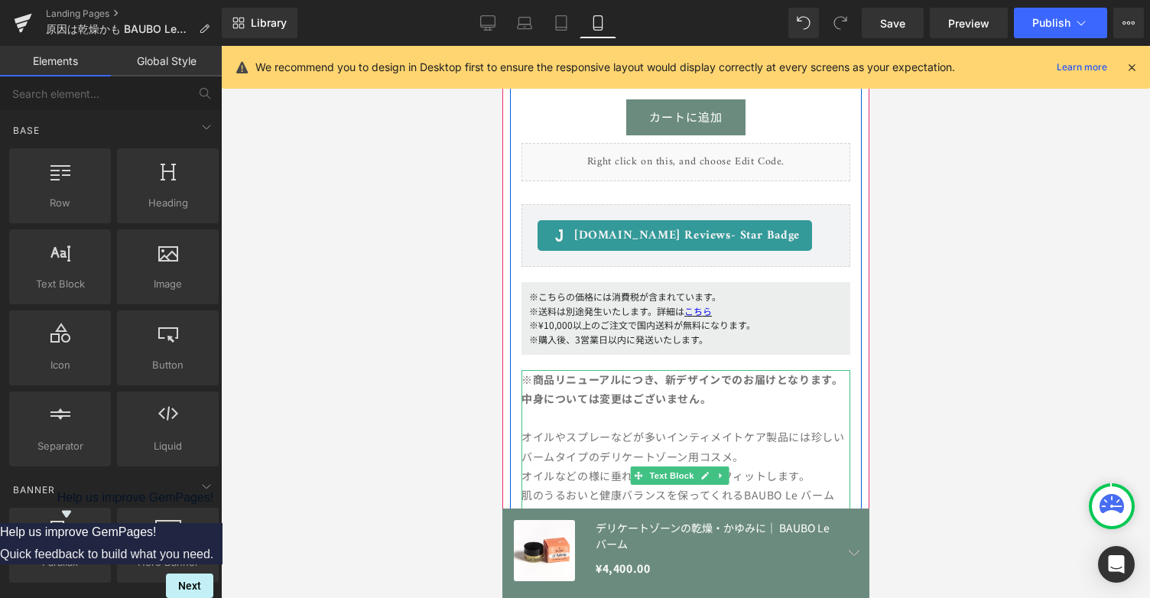
click at [756, 370] on p "※商品リニューアルにつき、新デザインでのお届けとなります。 中身については変更はございません。" at bounding box center [685, 389] width 329 height 38
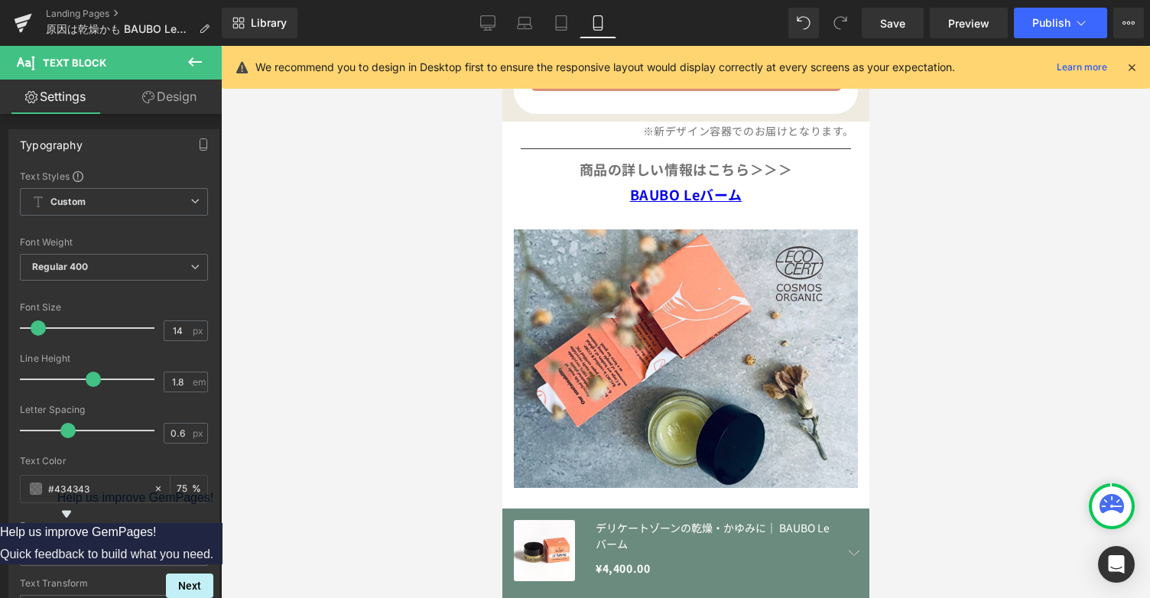
scroll to position [4754, 0]
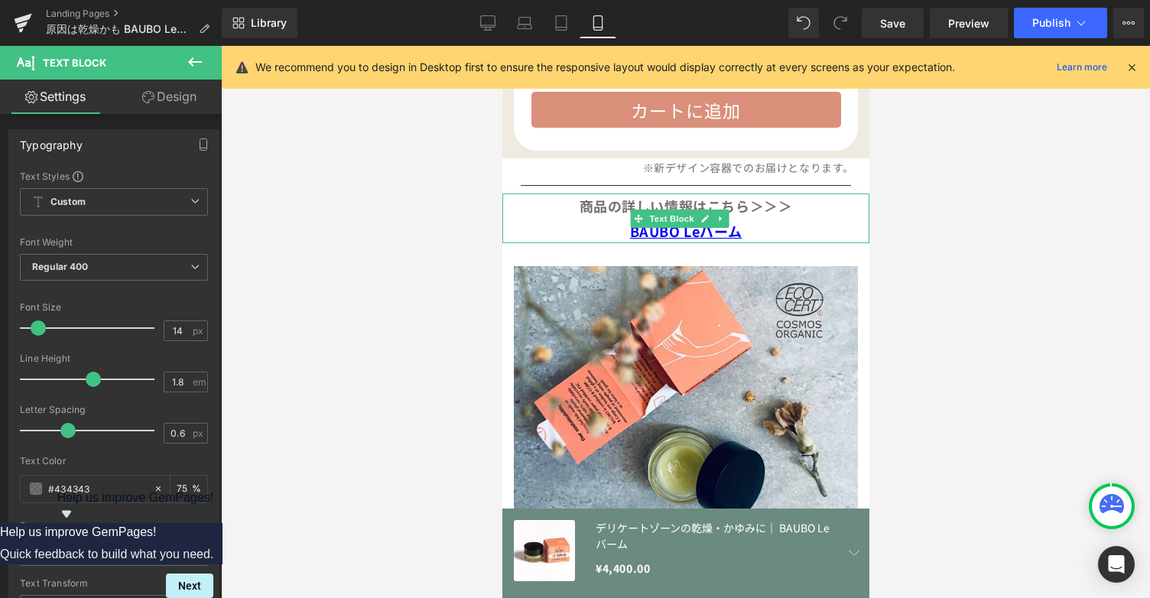
click at [743, 196] on strong "商品の詳しい情報はこちら＞＞＞" at bounding box center [685, 206] width 213 height 20
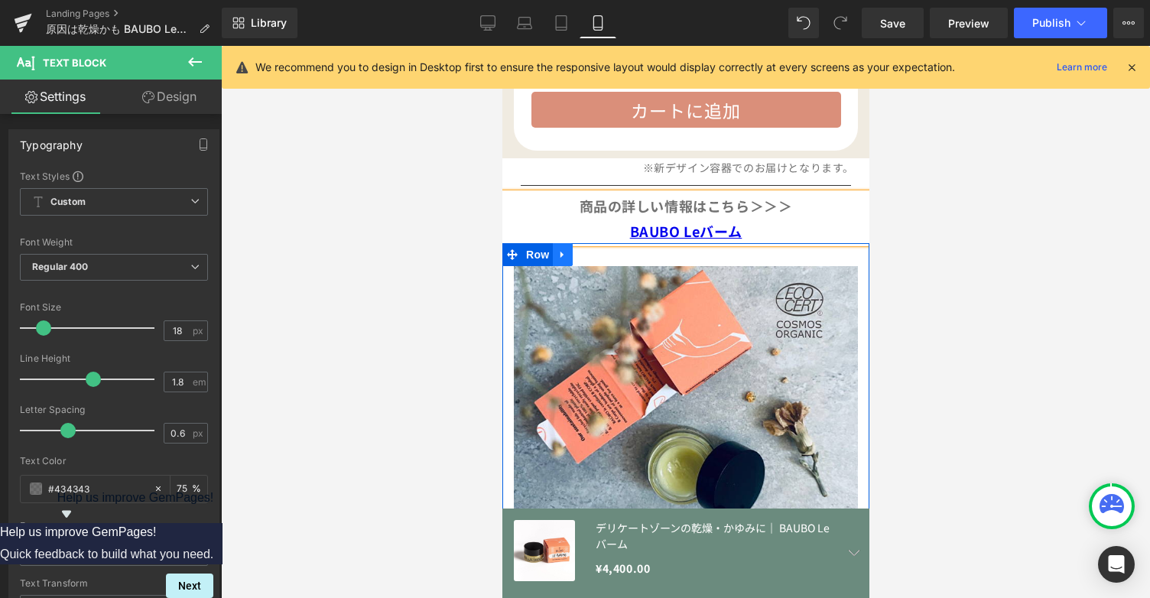
click at [563, 243] on link at bounding box center [562, 254] width 20 height 23
click at [600, 249] on icon at bounding box center [602, 254] width 11 height 11
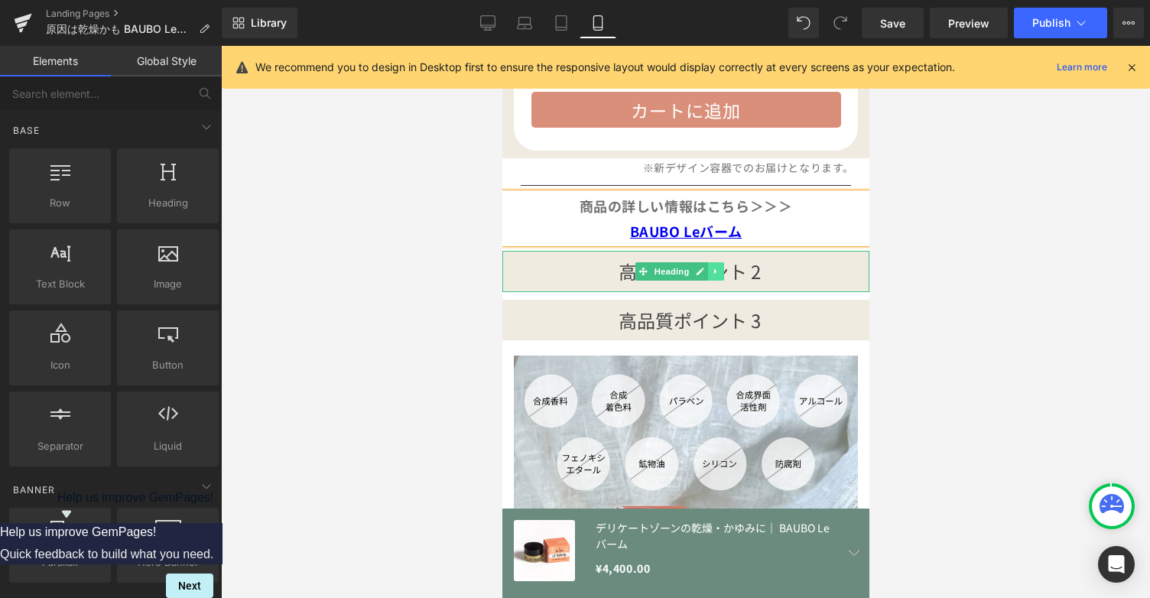
click at [714, 267] on icon at bounding box center [715, 271] width 8 height 9
click at [724, 267] on icon at bounding box center [724, 271] width 8 height 8
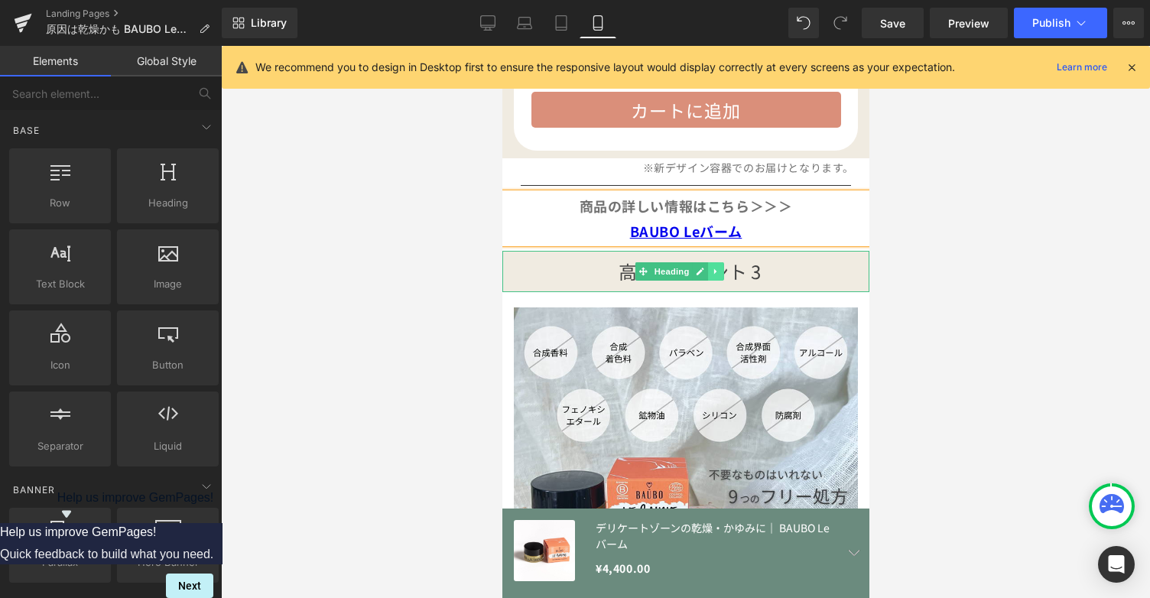
click at [713, 262] on link at bounding box center [716, 271] width 16 height 18
click at [727, 267] on icon at bounding box center [724, 271] width 8 height 8
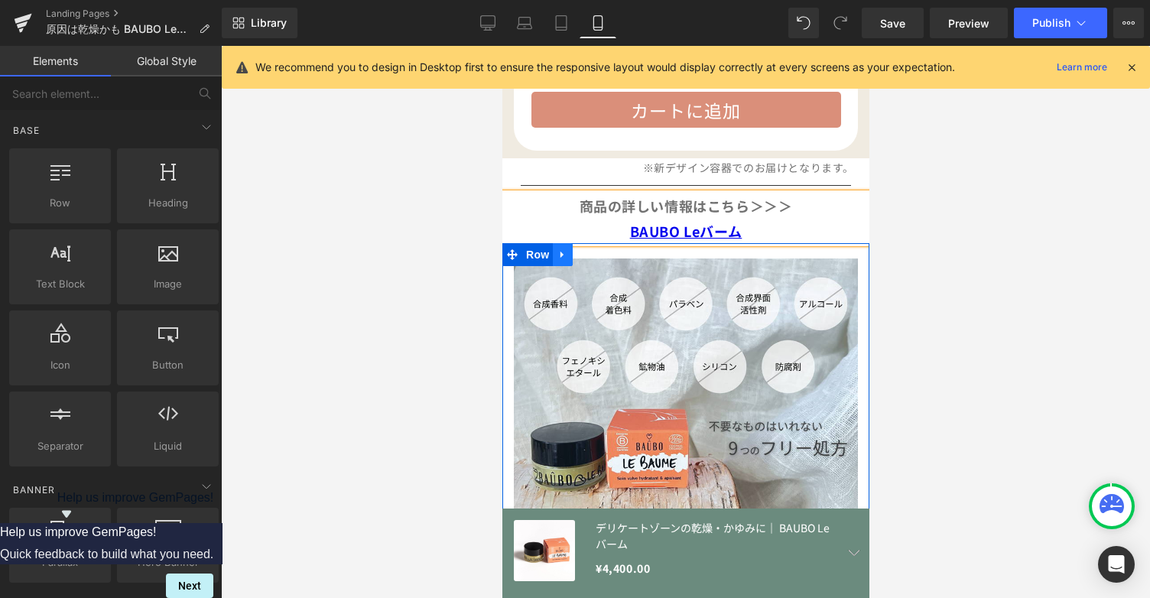
click at [564, 249] on icon at bounding box center [562, 254] width 11 height 11
click at [596, 243] on link at bounding box center [602, 254] width 20 height 23
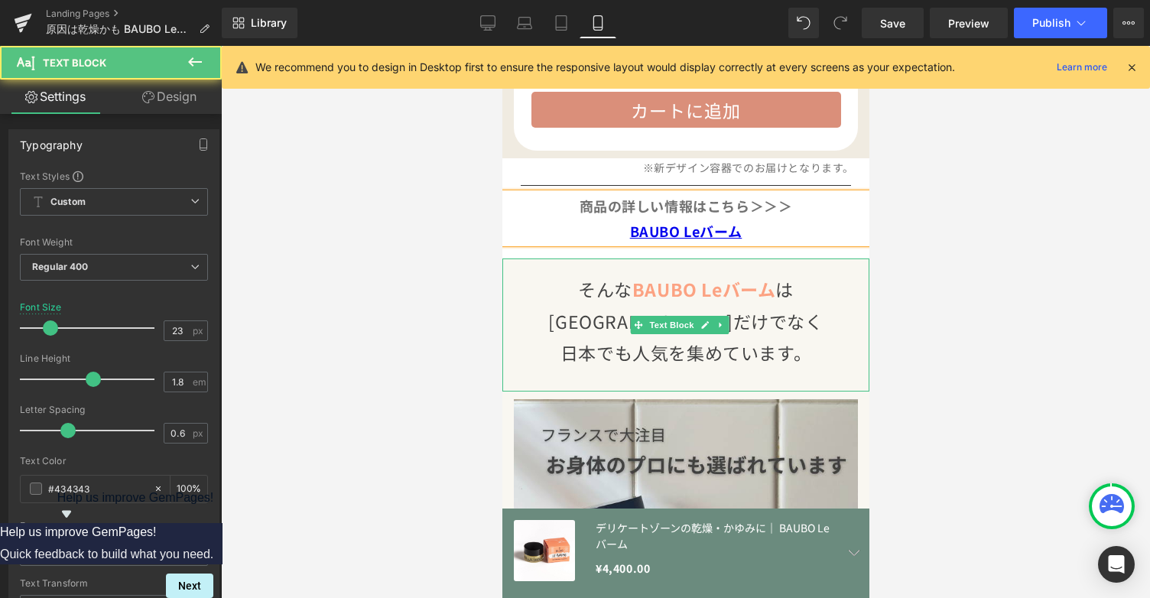
click at [619, 276] on span "そんな" at bounding box center [604, 289] width 54 height 26
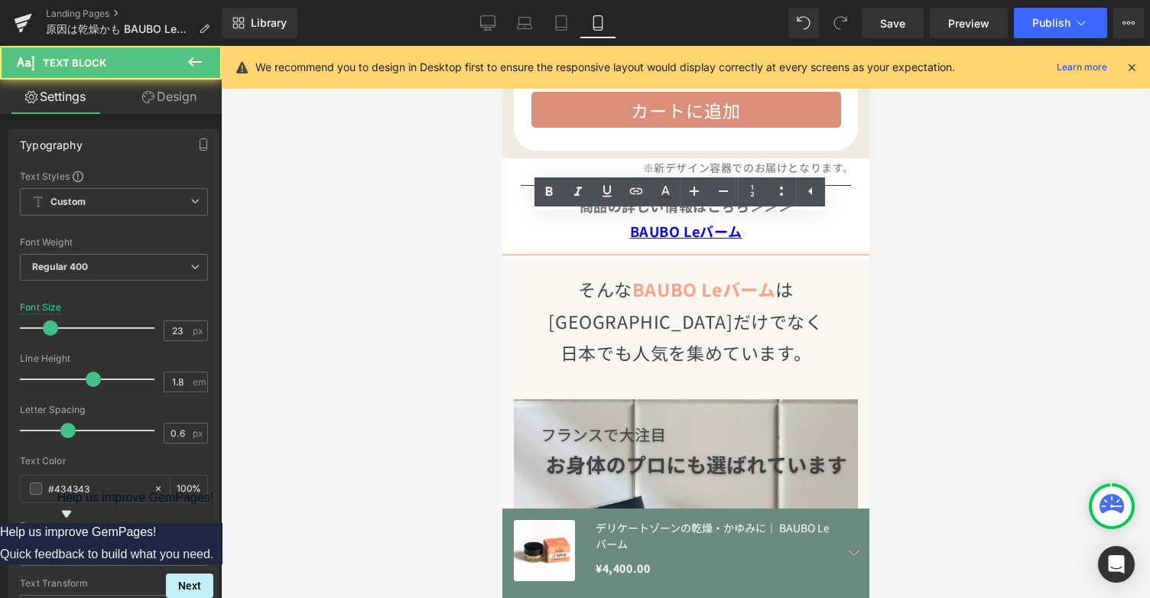
click at [581, 306] on p "[GEOGRAPHIC_DATA]だけでなく" at bounding box center [685, 321] width 367 height 31
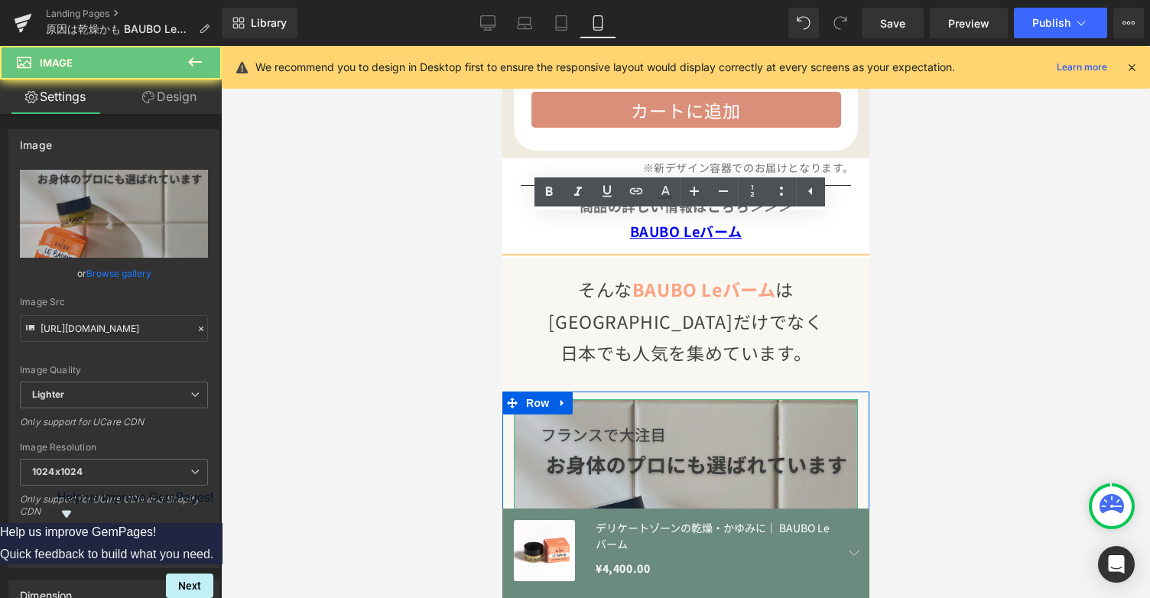
click at [574, 499] on img at bounding box center [685, 528] width 344 height 258
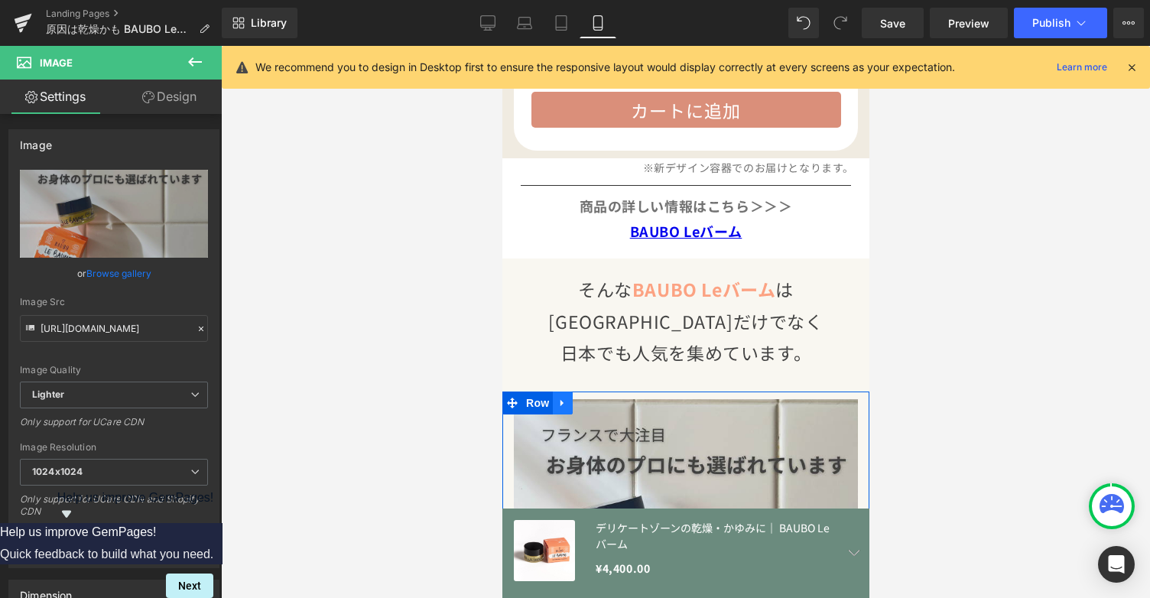
click at [563, 398] on icon at bounding box center [562, 403] width 11 height 11
click at [597, 398] on icon at bounding box center [602, 403] width 11 height 11
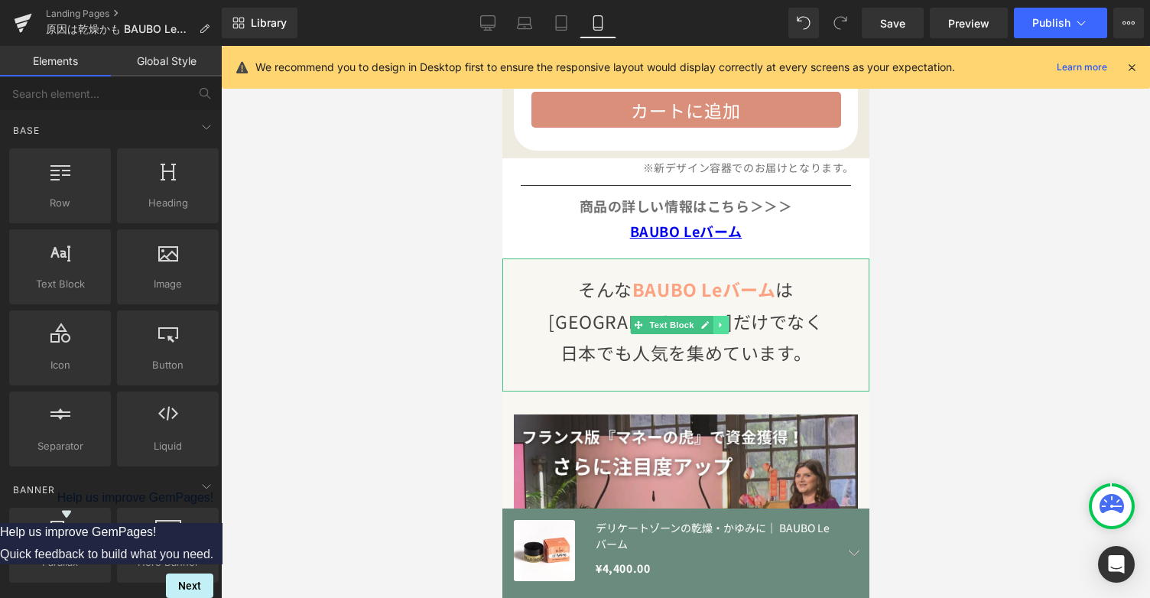
click at [723, 320] on icon at bounding box center [721, 324] width 8 height 9
click at [733, 316] on link at bounding box center [728, 325] width 16 height 18
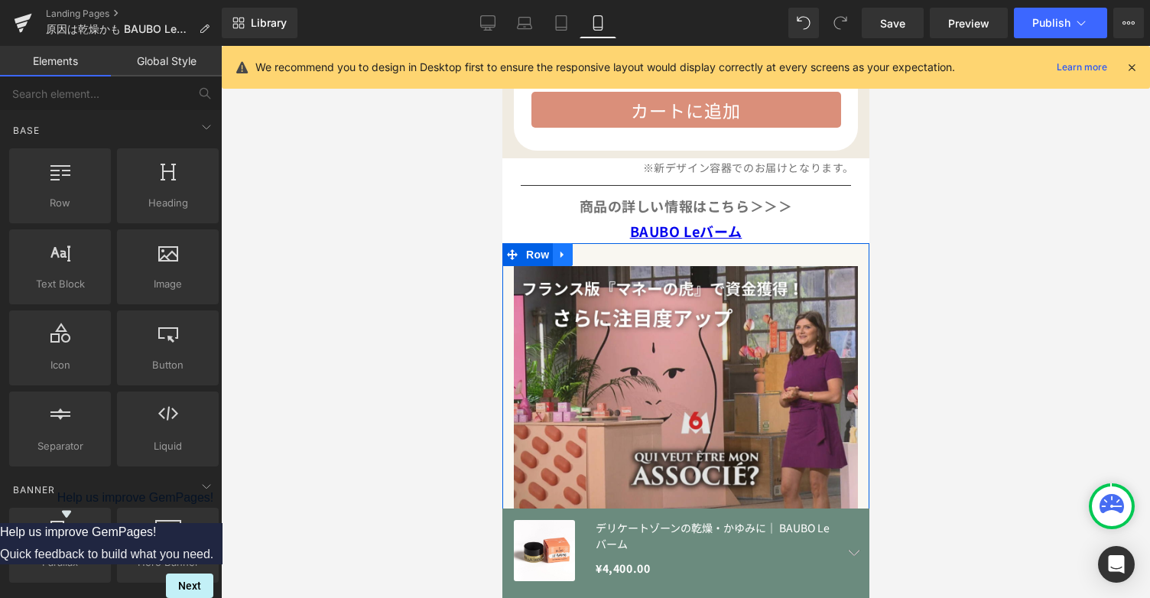
click at [561, 252] on icon at bounding box center [561, 255] width 3 height 7
click at [604, 249] on icon at bounding box center [602, 254] width 11 height 11
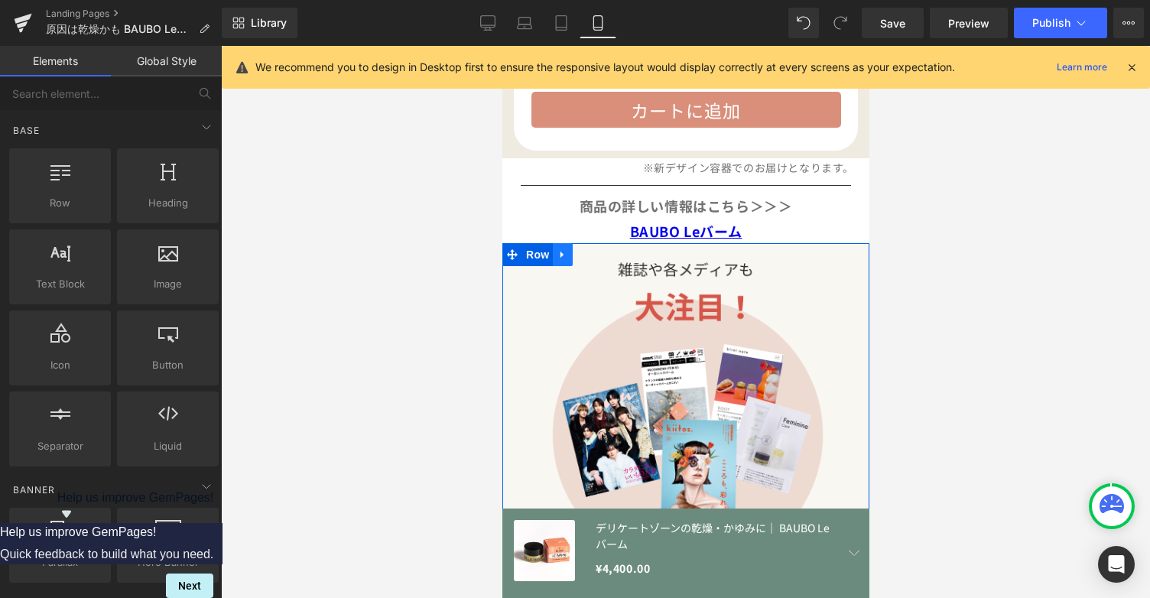
click at [565, 249] on icon at bounding box center [562, 254] width 11 height 11
click at [603, 249] on icon at bounding box center [602, 254] width 11 height 11
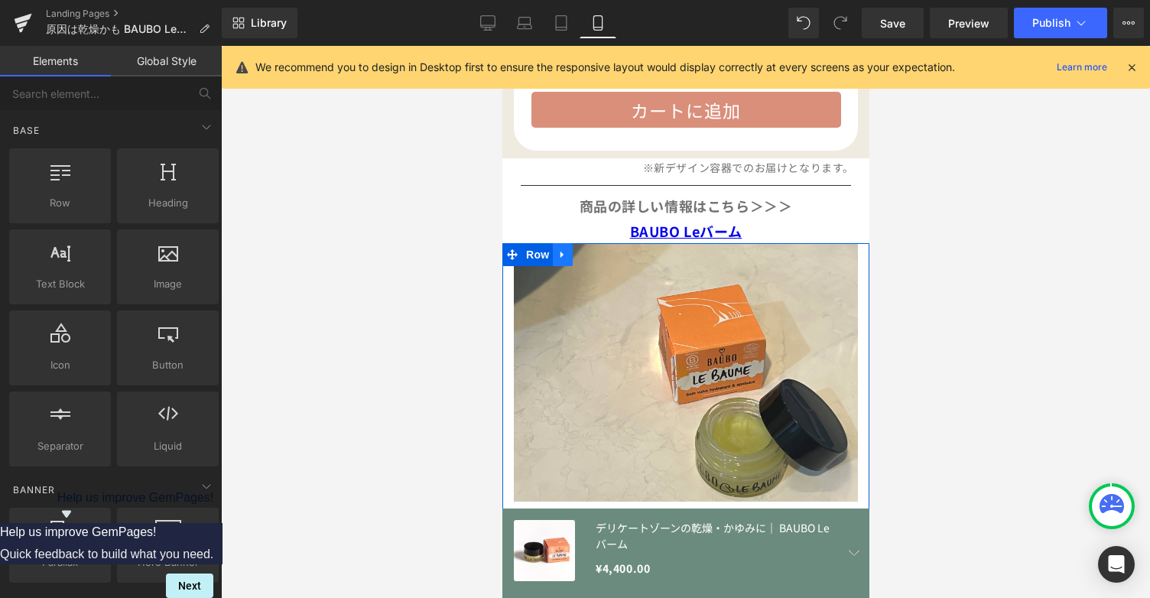
click at [561, 249] on icon at bounding box center [562, 254] width 11 height 11
click at [596, 243] on link at bounding box center [602, 254] width 20 height 23
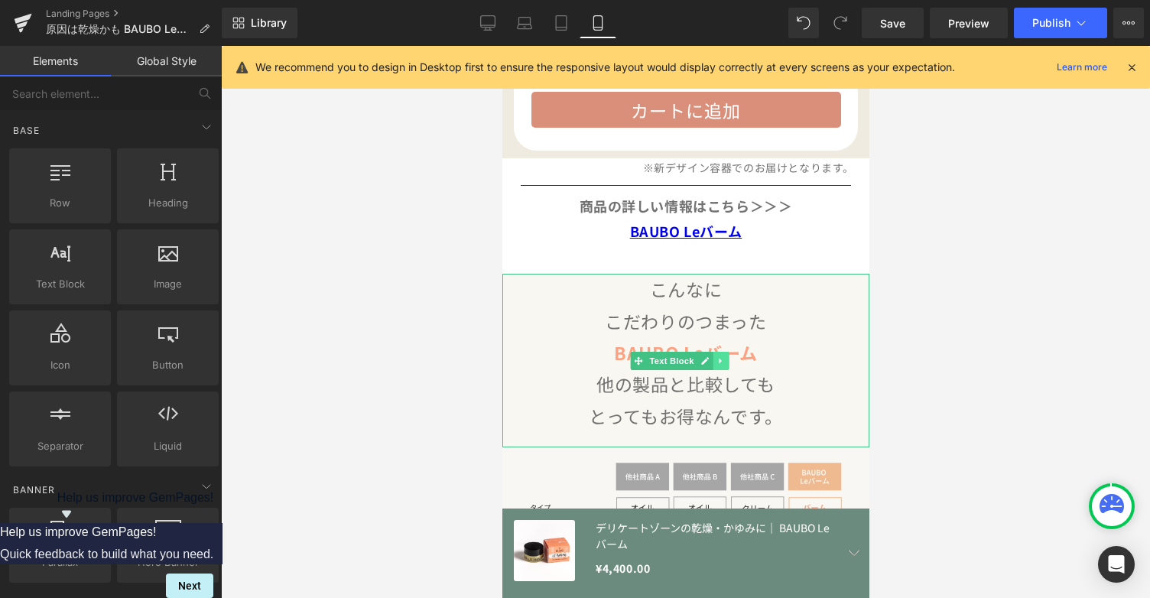
click at [727, 352] on link at bounding box center [721, 361] width 16 height 18
click at [725, 356] on icon at bounding box center [728, 360] width 8 height 8
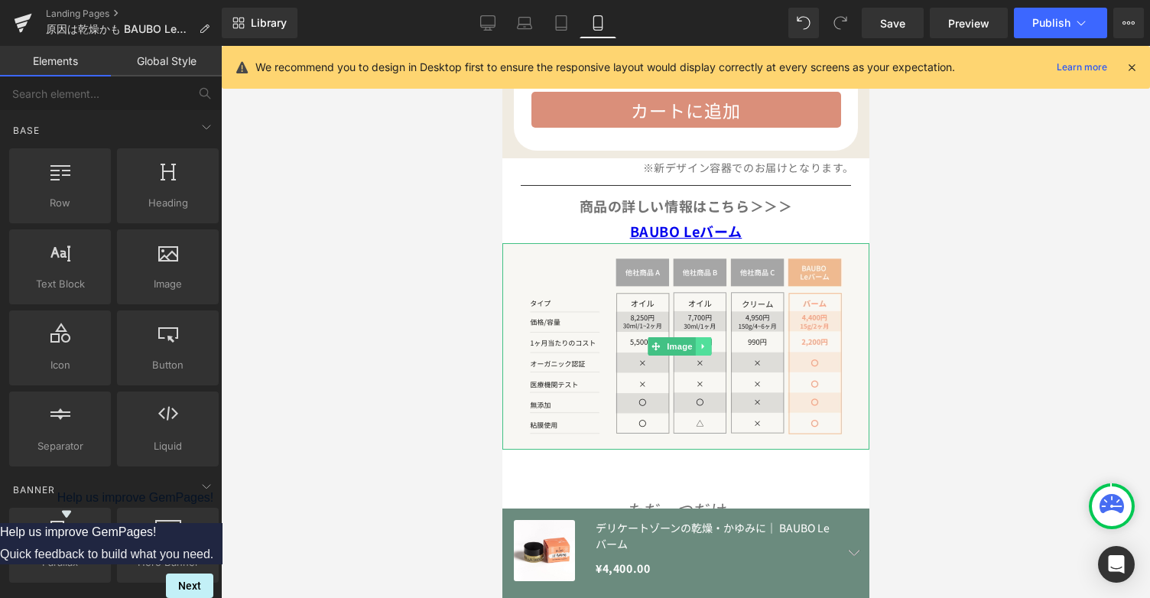
click at [707, 342] on icon at bounding box center [703, 346] width 8 height 9
click at [715, 343] on icon at bounding box center [711, 347] width 8 height 8
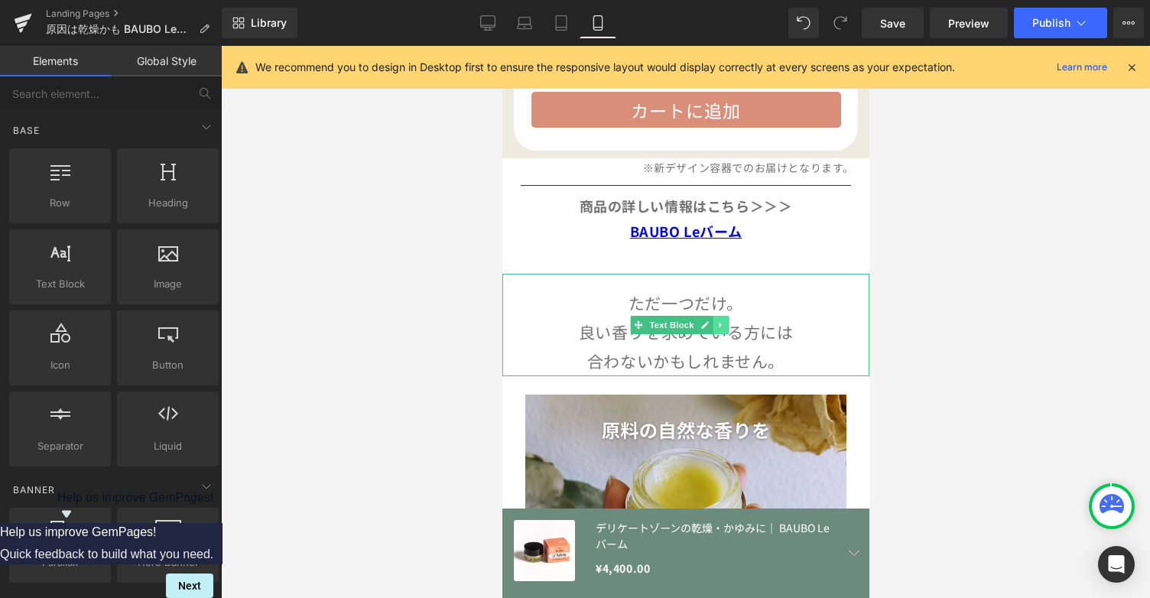
click at [717, 320] on icon at bounding box center [721, 324] width 8 height 9
click at [723, 316] on link at bounding box center [728, 325] width 16 height 18
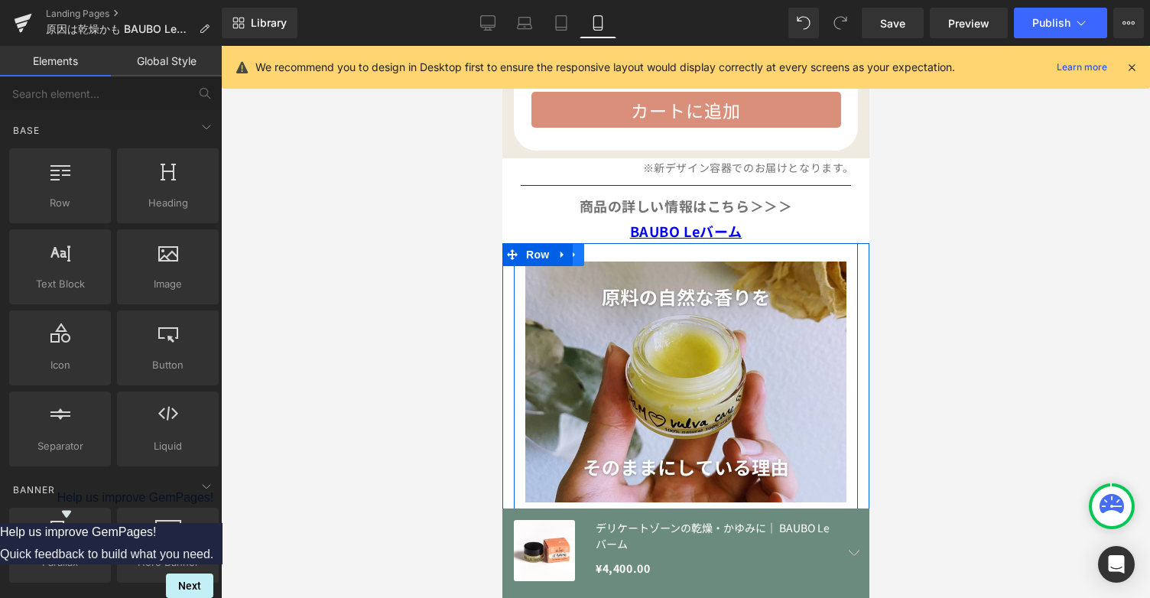
click at [577, 249] on icon at bounding box center [573, 254] width 11 height 11
click at [616, 249] on icon at bounding box center [613, 254] width 11 height 11
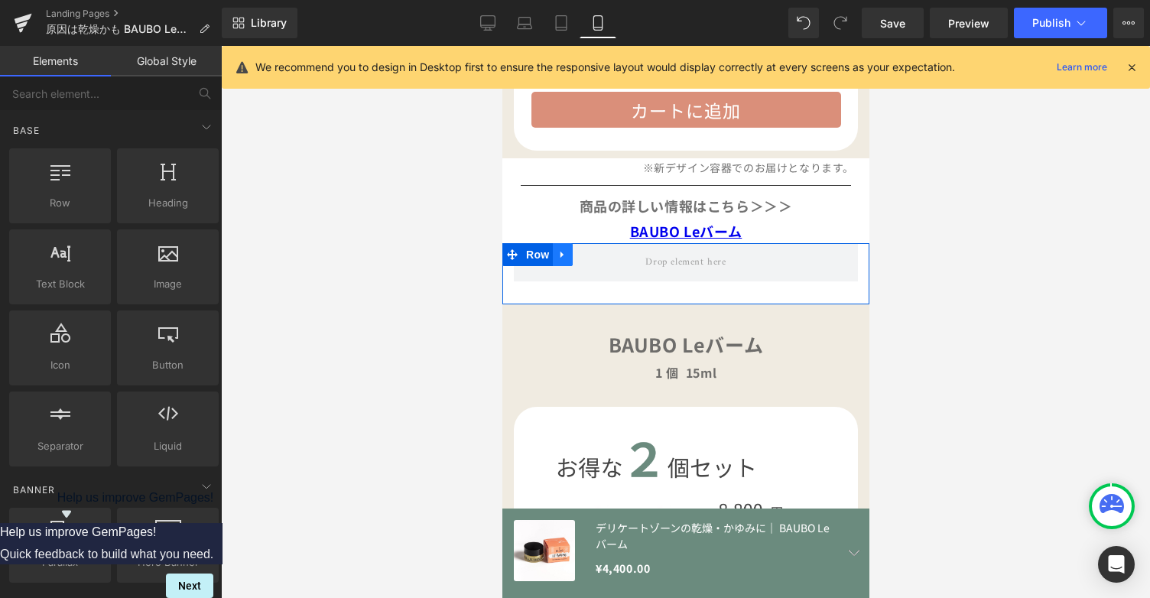
click at [561, 252] on icon at bounding box center [561, 255] width 3 height 7
click at [597, 249] on icon at bounding box center [602, 254] width 11 height 11
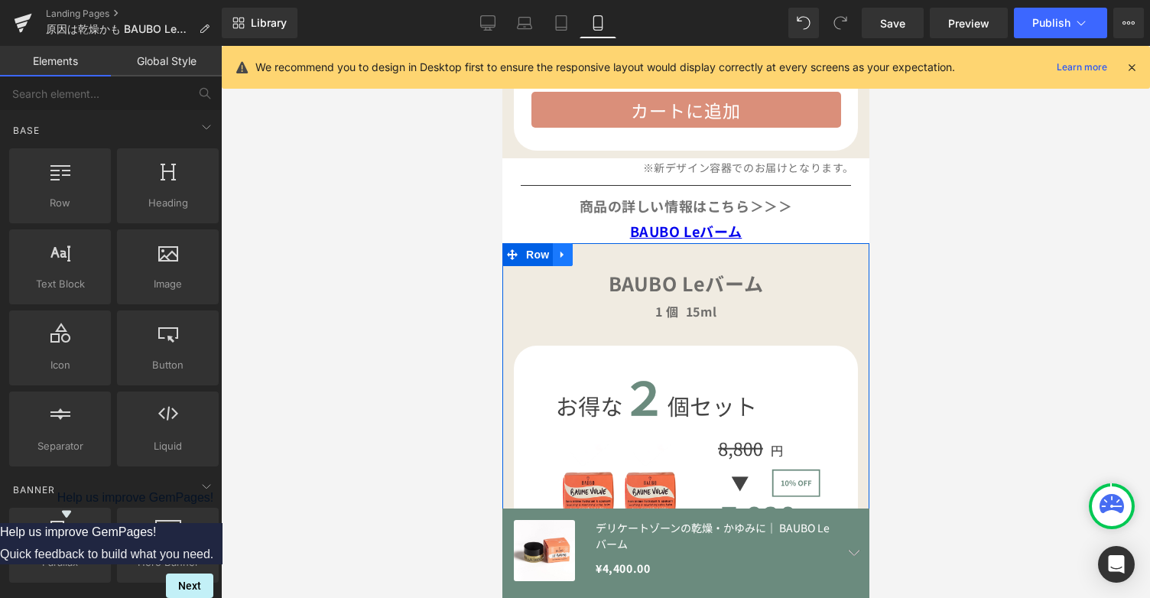
click at [558, 249] on icon at bounding box center [562, 254] width 11 height 11
click at [601, 249] on icon at bounding box center [602, 254] width 11 height 11
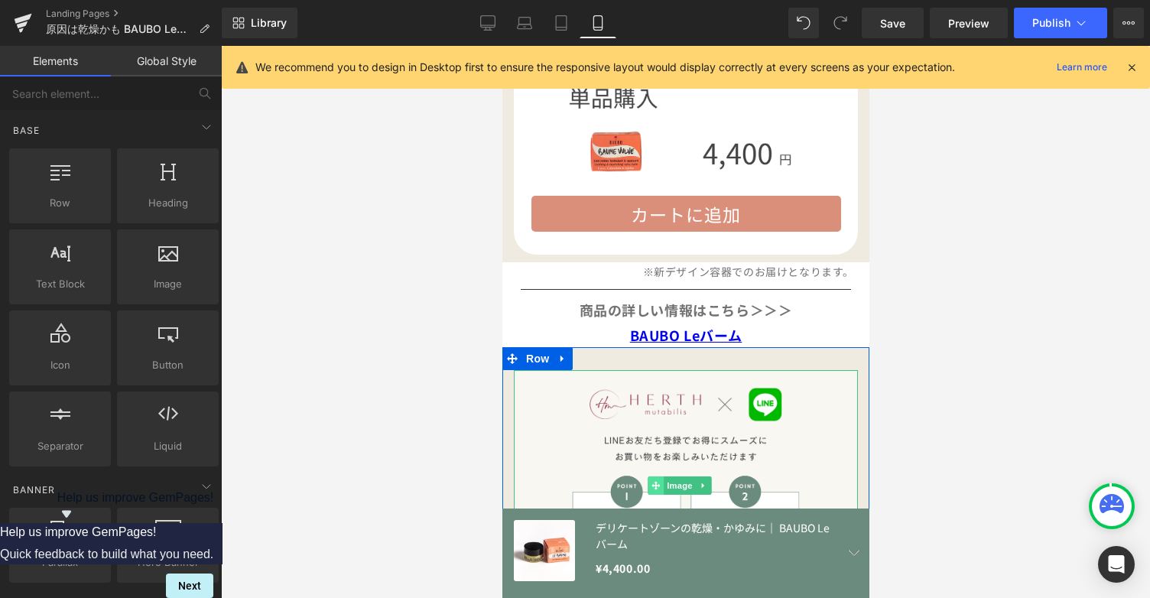
scroll to position [4648, 0]
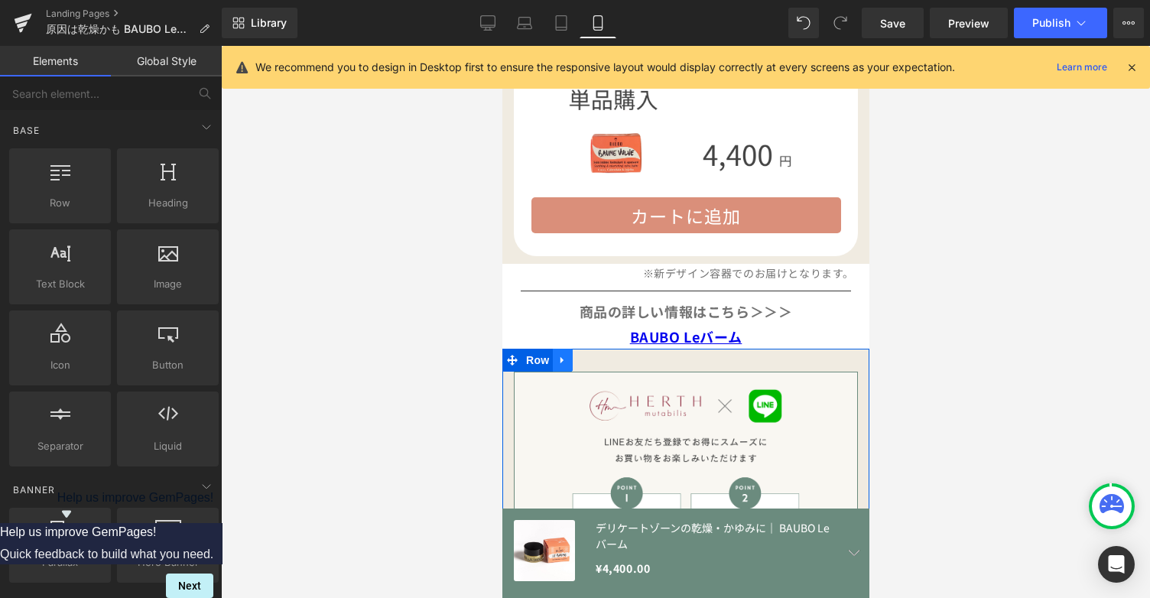
click at [564, 349] on link at bounding box center [562, 360] width 20 height 23
click at [597, 355] on icon at bounding box center [602, 360] width 11 height 11
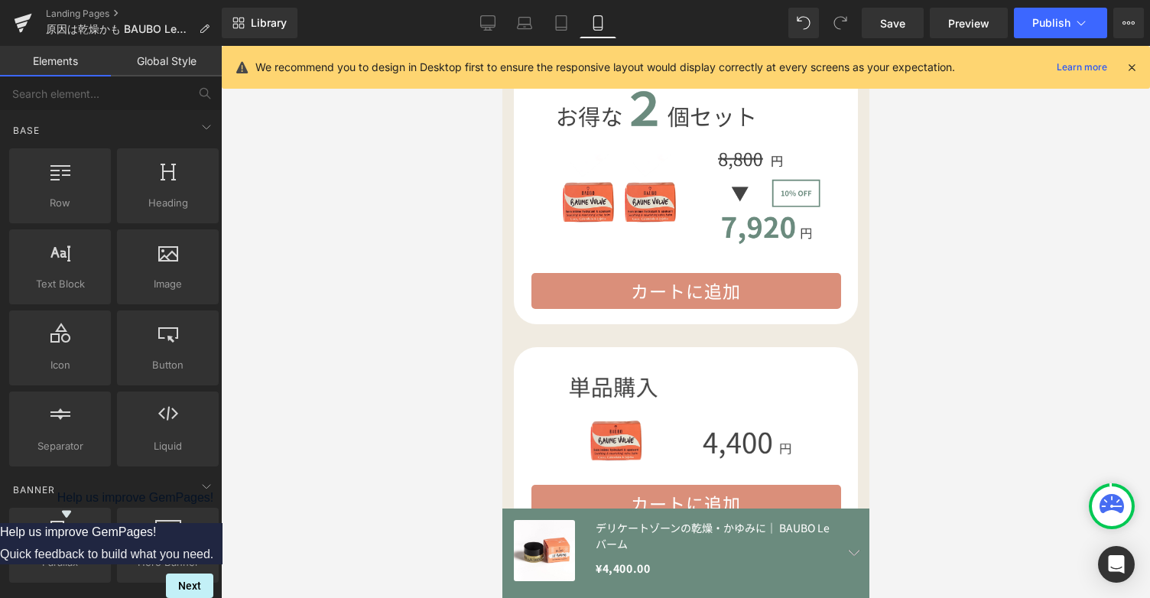
scroll to position [4536, 0]
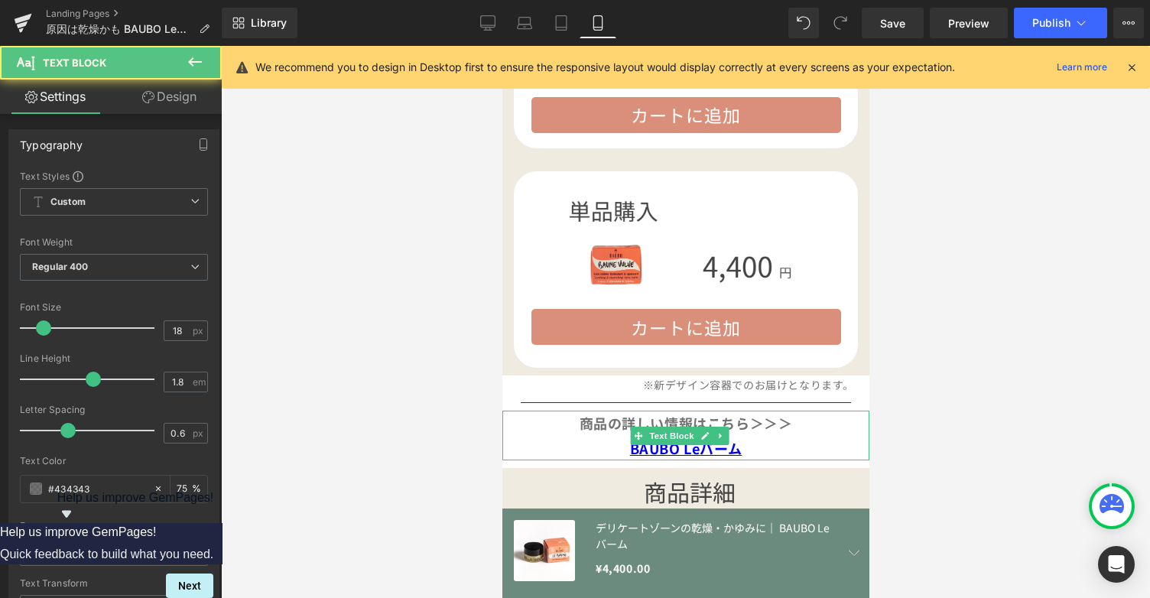
click at [697, 413] on strong "商品の詳しい情報はこちら＞＞＞" at bounding box center [685, 423] width 213 height 20
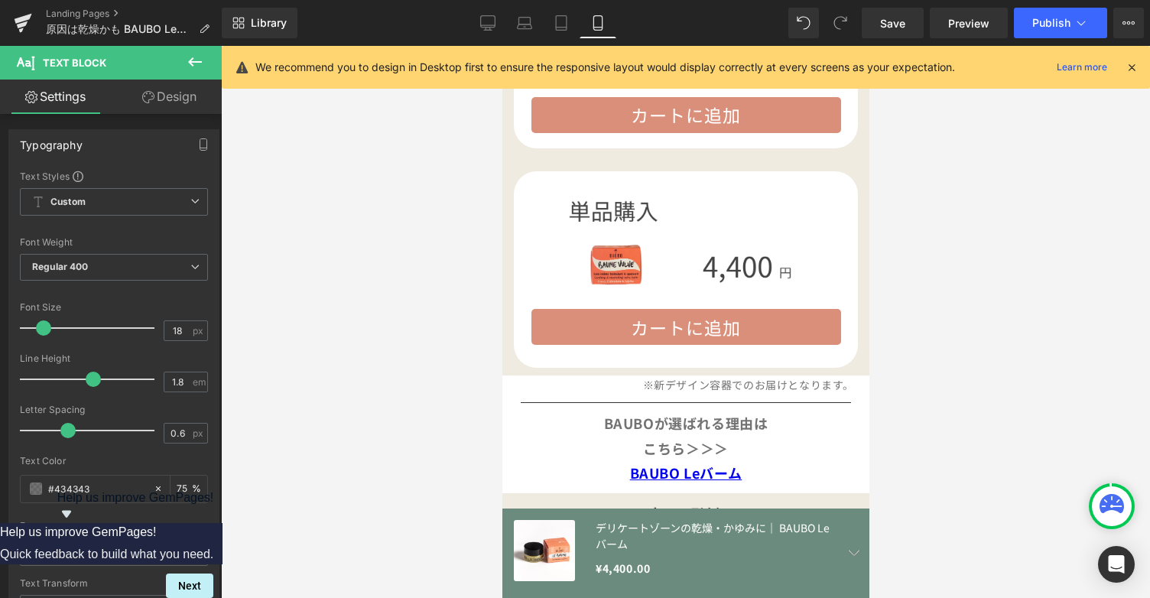
click at [993, 341] on div at bounding box center [685, 322] width 929 height 552
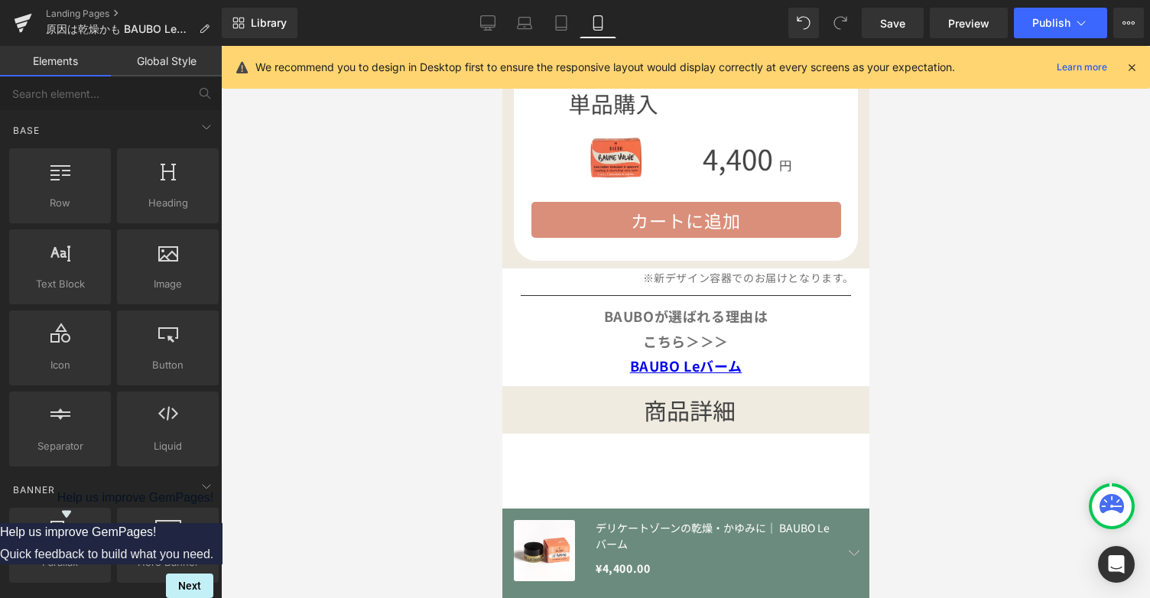
scroll to position [4644, 0]
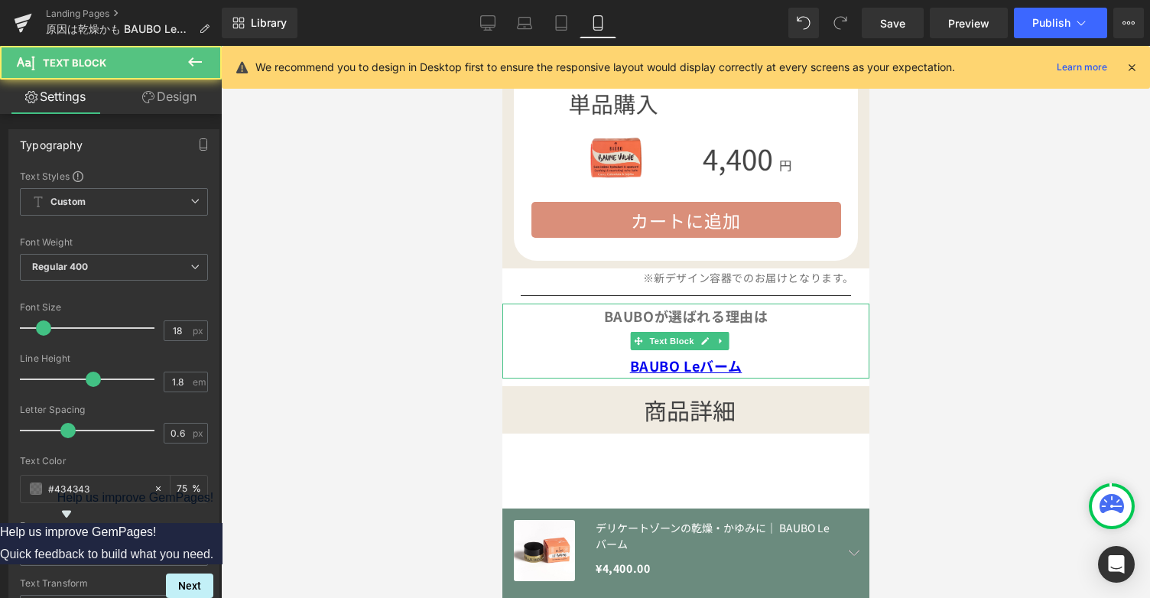
click at [790, 353] on p "BAUBO Leバーム" at bounding box center [685, 365] width 336 height 24
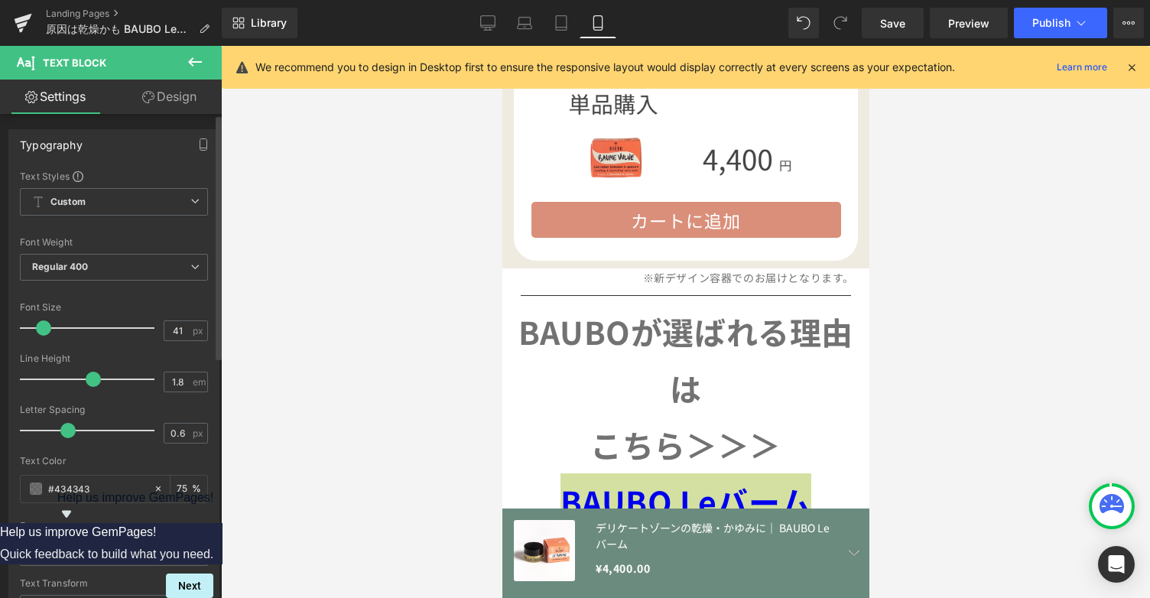
click at [72, 329] on div at bounding box center [91, 328] width 127 height 31
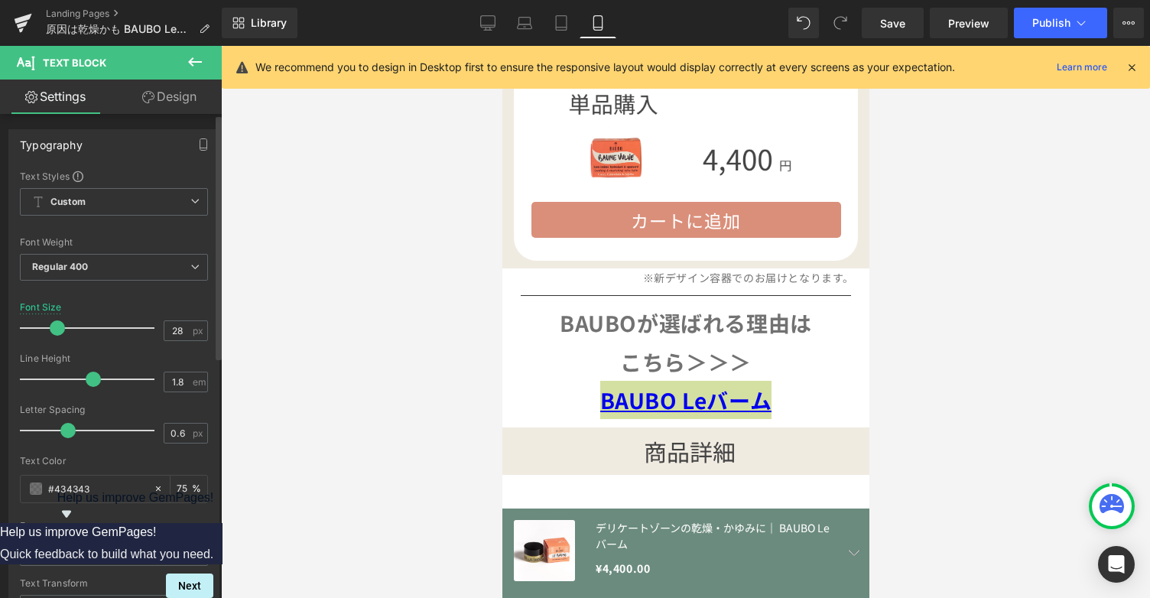
drag, startPoint x: 72, startPoint y: 325, endPoint x: 55, endPoint y: 325, distance: 16.8
click at [55, 325] on span at bounding box center [57, 327] width 15 height 15
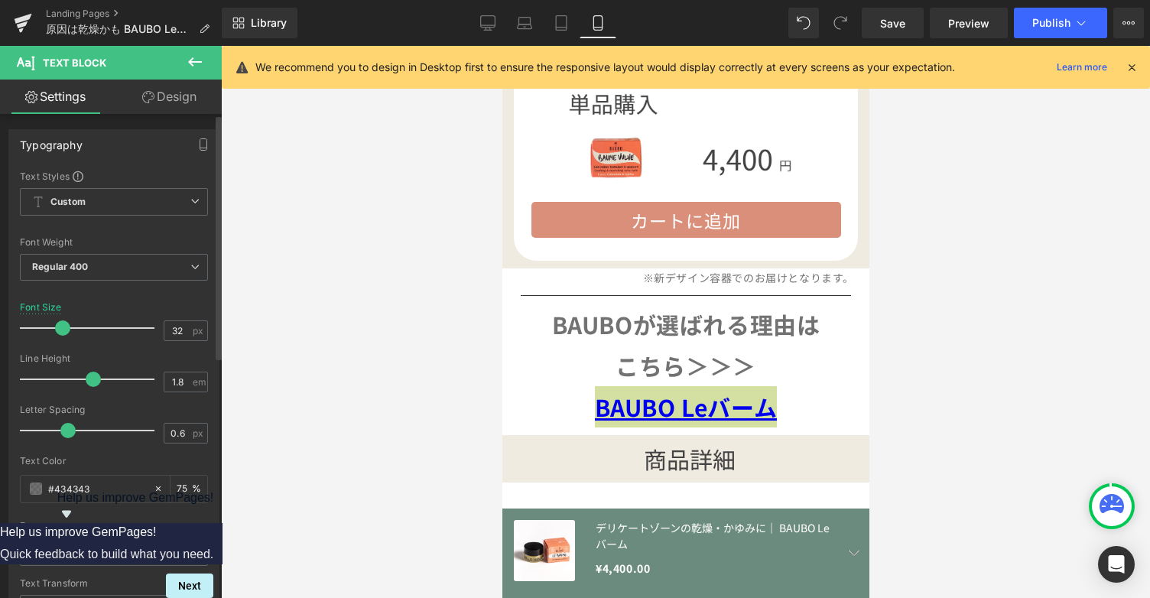
type input "33"
click at [67, 327] on span at bounding box center [62, 327] width 15 height 15
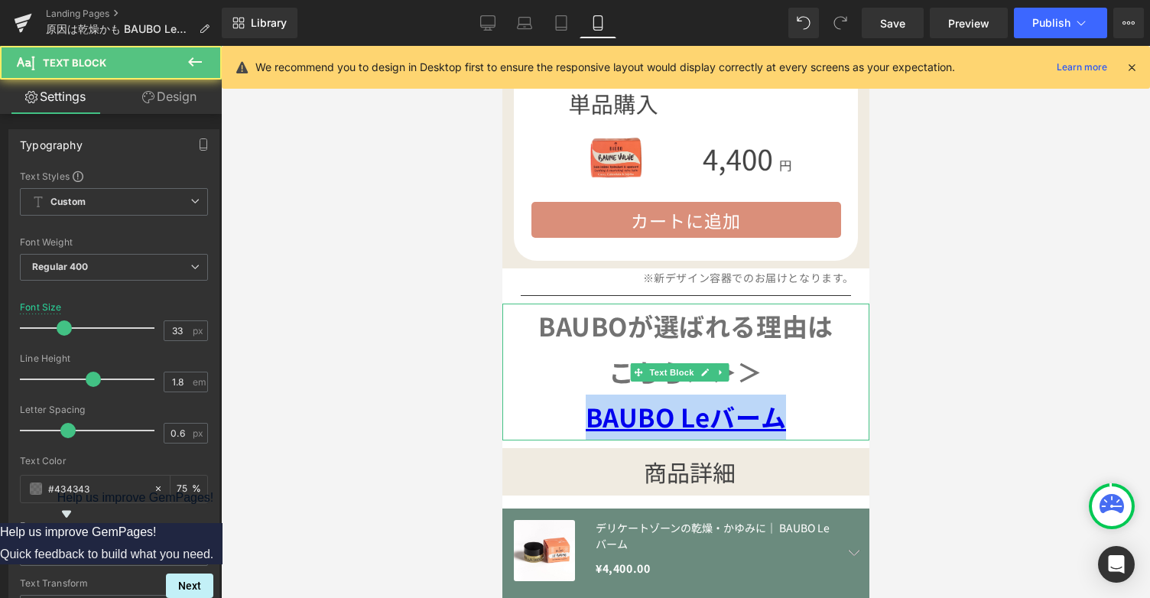
click at [843, 363] on div "BAUBOが選ばれる理由は こちら＞＞＞ BAUBO Leバーム" at bounding box center [685, 372] width 367 height 136
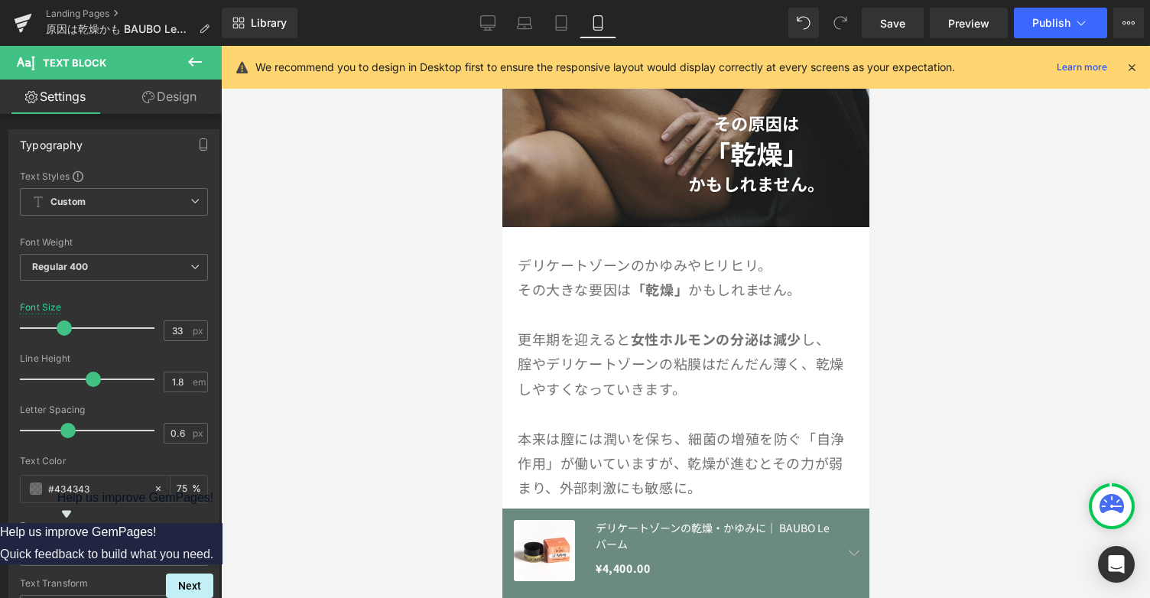
scroll to position [0, 0]
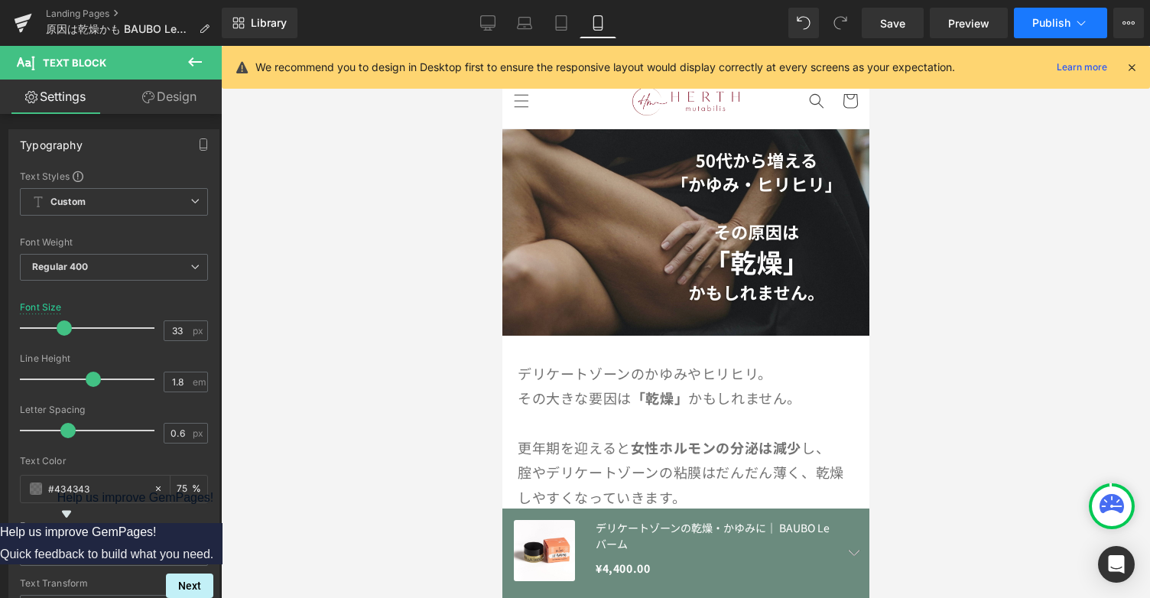
click at [1087, 25] on icon at bounding box center [1081, 22] width 15 height 15
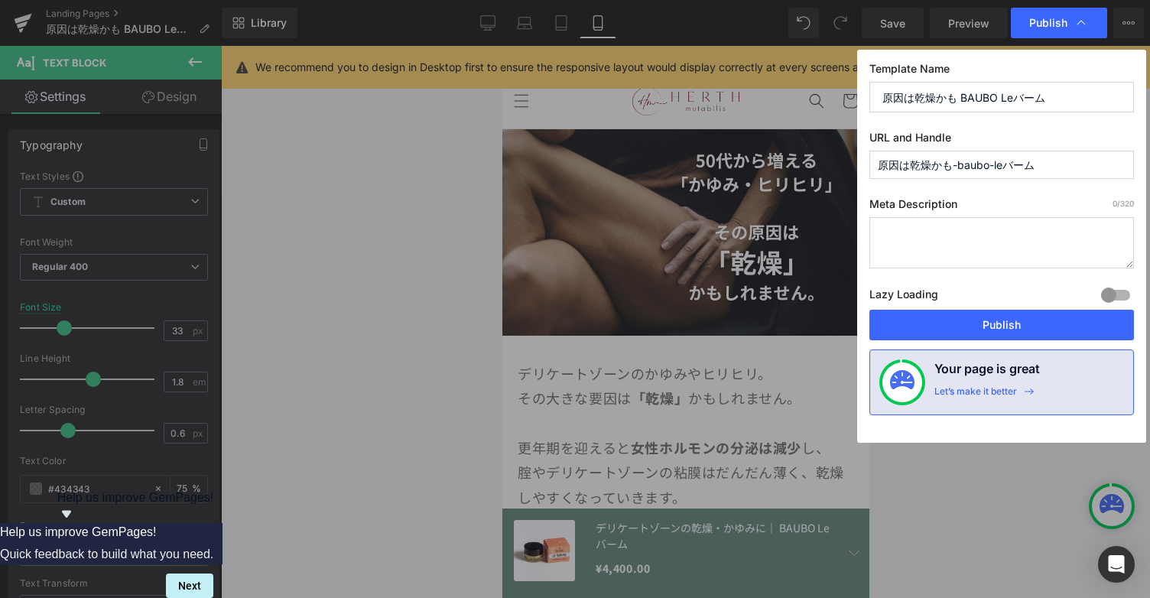
click at [1074, 161] on input "原因は乾燥かも-baubo-leバーム" at bounding box center [1002, 165] width 265 height 28
type input "原"
type input "ｌ"
type input "b"
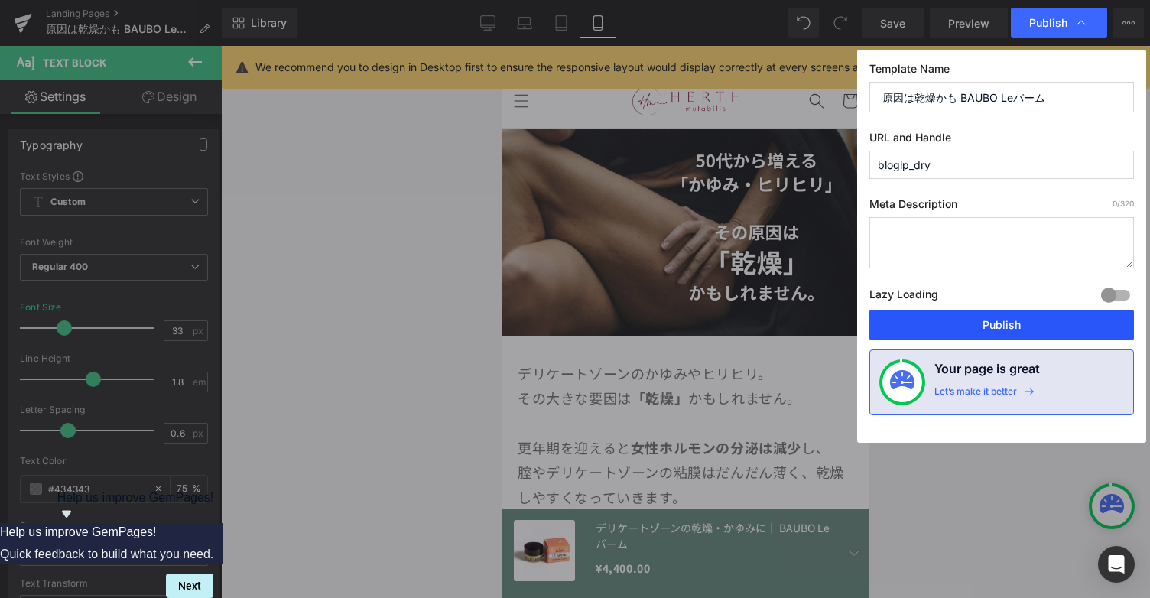
type input "bloglp_dry"
click at [1016, 333] on button "Publish" at bounding box center [1002, 325] width 265 height 31
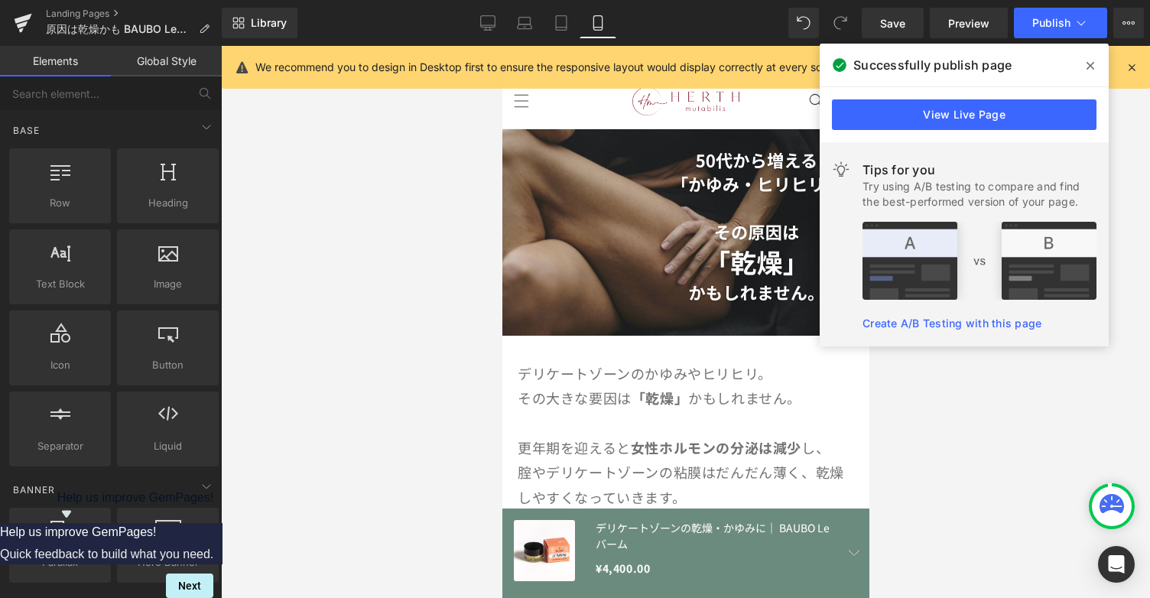
click at [1055, 489] on div at bounding box center [685, 322] width 929 height 552
click at [1091, 67] on icon at bounding box center [1091, 66] width 8 height 8
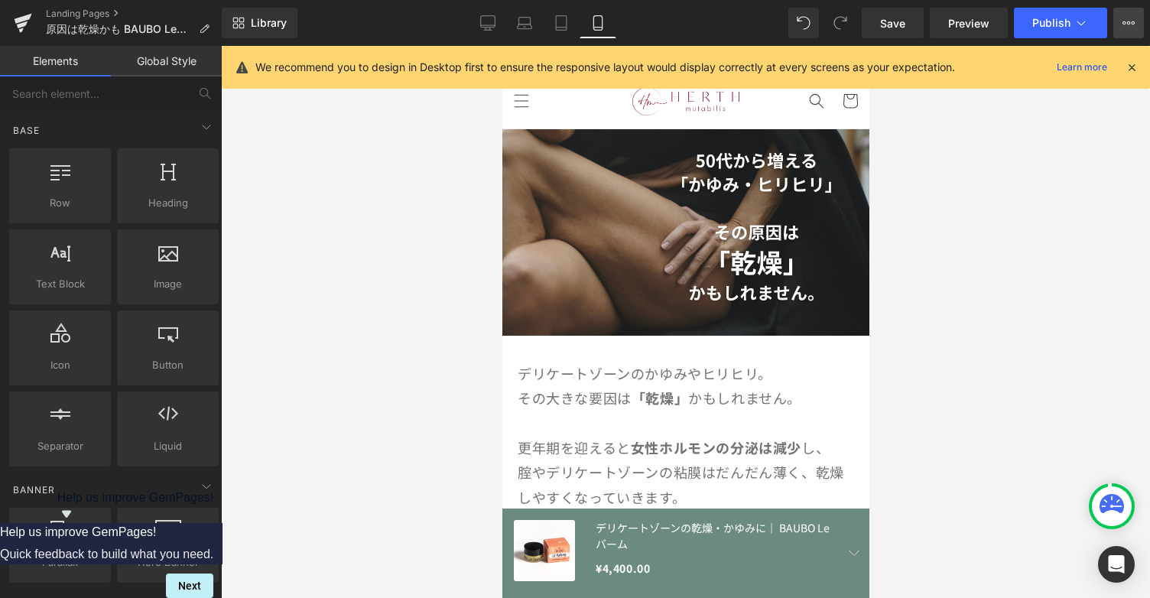
click at [1129, 24] on icon at bounding box center [1129, 23] width 12 height 12
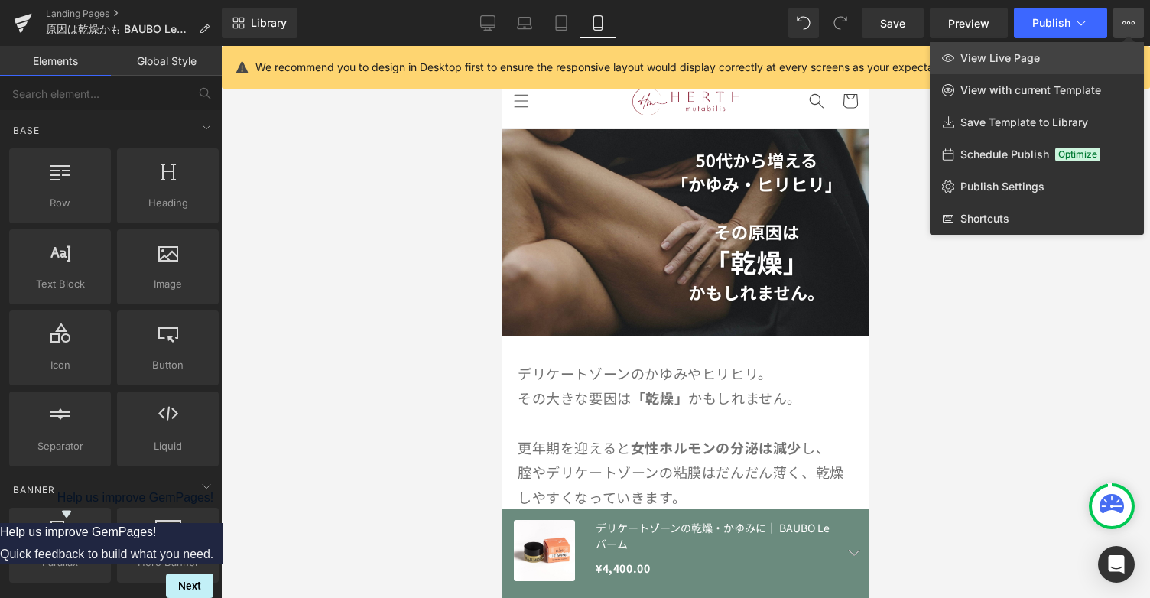
click at [1067, 56] on link "View Live Page" at bounding box center [1037, 58] width 214 height 32
